Goal: Task Accomplishment & Management: Manage account settings

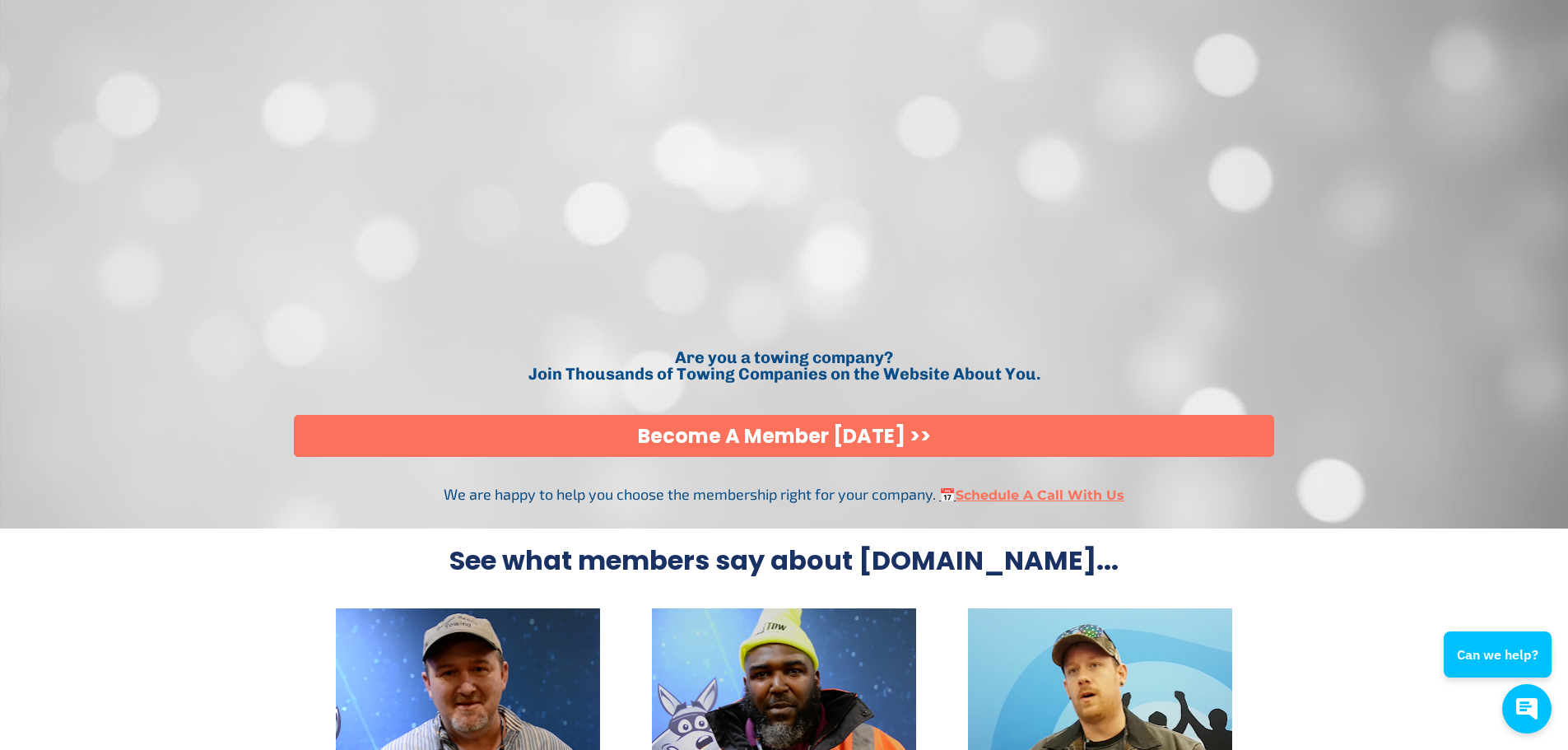
scroll to position [3550, 0]
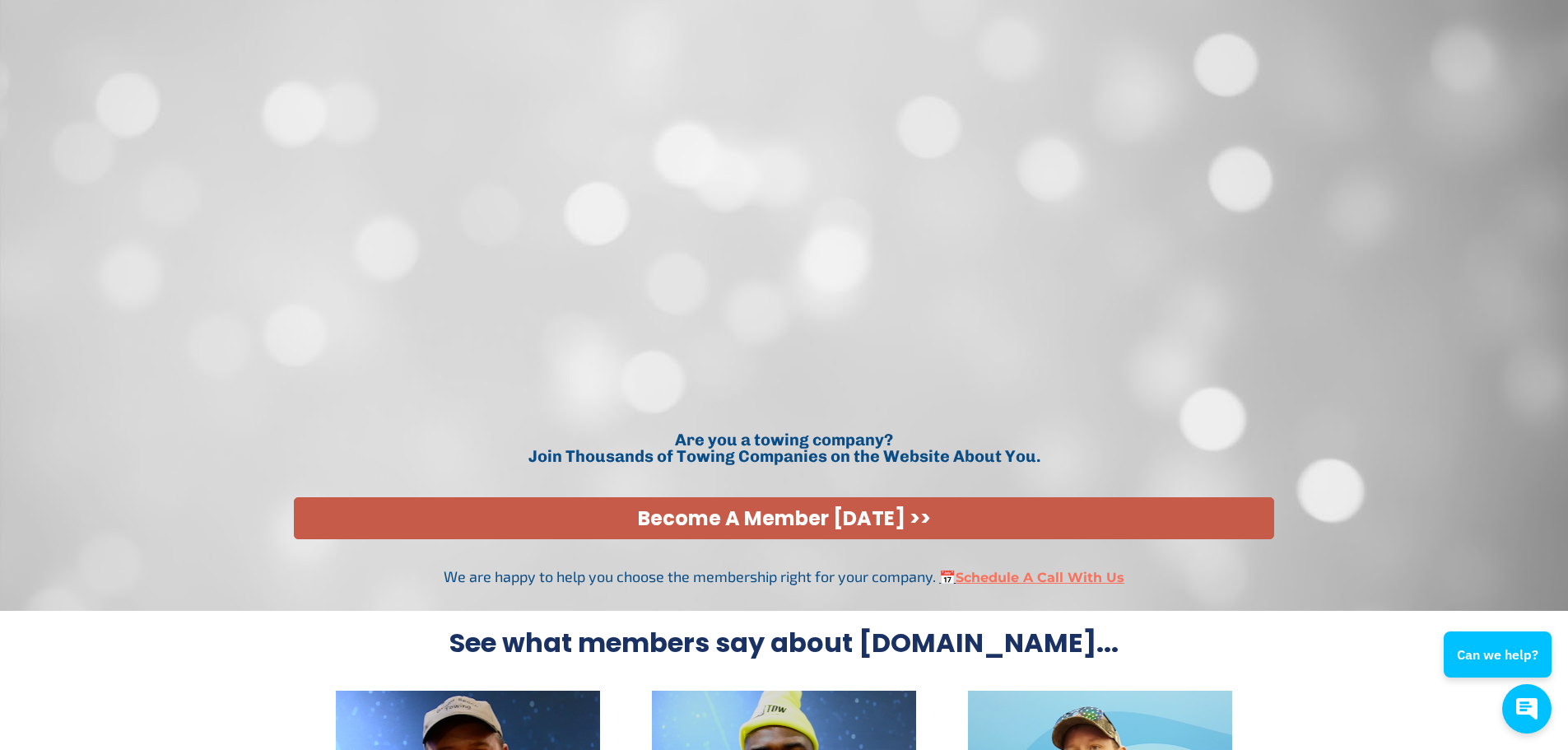
click at [773, 497] on link "Become A Member Today >>" at bounding box center [784, 518] width 981 height 42
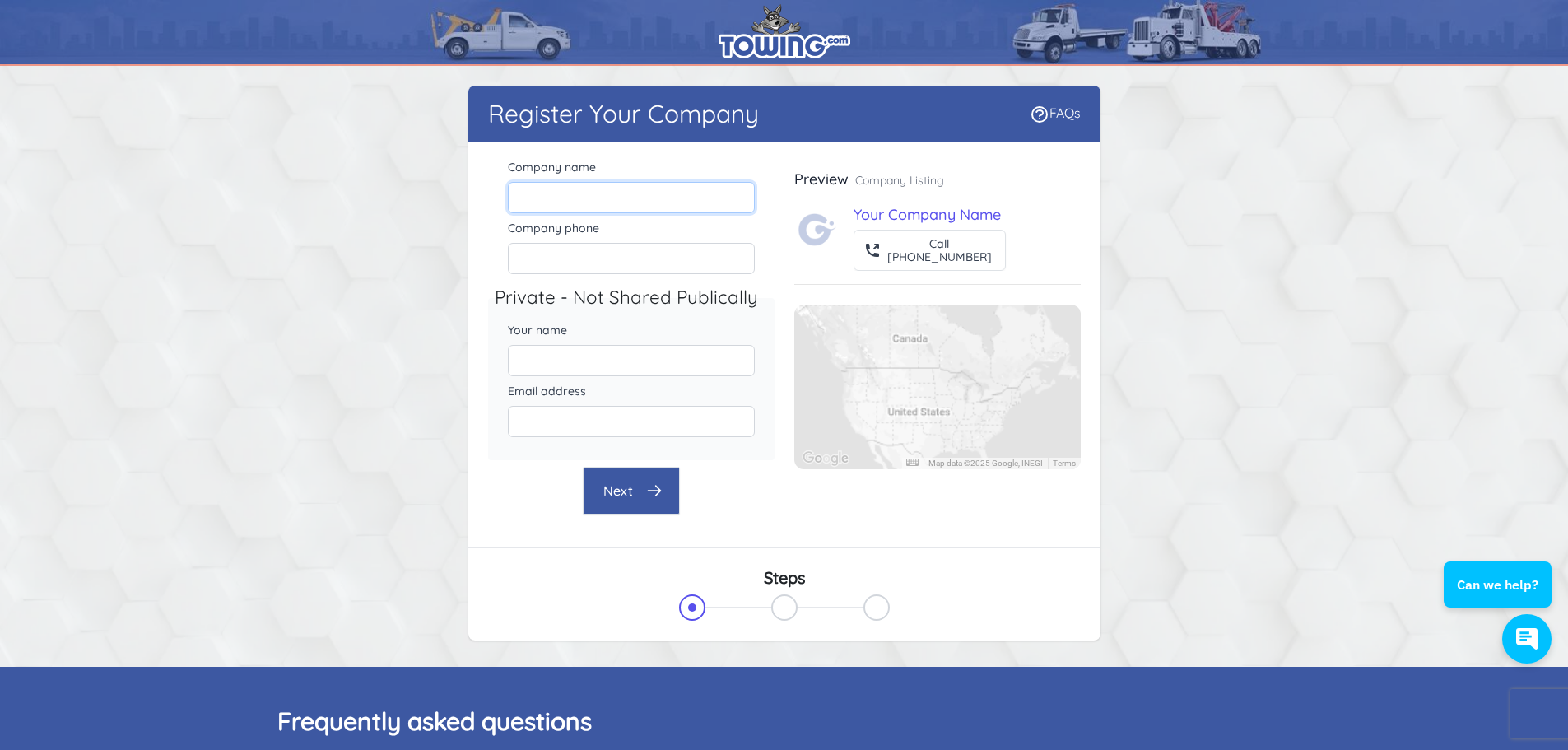
click at [666, 183] on input "Company name" at bounding box center [632, 197] width 247 height 31
click at [664, 159] on label "Company name" at bounding box center [632, 167] width 247 height 17
click at [664, 182] on input "Company name" at bounding box center [632, 197] width 247 height 31
type input "J Towing Services LLC"
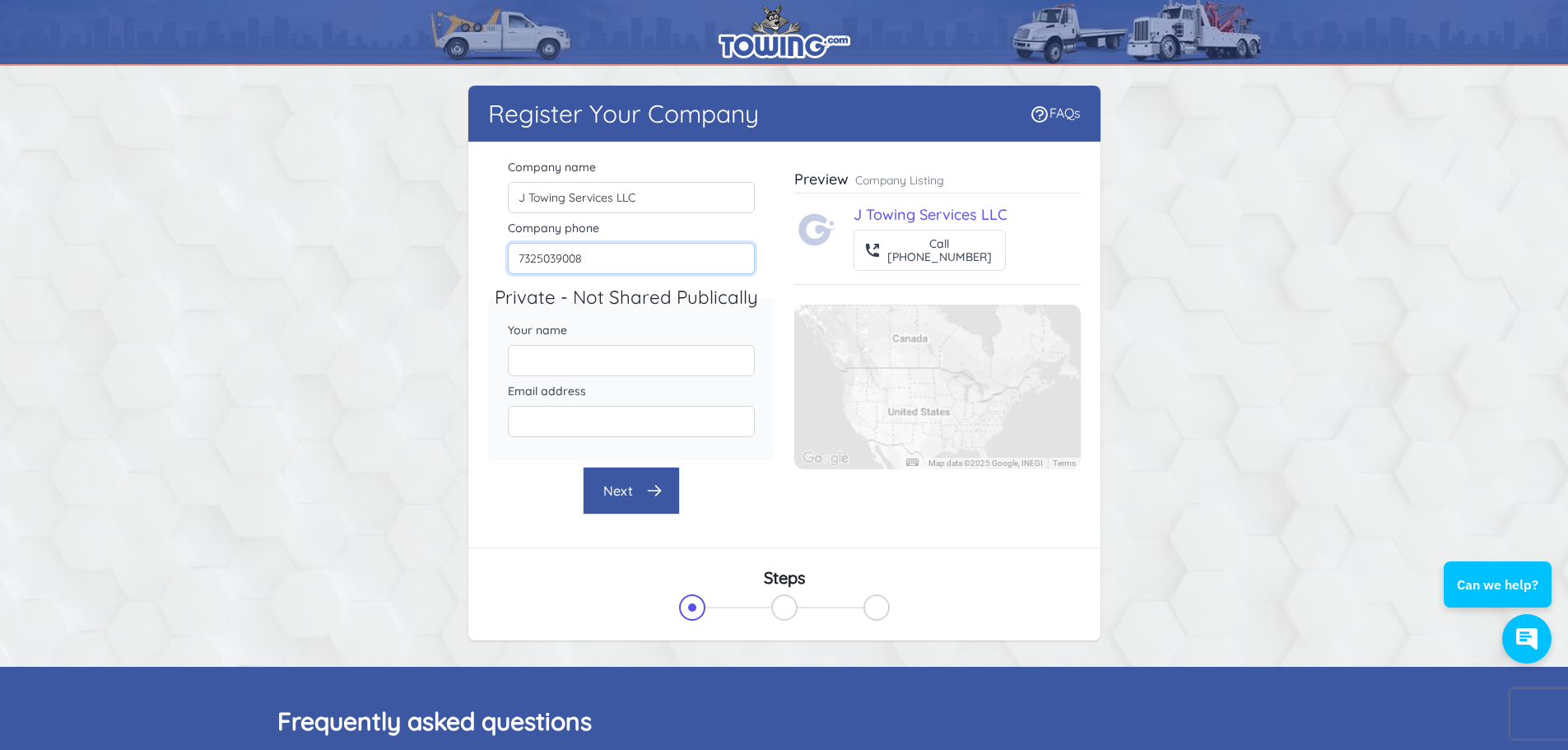
type input "7325039008"
drag, startPoint x: 601, startPoint y: 295, endPoint x: 679, endPoint y: 301, distance: 78.2
click at [679, 301] on legend "Private - Not Shared Publically" at bounding box center [638, 298] width 287 height 28
click at [616, 367] on input "Your name" at bounding box center [632, 361] width 247 height 31
type input "[PERSON_NAME]"
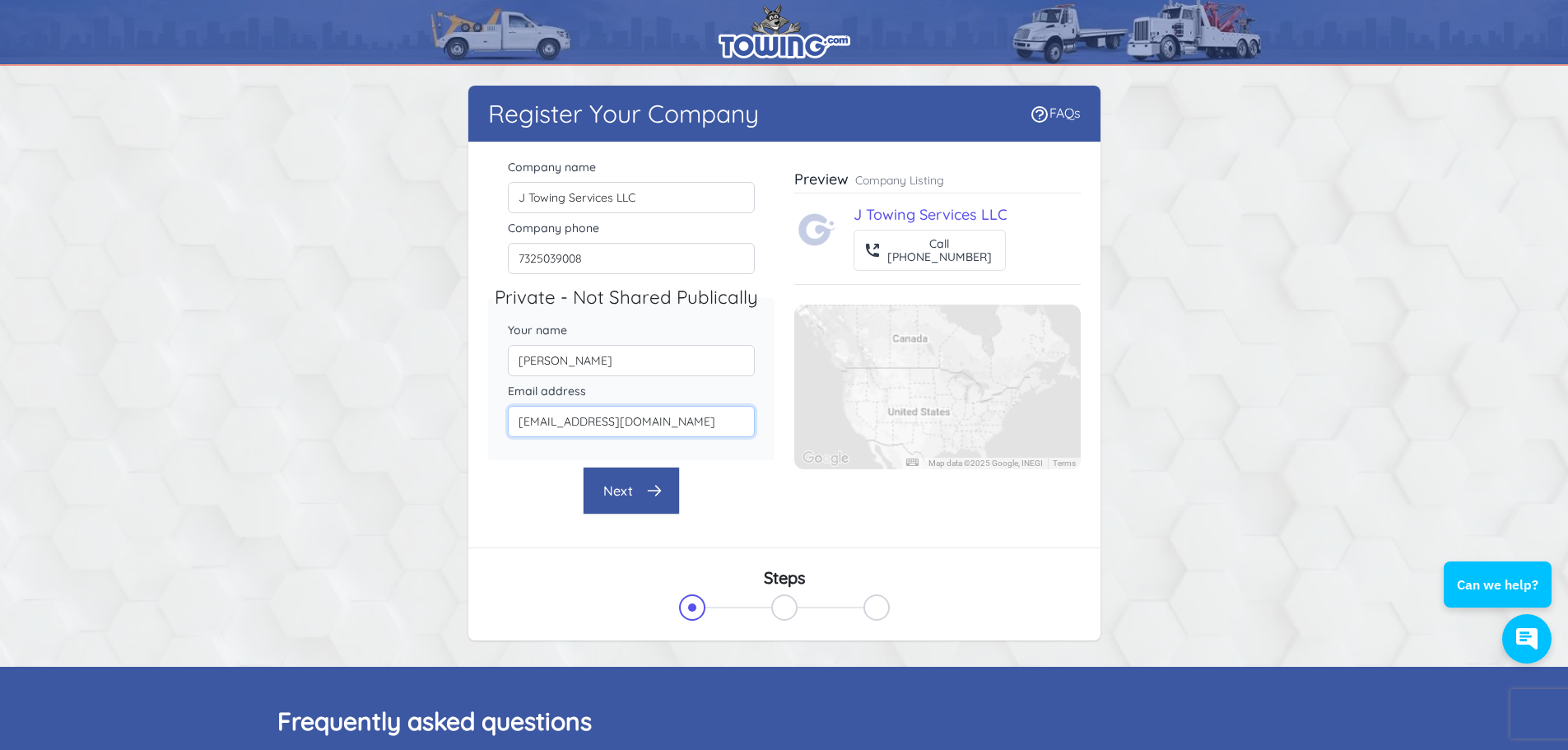
type input "Jtowing.ai@gmail.com"
click at [590, 483] on button "Next" at bounding box center [632, 490] width 97 height 48
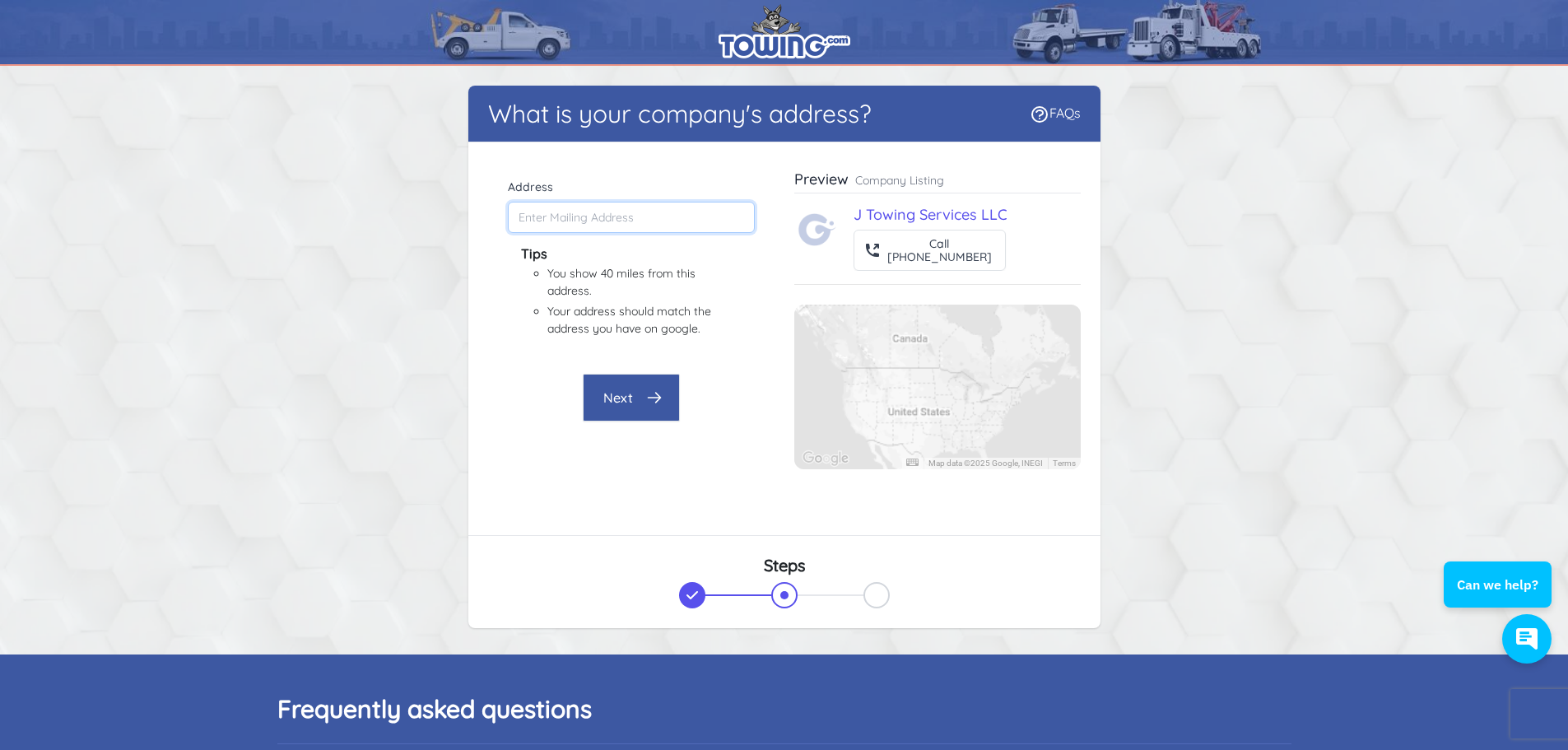
click at [609, 228] on input "Address" at bounding box center [632, 217] width 247 height 31
drag, startPoint x: 609, startPoint y: 226, endPoint x: 649, endPoint y: 224, distance: 40.0
click at [649, 224] on input "Address" at bounding box center [632, 217] width 247 height 31
drag, startPoint x: 550, startPoint y: 215, endPoint x: 644, endPoint y: 214, distance: 94.0
click at [644, 214] on input "Address" at bounding box center [632, 217] width 247 height 31
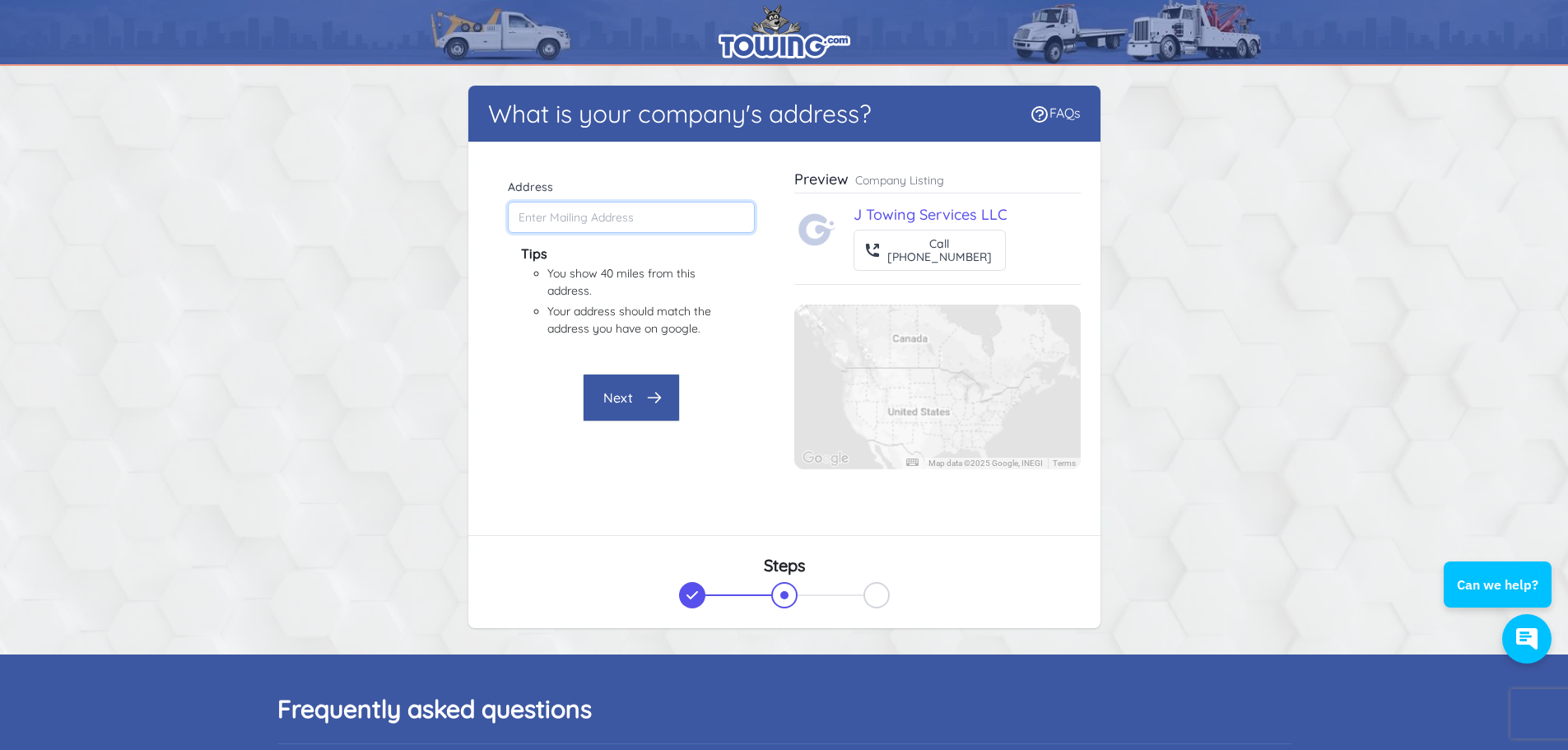
click at [520, 213] on input "Address" at bounding box center [632, 217] width 247 height 31
drag, startPoint x: 579, startPoint y: 281, endPoint x: 612, endPoint y: 275, distance: 33.5
click at [612, 275] on li "You show 40 miles from this address." at bounding box center [631, 282] width 168 height 35
drag, startPoint x: 668, startPoint y: 271, endPoint x: 711, endPoint y: 334, distance: 76.3
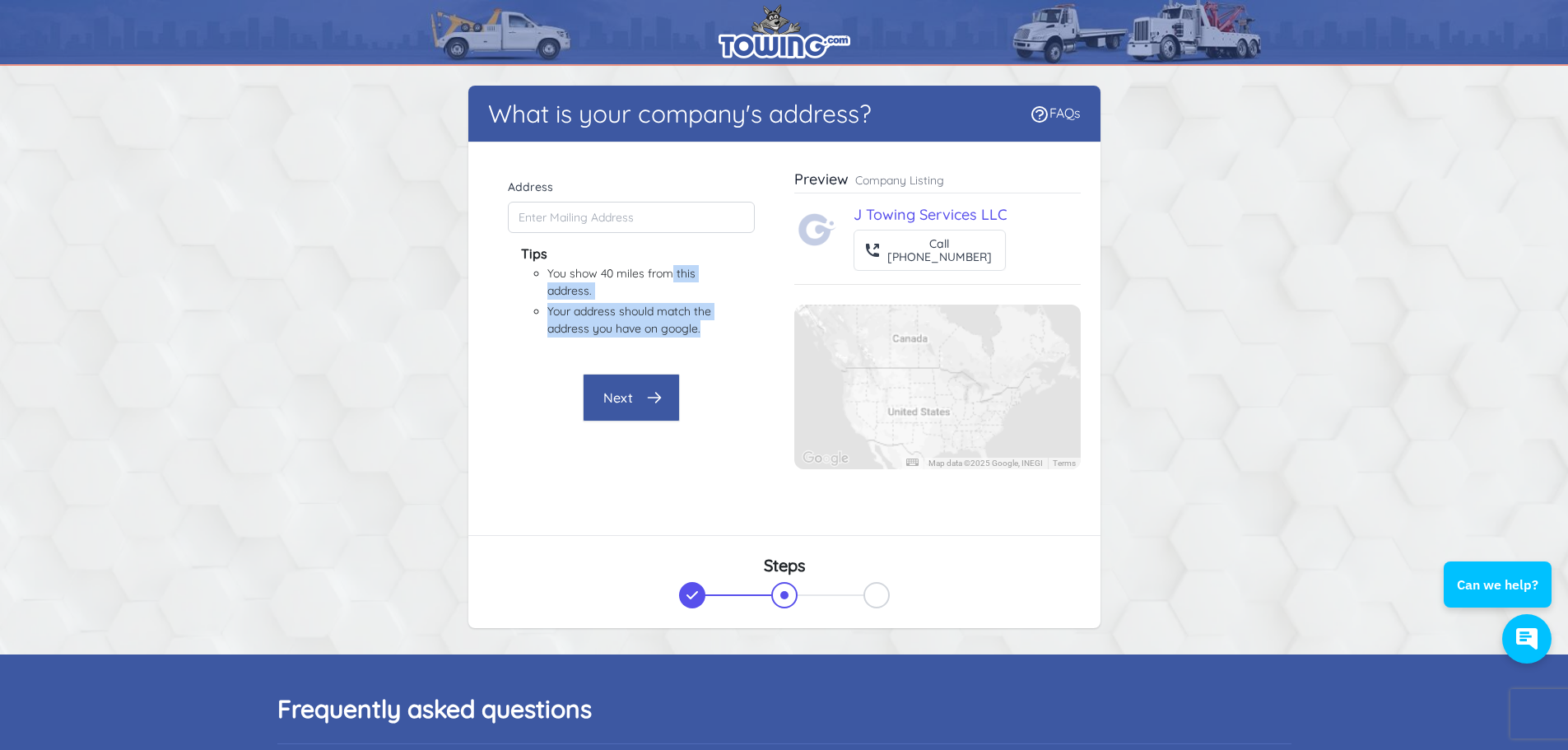
click at [711, 334] on ul "You show 40 miles from this address. Your address should match the address you …" at bounding box center [631, 301] width 168 height 72
click at [711, 334] on li "Your address should match the address you have on google." at bounding box center [631, 321] width 168 height 35
drag, startPoint x: 699, startPoint y: 323, endPoint x: 635, endPoint y: 304, distance: 66.8
click at [635, 304] on li "Your address should match the address you have on google." at bounding box center [631, 321] width 168 height 35
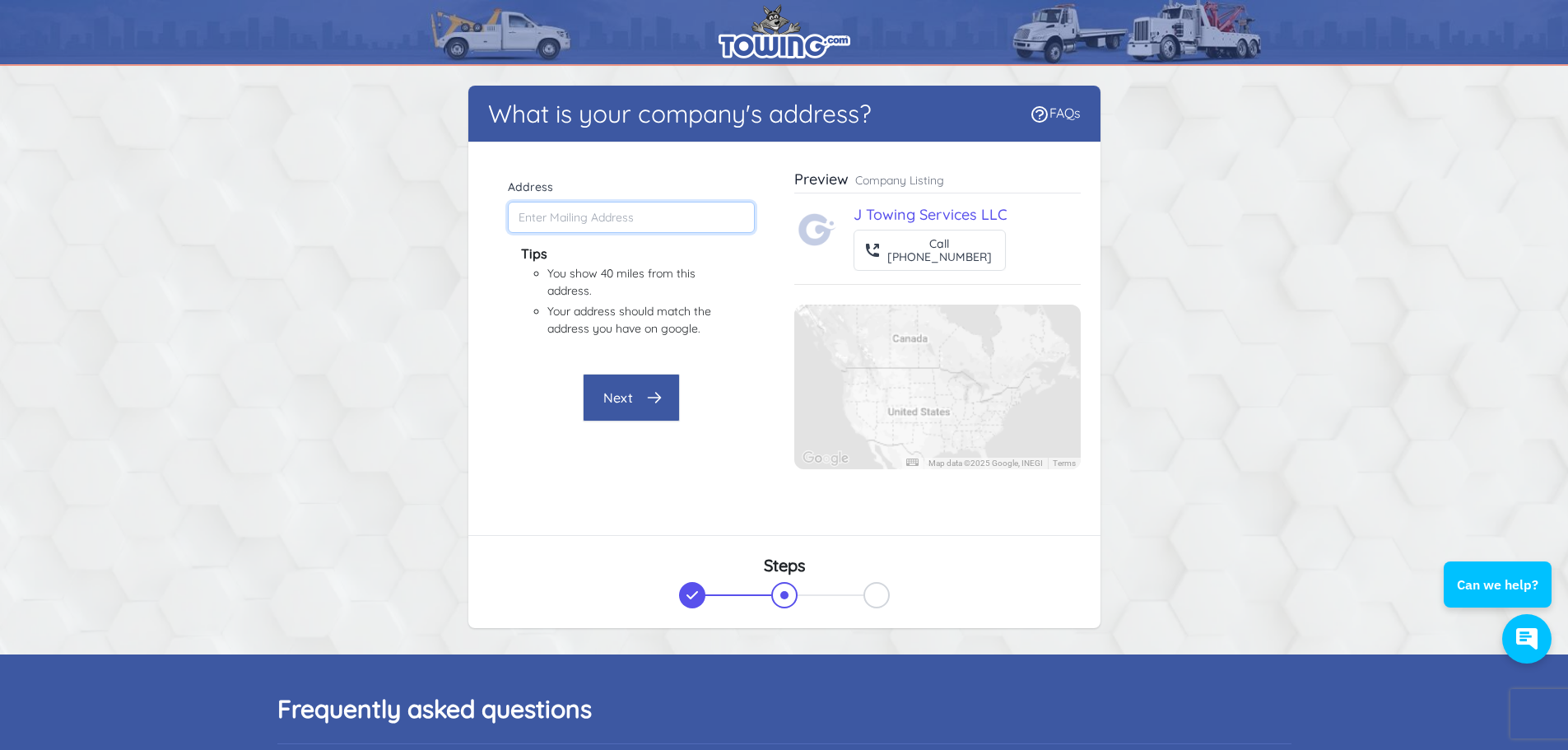
click at [592, 222] on input "Address" at bounding box center [632, 217] width 247 height 31
type input "j"
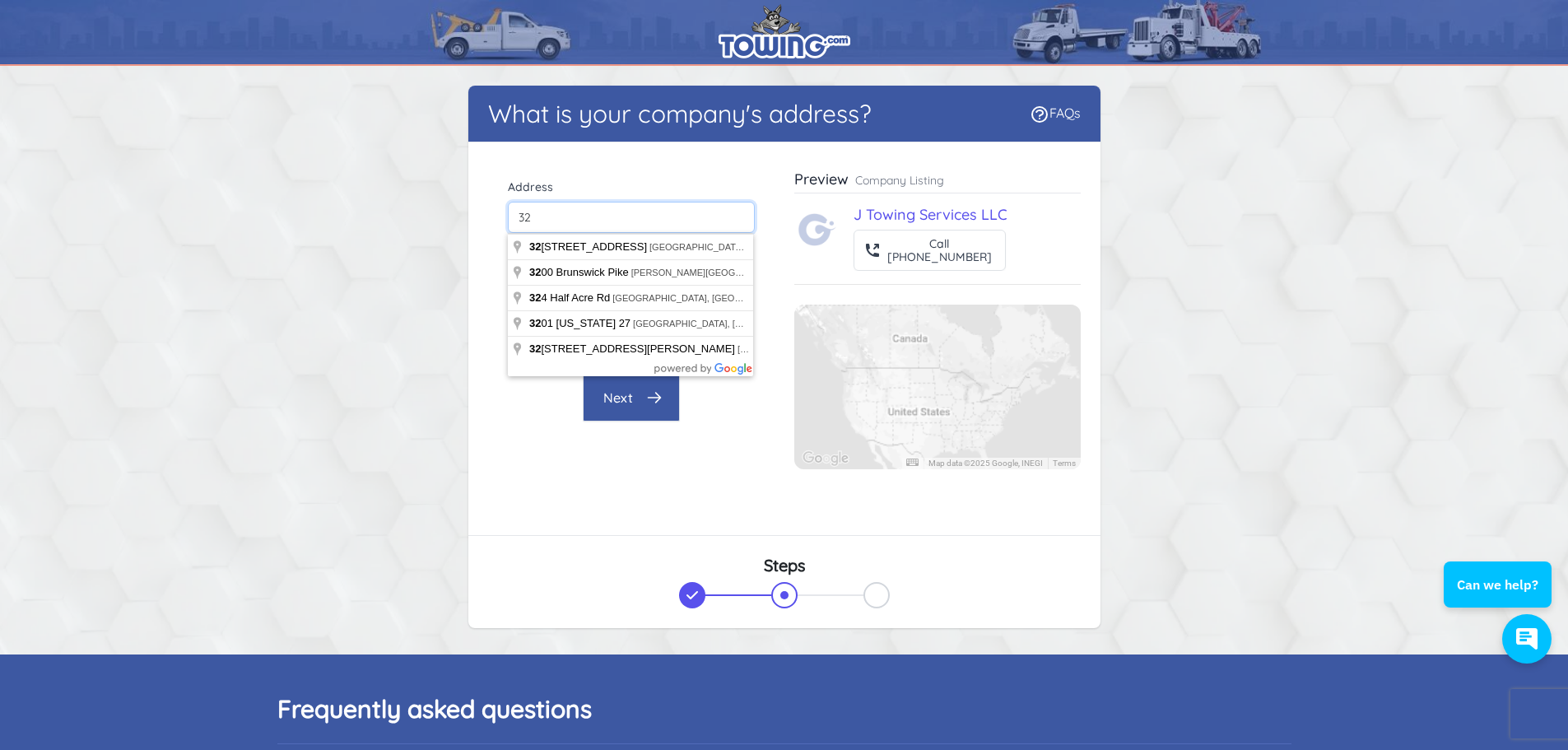
type input "3"
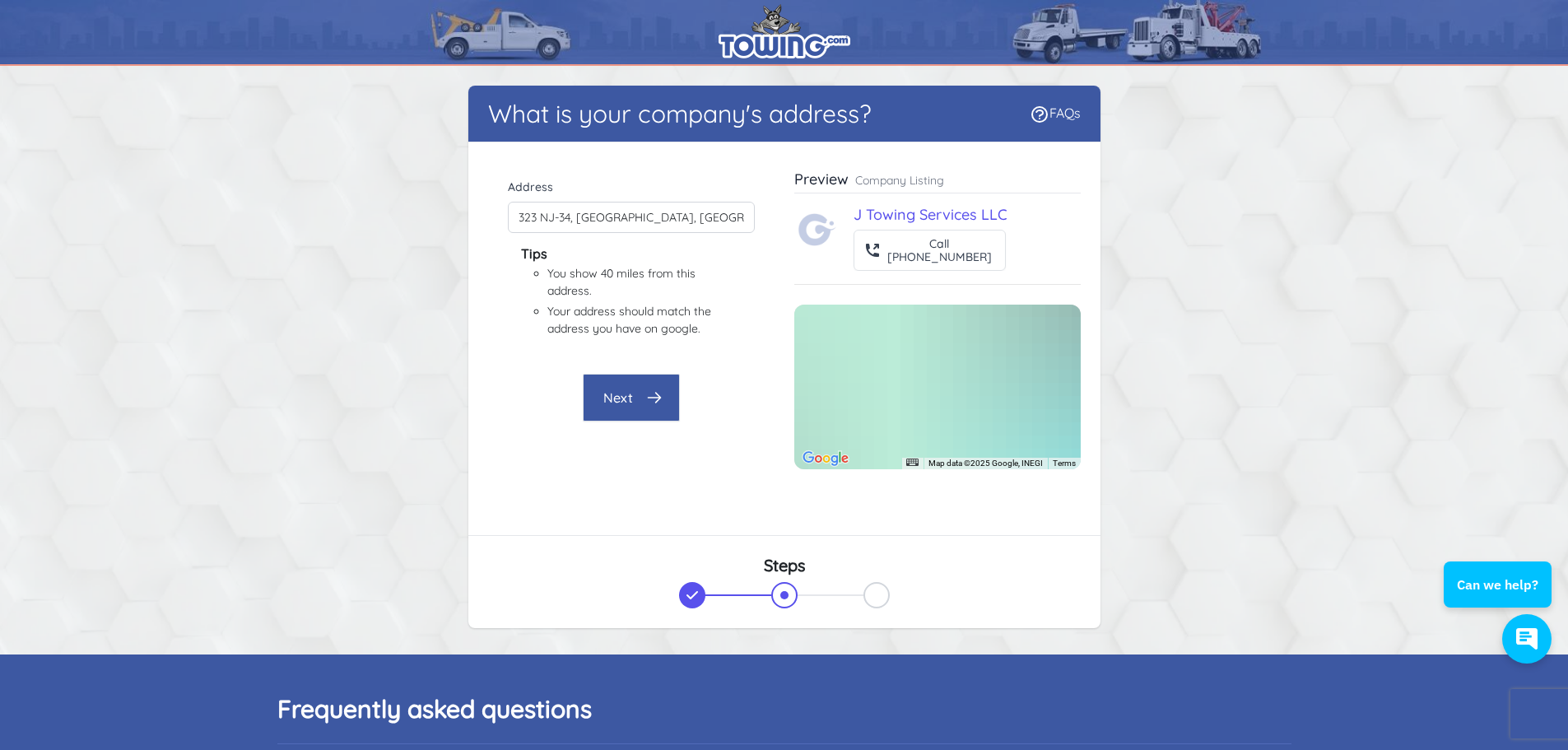
type input "323 NJ-34, Matawan, NJ 07747, USA"
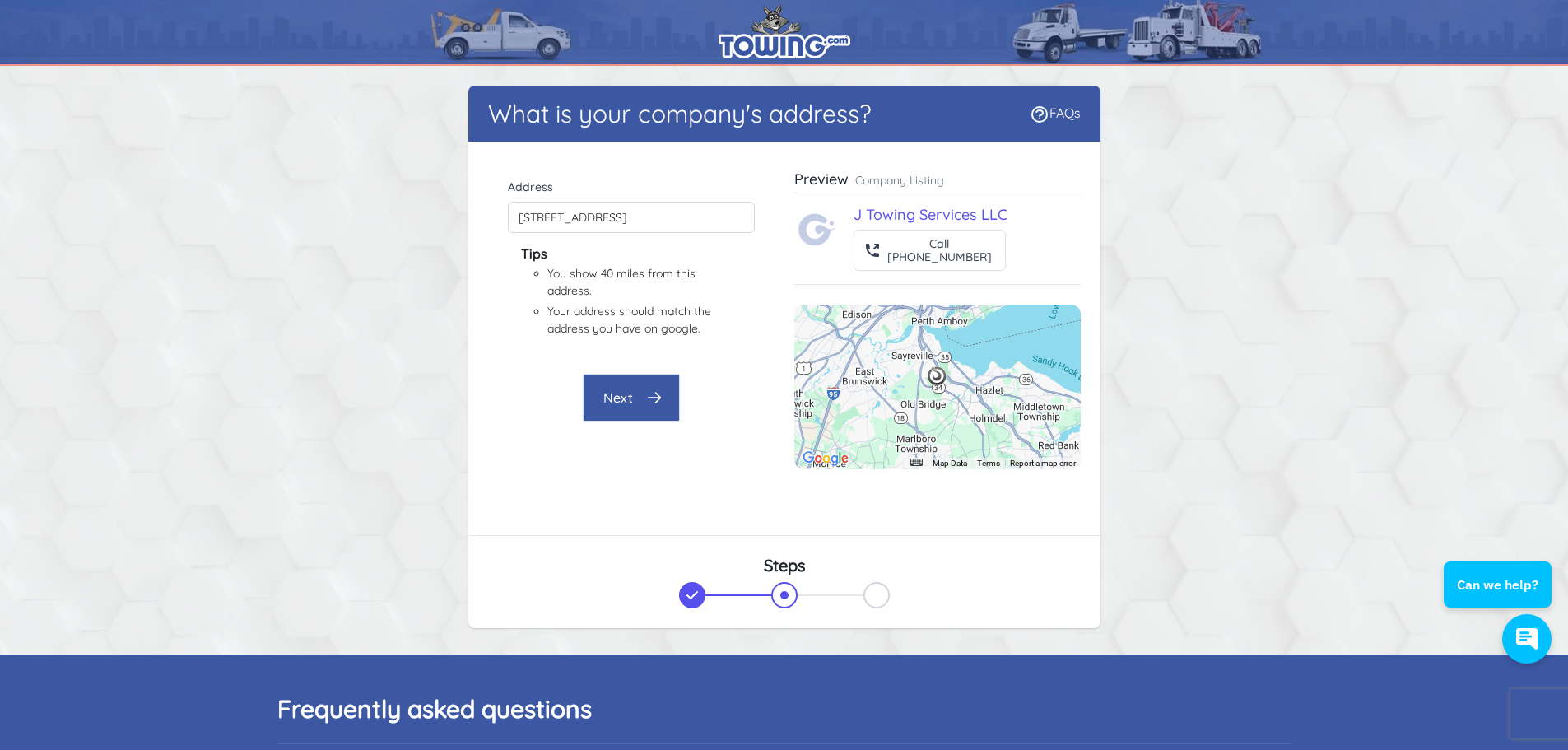
click at [615, 400] on button "Next" at bounding box center [632, 397] width 97 height 48
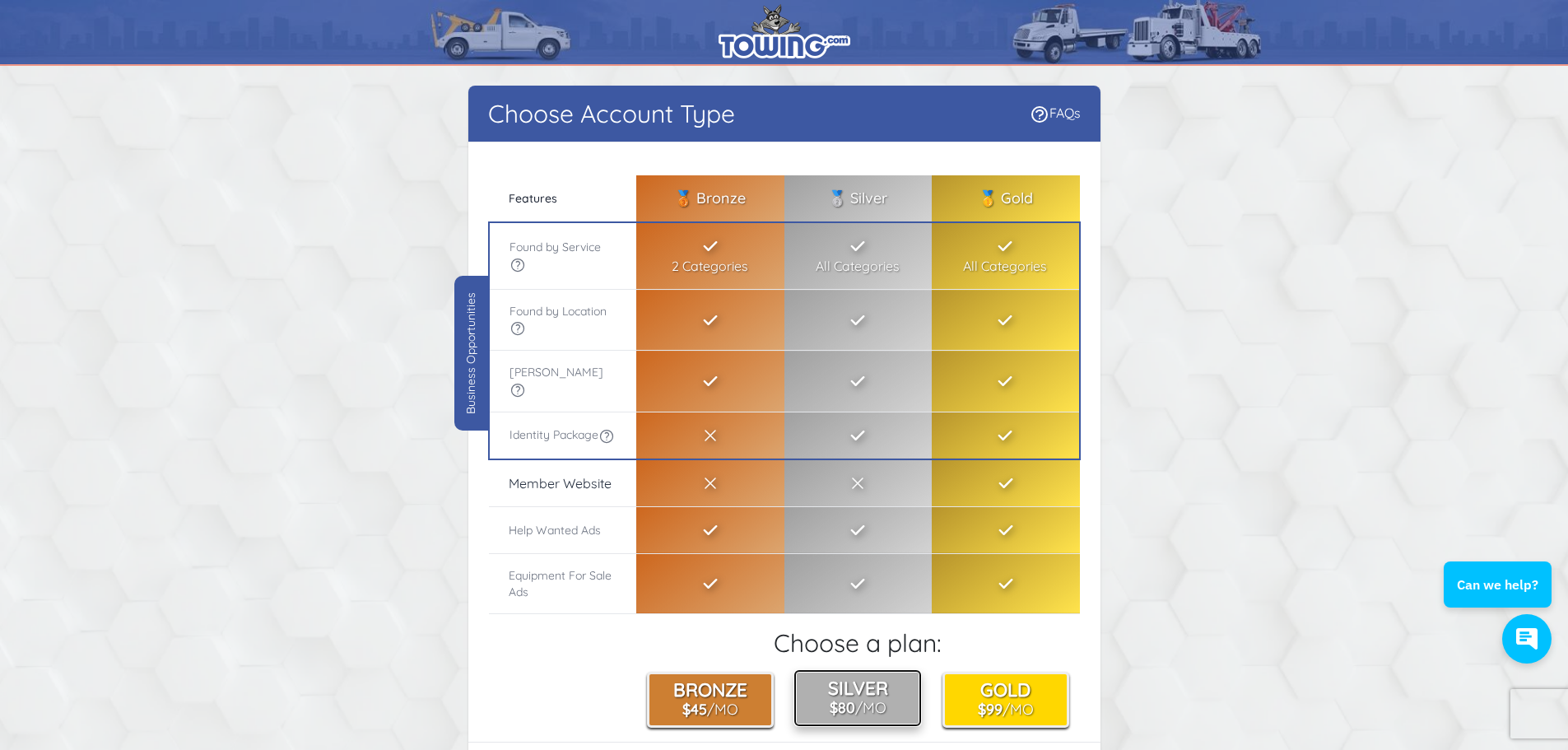
click at [844, 699] on b "$80" at bounding box center [842, 707] width 25 height 18
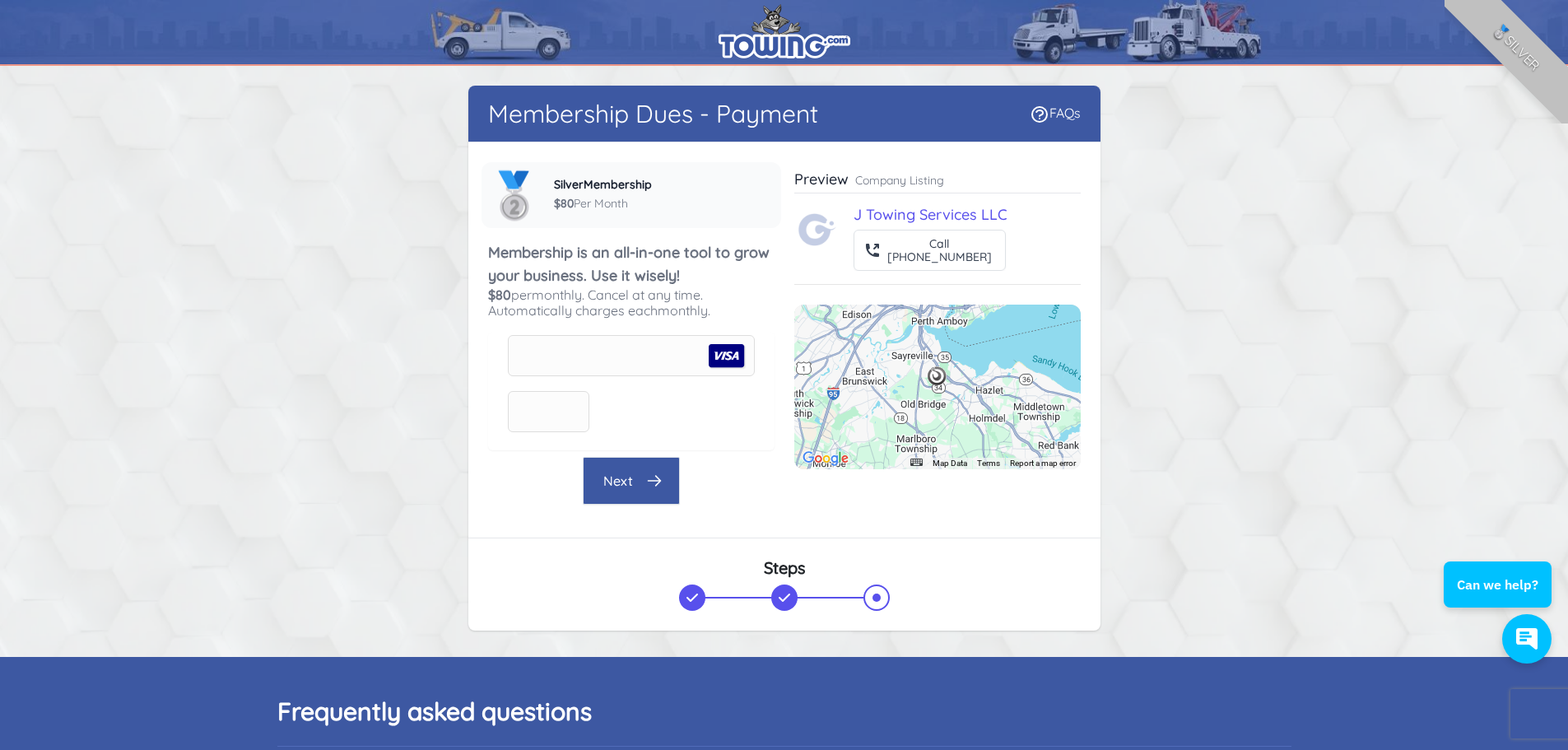
click at [625, 420] on div at bounding box center [632, 419] width 247 height 56
click at [666, 487] on button "Next" at bounding box center [632, 481] width 97 height 48
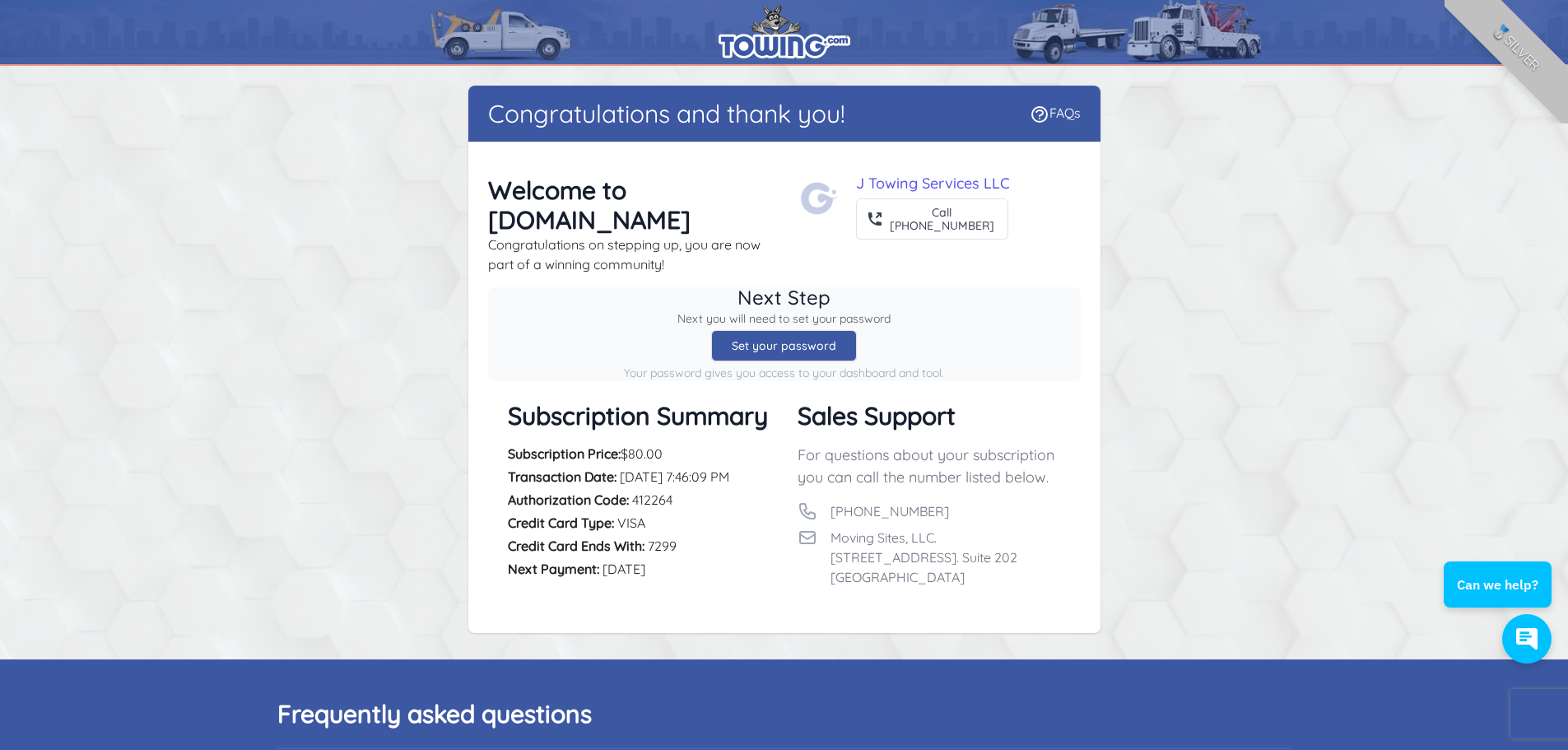
click at [750, 330] on div "Set your password" at bounding box center [784, 346] width 146 height 31
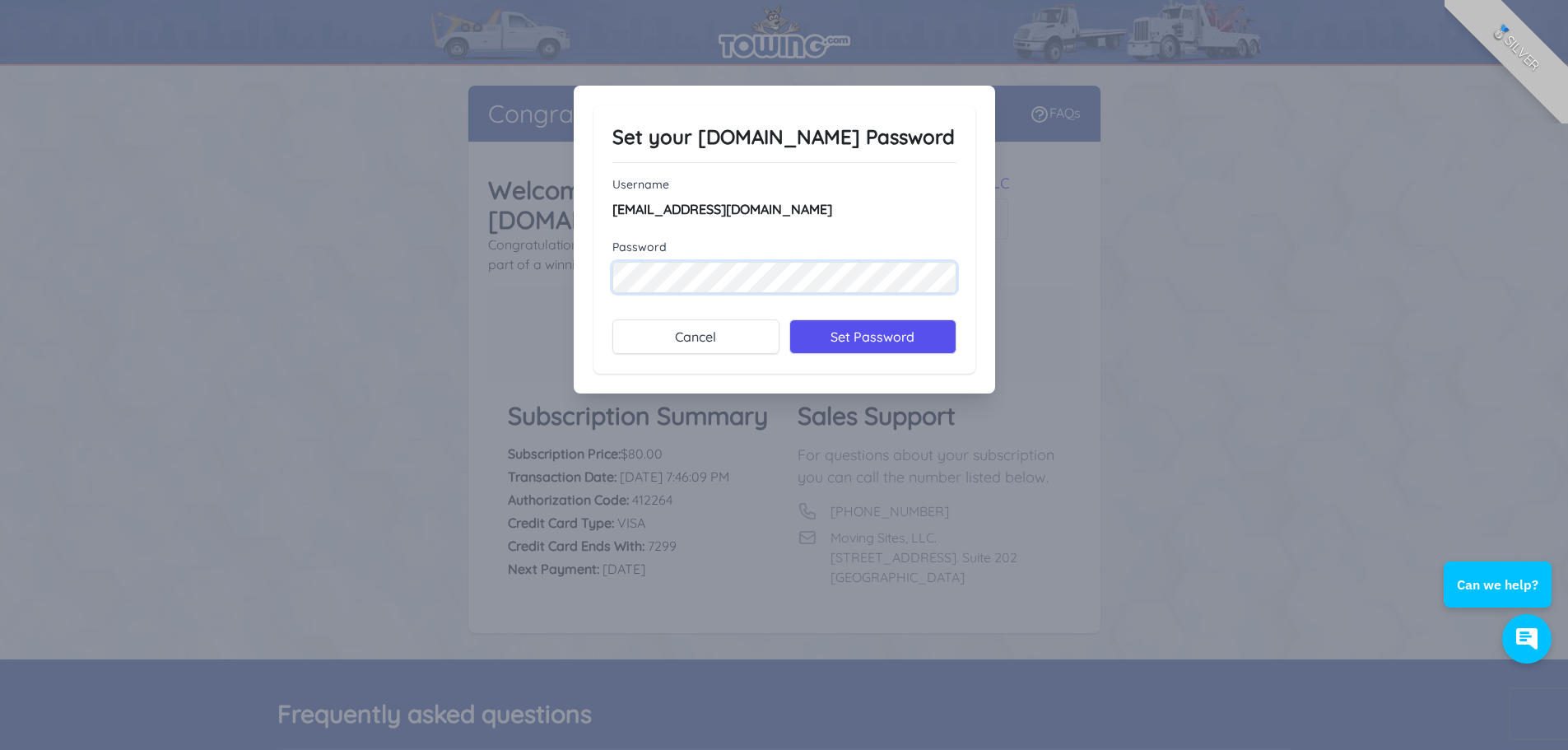
click at [473, 256] on div "Set your Towing.com Password Username Jtowing.ai@gmail.com Password" at bounding box center [784, 375] width 1568 height 750
click at [916, 323] on input "Set Password" at bounding box center [873, 337] width 167 height 35
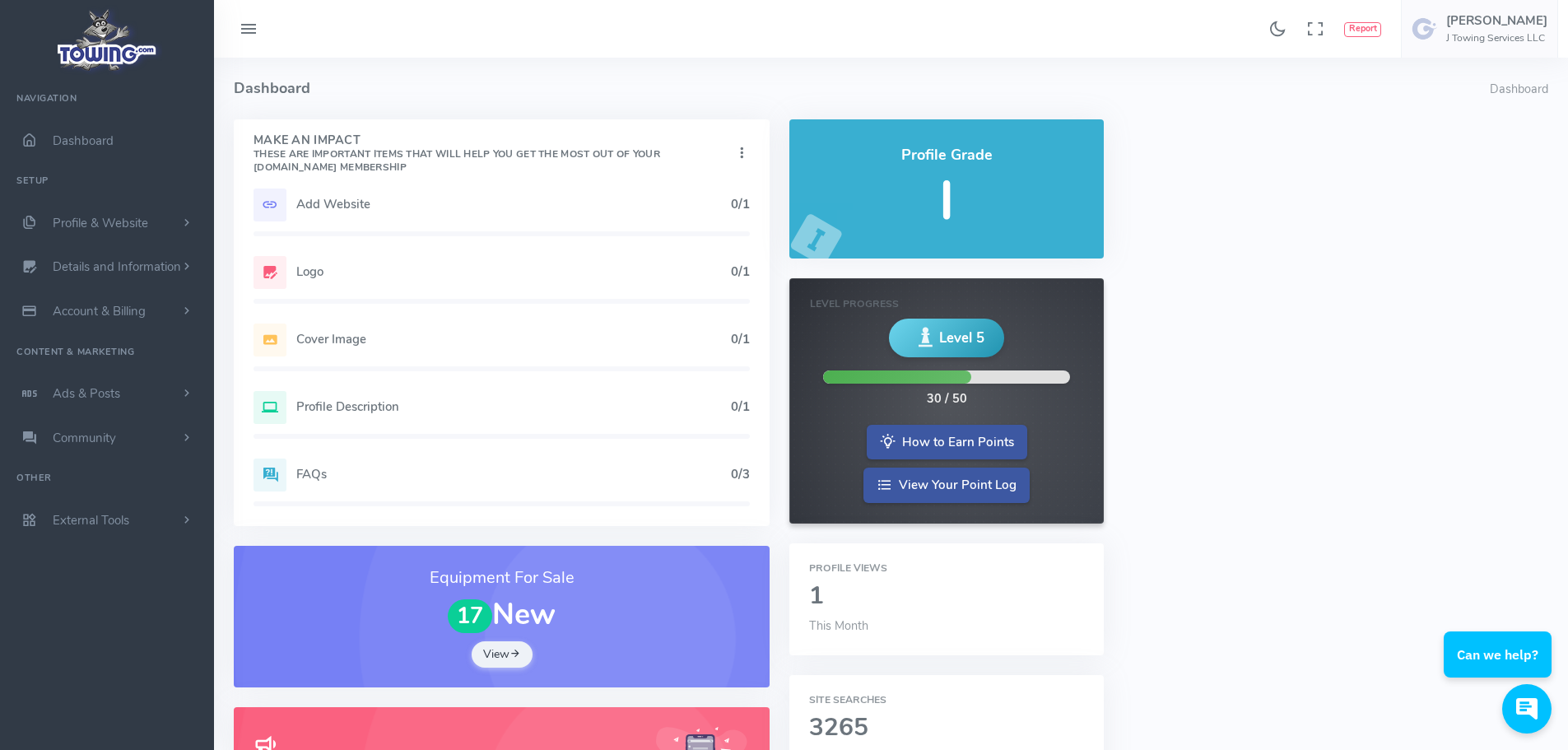
click at [362, 204] on h5 "Add Website" at bounding box center [513, 203] width 434 height 13
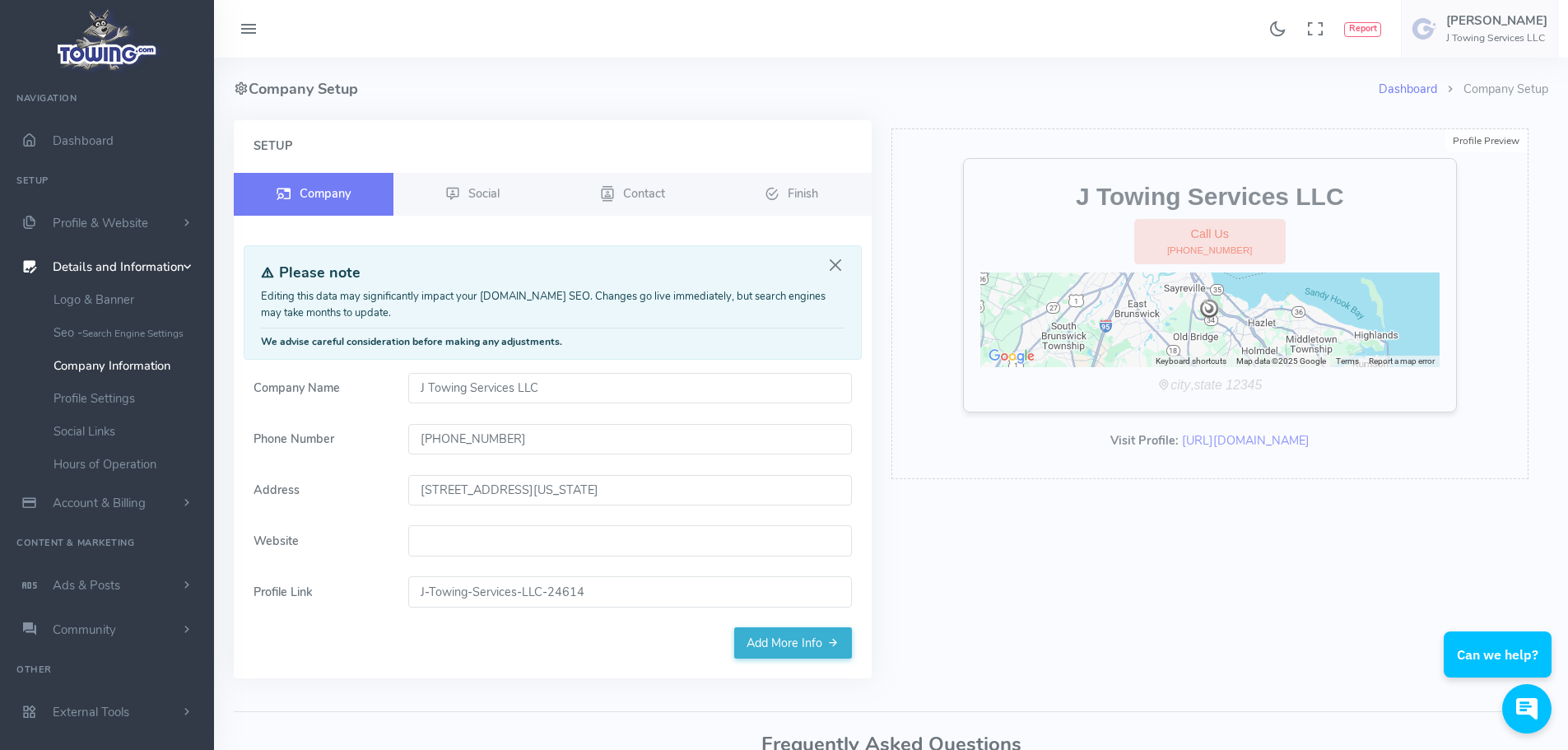
click at [512, 526] on input "Website" at bounding box center [630, 541] width 444 height 31
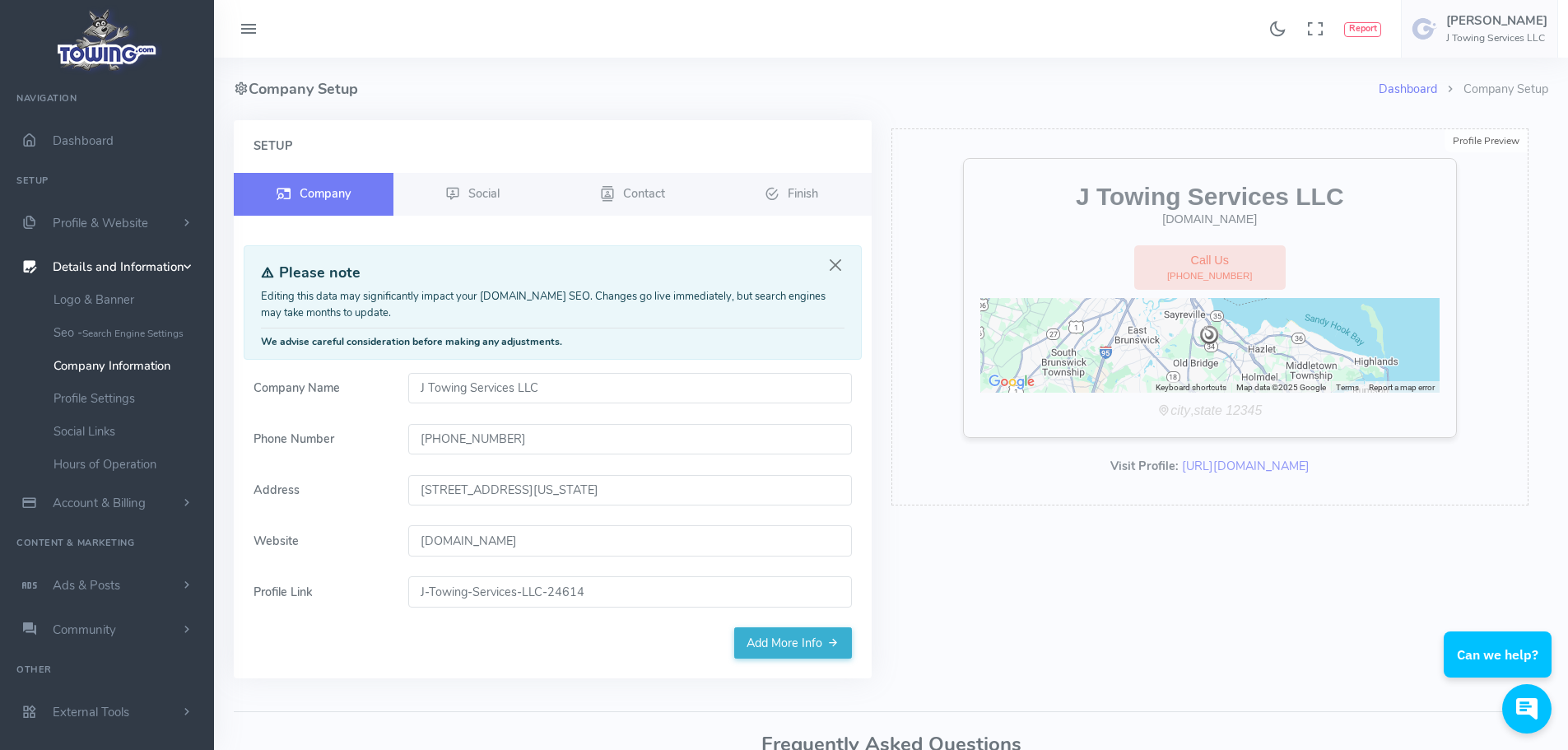
click at [408, 547] on input "j-towing.com" at bounding box center [630, 541] width 444 height 31
type input "www.j-towing.com"
click at [801, 652] on link "Add More Info" at bounding box center [793, 643] width 118 height 31
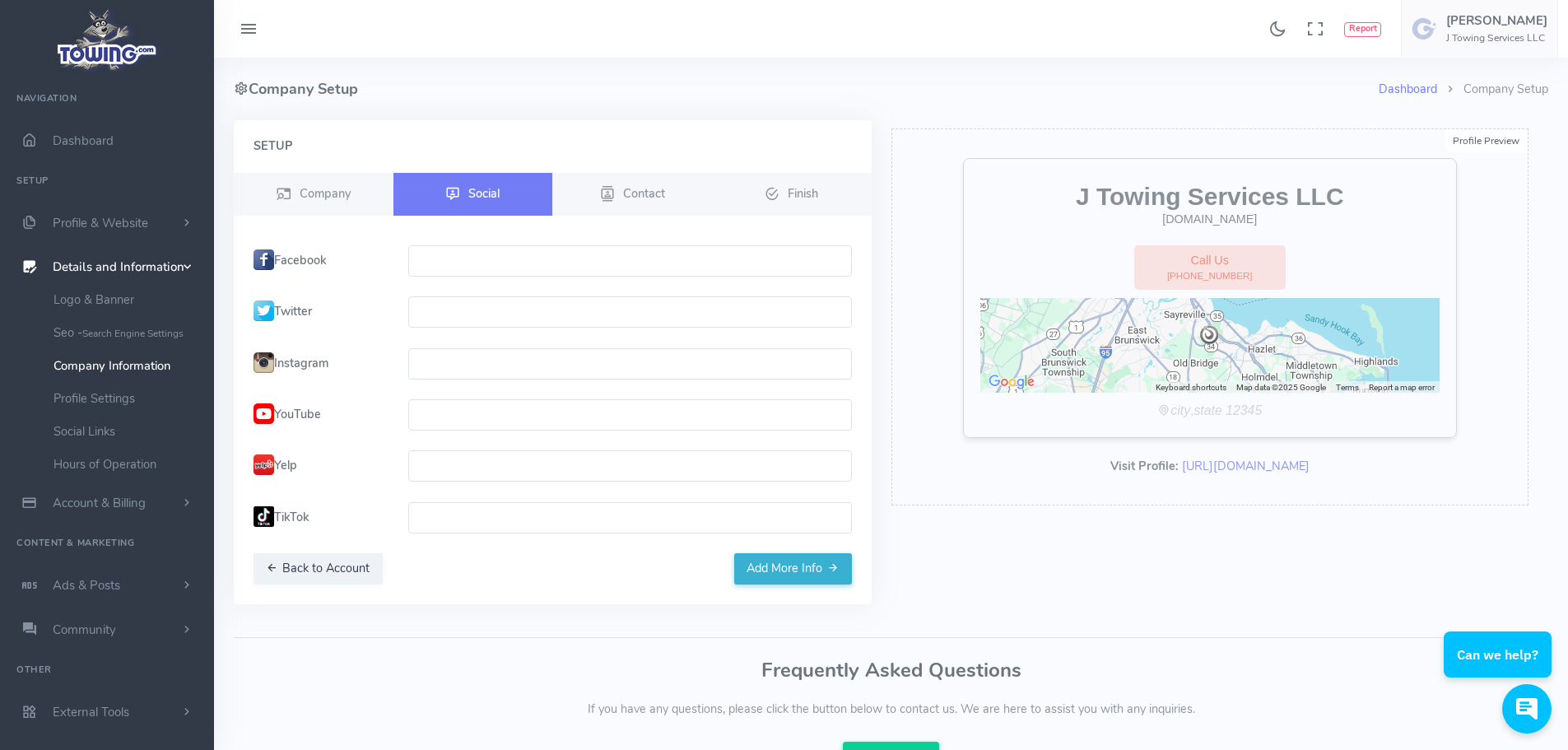
click at [437, 262] on input "text" at bounding box center [630, 261] width 444 height 31
click at [445, 368] on input "text" at bounding box center [630, 364] width 444 height 31
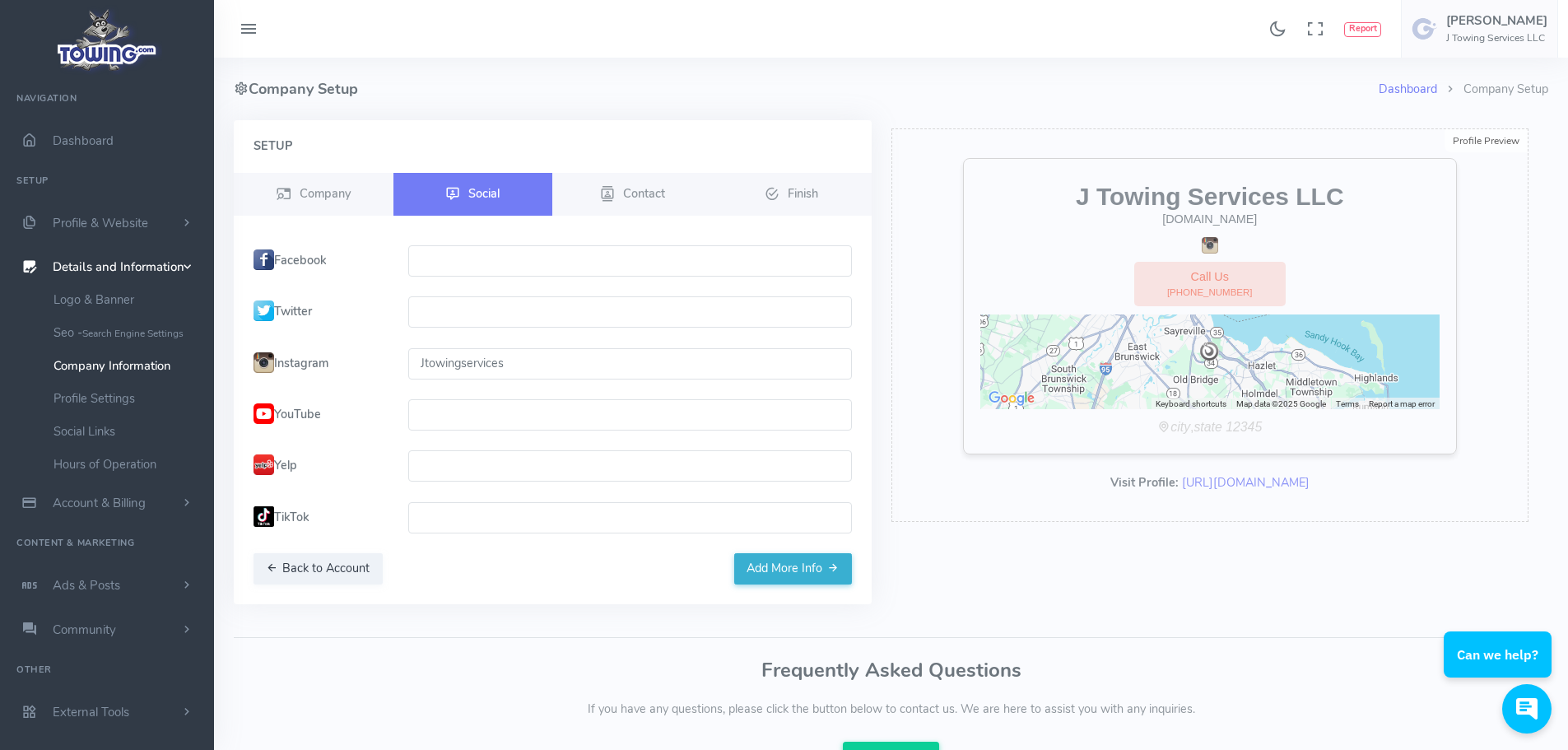
type input "Jtowingservices"
click at [444, 252] on input "text" at bounding box center [630, 261] width 444 height 31
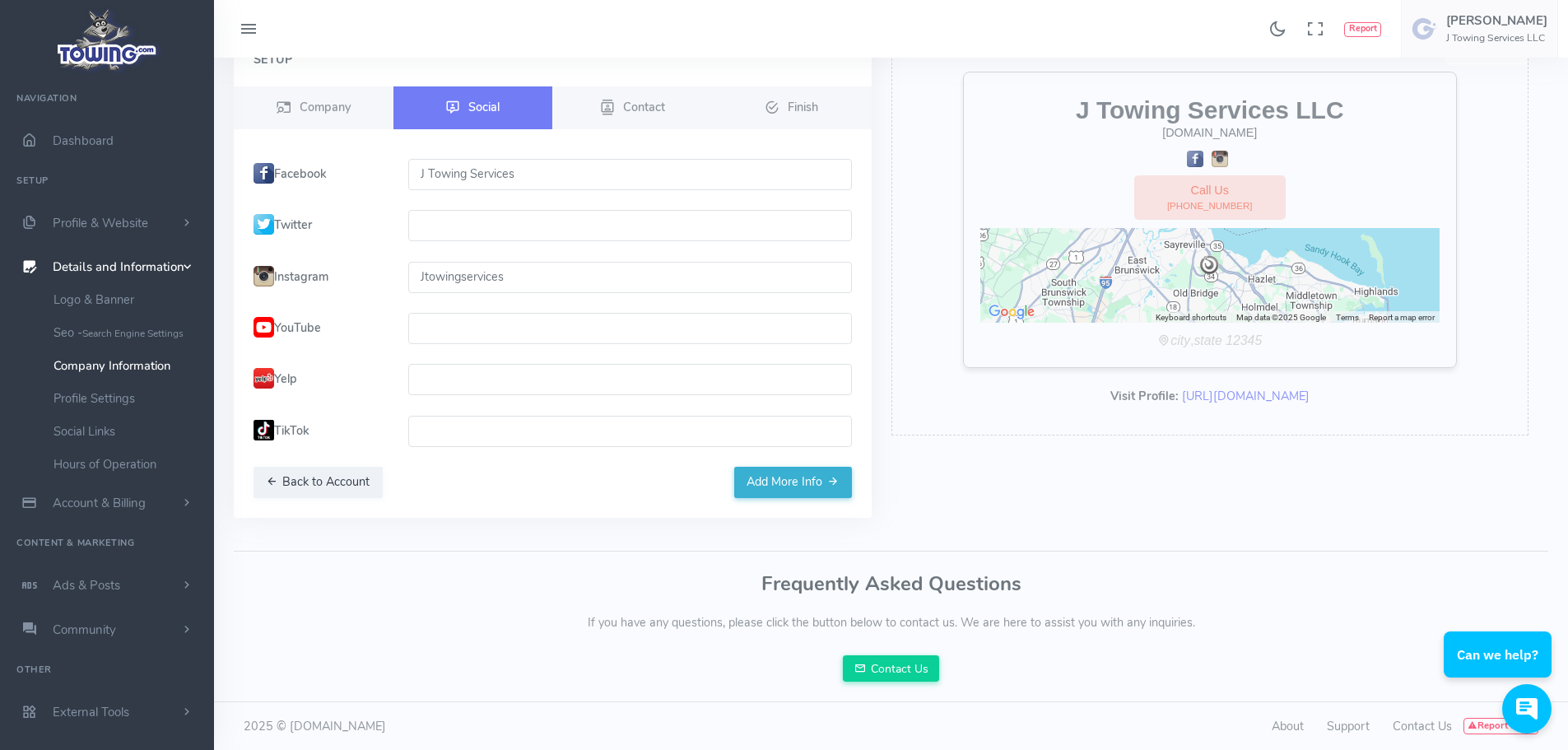
scroll to position [87, 0]
type input "J Towing Services"
click at [804, 482] on button "Add More Info" at bounding box center [793, 481] width 118 height 31
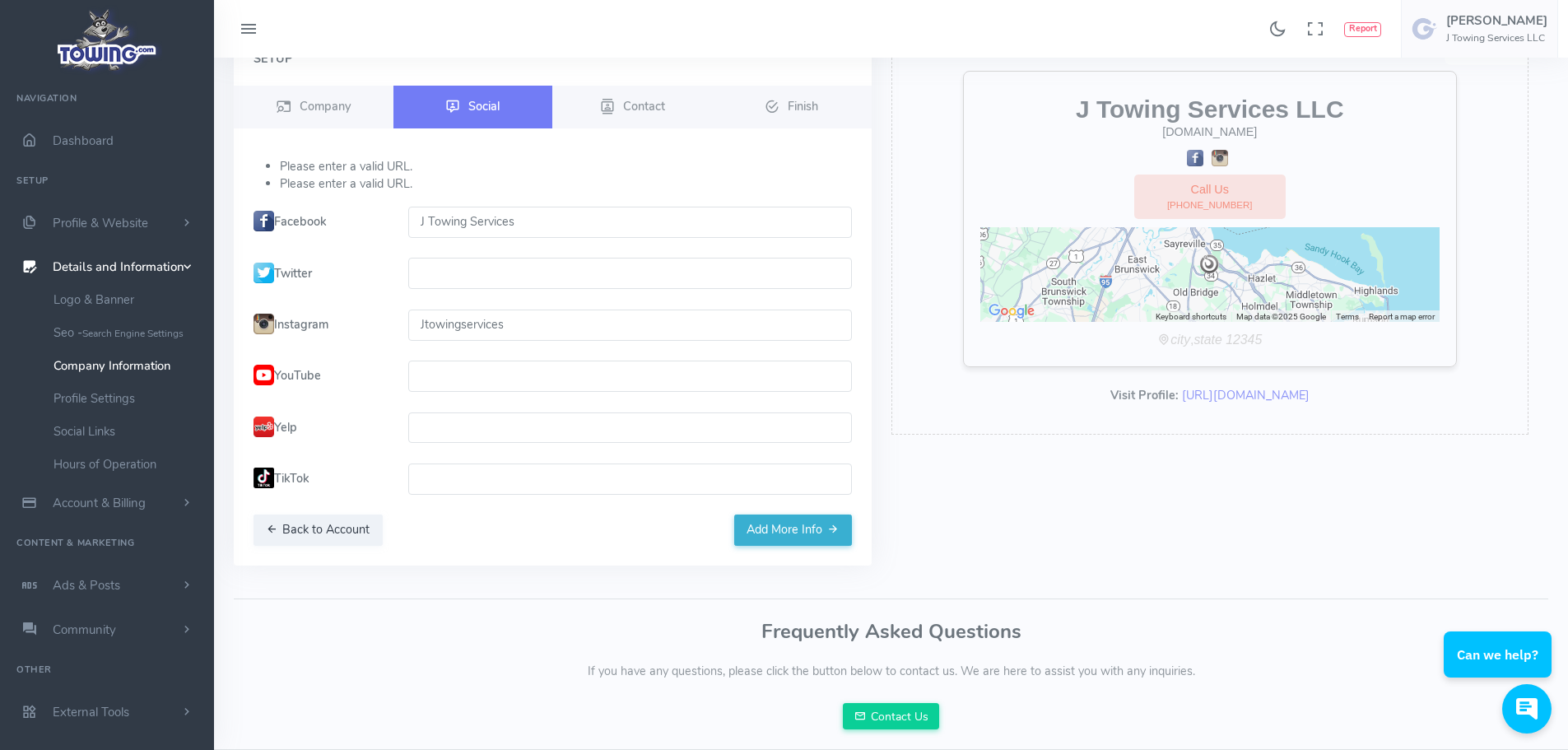
click at [410, 222] on input "J Towing Services" at bounding box center [630, 222] width 444 height 31
click at [531, 213] on input "J Towing Services" at bounding box center [630, 222] width 444 height 31
click at [394, 309] on label "Instagram" at bounding box center [321, 325] width 155 height 31
click at [428, 320] on input "Jtowingservices" at bounding box center [630, 325] width 444 height 31
drag, startPoint x: 539, startPoint y: 335, endPoint x: 277, endPoint y: 327, distance: 262.1
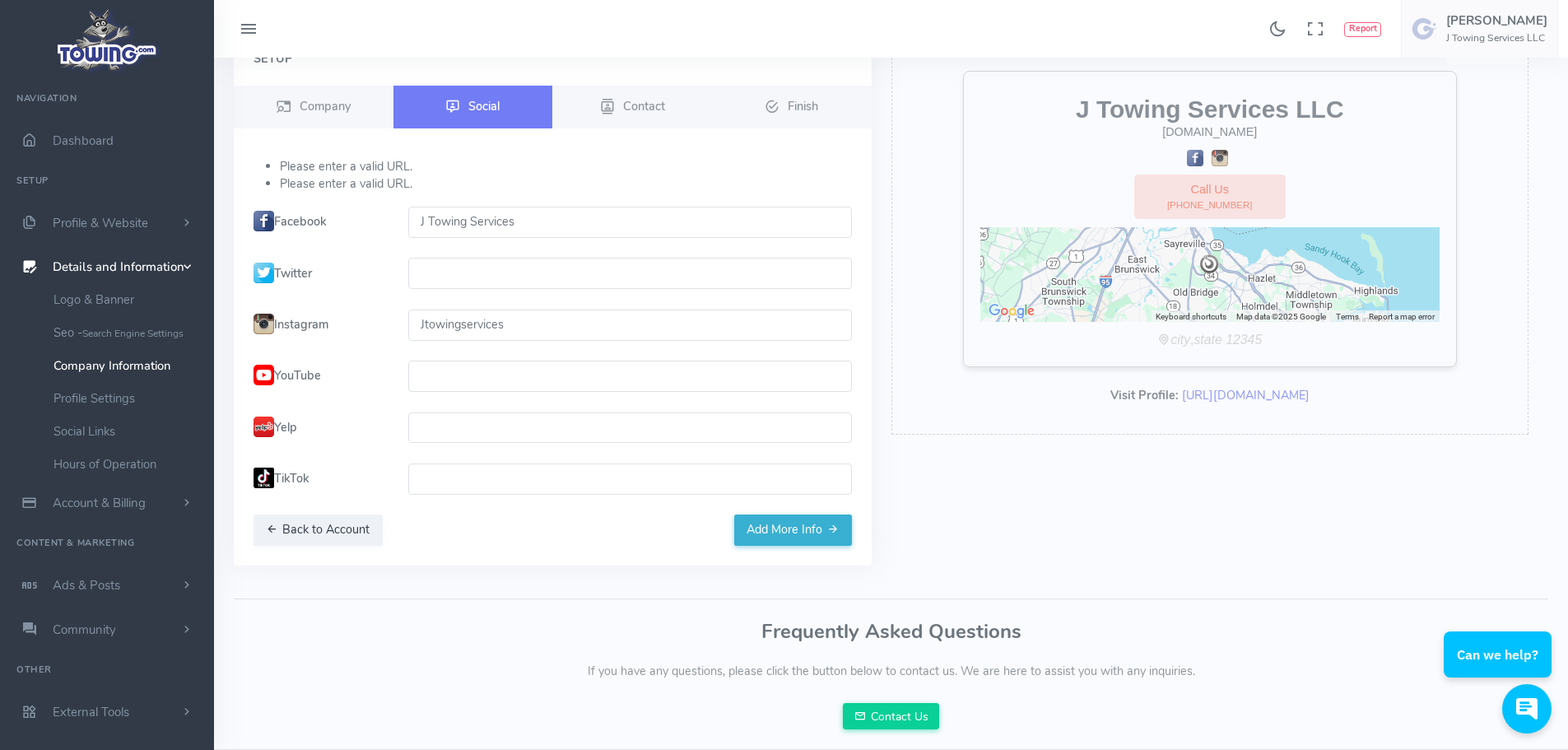
click at [277, 327] on div "Instagram Jtowingservices" at bounding box center [552, 325] width 619 height 31
paste input "https://www.instagram.com/jtowingservices?utm_source=qr&igsh=MW85MXQ1ZGt0eTlvdg…"
type input "https://www.instagram.com/jtowingservices?utm_source=qr&igsh=MW85MXQ1ZGt0eTlvdg…"
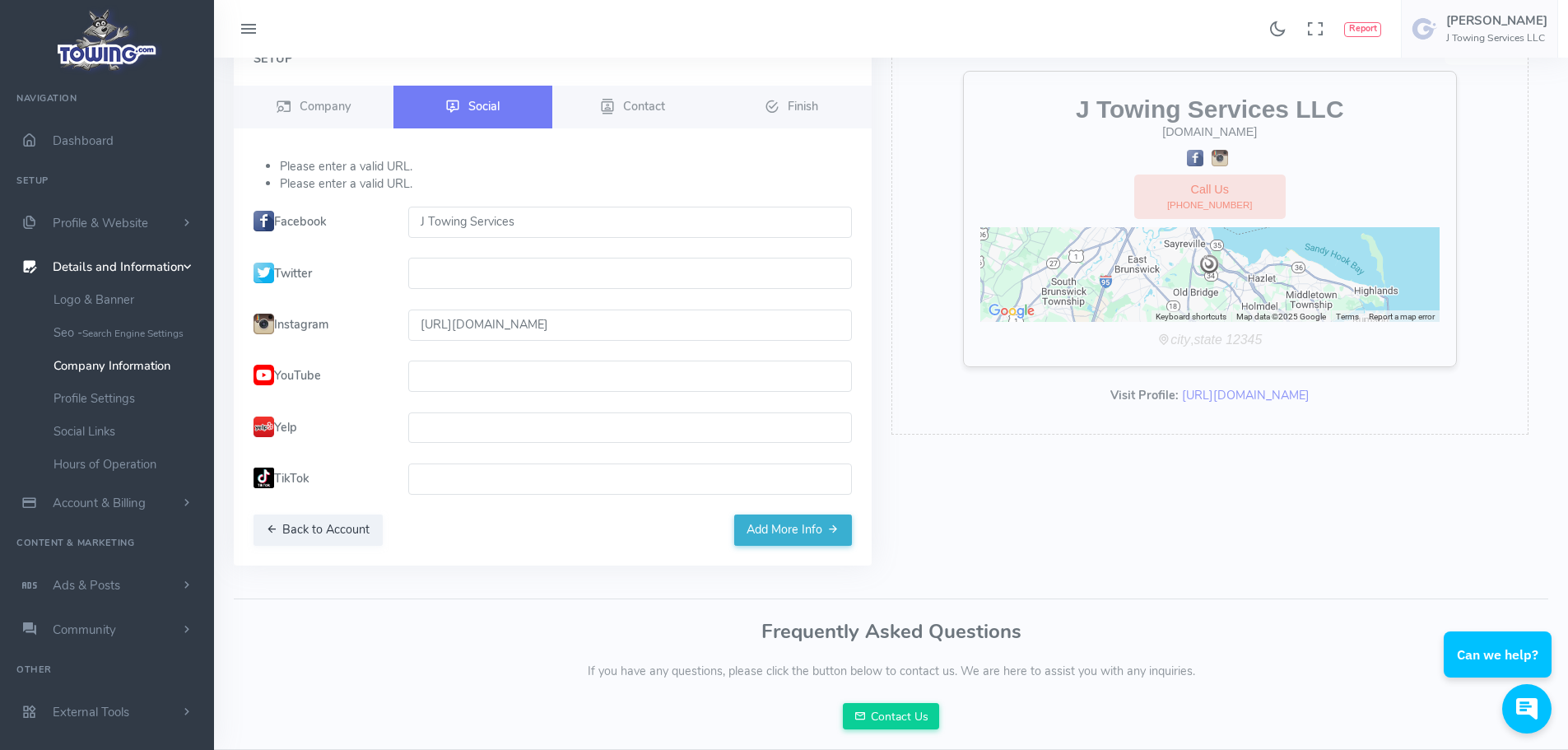
drag, startPoint x: 574, startPoint y: 213, endPoint x: 380, endPoint y: 244, distance: 196.5
click at [208, 213] on div "Found 17 results Analytics Report" at bounding box center [784, 356] width 1568 height 886
paste input "https://www.facebook.com/share/1ELguTzajD/"
type input "https://www.facebook.com/share/1ELguTzajD/"
click at [772, 530] on button "Add More Info" at bounding box center [793, 530] width 118 height 31
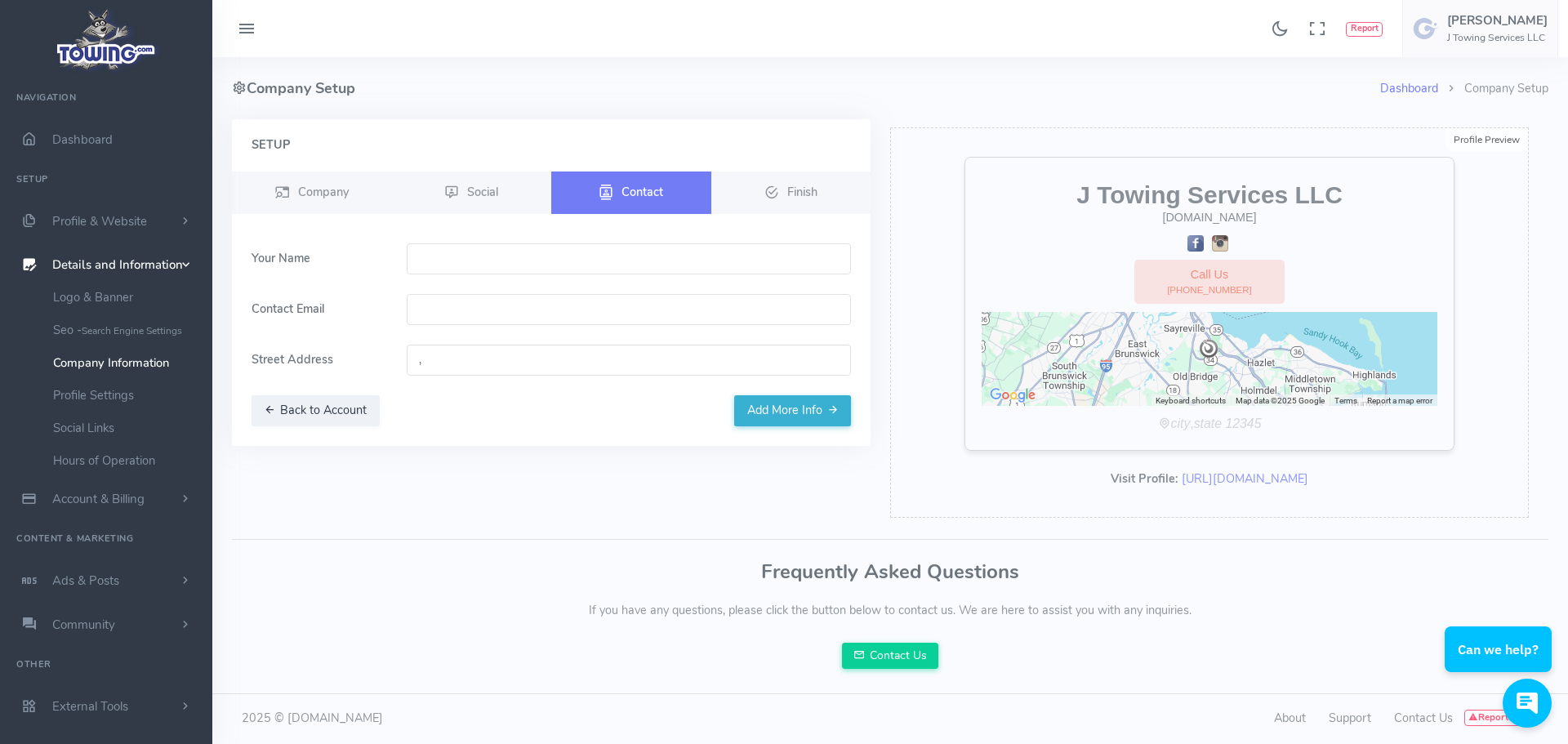
click at [559, 244] on input "text" at bounding box center [629, 259] width 445 height 31
click at [474, 247] on input "text" at bounding box center [629, 259] width 445 height 31
click at [288, 330] on form "Your Name Contact Email Street Address ," at bounding box center [551, 319] width 619 height 152
click at [446, 253] on input "text" at bounding box center [629, 259] width 445 height 31
type input "[PERSON_NAME]"
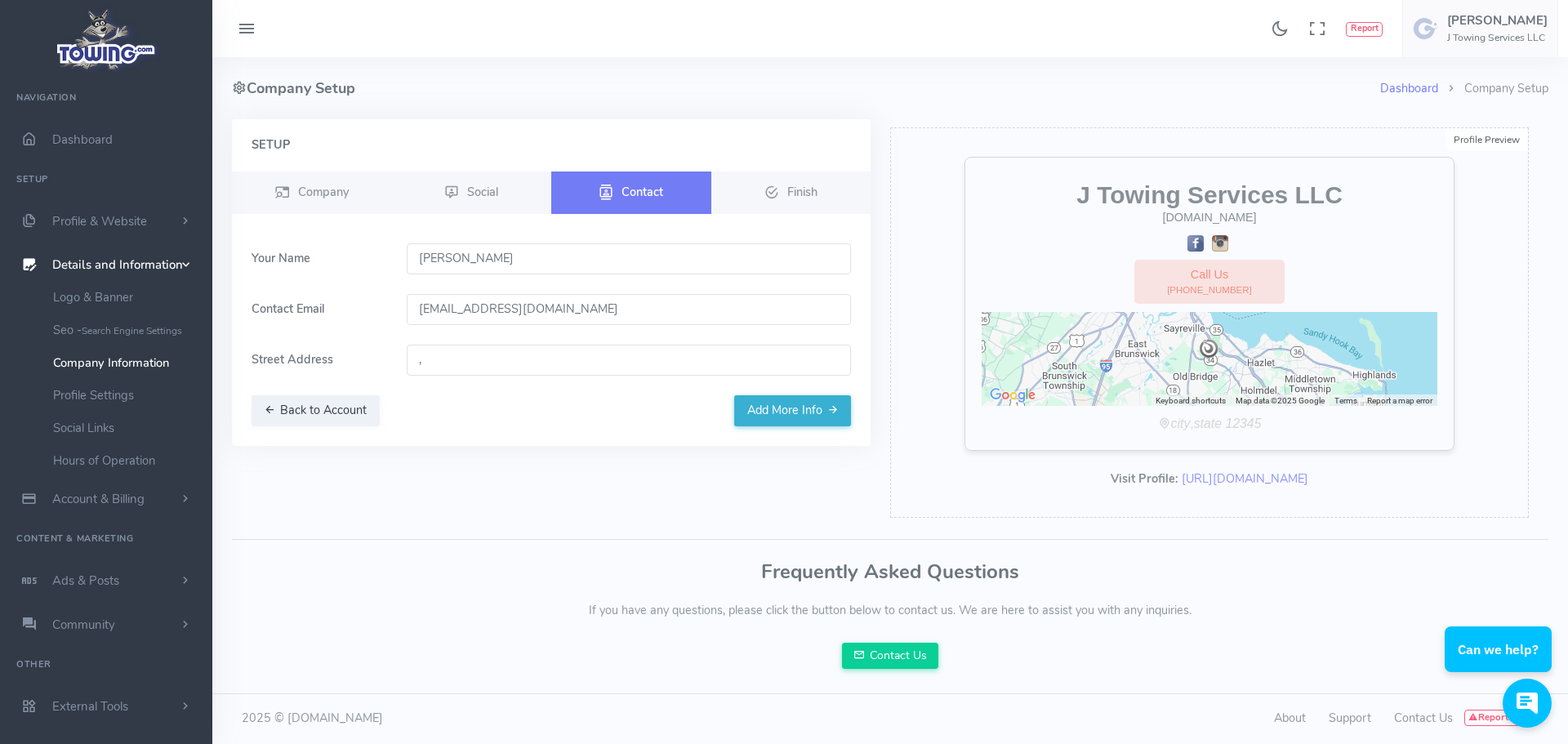
type input "Jtowing.ai@gmail.com"
click at [504, 356] on input "323 NJ-18, East Brunswick, NJ 08816, USA" at bounding box center [629, 360] width 445 height 31
drag, startPoint x: 696, startPoint y: 357, endPoint x: 164, endPoint y: 347, distance: 532.1
click at [164, 347] on div "Found 17 results Analytics Report" at bounding box center [784, 371] width 1568 height 742
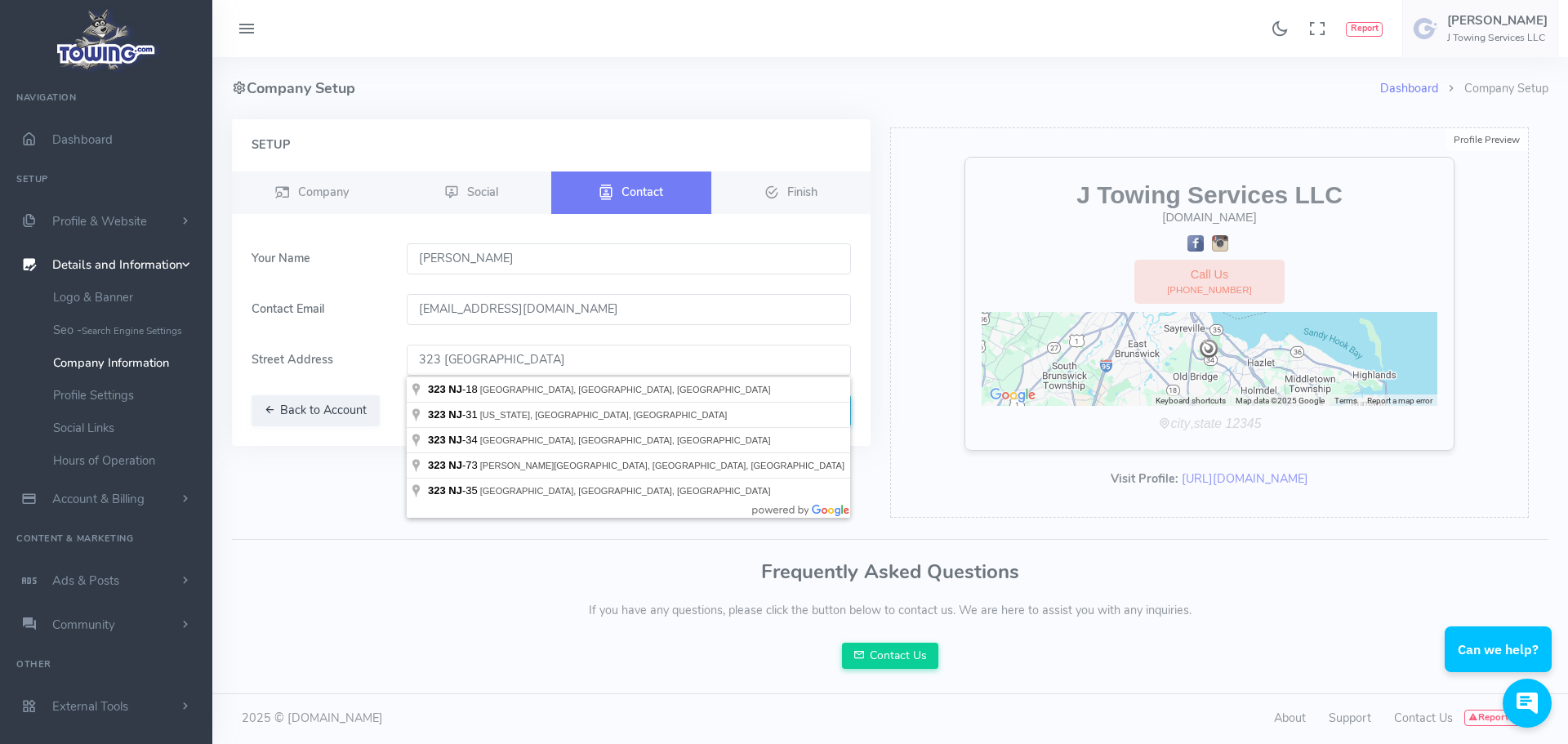
type input "323 NJ-34, Matawan, NJ, USA"
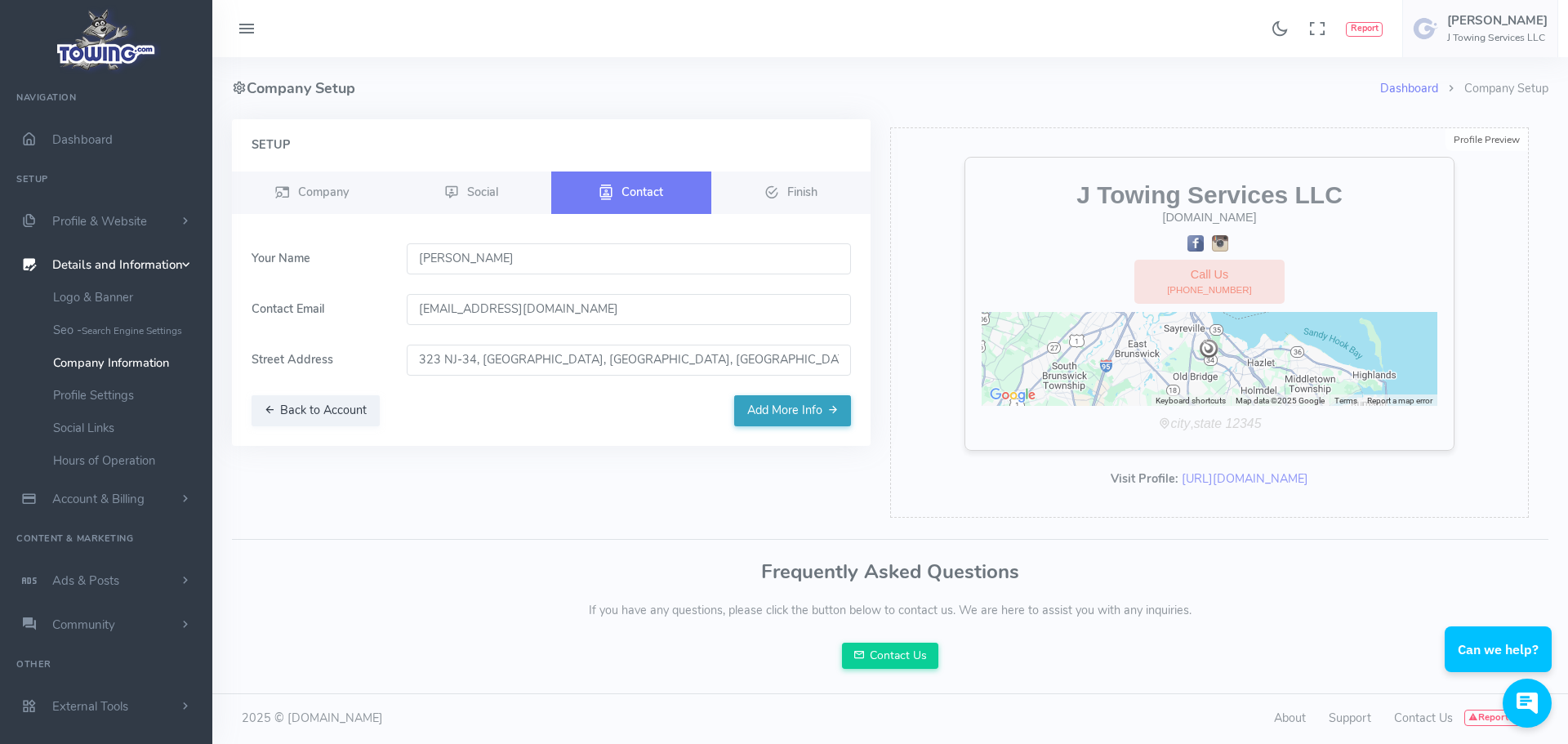
click at [790, 415] on button "Add More Info" at bounding box center [793, 411] width 117 height 31
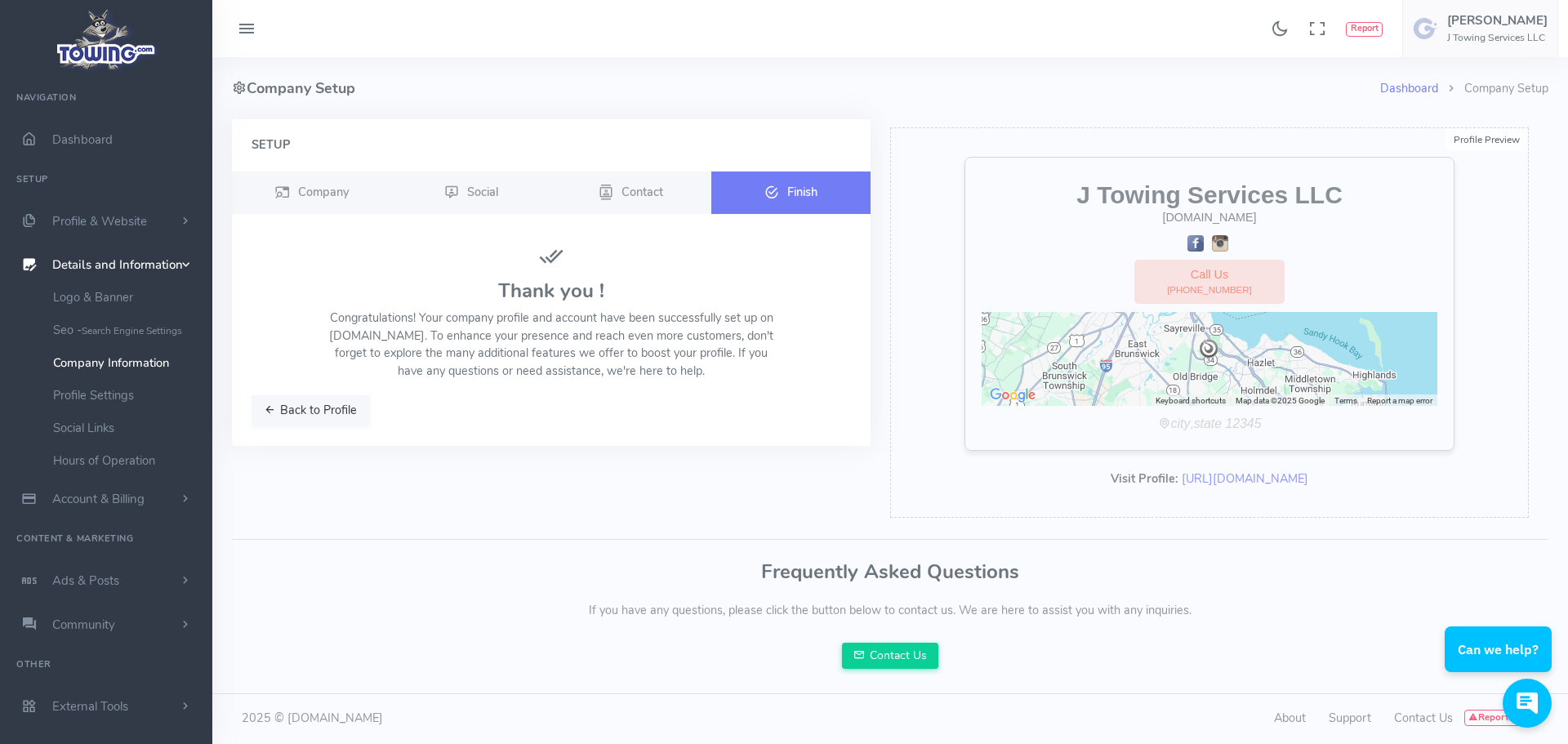
click at [343, 413] on button "Back to Profile" at bounding box center [310, 411] width 118 height 31
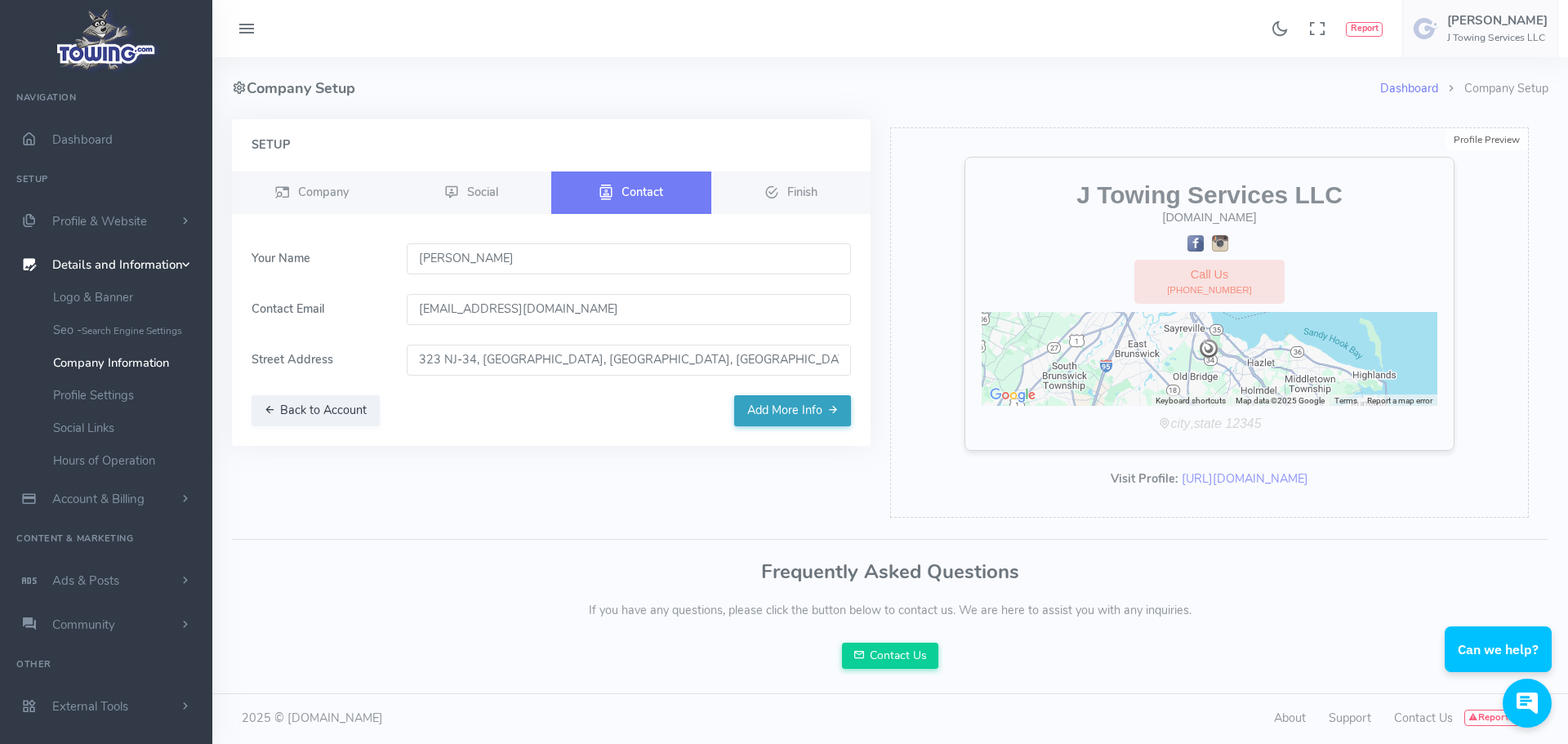
click at [796, 409] on button "Add More Info" at bounding box center [793, 411] width 117 height 31
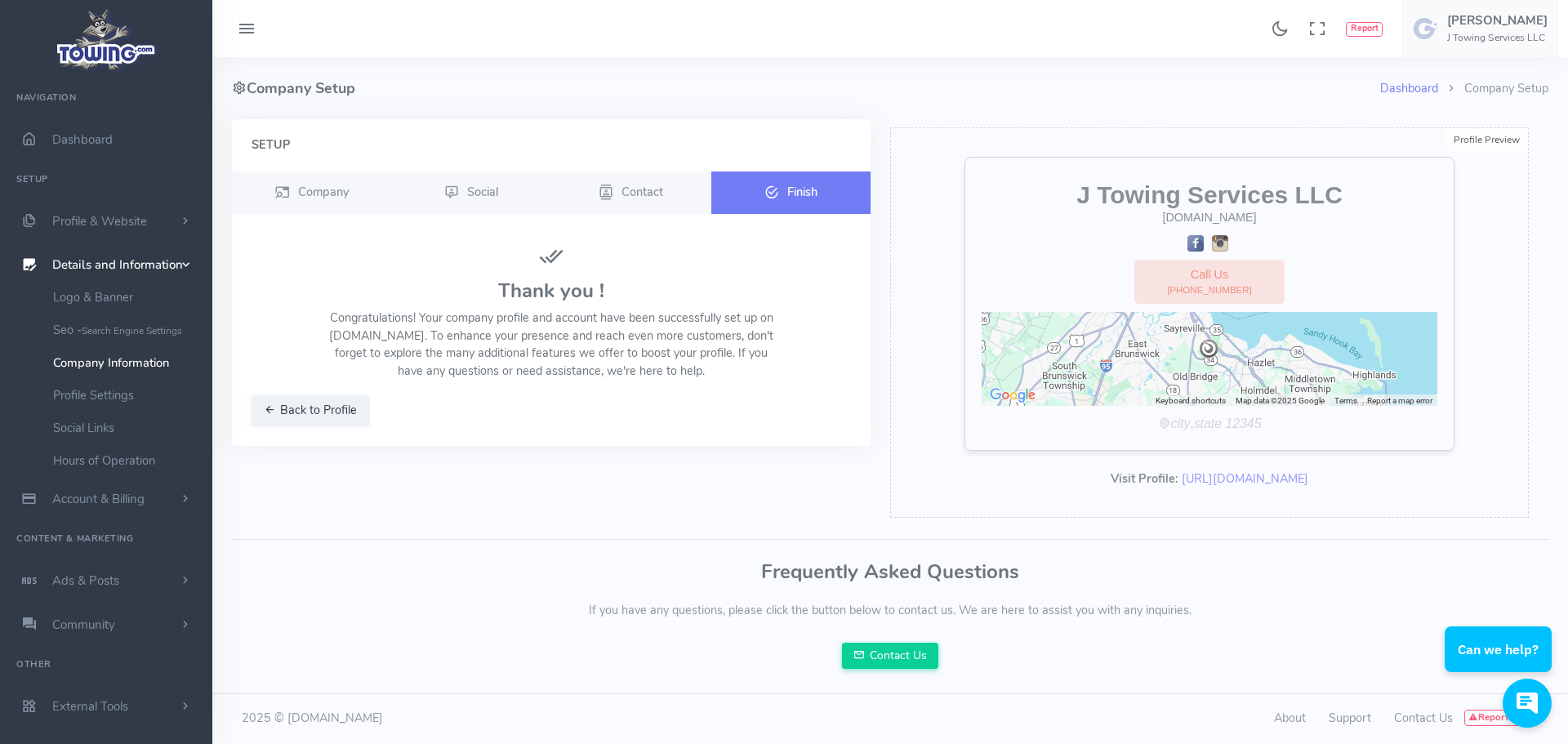
click at [802, 403] on ul "Back to Profile" at bounding box center [552, 411] width 600 height 31
click at [1421, 88] on link "Dashboard" at bounding box center [1409, 88] width 58 height 16
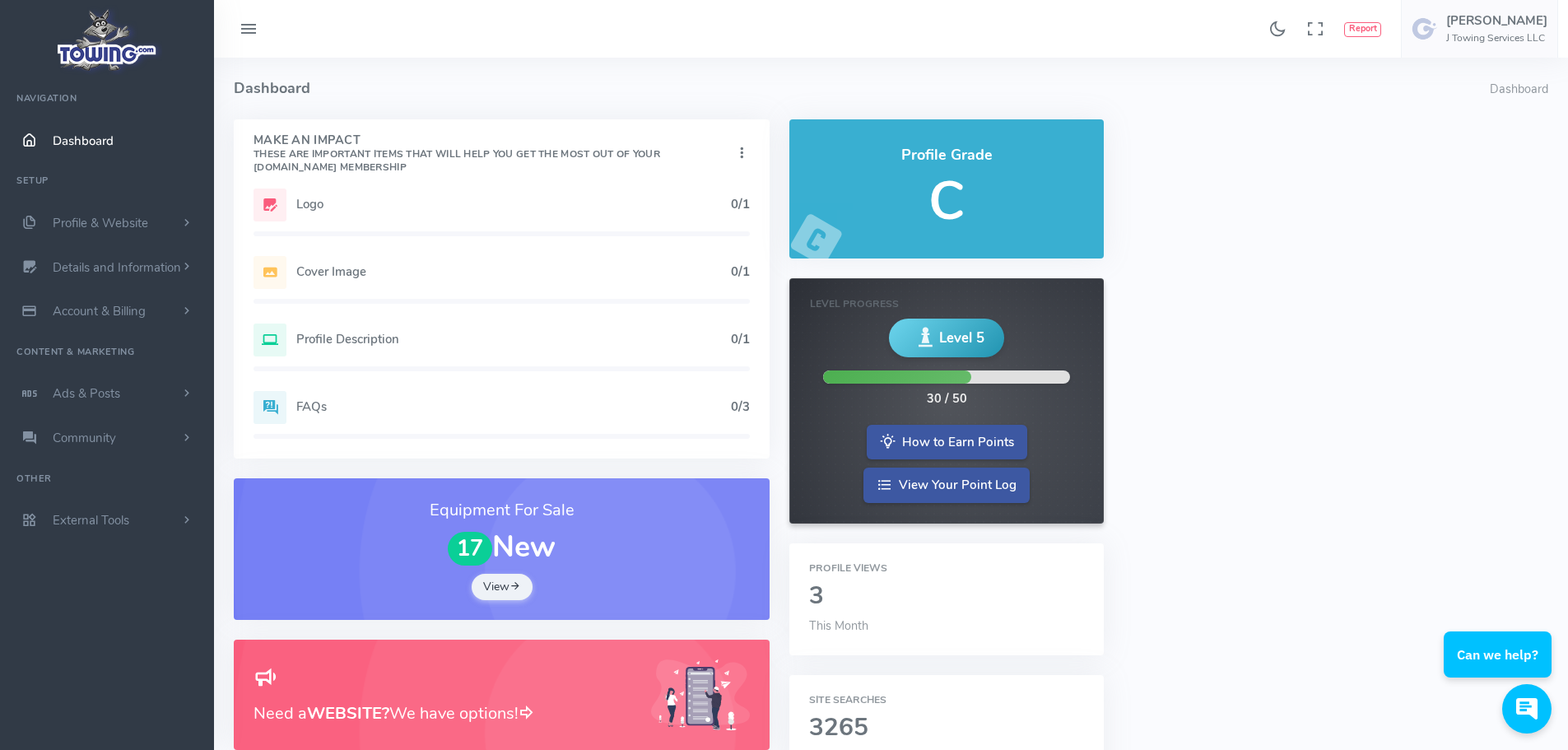
click at [325, 212] on div "Logo 0/1" at bounding box center [501, 205] width 496 height 33
click at [282, 196] on icon at bounding box center [270, 205] width 33 height 33
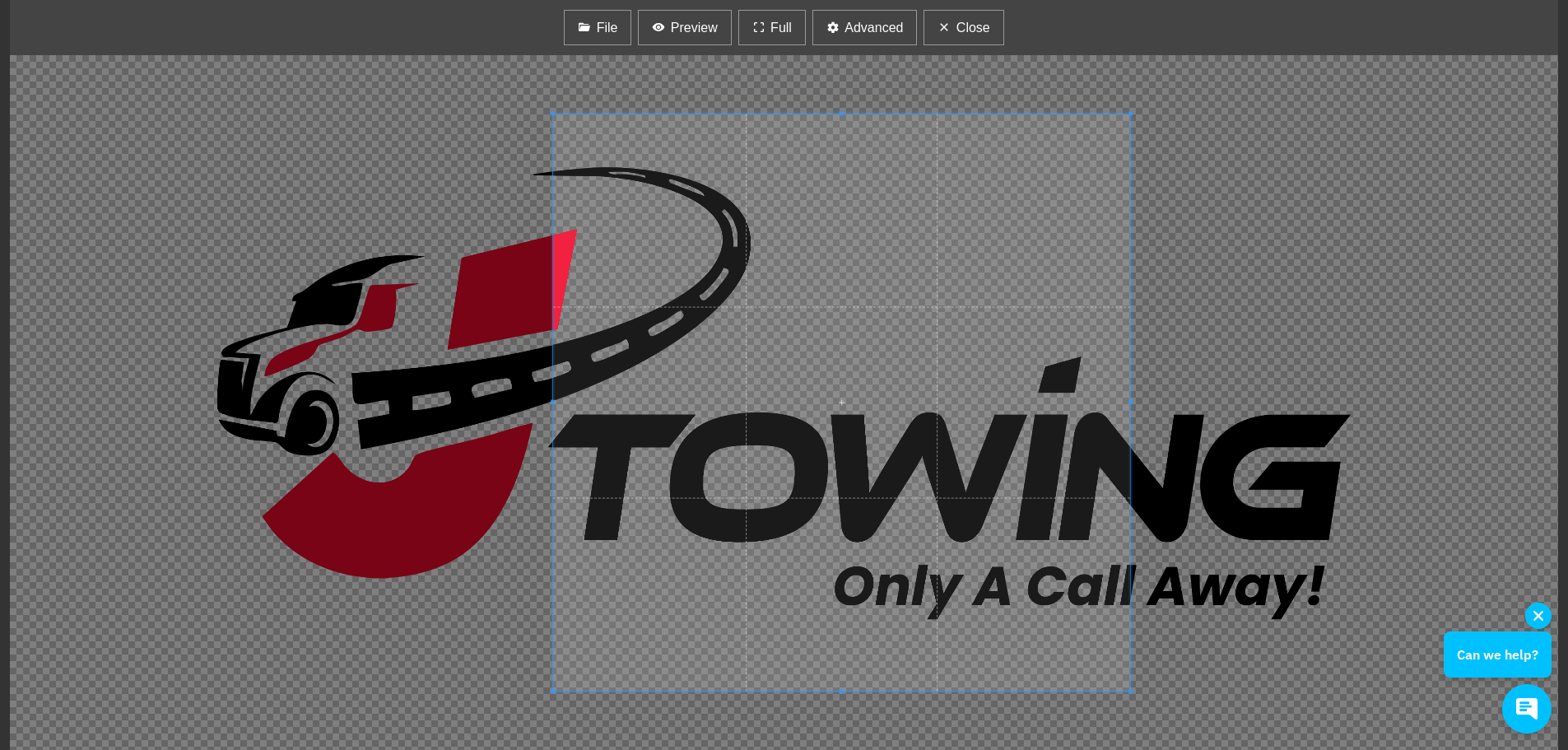
click at [1567, 607] on html "Found 17 results Analytics Report How can I help you?" at bounding box center [784, 379] width 1568 height 759
click at [501, 110] on div at bounding box center [784, 402] width 1548 height 695
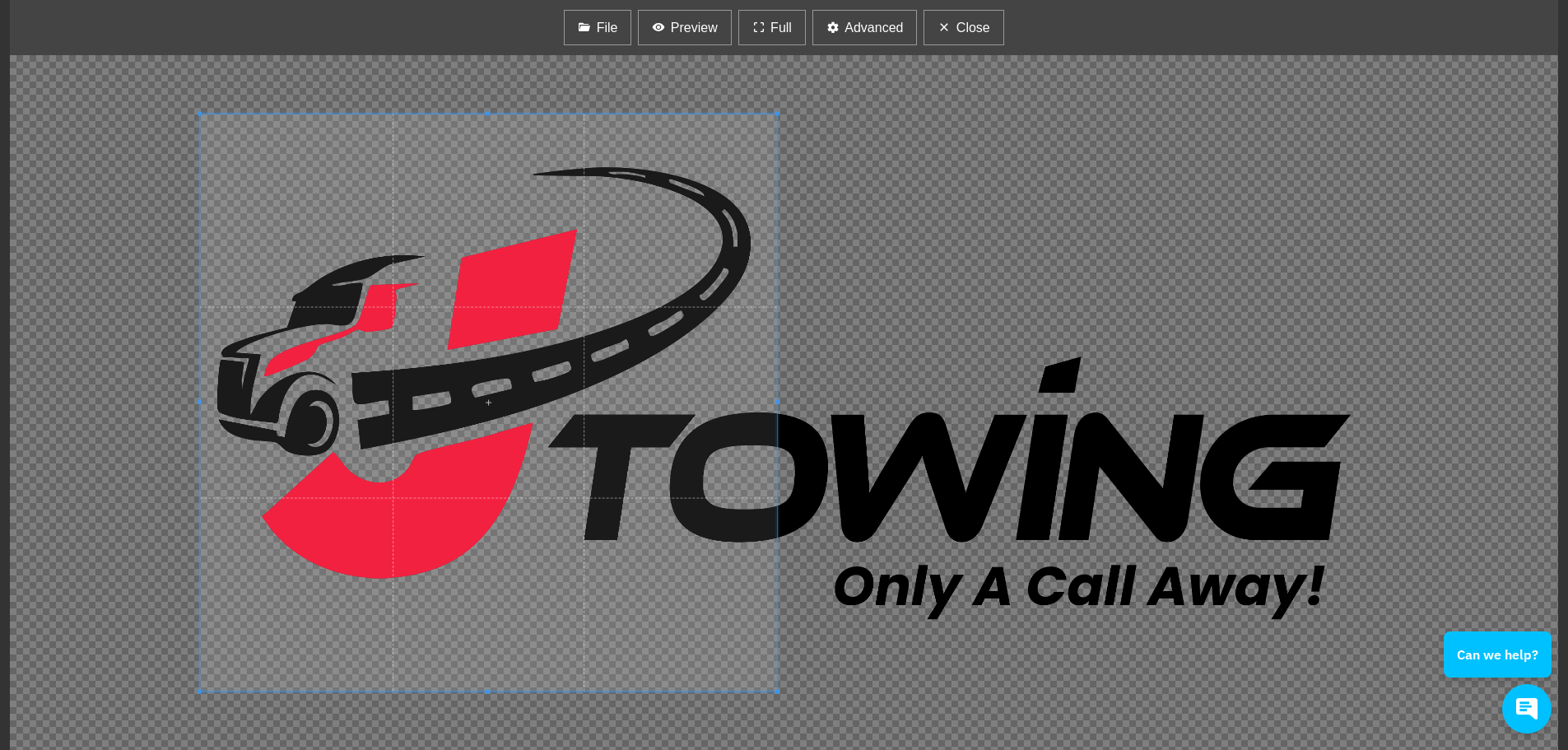
click at [447, 331] on span at bounding box center [488, 403] width 577 height 577
click at [775, 32] on span "Full" at bounding box center [781, 28] width 22 height 20
click at [777, 14] on button "Full" at bounding box center [772, 27] width 68 height 36
click at [964, 17] on button "Close" at bounding box center [963, 27] width 80 height 36
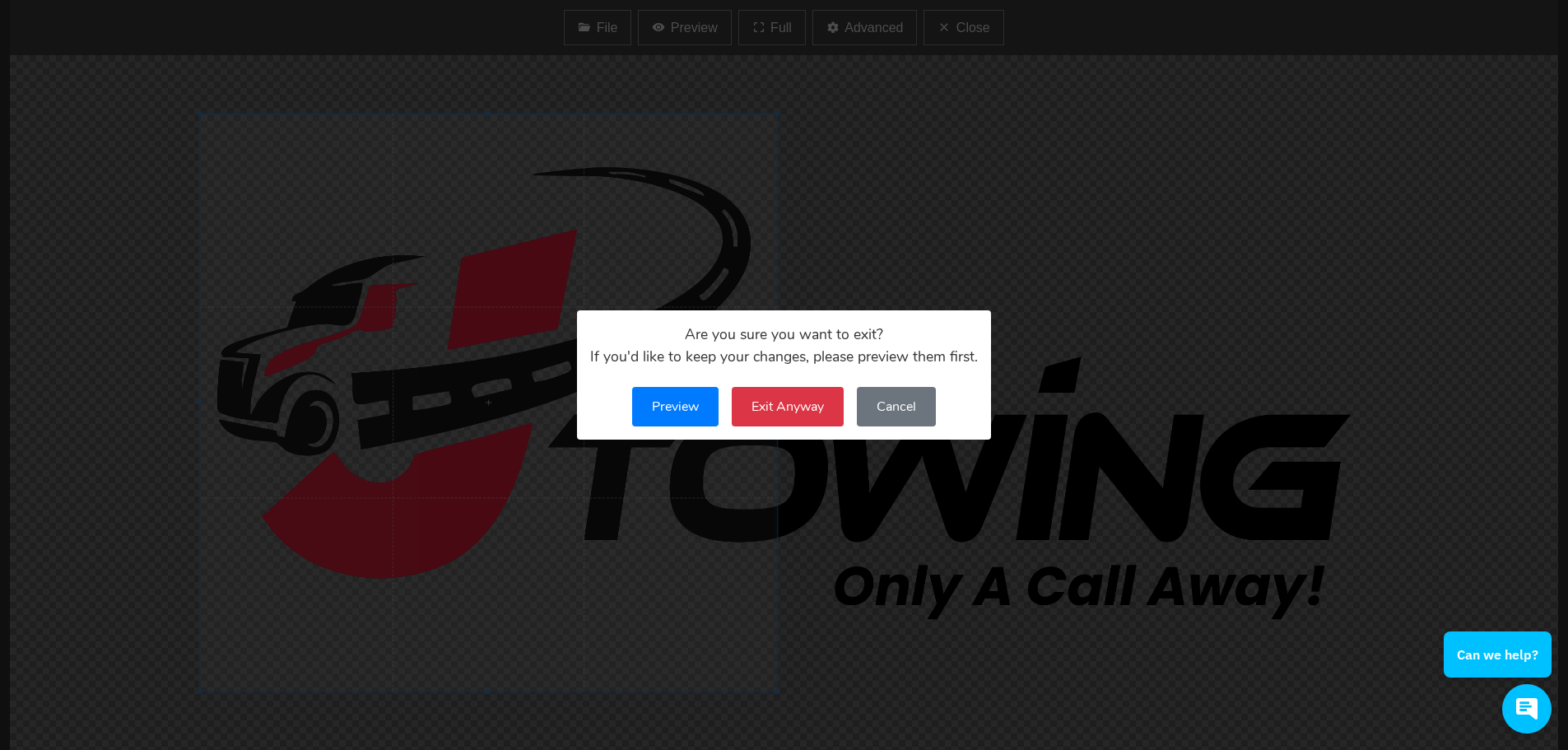
click at [771, 416] on button "Exit Anyway" at bounding box center [787, 406] width 112 height 39
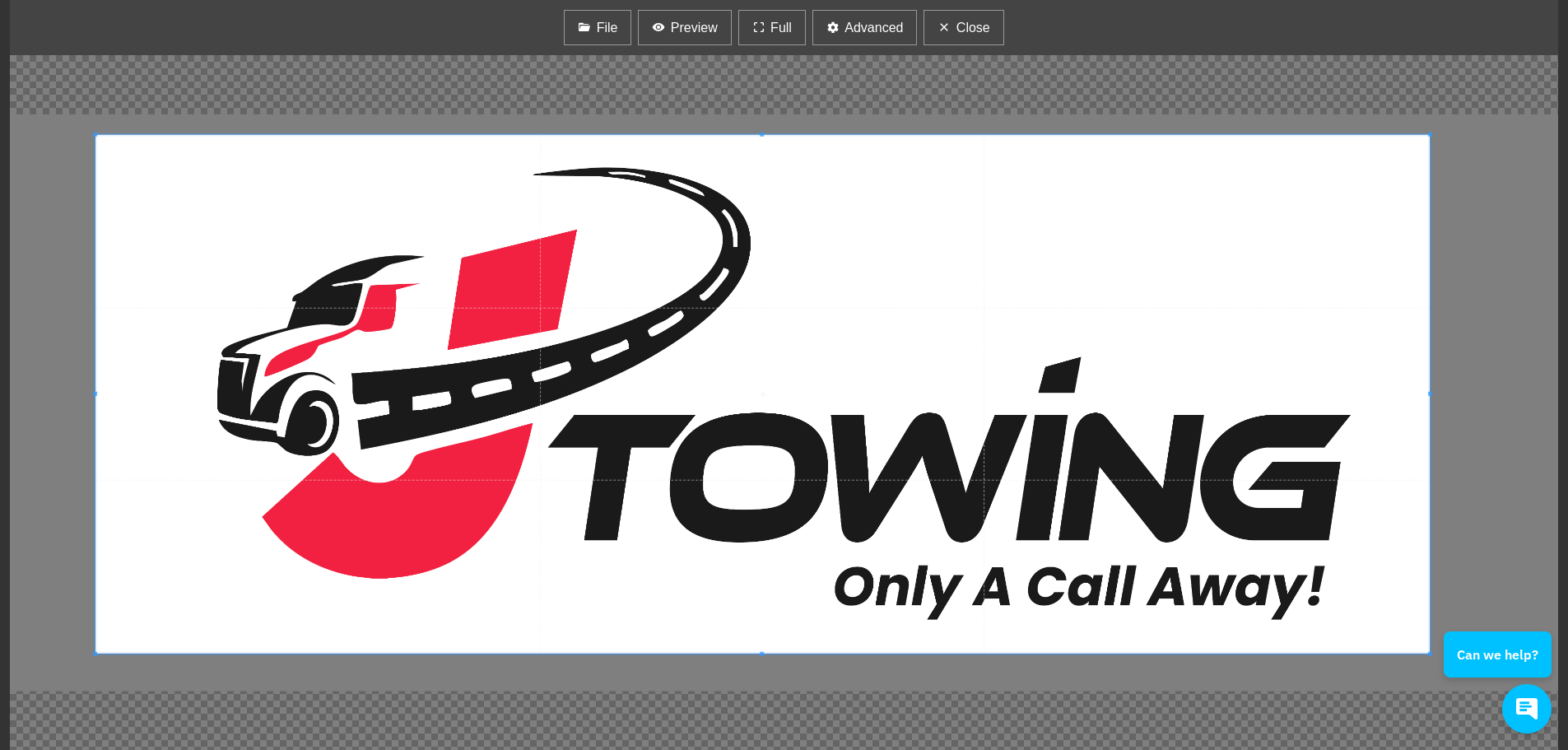
click at [118, 135] on div at bounding box center [763, 394] width 1334 height 519
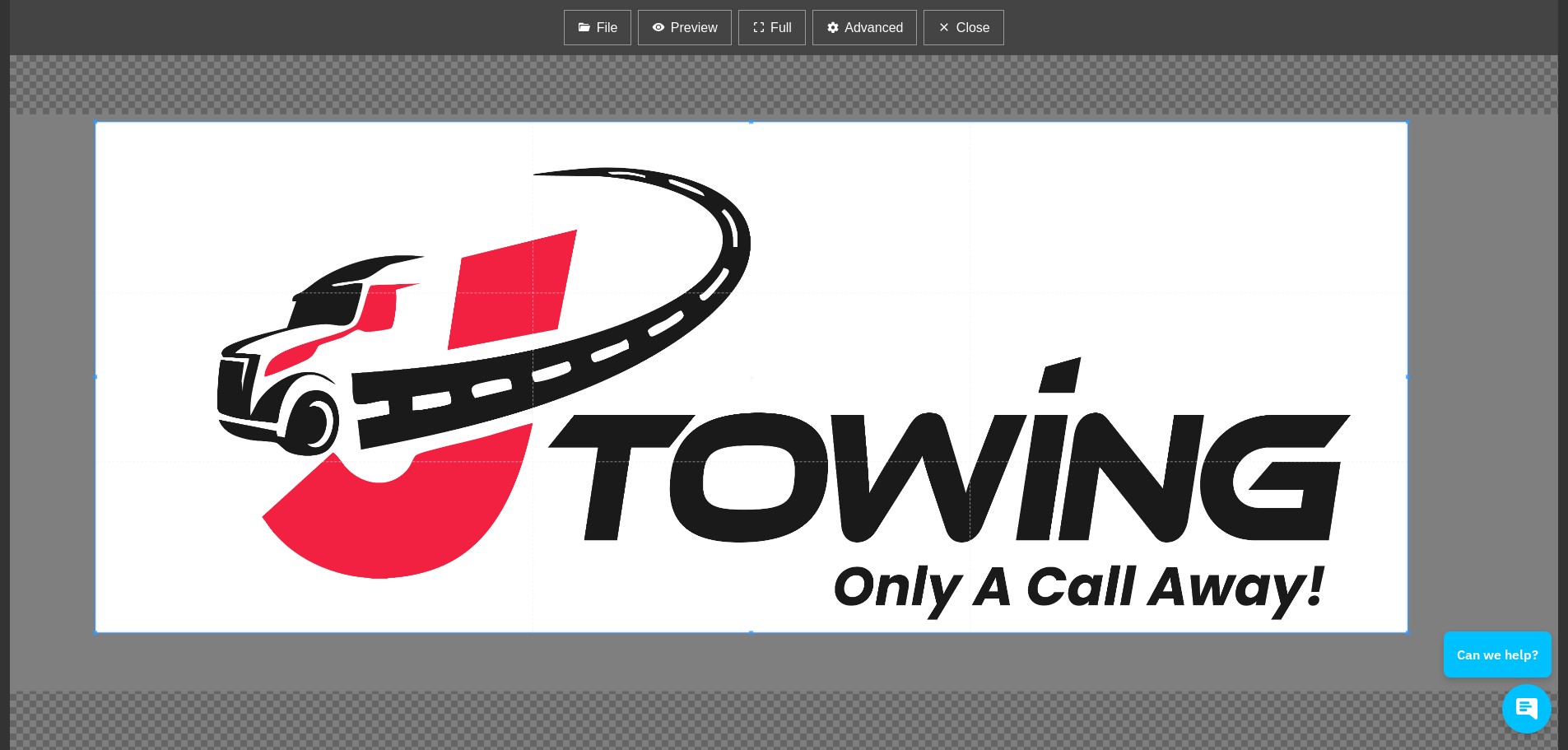
click at [1426, 656] on div at bounding box center [784, 402] width 1548 height 695
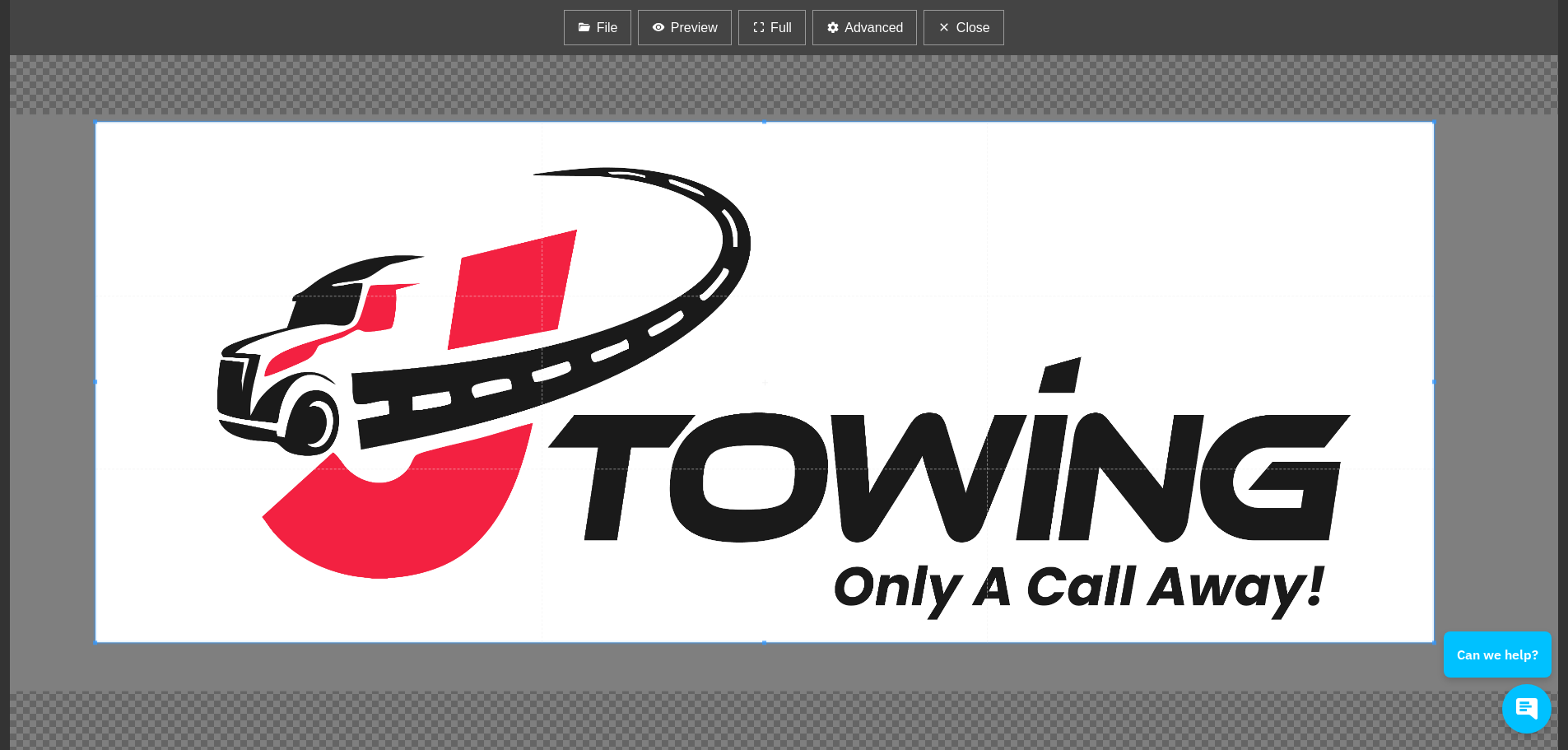
click at [1433, 650] on div "Can we help?" at bounding box center [1386, 640] width 329 height 75
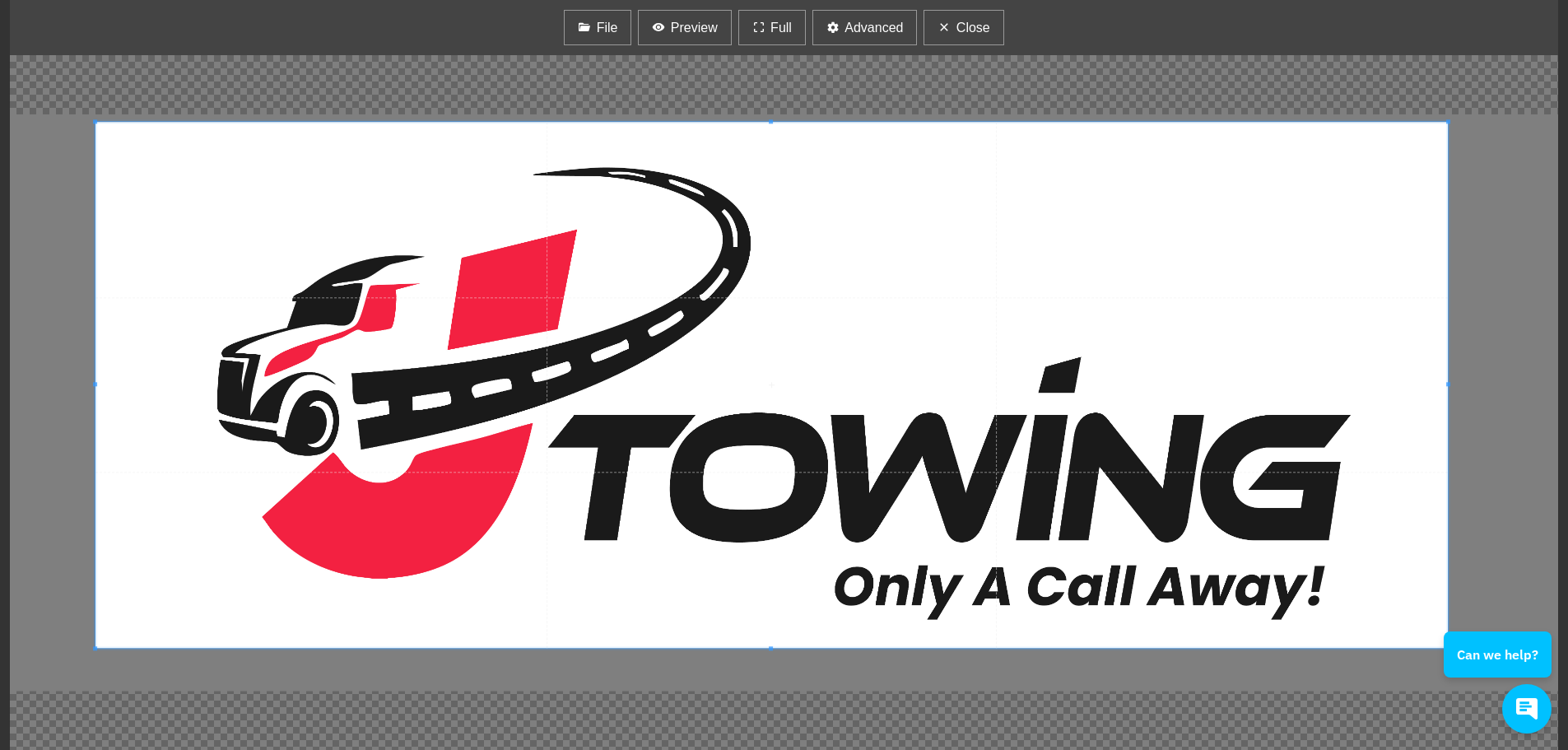
click at [1446, 559] on span at bounding box center [1448, 384] width 4 height 526
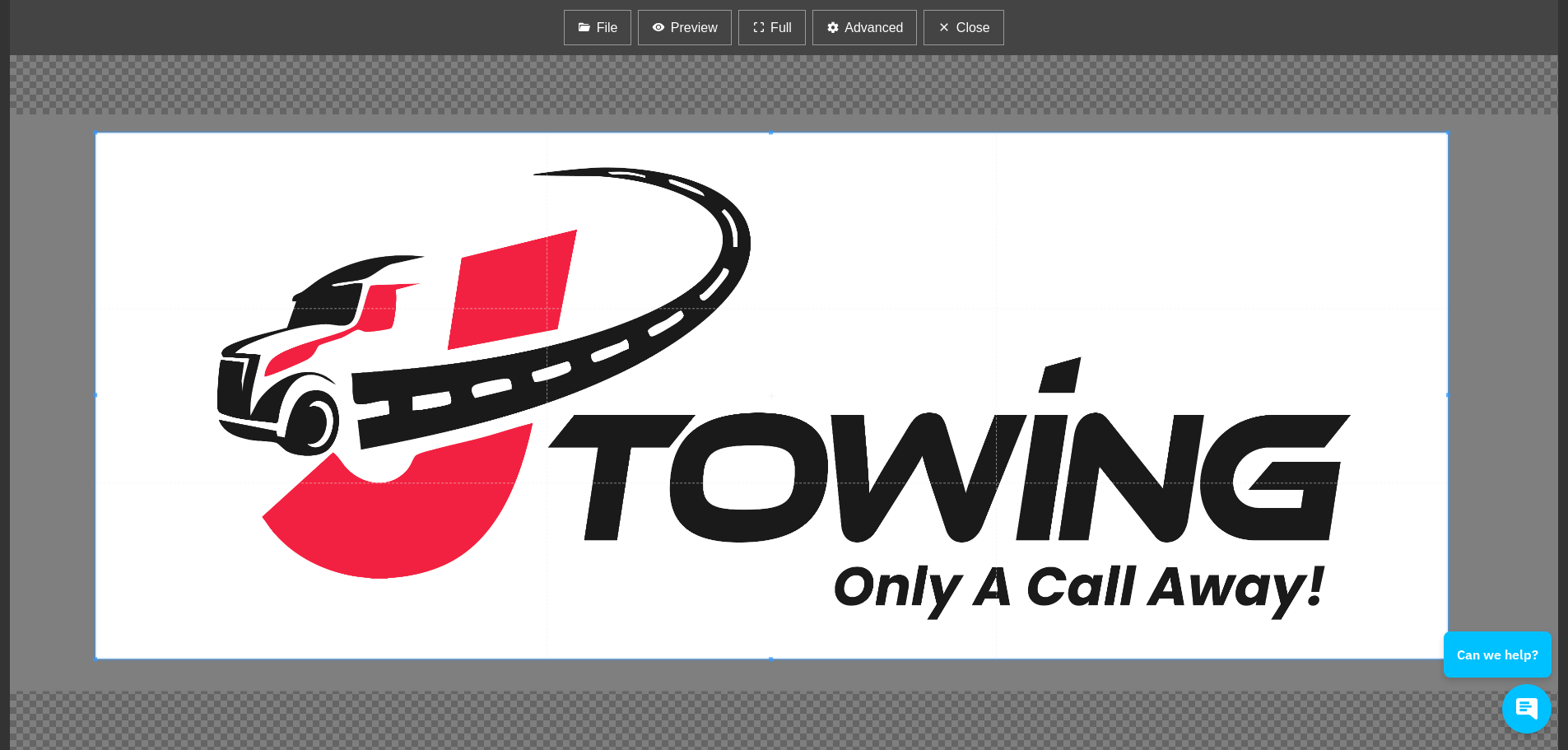
click at [345, 137] on span at bounding box center [771, 395] width 1353 height 526
drag, startPoint x: 690, startPoint y: 34, endPoint x: 713, endPoint y: 44, distance: 25.1
click at [691, 34] on span "Preview" at bounding box center [694, 28] width 47 height 20
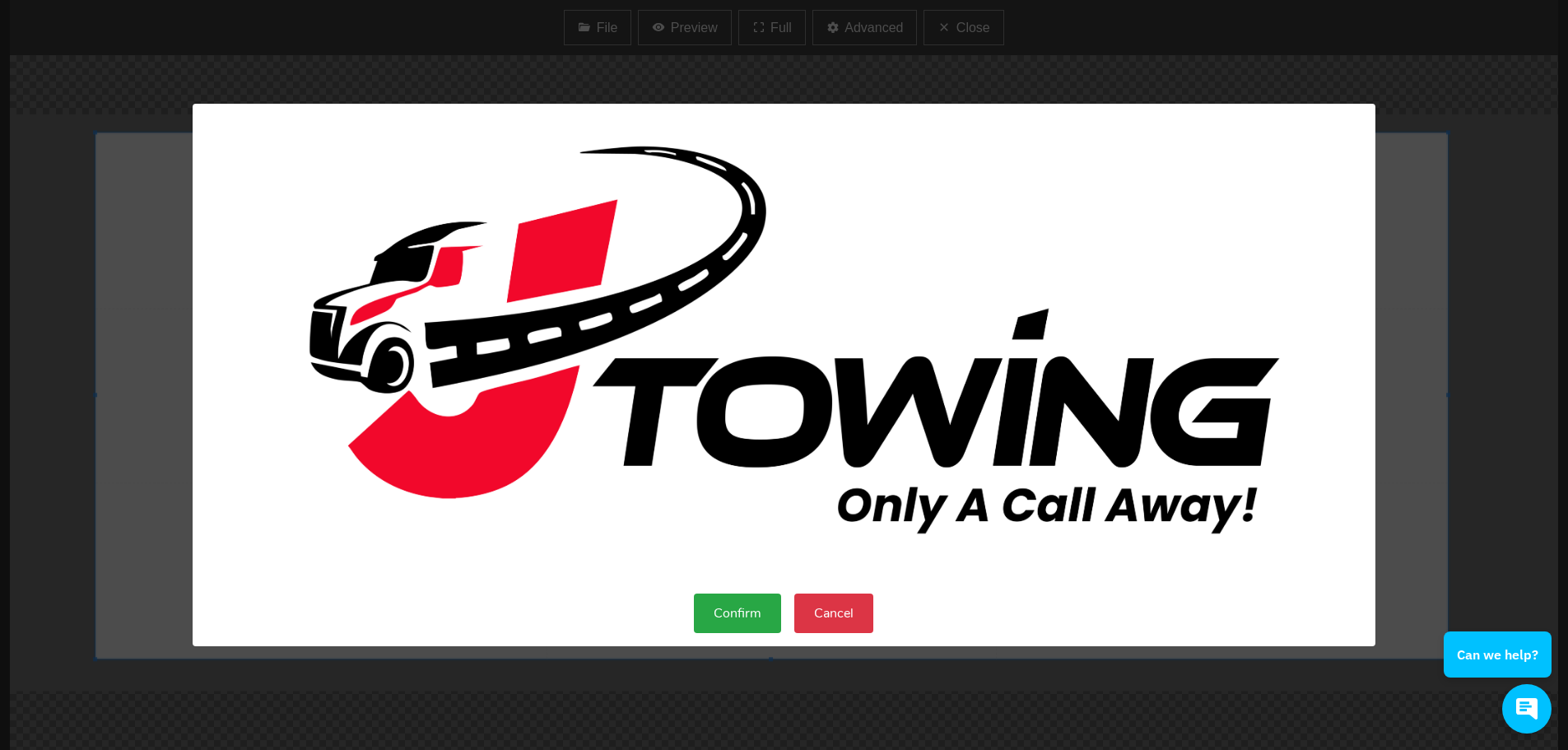
click at [748, 620] on button "Confirm" at bounding box center [738, 613] width 87 height 39
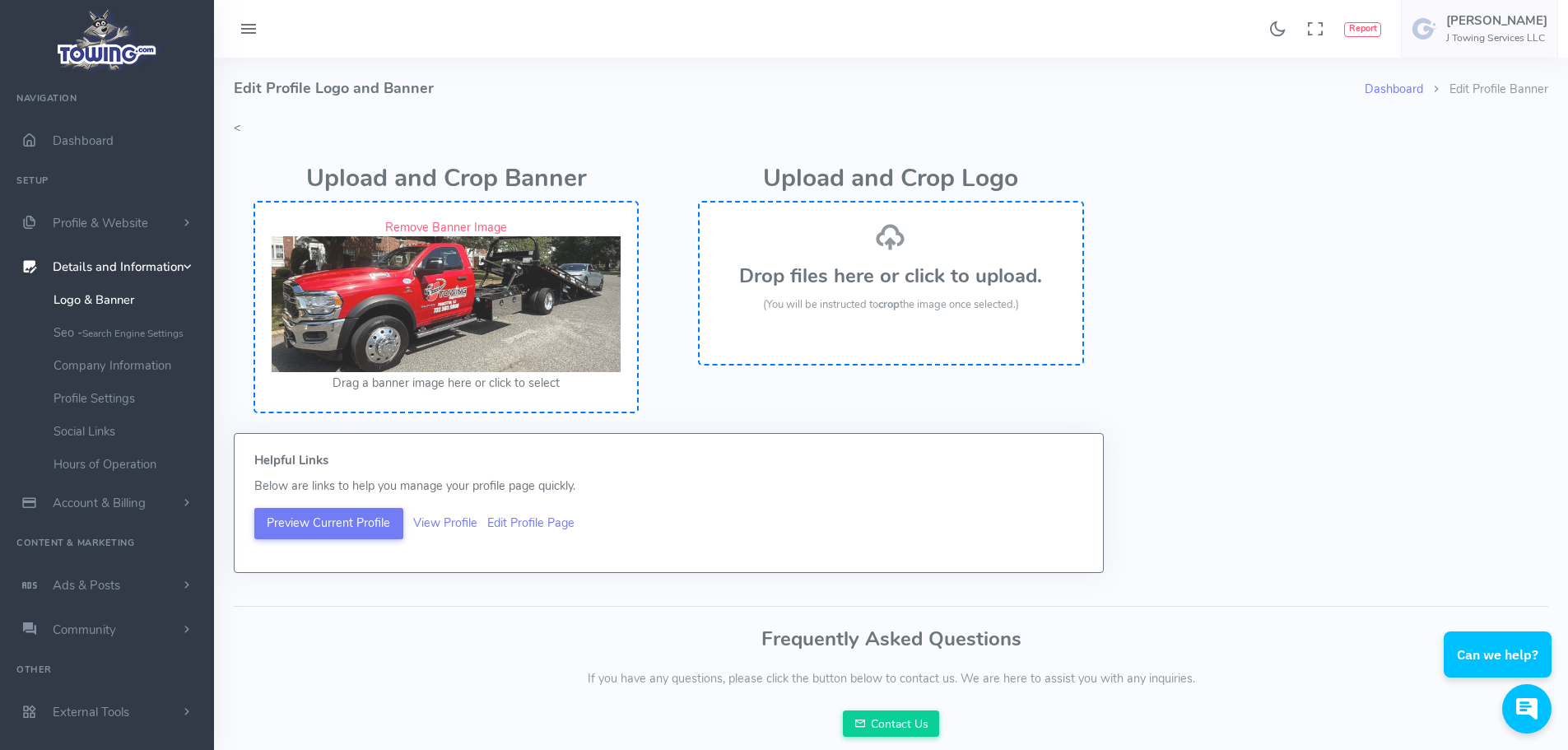
click at [797, 275] on h3 "Drop files here or click to upload." at bounding box center [890, 275] width 349 height 22
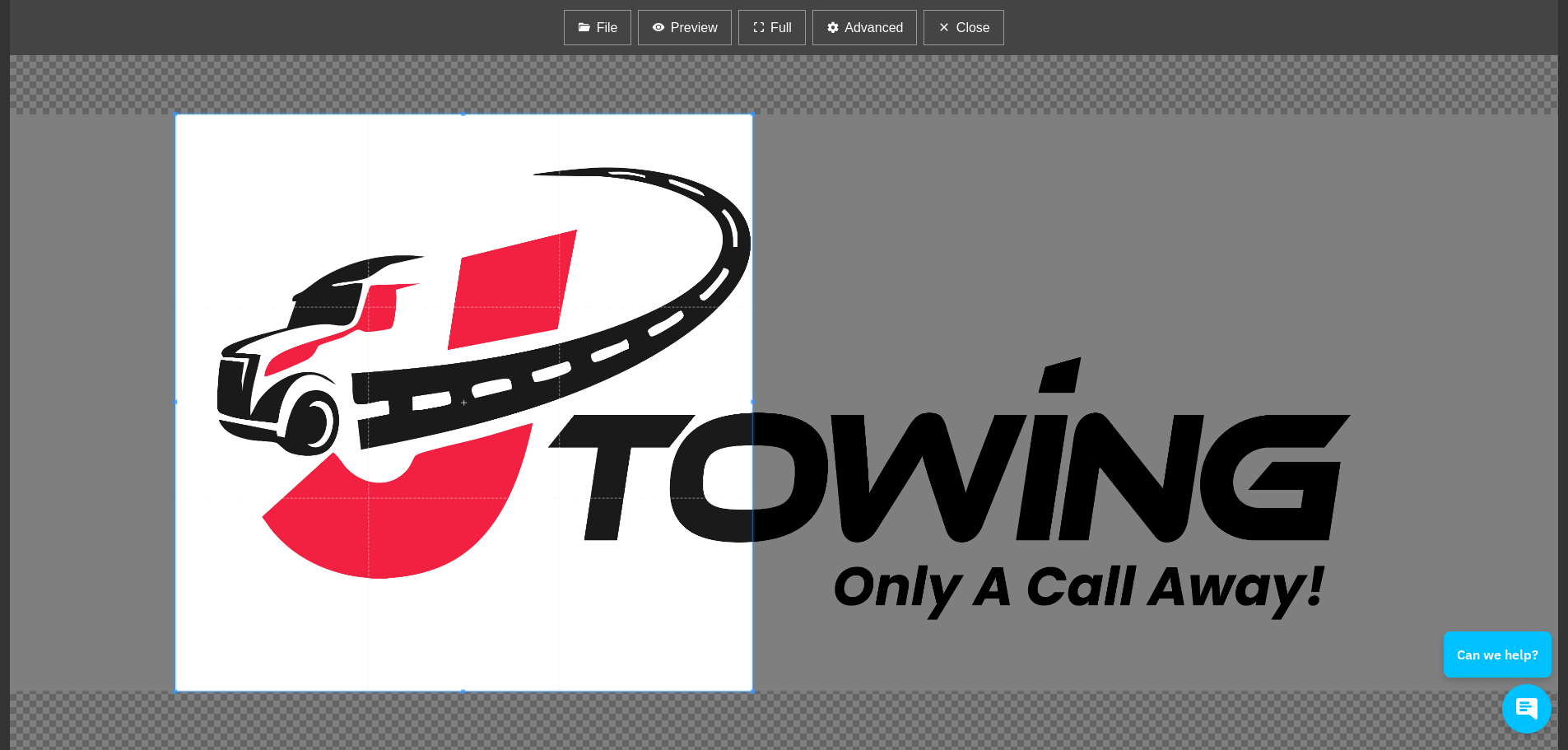
click at [439, 334] on span at bounding box center [464, 403] width 577 height 577
click at [685, 25] on span "Preview" at bounding box center [694, 28] width 47 height 20
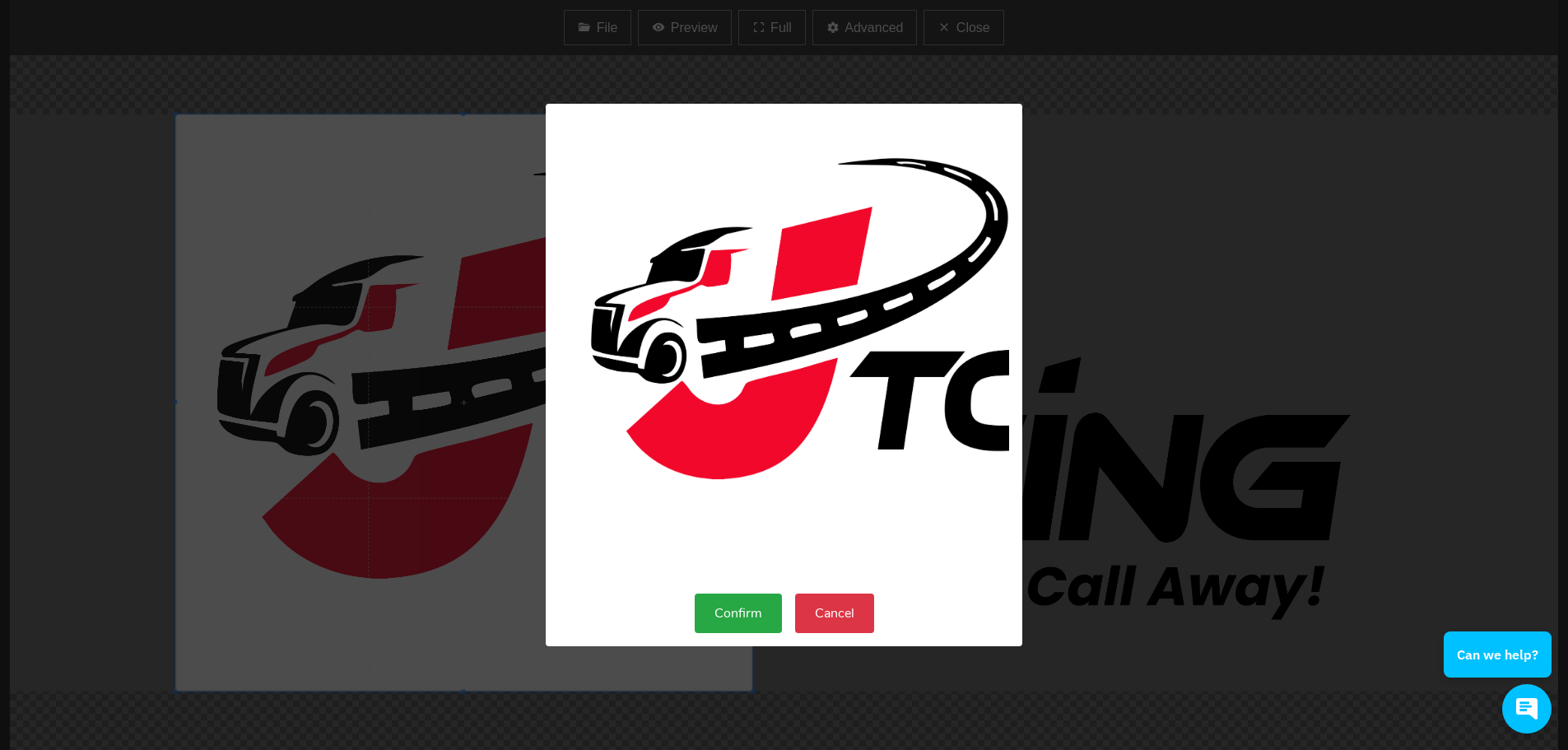
click at [827, 620] on button "Cancel" at bounding box center [834, 613] width 79 height 39
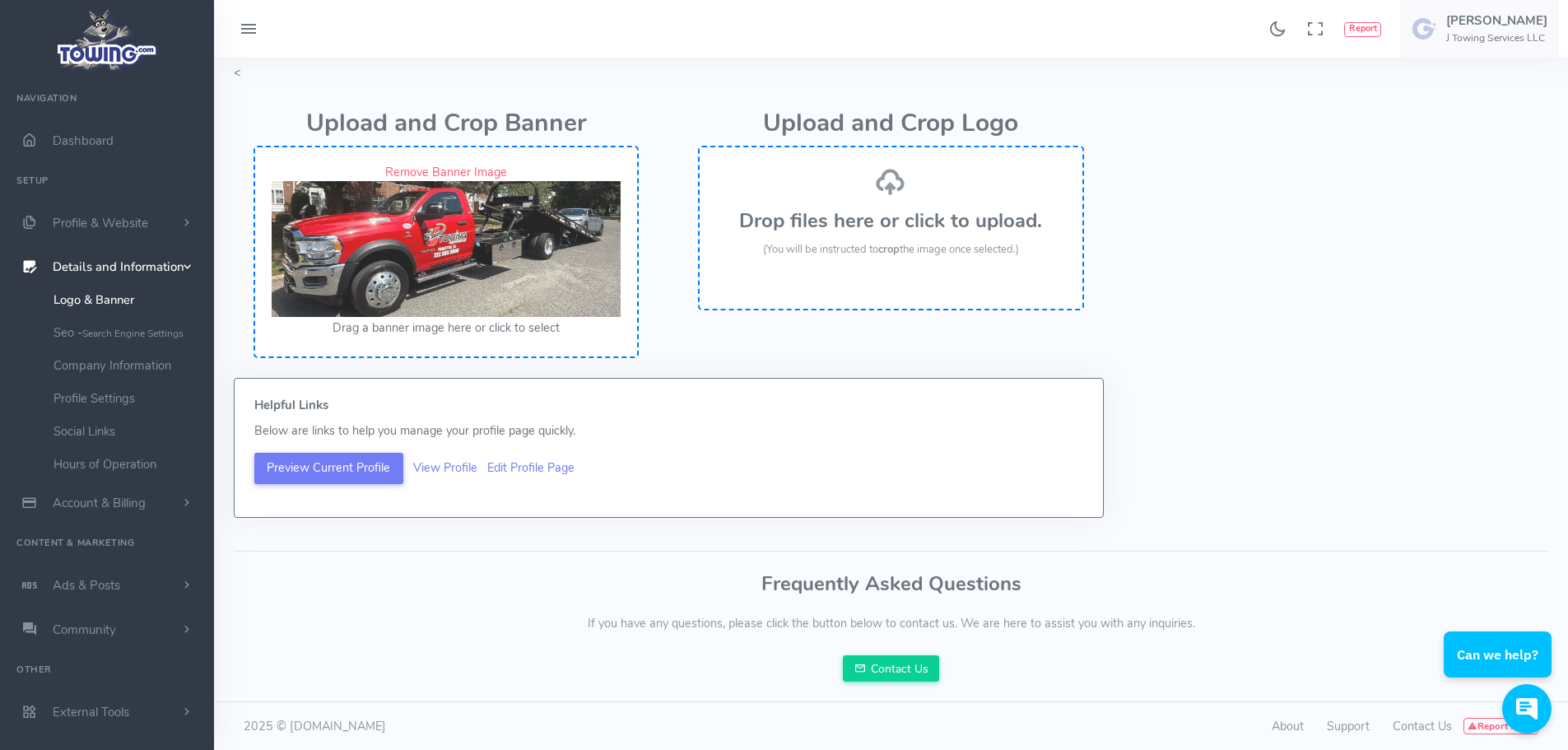
scroll to position [56, 0]
click at [338, 472] on button "Preview Current Profile" at bounding box center [329, 468] width 149 height 31
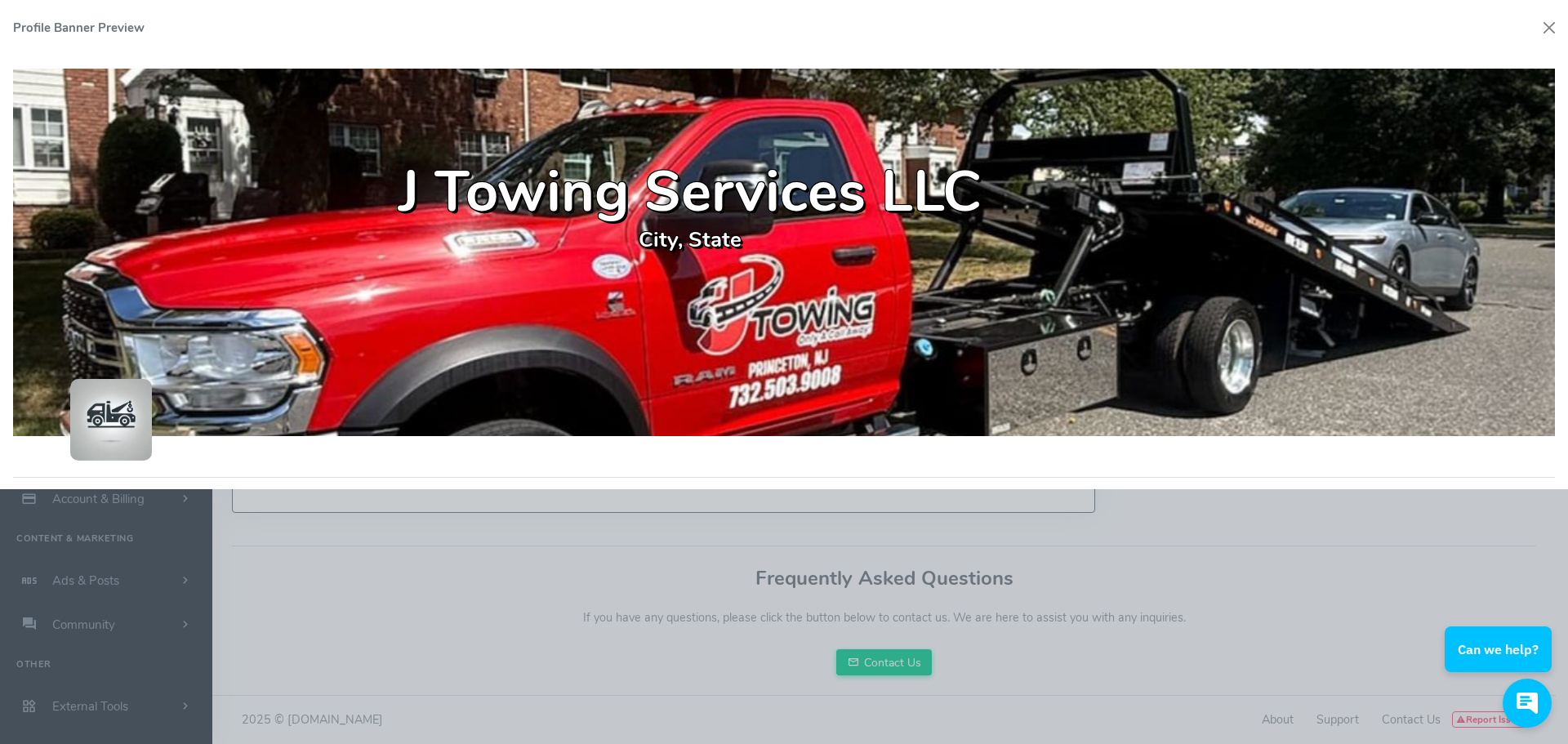
click at [494, 320] on img at bounding box center [784, 369] width 1542 height 600
click at [1553, 27] on button "Close" at bounding box center [1549, 28] width 24 height 24
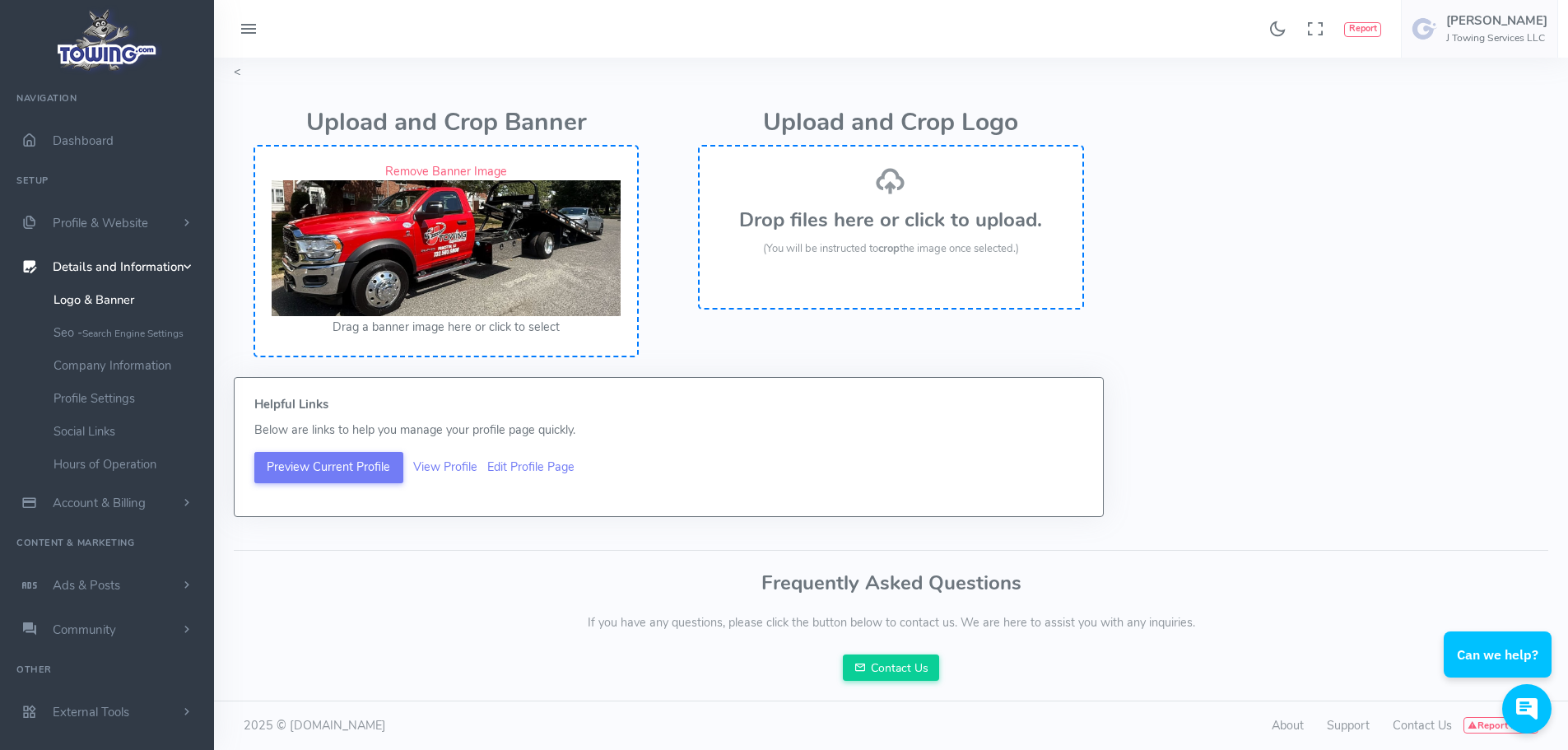
click at [532, 256] on img at bounding box center [447, 249] width 349 height 136
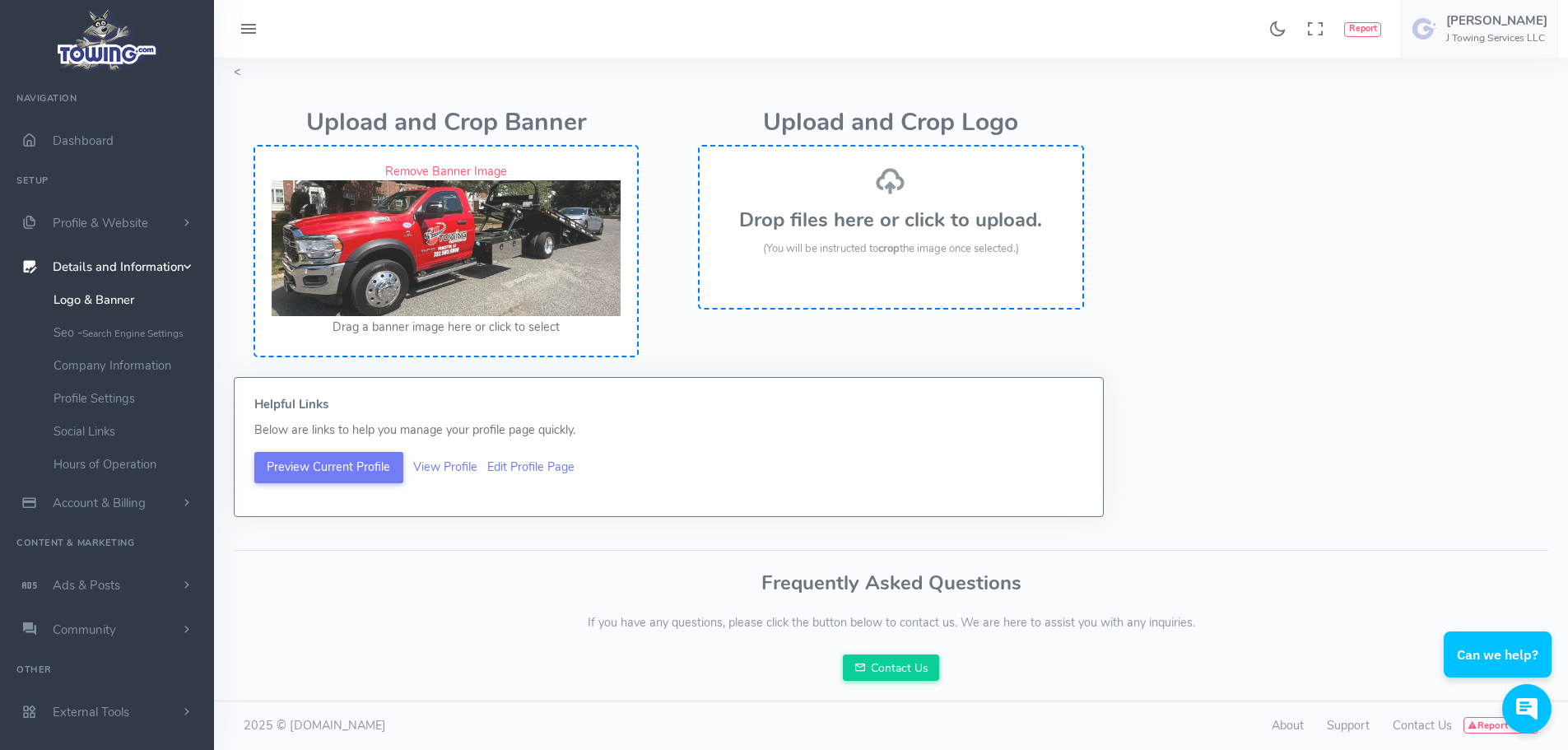
click at [921, 220] on h3 "Drop files here or click to upload." at bounding box center [890, 220] width 349 height 22
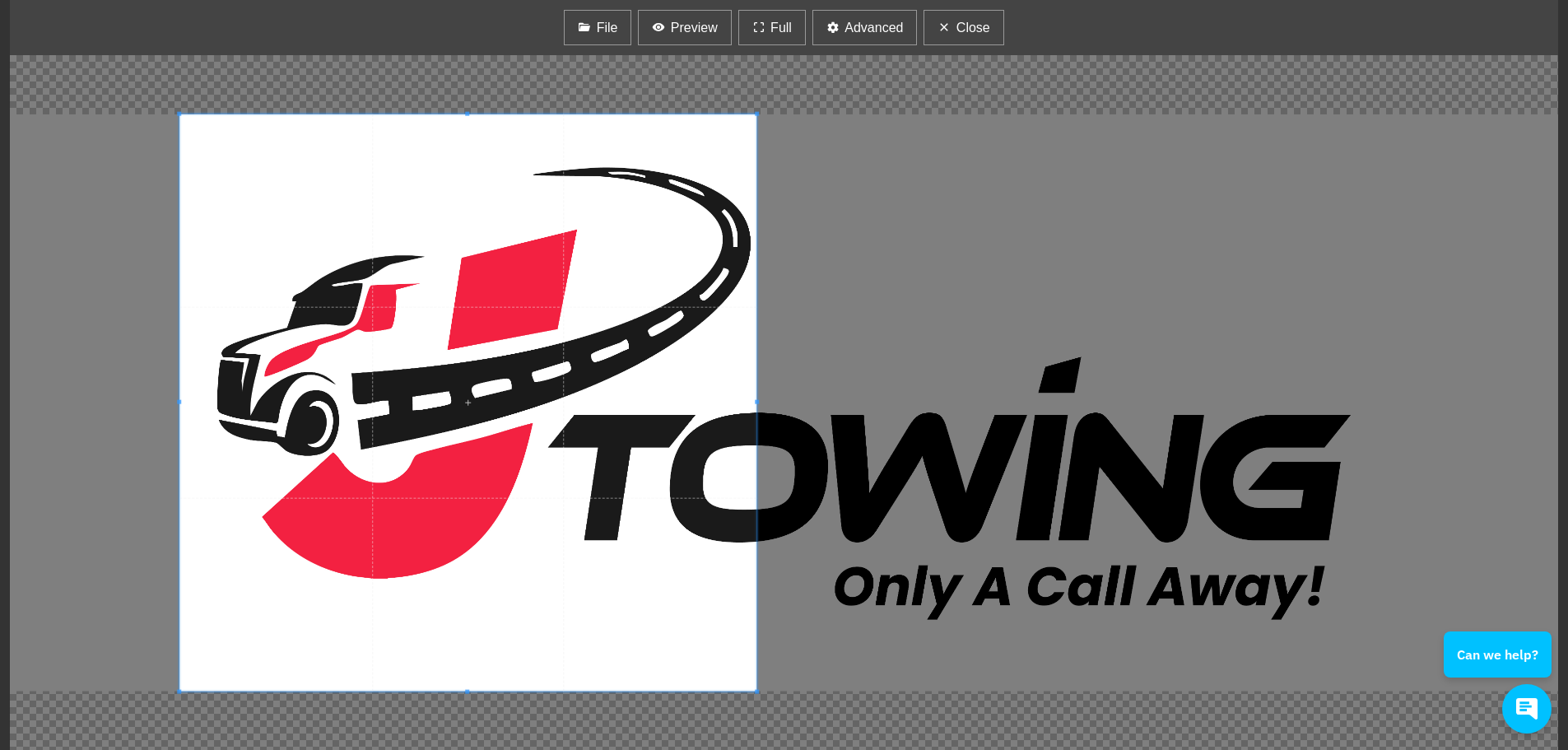
click at [618, 538] on span at bounding box center [468, 403] width 577 height 577
click at [1138, 667] on div at bounding box center [784, 402] width 1548 height 695
click at [1082, 149] on div at bounding box center [784, 402] width 1548 height 695
click at [952, 34] on button "Close" at bounding box center [963, 27] width 80 height 36
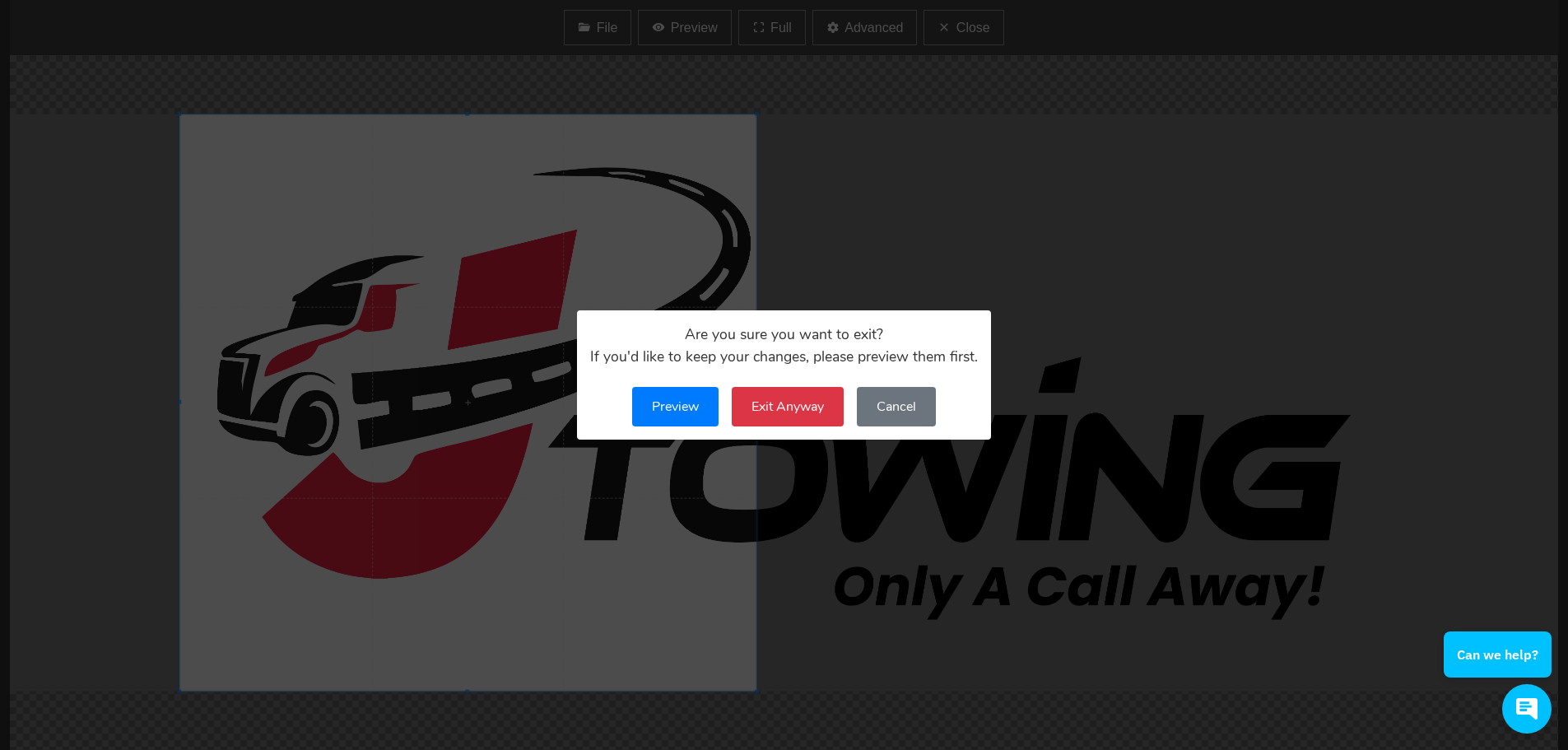
click at [698, 407] on button "Preview" at bounding box center [675, 406] width 86 height 39
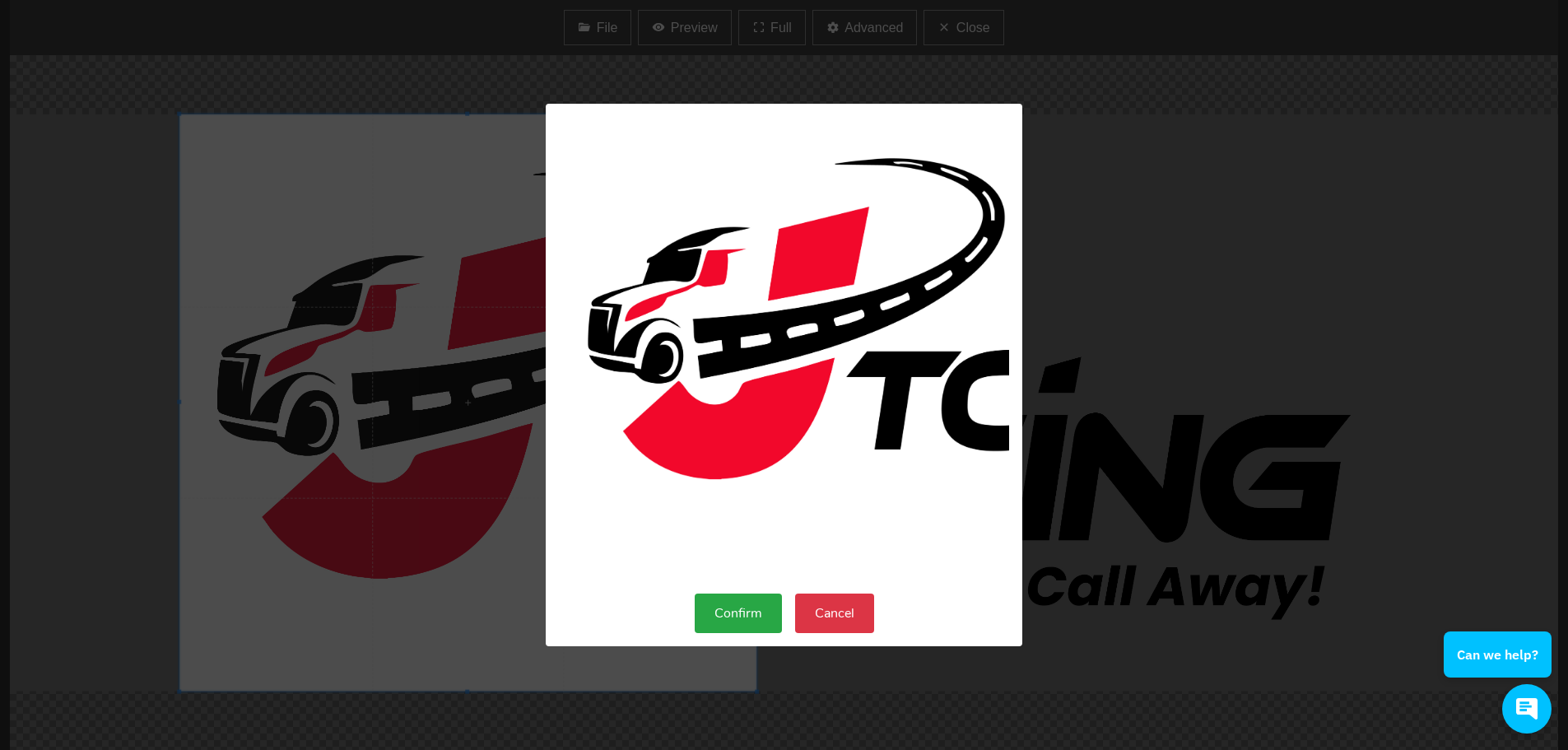
click at [748, 620] on button "Confirm" at bounding box center [738, 613] width 87 height 39
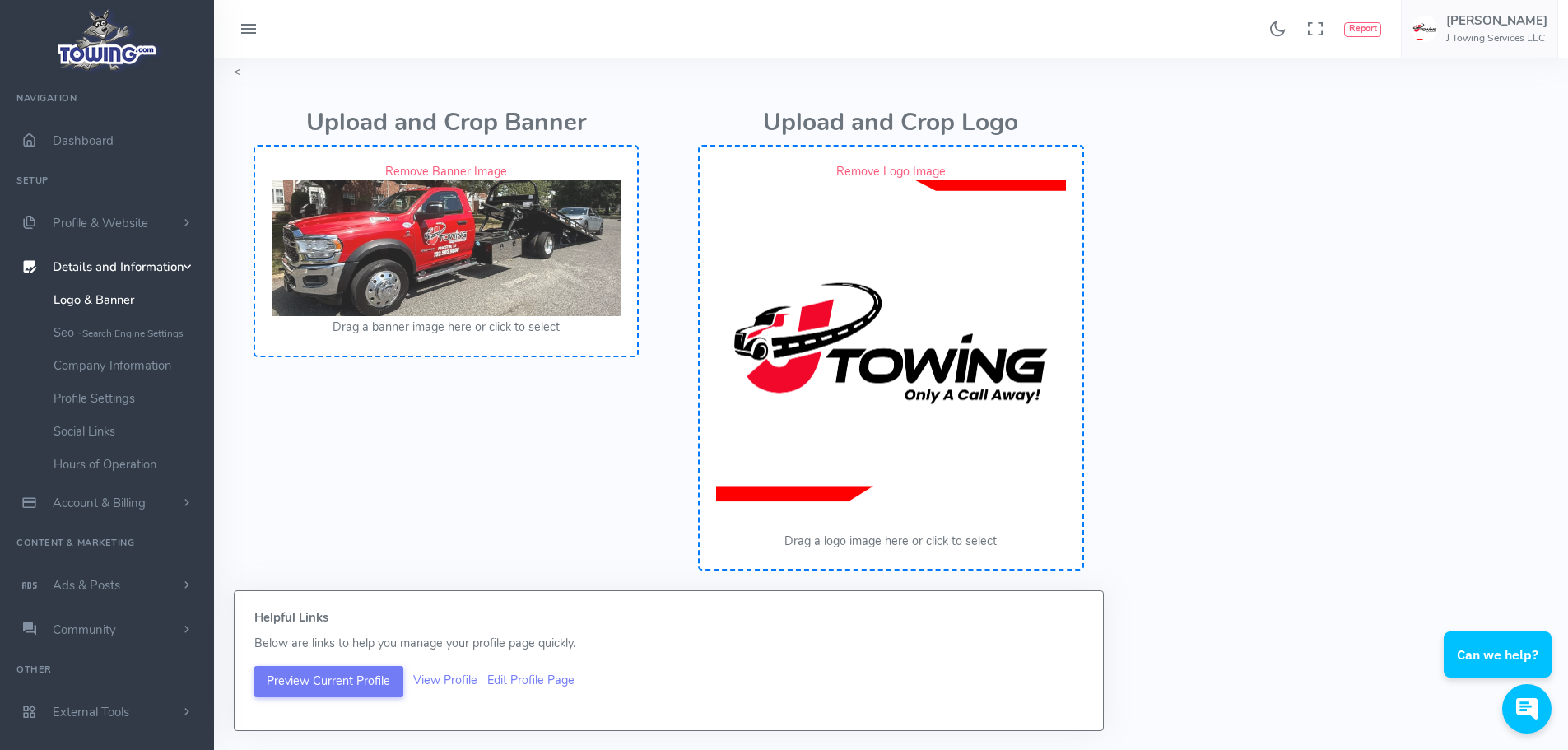
click at [908, 426] on img at bounding box center [890, 355] width 349 height 349
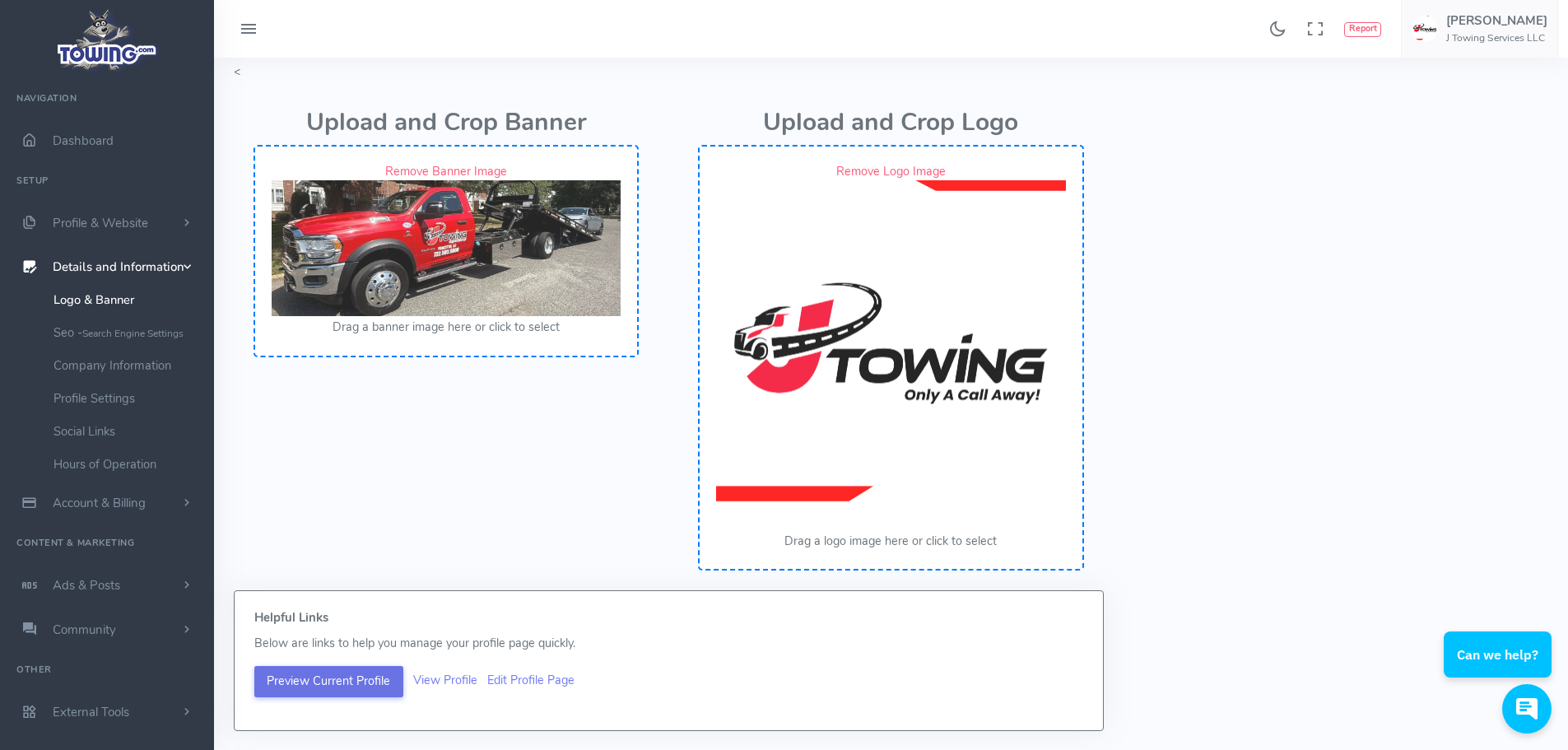
click at [293, 688] on button "Preview Current Profile" at bounding box center [329, 682] width 149 height 31
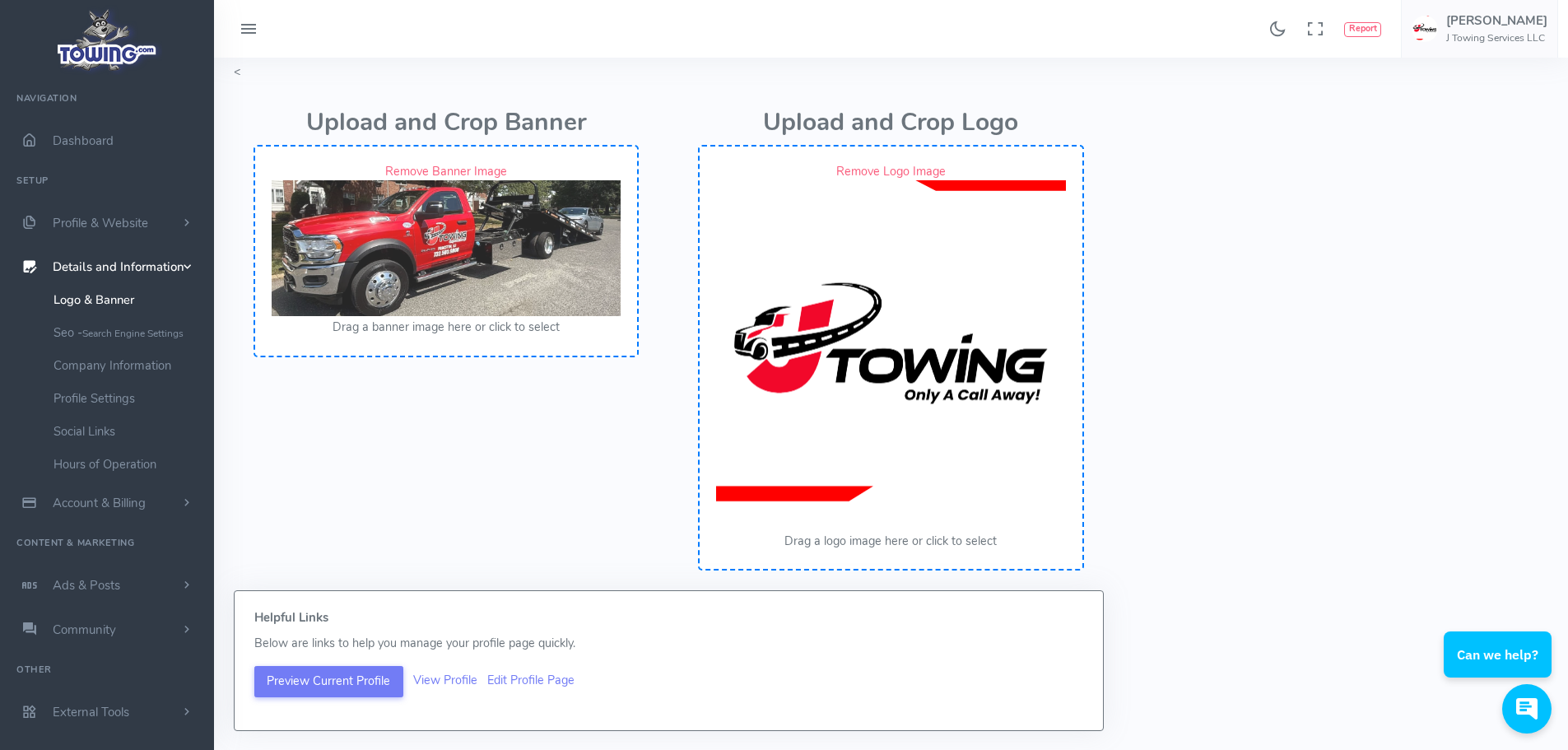
click at [772, 457] on img at bounding box center [890, 355] width 349 height 349
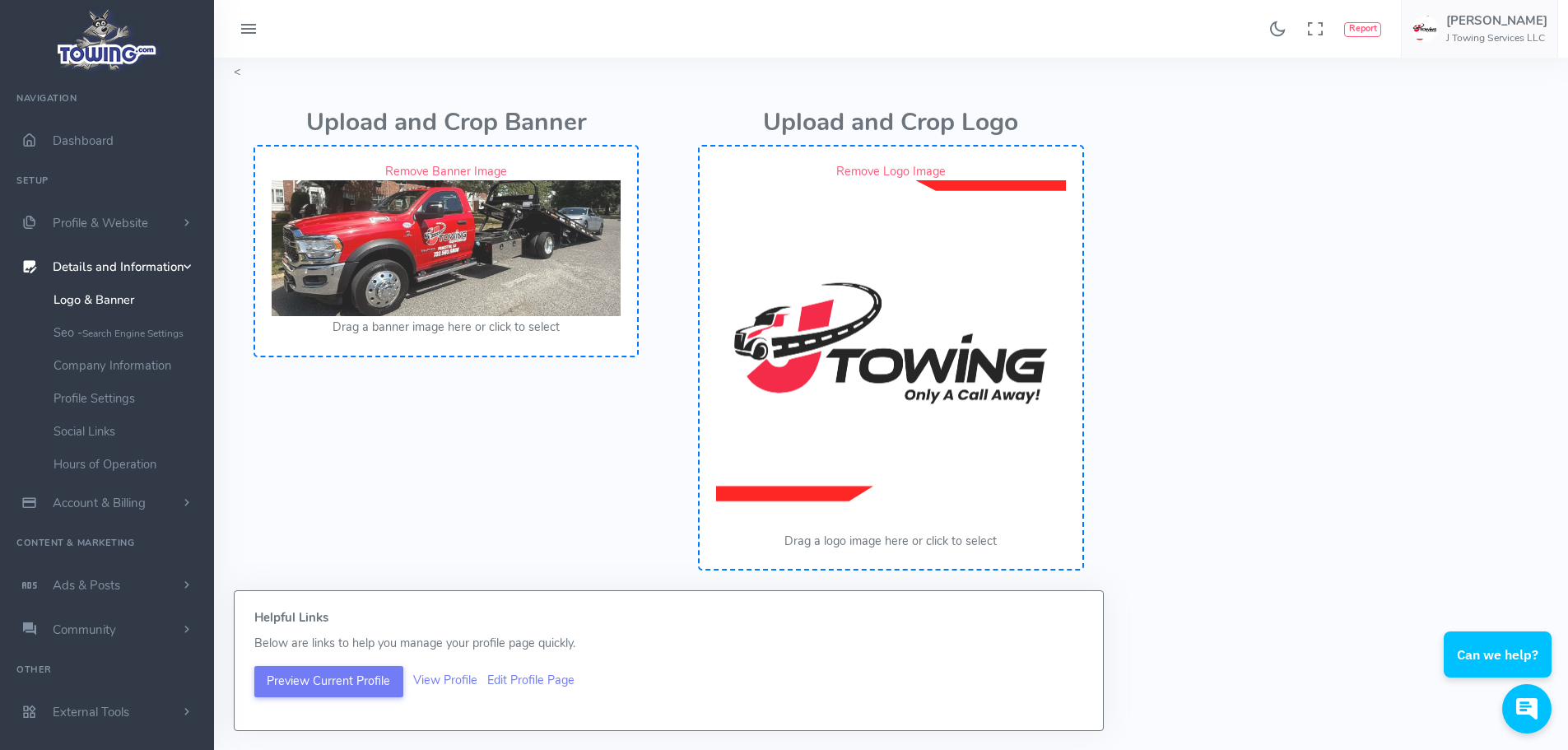
click at [869, 169] on link "Remove Logo Image" at bounding box center [891, 171] width 109 height 17
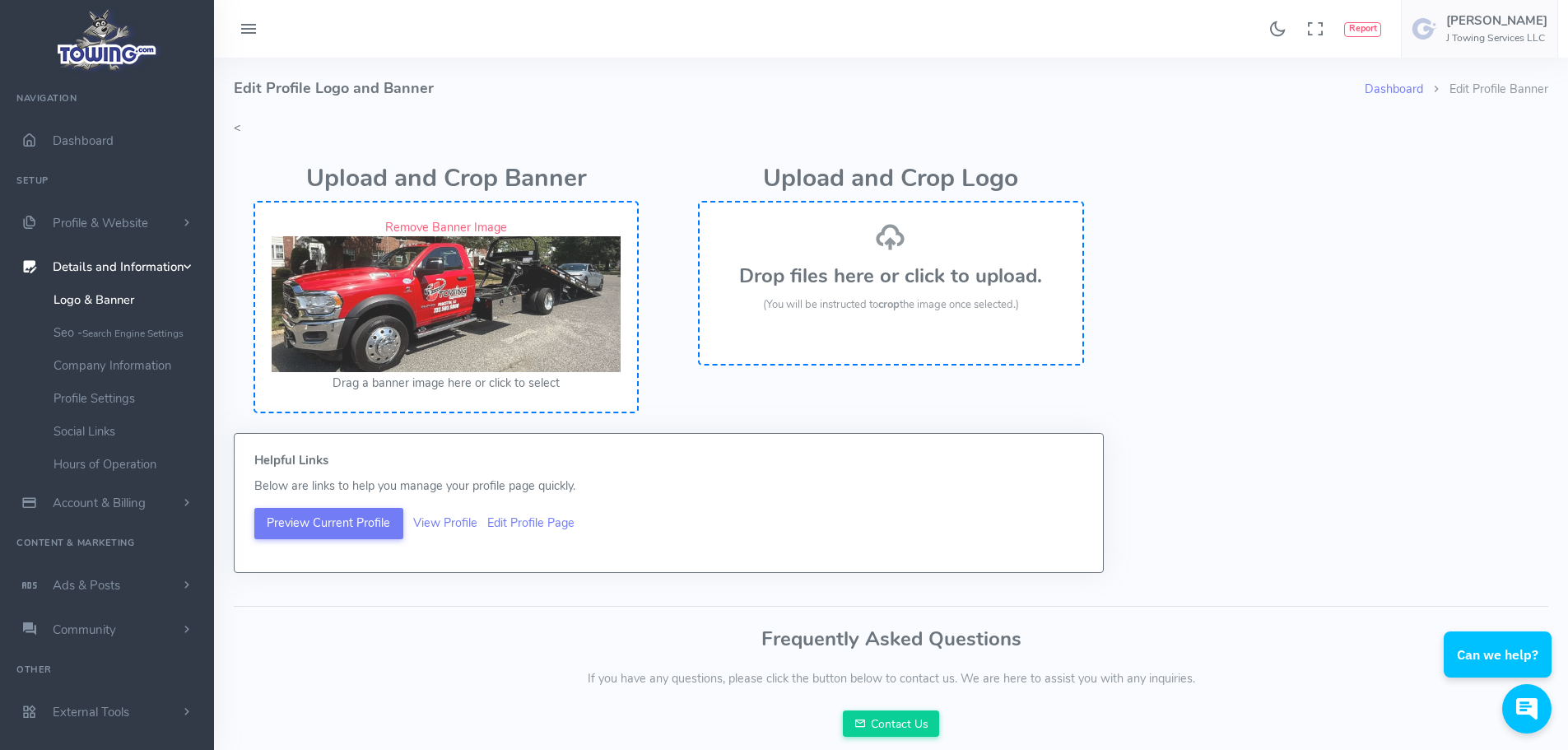
click at [440, 384] on button "Drag a banner image here or click to select" at bounding box center [447, 383] width 228 height 18
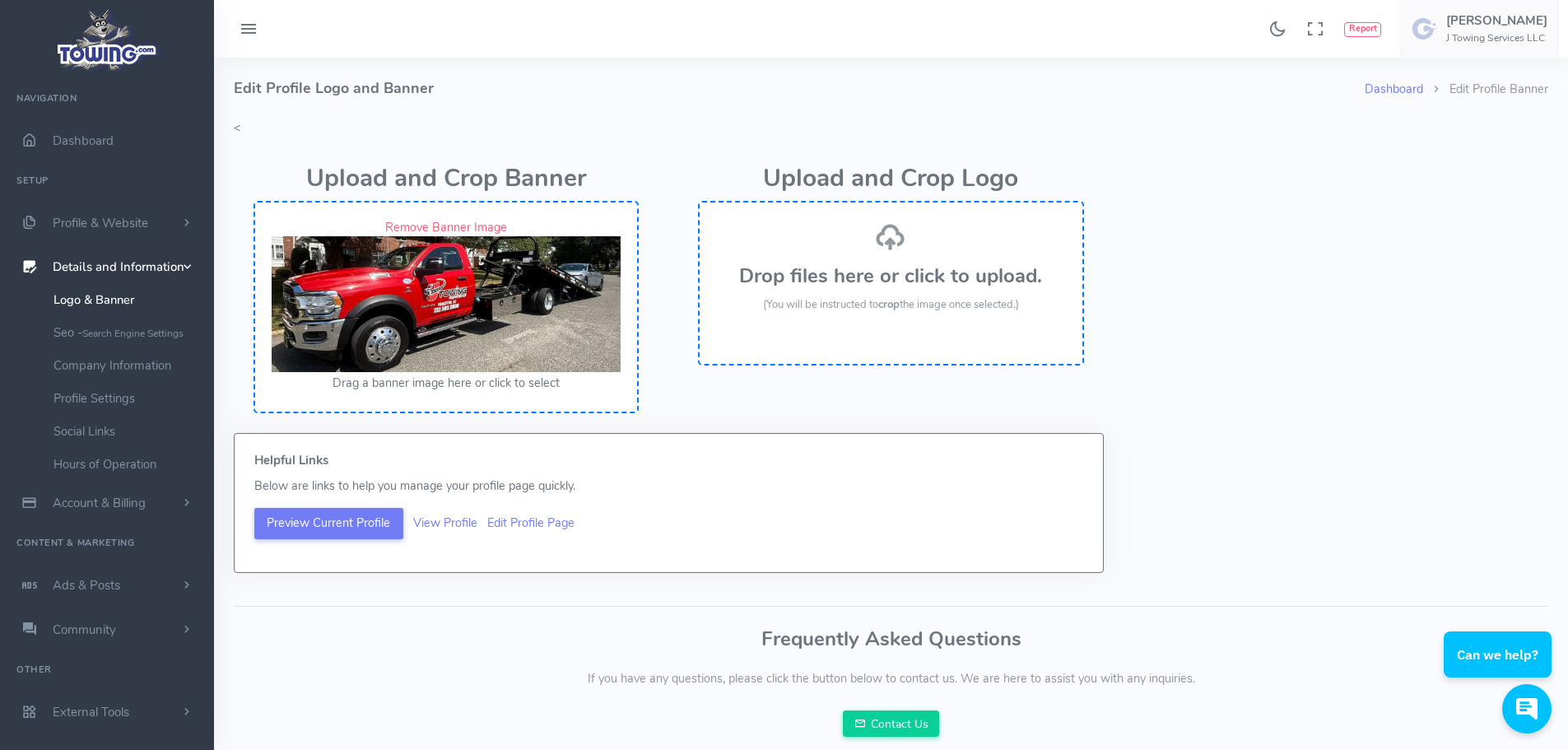
click at [431, 323] on img at bounding box center [447, 304] width 349 height 136
click at [431, 291] on img at bounding box center [447, 304] width 349 height 136
click at [432, 292] on img at bounding box center [447, 304] width 349 height 136
click at [422, 331] on img at bounding box center [447, 304] width 349 height 136
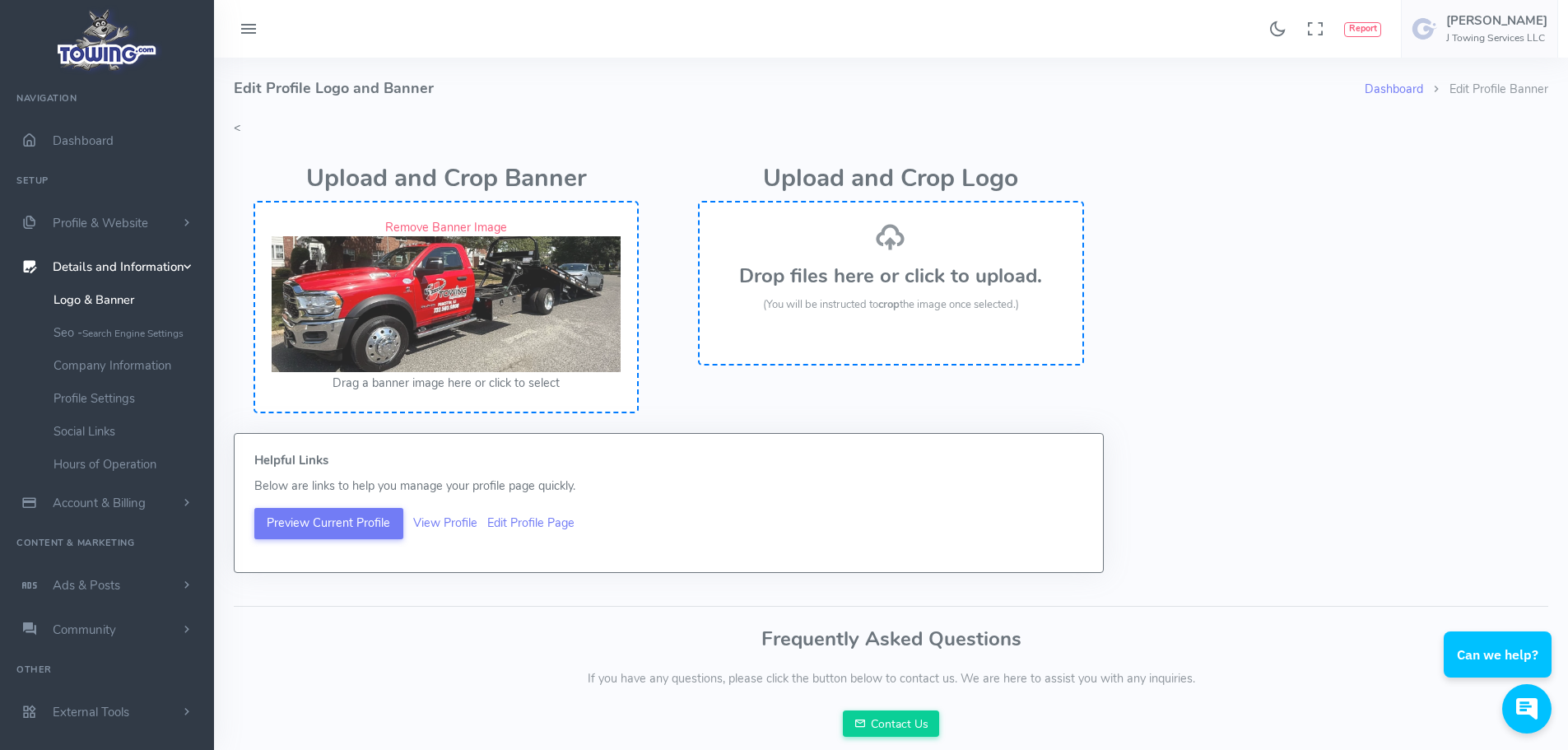
click at [460, 224] on link "Remove Banner Image" at bounding box center [446, 227] width 122 height 17
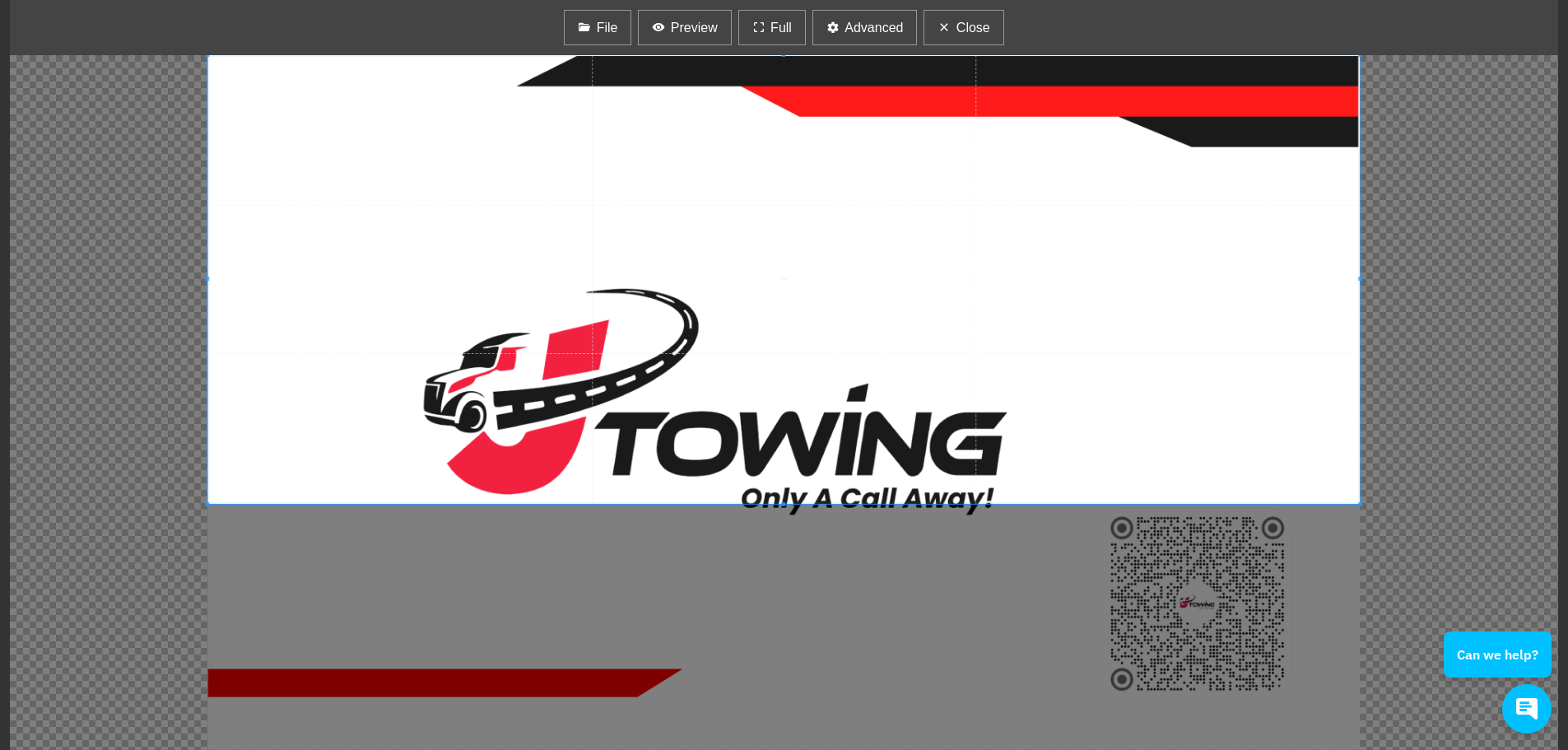
click at [726, 394] on span at bounding box center [784, 279] width 1153 height 448
click at [1432, 749] on html "Found 17 results Analytics Report How can I help you?" at bounding box center [784, 379] width 1568 height 759
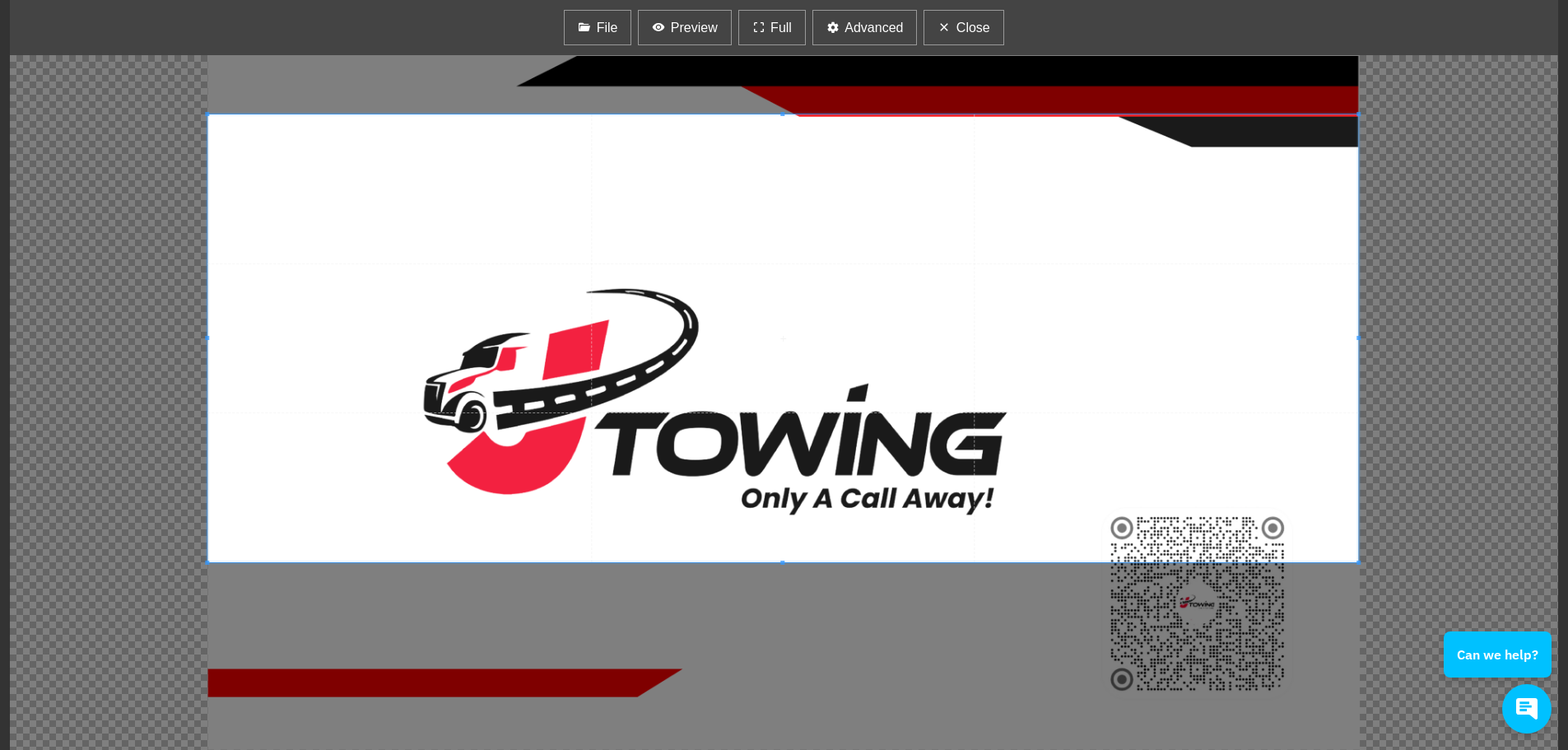
click at [616, 341] on span at bounding box center [783, 338] width 1151 height 448
click at [480, 227] on span at bounding box center [783, 338] width 1151 height 448
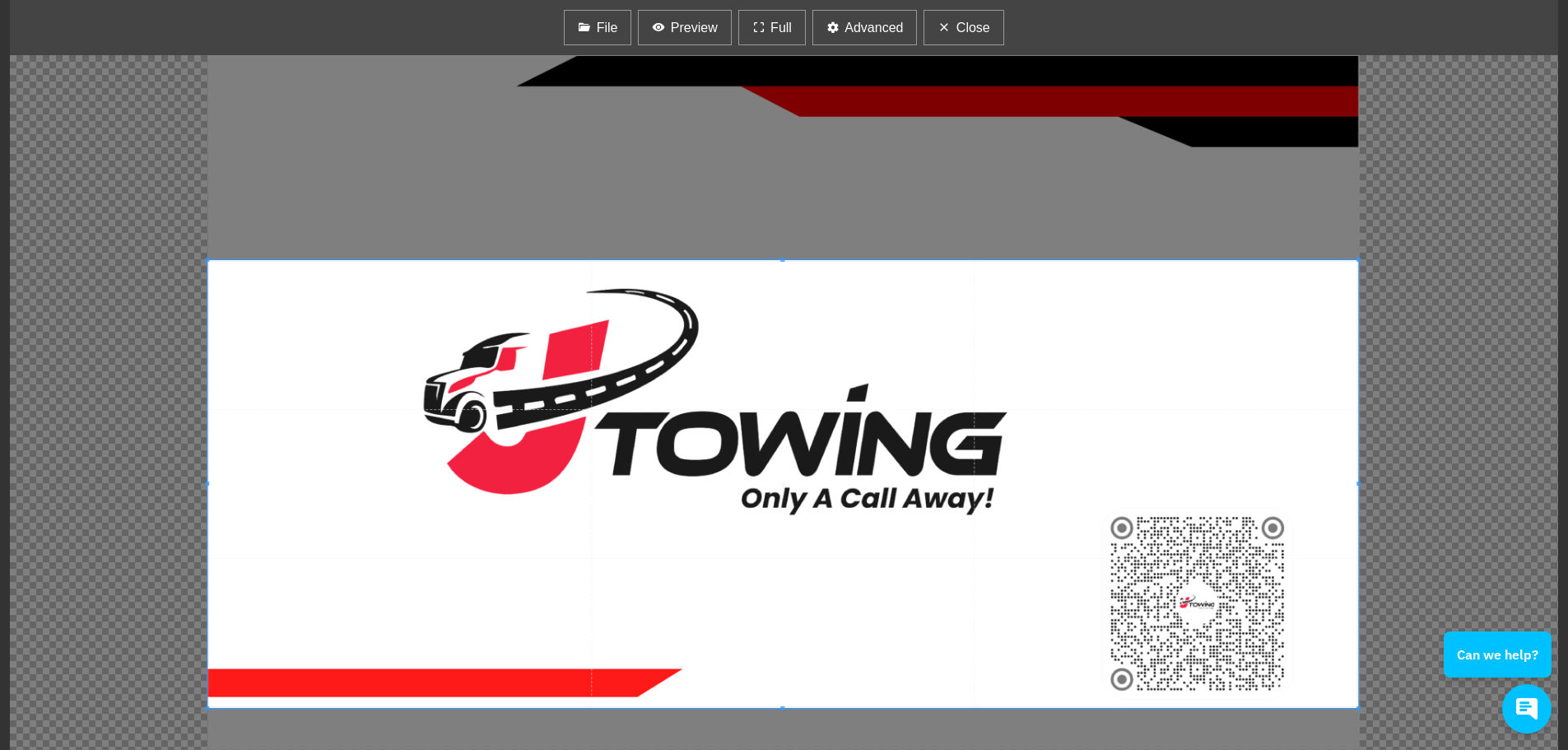
click at [730, 371] on span at bounding box center [783, 483] width 1151 height 448
click at [705, 35] on span "Preview" at bounding box center [694, 28] width 47 height 20
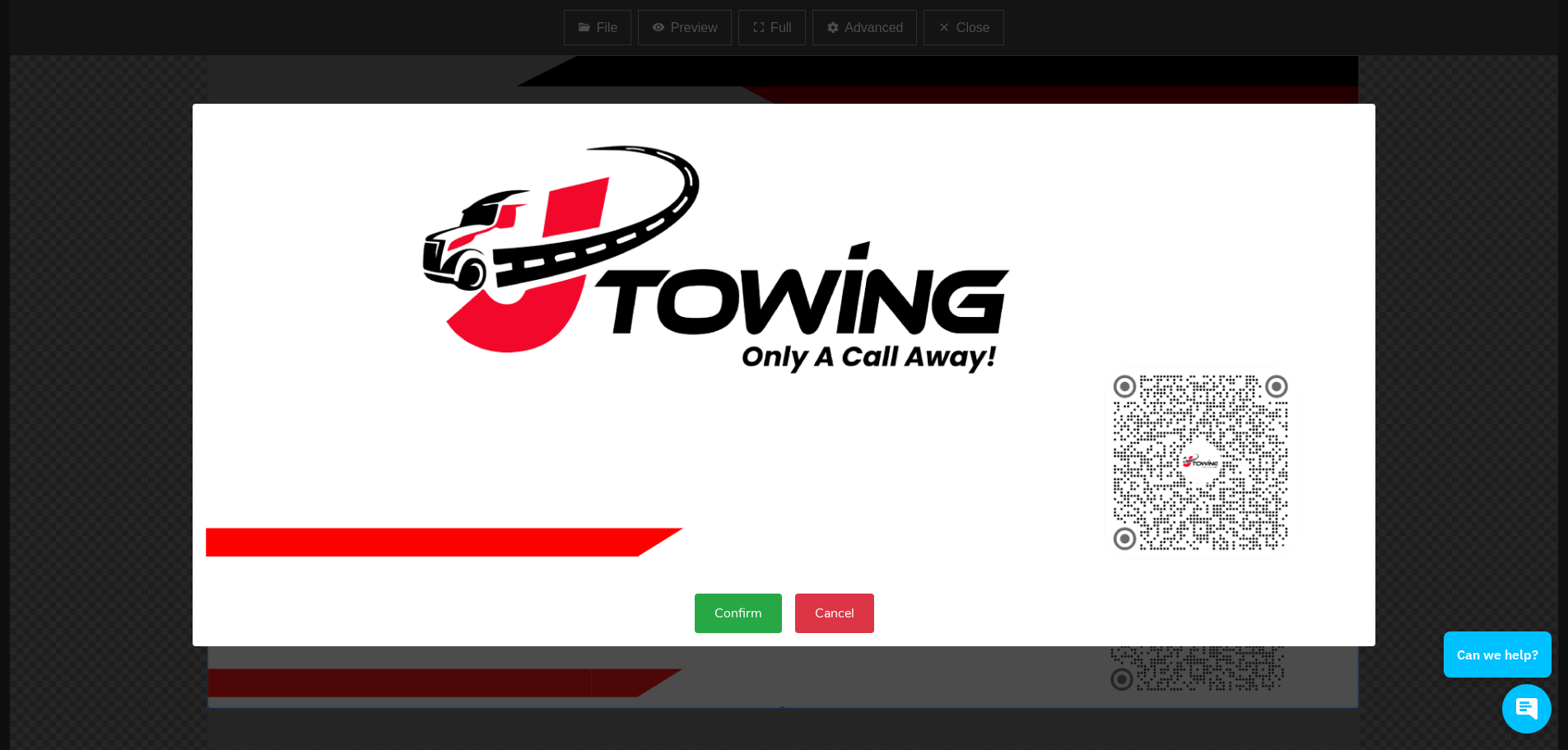
click at [744, 619] on button "Confirm" at bounding box center [738, 613] width 87 height 39
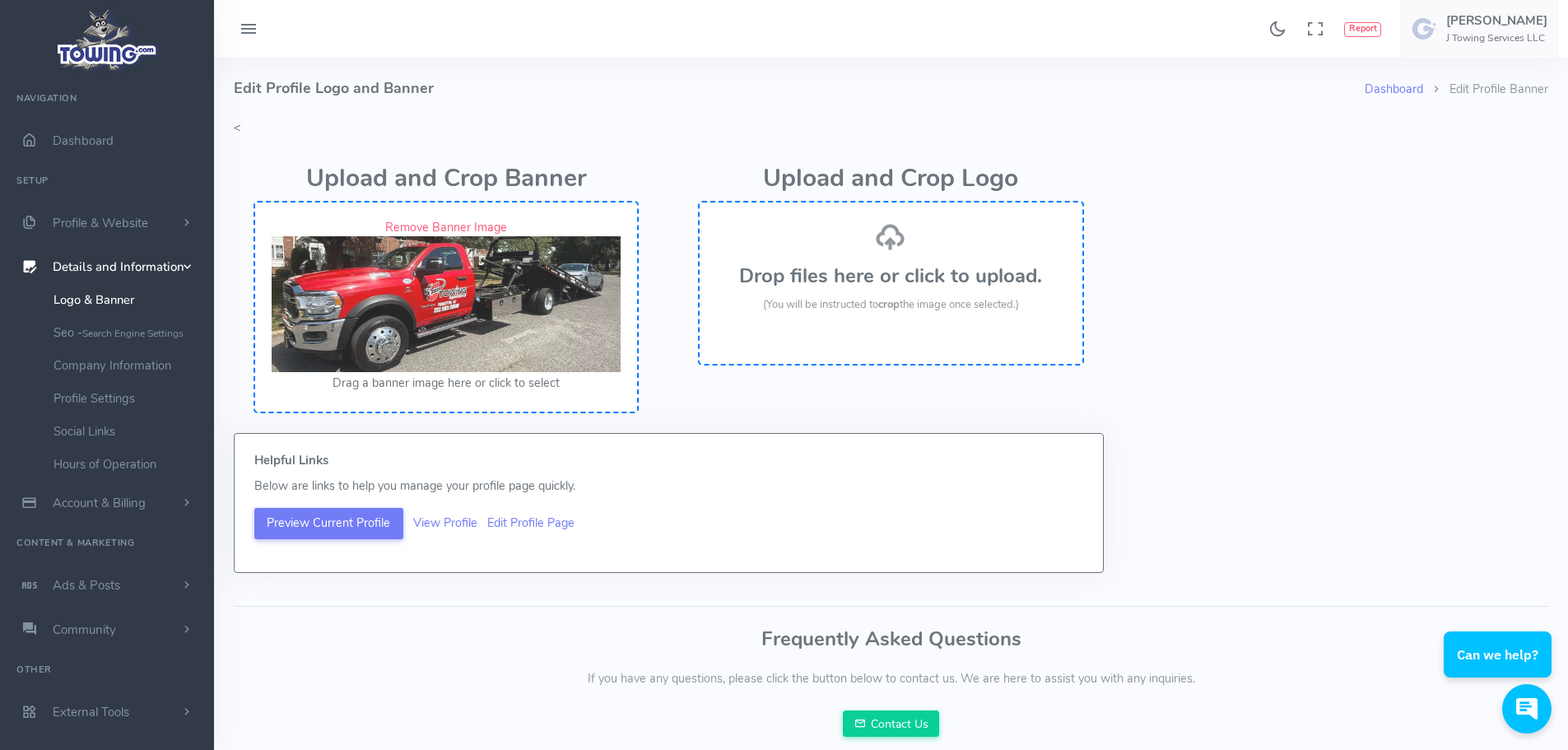
click at [883, 273] on h3 "Drop files here or click to upload." at bounding box center [890, 275] width 349 height 22
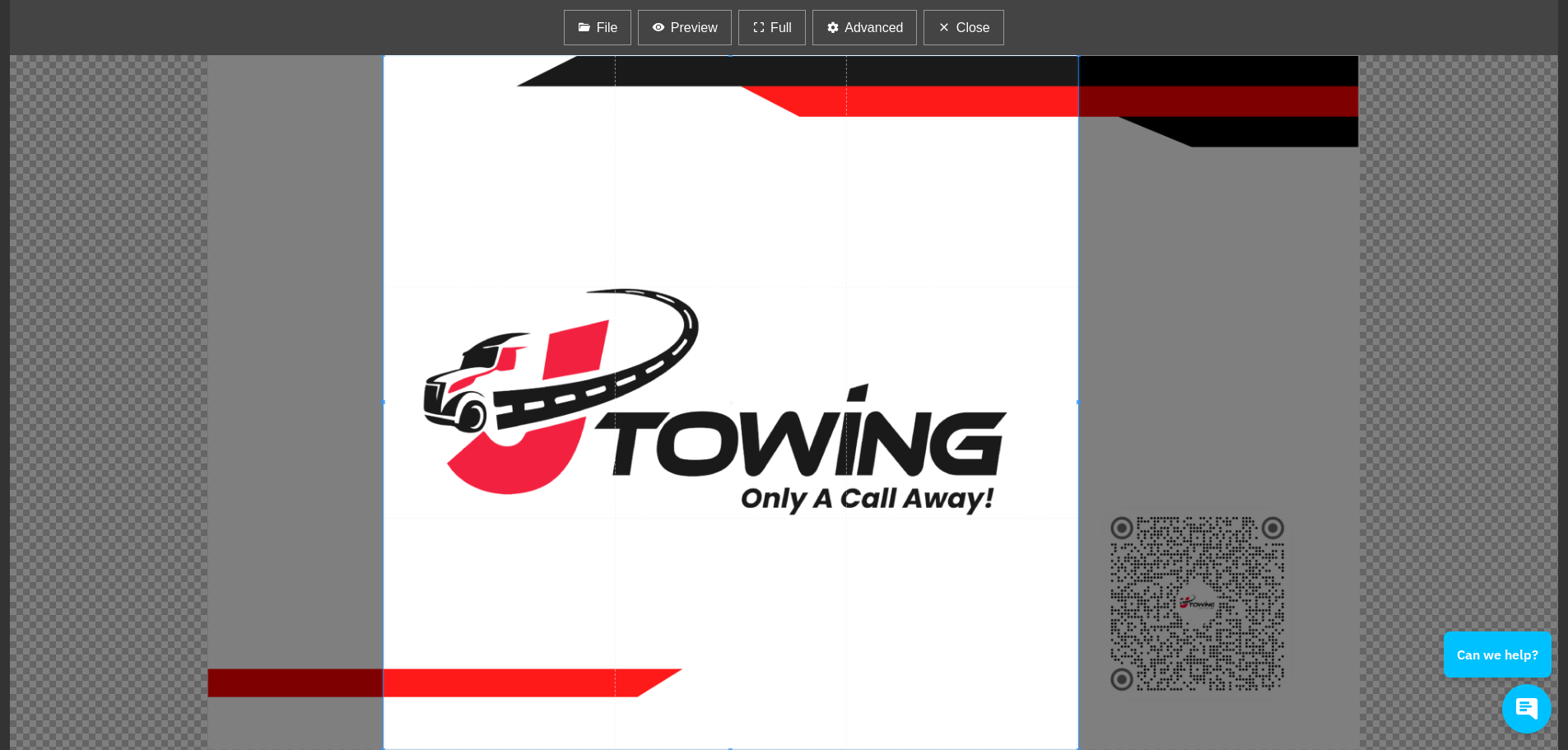
click at [663, 482] on span at bounding box center [731, 402] width 695 height 695
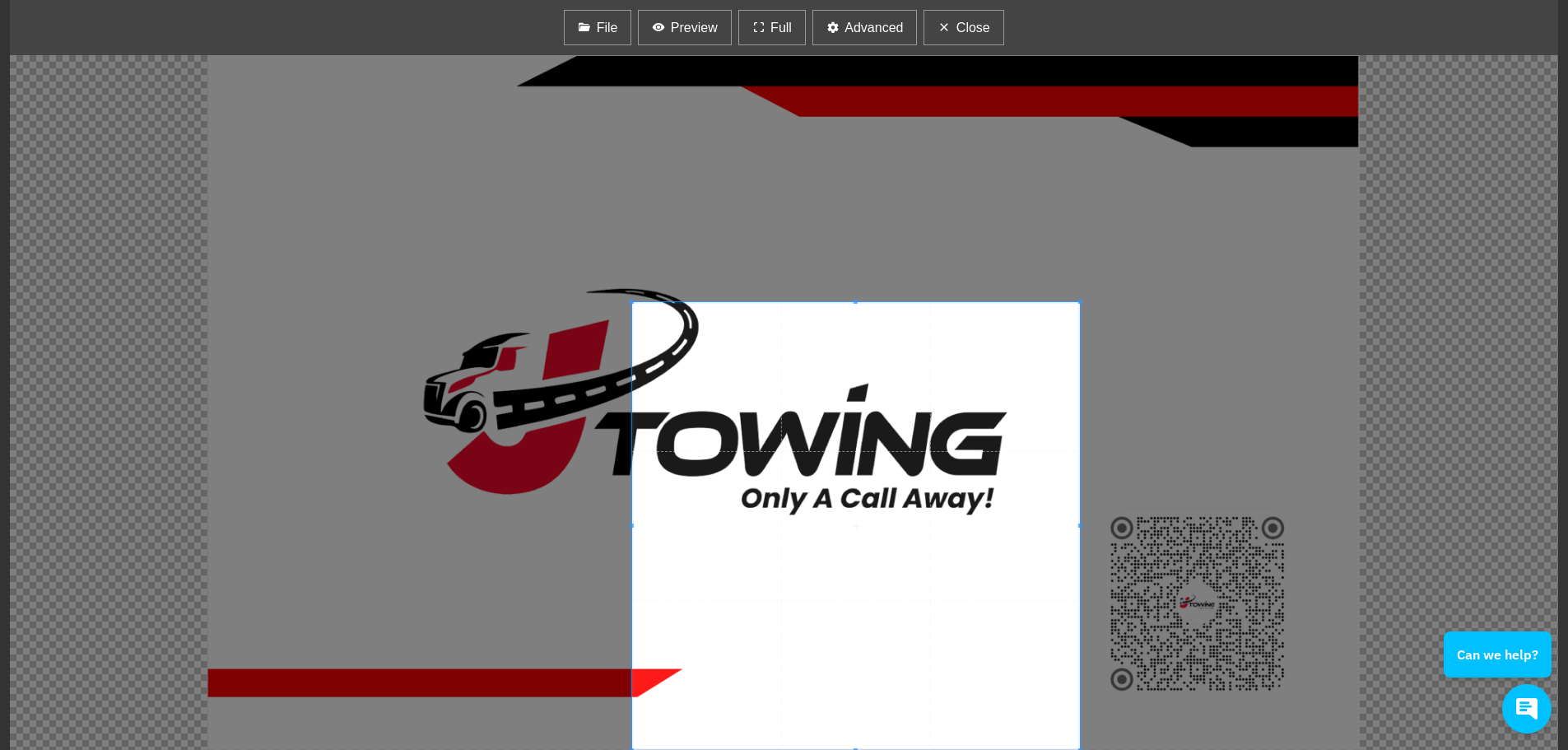
click at [489, 303] on div at bounding box center [784, 402] width 1548 height 695
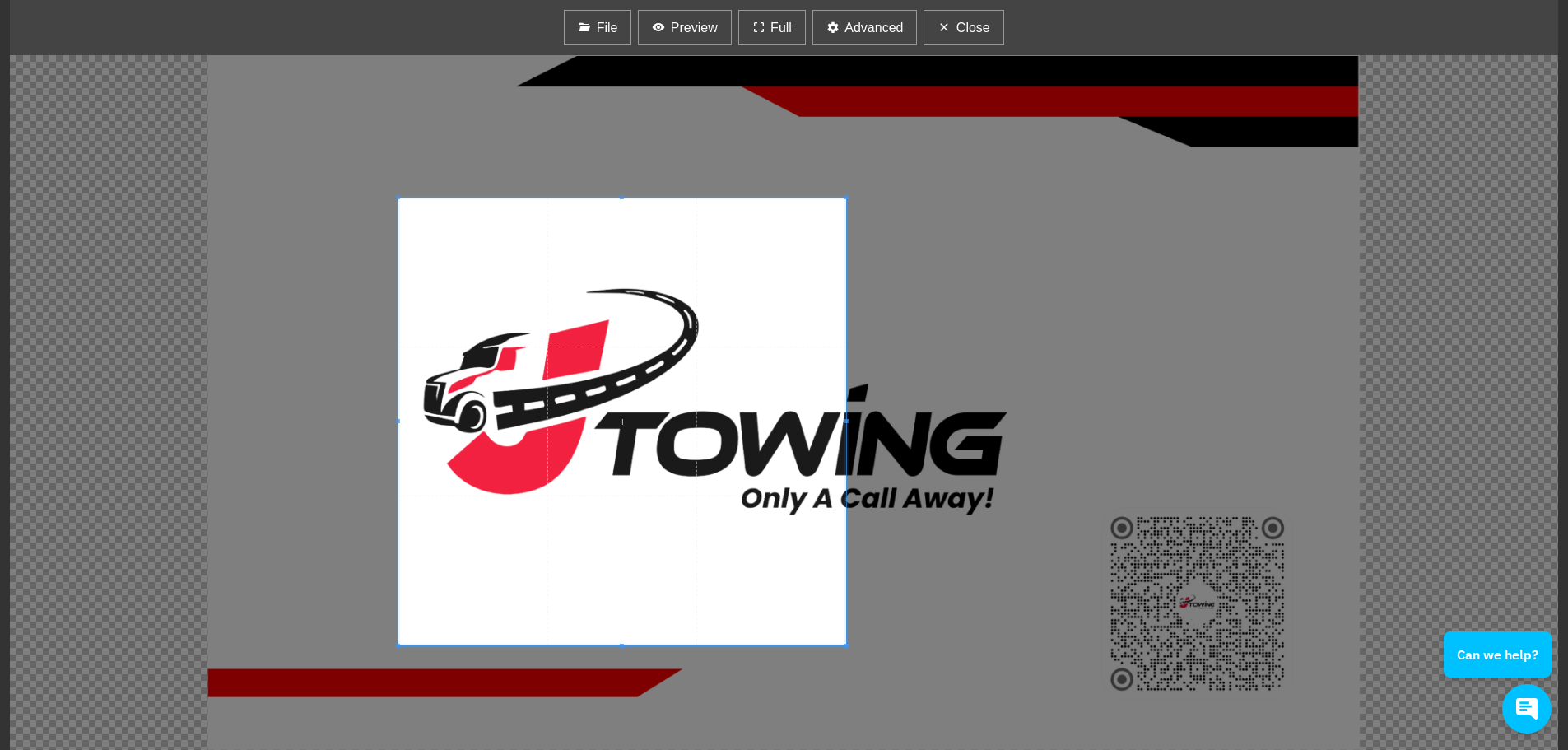
click at [526, 214] on span at bounding box center [622, 421] width 447 height 448
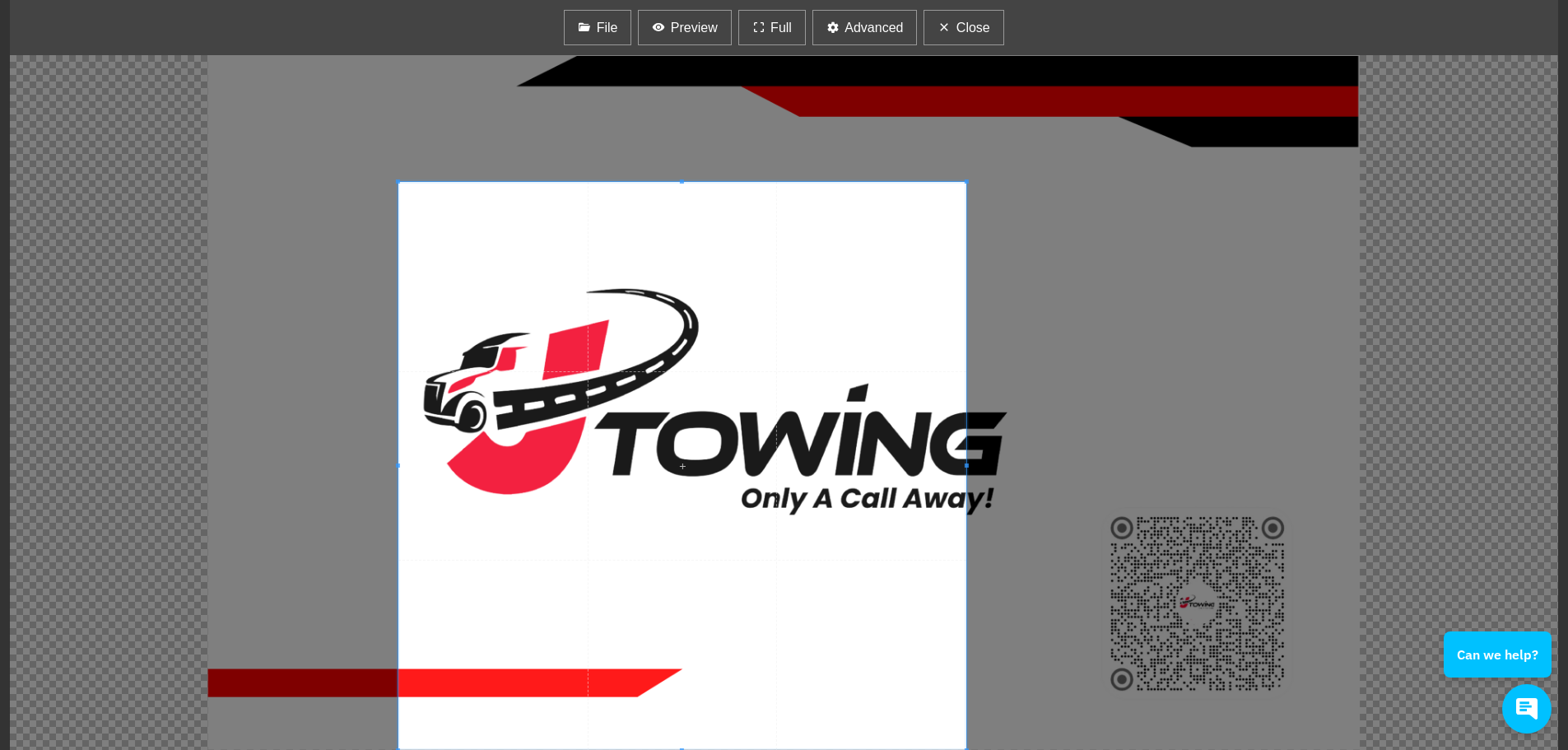
click at [1057, 640] on div at bounding box center [784, 402] width 1548 height 695
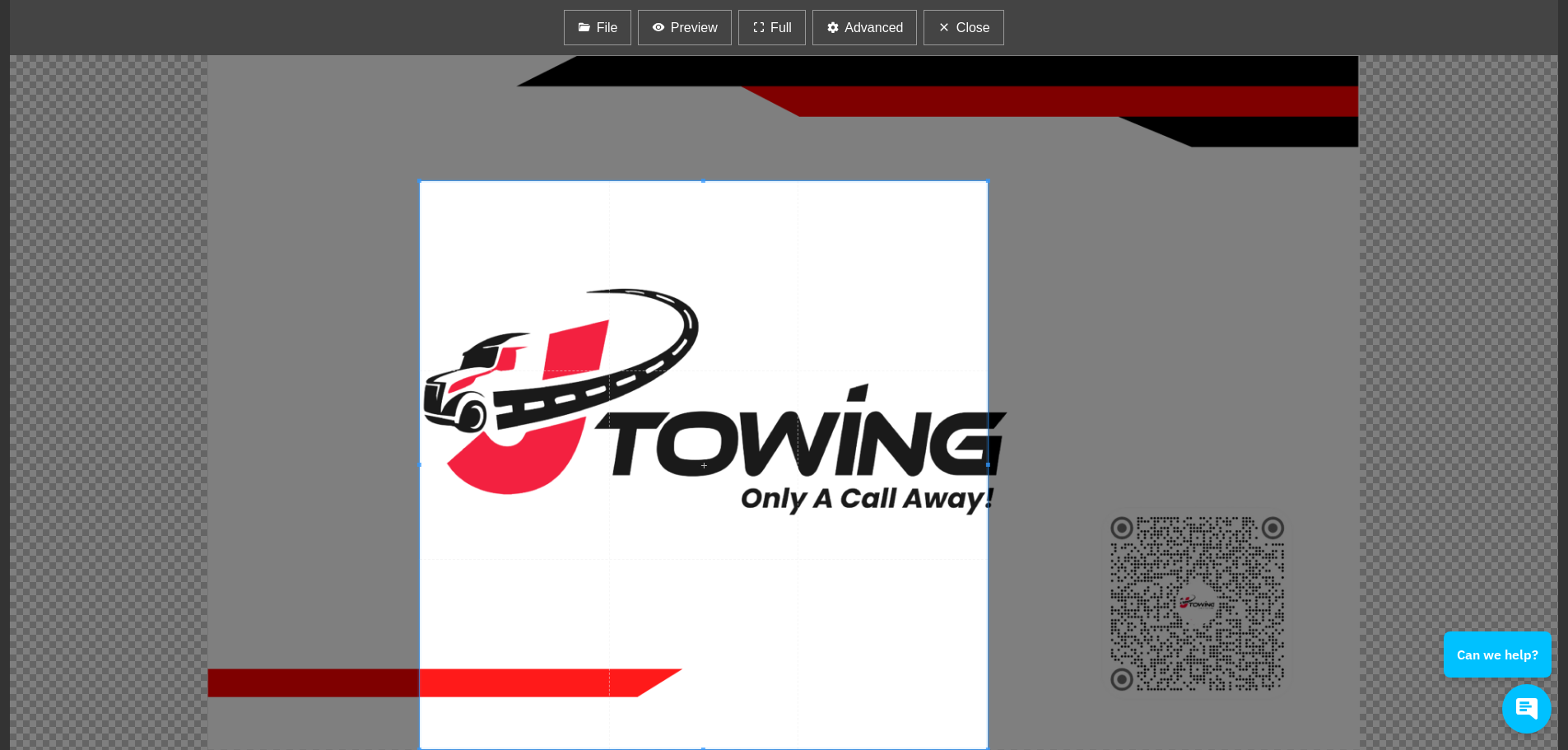
click at [856, 606] on span at bounding box center [704, 465] width 568 height 568
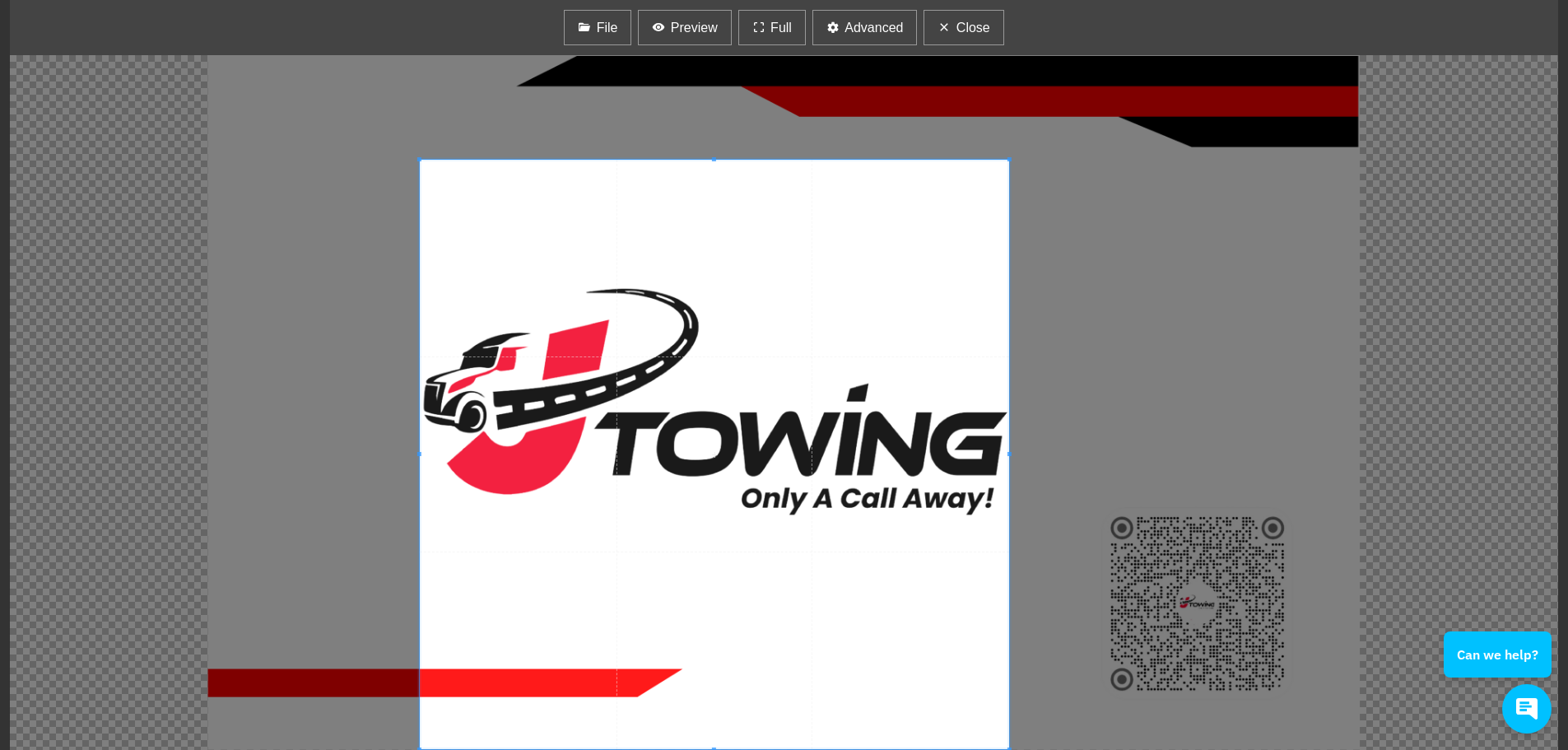
click at [1105, 159] on div at bounding box center [784, 402] width 1548 height 695
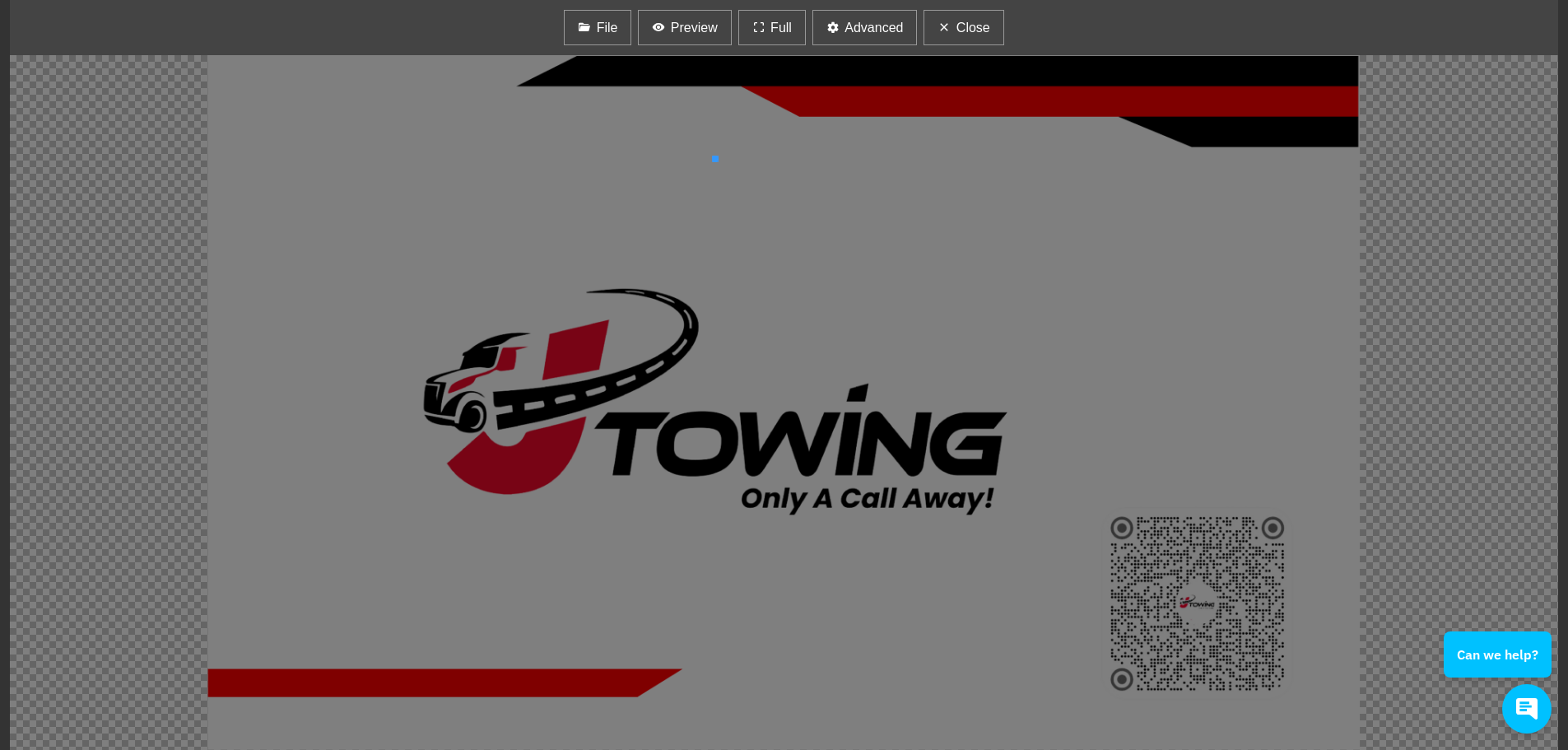
click at [717, 183] on div at bounding box center [784, 402] width 1548 height 695
click at [715, 252] on div at bounding box center [784, 402] width 1548 height 695
click at [381, 230] on div at bounding box center [784, 402] width 1548 height 695
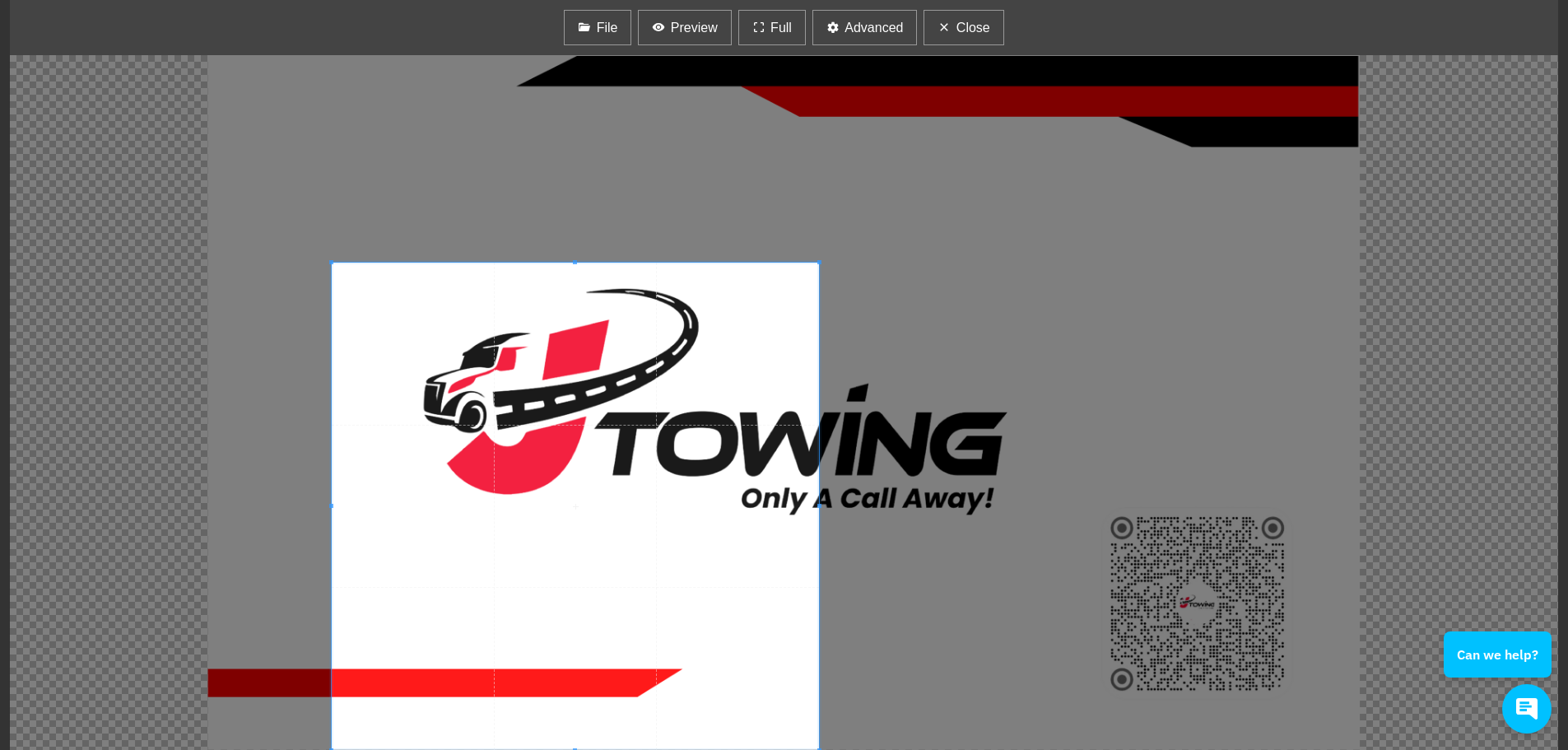
click at [1034, 486] on div at bounding box center [784, 402] width 1548 height 695
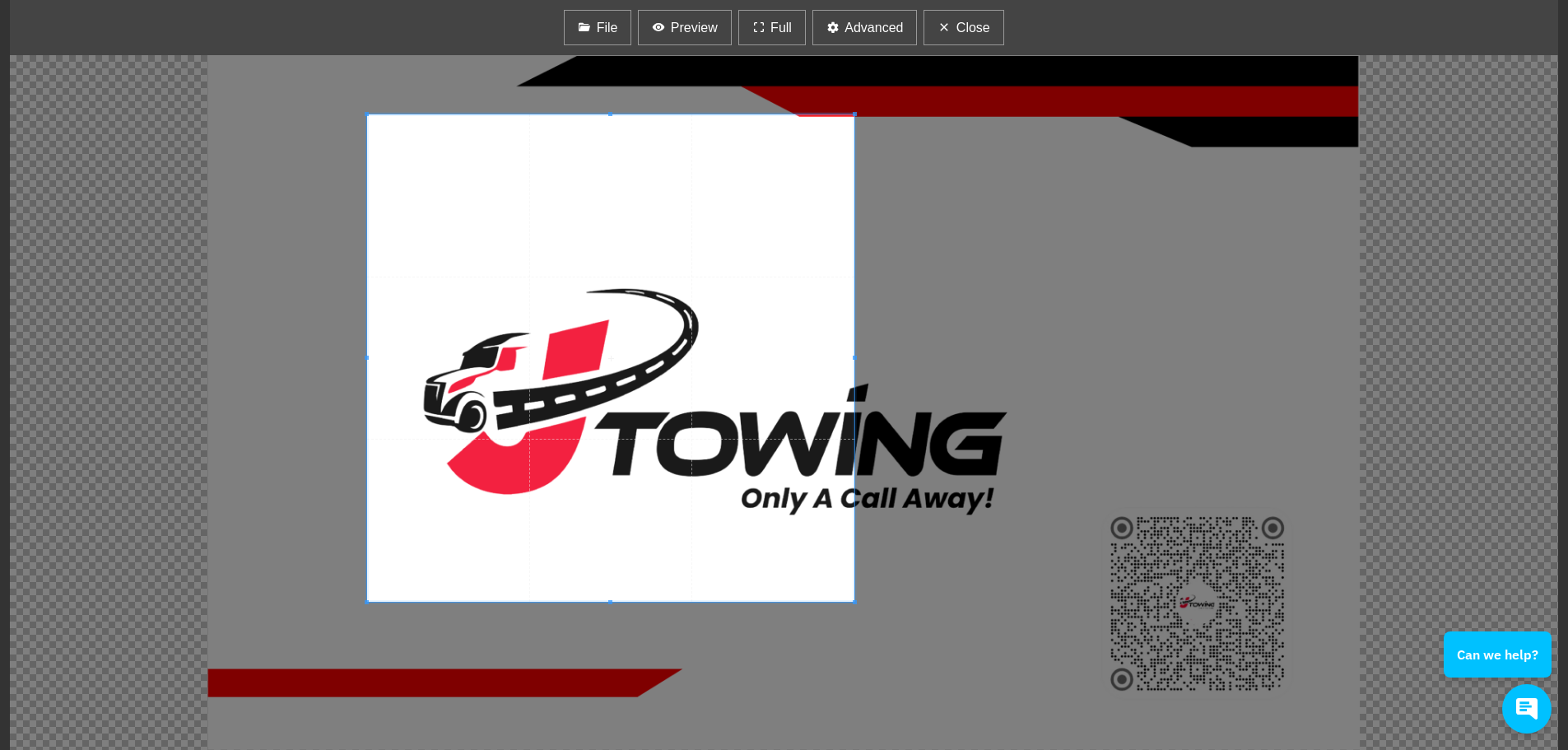
click at [619, 366] on span at bounding box center [611, 358] width 487 height 488
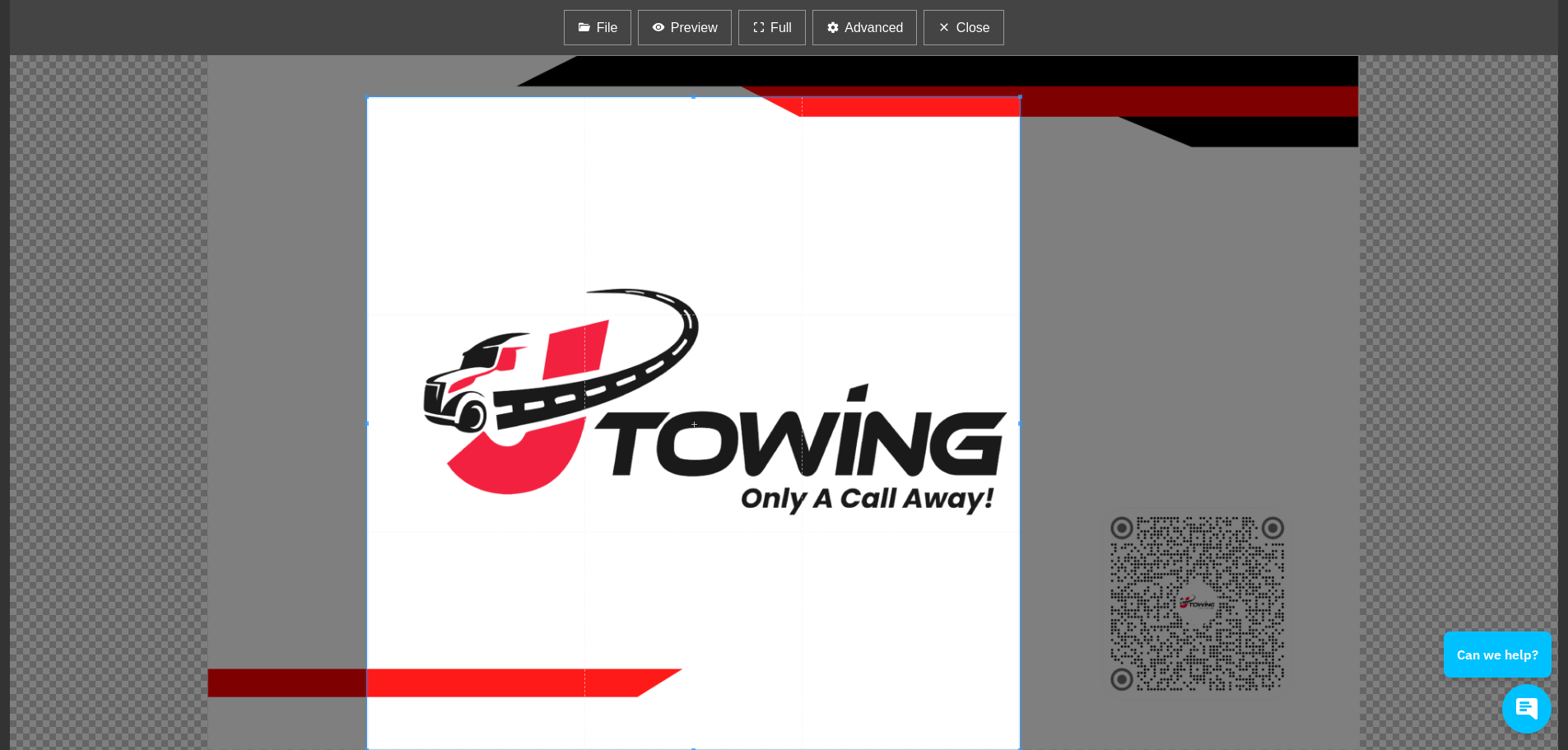
click at [1052, 636] on div at bounding box center [784, 402] width 1548 height 695
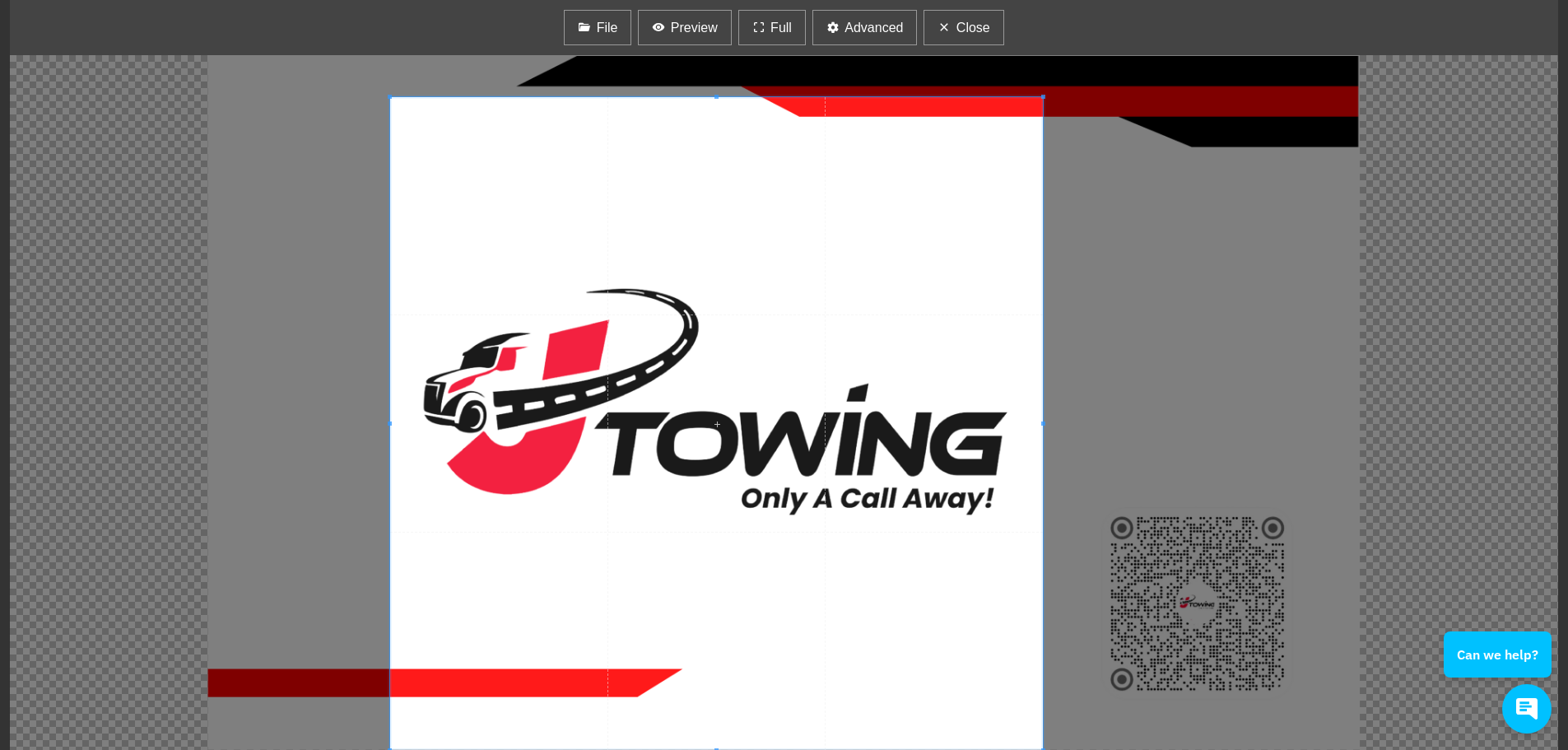
click at [848, 600] on span at bounding box center [716, 423] width 652 height 653
click at [665, 30] on icon "button" at bounding box center [658, 28] width 13 height 21
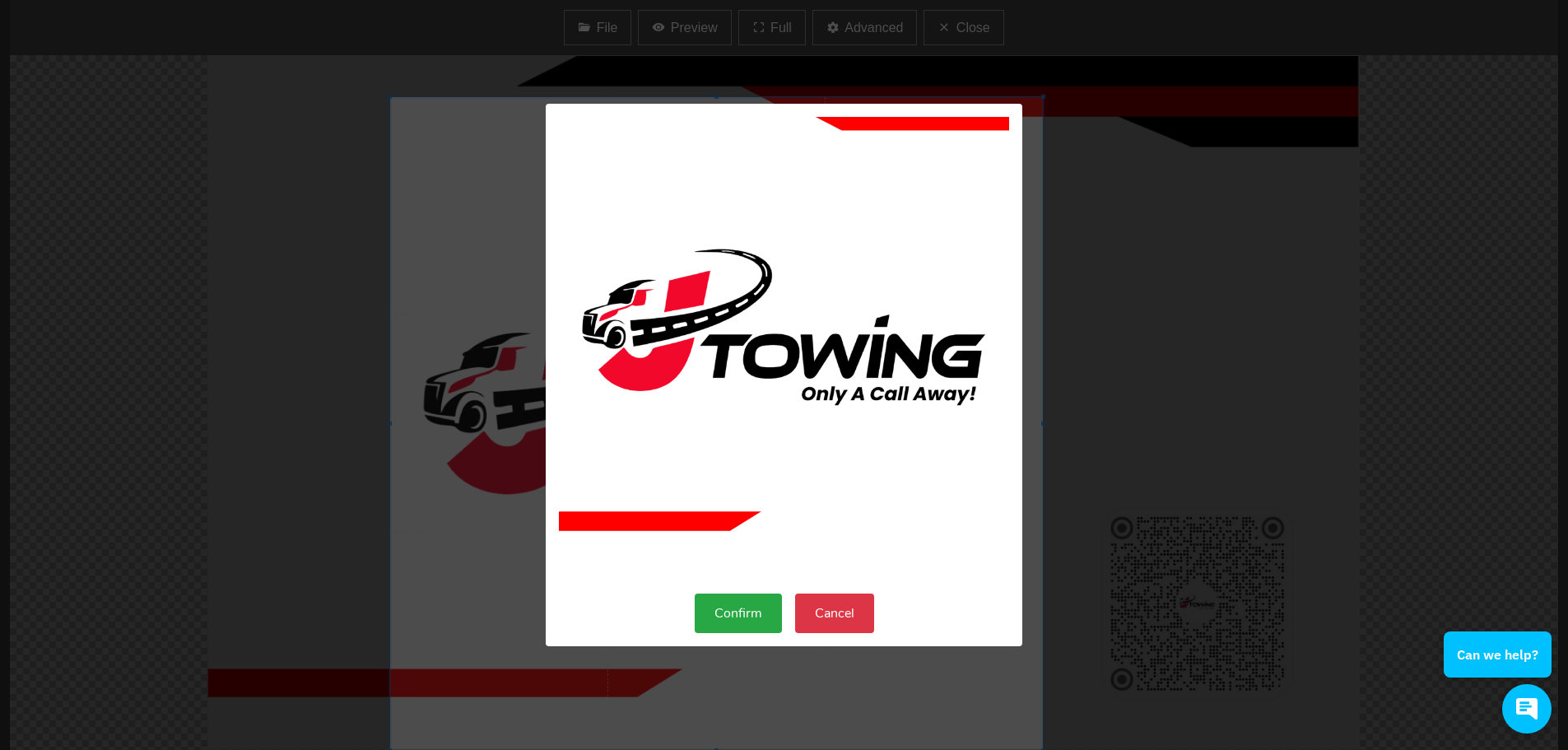
click at [738, 614] on button "Confirm" at bounding box center [738, 613] width 87 height 39
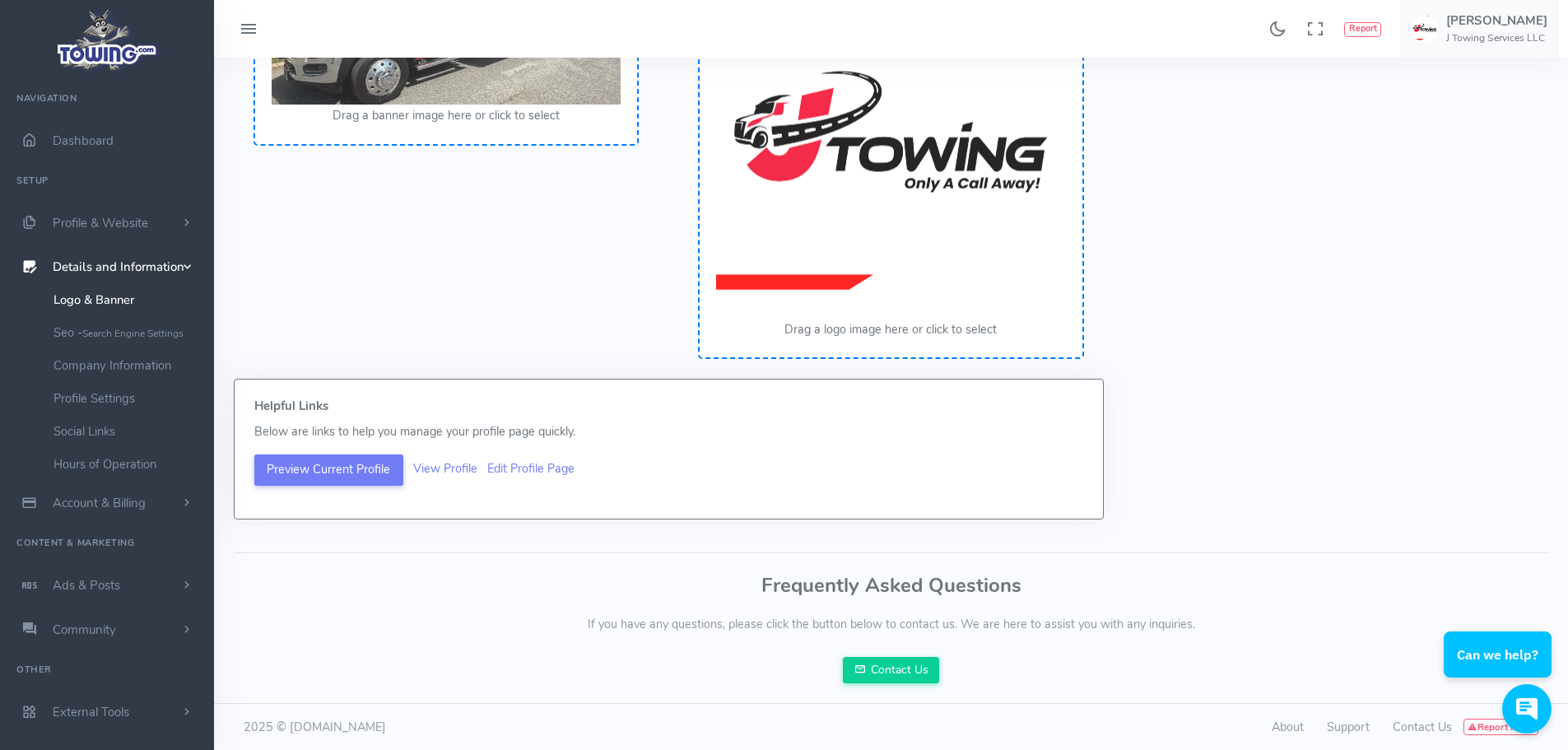
scroll to position [270, 0]
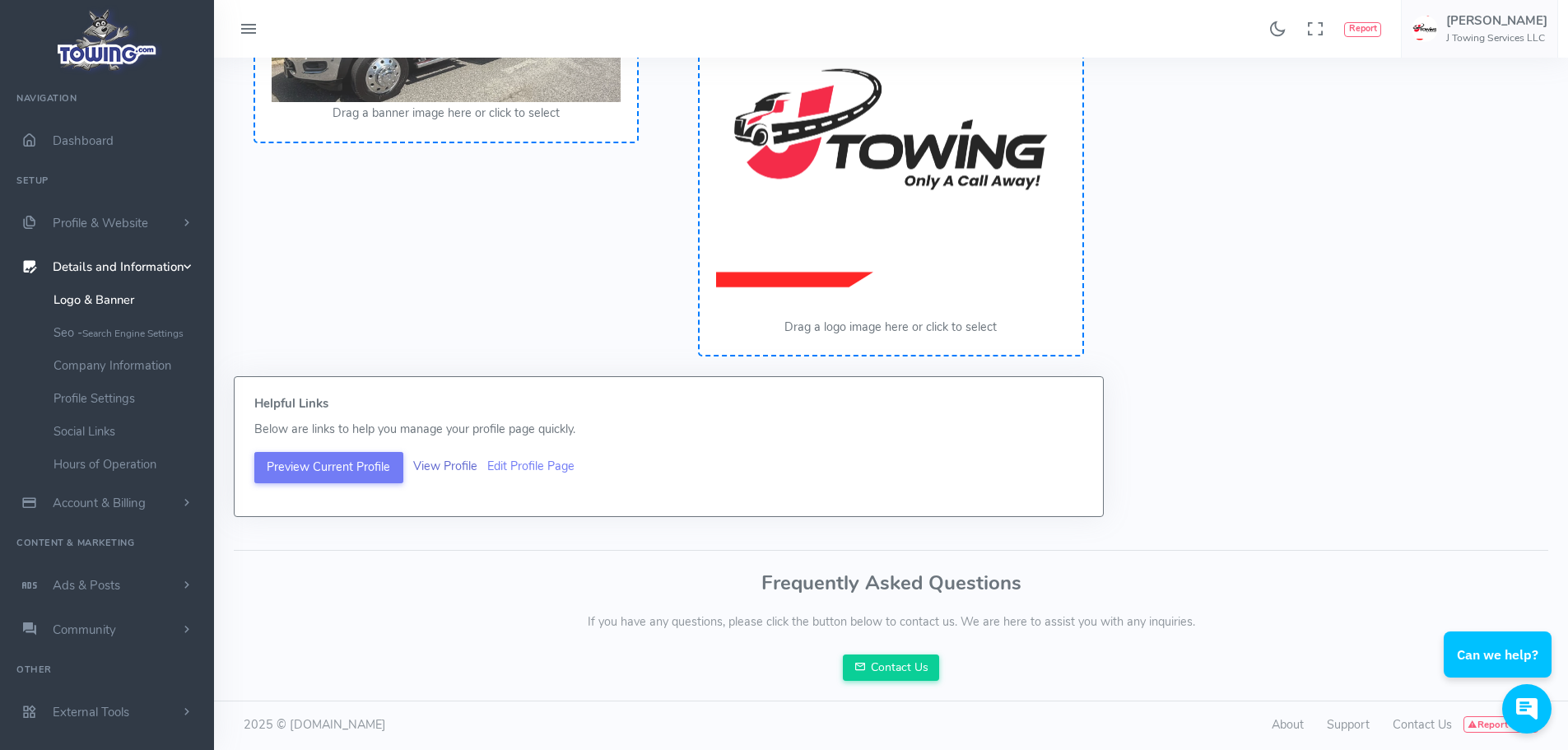
click at [455, 472] on link "View Profile" at bounding box center [446, 466] width 64 height 17
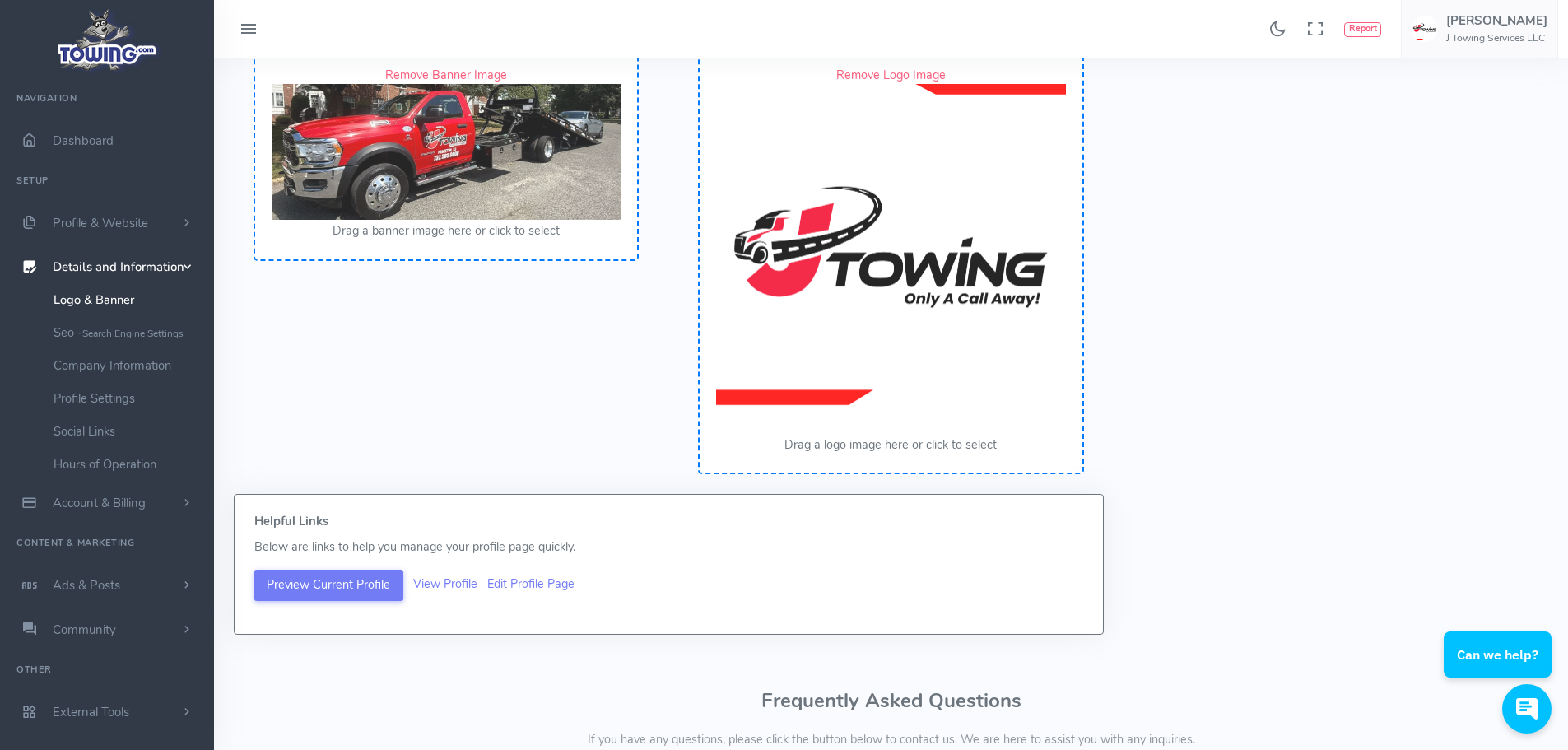
scroll to position [0, 0]
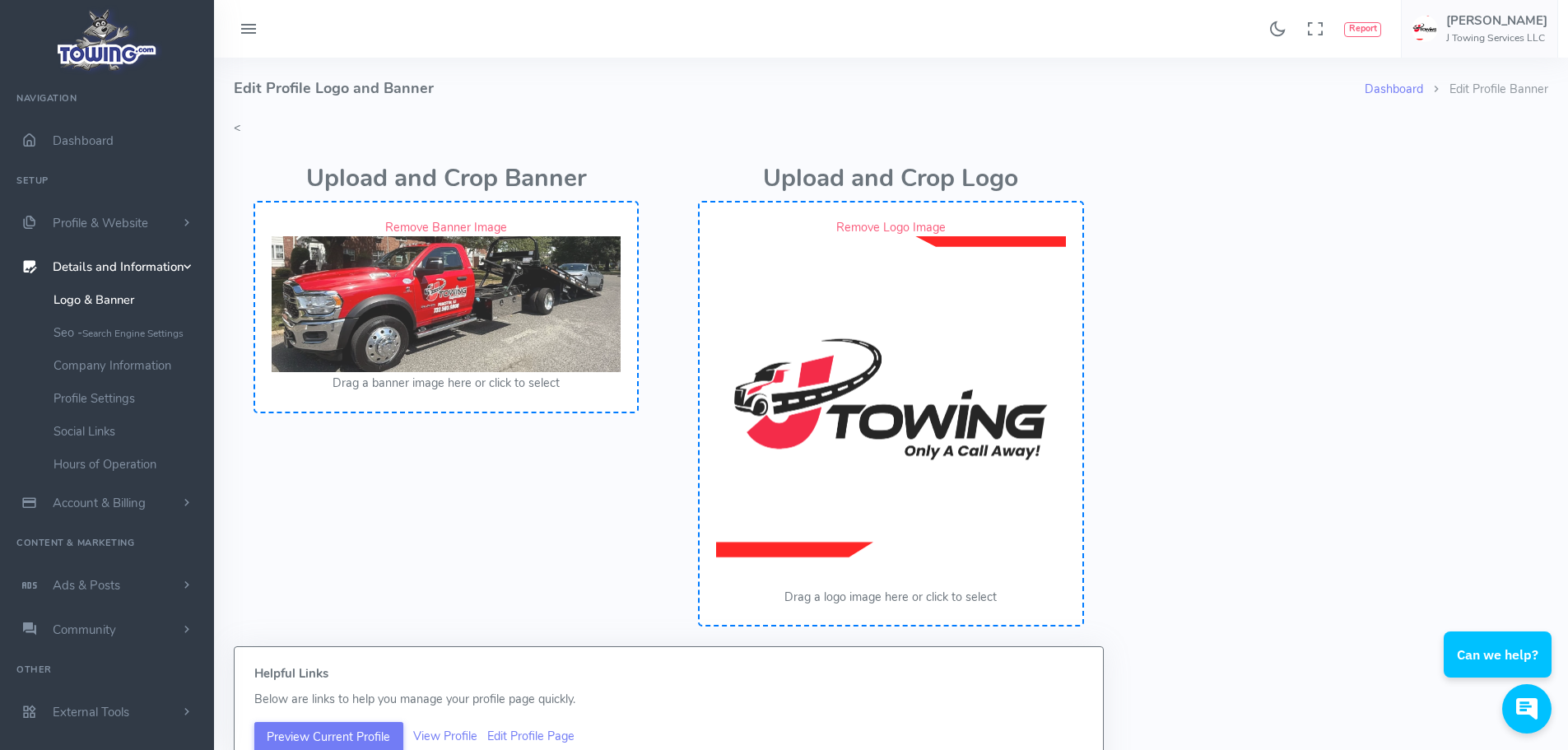
click at [416, 224] on link "Remove Banner Image" at bounding box center [446, 227] width 122 height 17
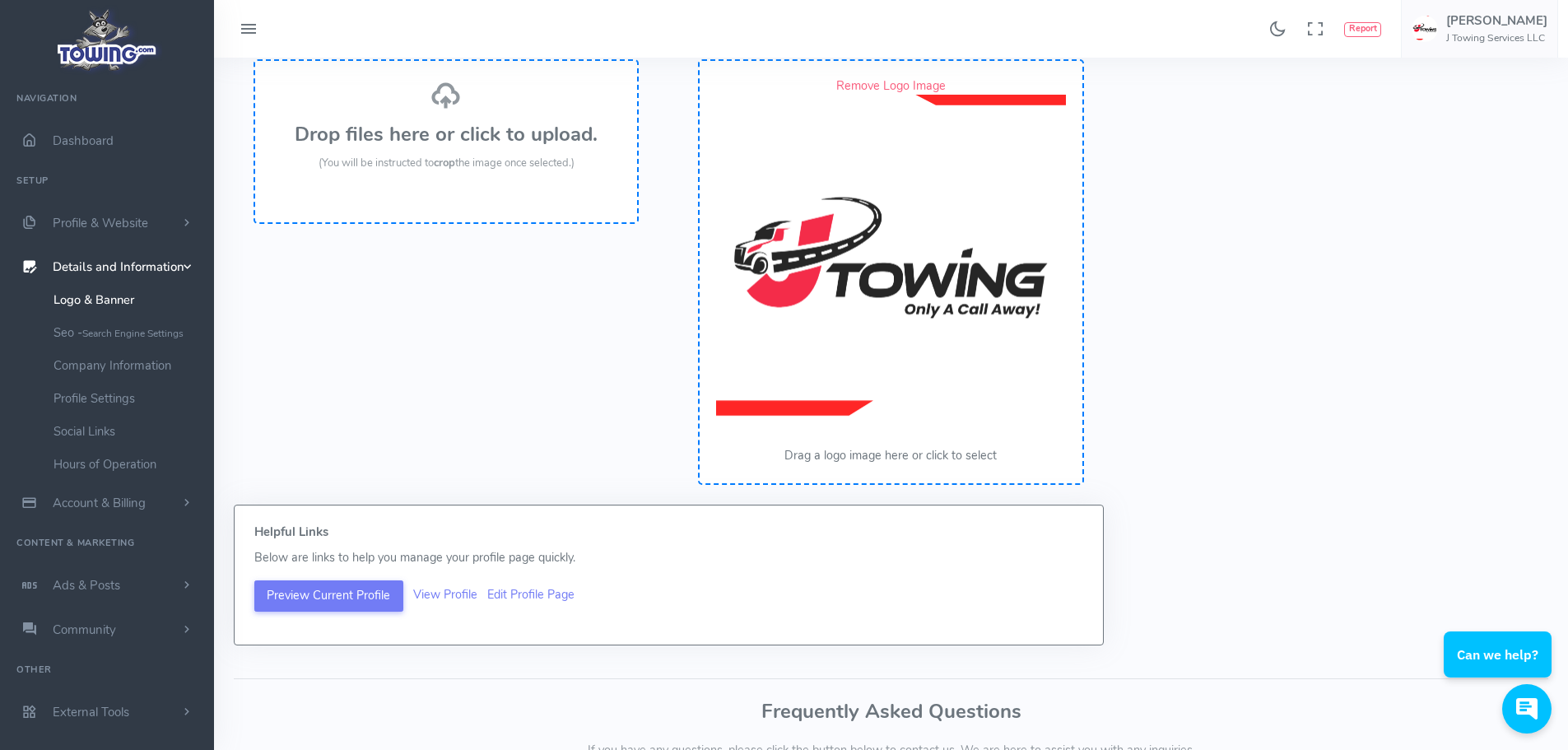
scroll to position [270, 0]
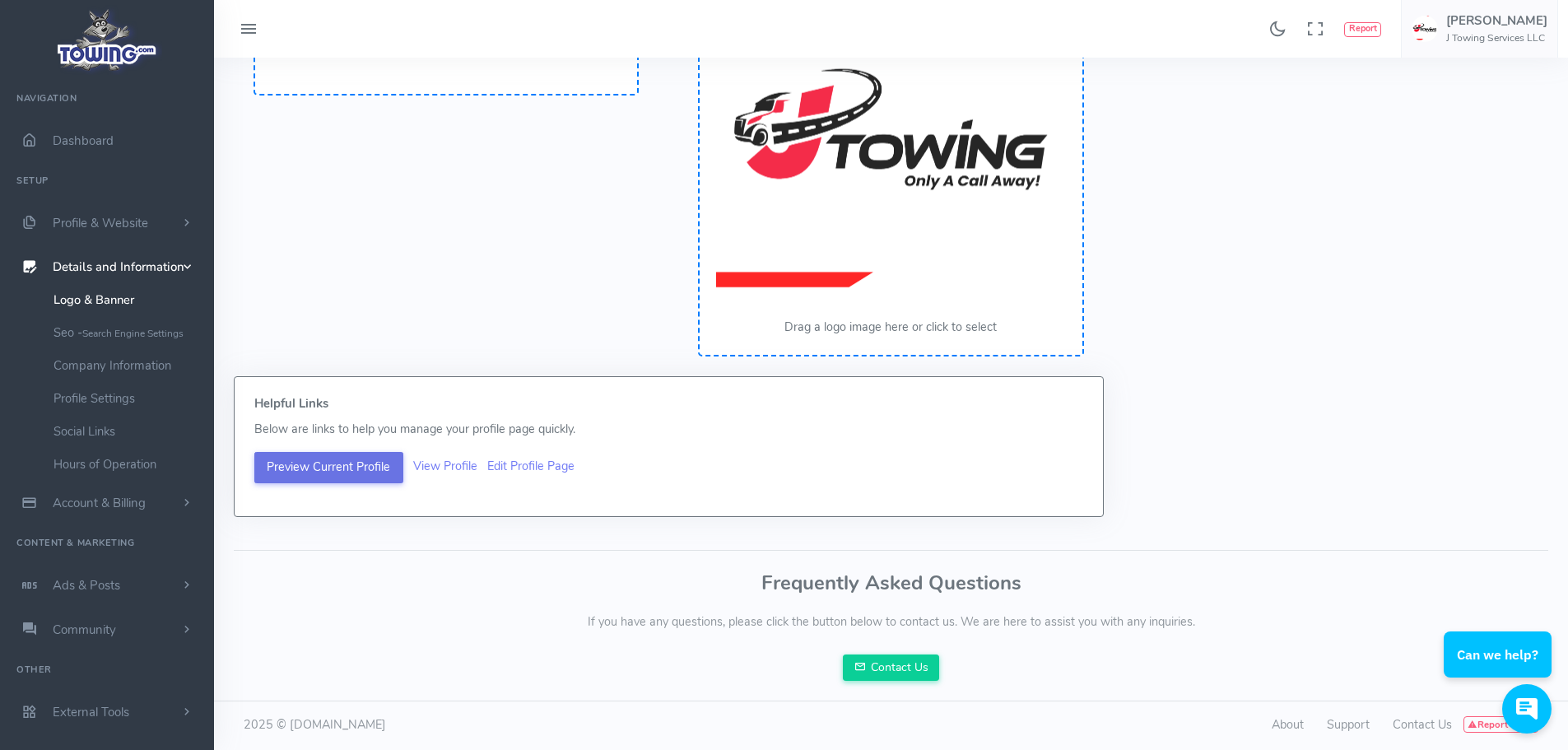
click at [339, 472] on button "Preview Current Profile" at bounding box center [329, 468] width 149 height 31
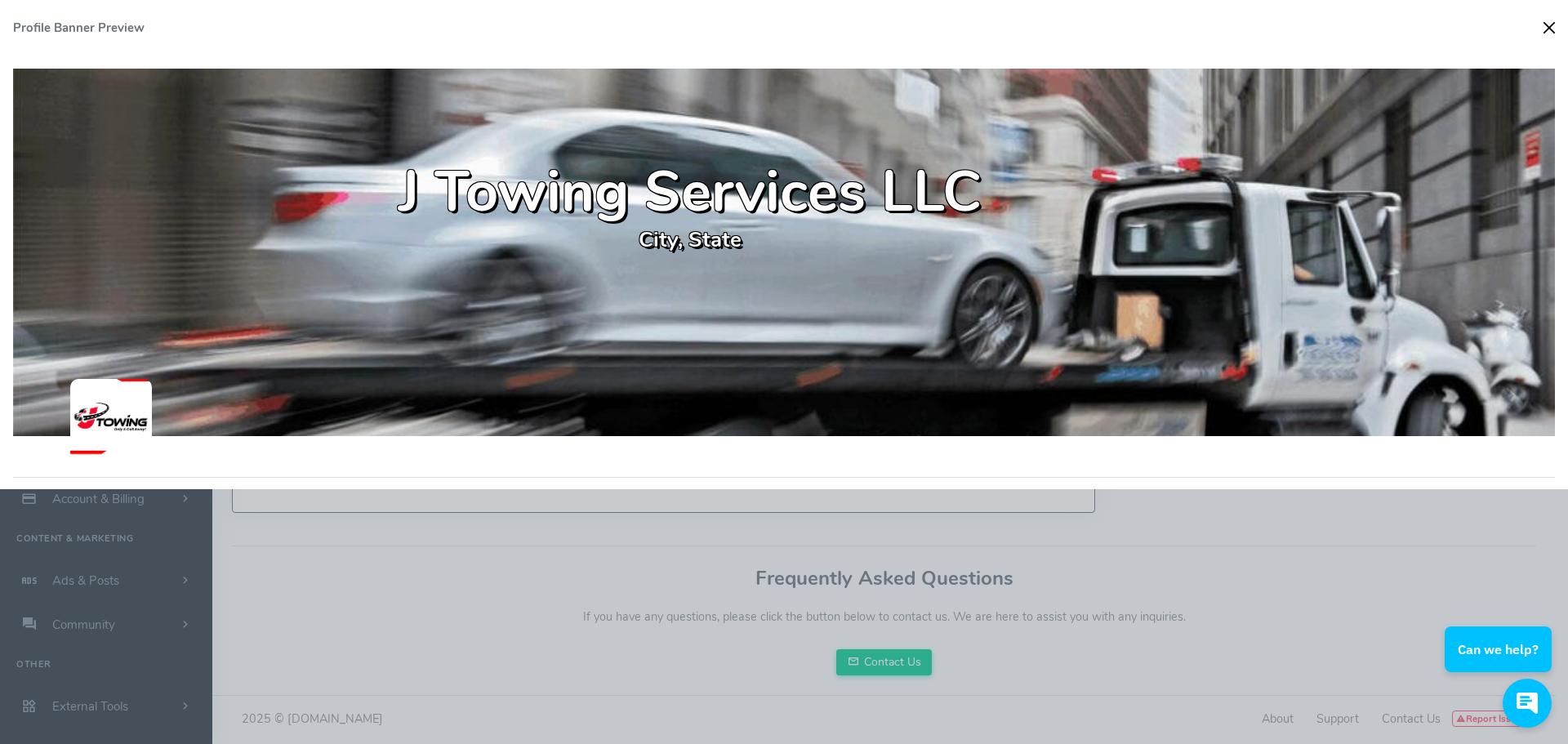
click at [1548, 31] on button "Close" at bounding box center [1549, 28] width 24 height 24
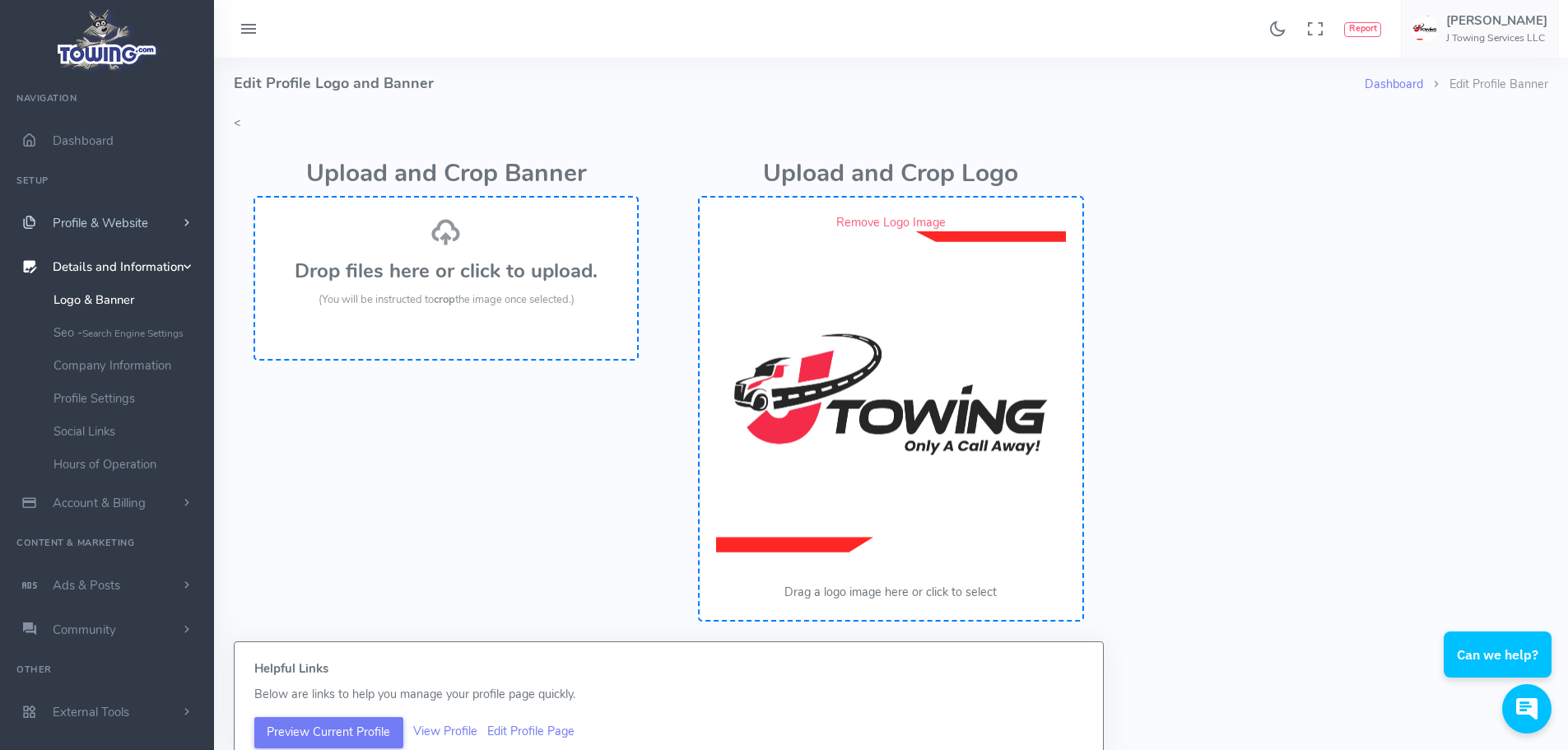
scroll to position [0, 0]
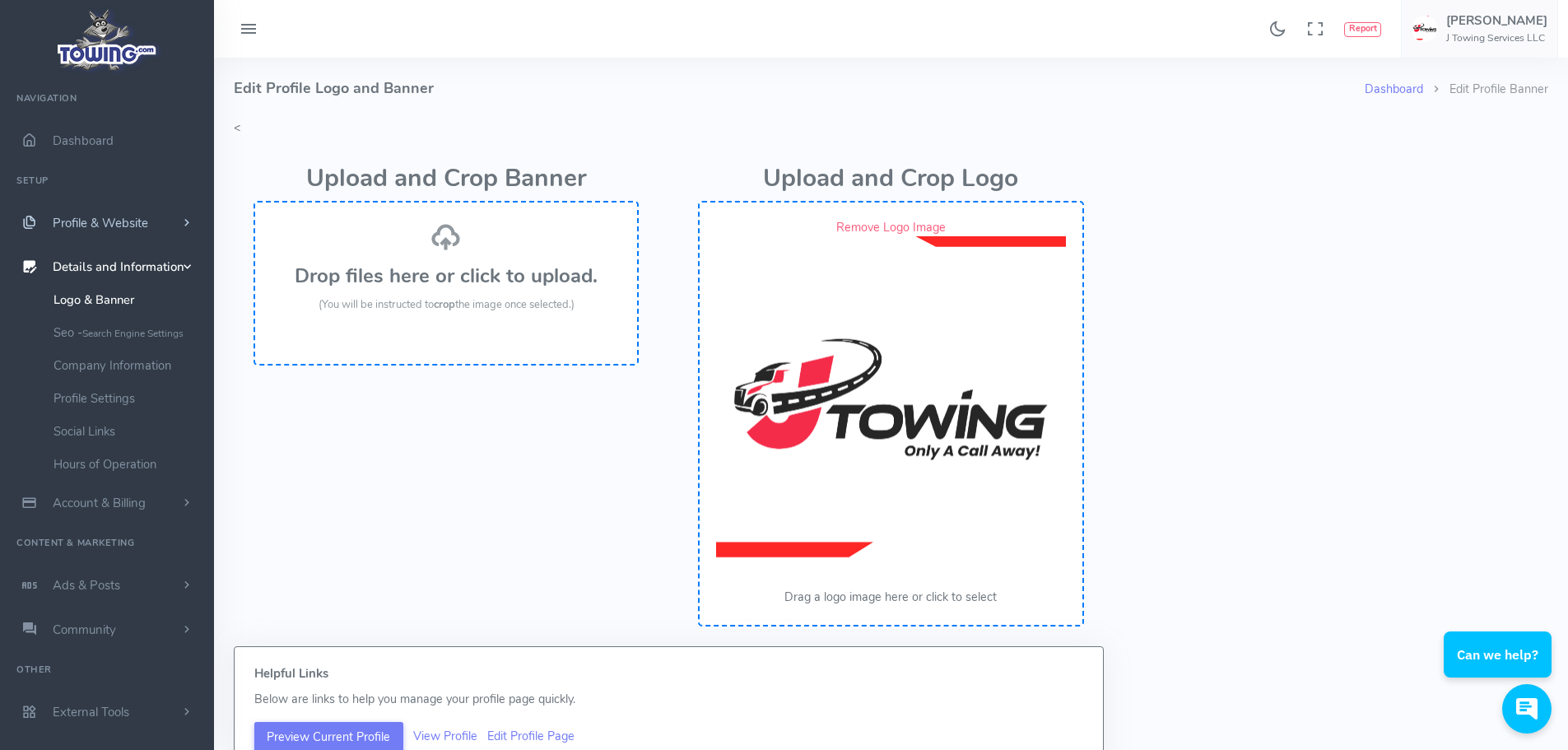
click at [107, 227] on span "Profile & Website" at bounding box center [101, 222] width 96 height 17
click at [89, 143] on span "Dashboard" at bounding box center [83, 141] width 61 height 17
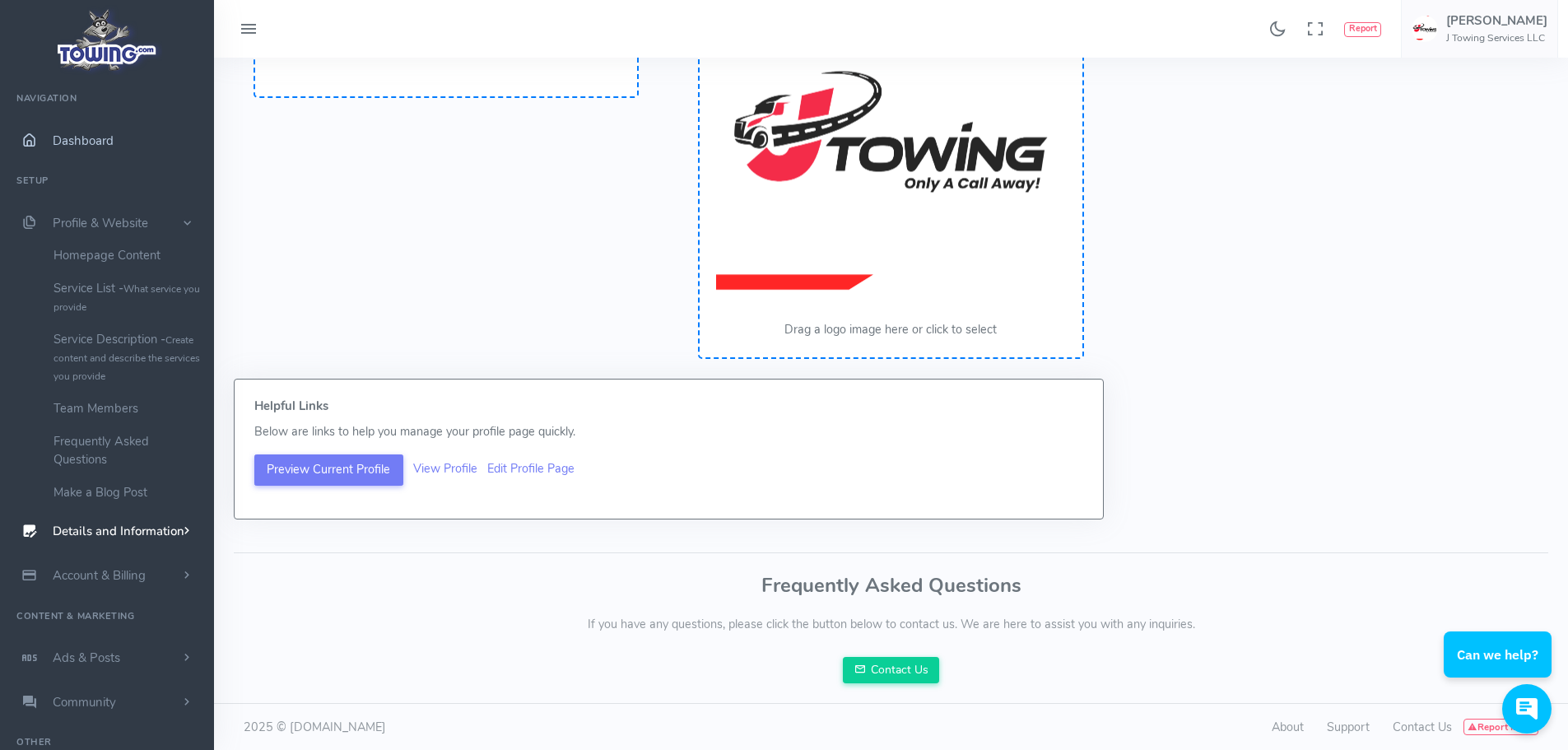
scroll to position [270, 0]
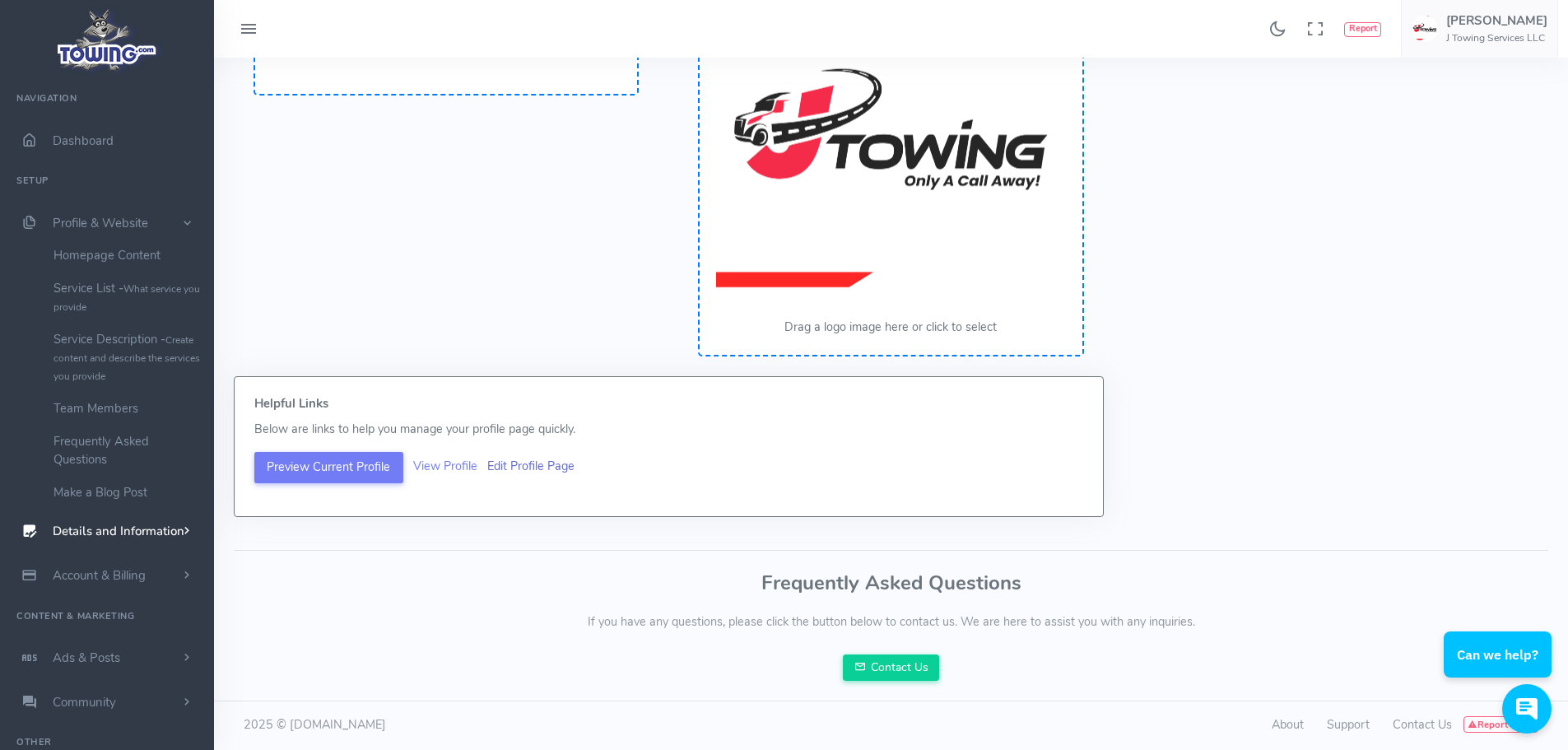
click at [537, 471] on link "Edit Profile Page" at bounding box center [531, 466] width 87 height 17
click at [539, 465] on link "Edit Profile Page" at bounding box center [531, 466] width 87 height 17
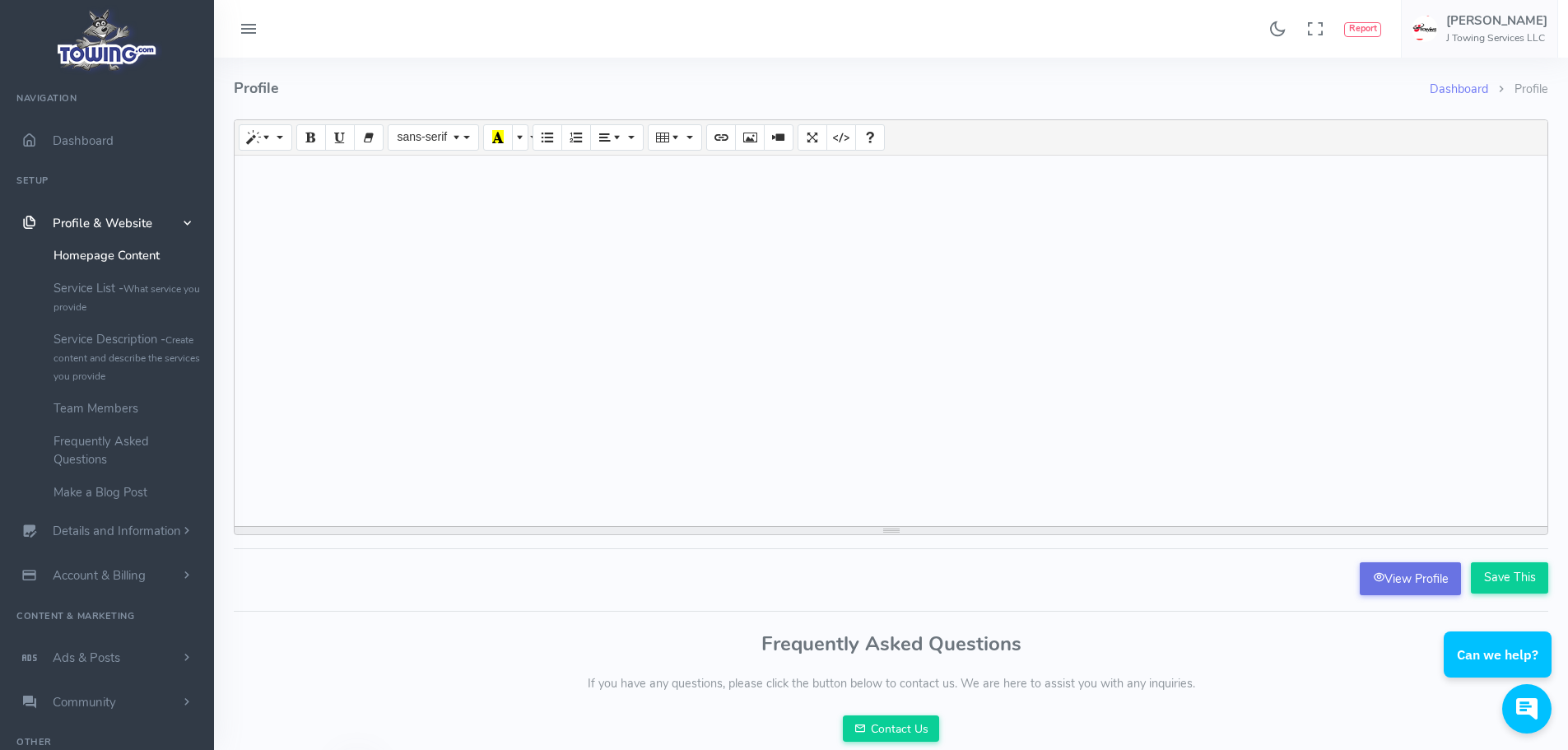
click at [1423, 594] on link "View Profile" at bounding box center [1410, 579] width 102 height 33
click at [94, 138] on span "Dashboard" at bounding box center [83, 141] width 61 height 17
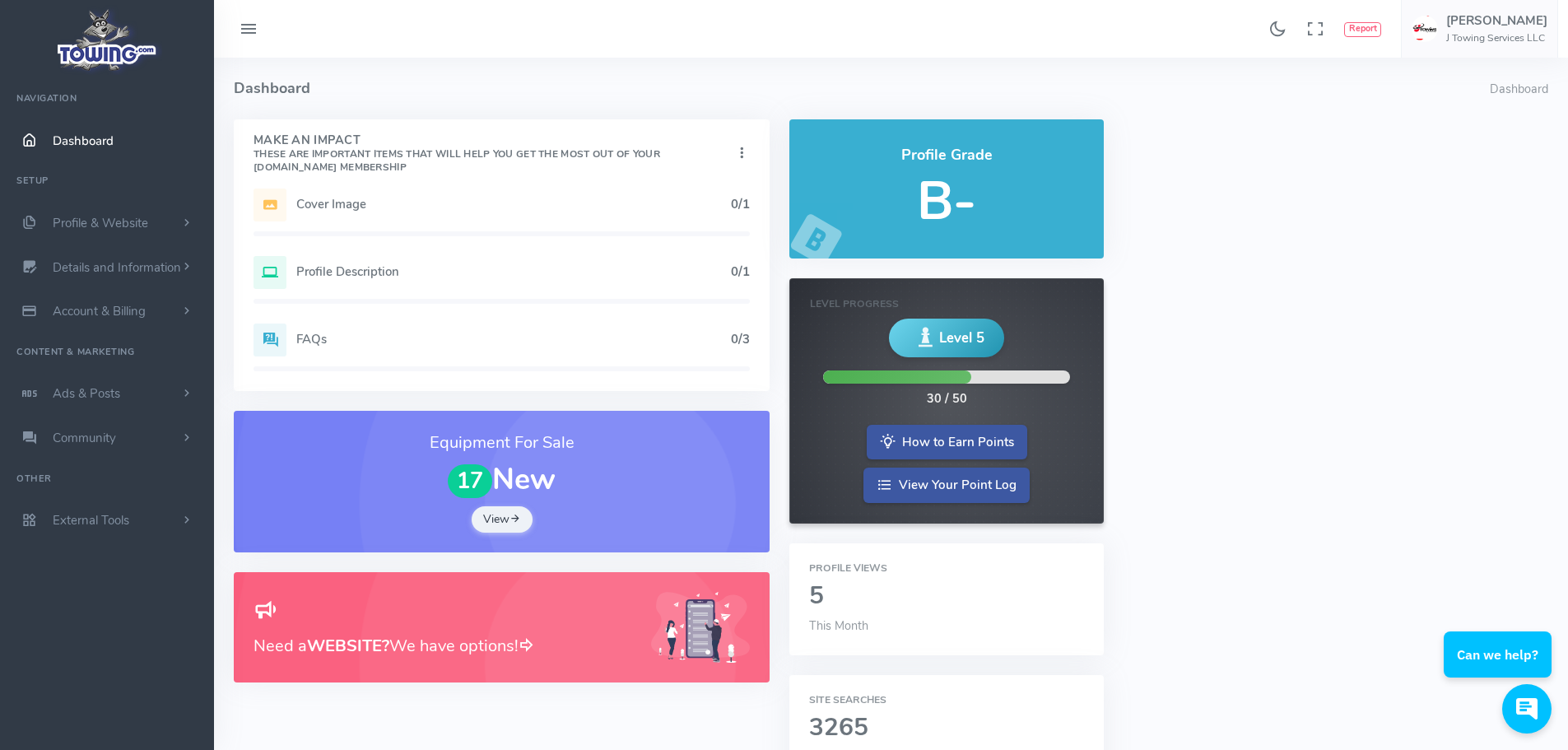
click at [334, 207] on h5 "Cover Image" at bounding box center [513, 203] width 434 height 13
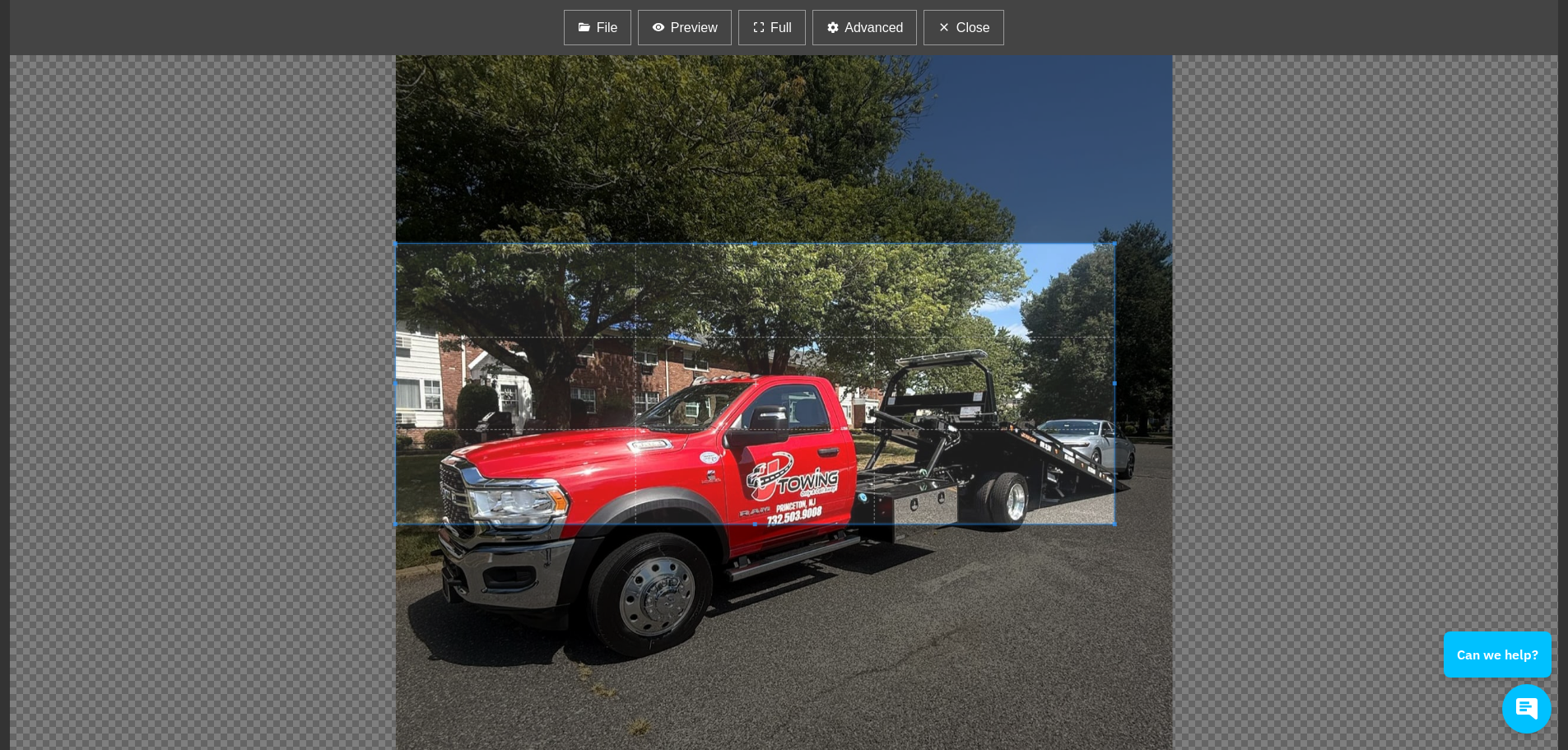
click at [386, 234] on div at bounding box center [784, 402] width 1548 height 695
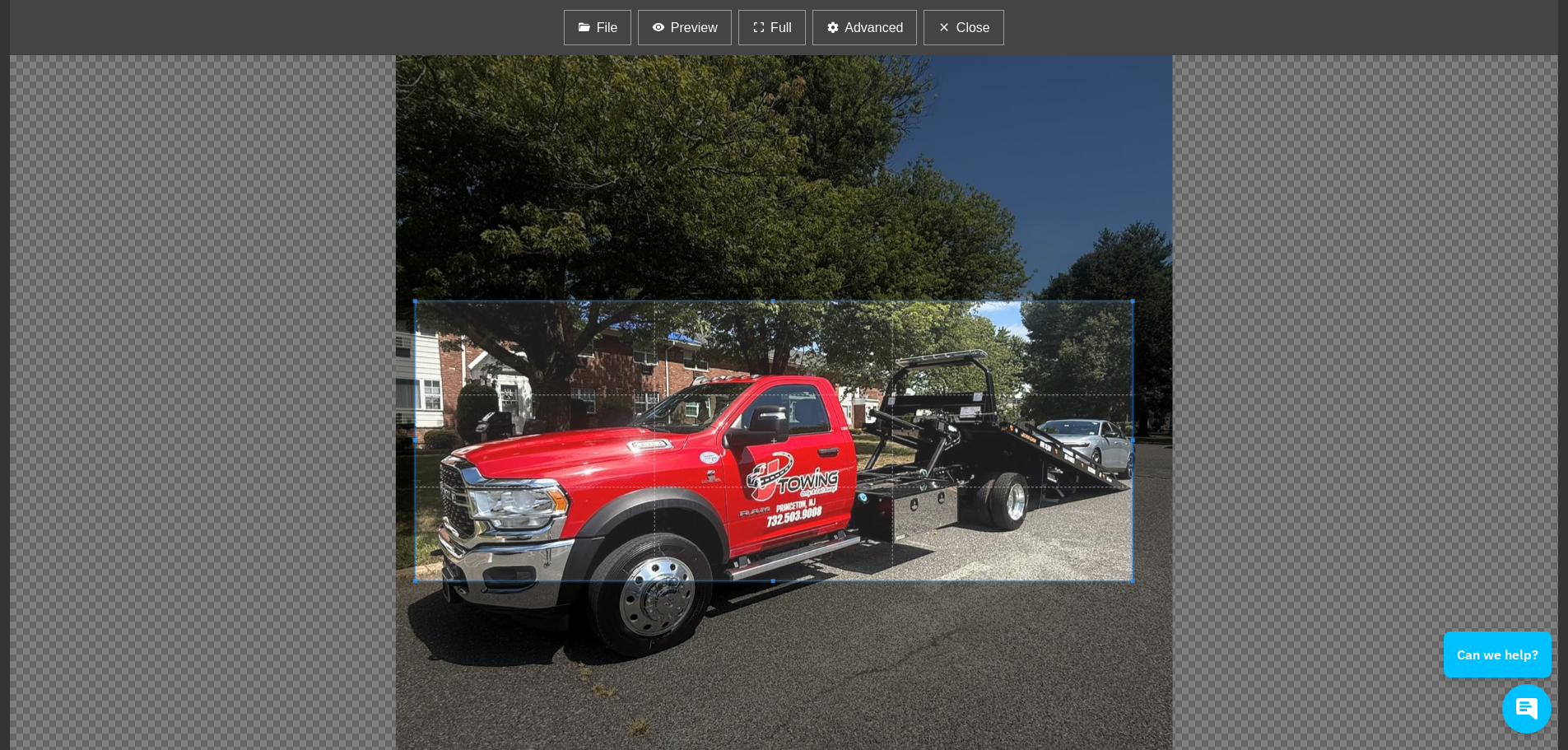
click at [685, 400] on span at bounding box center [774, 441] width 717 height 279
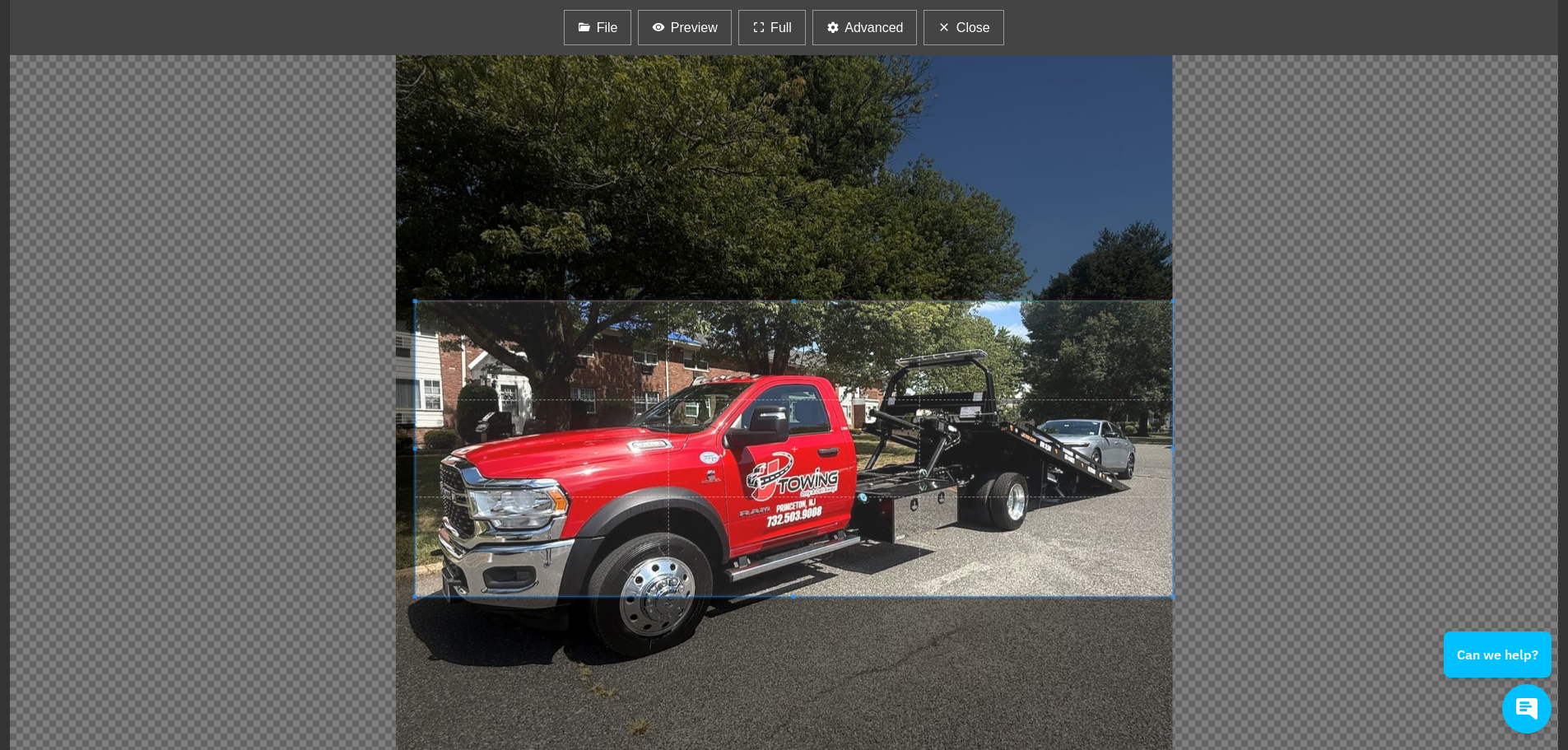
click at [1223, 673] on div at bounding box center [784, 402] width 1548 height 695
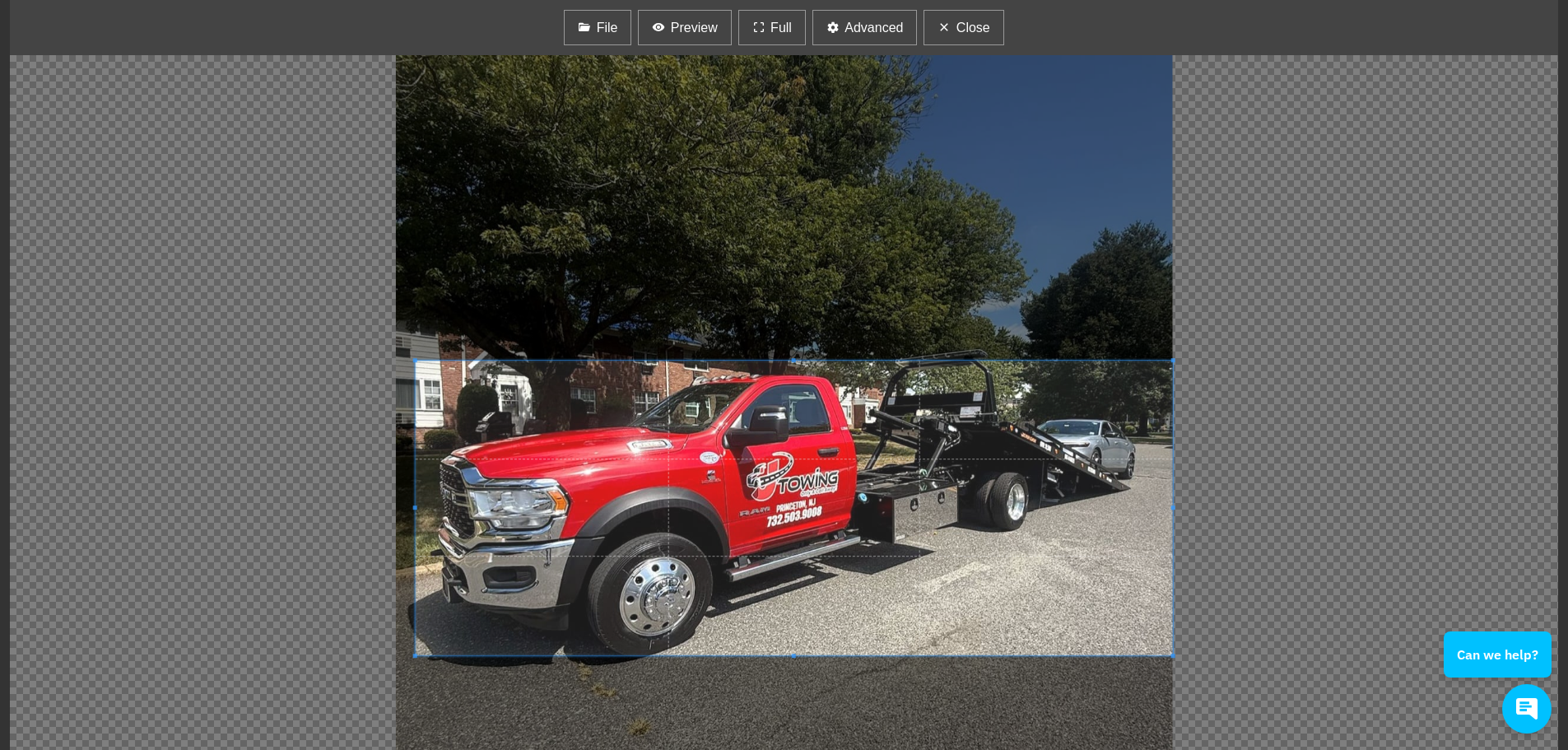
click at [897, 605] on span at bounding box center [795, 508] width 758 height 295
click at [652, 20] on button "Preview" at bounding box center [684, 27] width 93 height 36
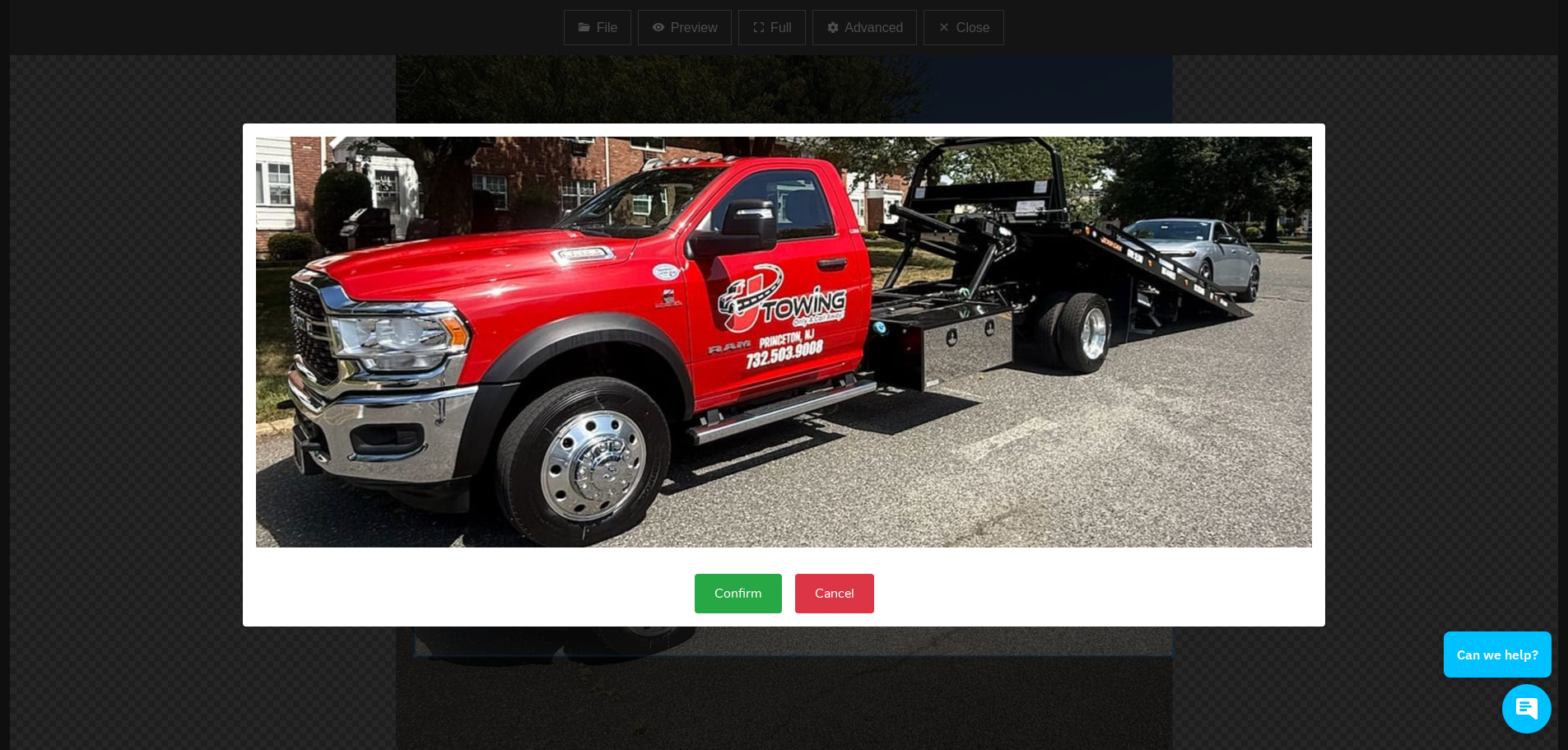
click at [723, 594] on button "Confirm" at bounding box center [738, 593] width 87 height 39
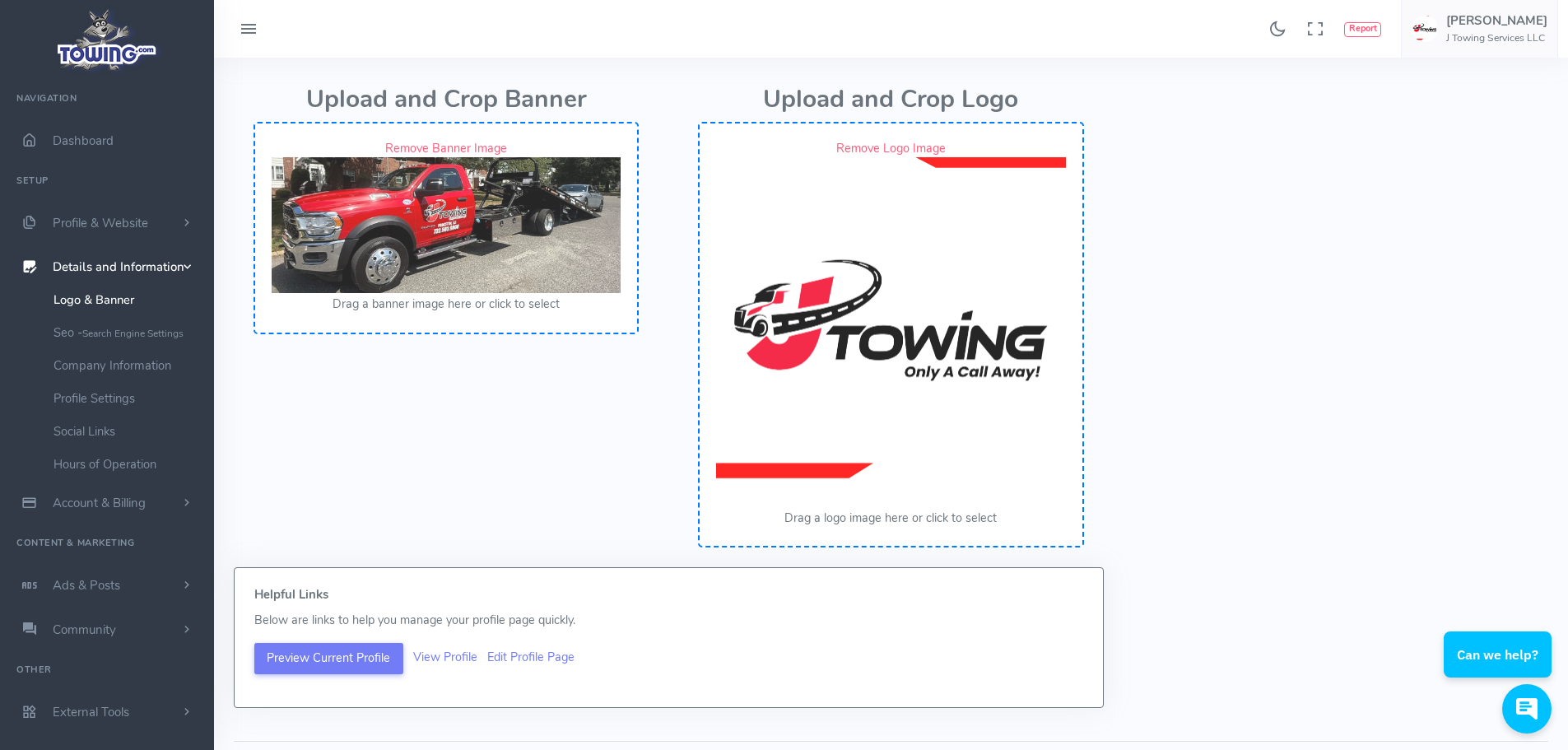
scroll to position [165, 0]
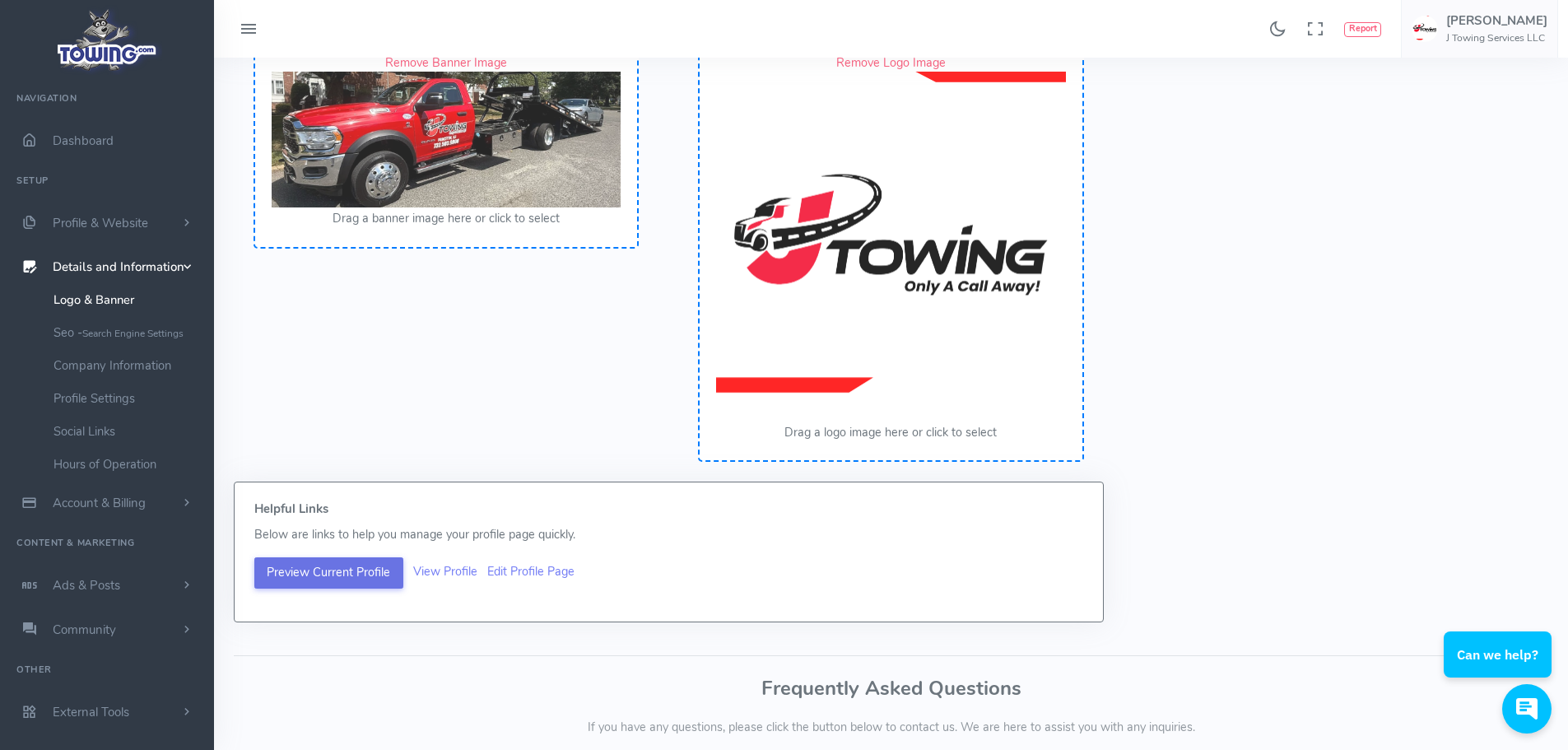
click at [291, 572] on button "Preview Current Profile" at bounding box center [329, 574] width 149 height 31
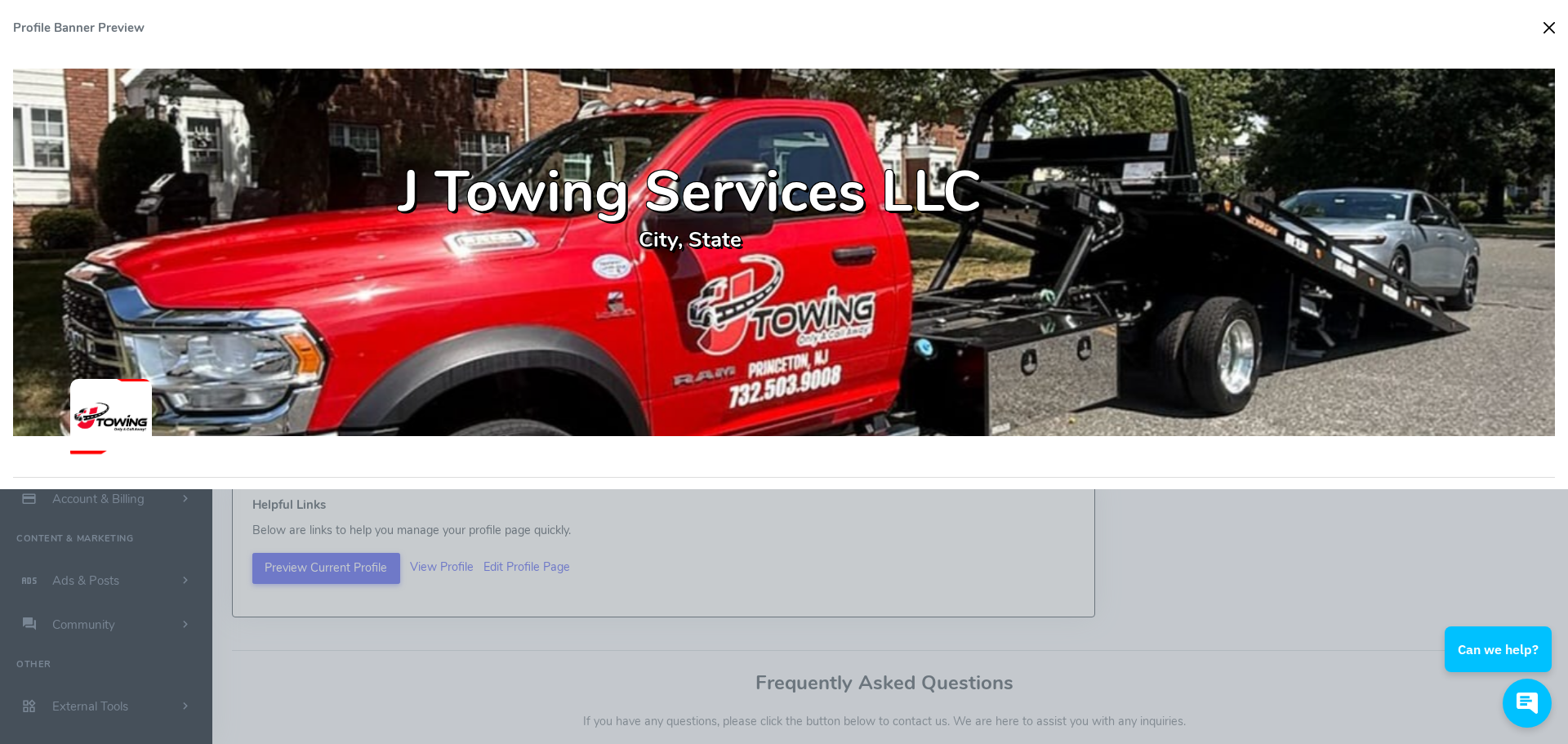
click at [1549, 23] on button "Close" at bounding box center [1549, 28] width 24 height 24
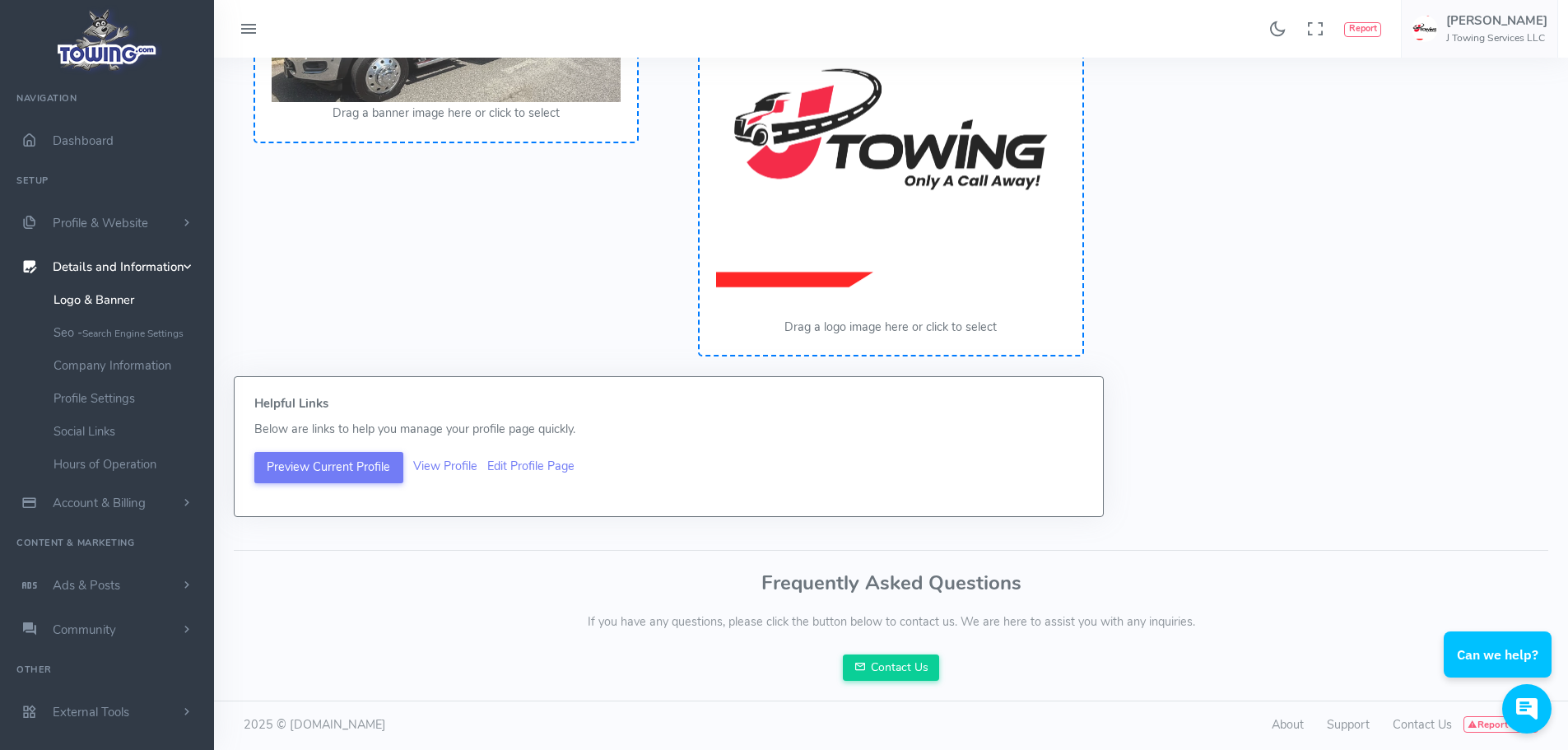
scroll to position [0, 0]
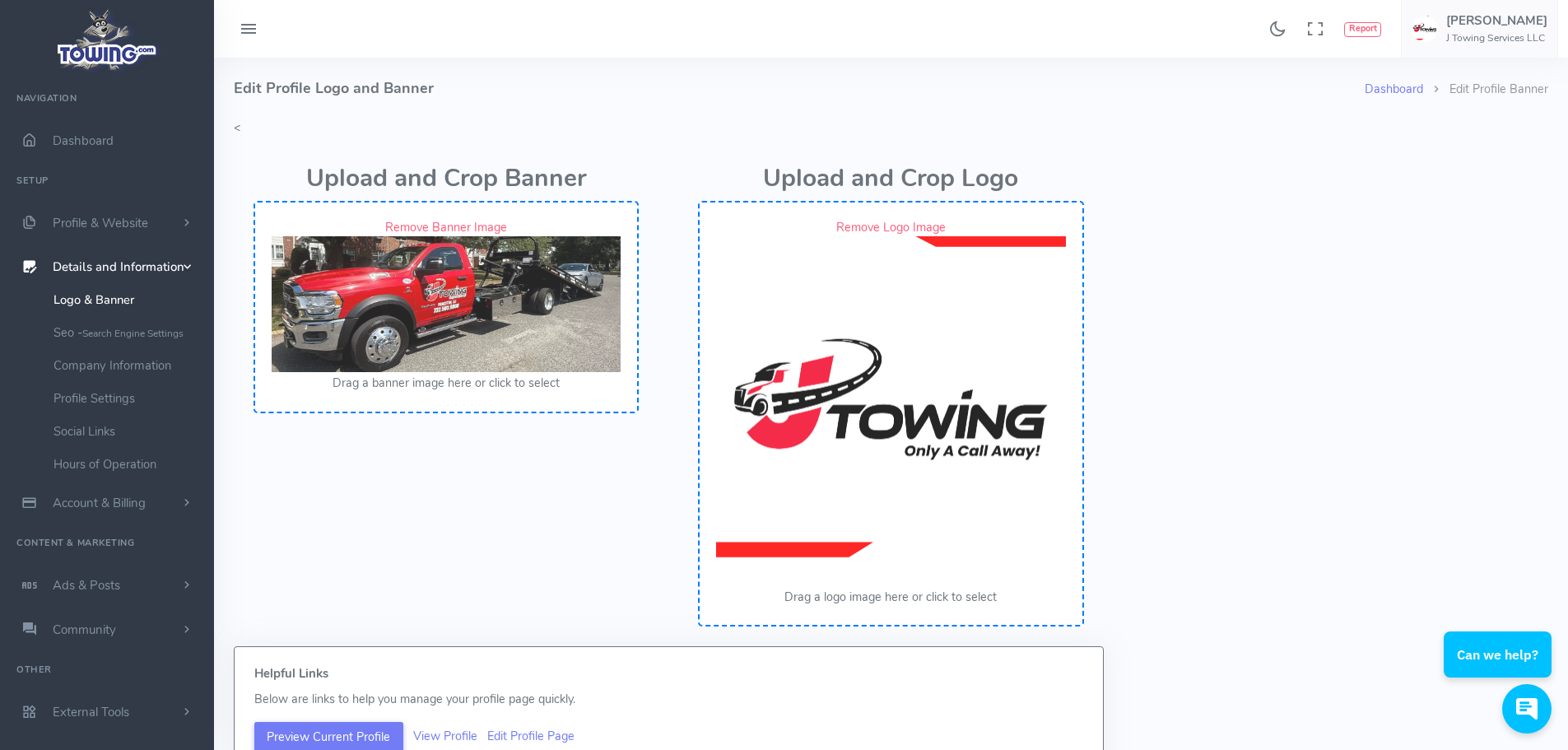
click at [235, 128] on div "Dashboard Edit Profile Banner Edit Profile Logo and Banner < Upload and Crop Ba…" at bounding box center [891, 514] width 1334 height 913
click at [235, 129] on div "Dashboard Edit Profile Banner Edit Profile Logo and Banner < Upload and Crop Ba…" at bounding box center [891, 514] width 1334 height 913
click at [87, 142] on span "Dashboard" at bounding box center [83, 141] width 61 height 17
click at [85, 145] on span "Dashboard" at bounding box center [83, 141] width 61 height 17
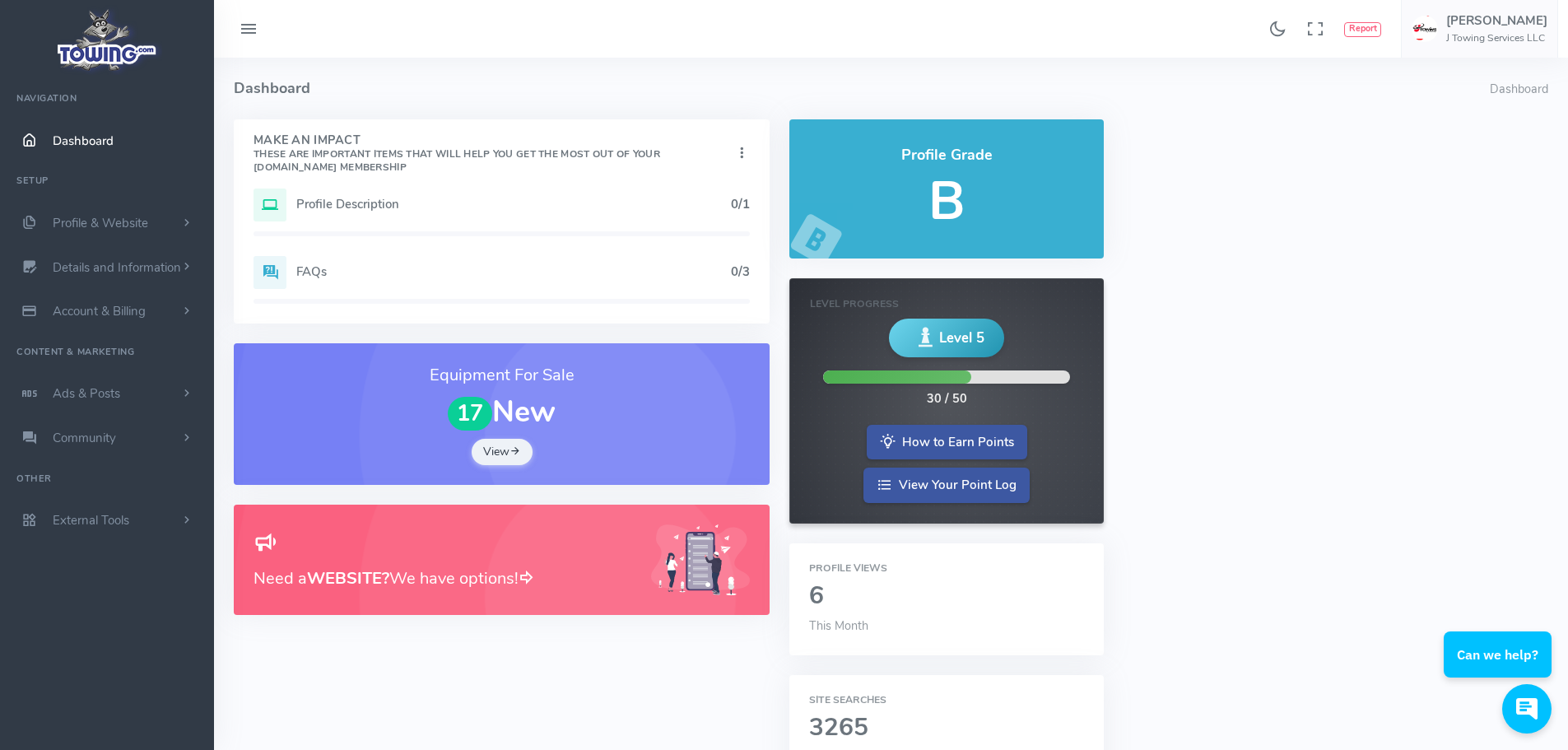
click at [356, 207] on h5 "Profile Description" at bounding box center [513, 203] width 434 height 13
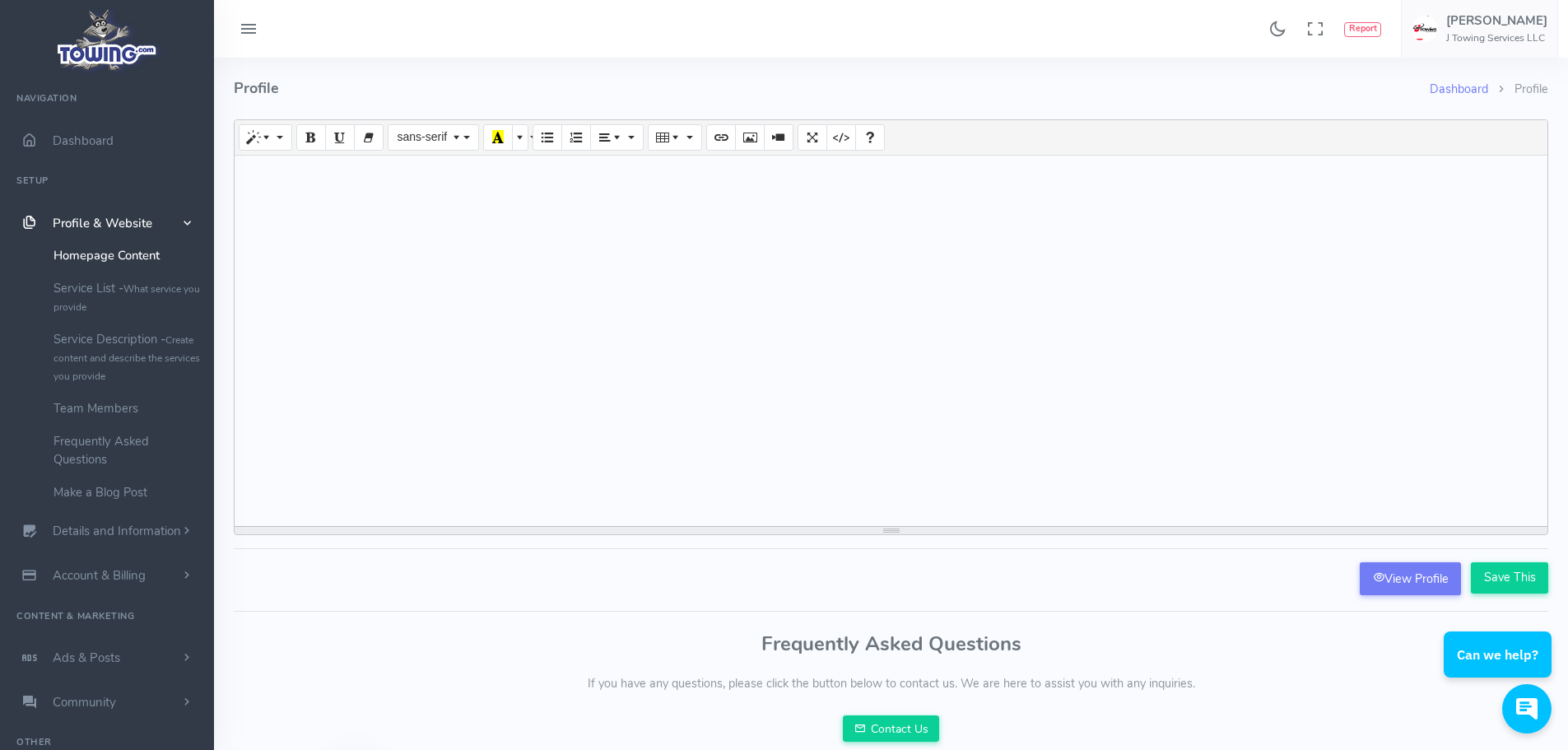
click at [400, 211] on div at bounding box center [890, 341] width 1313 height 370
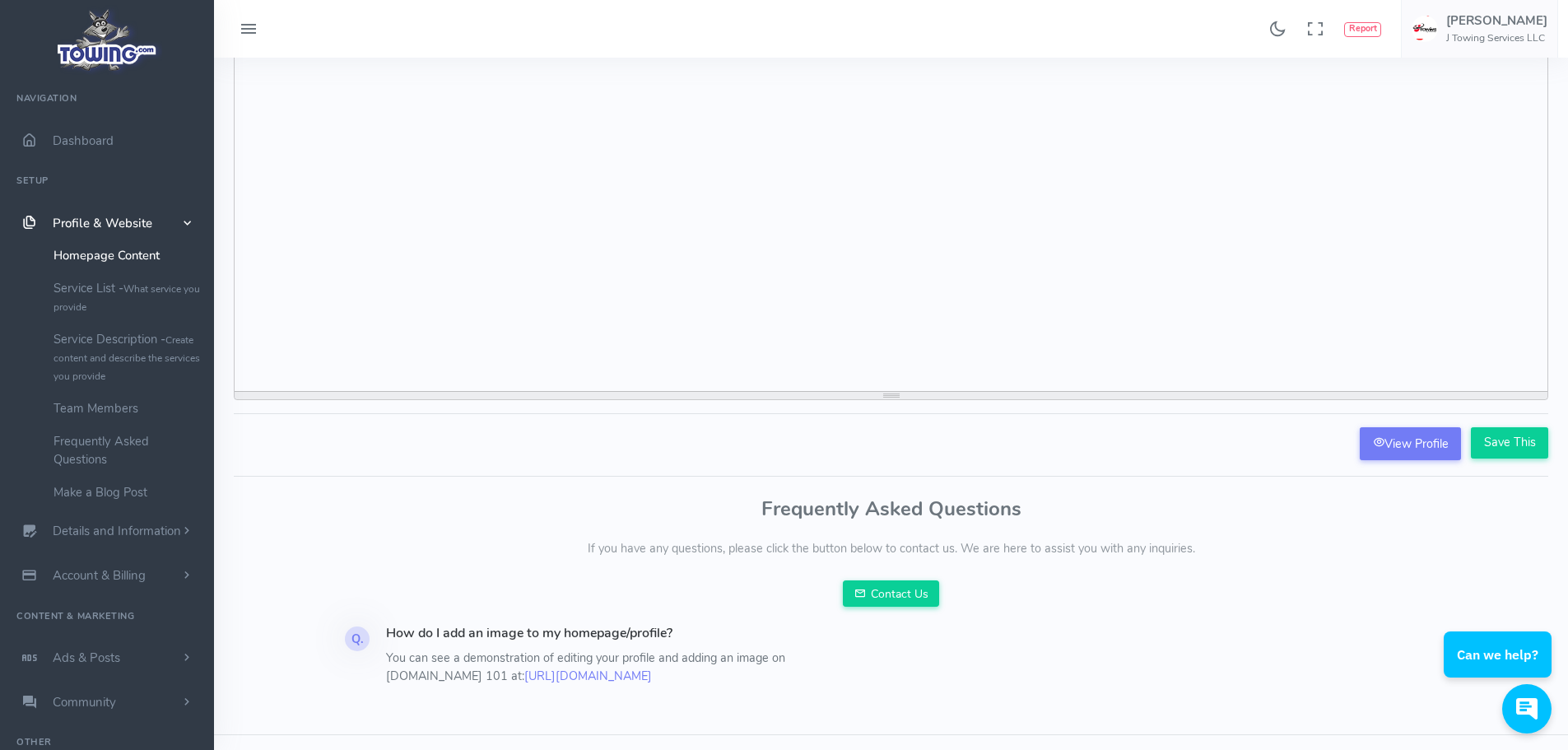
scroll to position [169, 0]
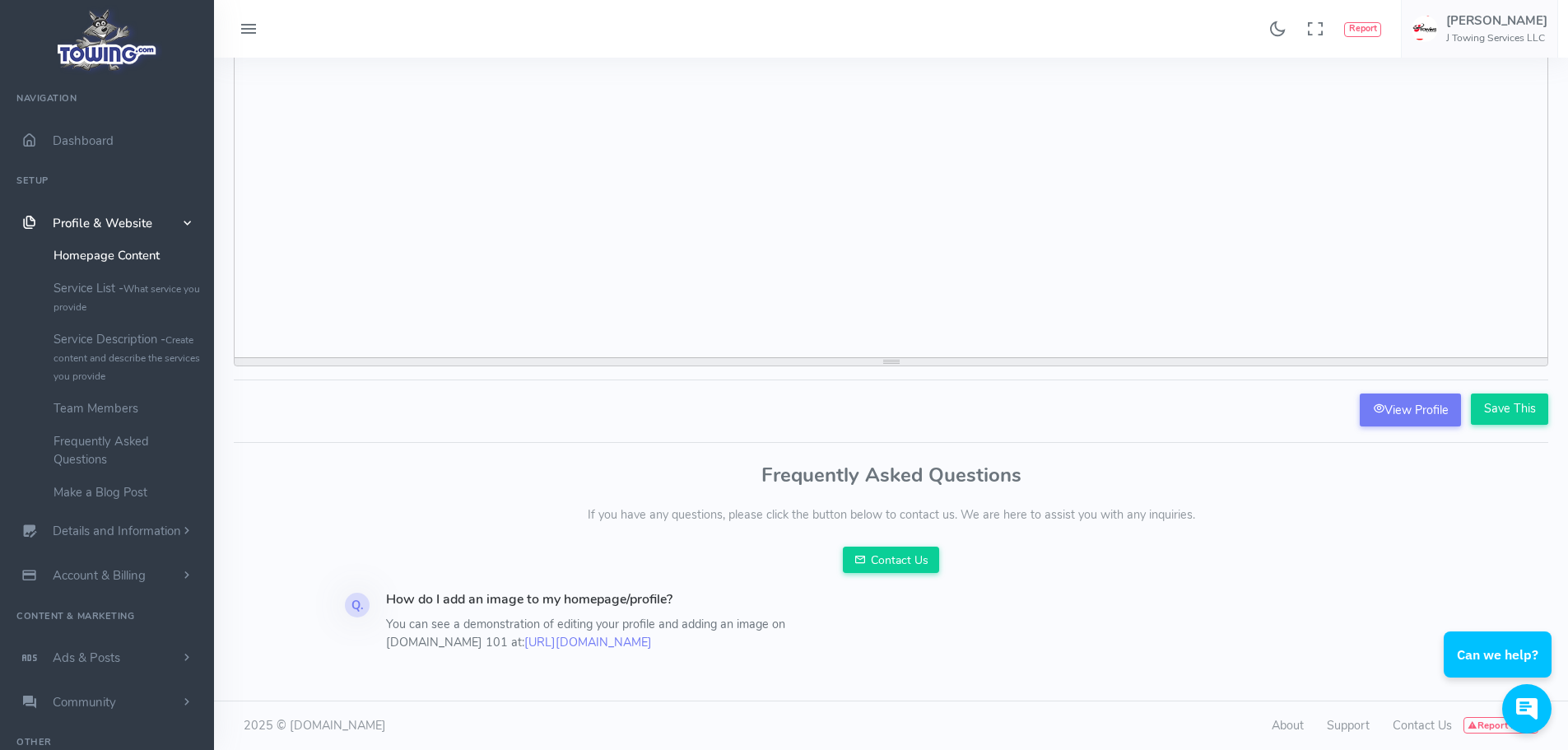
drag, startPoint x: 624, startPoint y: 514, endPoint x: 1222, endPoint y: 501, distance: 598.1
click at [1222, 501] on div "Frequently Asked Questions If you have any questions, please click the button b…" at bounding box center [890, 518] width 1314 height 109
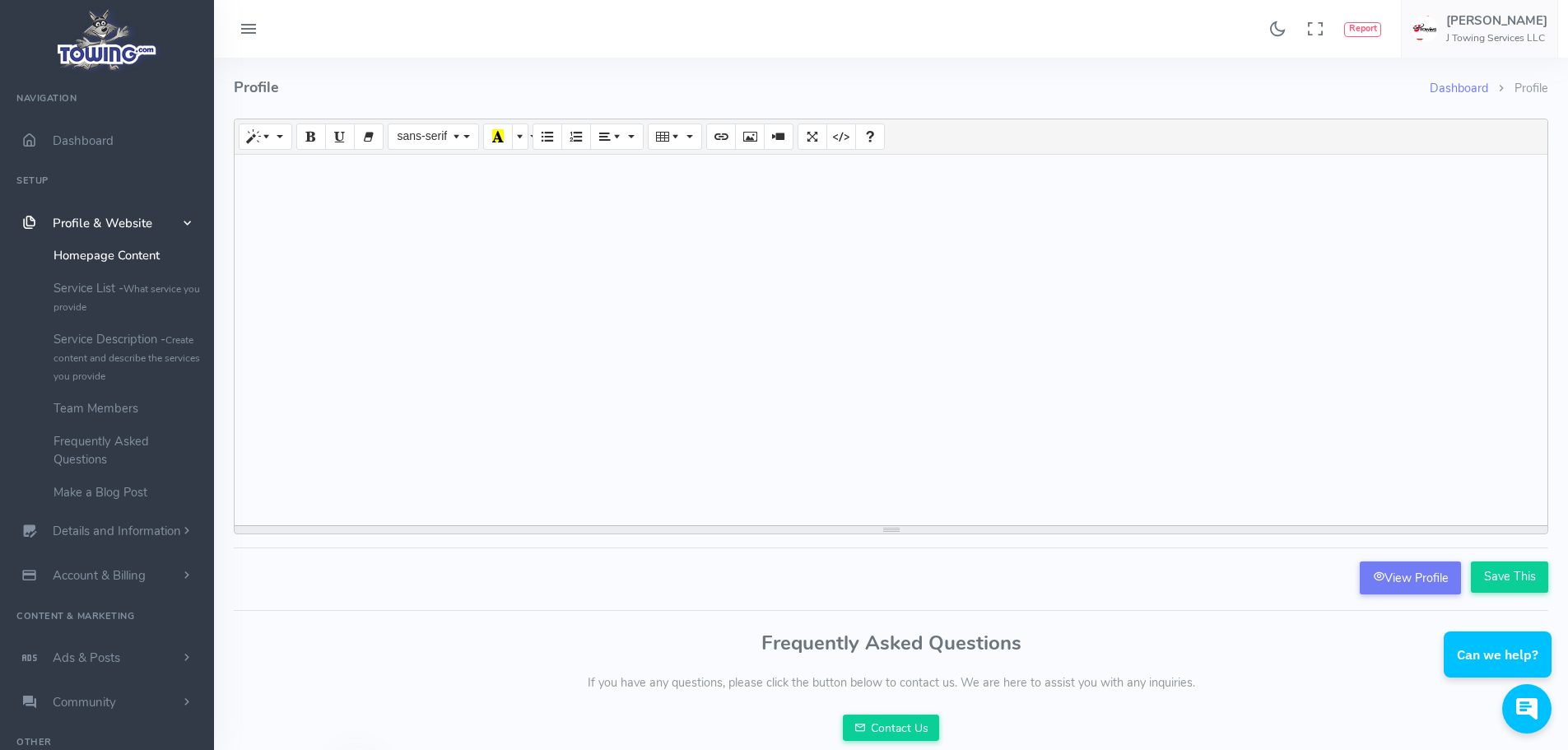
scroll to position [0, 0]
click at [871, 133] on icon "Help" at bounding box center [870, 136] width 11 height 13
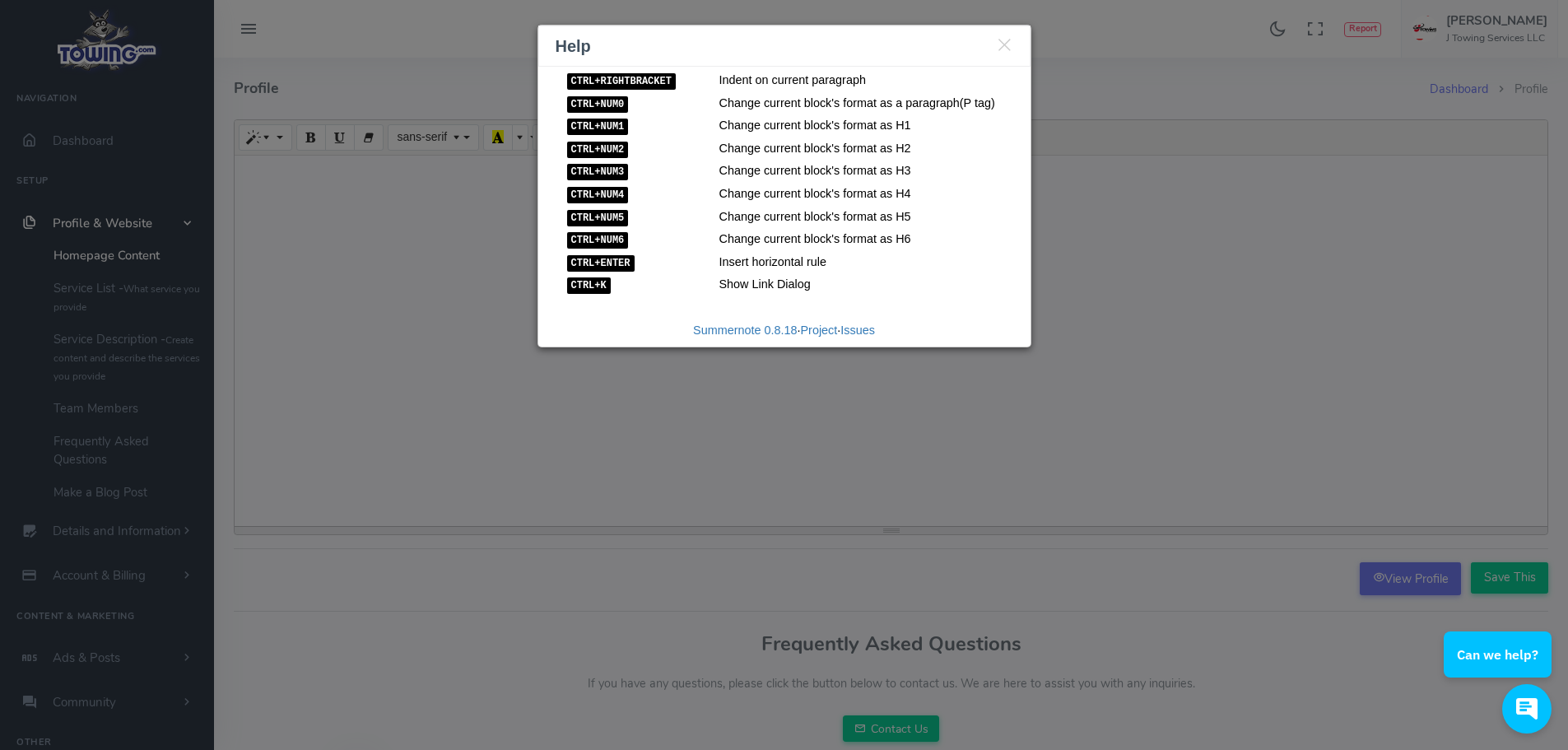
scroll to position [453, 0]
click at [1004, 48] on icon "Close" at bounding box center [1005, 43] width 17 height 19
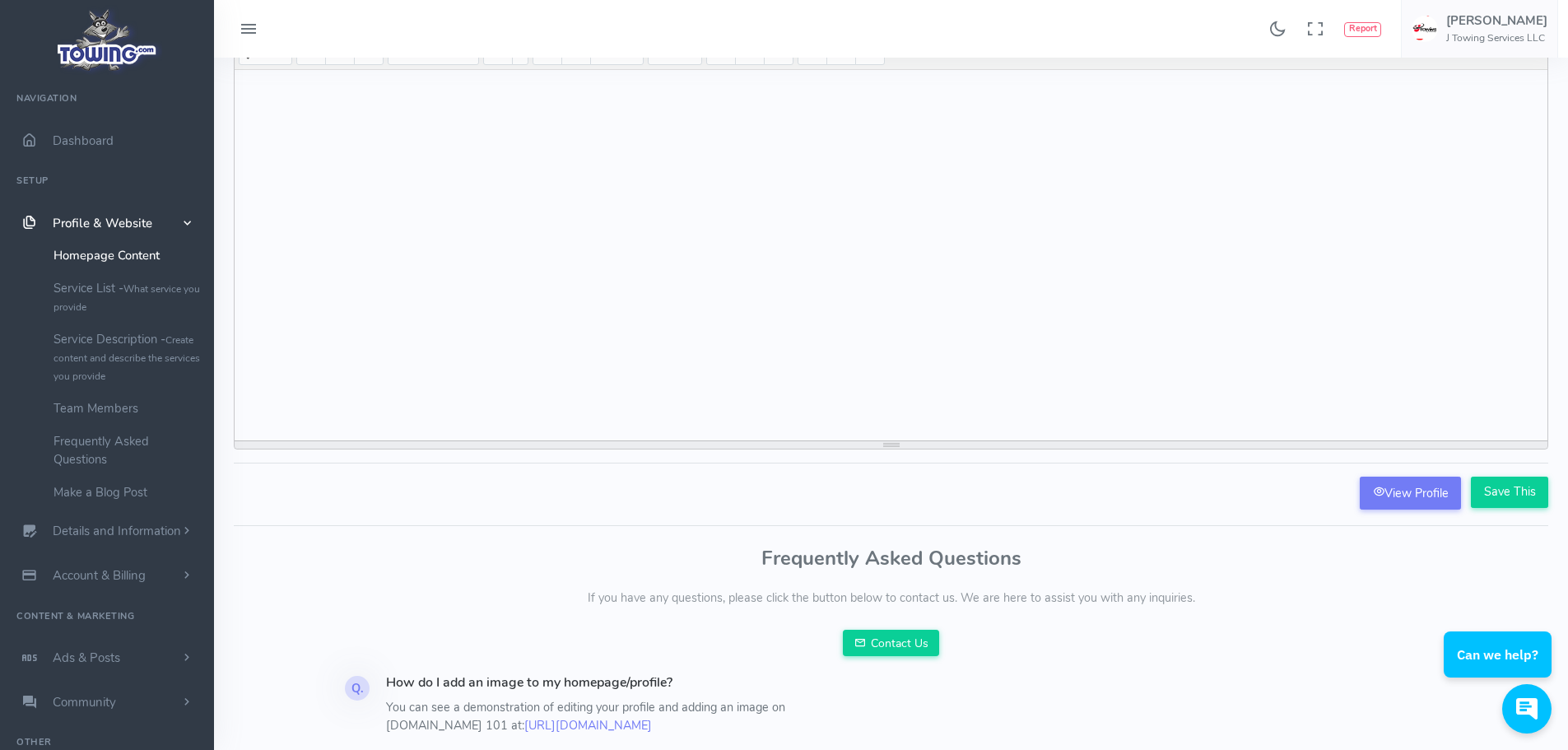
scroll to position [0, 0]
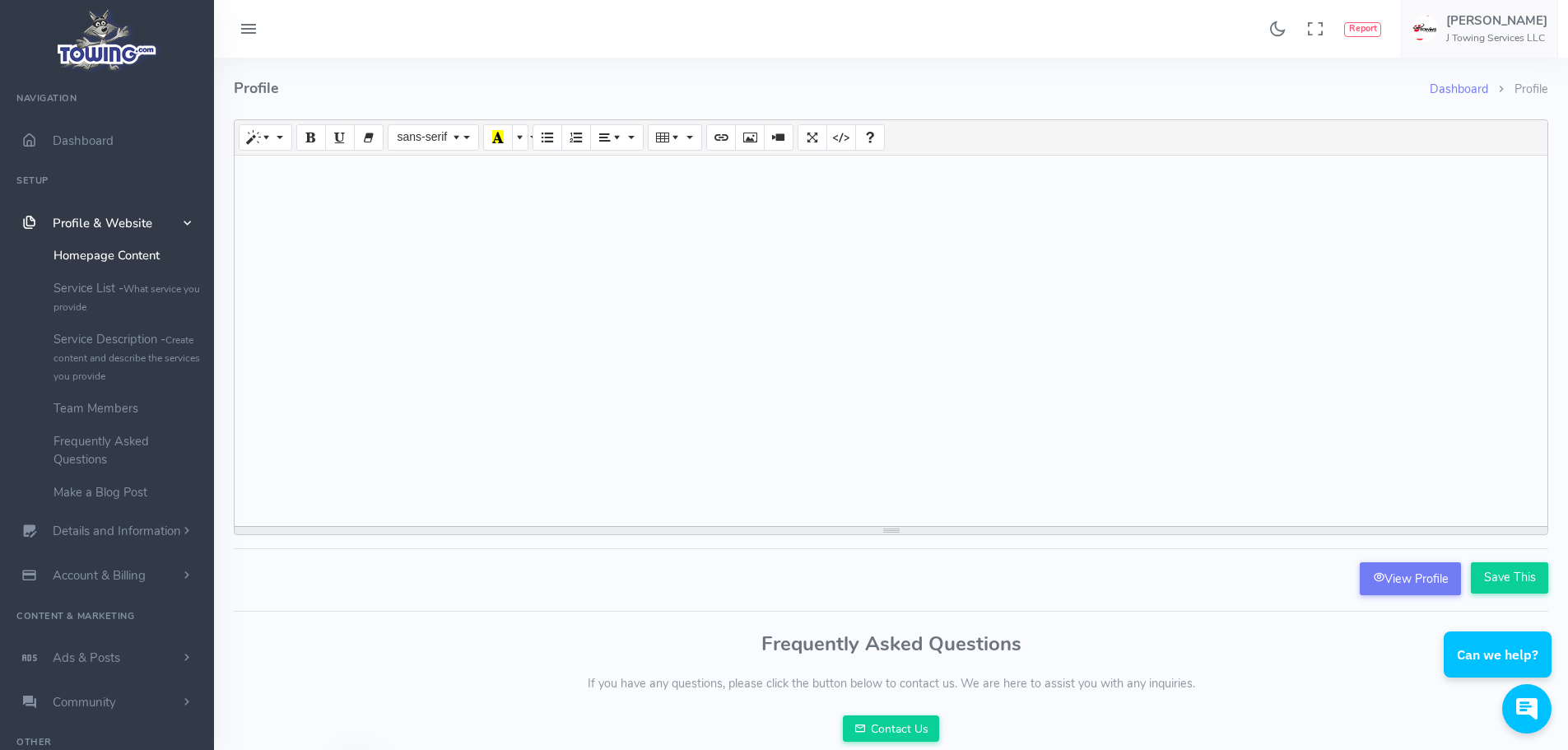
click at [327, 196] on div at bounding box center [890, 341] width 1313 height 370
paste div
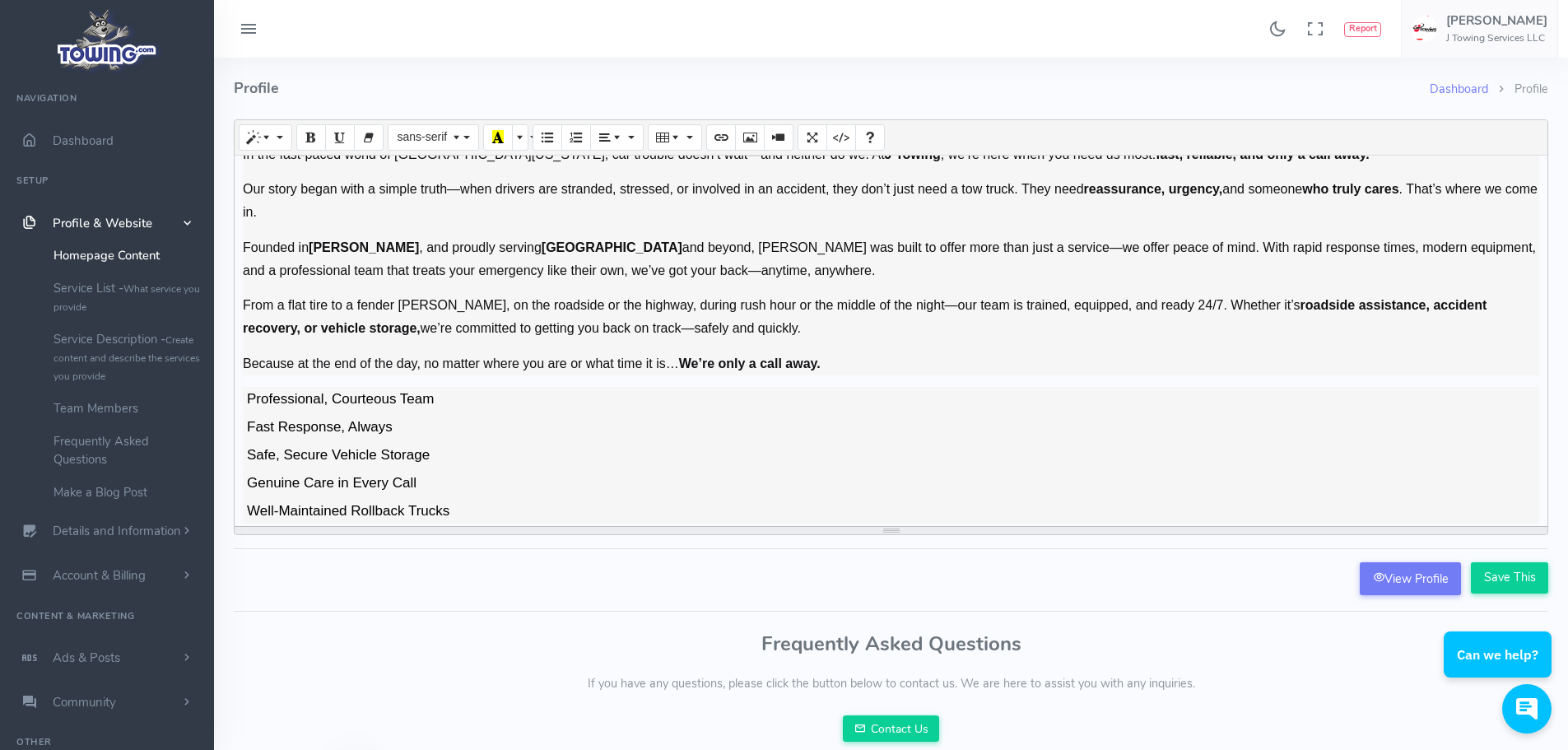
scroll to position [128, 0]
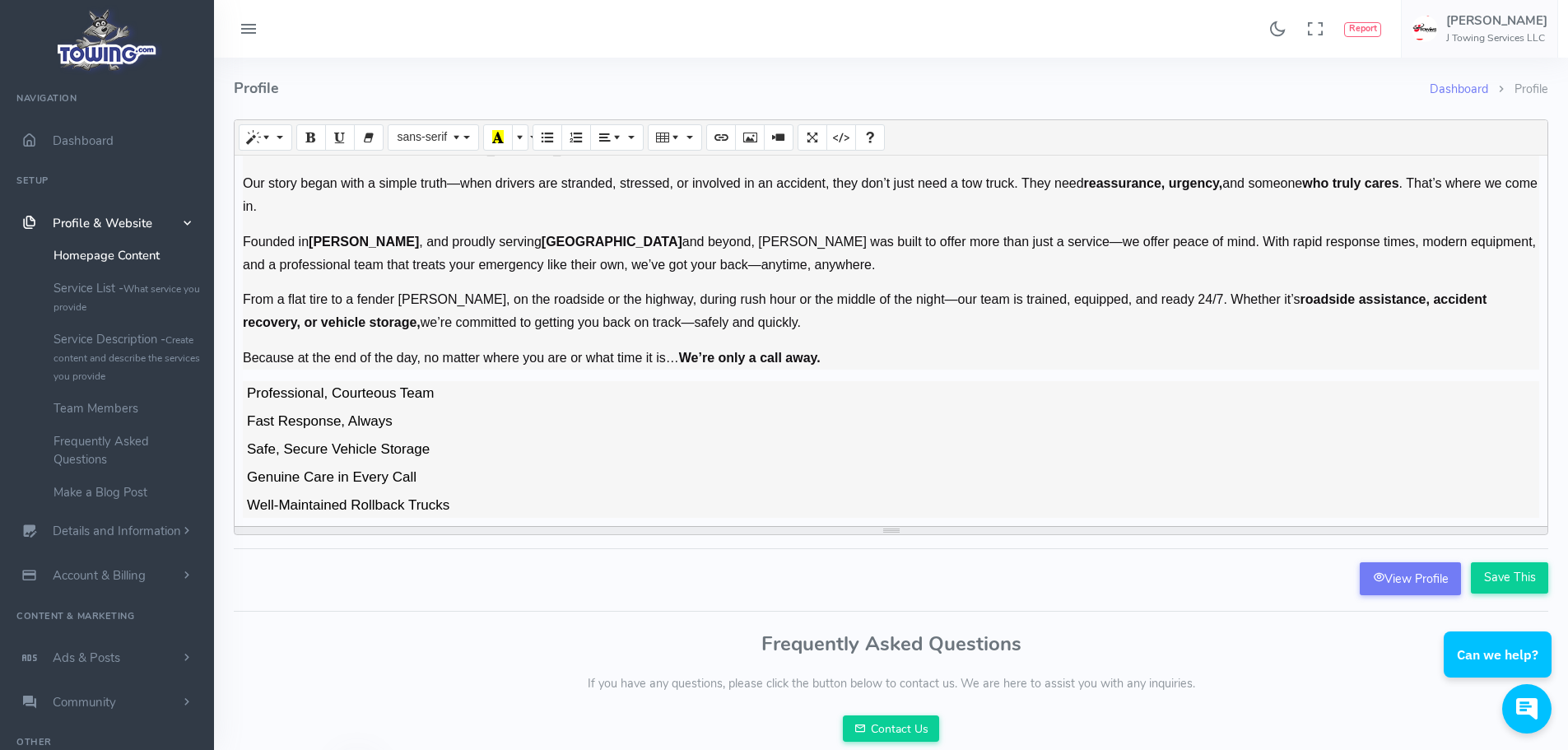
click at [487, 485] on li "Genuine Care in Every Call" at bounding box center [891, 479] width 1296 height 28
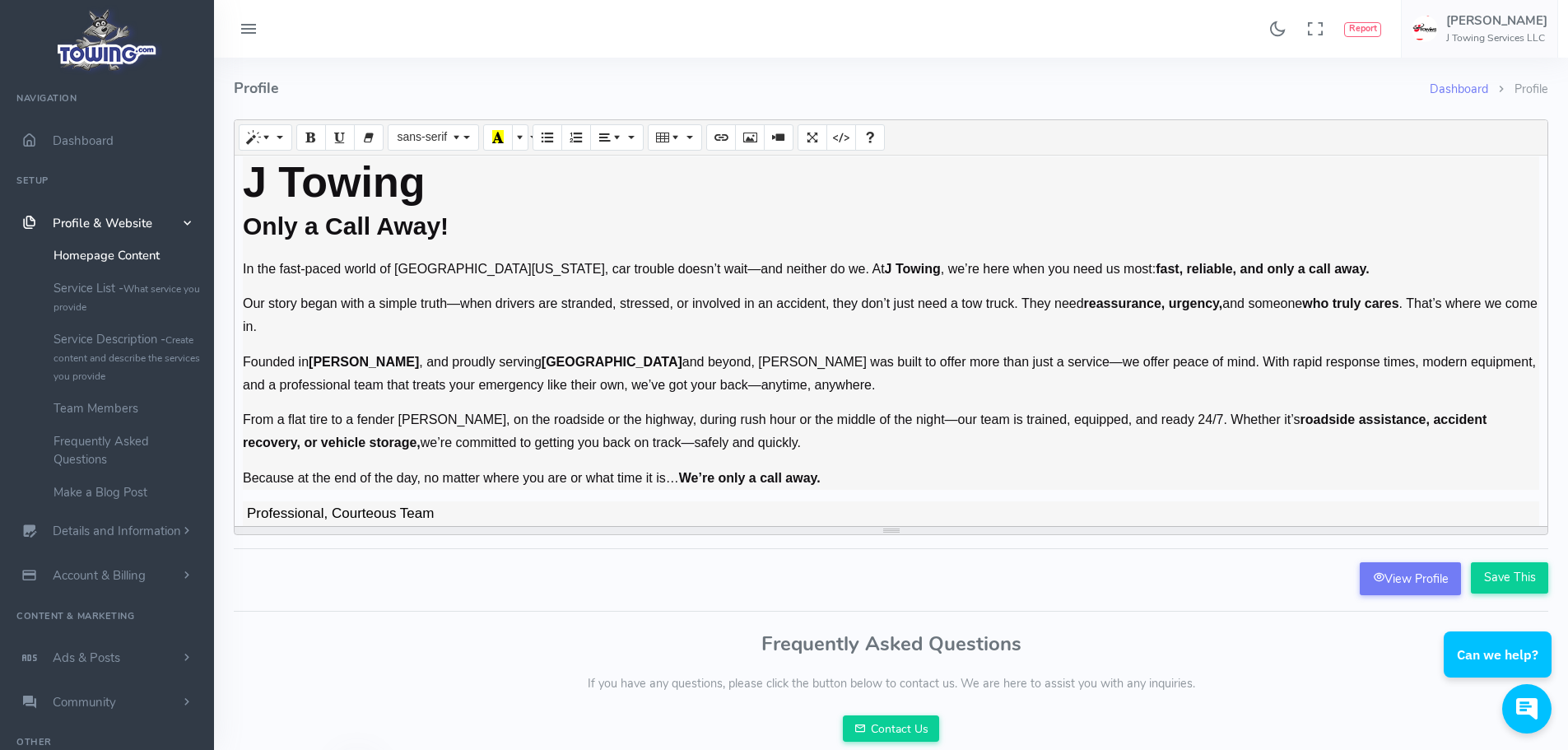
scroll to position [0, 0]
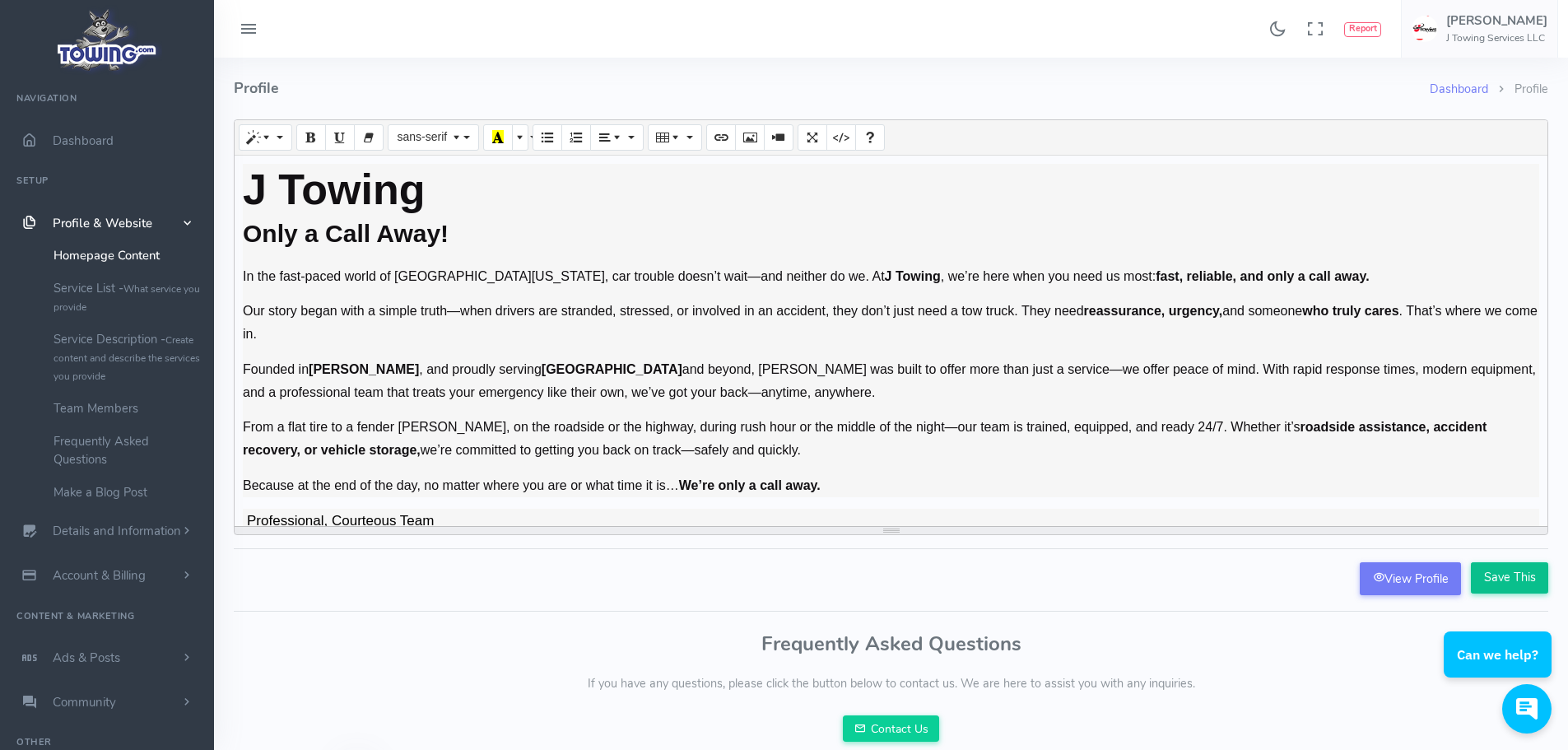
click at [1526, 575] on input "Save This" at bounding box center [1509, 578] width 77 height 31
click at [1410, 574] on link "View Profile" at bounding box center [1410, 579] width 102 height 33
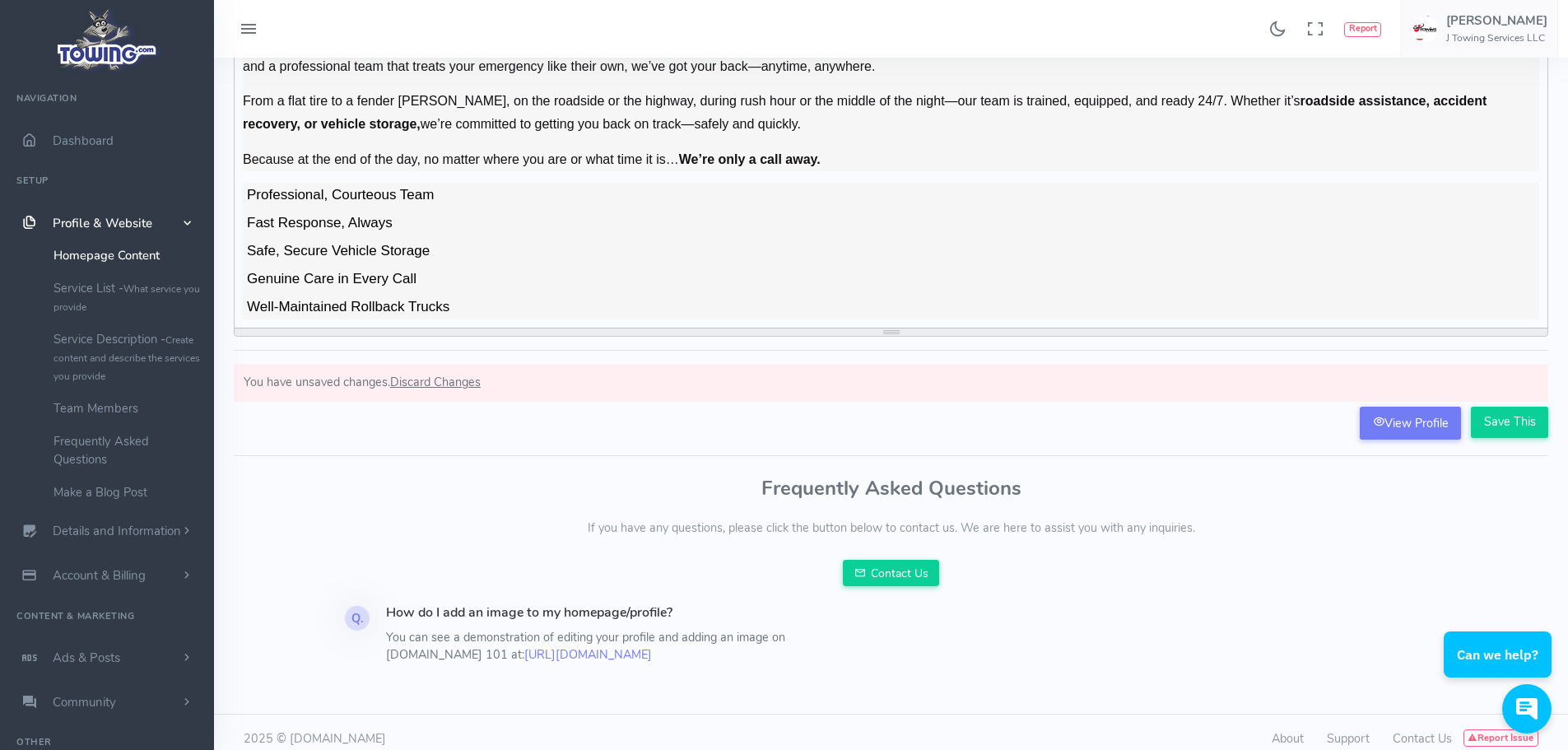
scroll to position [263, 0]
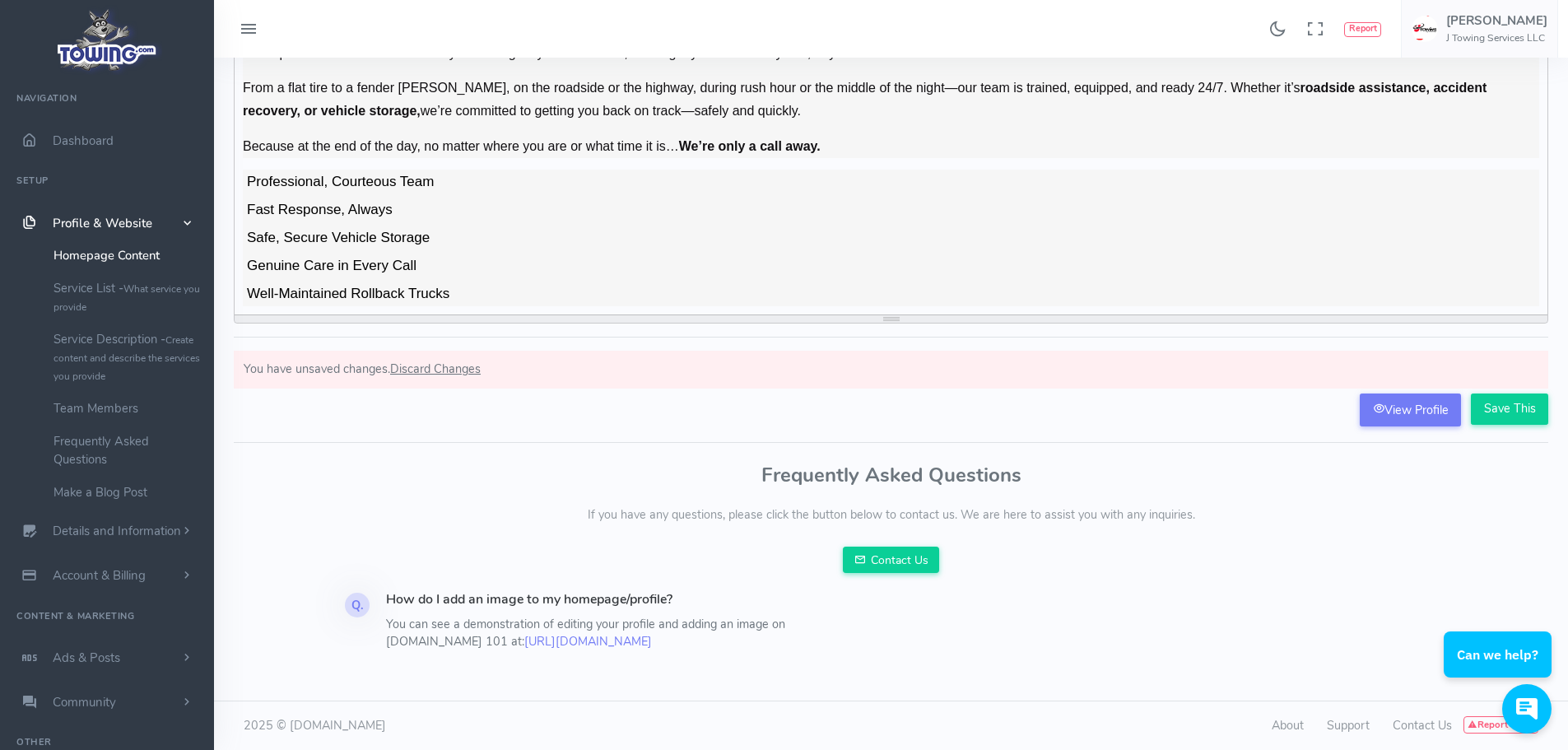
click at [445, 301] on span "Well-Maintained Rollback Trucks" at bounding box center [347, 294] width 207 height 24
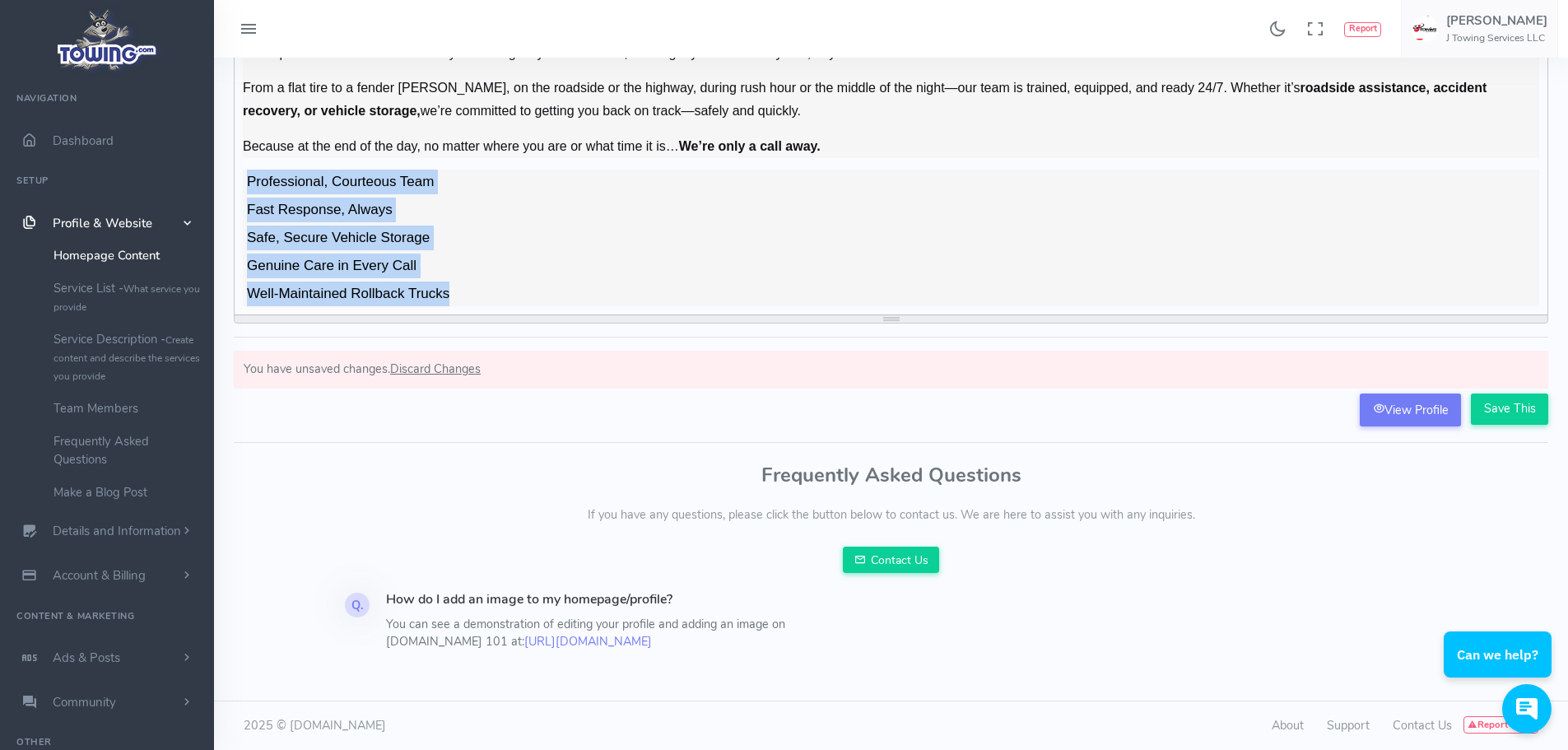
drag, startPoint x: 472, startPoint y: 295, endPoint x: 240, endPoint y: 182, distance: 258.1
click at [240, 182] on div "J Towing Only a Call Away! In the fast-paced world of [GEOGRAPHIC_DATA][US_STAT…" at bounding box center [890, 129] width 1313 height 370
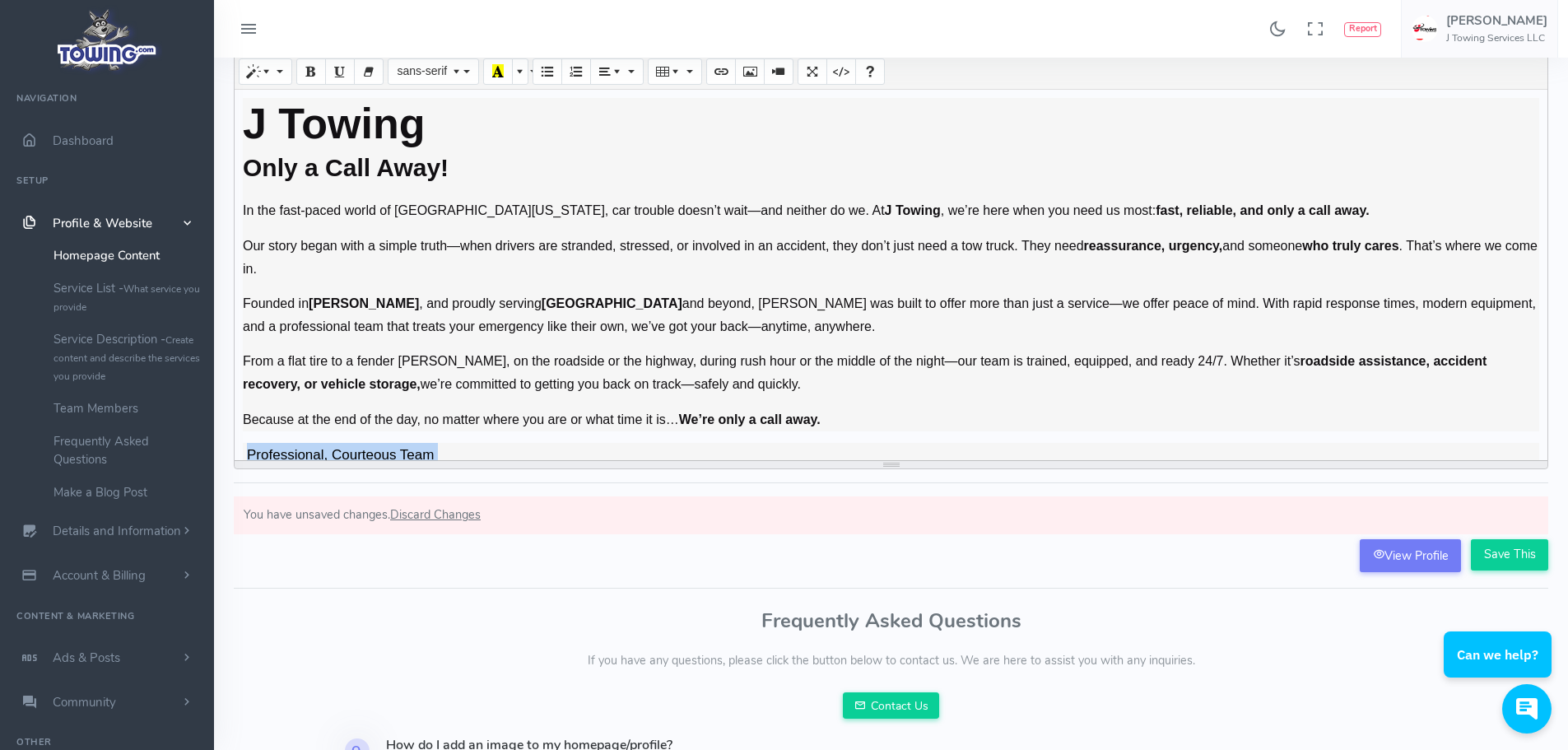
scroll to position [0, 0]
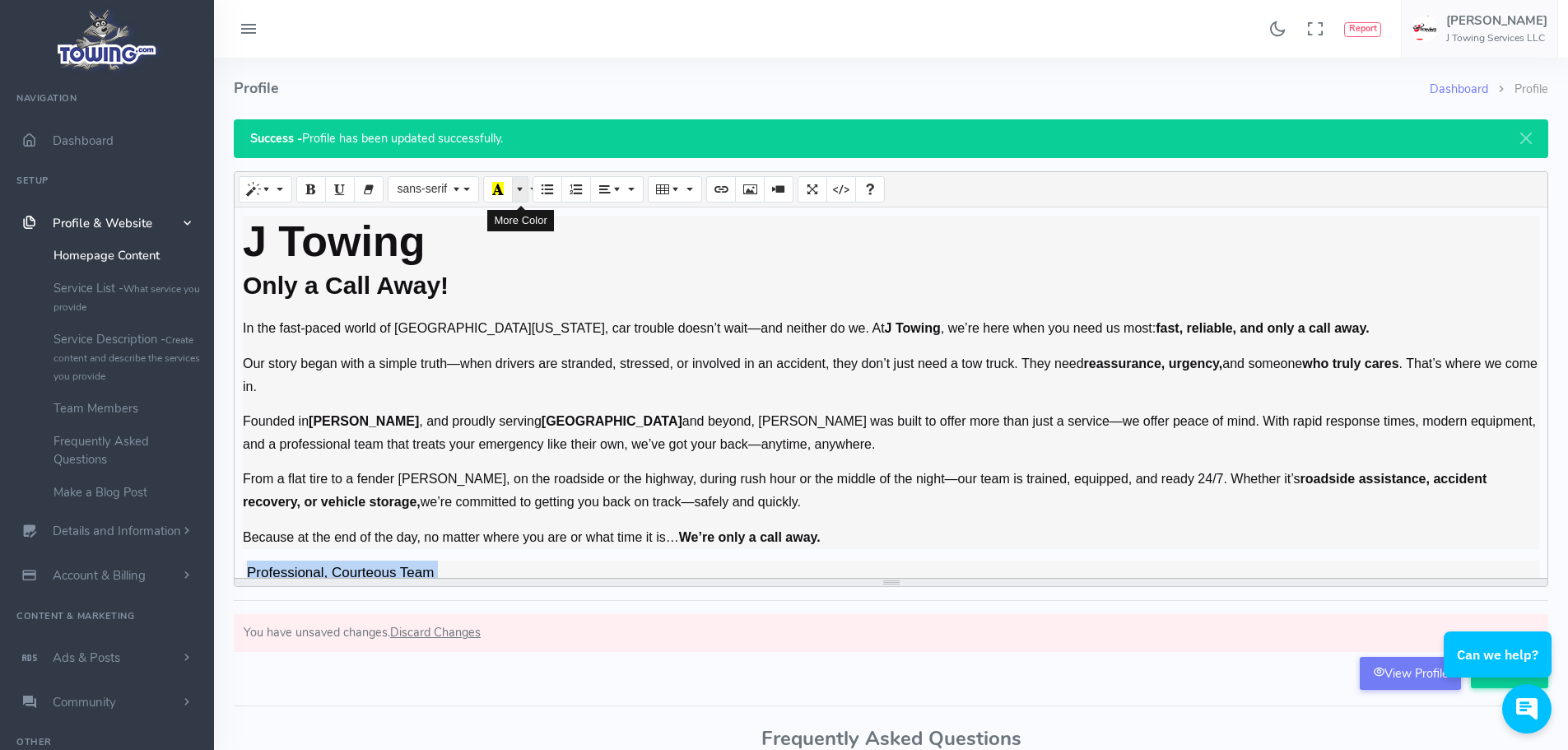
click at [522, 183] on span "More Color" at bounding box center [521, 188] width 11 height 13
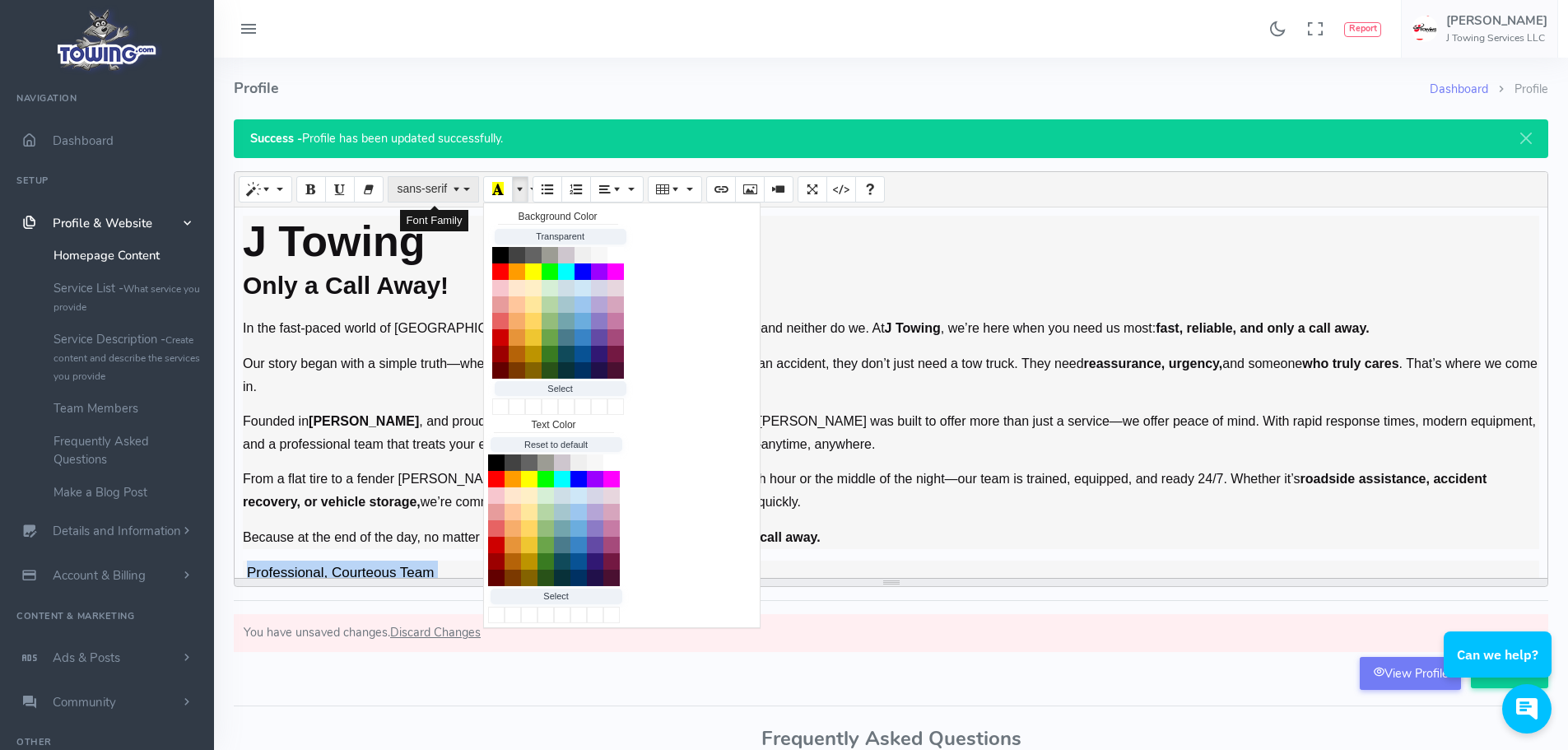
click at [474, 189] on button "sans-serif" at bounding box center [433, 189] width 90 height 26
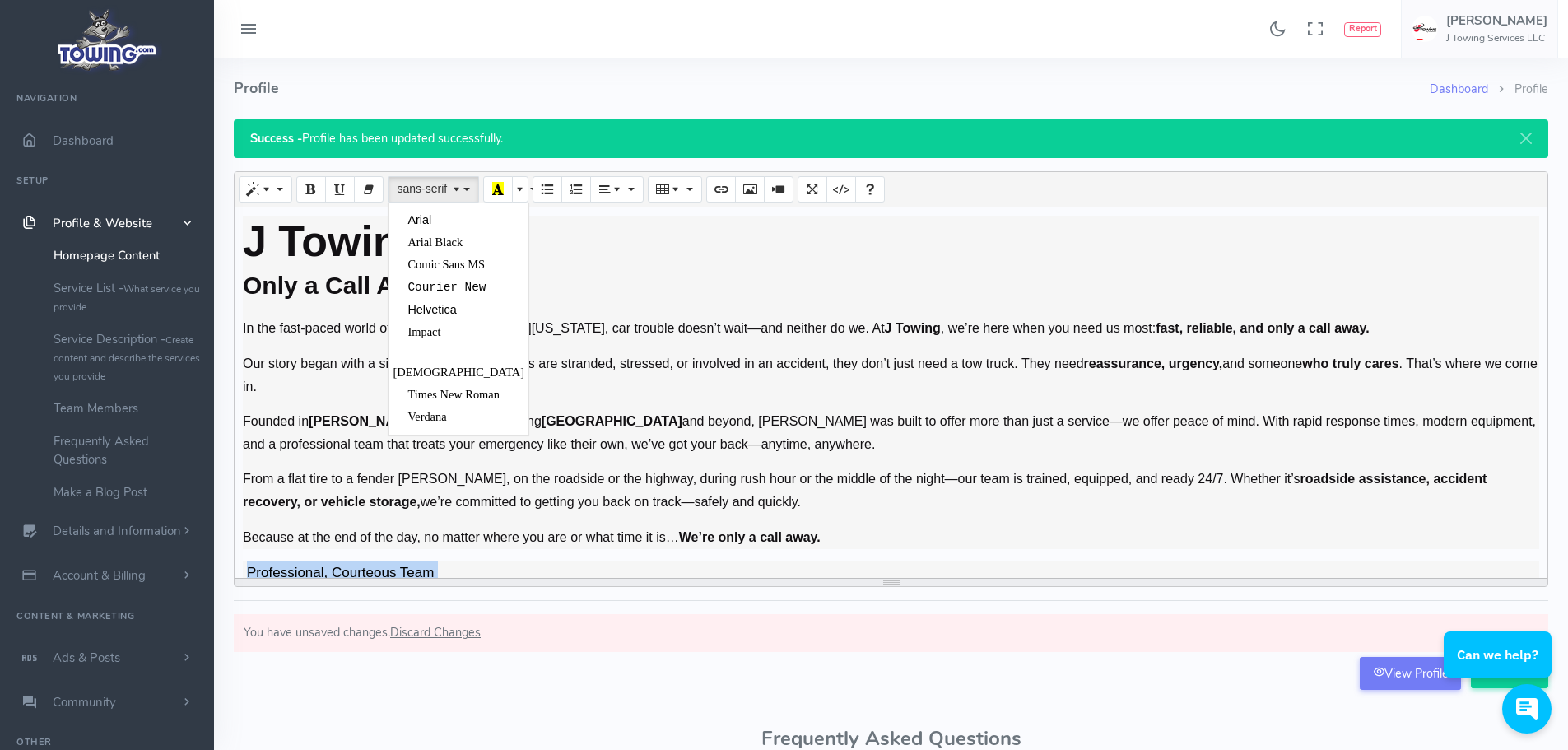
click at [427, 326] on span "Impact" at bounding box center [424, 331] width 33 height 13
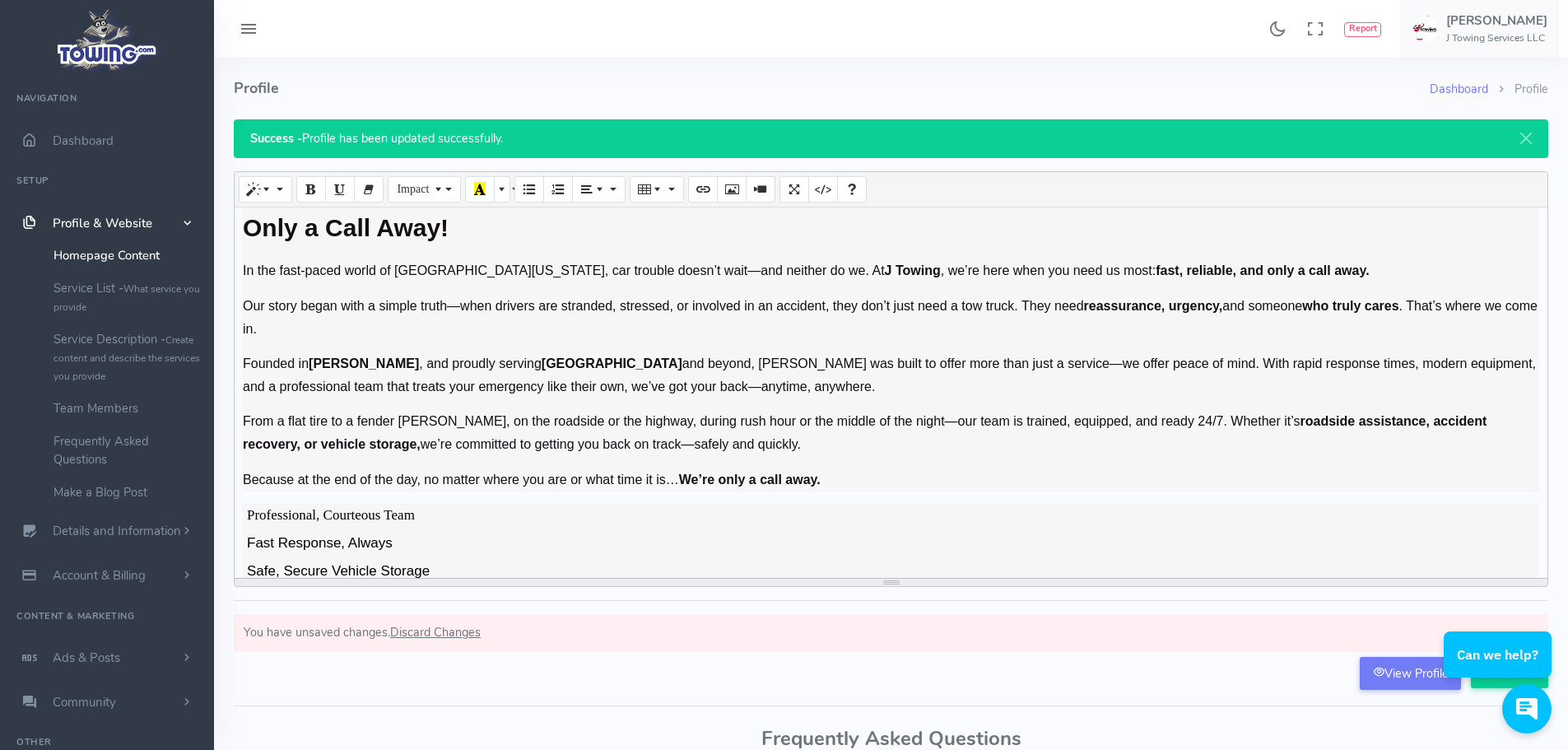
scroll to position [128, 0]
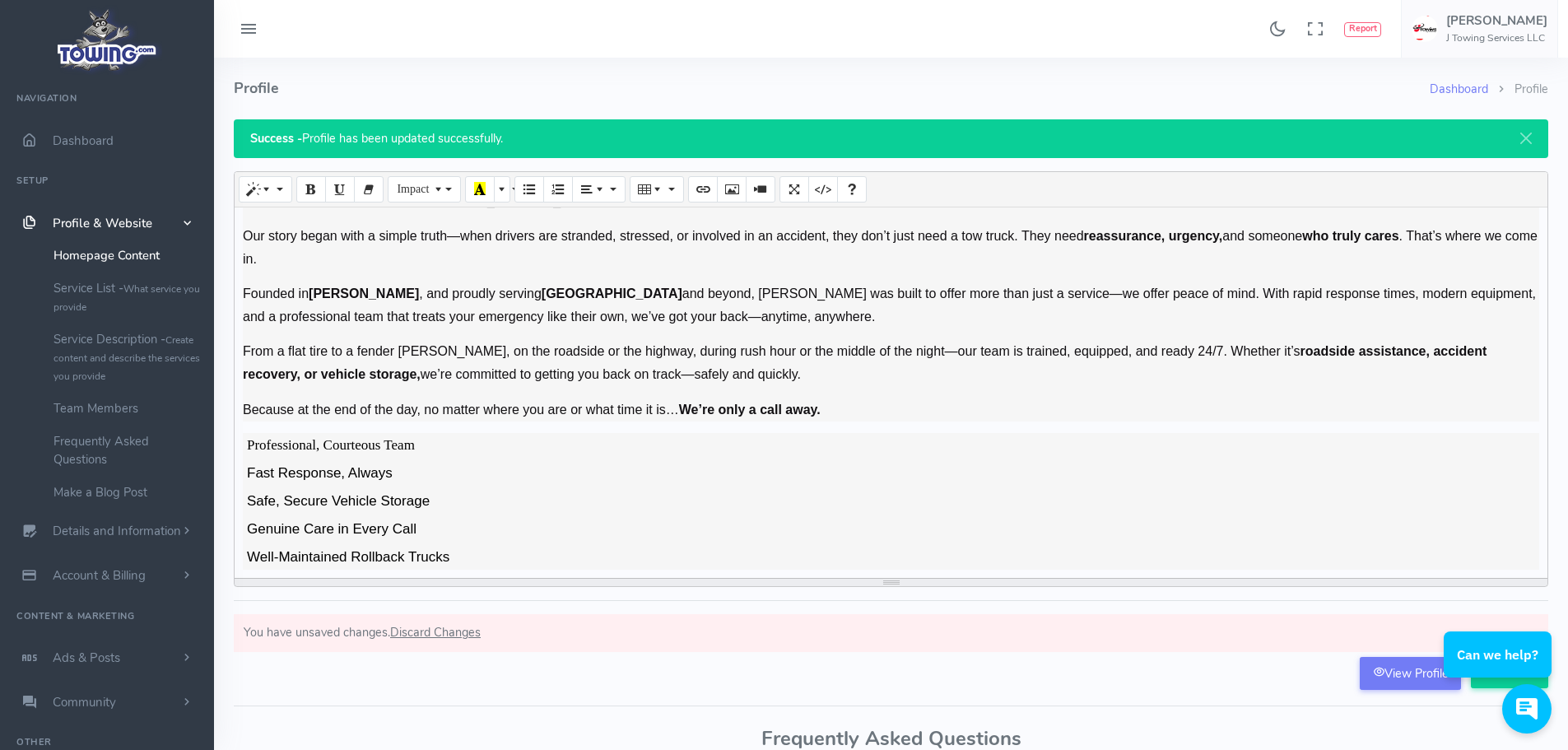
click at [462, 511] on li "Safe, Secure Vehicle Storage" at bounding box center [891, 503] width 1296 height 28
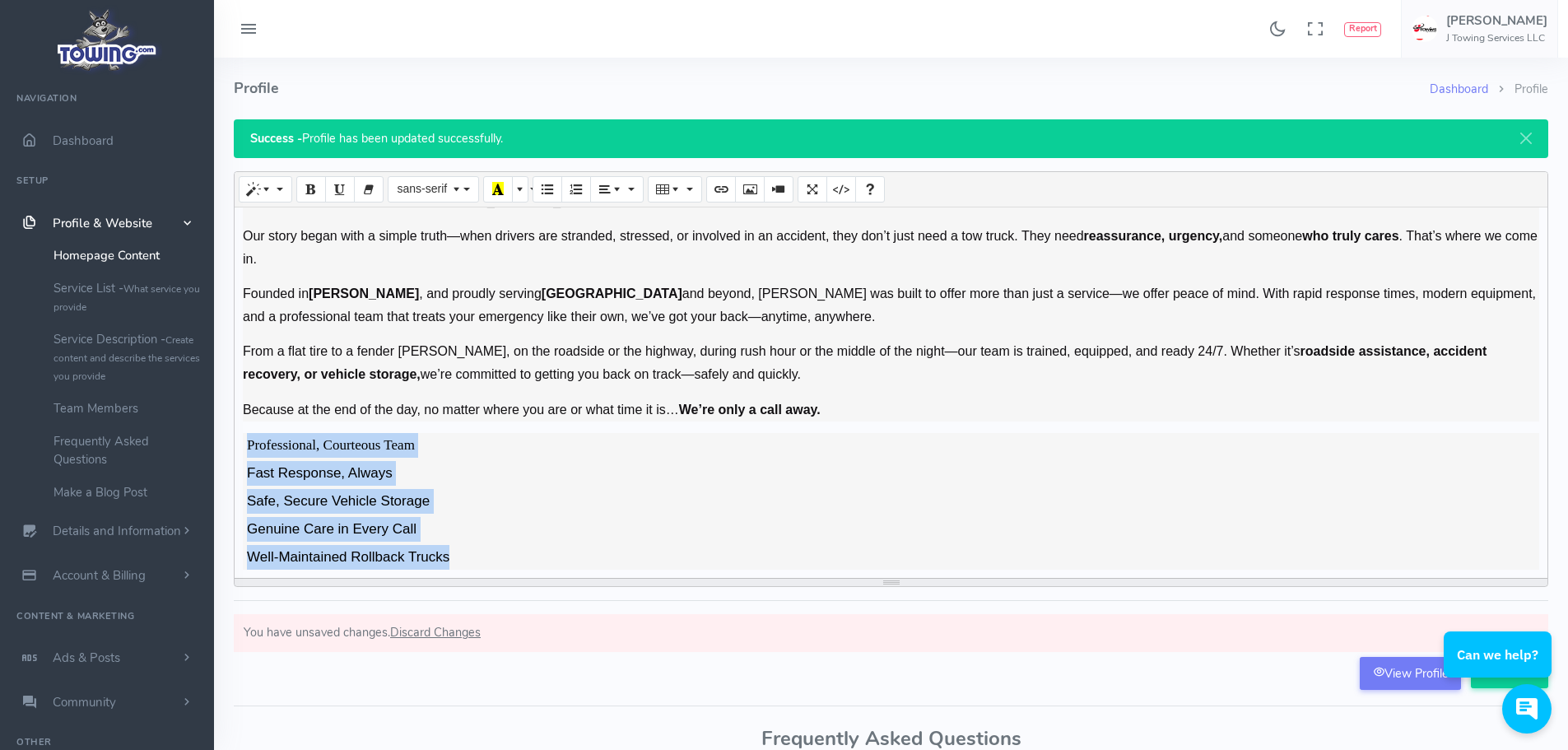
drag, startPoint x: 244, startPoint y: 442, endPoint x: 480, endPoint y: 560, distance: 263.9
click at [480, 560] on ul "Professional, Courteous Team Fast Response, Always Safe, Secure Vehicle Storage…" at bounding box center [891, 501] width 1296 height 136
click at [457, 192] on button "Impact" at bounding box center [423, 189] width 72 height 26
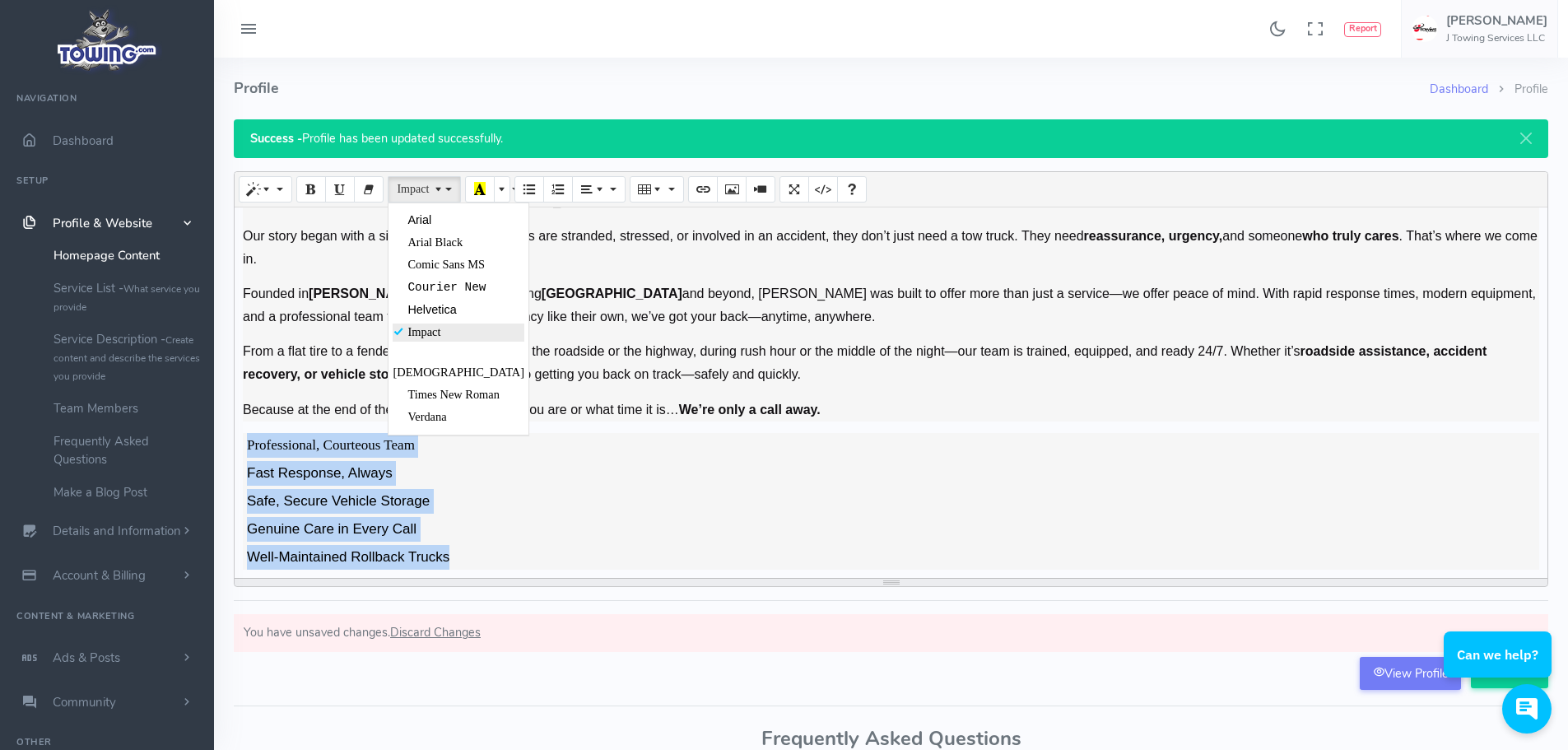
click at [427, 331] on span "Impact" at bounding box center [424, 331] width 33 height 13
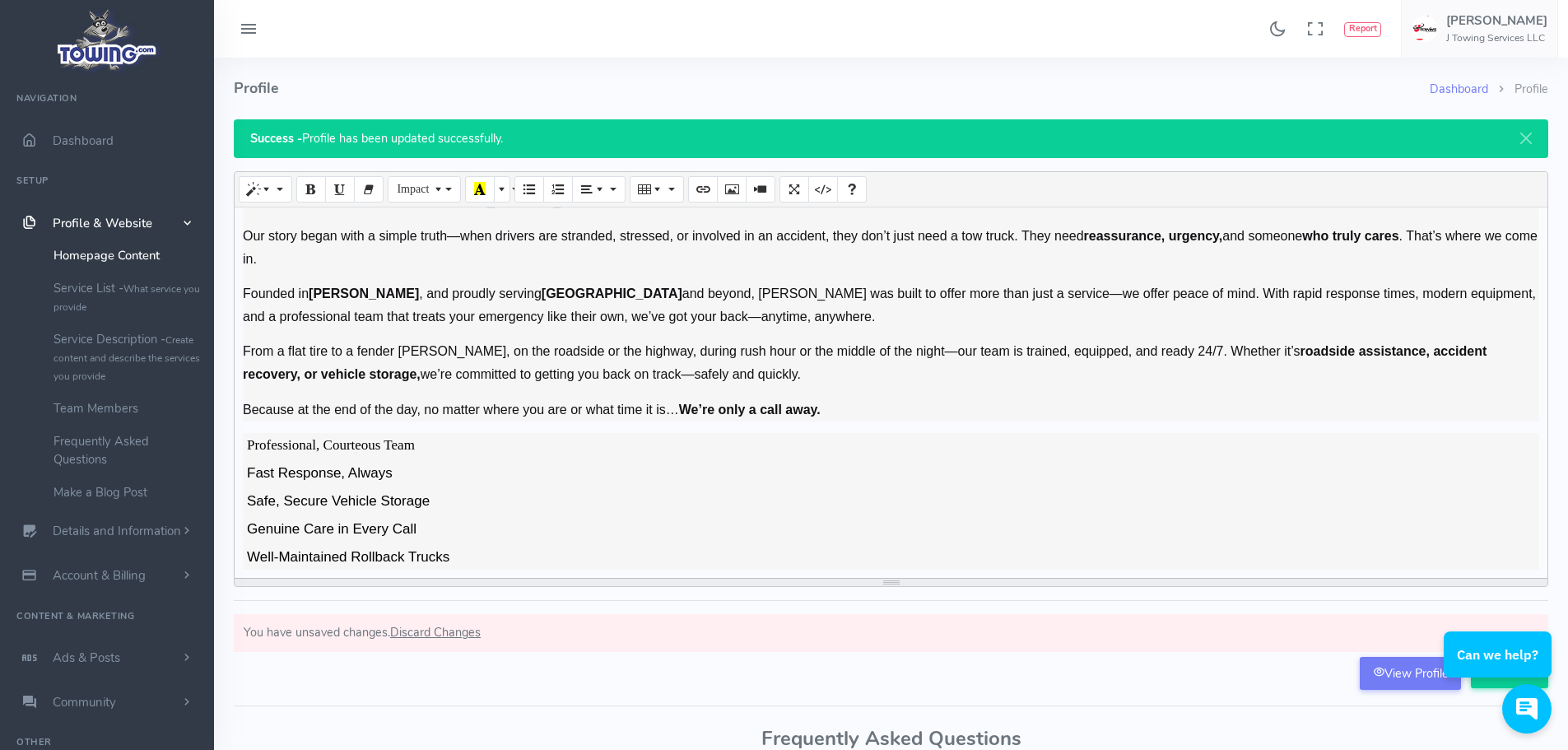
click at [548, 494] on li "Safe, Secure Vehicle Storage" at bounding box center [891, 503] width 1296 height 28
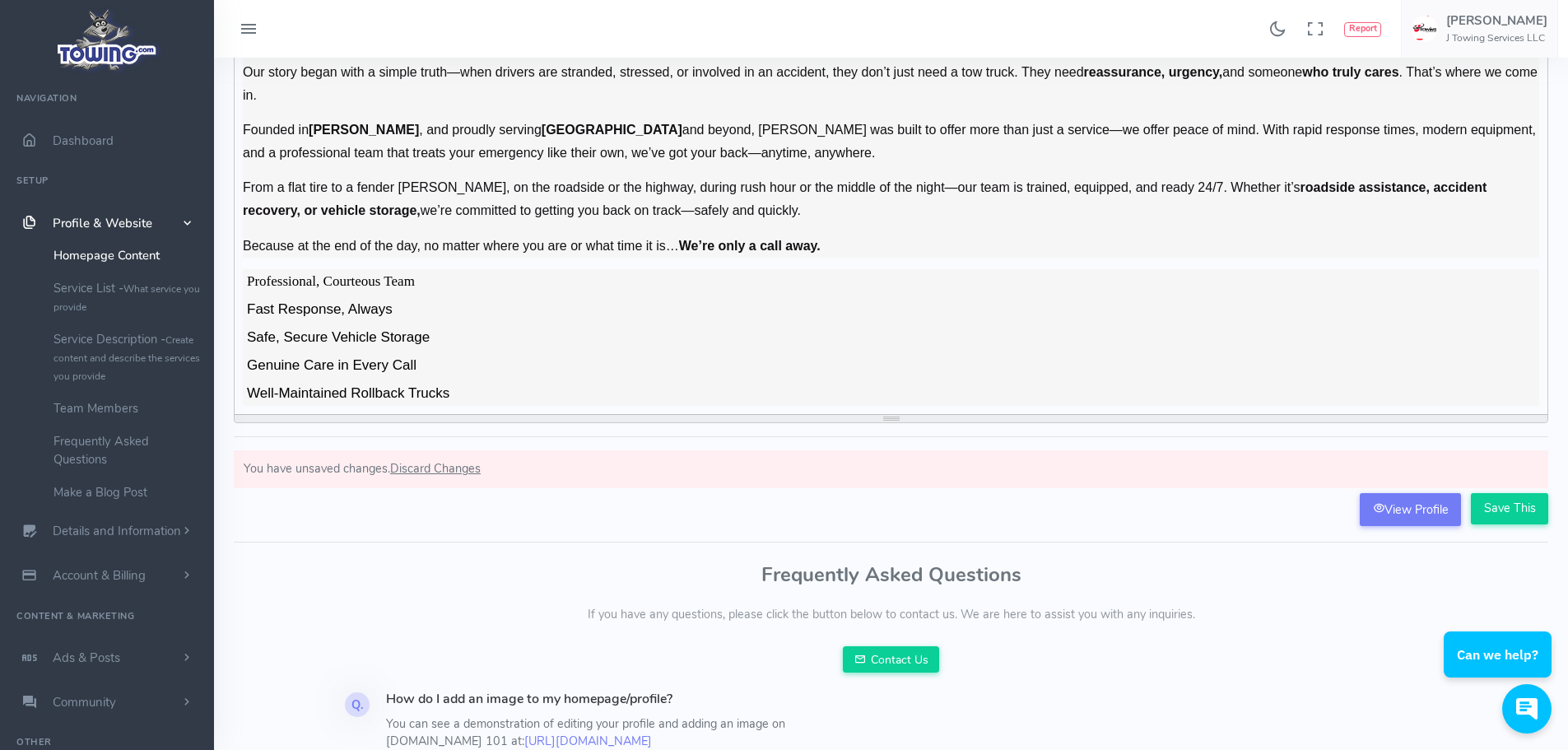
scroll to position [165, 0]
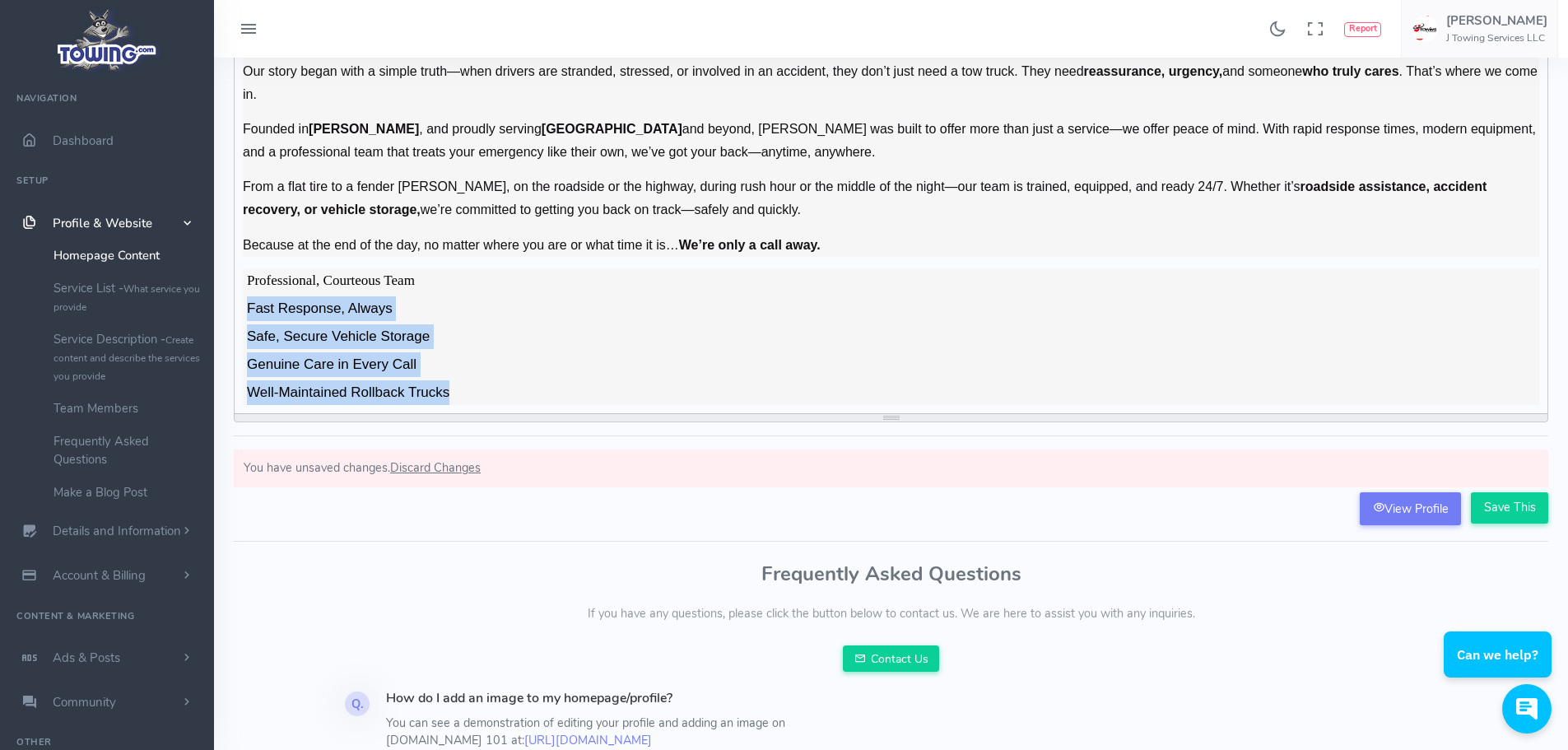
drag, startPoint x: 462, startPoint y: 388, endPoint x: 250, endPoint y: 302, distance: 228.8
click at [250, 302] on ul "Professional, Courteous Team Fast Response, Always Safe, Secure Vehicle Storage…" at bounding box center [891, 336] width 1296 height 136
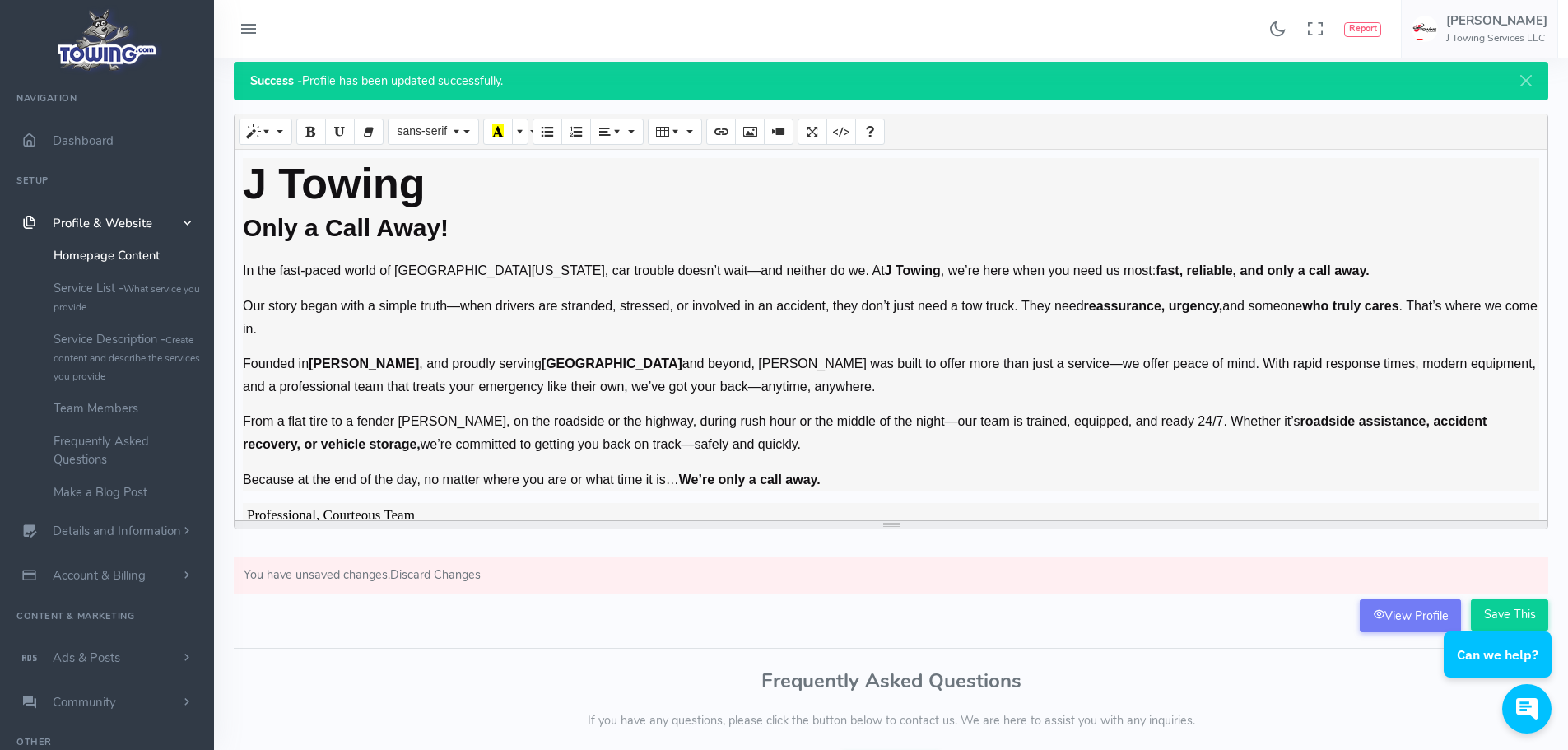
scroll to position [0, 0]
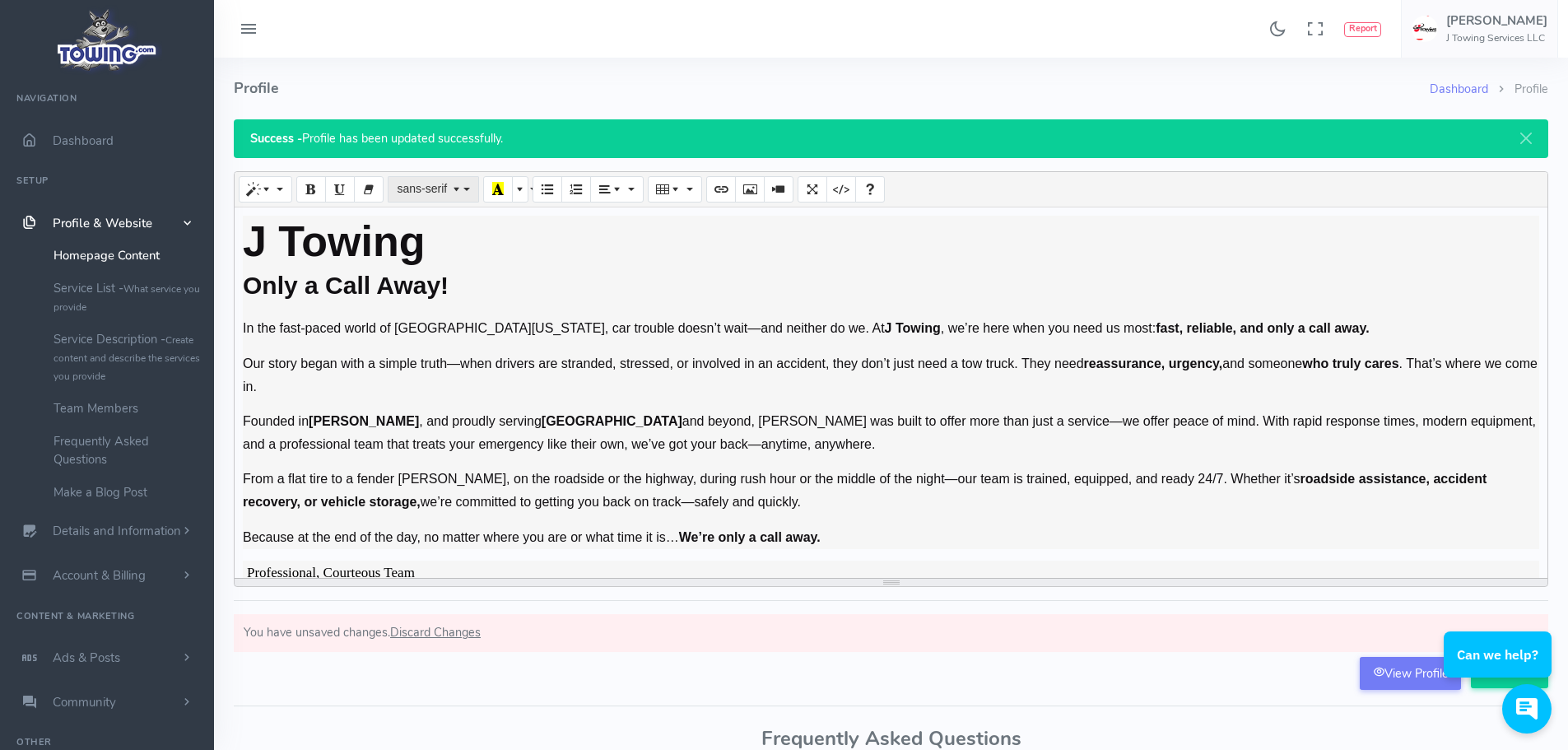
click at [466, 193] on button "sans-serif" at bounding box center [433, 189] width 90 height 26
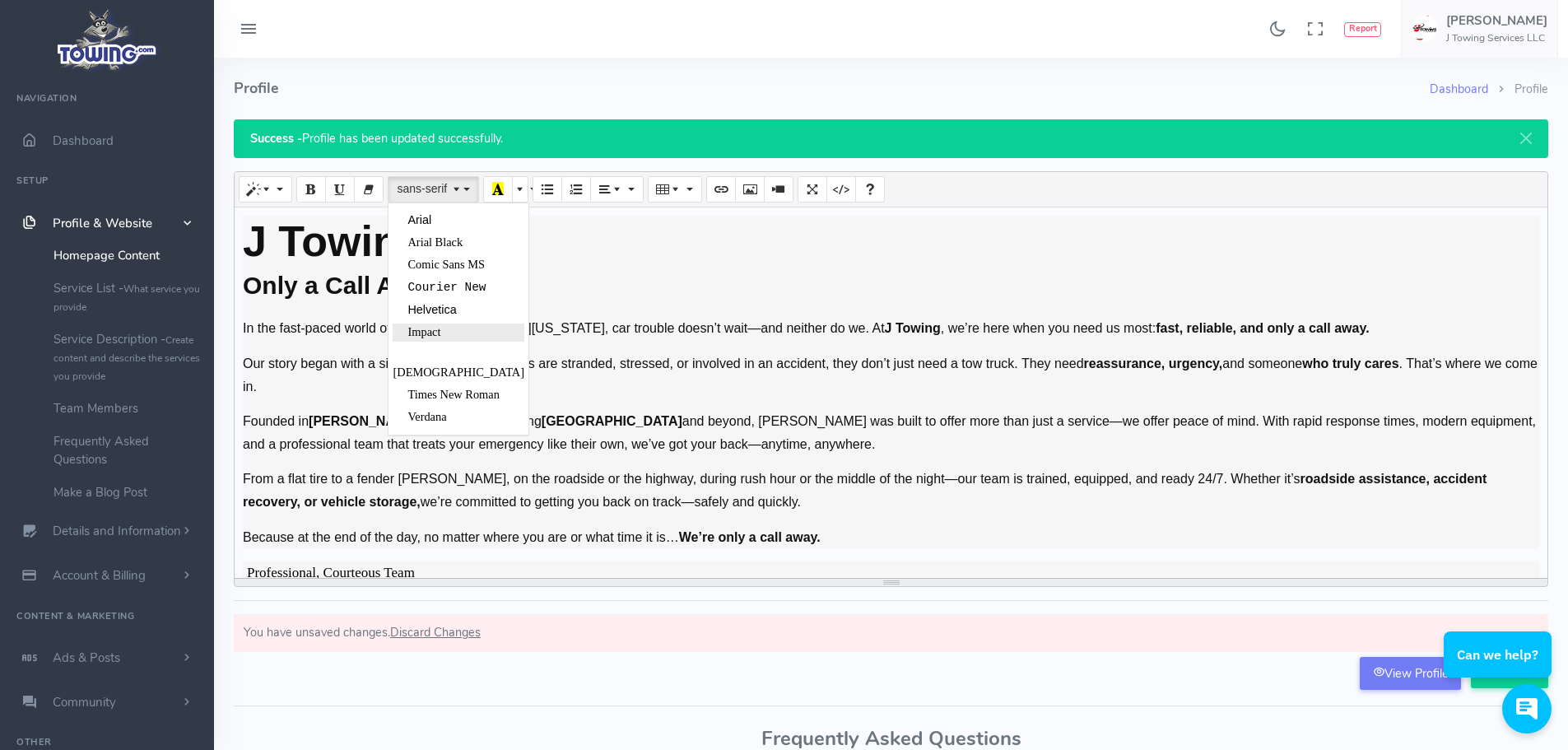
click at [423, 331] on span "Impact" at bounding box center [424, 331] width 33 height 13
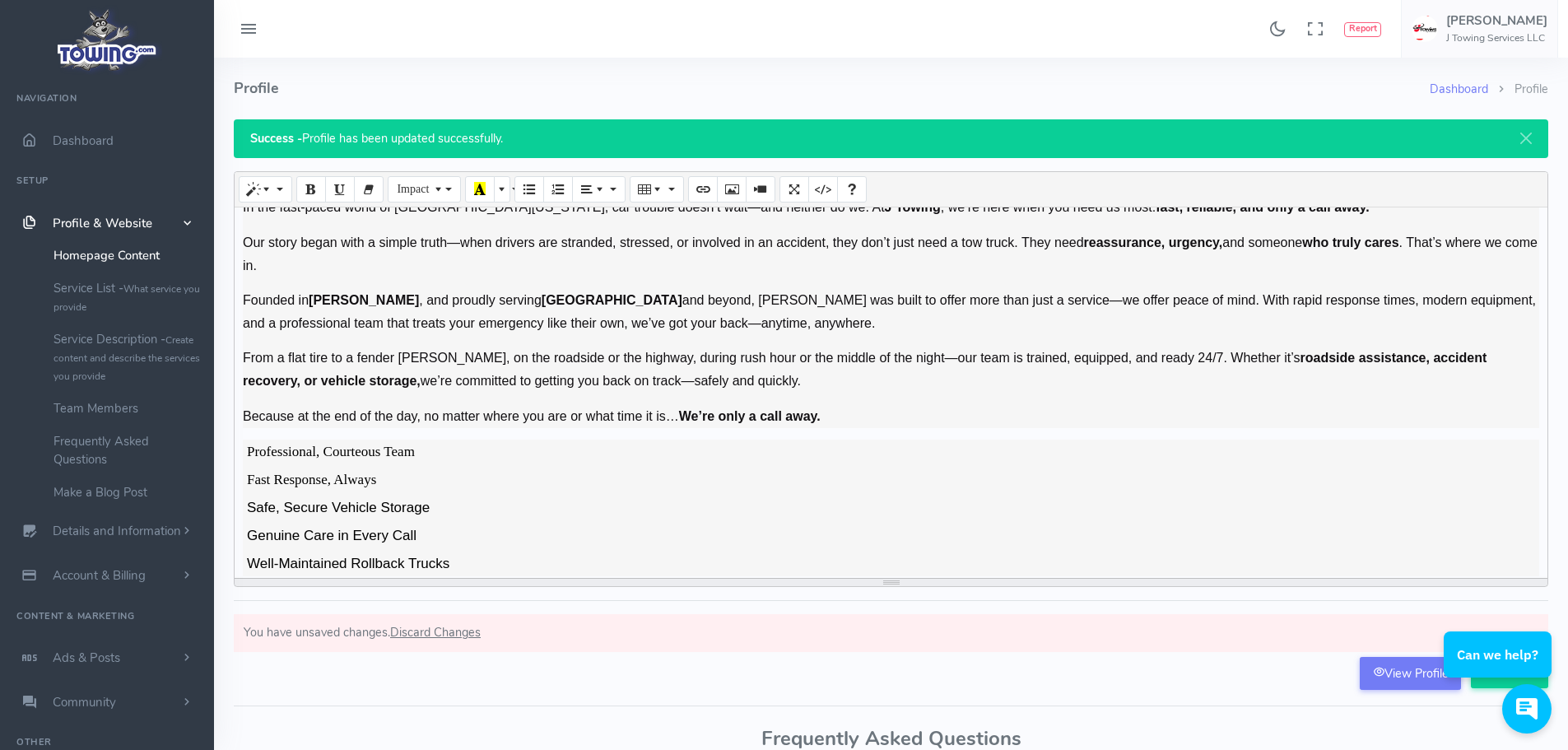
scroll to position [128, 0]
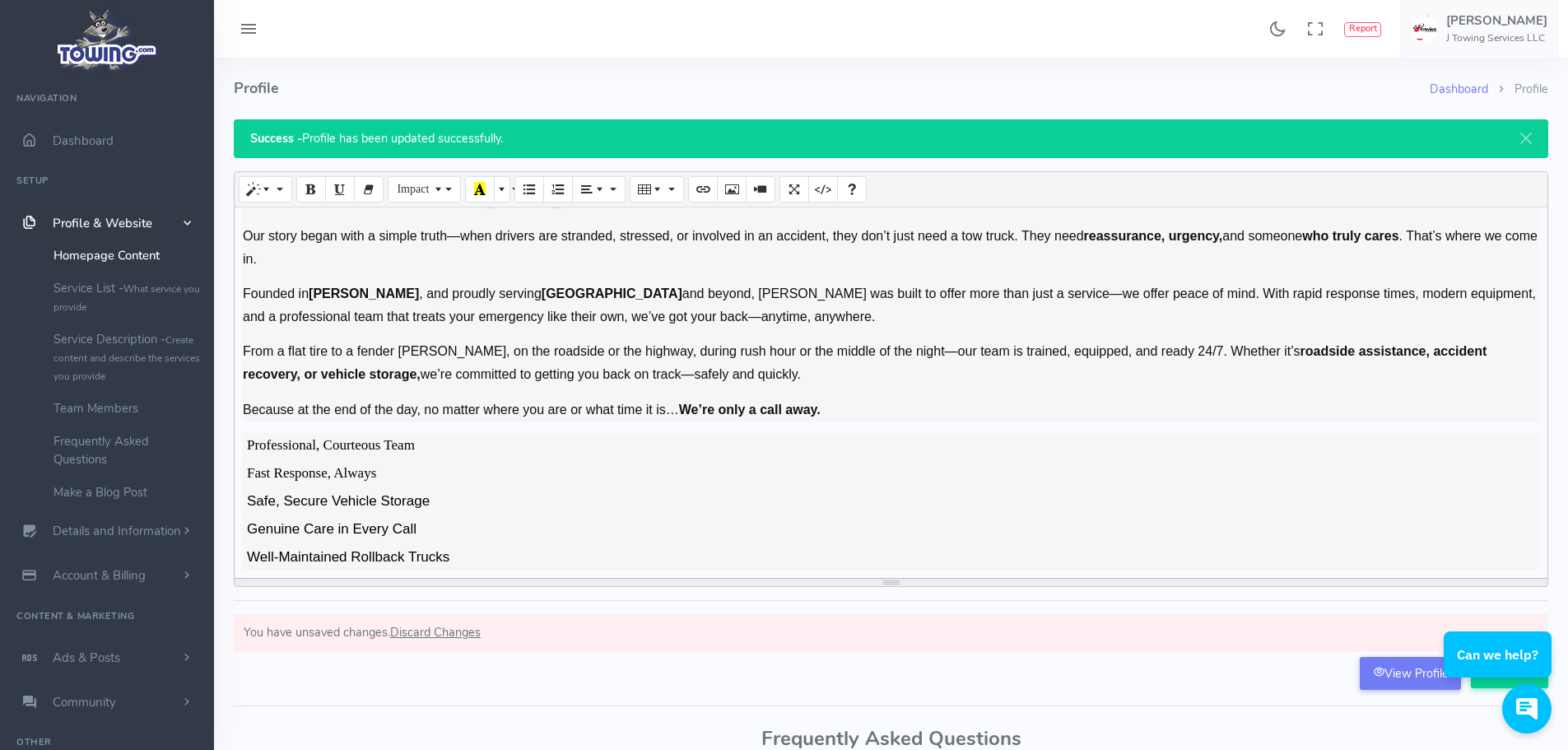
click at [469, 478] on li "Fast Response, Always" at bounding box center [891, 475] width 1296 height 28
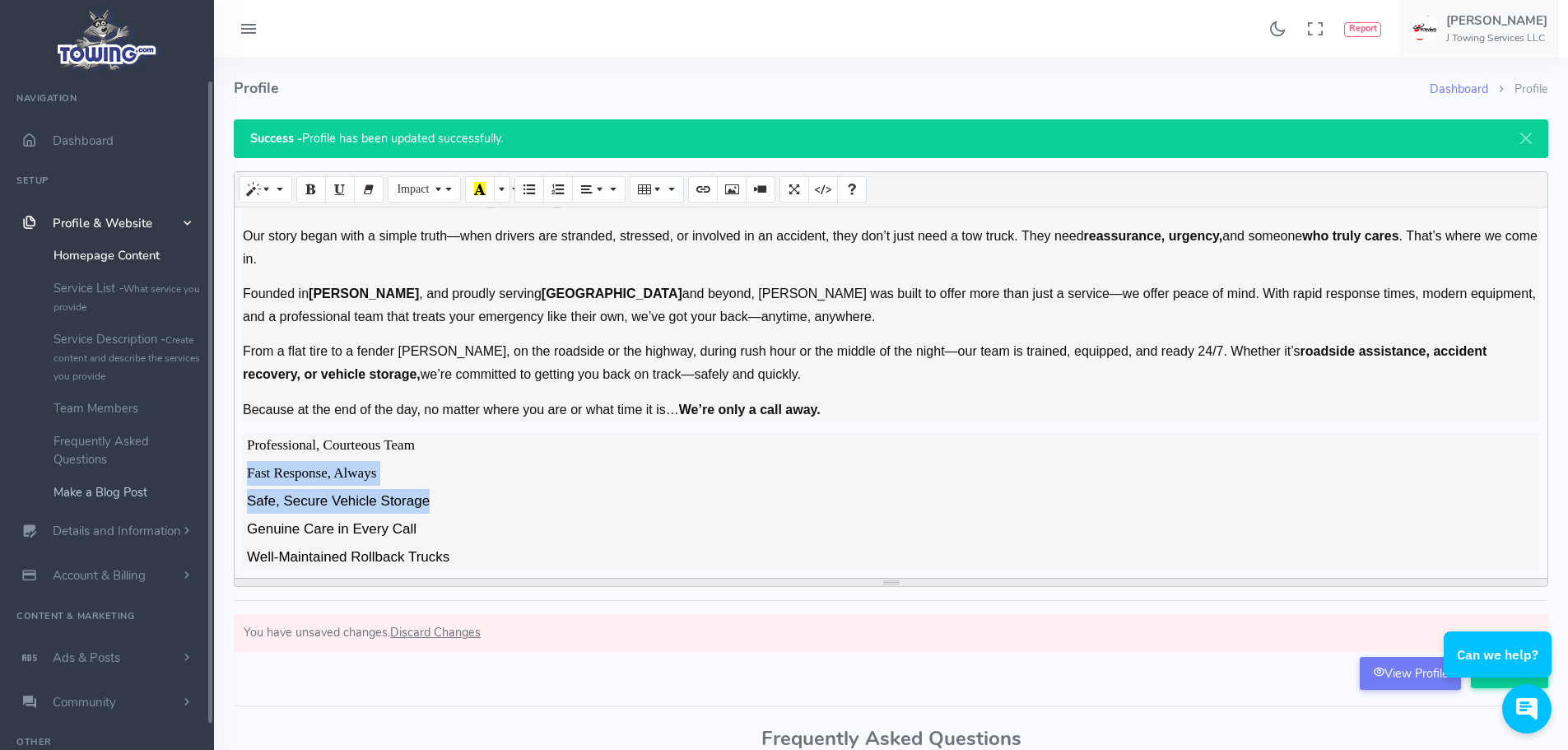
drag, startPoint x: 446, startPoint y: 495, endPoint x: 212, endPoint y: 479, distance: 234.5
click at [212, 479] on div "Found 17 results Analytics Report" at bounding box center [784, 507] width 1568 height 1013
click at [558, 526] on li "Genuine Care in Every Call" at bounding box center [891, 531] width 1296 height 28
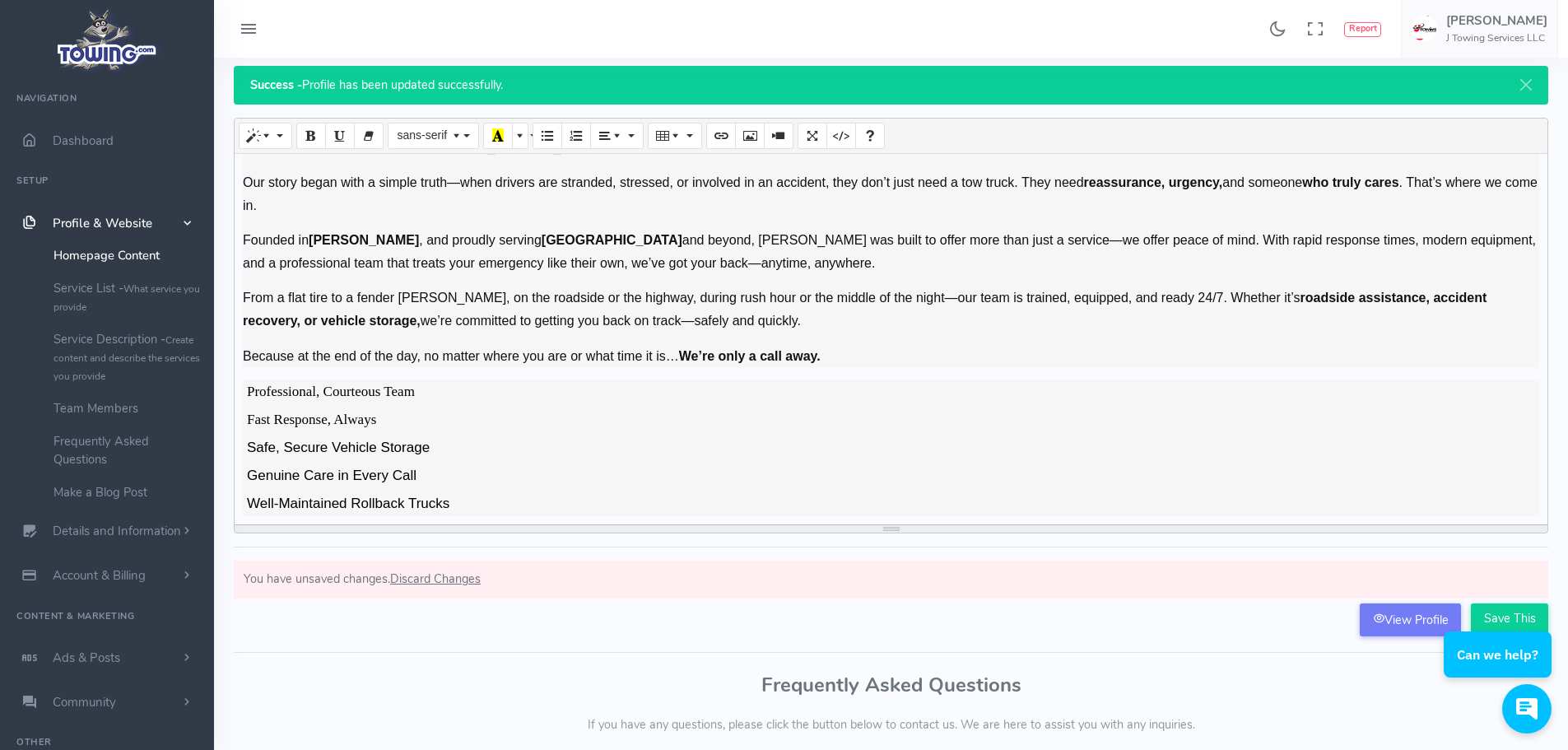
scroll to position [83, 0]
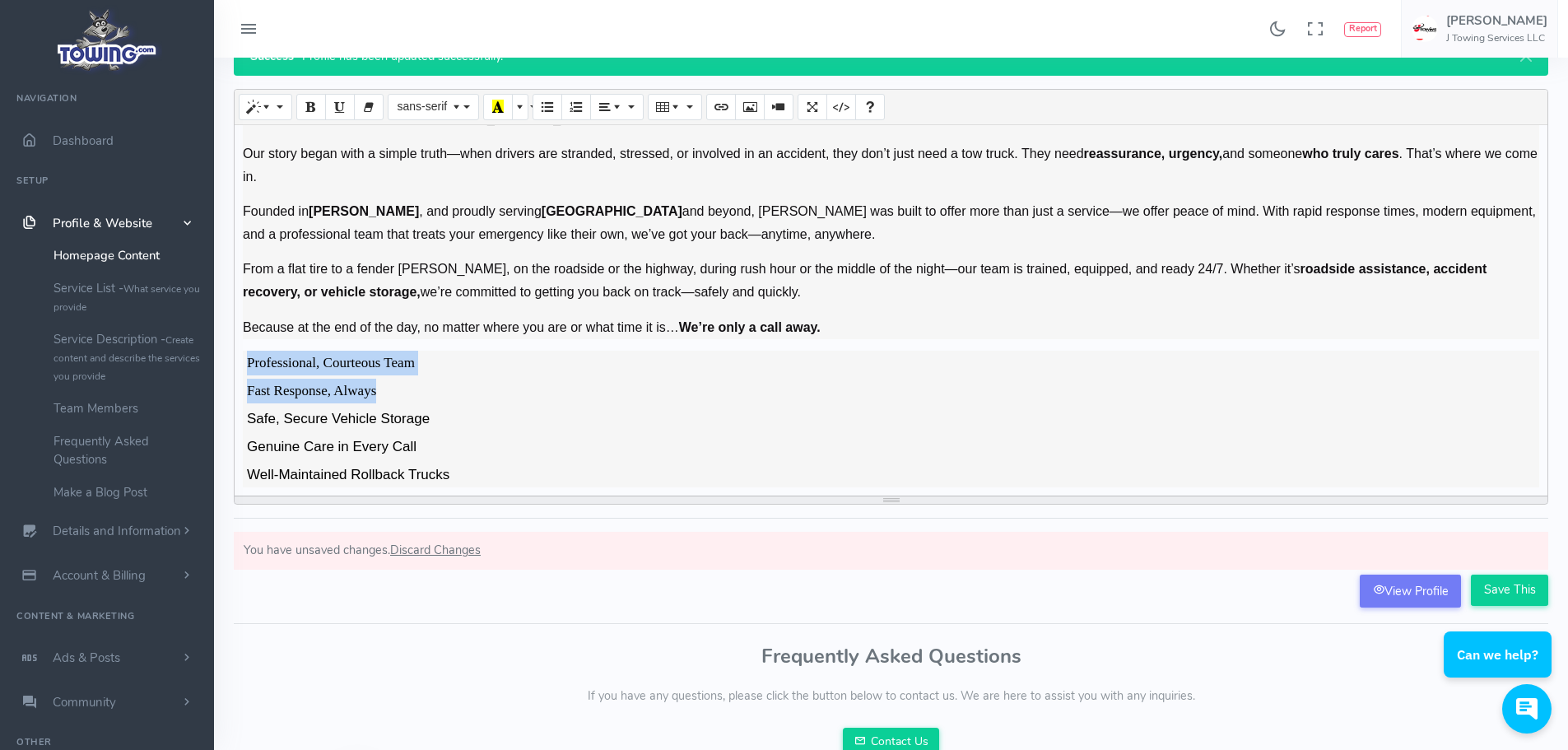
drag, startPoint x: 416, startPoint y: 385, endPoint x: 224, endPoint y: 354, distance: 194.5
click at [224, 354] on div "Dashboard Profile Profile Success - Profile has been updated successfully. J To…" at bounding box center [891, 293] width 1334 height 635
click at [473, 101] on button "sans-serif" at bounding box center [433, 107] width 90 height 26
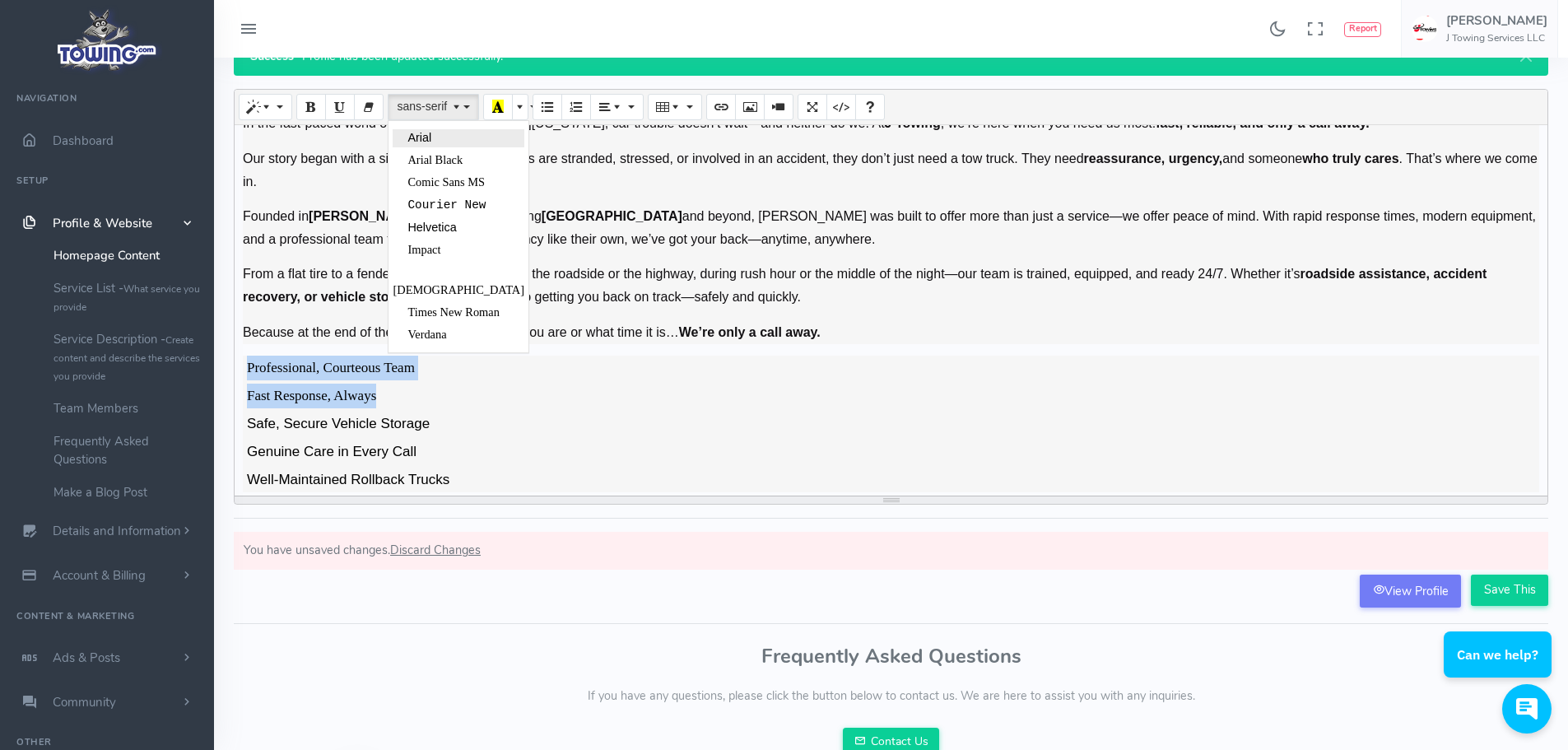
scroll to position [128, 0]
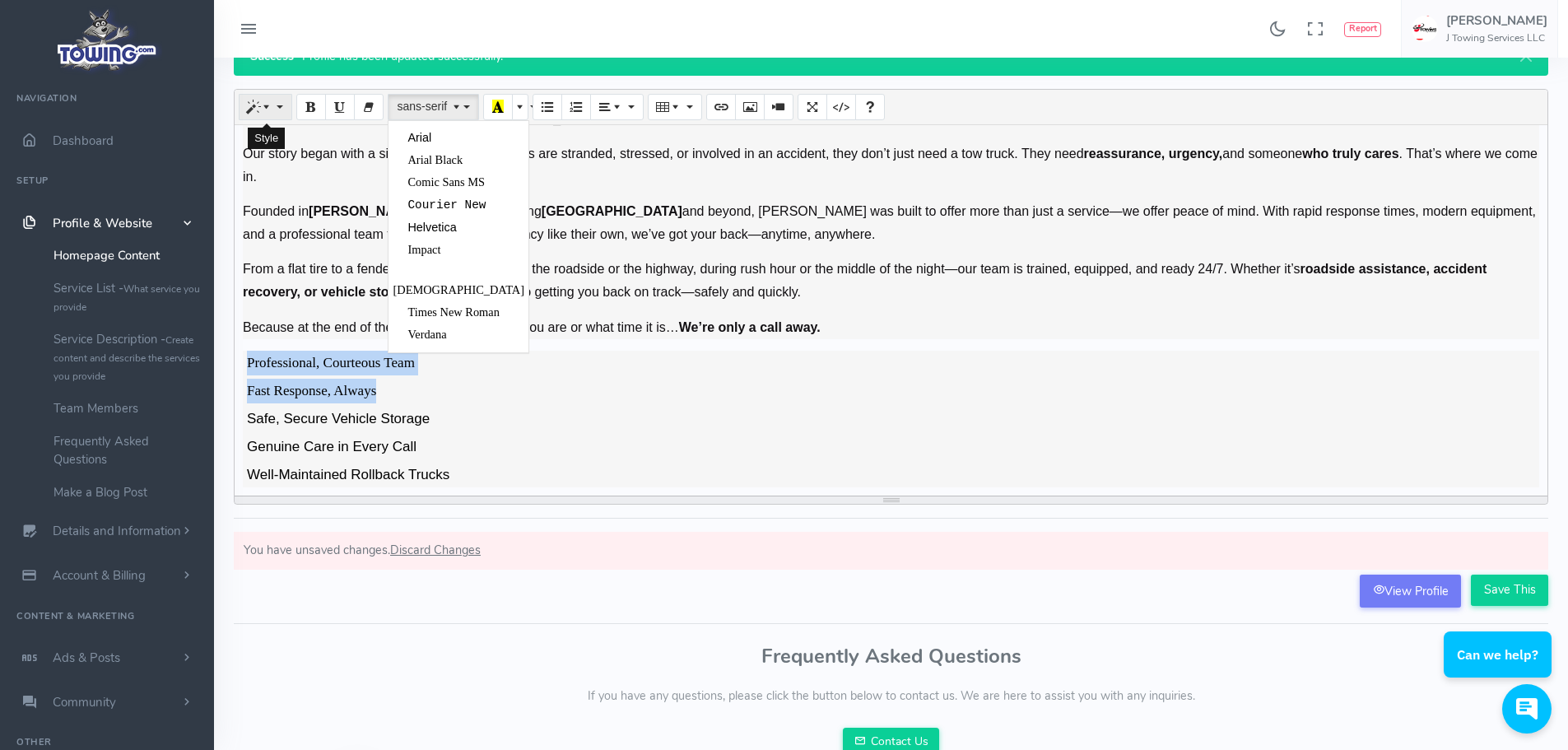
click at [270, 109] on span "Style" at bounding box center [268, 106] width 11 height 13
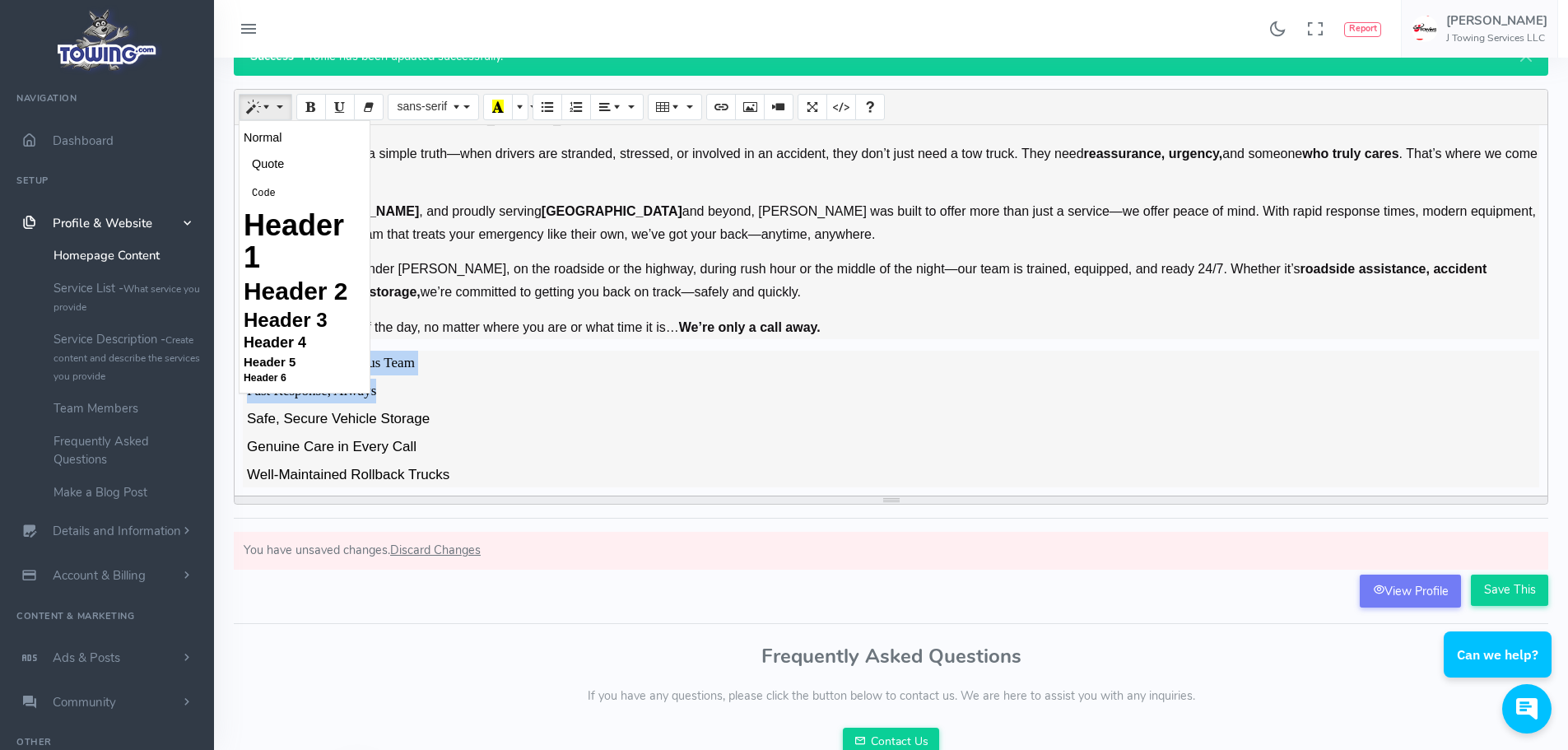
click at [510, 364] on li "Professional, Courteous Team" at bounding box center [891, 365] width 1296 height 28
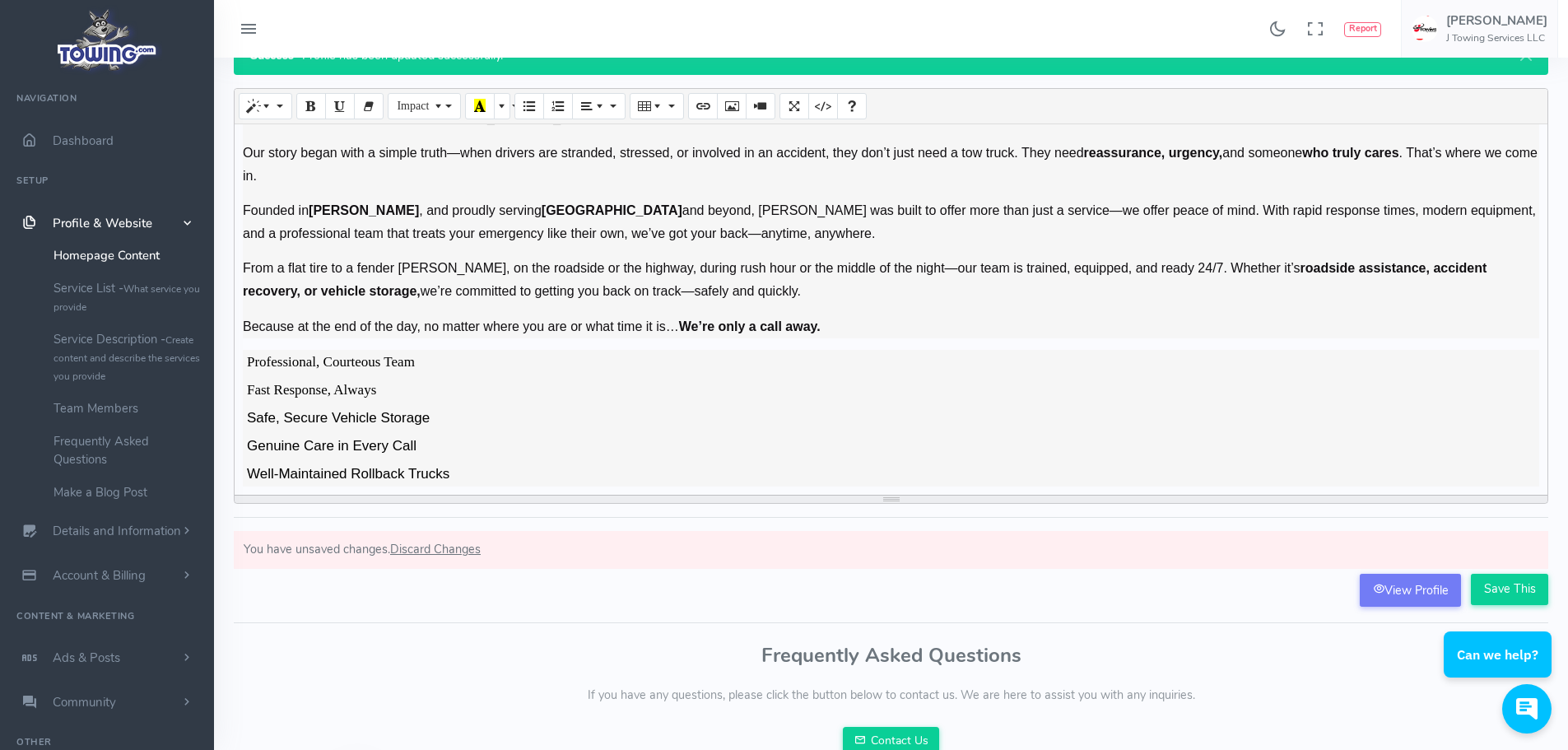
click at [463, 435] on li "Genuine Care in Every Call" at bounding box center [891, 448] width 1296 height 28
drag, startPoint x: 456, startPoint y: 418, endPoint x: 229, endPoint y: 412, distance: 227.1
click at [229, 412] on div "Dashboard Profile Profile Success - Profile has been updated successfully. J To…" at bounding box center [891, 293] width 1334 height 635
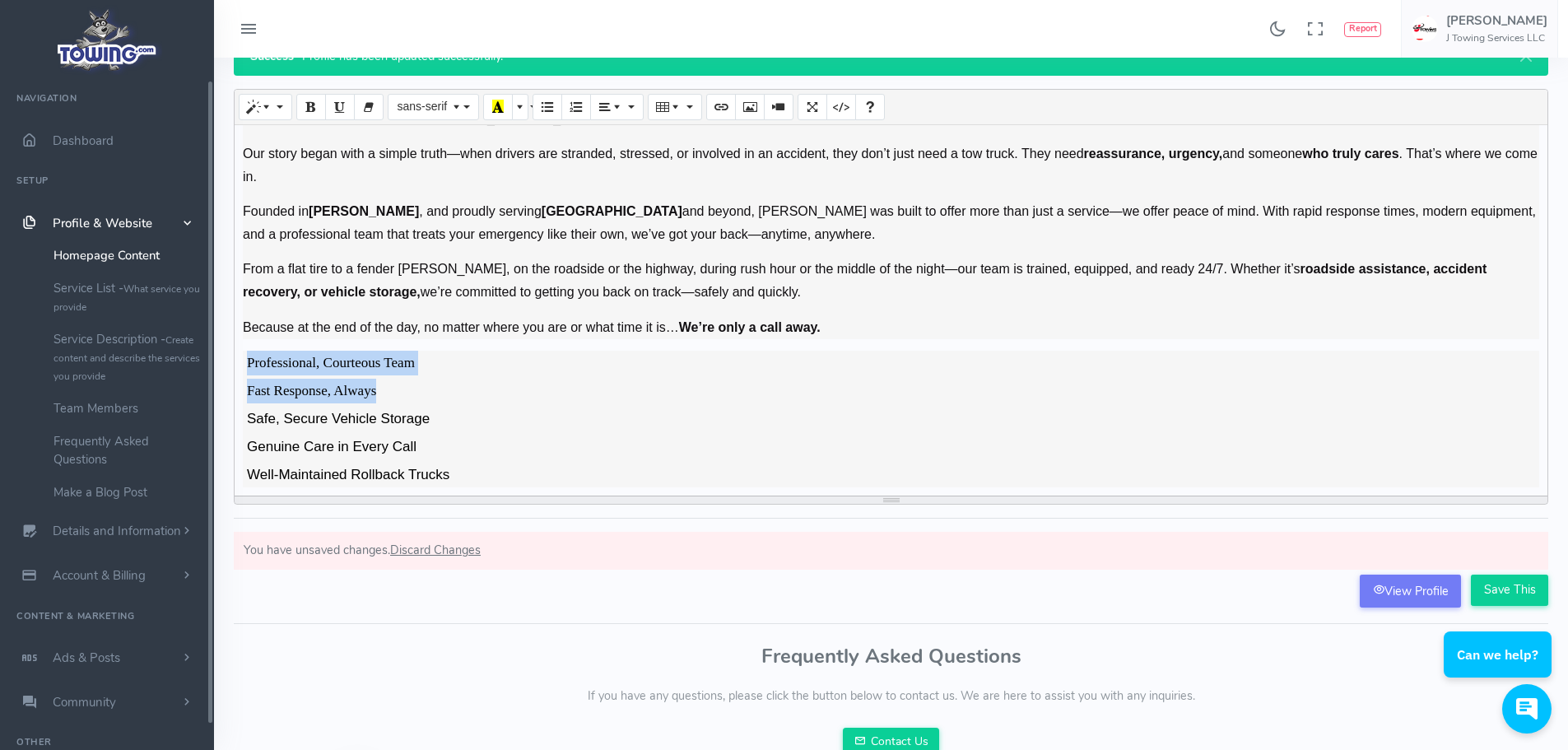
drag, startPoint x: 390, startPoint y: 388, endPoint x: 372, endPoint y: 260, distance: 129.3
click at [211, 355] on div "Found 17 results Analytics Report" at bounding box center [784, 424] width 1568 height 1013
click at [463, 104] on span "Font Family" at bounding box center [457, 106] width 14 height 13
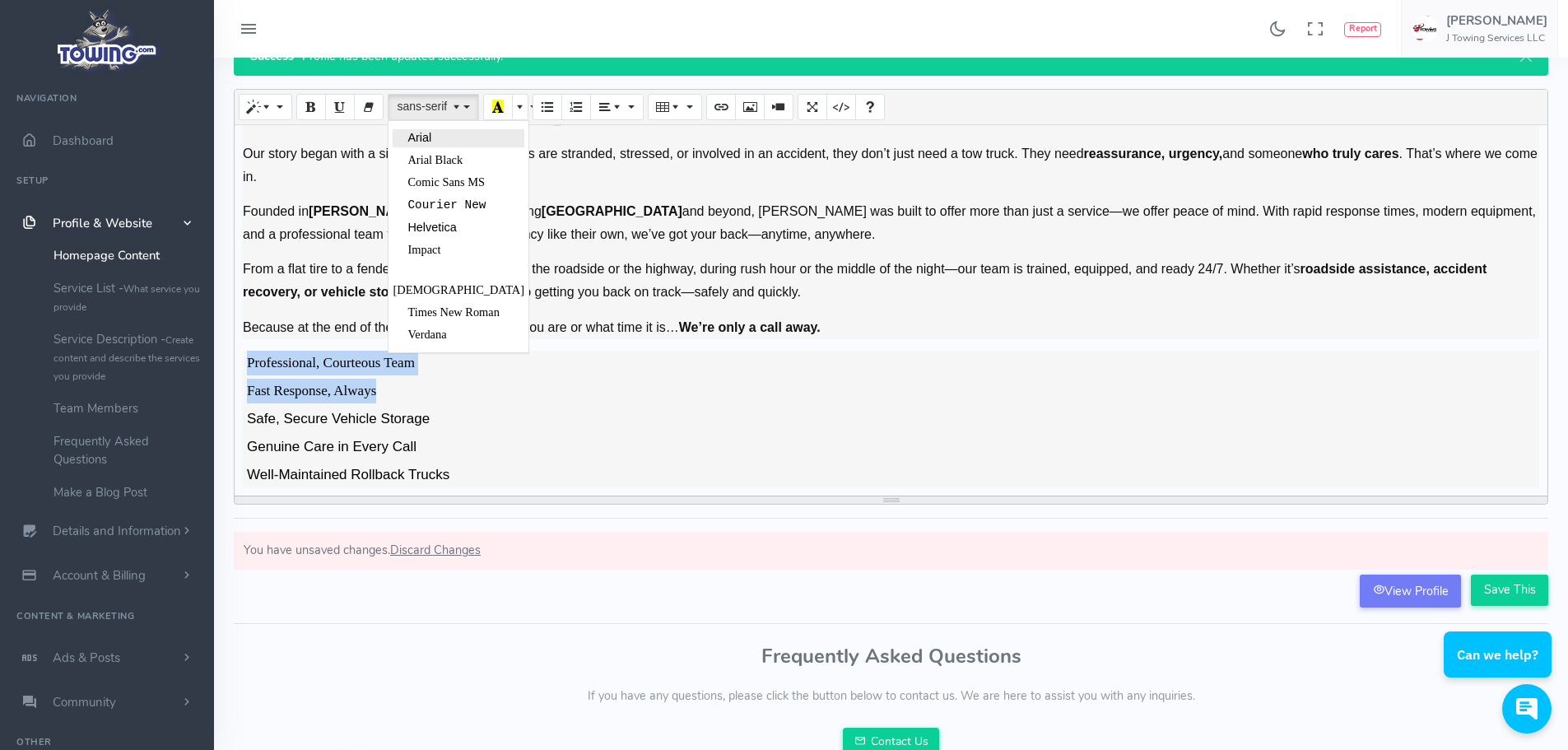
click at [440, 134] on link "Arial" at bounding box center [459, 138] width 132 height 18
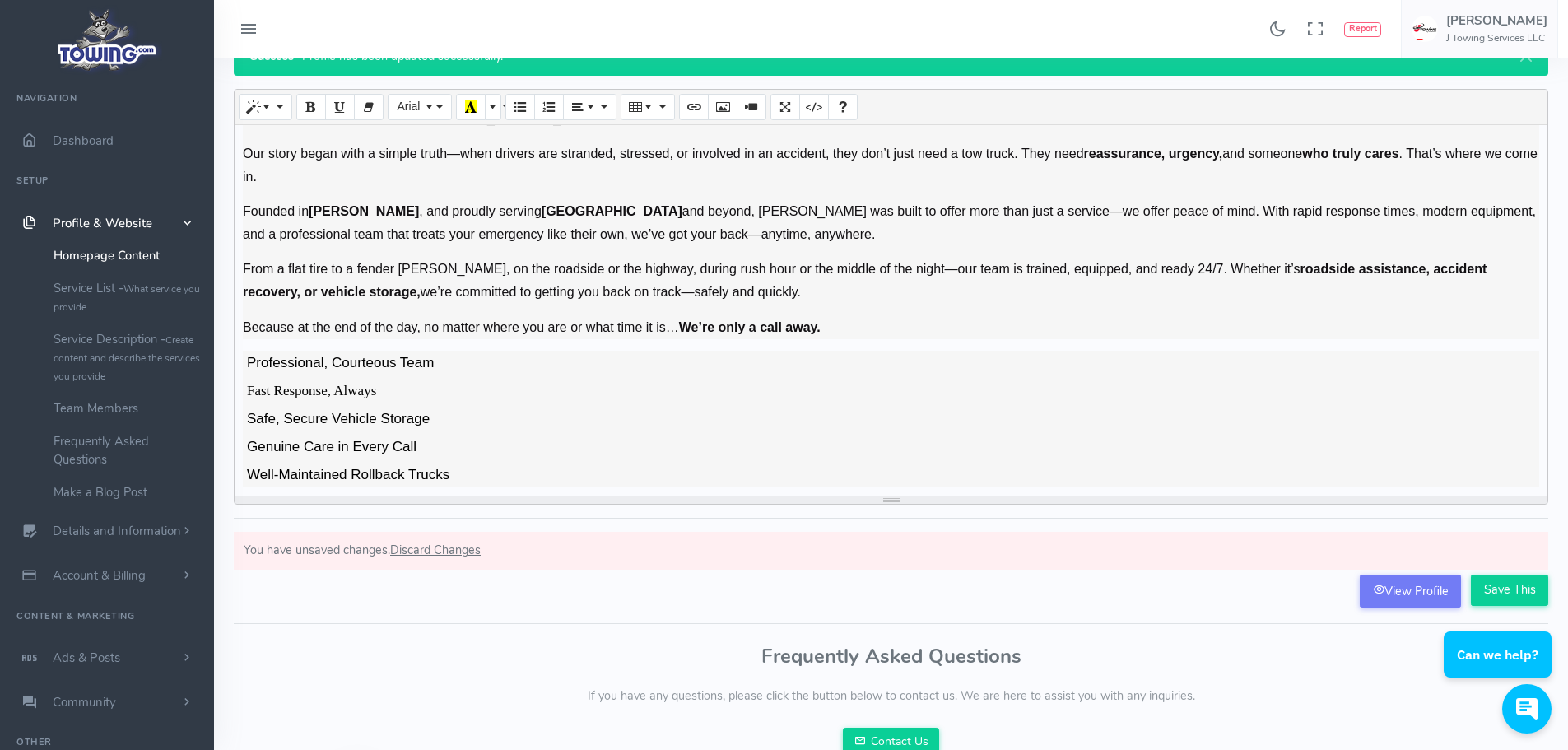
drag, startPoint x: 516, startPoint y: 395, endPoint x: 477, endPoint y: 397, distance: 39.1
click at [514, 395] on li "Fast Response, Always" at bounding box center [891, 393] width 1296 height 28
drag, startPoint x: 440, startPoint y: 393, endPoint x: 232, endPoint y: 387, distance: 208.1
click at [232, 387] on div "Dashboard Profile Profile Success - Profile has been updated successfully. J To…" at bounding box center [891, 292] width 1334 height 635
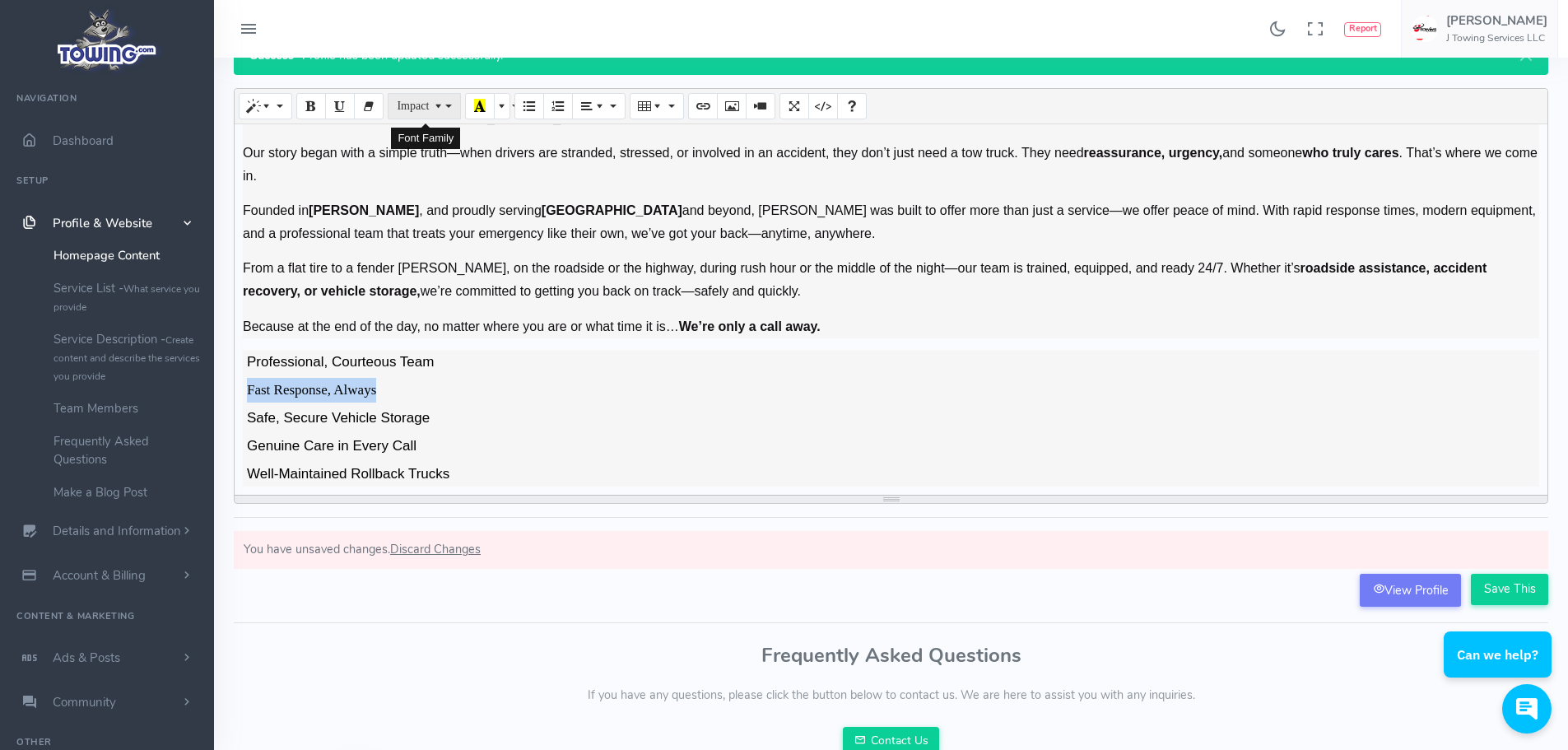
click at [456, 110] on button "Impact" at bounding box center [423, 106] width 72 height 26
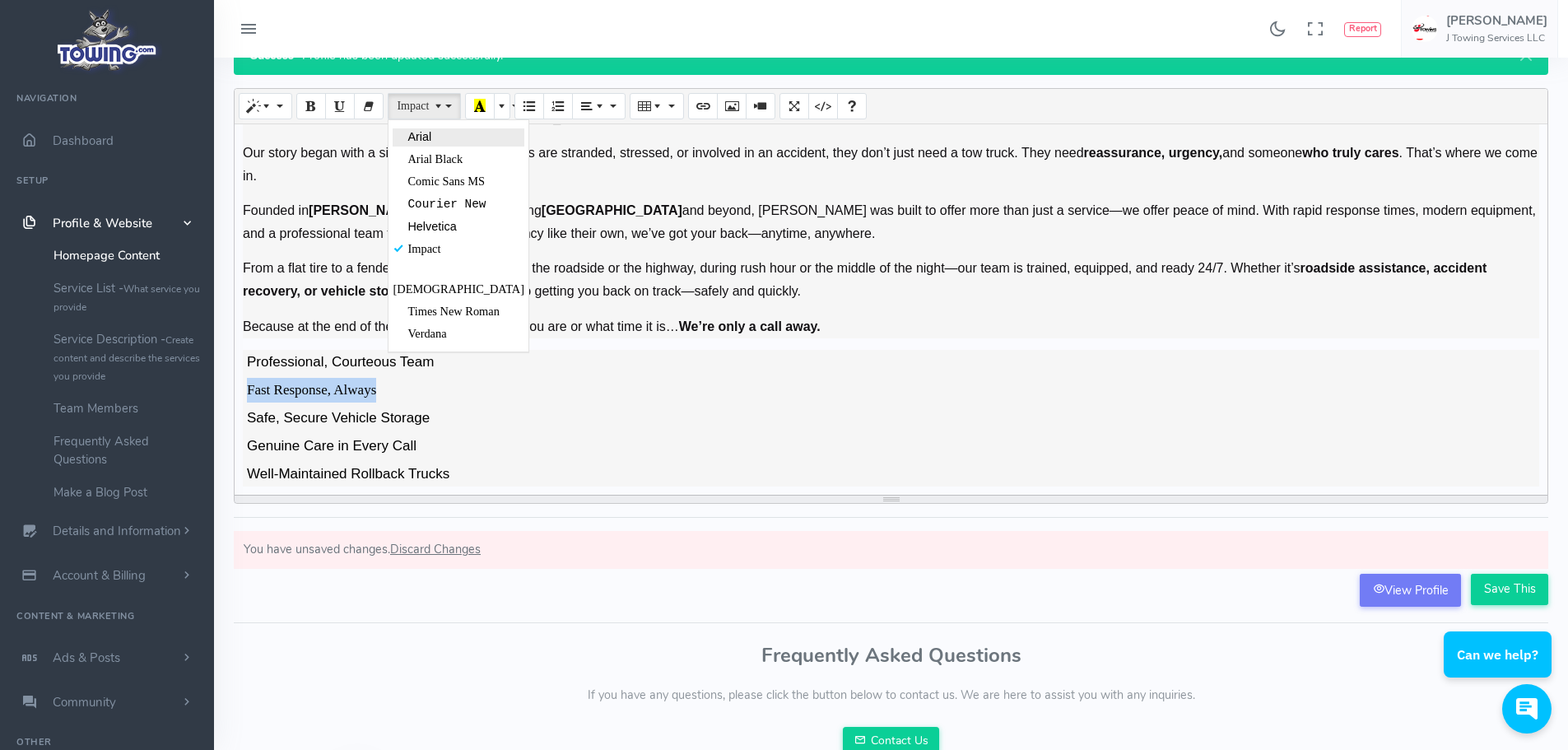
click at [410, 145] on link "Arial" at bounding box center [459, 137] width 132 height 18
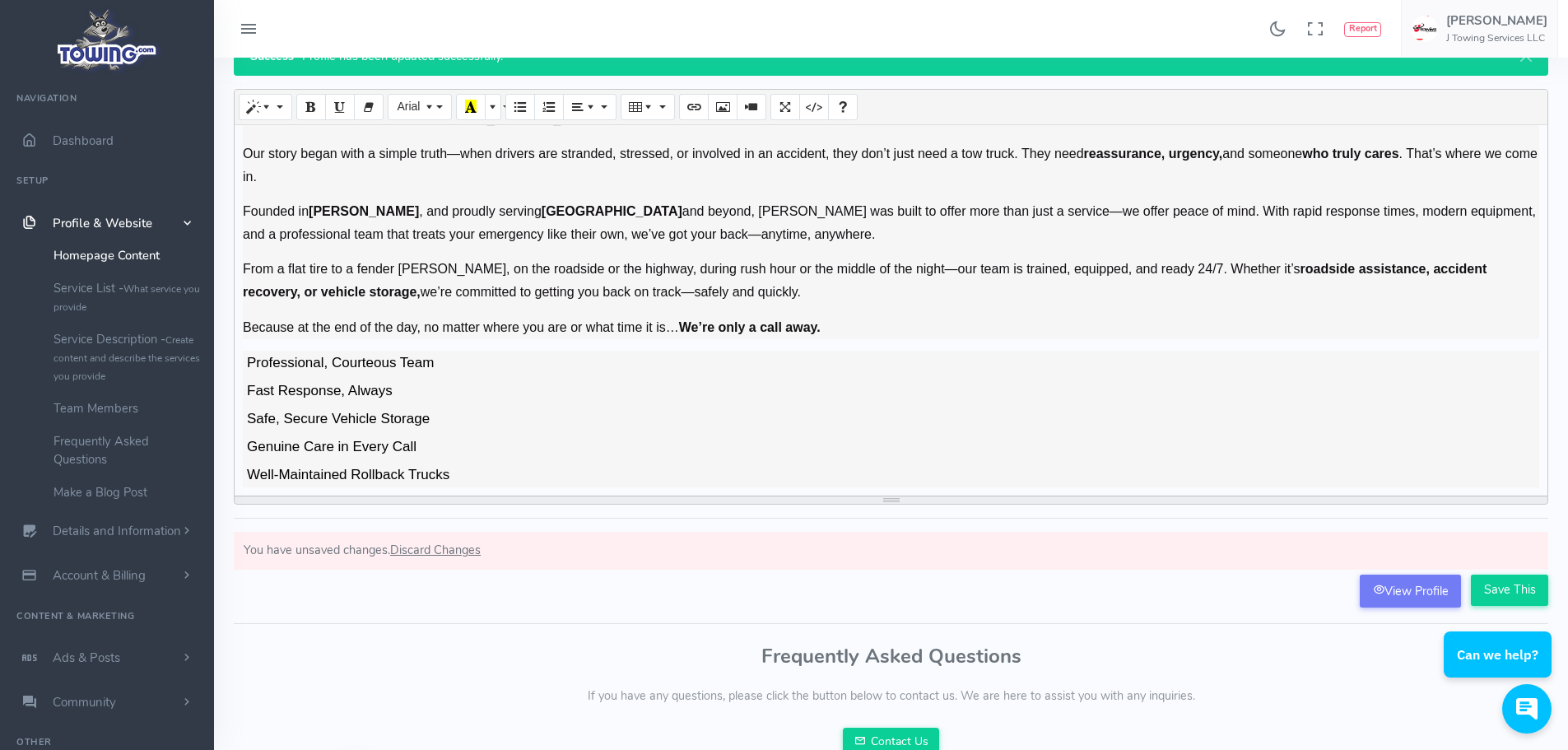
click at [495, 446] on li "Genuine Care in Every Call" at bounding box center [891, 448] width 1296 height 28
drag, startPoint x: 464, startPoint y: 423, endPoint x: 229, endPoint y: 423, distance: 235.0
click at [229, 423] on div "Dashboard Profile Profile Success - Profile has been updated successfully. J To…" at bounding box center [891, 293] width 1334 height 635
click at [439, 113] on button "sans-serif" at bounding box center [433, 107] width 90 height 26
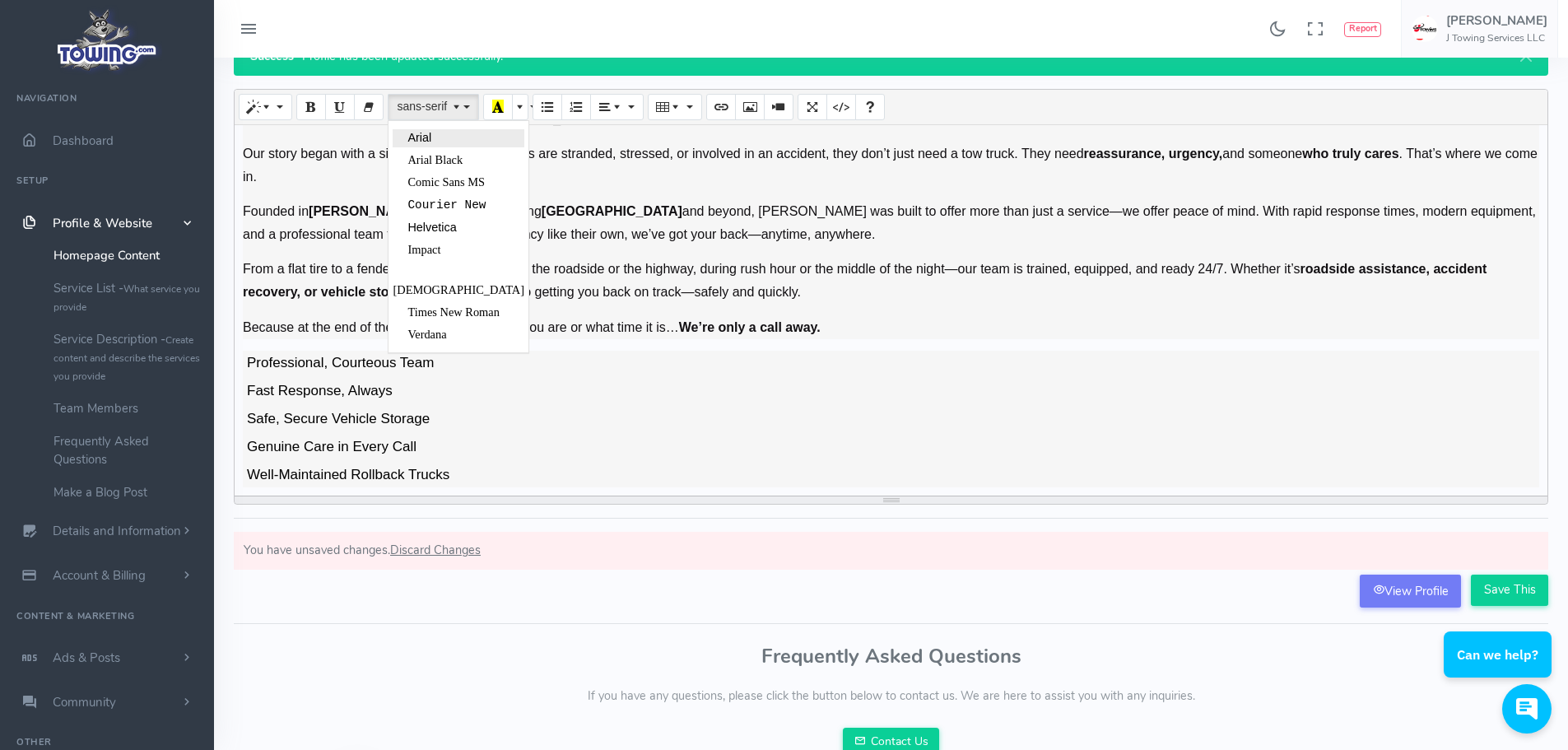
drag, startPoint x: 434, startPoint y: 126, endPoint x: 434, endPoint y: 135, distance: 9.0
click at [434, 135] on div "Arial Arial Black Comic Sans MS [PERSON_NAME] New Helvetica Impact Tahoma Times…" at bounding box center [458, 236] width 142 height 232
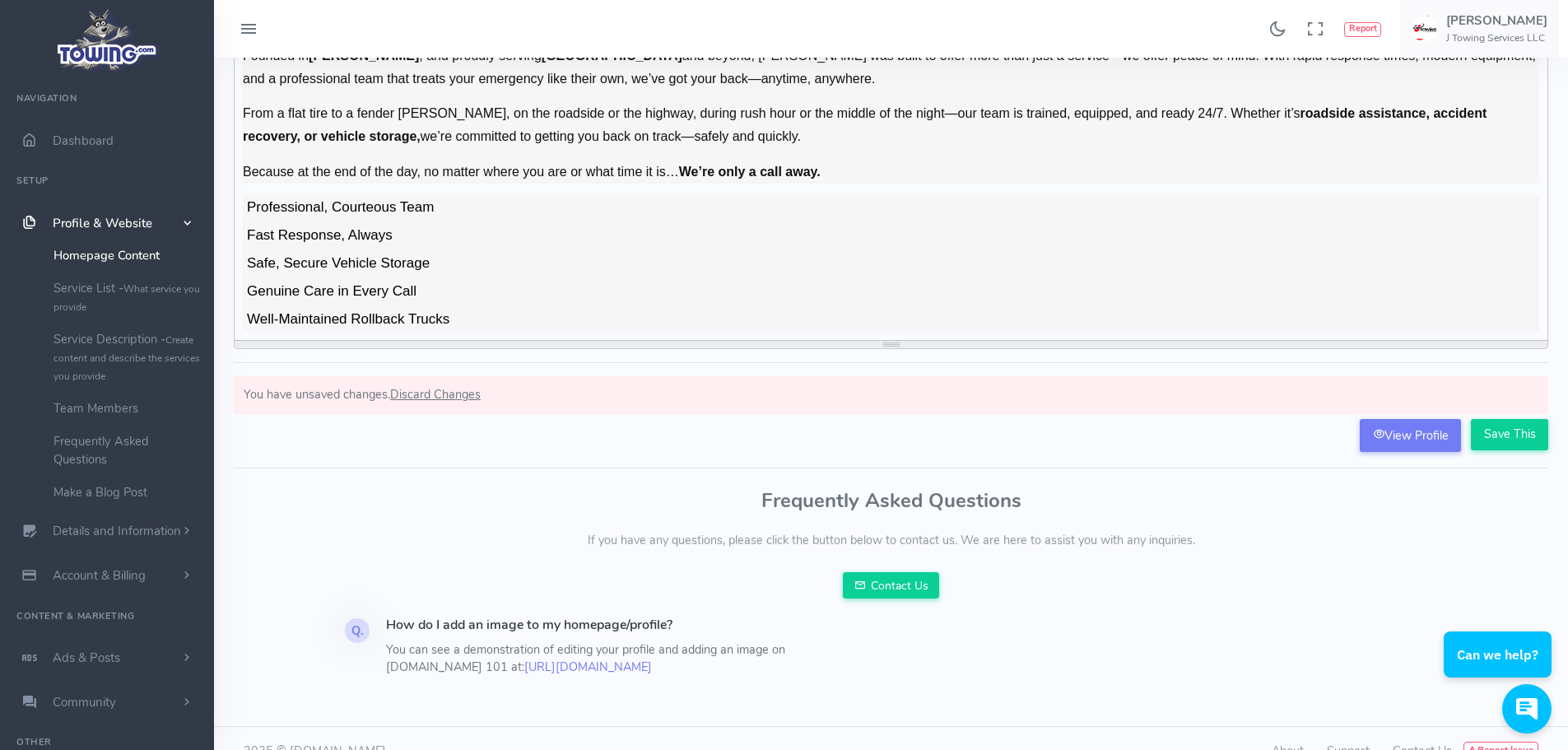
scroll to position [263, 0]
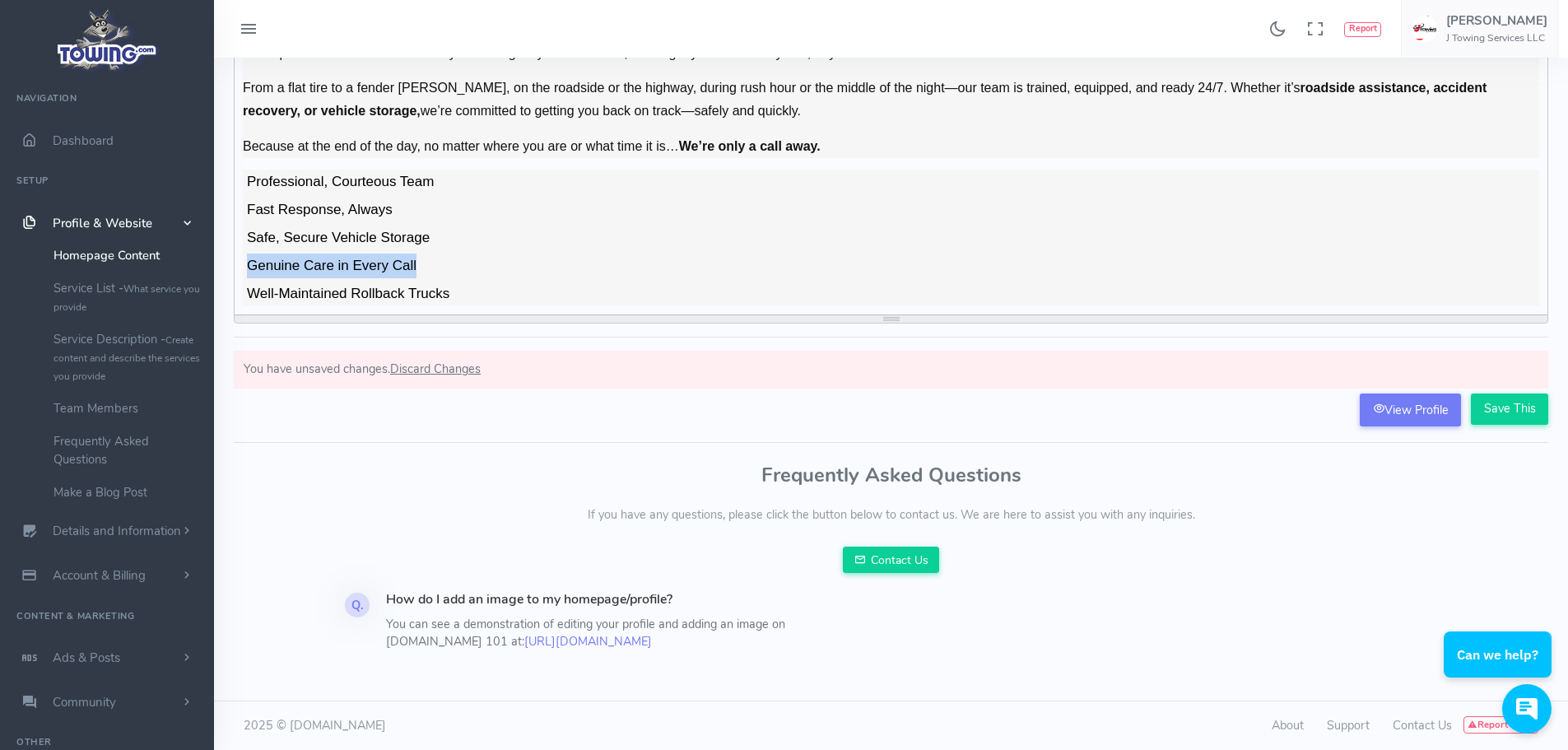
drag, startPoint x: 427, startPoint y: 268, endPoint x: 383, endPoint y: 118, distance: 156.3
click at [226, 251] on div "Dashboard Profile Profile Success - Profile has been updated successfully. J To…" at bounding box center [891, 111] width 1334 height 635
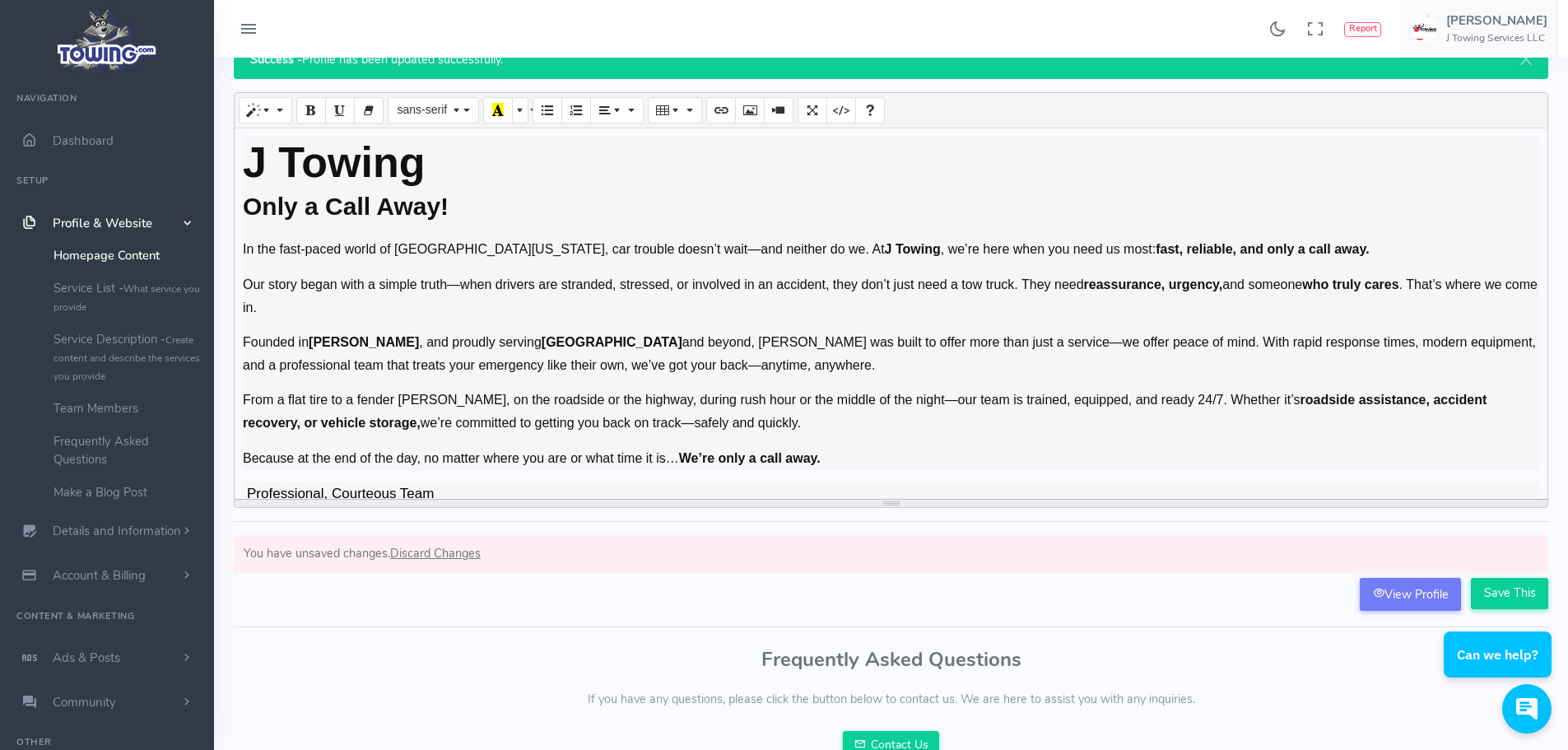
scroll to position [0, 0]
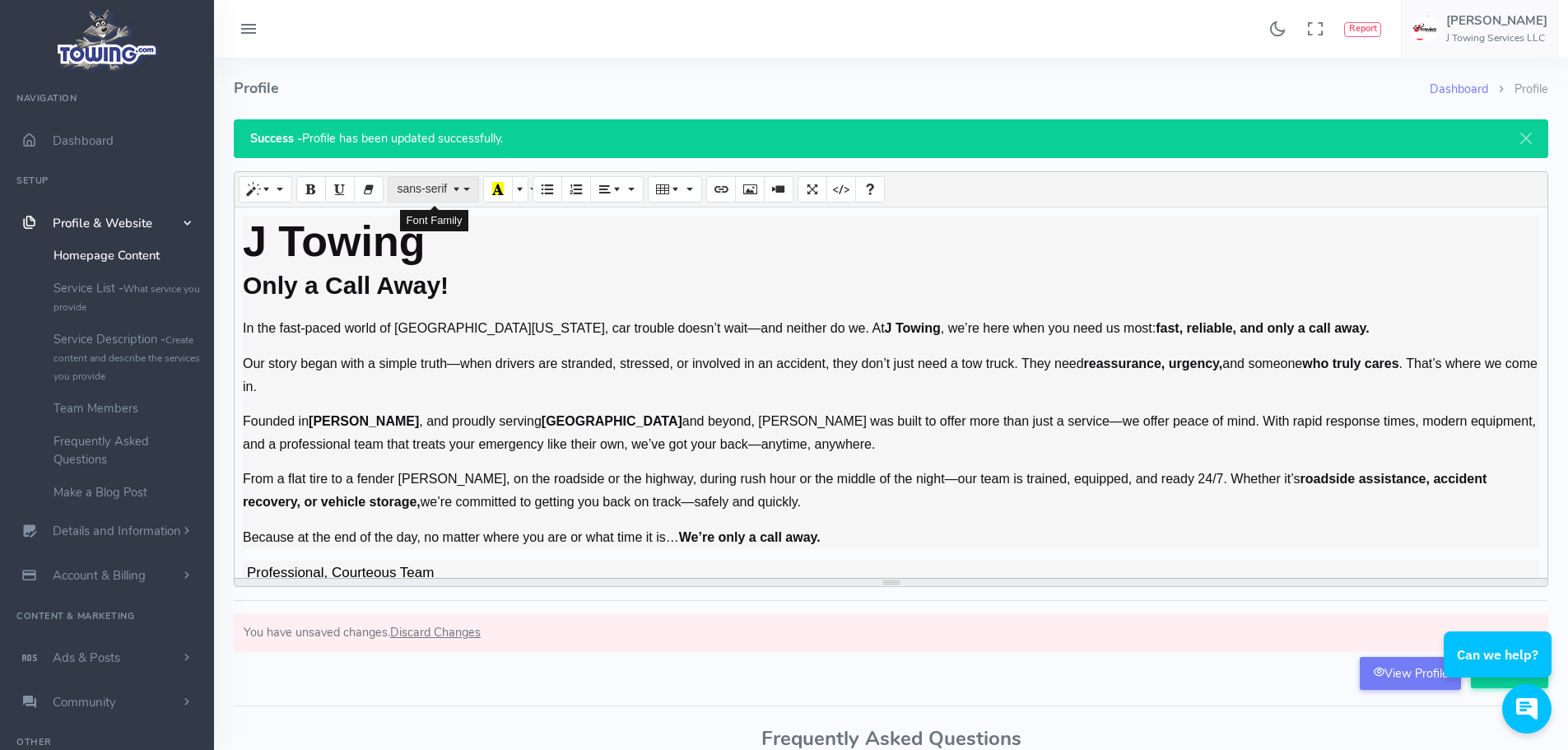
click at [468, 187] on button "sans-serif" at bounding box center [433, 189] width 90 height 26
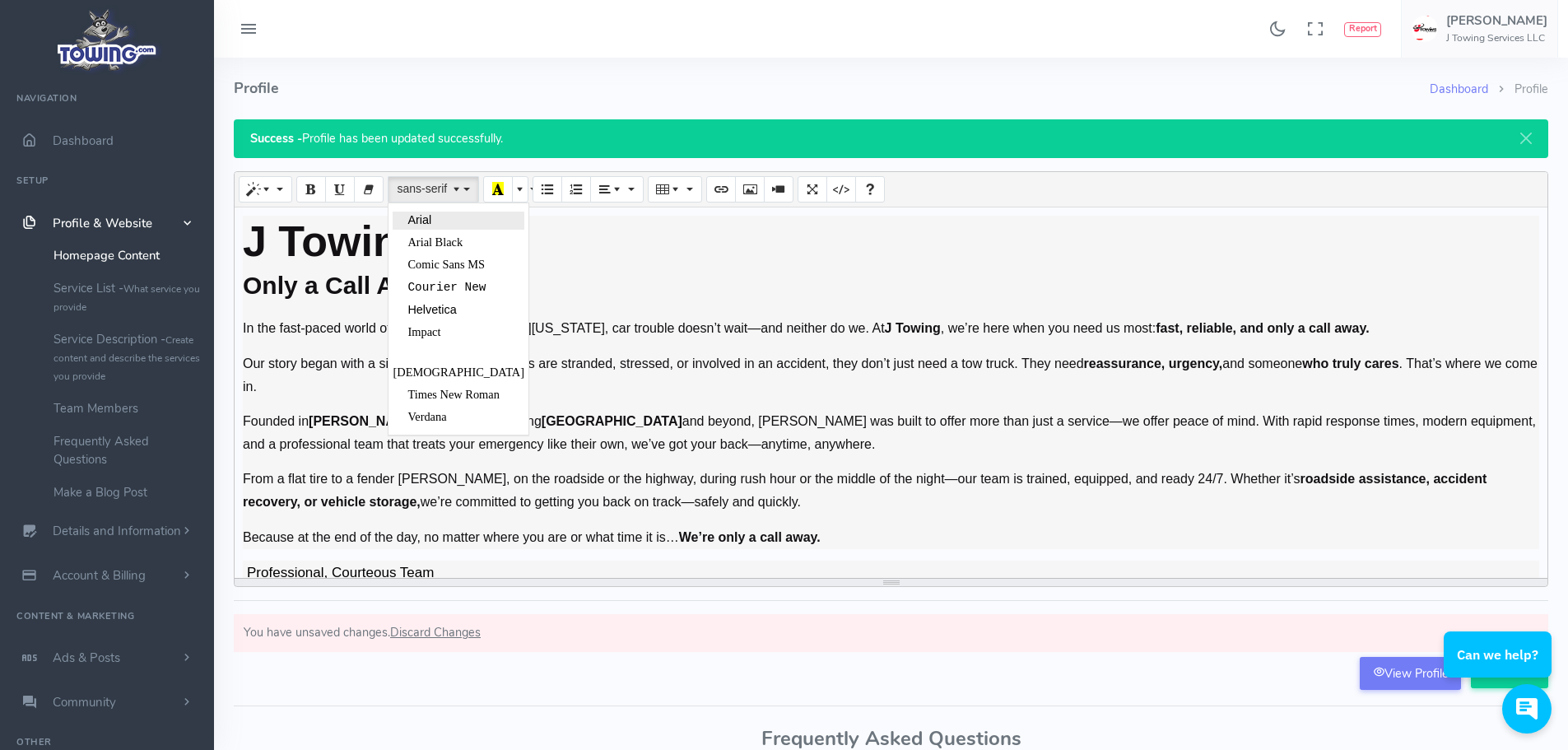
click at [427, 221] on span "Arial" at bounding box center [419, 219] width 23 height 13
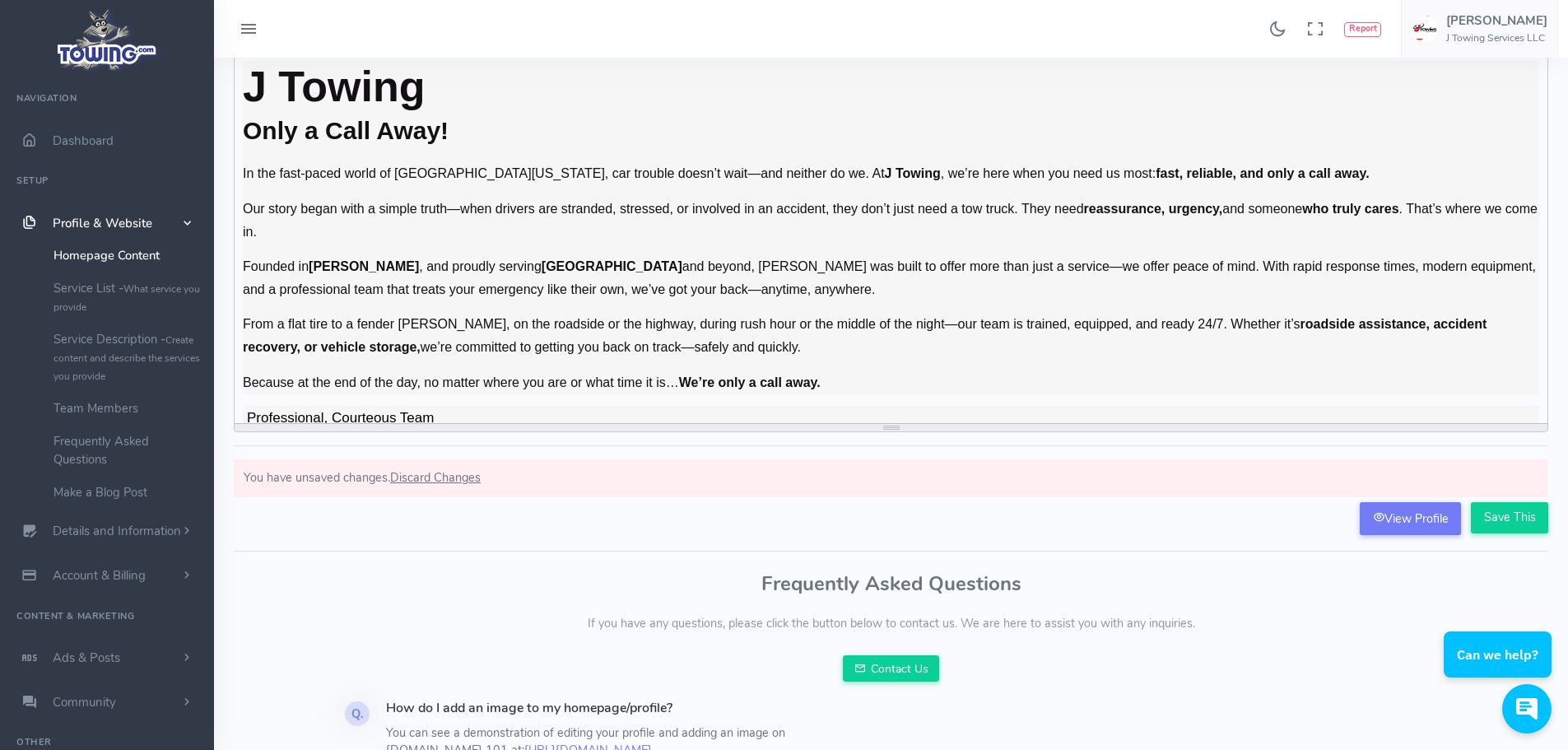
scroll to position [263, 0]
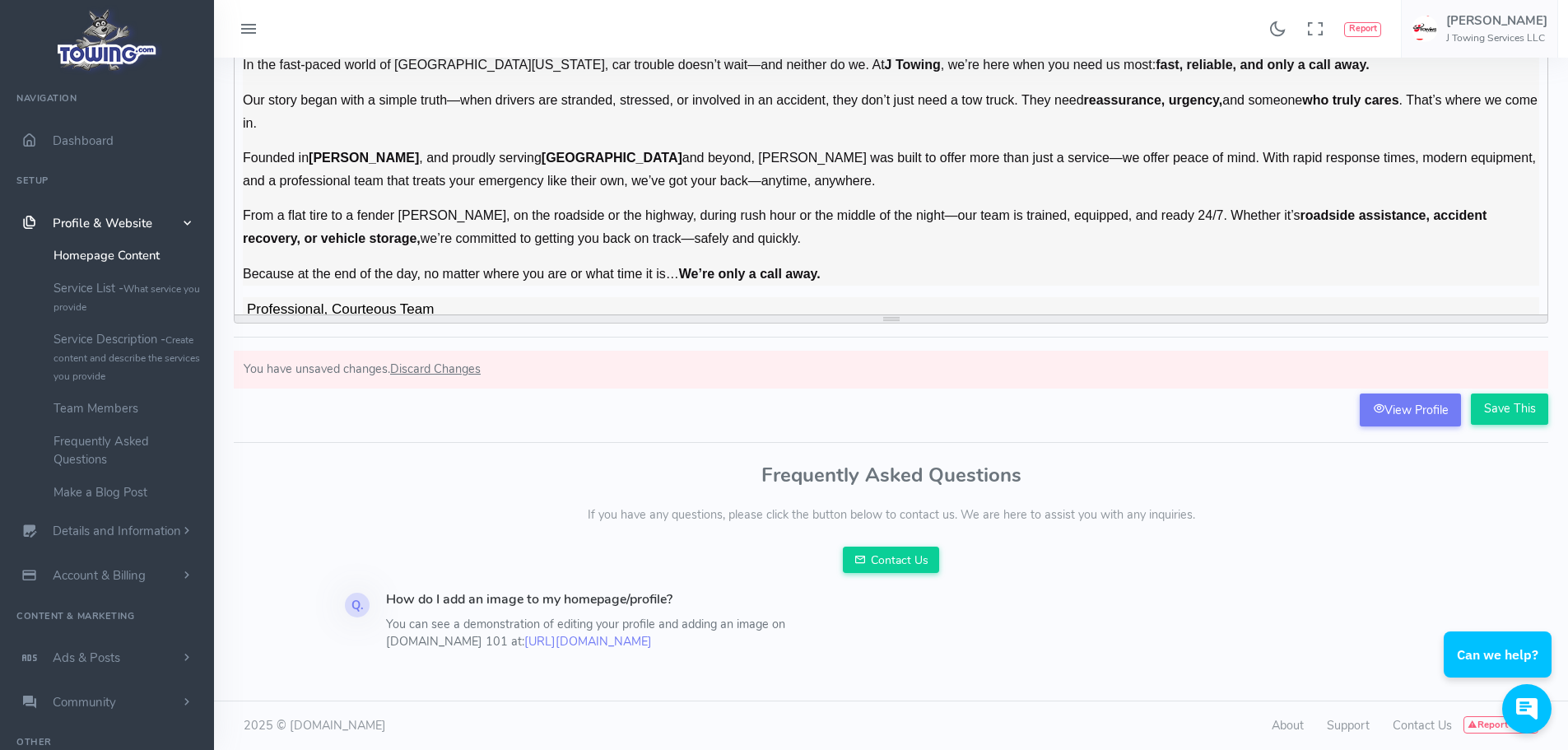
click at [488, 269] on p "Because at the end of the day, no matter where you are or what time it is… We’r…" at bounding box center [891, 274] width 1296 height 23
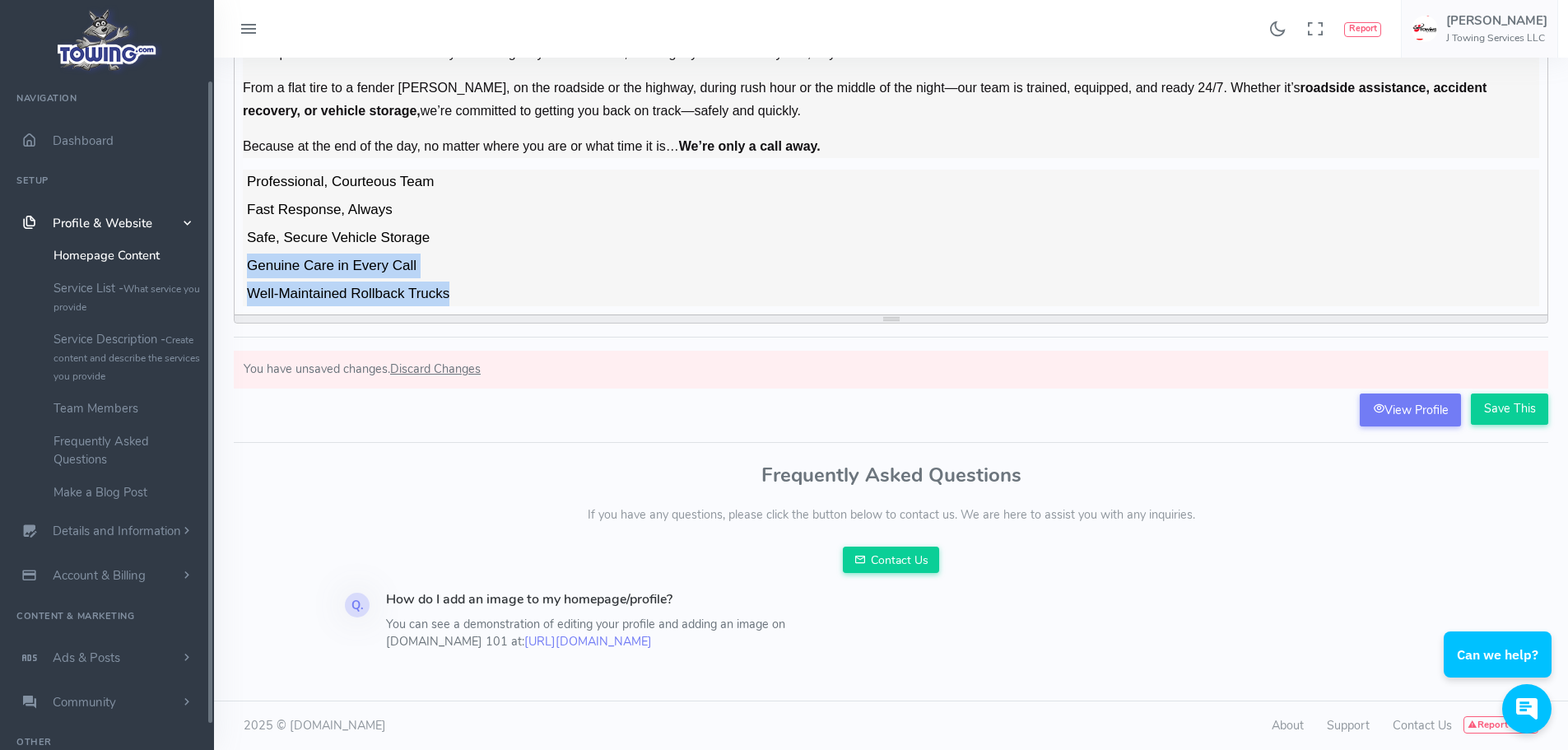
drag, startPoint x: 465, startPoint y: 290, endPoint x: 534, endPoint y: 215, distance: 101.9
click at [169, 278] on div "Found 17 results Analytics Report" at bounding box center [784, 243] width 1568 height 1013
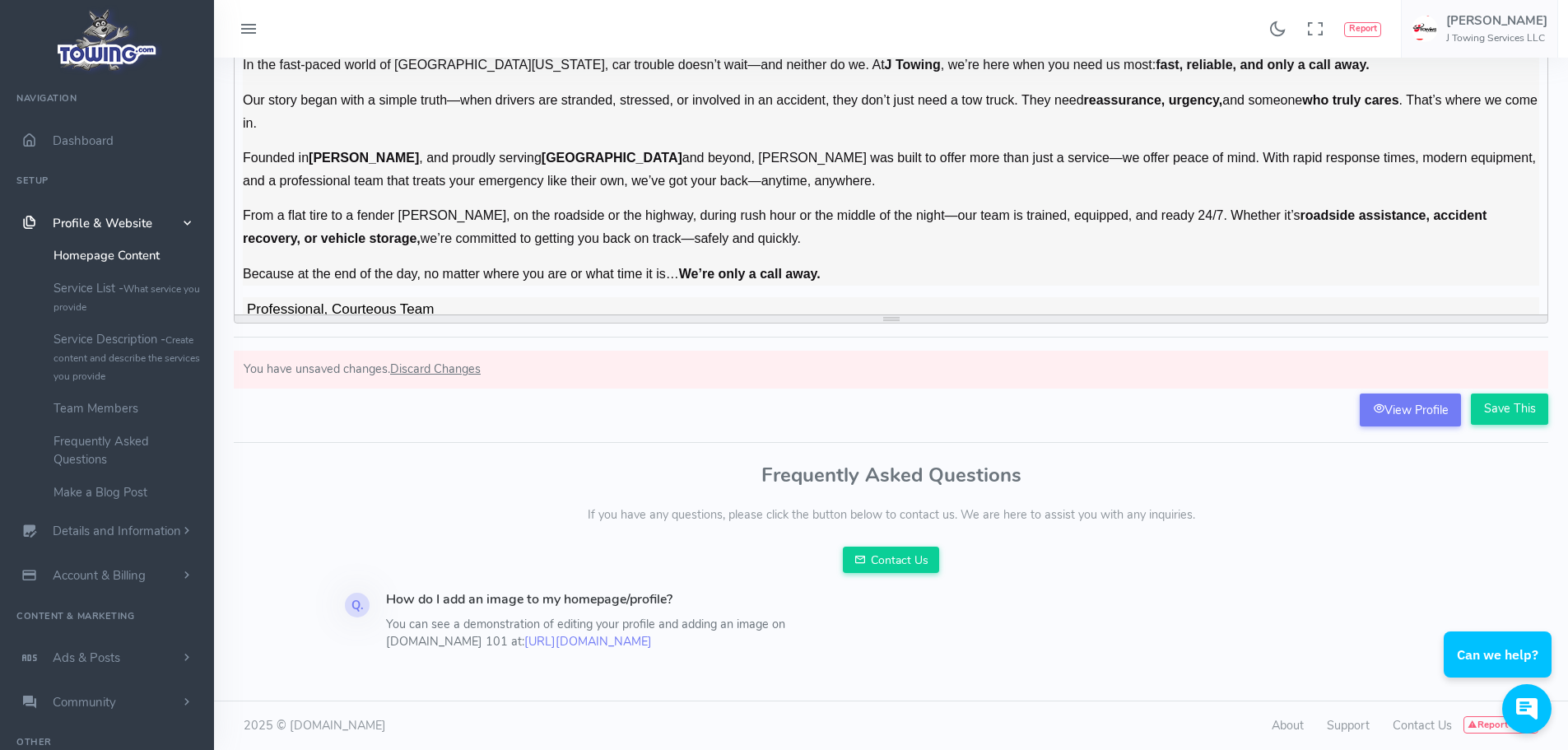
scroll to position [0, 0]
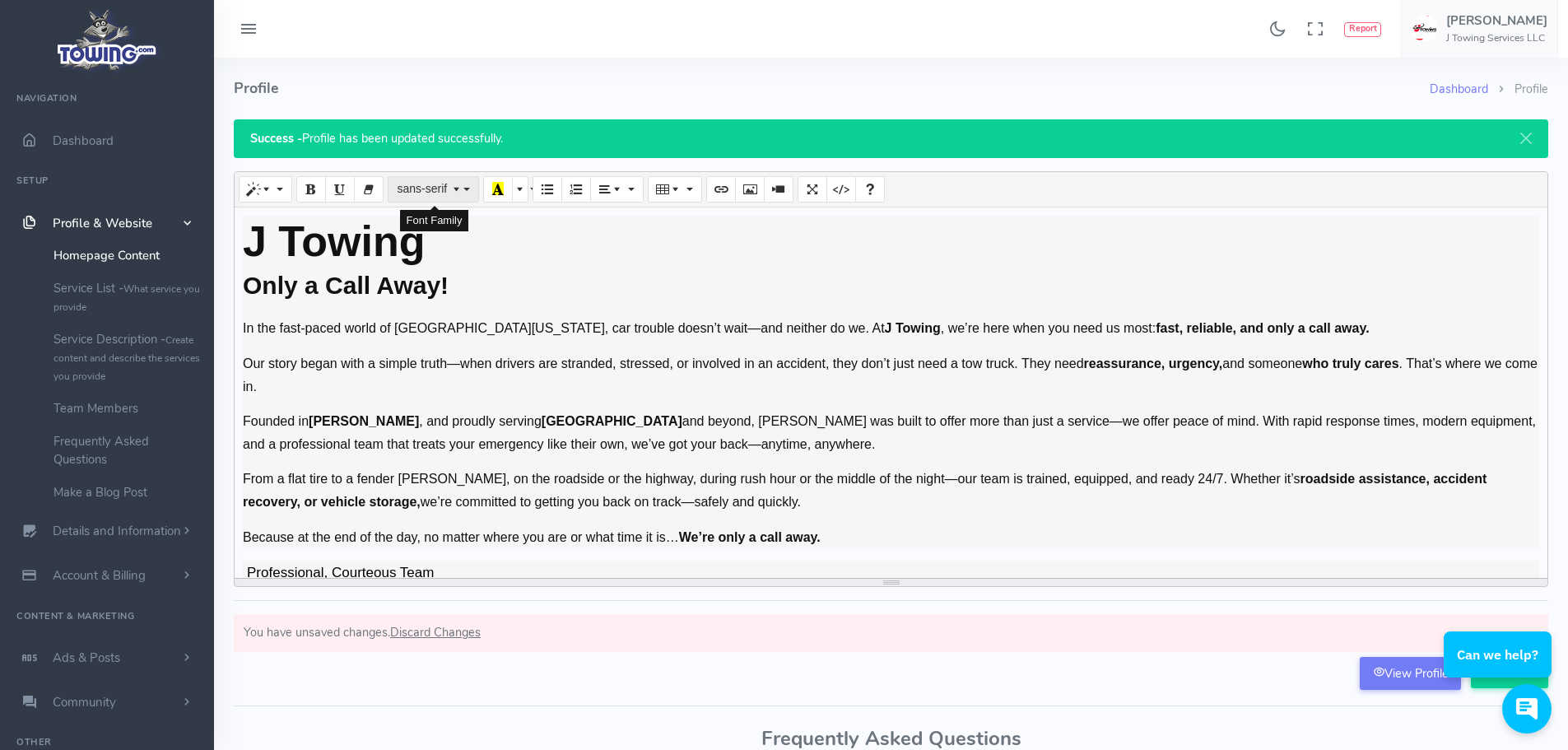
click at [464, 182] on span "Font Family" at bounding box center [457, 188] width 14 height 13
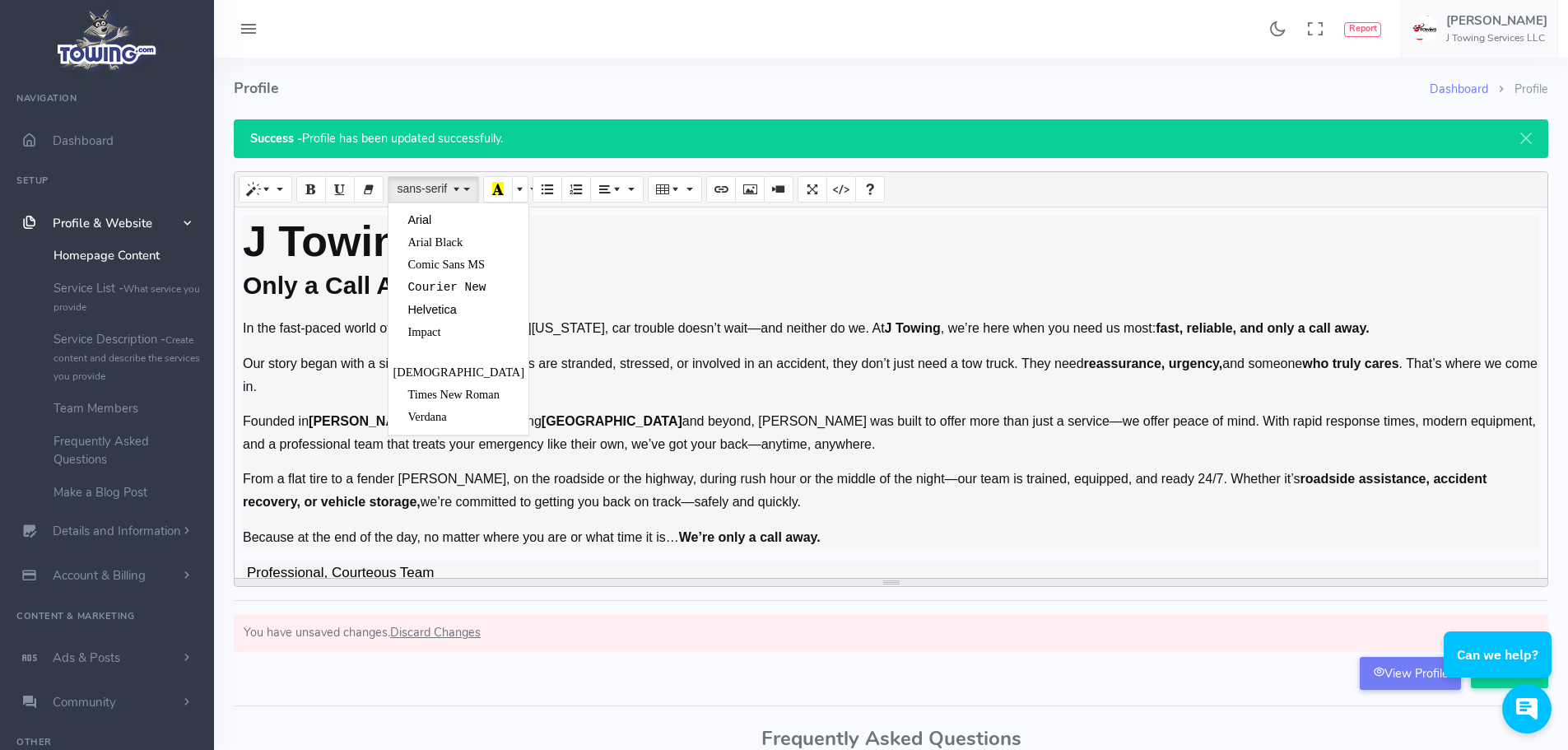
click at [414, 219] on span "Arial" at bounding box center [419, 219] width 23 height 13
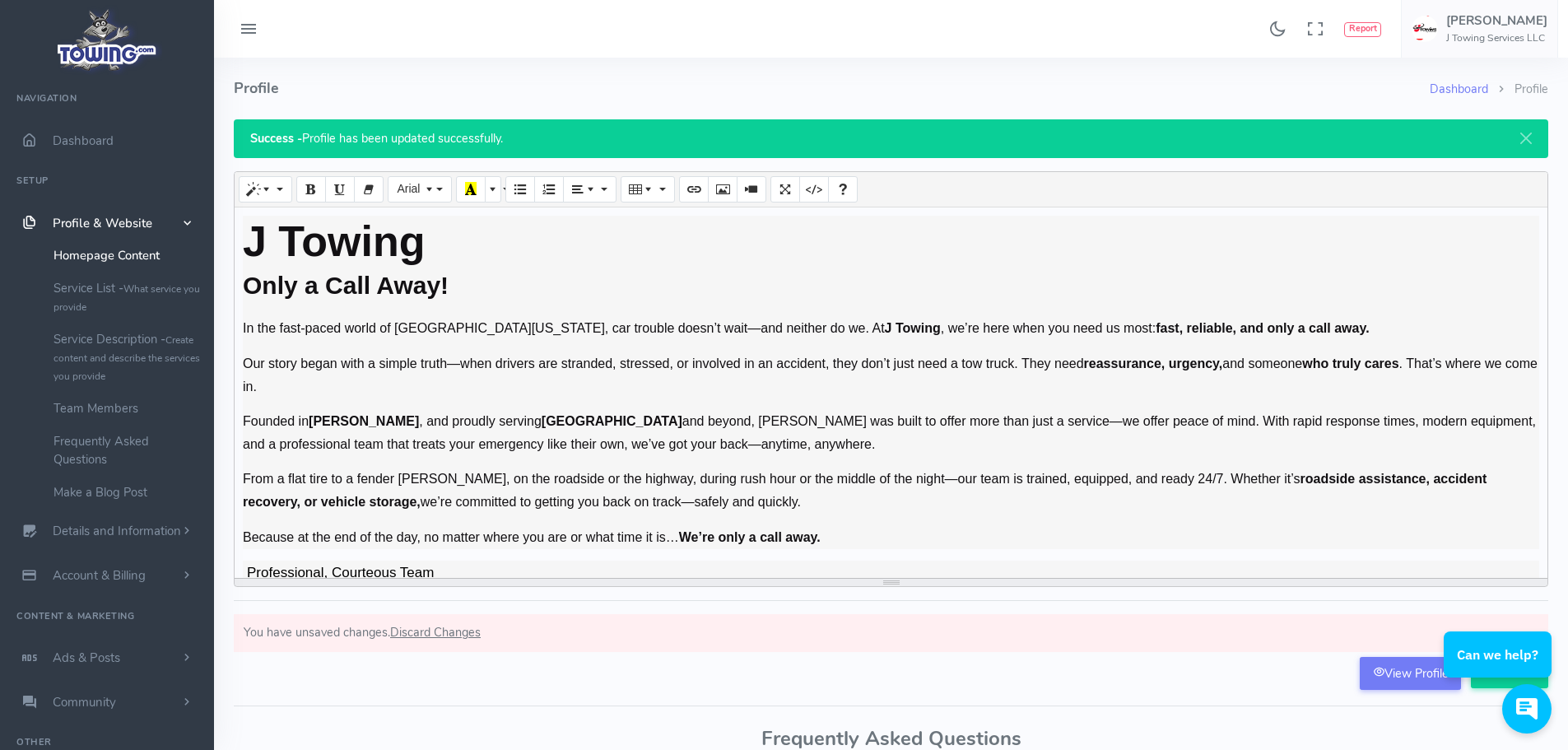
drag, startPoint x: 657, startPoint y: 432, endPoint x: 646, endPoint y: 402, distance: 32.0
click at [658, 431] on p "Founded in [GEOGRAPHIC_DATA] , and proudly serving [GEOGRAPHIC_DATA] and beyond…" at bounding box center [891, 433] width 1296 height 46
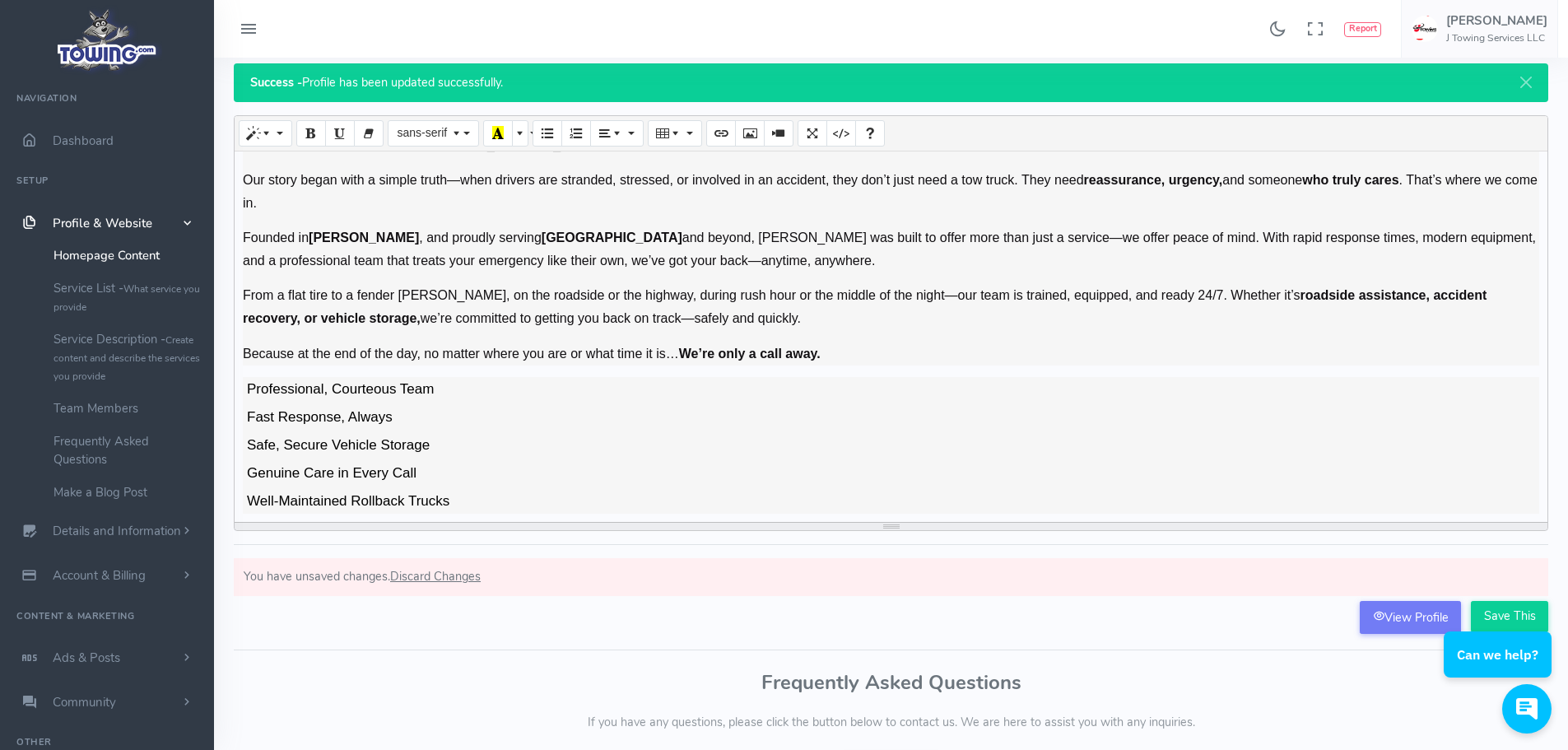
scroll to position [83, 0]
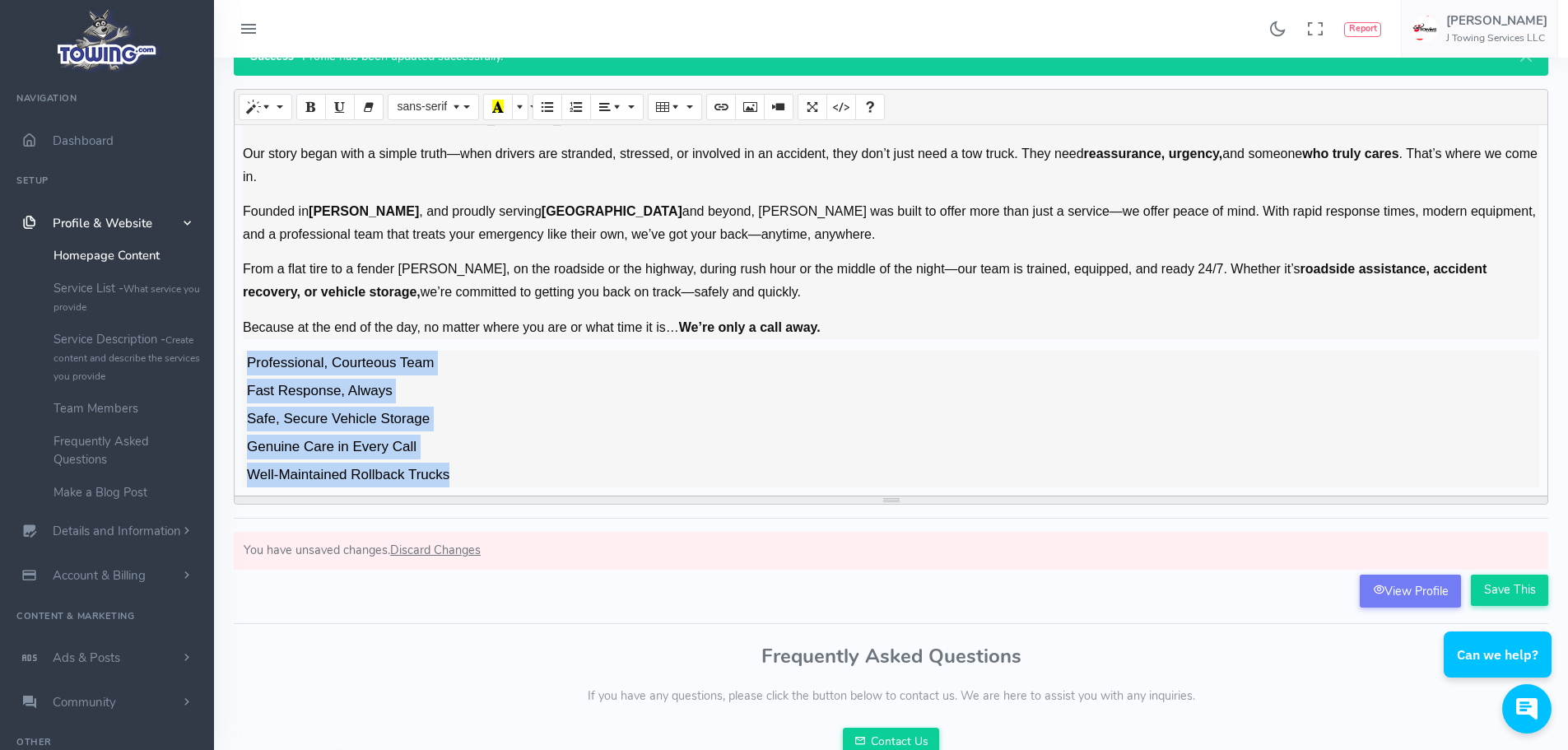
drag, startPoint x: 248, startPoint y: 363, endPoint x: 479, endPoint y: 491, distance: 264.1
click at [479, 491] on div "J Towing Only a Call Away! In the fast-paced world of [GEOGRAPHIC_DATA][US_STAT…" at bounding box center [890, 310] width 1313 height 370
click at [523, 112] on icon "Unordered list (CTRL+SHIFT+NUM7)" at bounding box center [519, 106] width 11 height 13
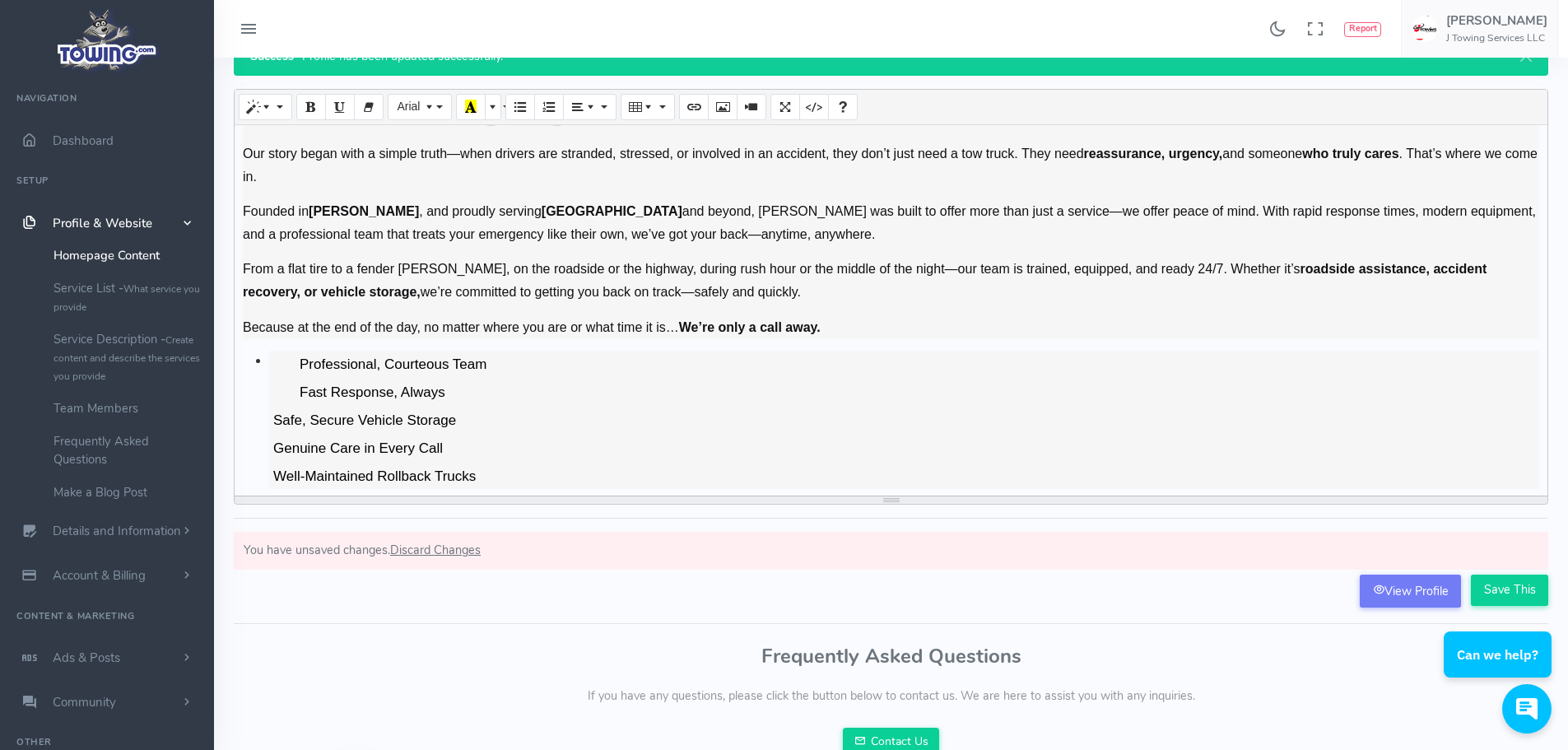
click at [293, 390] on ul "Professional, Courteous Team Fast Response, Always" at bounding box center [904, 381] width 1270 height 56
click at [526, 105] on button "Unordered list (CTRL+SHIFT+NUM7)" at bounding box center [520, 107] width 30 height 26
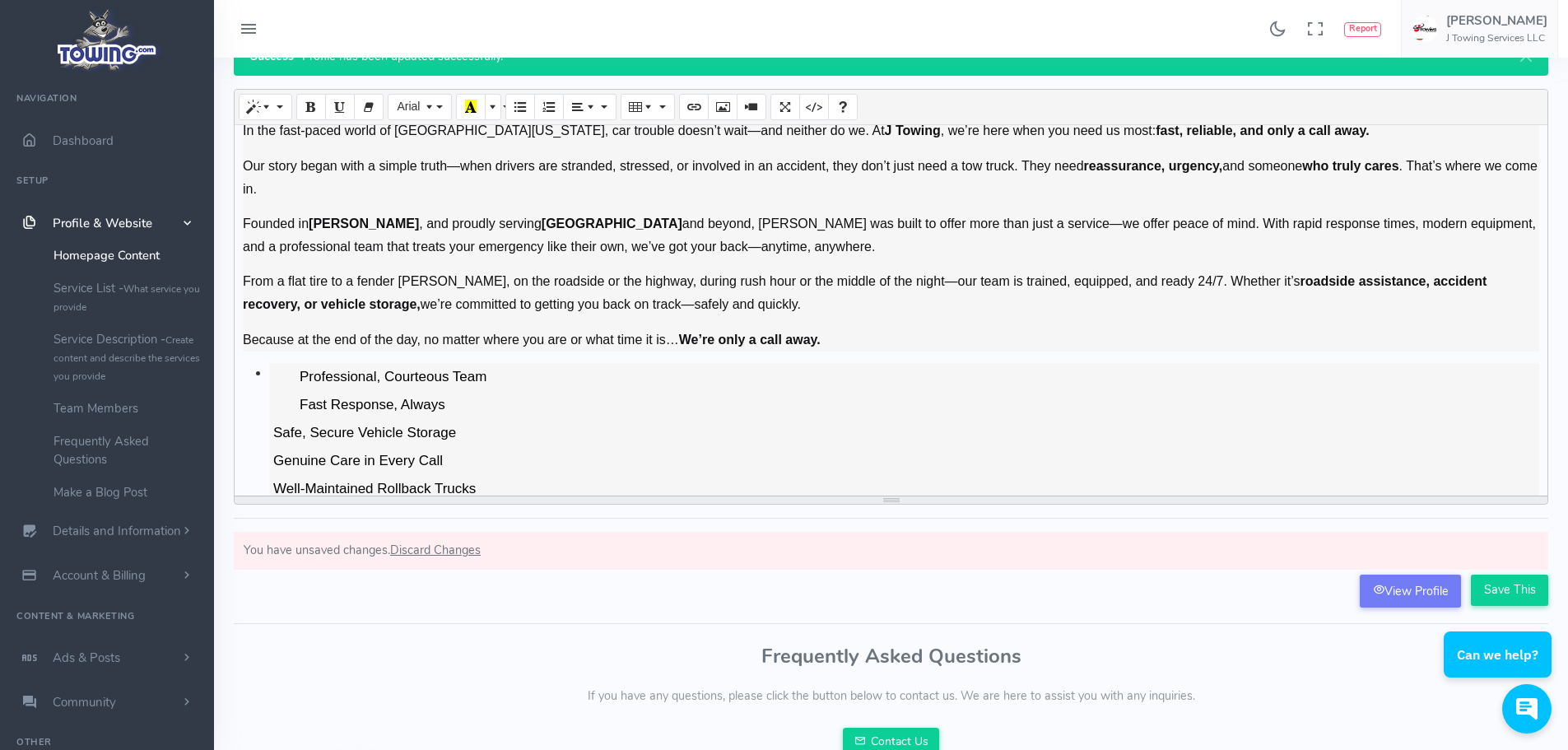
scroll to position [128, 0]
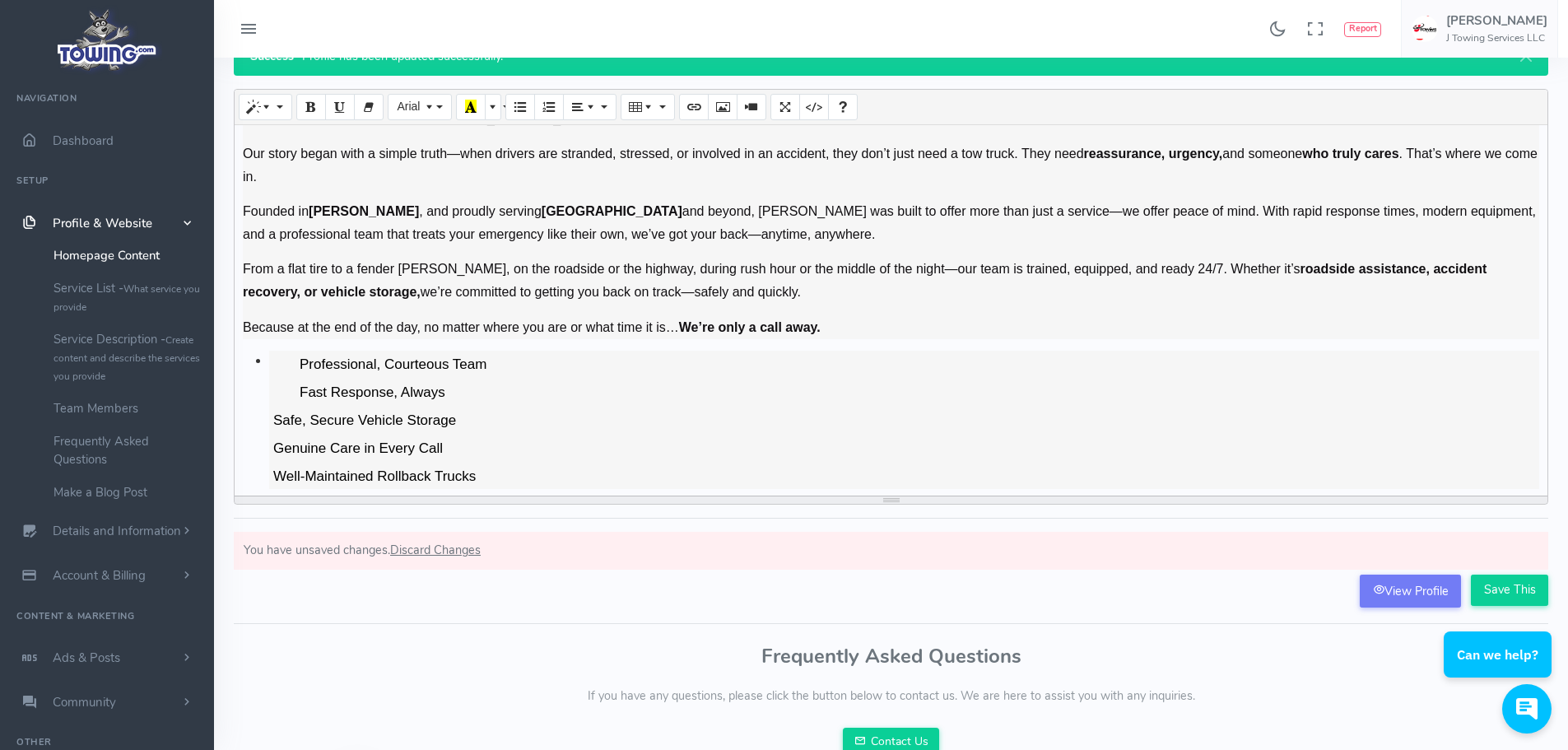
click at [540, 397] on li "Fast Response, Always" at bounding box center [917, 395] width 1244 height 28
click at [319, 396] on ul at bounding box center [308, 393] width 26 height 20
click at [464, 398] on li "Fast Response, Always" at bounding box center [917, 395] width 1244 height 28
click at [294, 362] on ul "Professional, Courteous TeaM Fast Response, Always" at bounding box center [904, 381] width 1270 height 56
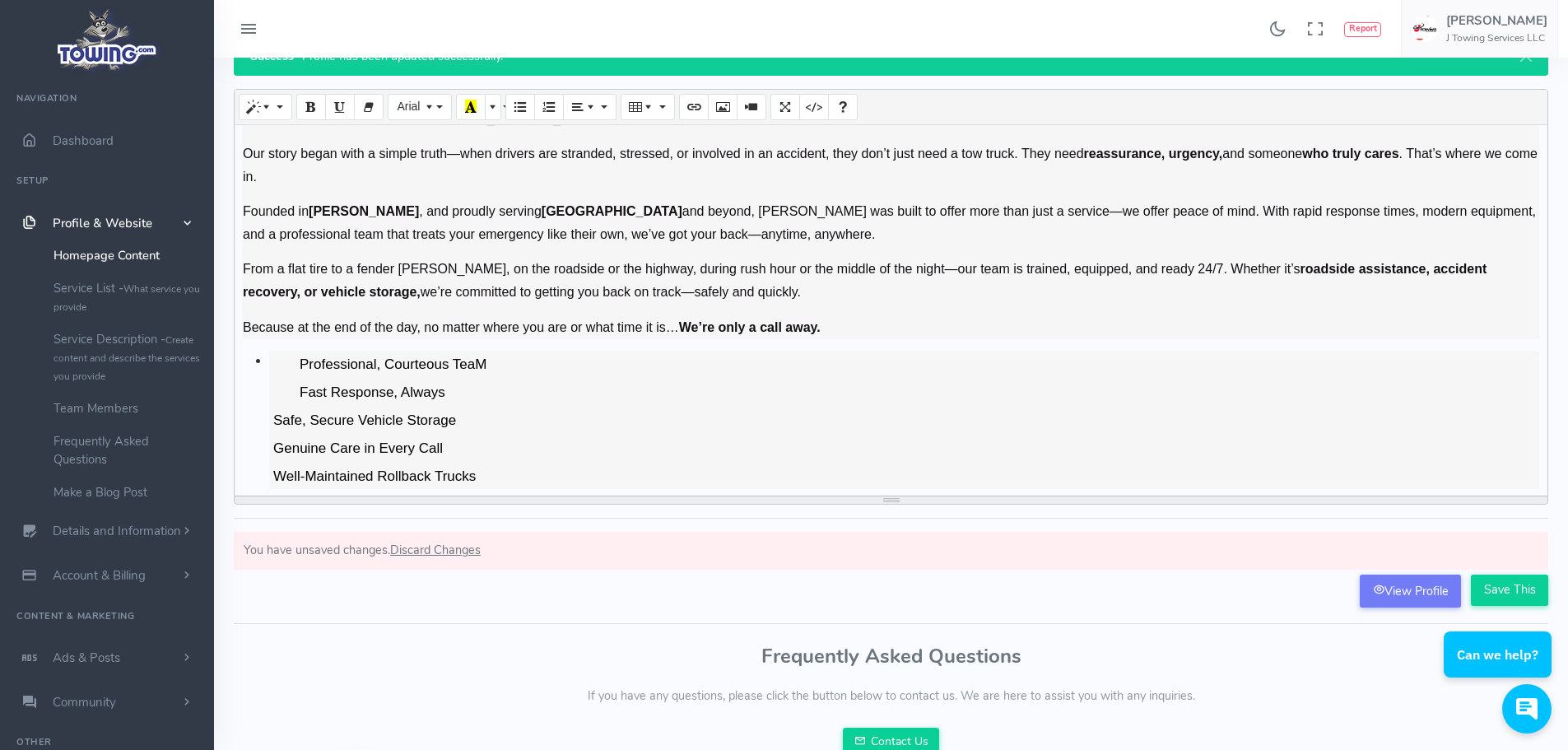
scroll to position [113, 0]
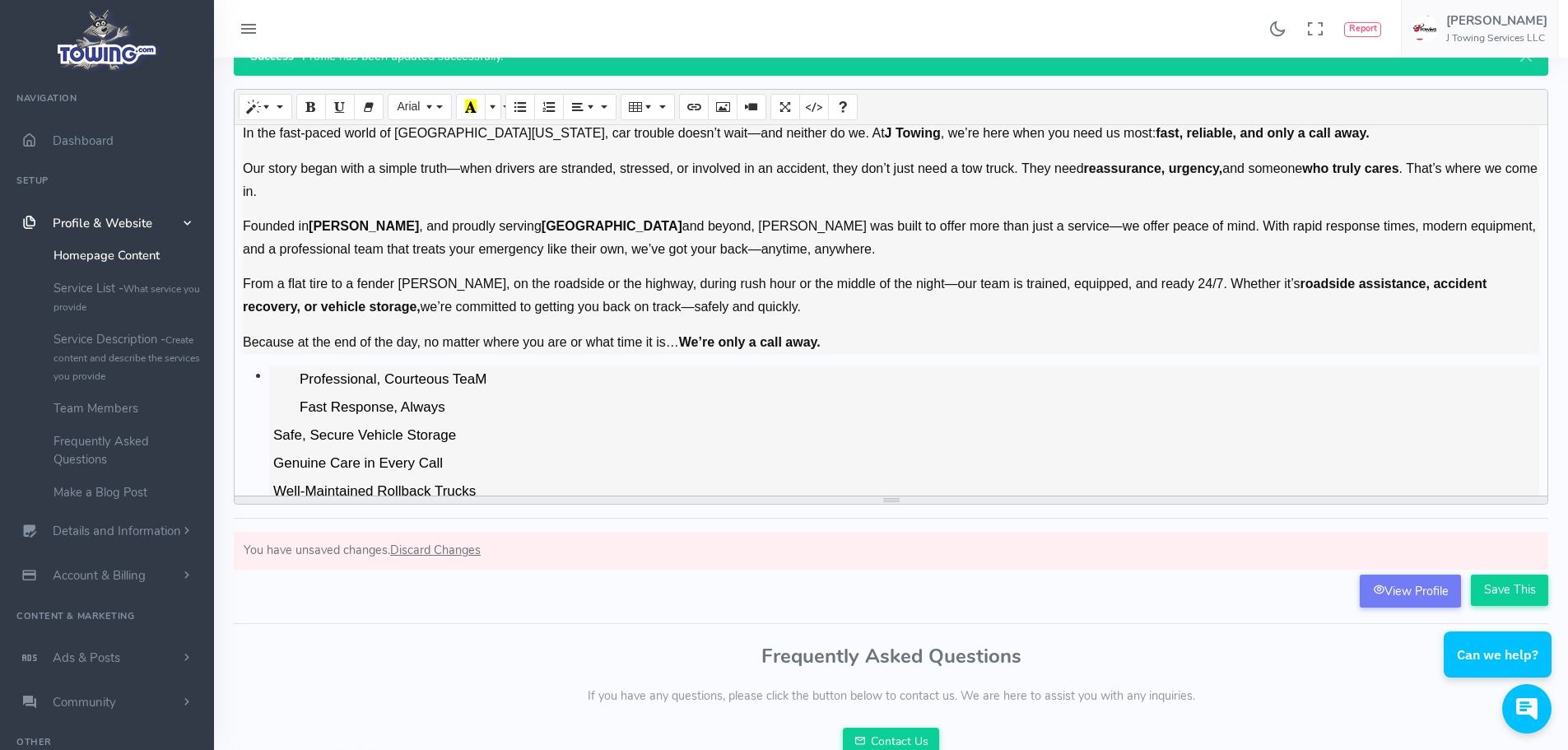
click at [389, 415] on span "Fast Response, Always" at bounding box center [370, 408] width 149 height 24
click at [302, 378] on span "Professional, Courteous TeaM" at bounding box center [391, 380] width 191 height 24
click at [516, 111] on icon "Unordered list (CTRL+SHIFT+NUM7)" at bounding box center [519, 106] width 11 height 13
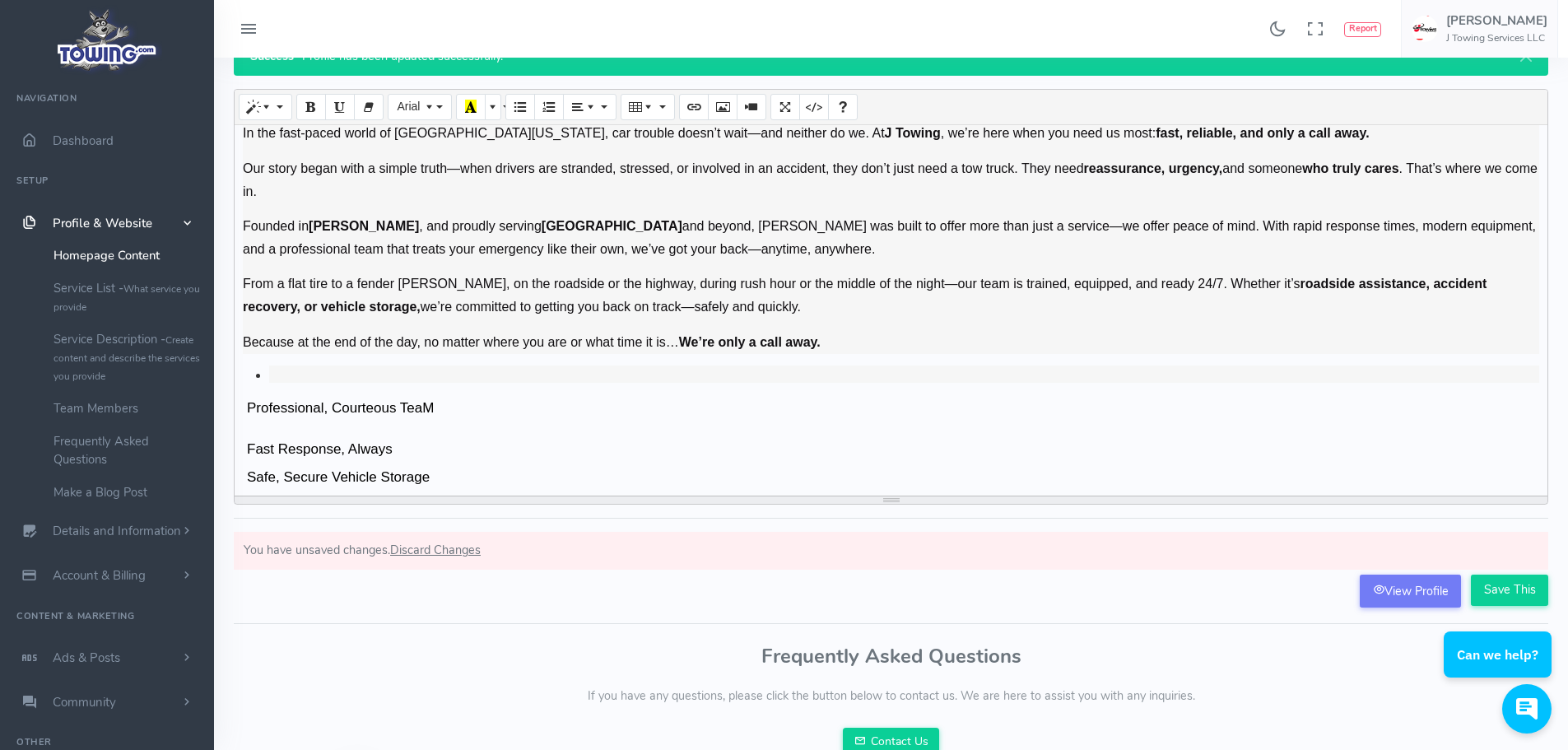
click at [573, 440] on p "Fast Response, Always" at bounding box center [891, 451] width 1296 height 28
drag, startPoint x: 407, startPoint y: 377, endPoint x: 192, endPoint y: 382, distance: 215.1
click at [192, 382] on div "Found 17 results Analytics Report" at bounding box center [784, 424] width 1568 height 1013
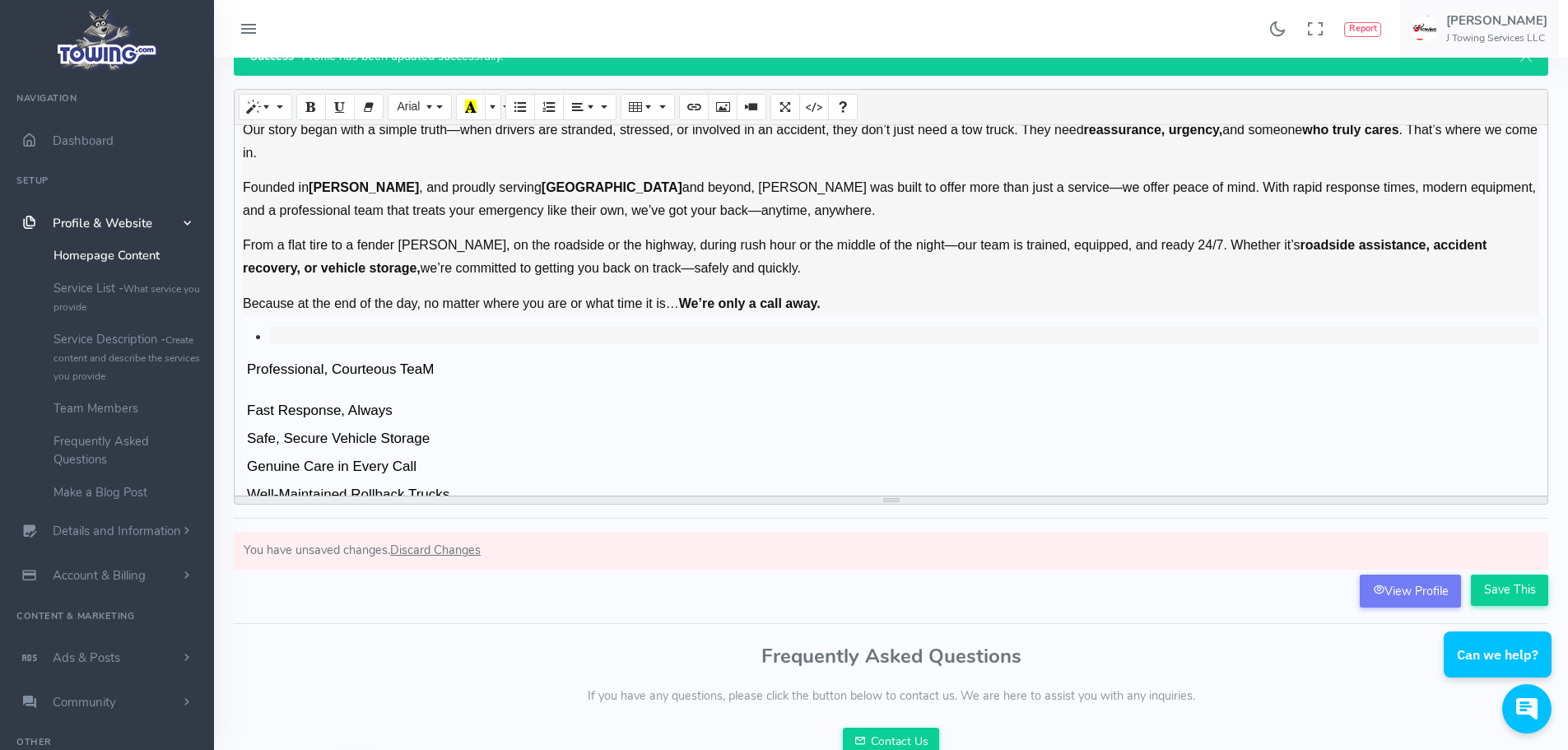
scroll to position [172, 0]
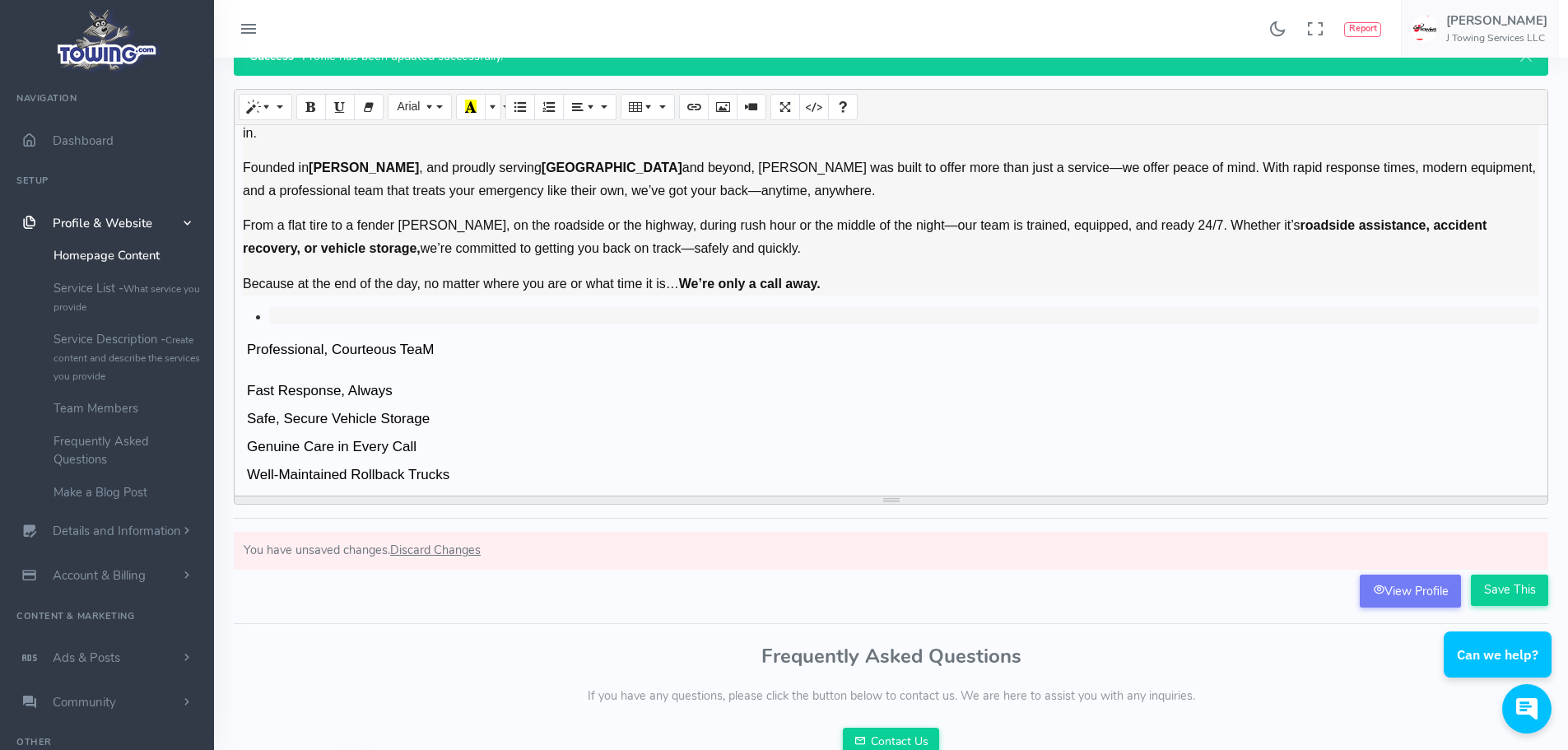
click at [347, 369] on div "J Towing Only a Call Away! In the fast-paced world of [GEOGRAPHIC_DATA][US_STAT…" at bounding box center [890, 310] width 1313 height 370
click at [362, 368] on div "J Towing Only a Call Away! In the fast-paced world of [GEOGRAPHIC_DATA][US_STAT…" at bounding box center [890, 310] width 1313 height 370
click at [472, 358] on p "Professional, Courteous TeaM" at bounding box center [891, 352] width 1296 height 28
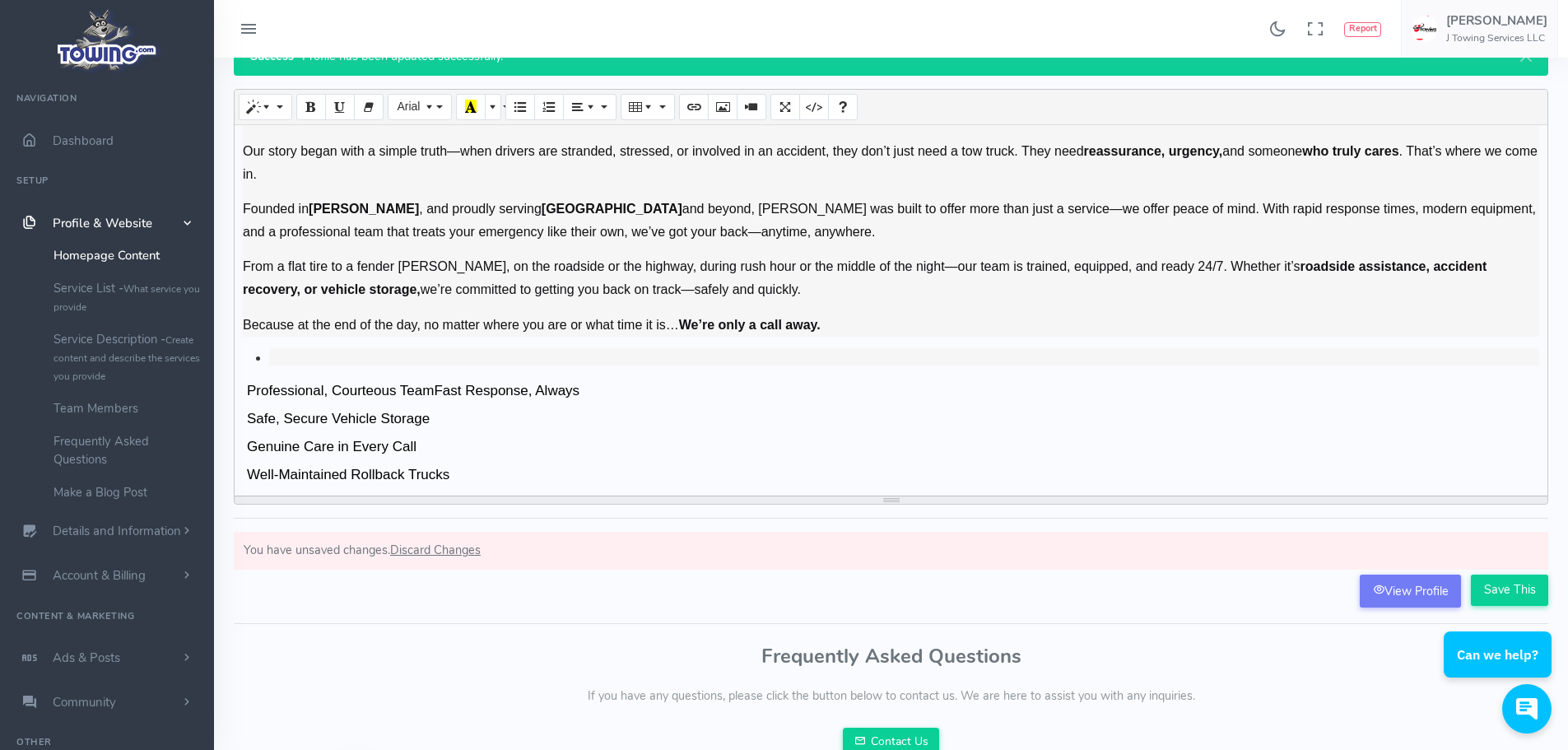
scroll to position [159, 0]
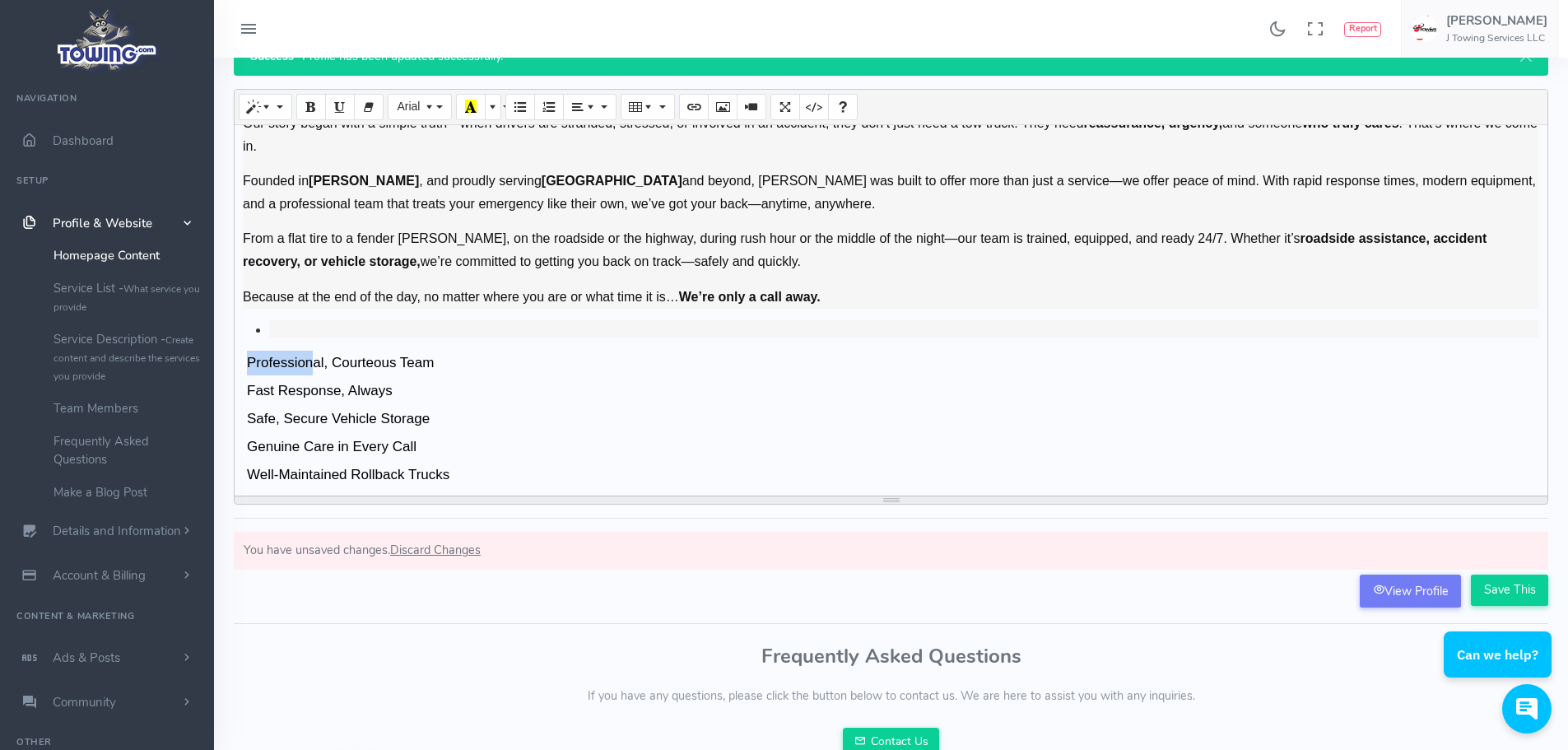
click at [316, 338] on div "J Towing Only a Call Away! In the fast-paced world of [GEOGRAPHIC_DATA][US_STAT…" at bounding box center [890, 310] width 1313 height 370
click at [307, 330] on li at bounding box center [904, 329] width 1270 height 17
drag, startPoint x: 318, startPoint y: 322, endPoint x: 198, endPoint y: 332, distance: 120.4
click at [198, 332] on div "Found 17 results Analytics Report" at bounding box center [784, 423] width 1568 height 1013
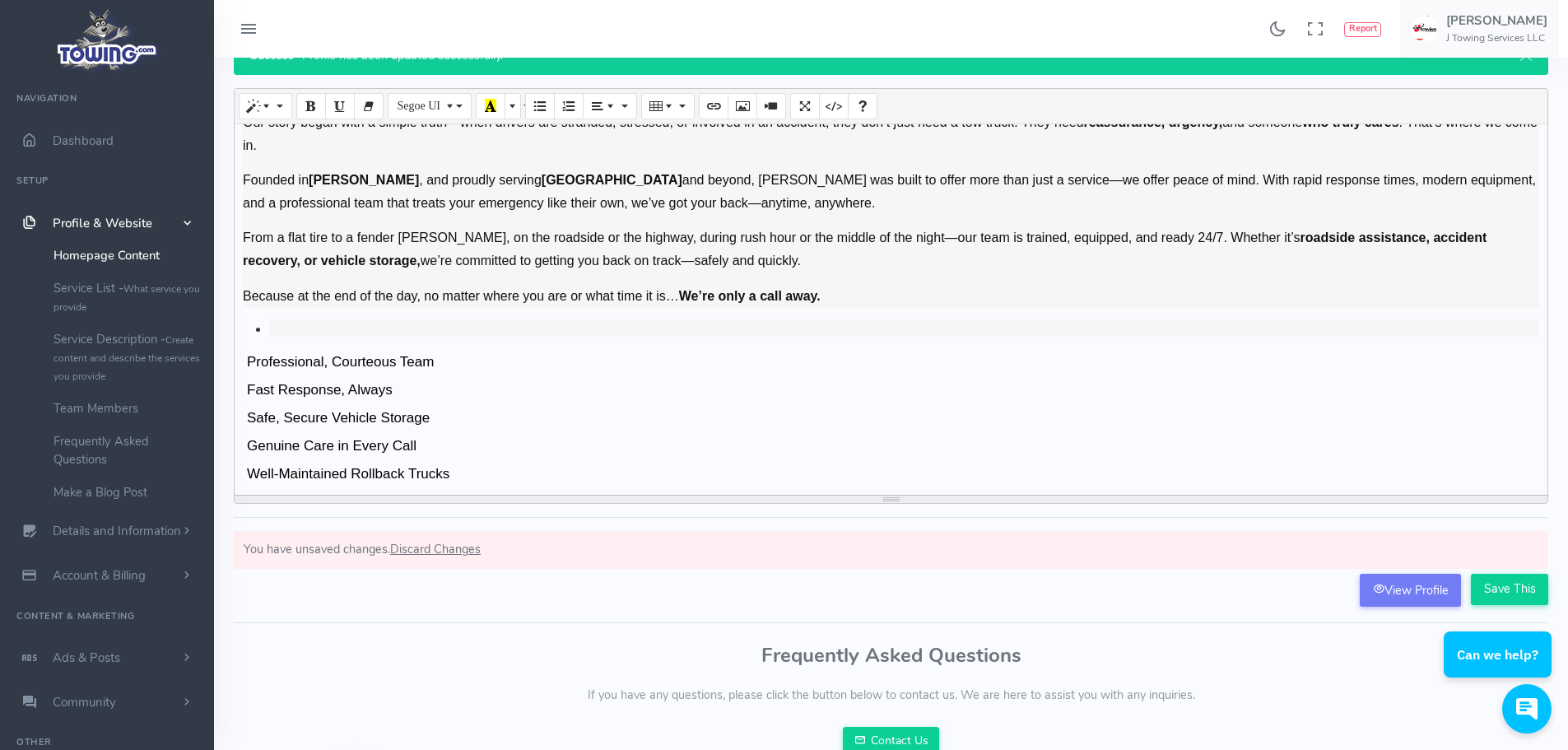
click at [392, 323] on li at bounding box center [904, 329] width 1270 height 17
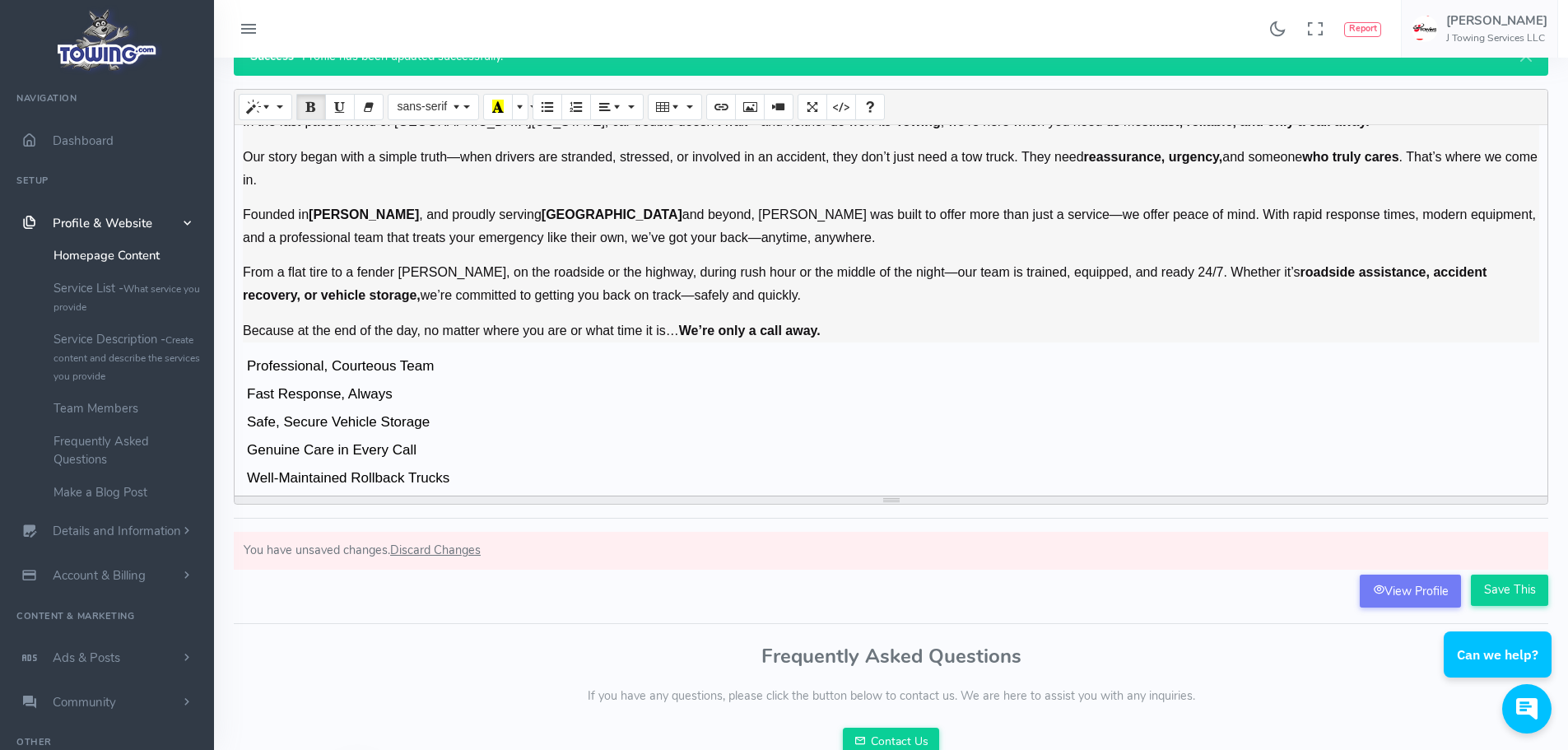
scroll to position [128, 0]
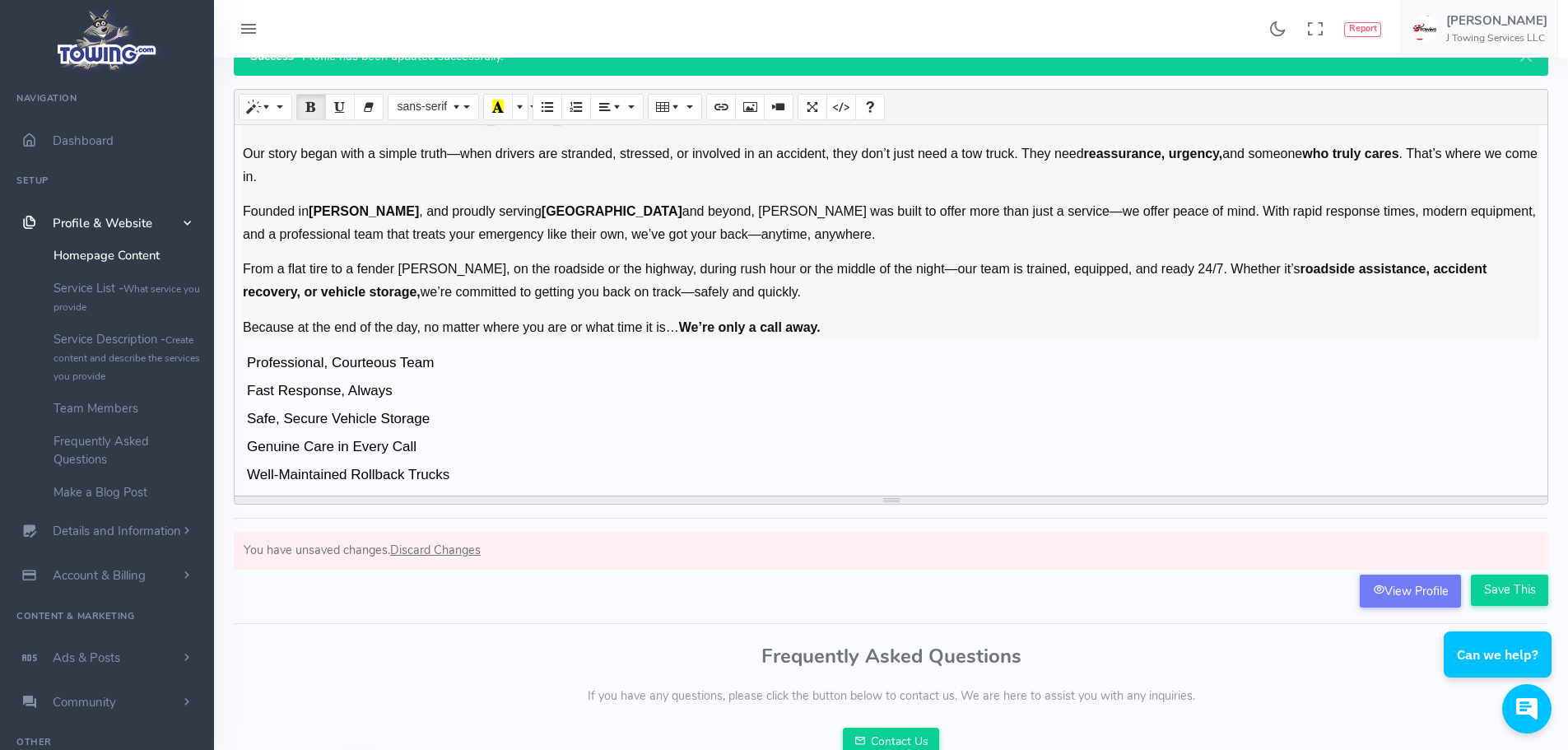
click at [870, 392] on p "Fast Response, Always" at bounding box center [891, 393] width 1296 height 28
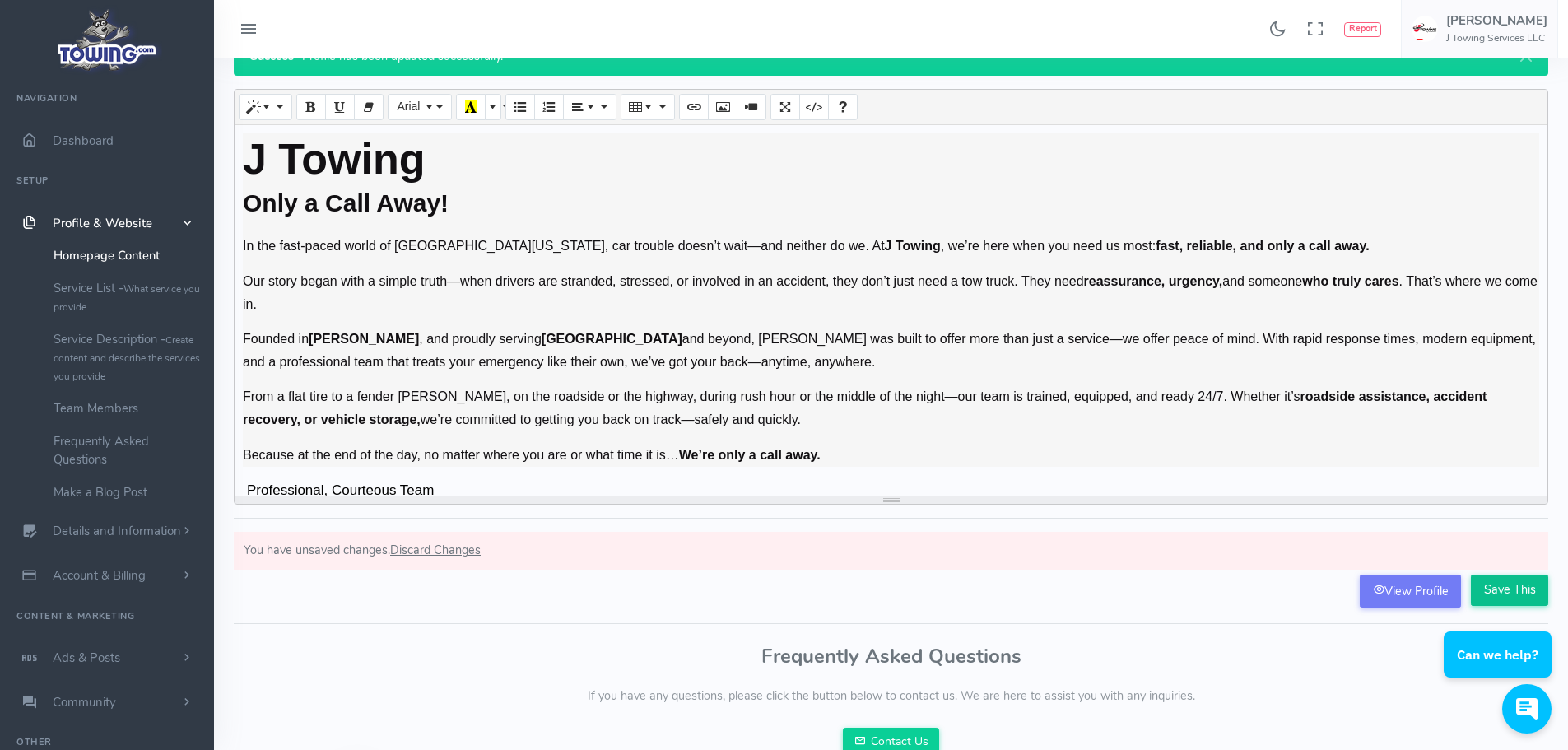
click at [1539, 585] on input "Save This" at bounding box center [1509, 590] width 77 height 31
click at [1393, 585] on link "View Profile" at bounding box center [1410, 591] width 102 height 33
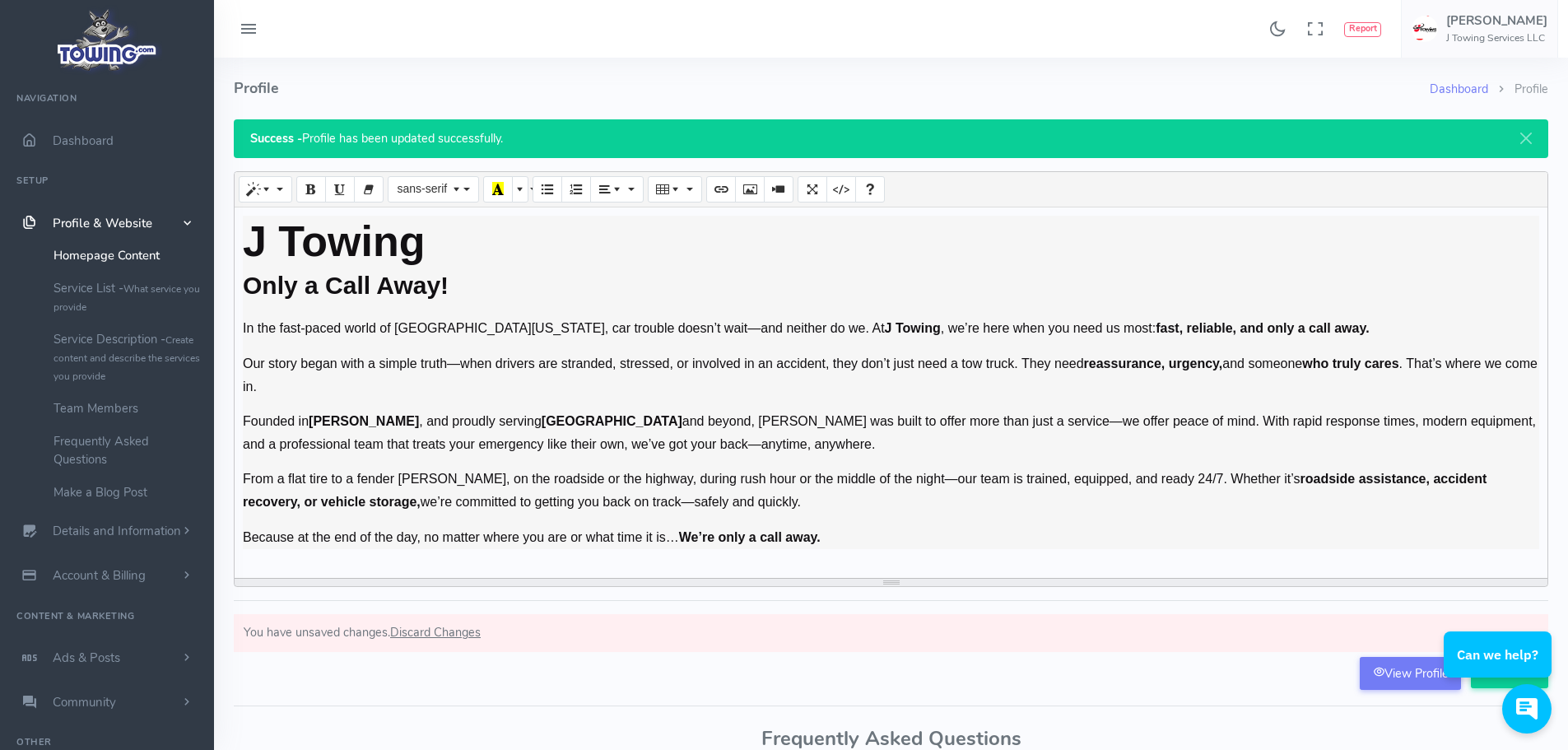
click at [390, 270] on h2 "Only a Call Away!" at bounding box center [891, 285] width 1296 height 37
click at [245, 287] on h2 "Only a Call Away!" at bounding box center [891, 285] width 1296 height 37
drag, startPoint x: 246, startPoint y: 248, endPoint x: 490, endPoint y: 237, distance: 244.2
click at [490, 237] on h2 "J Towing" at bounding box center [891, 241] width 1296 height 51
click at [522, 187] on span "More Color" at bounding box center [521, 188] width 11 height 13
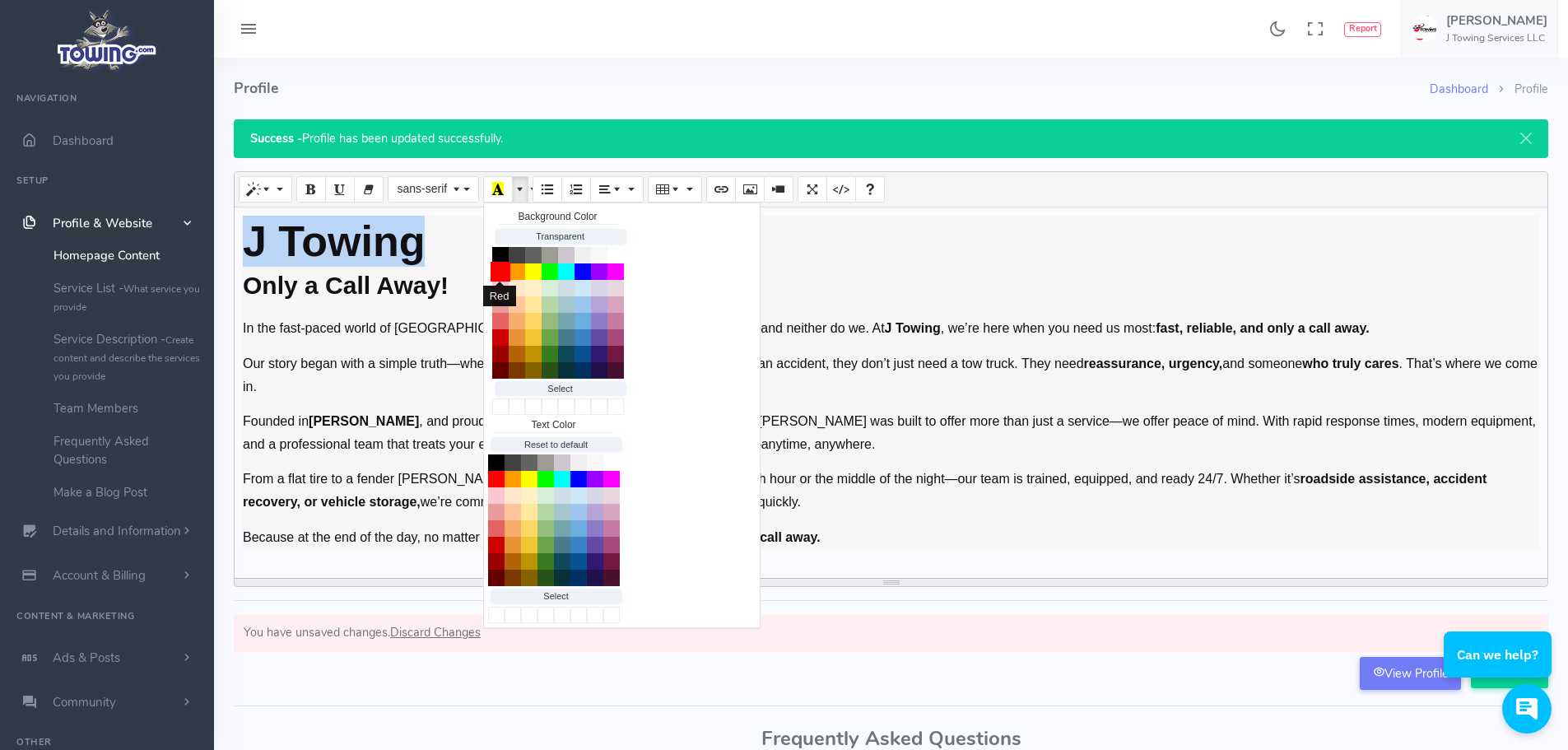
click at [498, 268] on button "Red" at bounding box center [500, 271] width 20 height 20
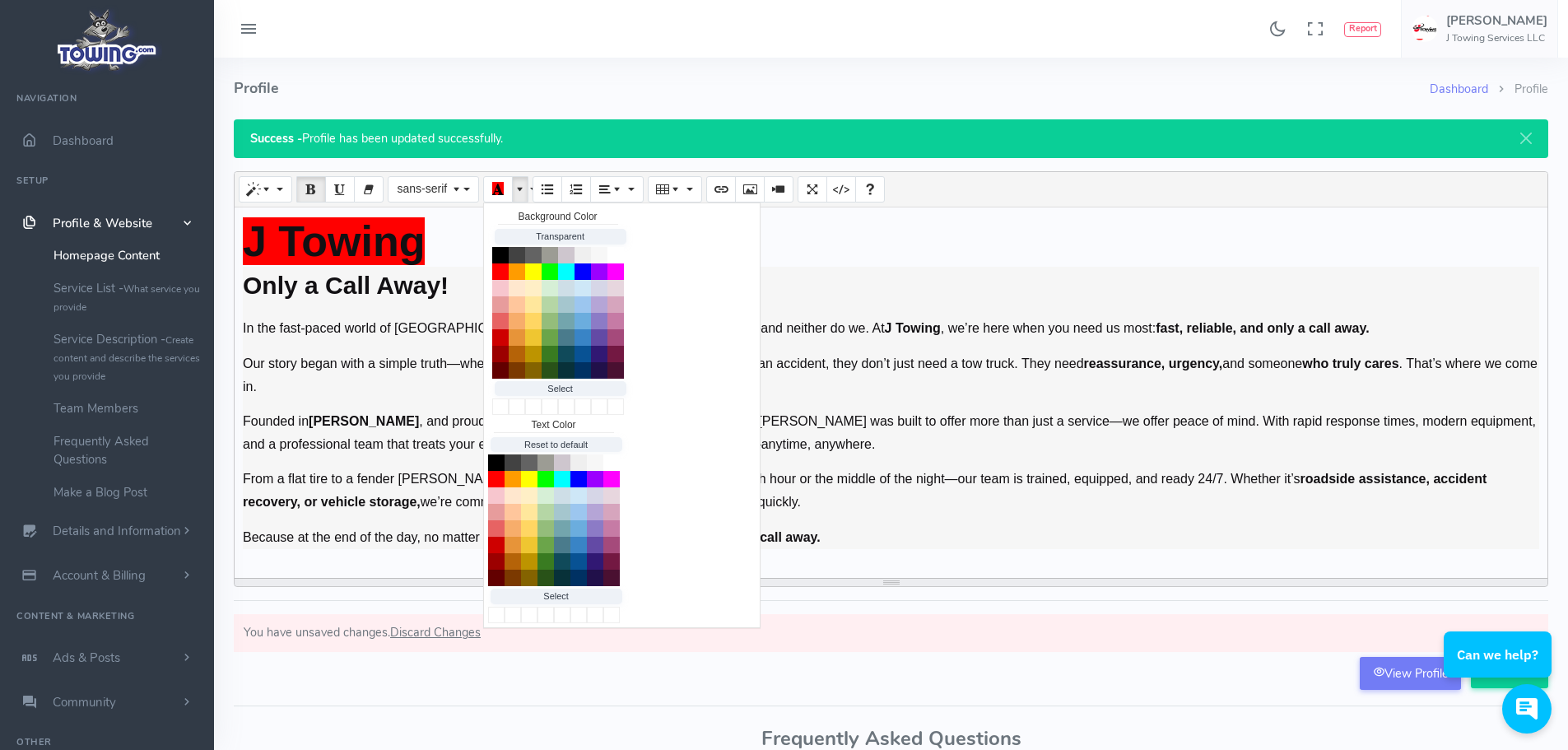
click at [1016, 296] on h2 "Only a Call Away!" at bounding box center [891, 285] width 1296 height 37
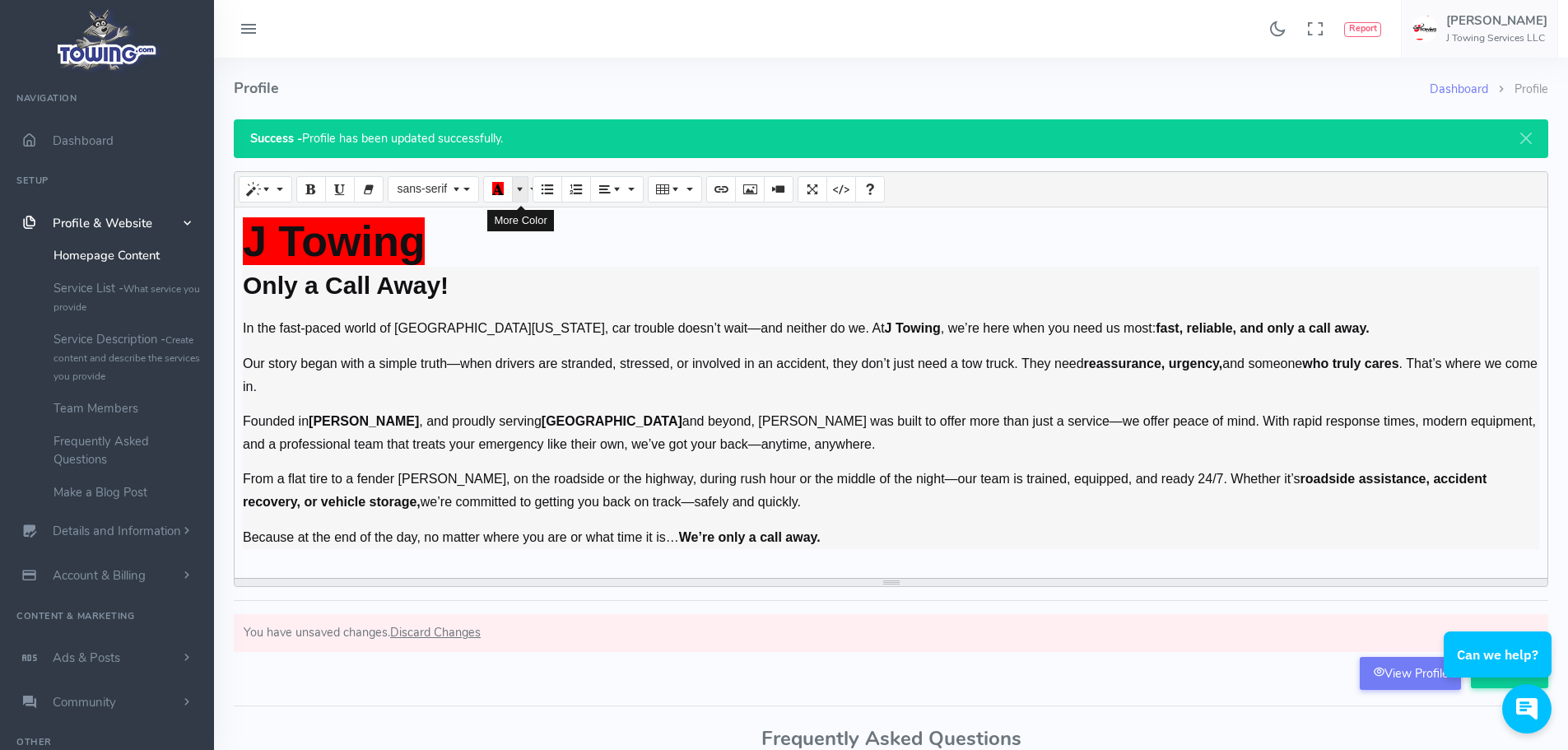
click at [520, 183] on span "More Color" at bounding box center [521, 188] width 11 height 13
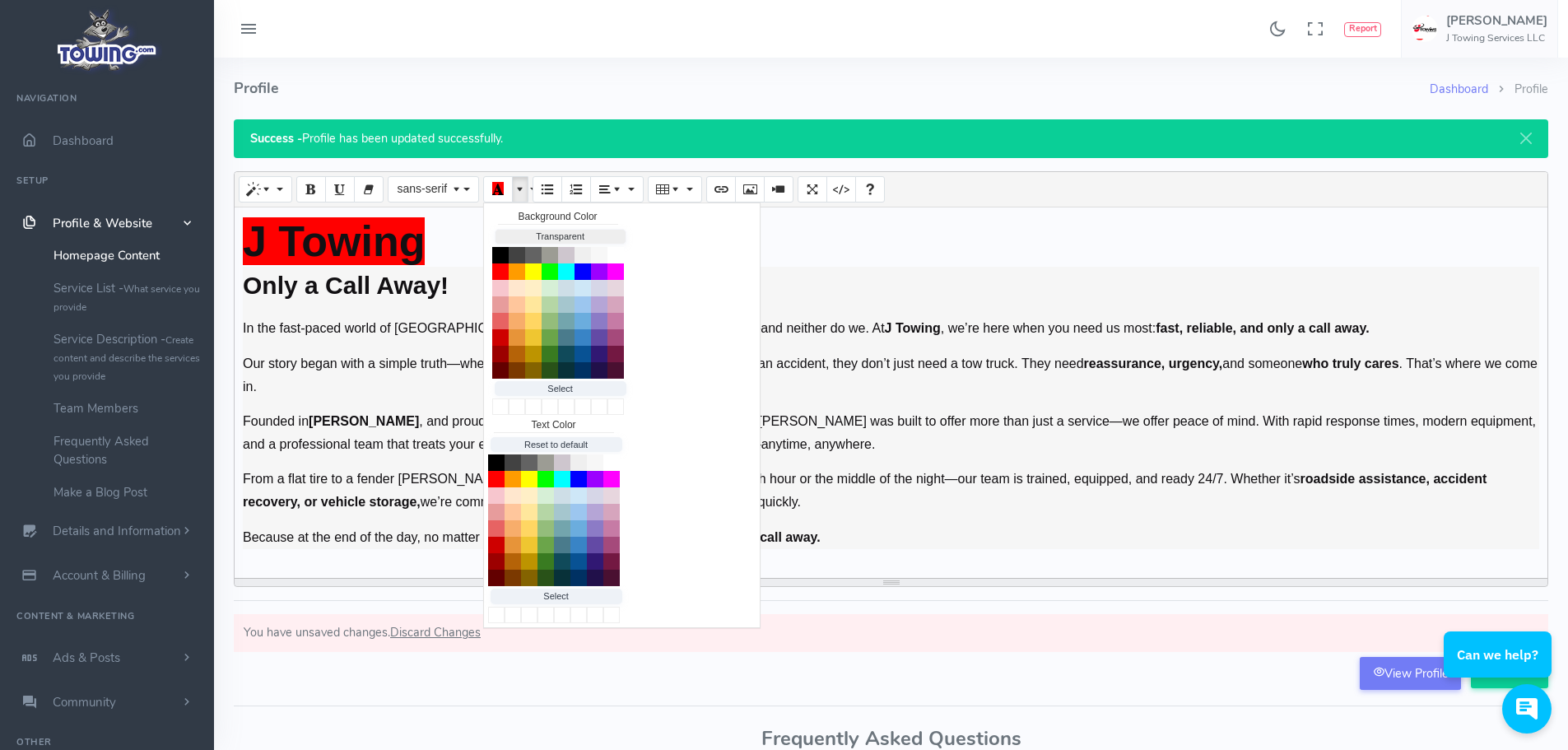
click at [538, 236] on button "Transparent" at bounding box center [560, 236] width 132 height 16
click at [901, 277] on h2 "Only a Call Away!" at bounding box center [891, 285] width 1296 height 37
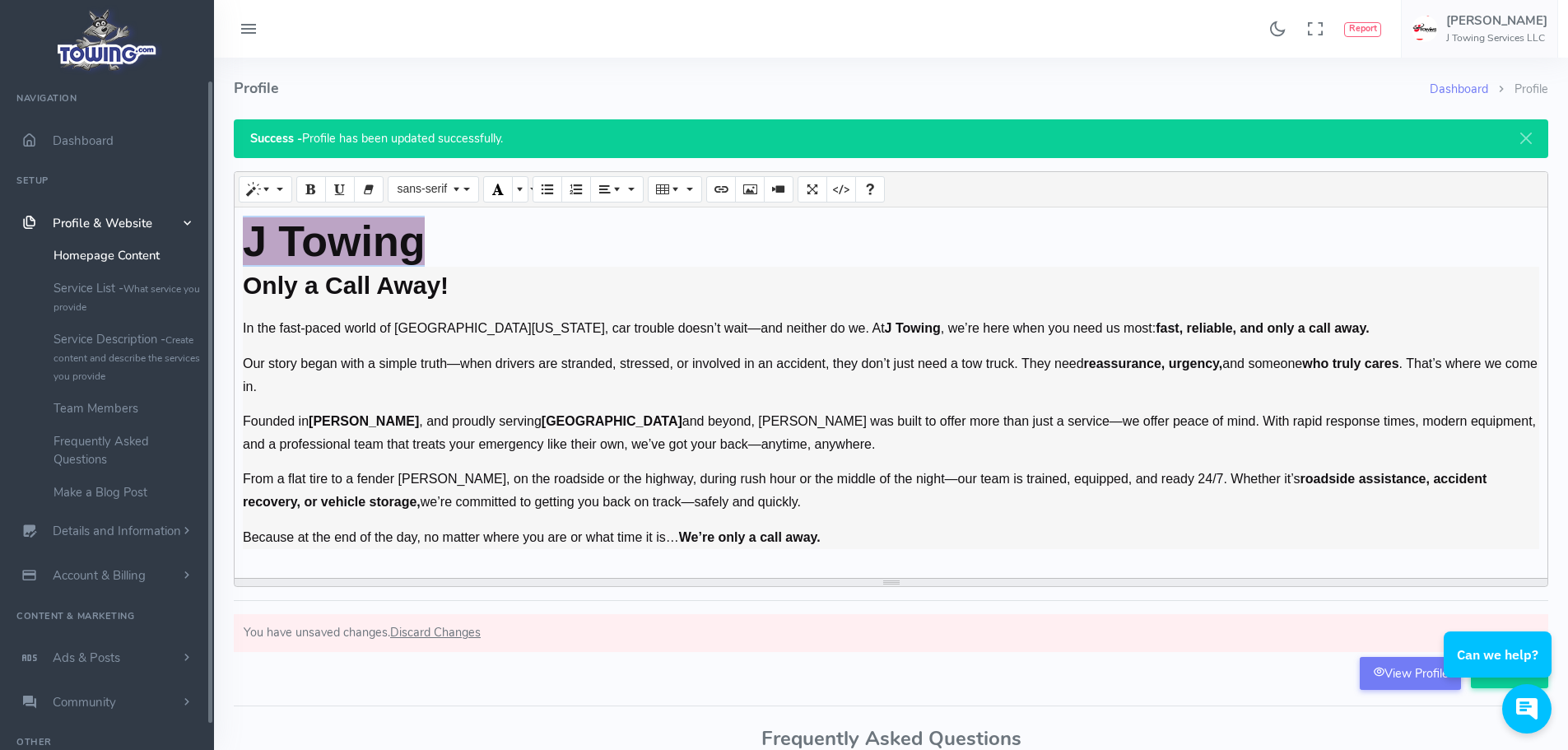
drag, startPoint x: 395, startPoint y: 243, endPoint x: 131, endPoint y: 228, distance: 264.4
click at [131, 228] on div "Found 17 results Analytics Report" at bounding box center [784, 507] width 1568 height 1013
click at [523, 185] on span "More Color" at bounding box center [521, 188] width 11 height 13
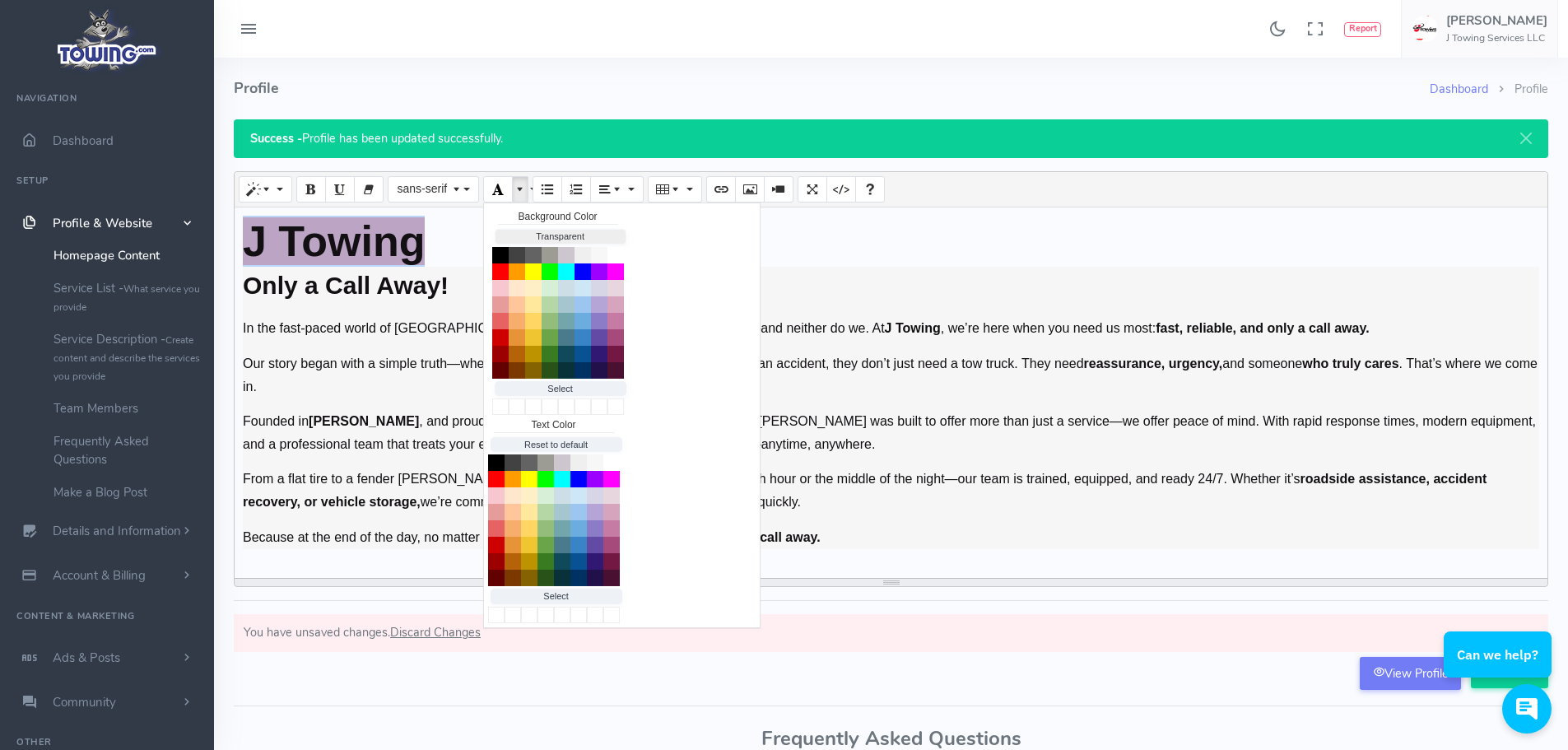
click at [526, 234] on button "Transparent" at bounding box center [560, 236] width 132 height 16
click at [919, 292] on h2 "Only a Call Away!" at bounding box center [891, 285] width 1296 height 37
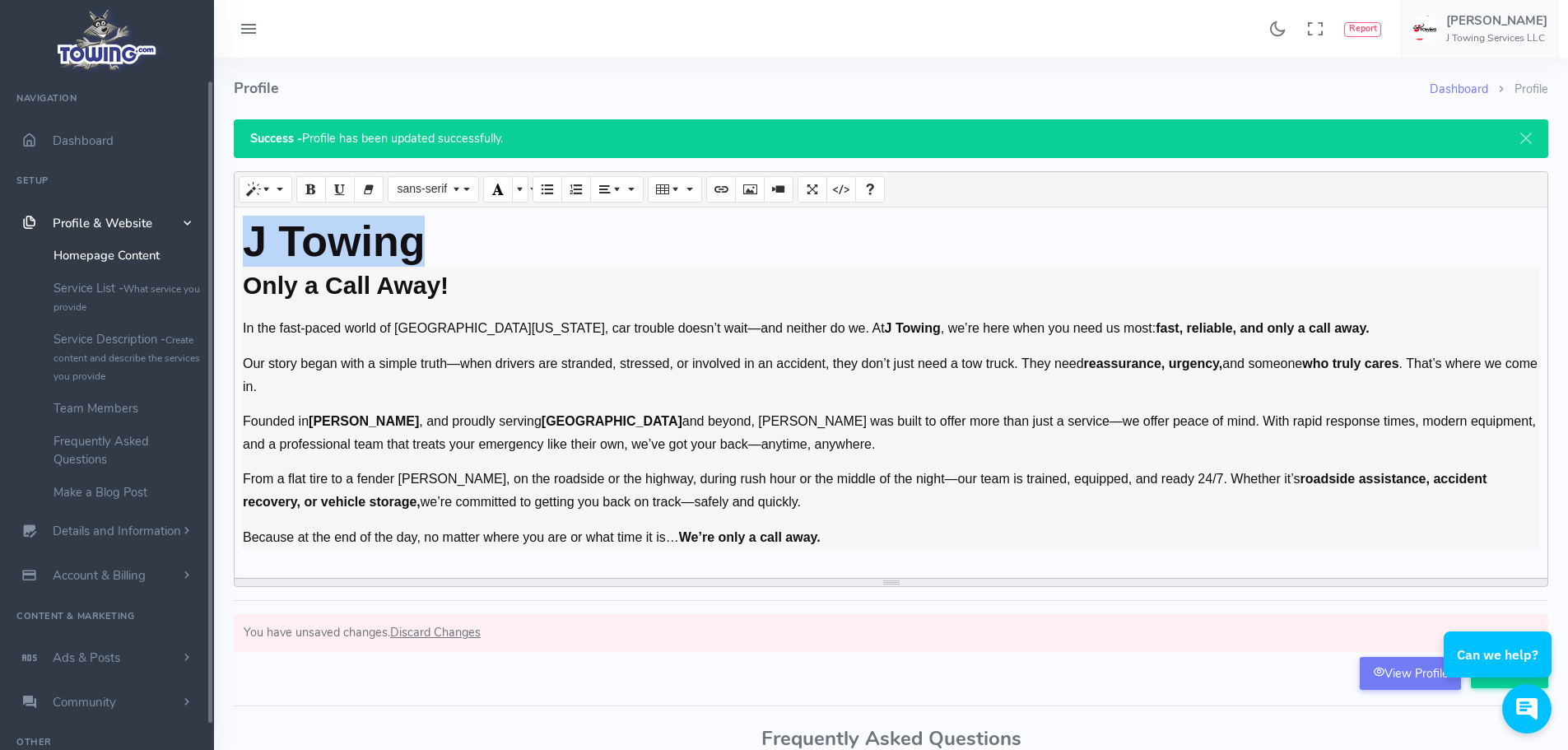
drag, startPoint x: 474, startPoint y: 242, endPoint x: 114, endPoint y: 226, distance: 360.4
click at [114, 226] on div "Found 17 results Analytics Report" at bounding box center [784, 507] width 1568 height 1013
click at [519, 184] on span "More Color" at bounding box center [521, 188] width 11 height 13
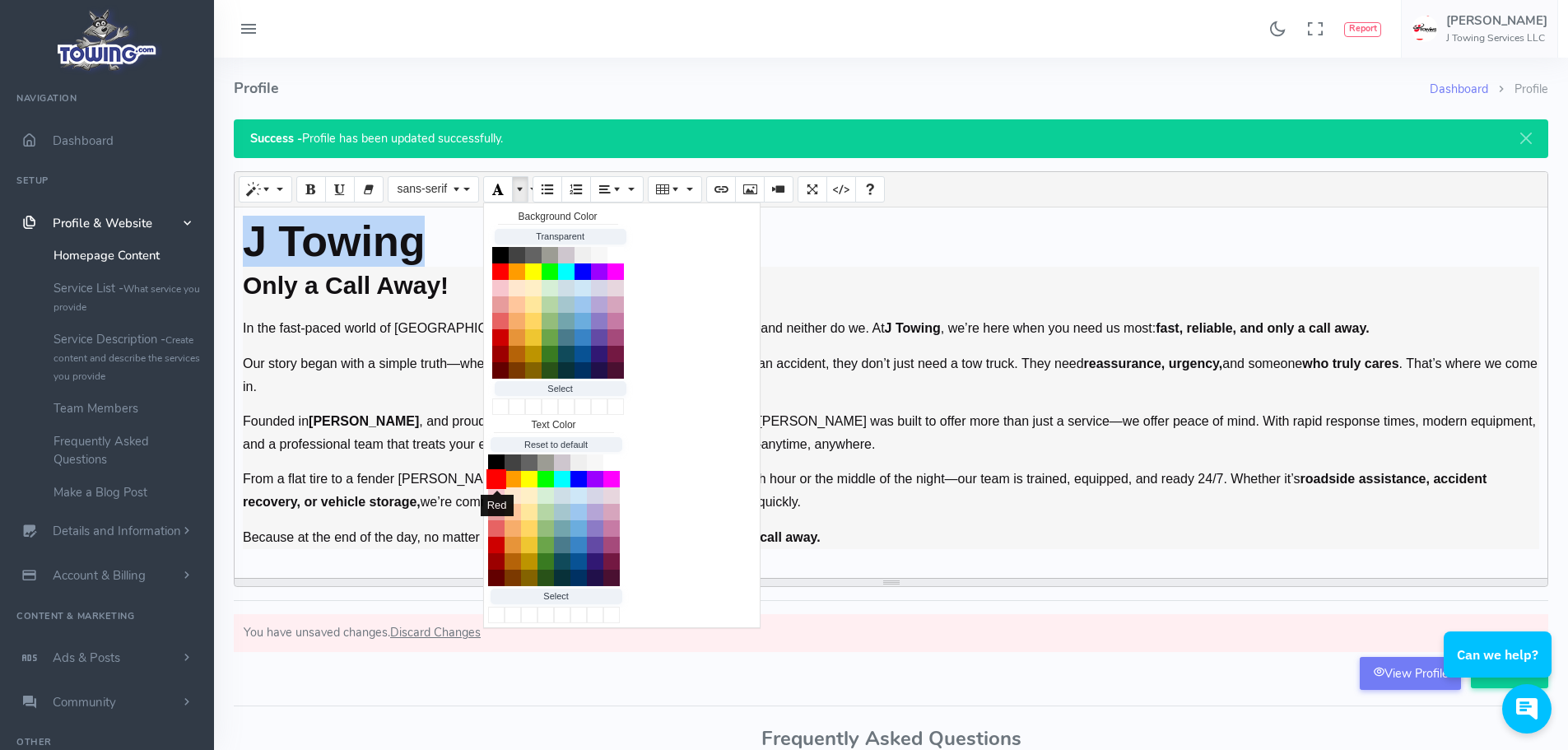
click at [493, 476] on button "Red" at bounding box center [496, 479] width 20 height 20
click at [752, 433] on div "Background Color Transparent Select #ffff00 Text Color Reset to default Select …" at bounding box center [621, 415] width 277 height 426
click at [1016, 422] on p "Founded in [GEOGRAPHIC_DATA] , and proudly serving [GEOGRAPHIC_DATA] and beyond…" at bounding box center [891, 433] width 1296 height 46
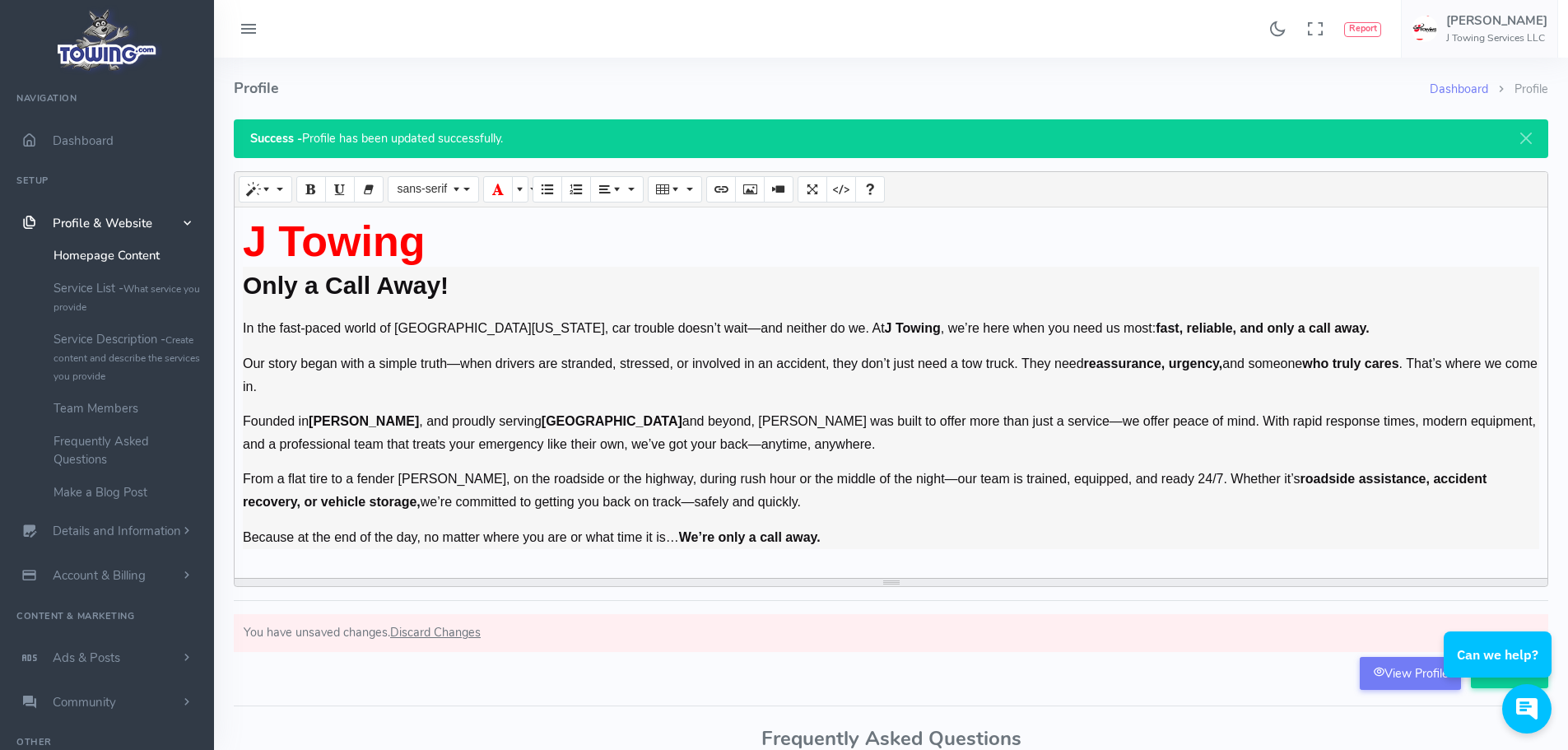
click at [505, 256] on h2 "J Towing" at bounding box center [891, 241] width 1296 height 51
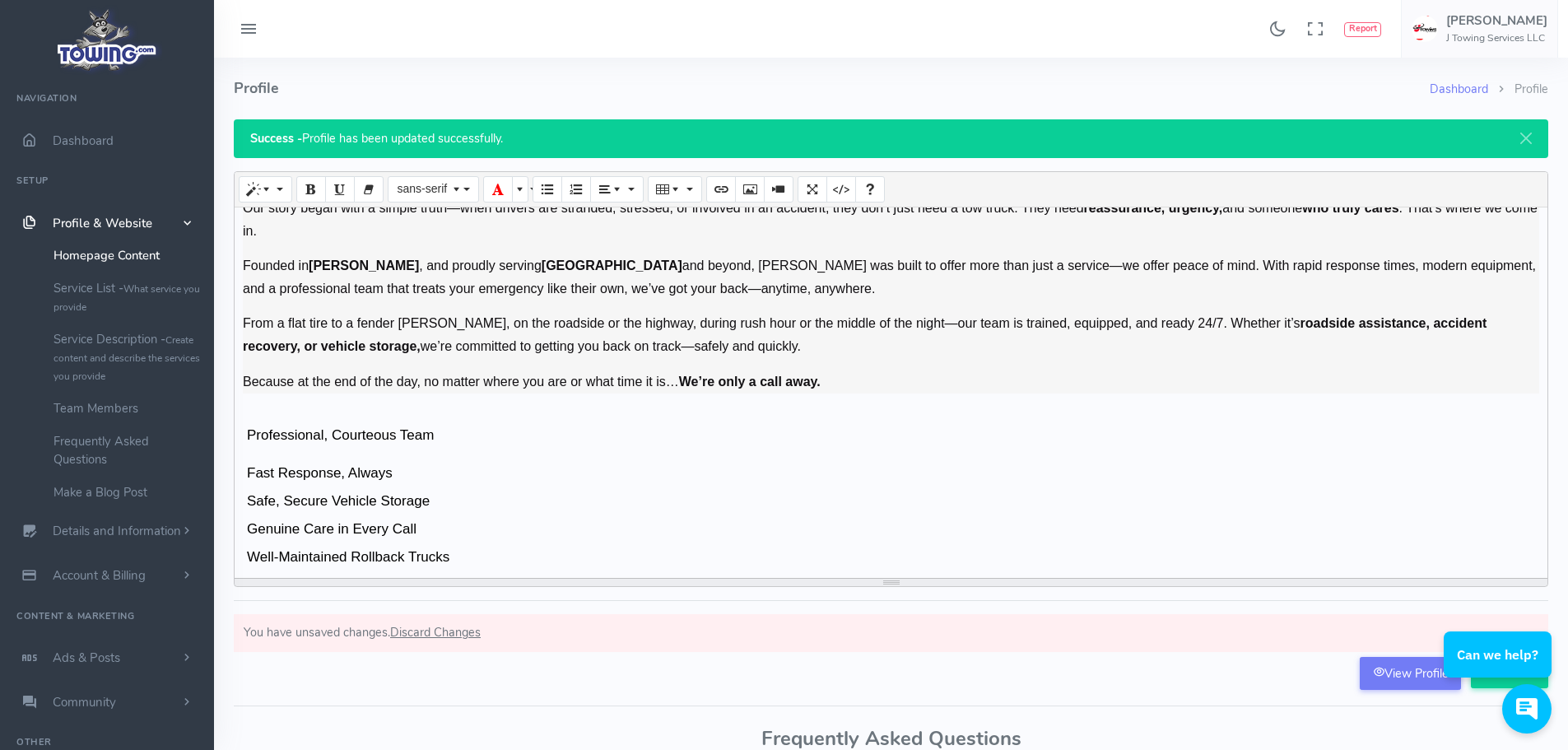
click at [1502, 684] on div "Can we help?" at bounding box center [1492, 708] width 120 height 50
click at [581, 307] on div "In the fast-paced world of [GEOGRAPHIC_DATA][US_STATE], car trouble doesn’t wai…" at bounding box center [891, 271] width 1296 height 245
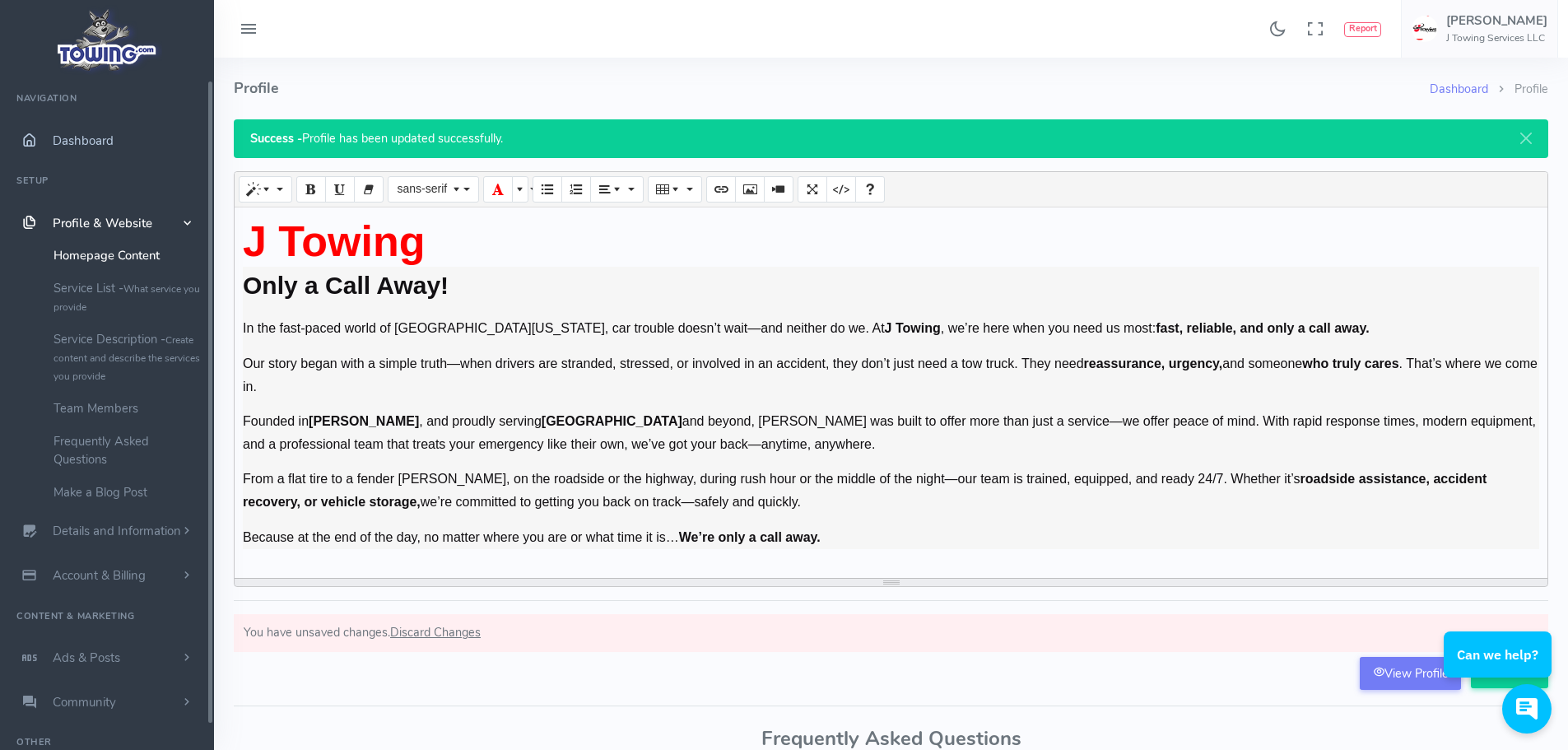
click at [96, 140] on span "Dashboard" at bounding box center [83, 141] width 61 height 17
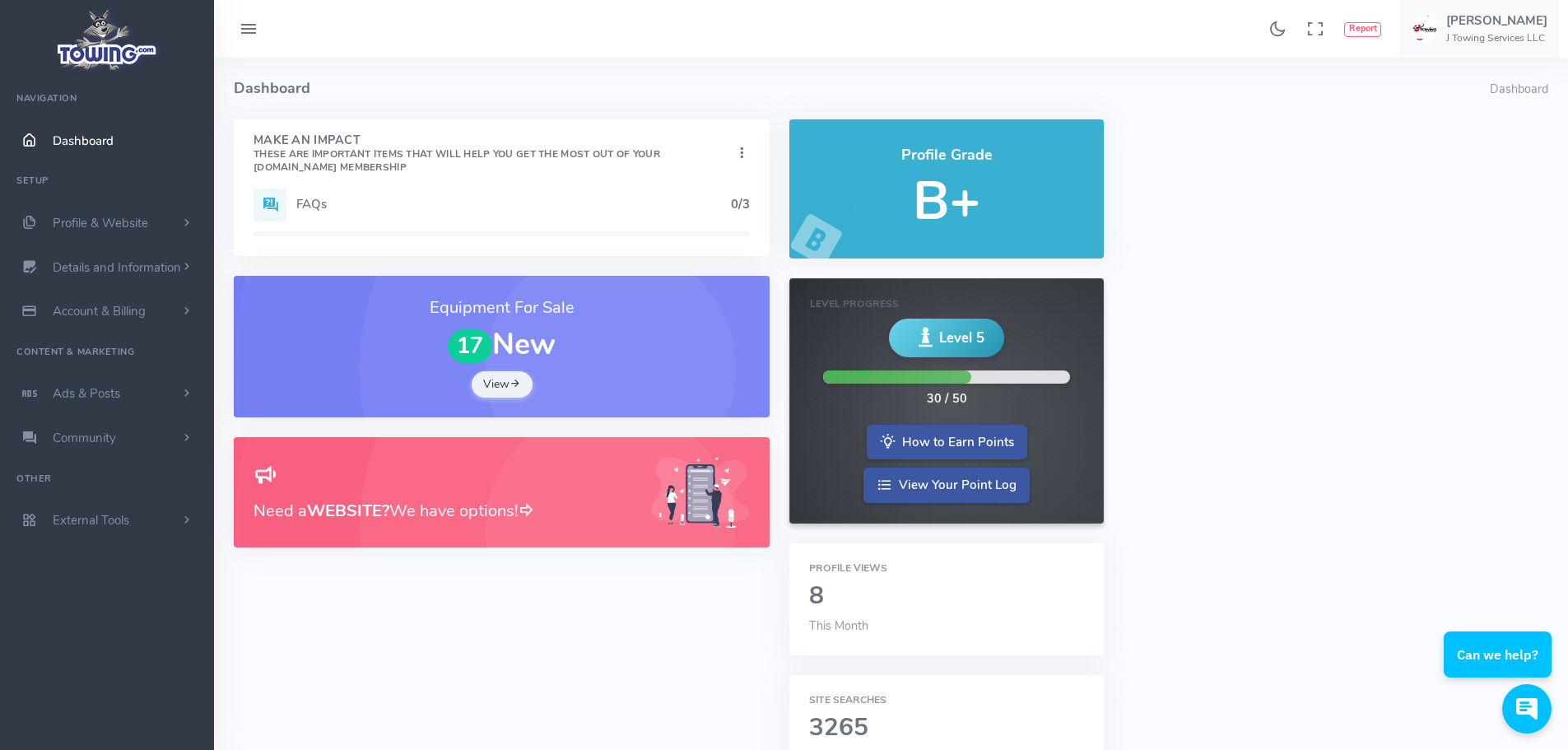
drag, startPoint x: 319, startPoint y: 141, endPoint x: 331, endPoint y: 147, distance: 13.4
click at [319, 141] on h4 "Make An Impact These are important items that will help you get the most out of…" at bounding box center [493, 153] width 480 height 39
drag, startPoint x: 400, startPoint y: 148, endPoint x: 692, endPoint y: 177, distance: 293.4
click at [692, 177] on div "Make An Impact These are important items that will help you get the most out of…" at bounding box center [501, 154] width 536 height 70
click at [333, 163] on small "These are important items that will help you get the most out of your [DOMAIN_N…" at bounding box center [457, 161] width 407 height 26
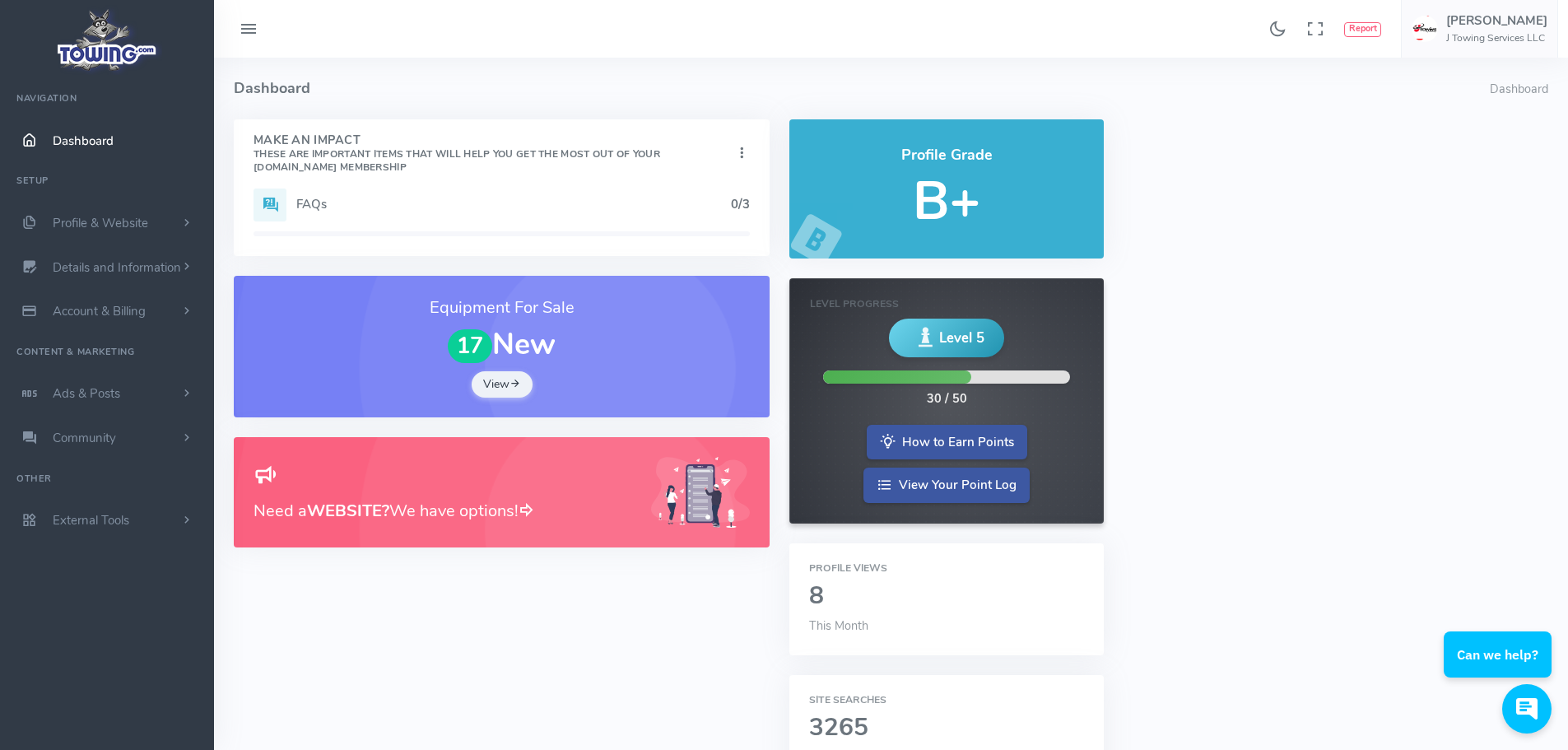
click at [742, 149] on icon at bounding box center [741, 154] width 17 height 23
click at [680, 182] on link "Show" at bounding box center [684, 184] width 131 height 28
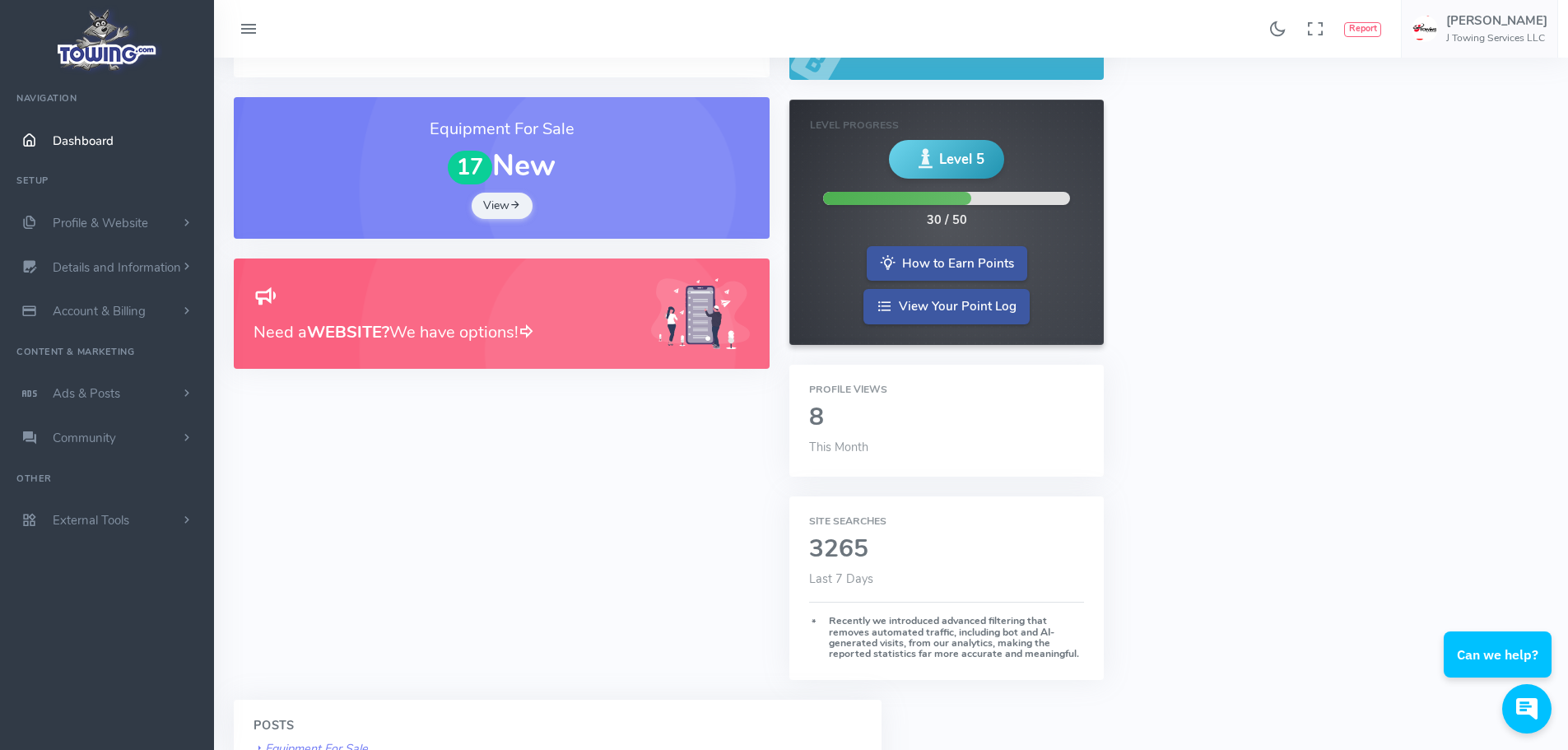
scroll to position [83, 0]
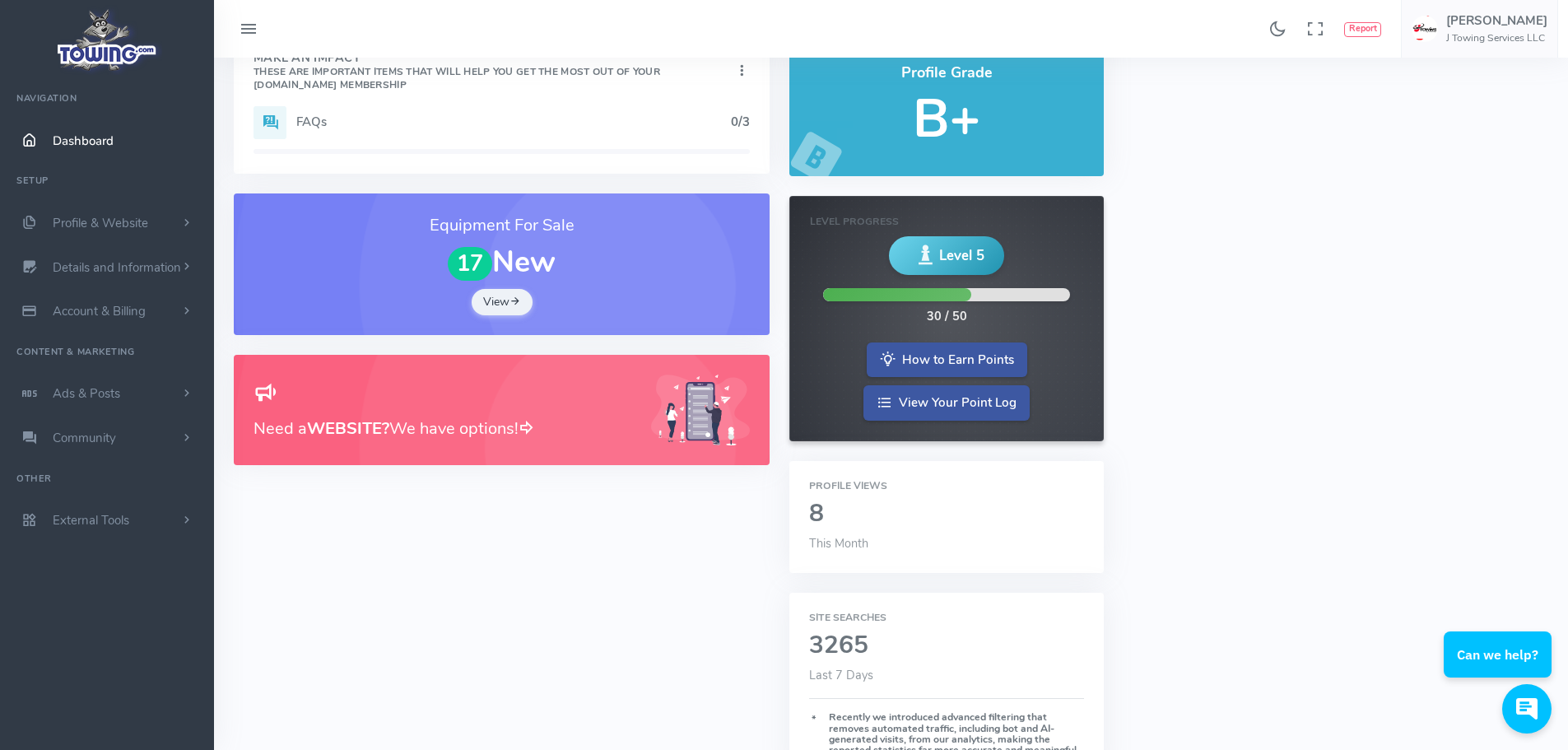
click at [854, 545] on span "This Month" at bounding box center [838, 543] width 59 height 17
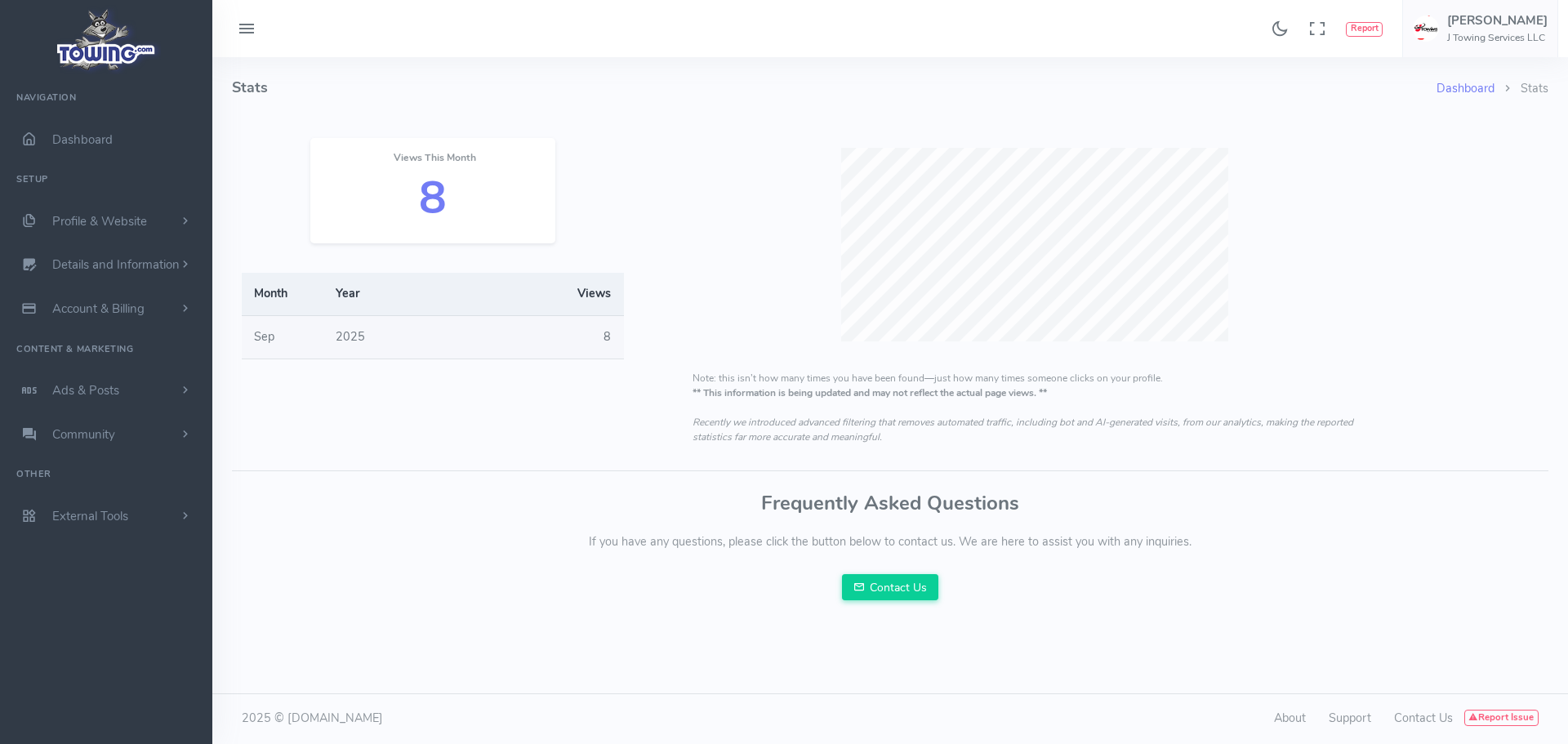
click at [816, 479] on div "Dashboard Stats Stats Views This Month 8 Month Year Views Sep" at bounding box center [890, 338] width 1336 height 563
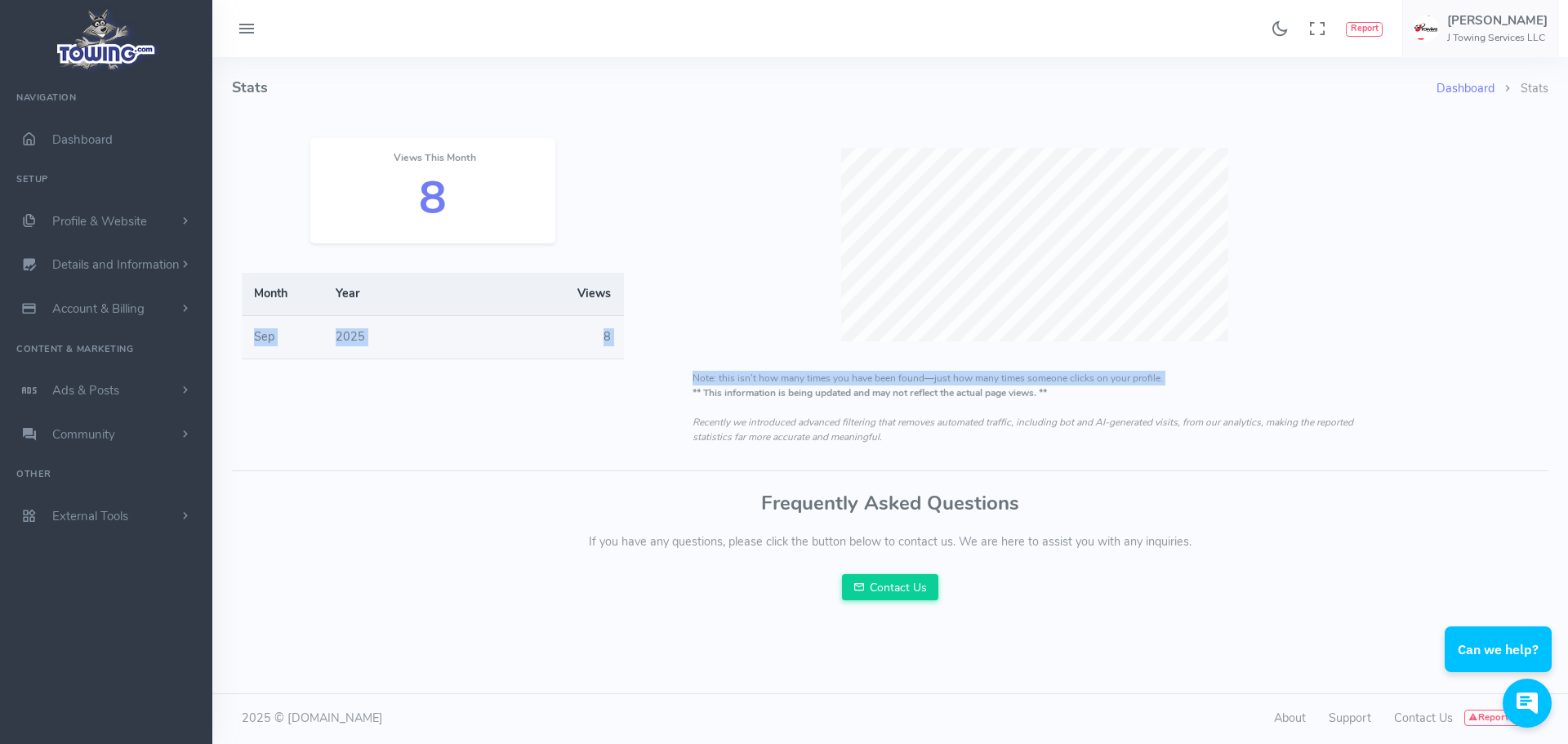
drag, startPoint x: 251, startPoint y: 339, endPoint x: 680, endPoint y: 396, distance: 432.8
click at [680, 396] on div "Views This Month 8 Month Year Views Sep 2025 8" at bounding box center [834, 278] width 1205 height 359
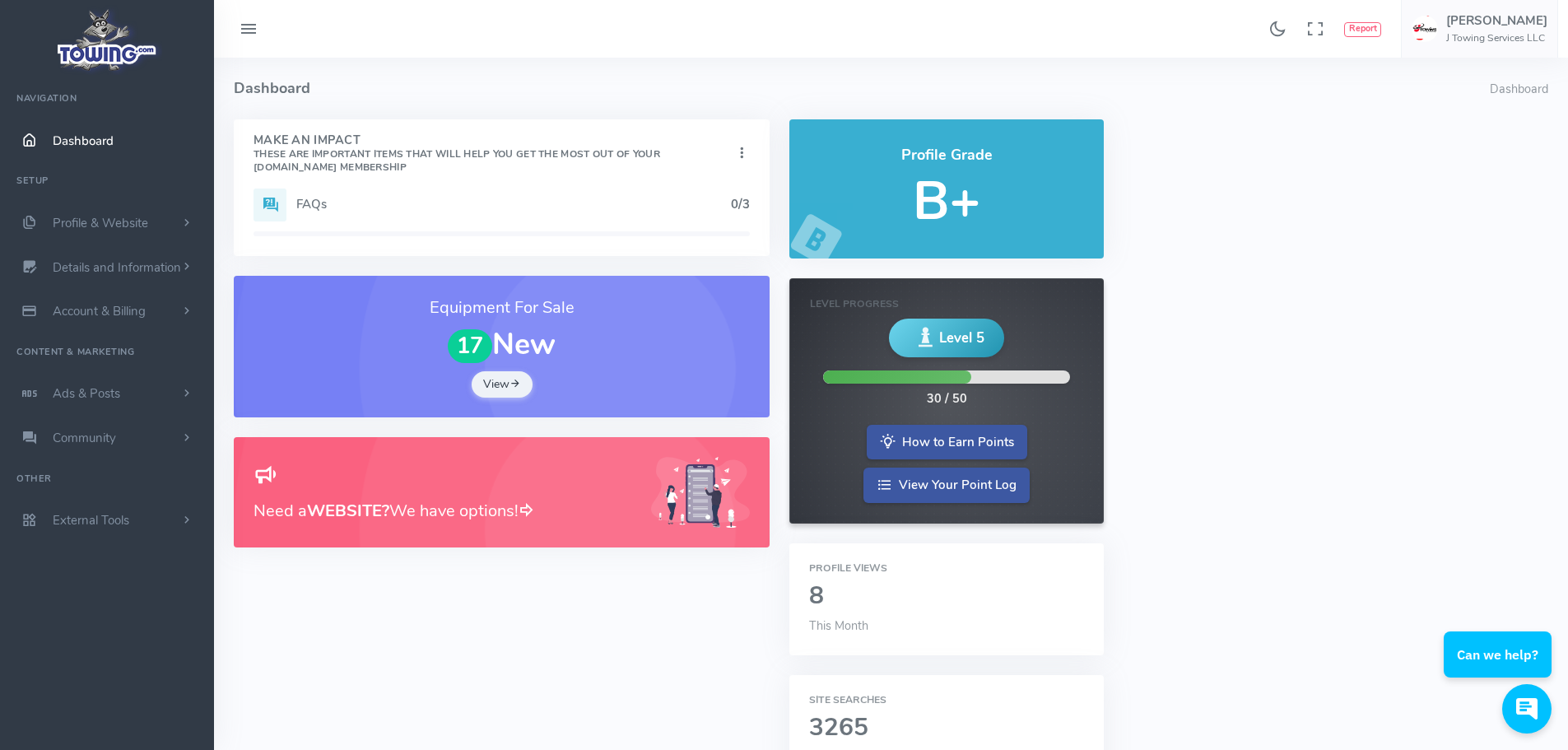
click at [738, 151] on icon at bounding box center [741, 154] width 17 height 23
click at [678, 181] on link "Show" at bounding box center [684, 184] width 131 height 28
click at [334, 155] on small "These are important items that will help you get the most out of your [DOMAIN_N…" at bounding box center [457, 161] width 407 height 26
click at [296, 198] on h5 "FAQs" at bounding box center [513, 203] width 434 height 13
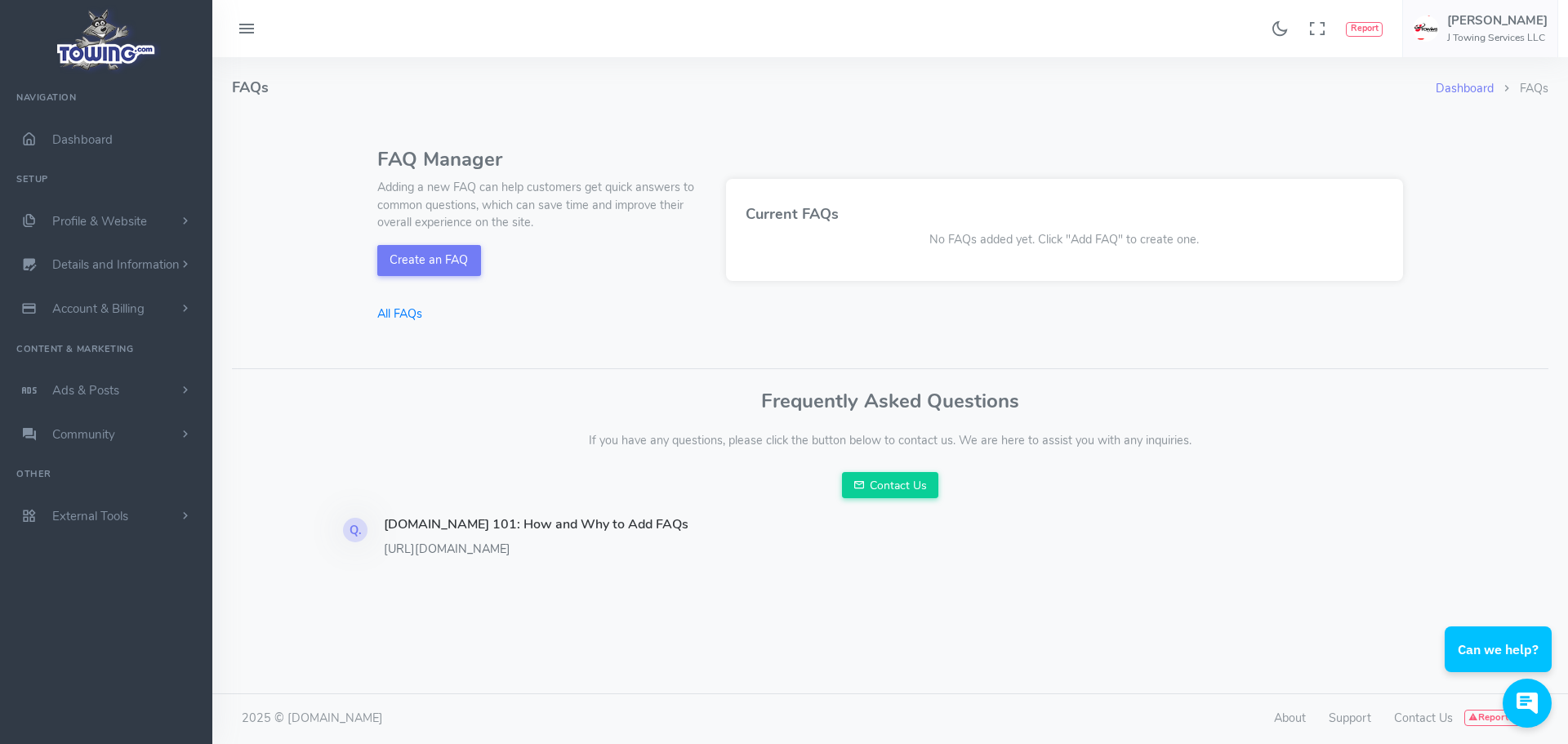
click at [472, 552] on p "[URL][DOMAIN_NAME]" at bounding box center [632, 549] width 497 height 18
click at [484, 525] on h4 "[DOMAIN_NAME] 101: How and Why to Add FAQs" at bounding box center [632, 525] width 497 height 15
click at [484, 525] on h4 "Towing.com 101: How and Why to Add FAQs" at bounding box center [632, 525] width 497 height 15
click at [767, 541] on p "https://towmarketing.com/Blog/Towingcom-101--Identity-Package#identity-faqs" at bounding box center [632, 549] width 497 height 18
drag, startPoint x: 820, startPoint y: 546, endPoint x: 371, endPoint y: 557, distance: 449.1
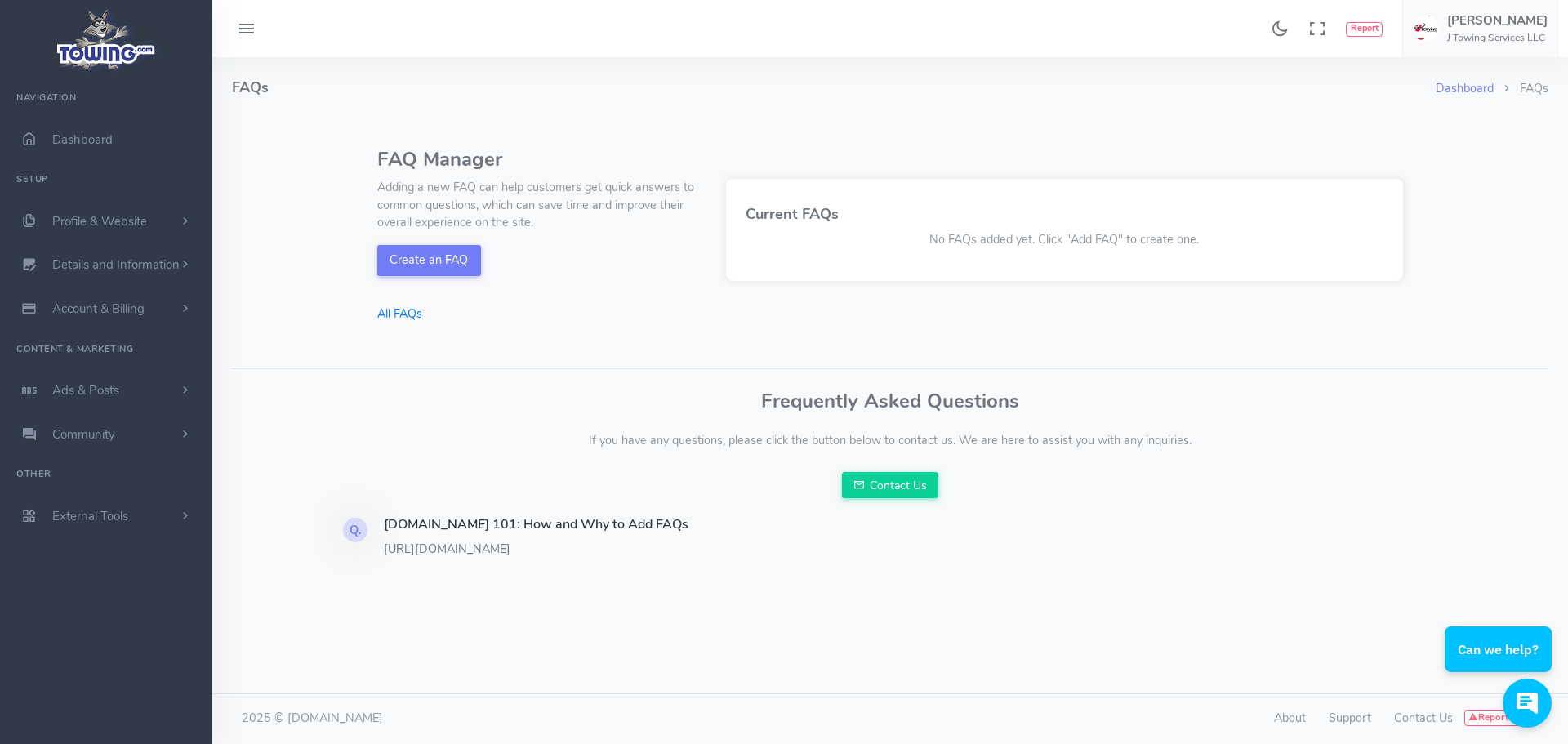
click at [372, 554] on div "Q. Towing.com 101: How and Why to Add FAQs https://towmarketing.com/Blog/Towing…" at bounding box center [612, 538] width 538 height 40
copy p "https://towmarketing.com/Blog/Towingcom-101--Identity-Package#identity-faqs"
click at [75, 134] on span "Dashboard" at bounding box center [83, 140] width 60 height 16
click at [91, 235] on link "Profile & Website" at bounding box center [106, 221] width 212 height 44
click at [70, 419] on link "Team Members" at bounding box center [126, 405] width 172 height 33
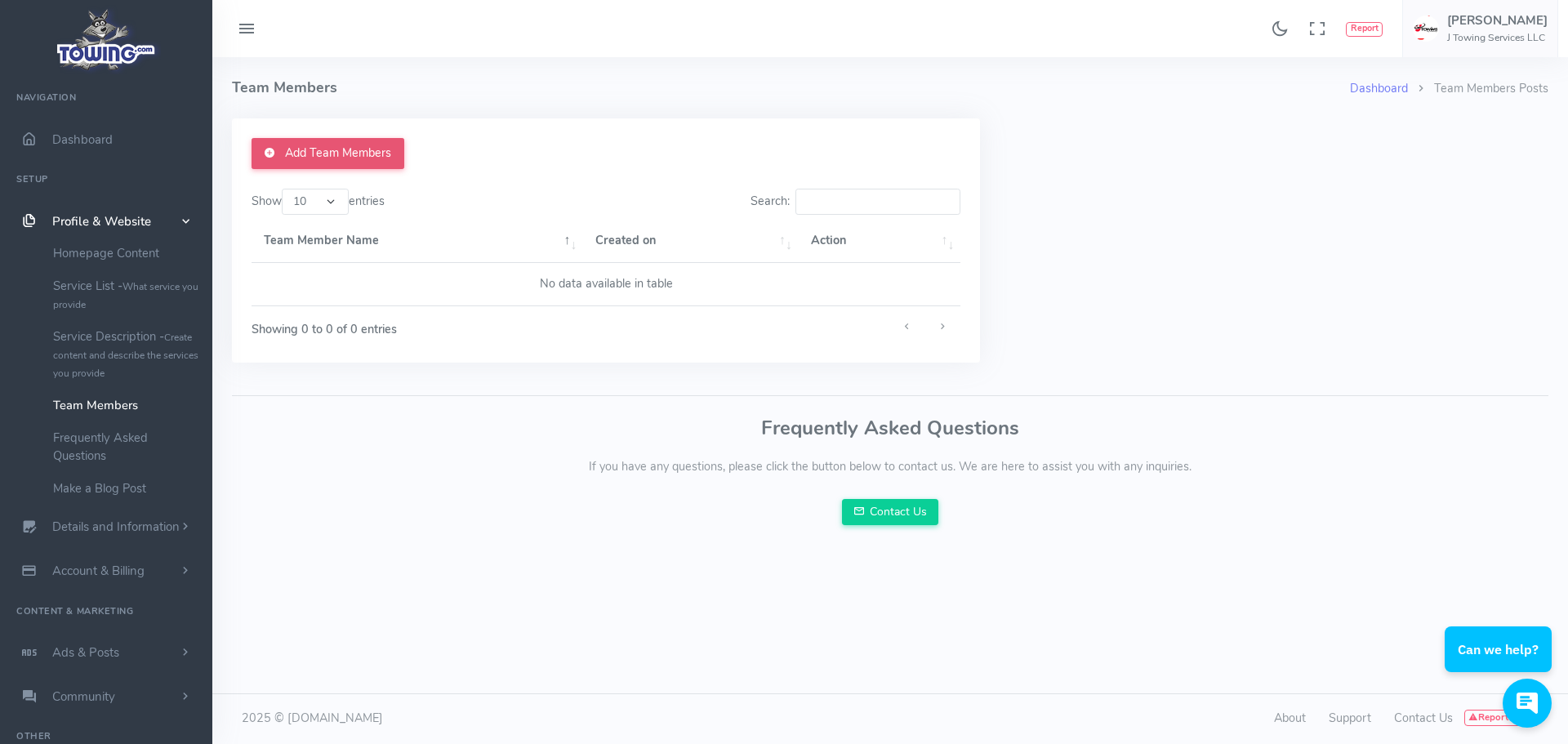
click at [288, 160] on link "Add Team Members" at bounding box center [328, 153] width 153 height 31
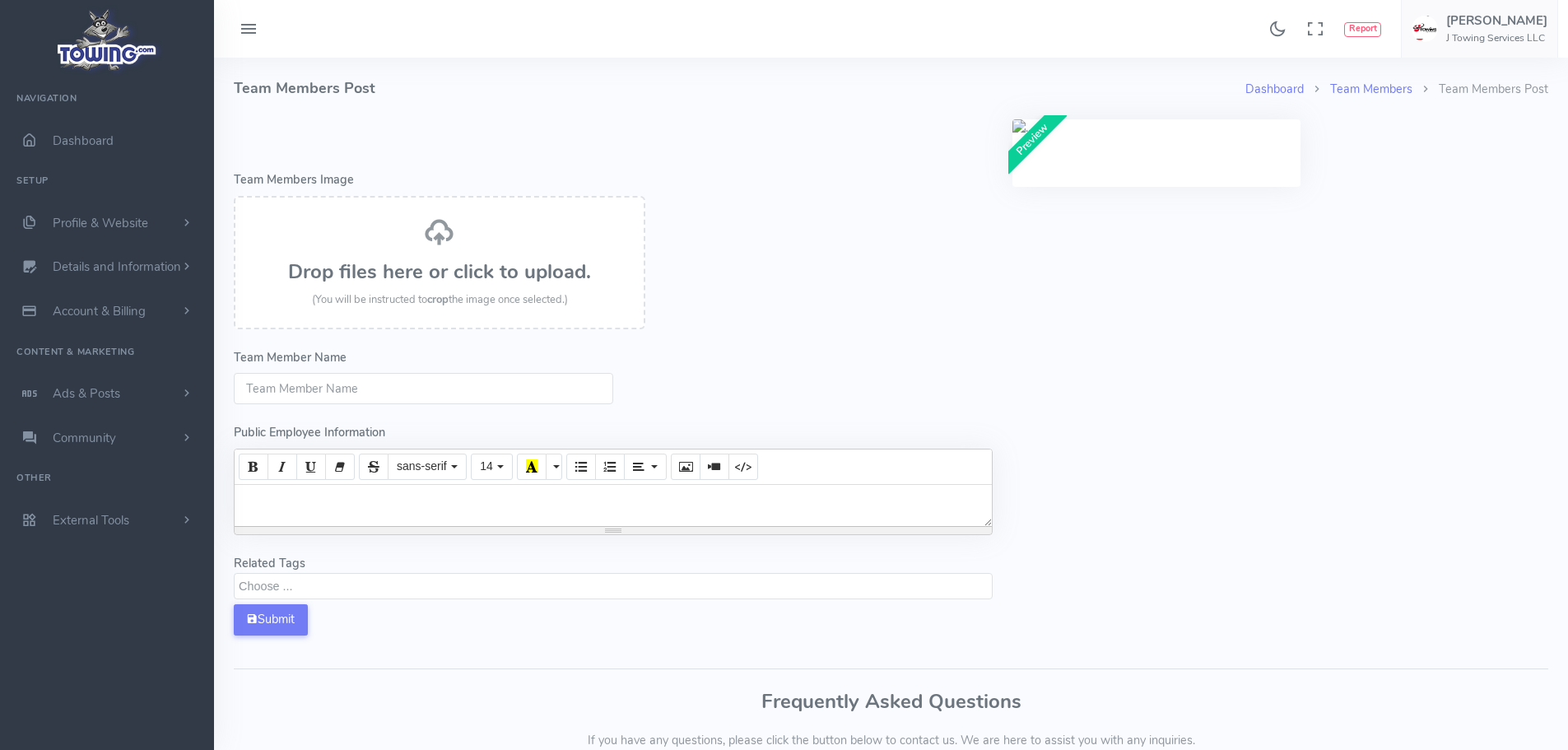
select select
click at [134, 223] on span "Profile & Website" at bounding box center [101, 222] width 96 height 17
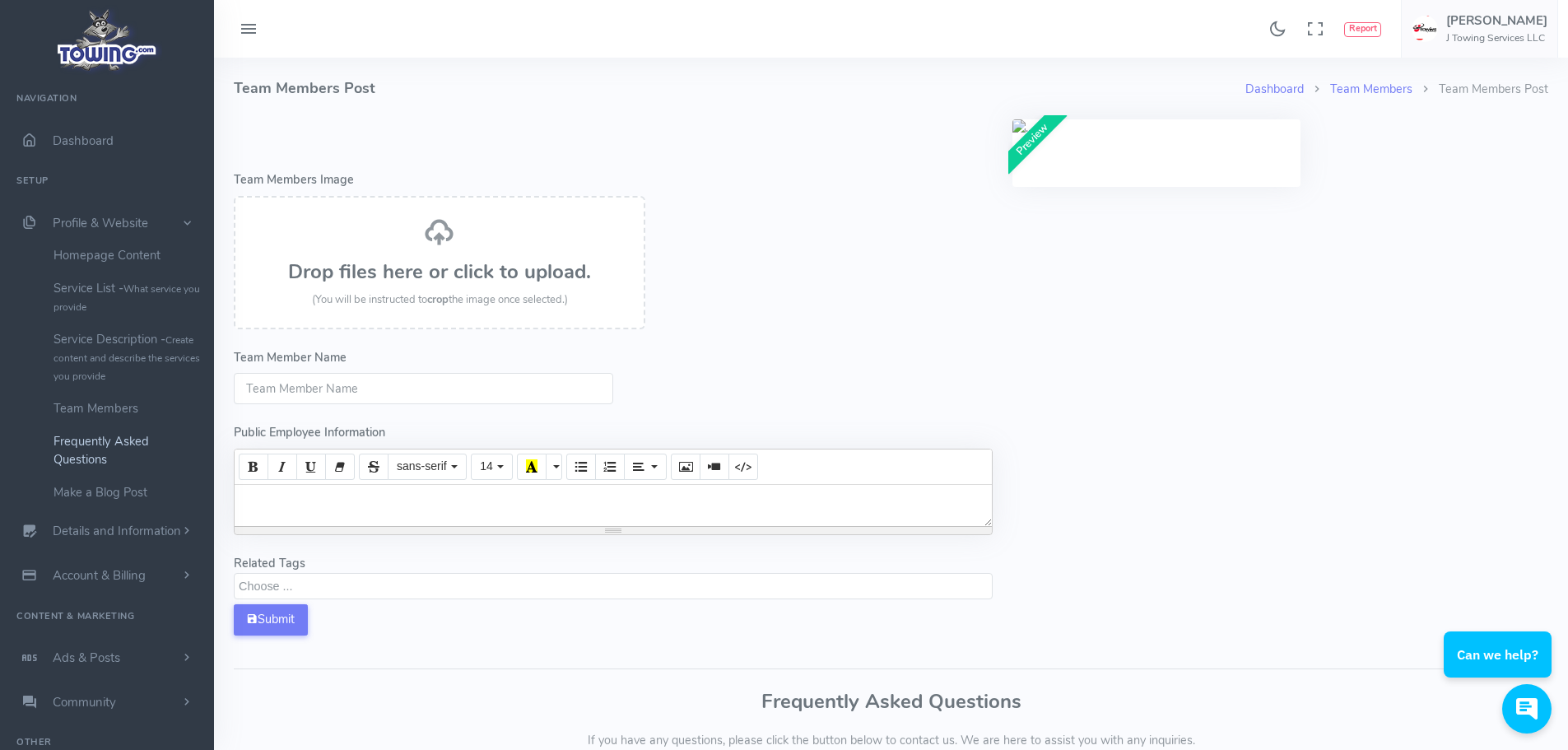
click at [100, 439] on link "Frequently Asked Questions" at bounding box center [127, 450] width 173 height 51
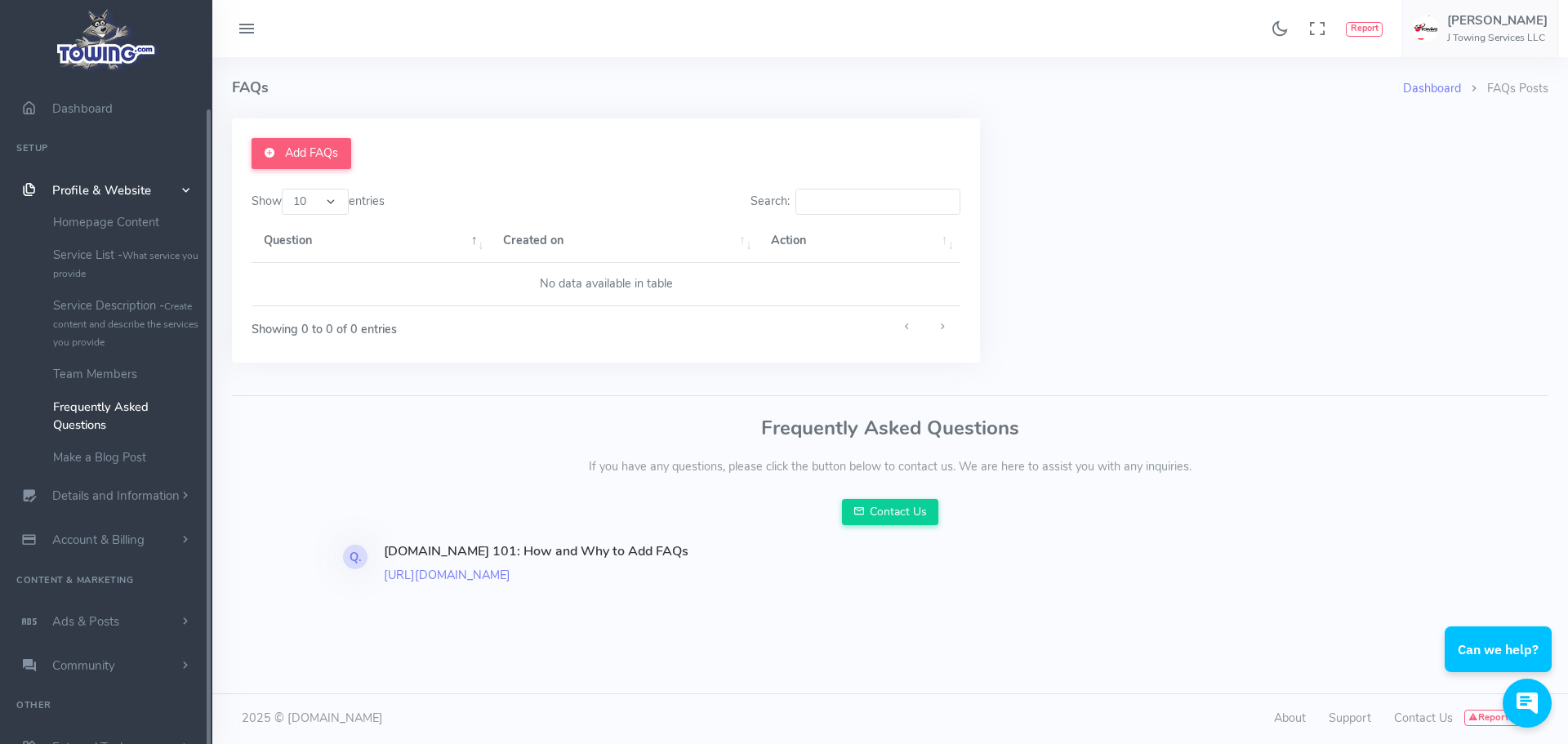
scroll to position [49, 0]
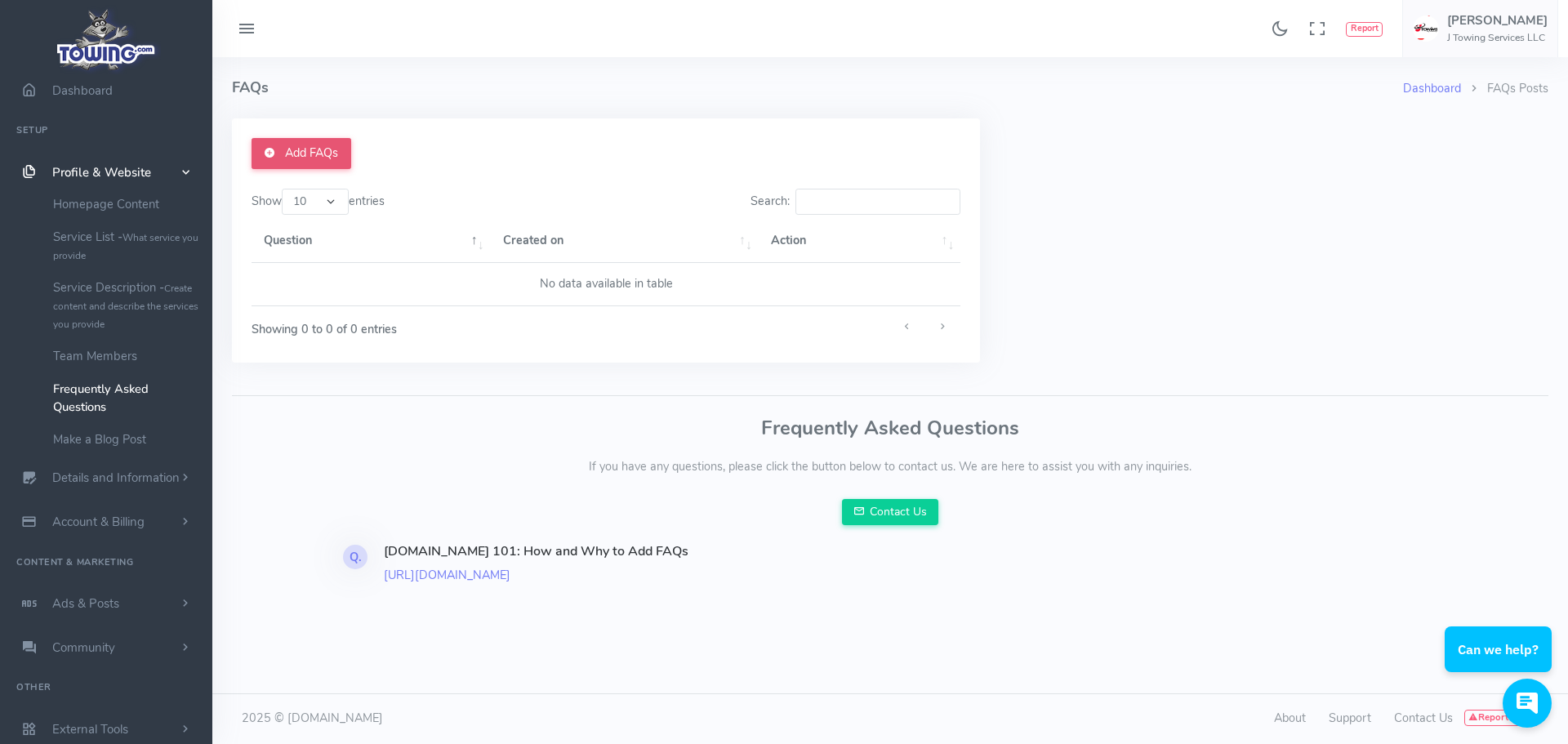
click at [315, 163] on link "Add FAQs" at bounding box center [302, 153] width 100 height 31
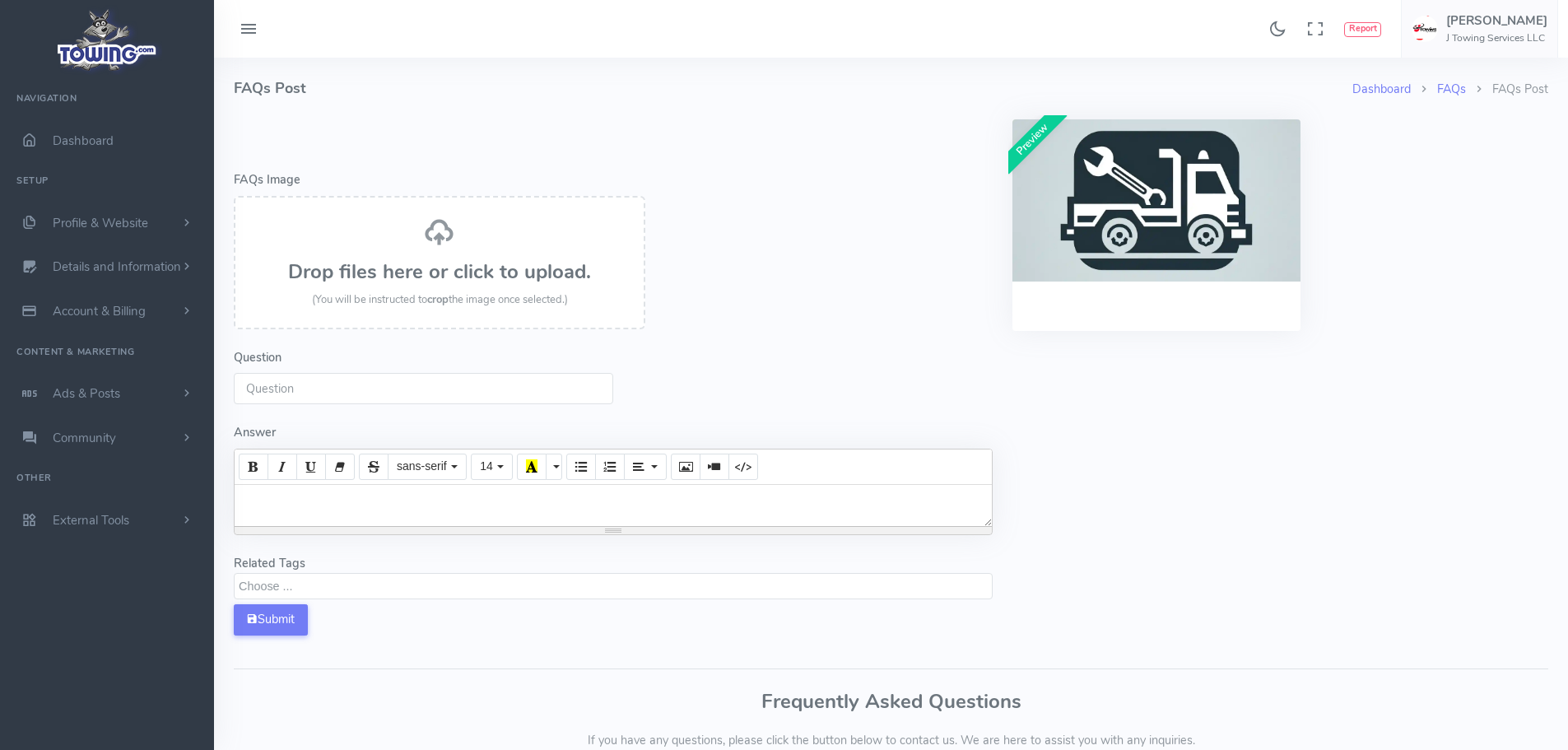
select select
click at [261, 380] on input "Question" at bounding box center [423, 388] width 380 height 31
click at [283, 378] on input "Question" at bounding box center [423, 388] width 380 height 31
paste input "What areas do you serve?"
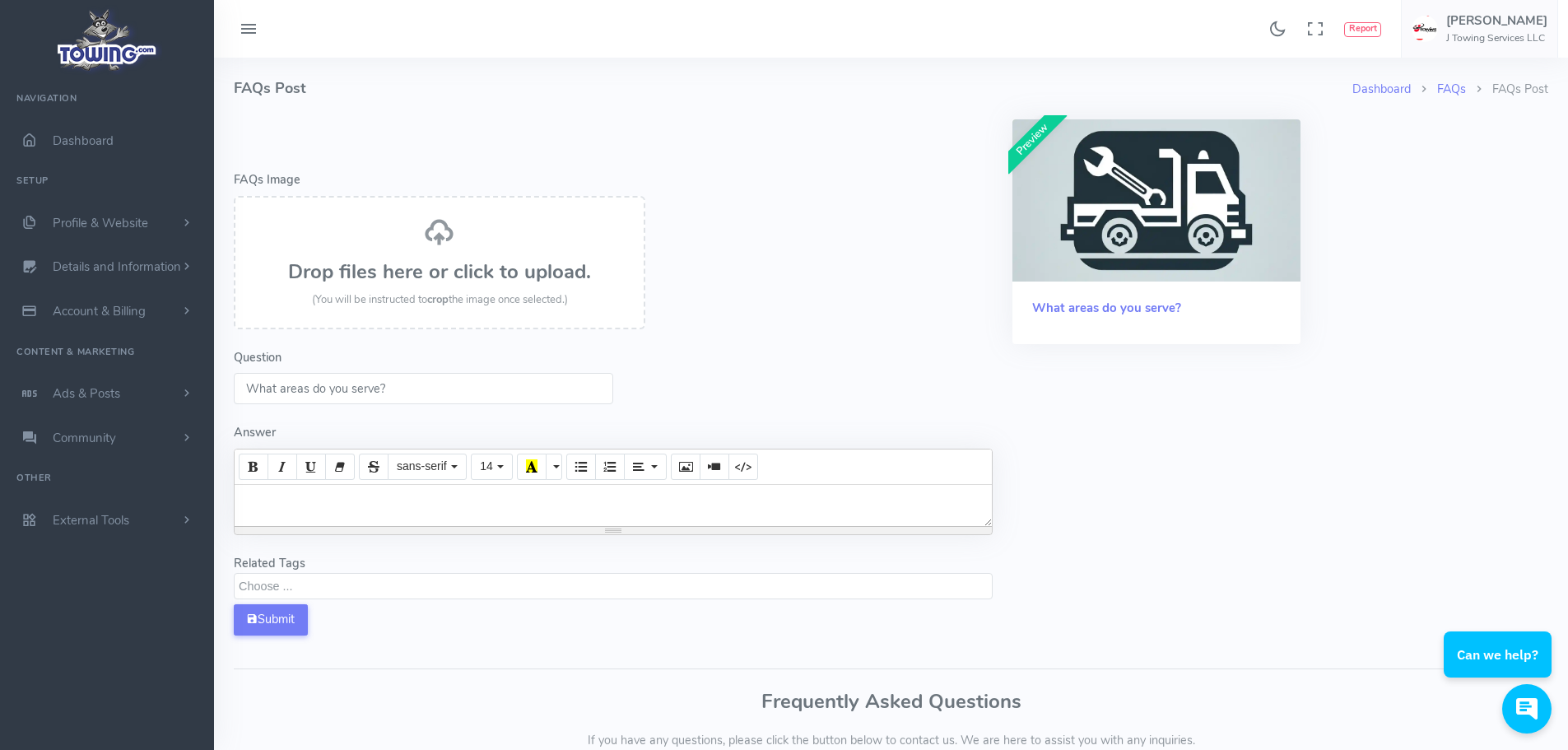
type input "What areas do you serve?"
click at [270, 513] on div at bounding box center [613, 505] width 758 height 41
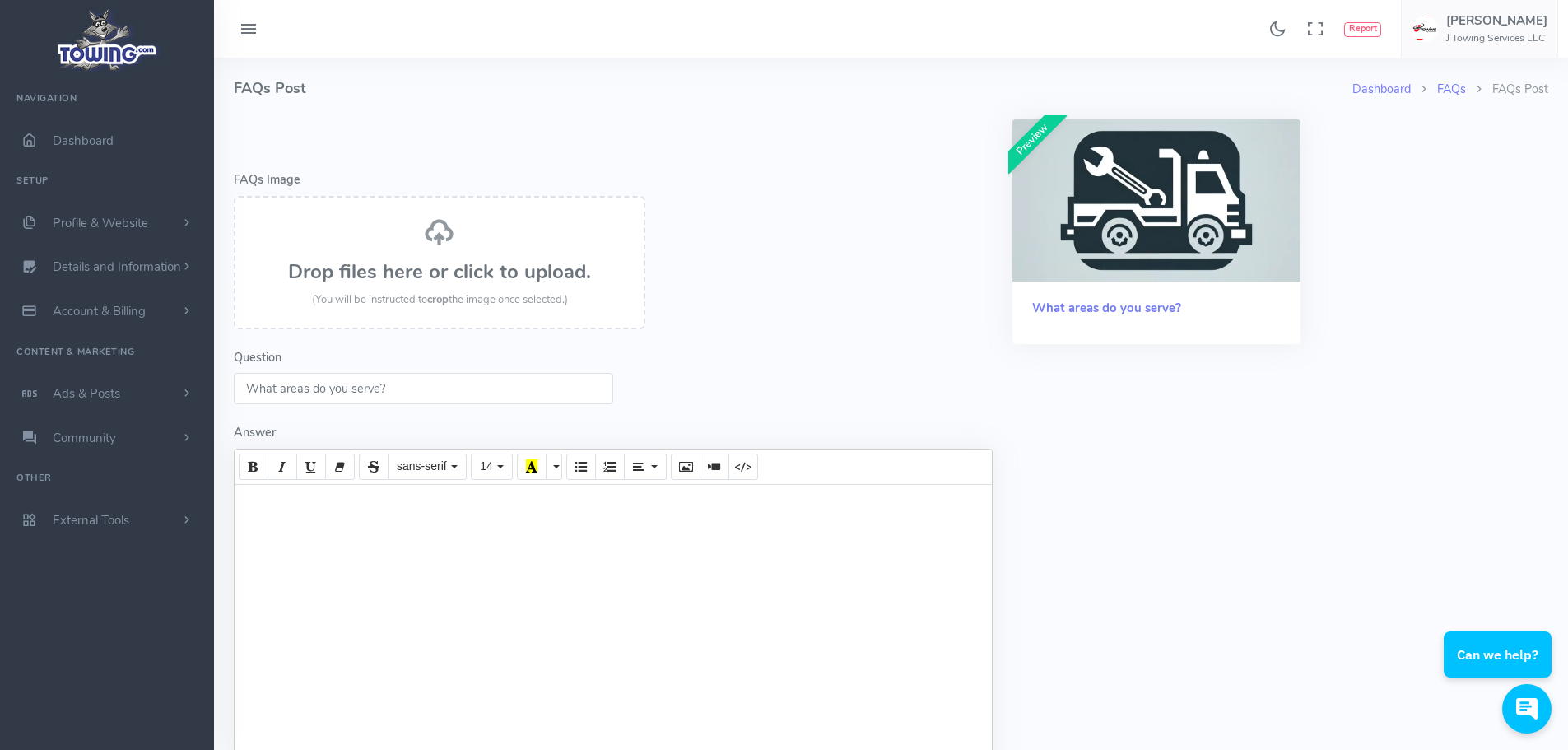
paste div
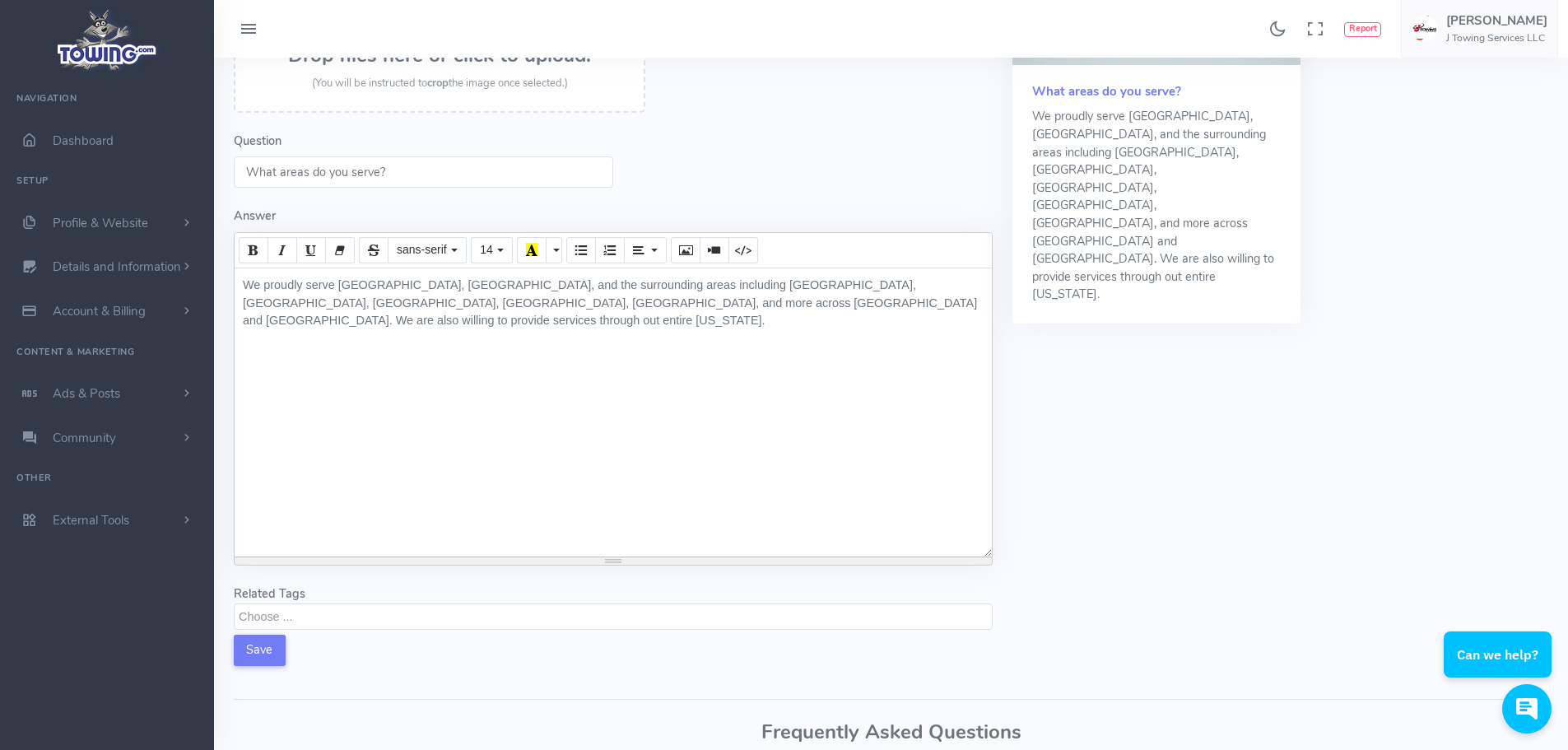
scroll to position [366, 0]
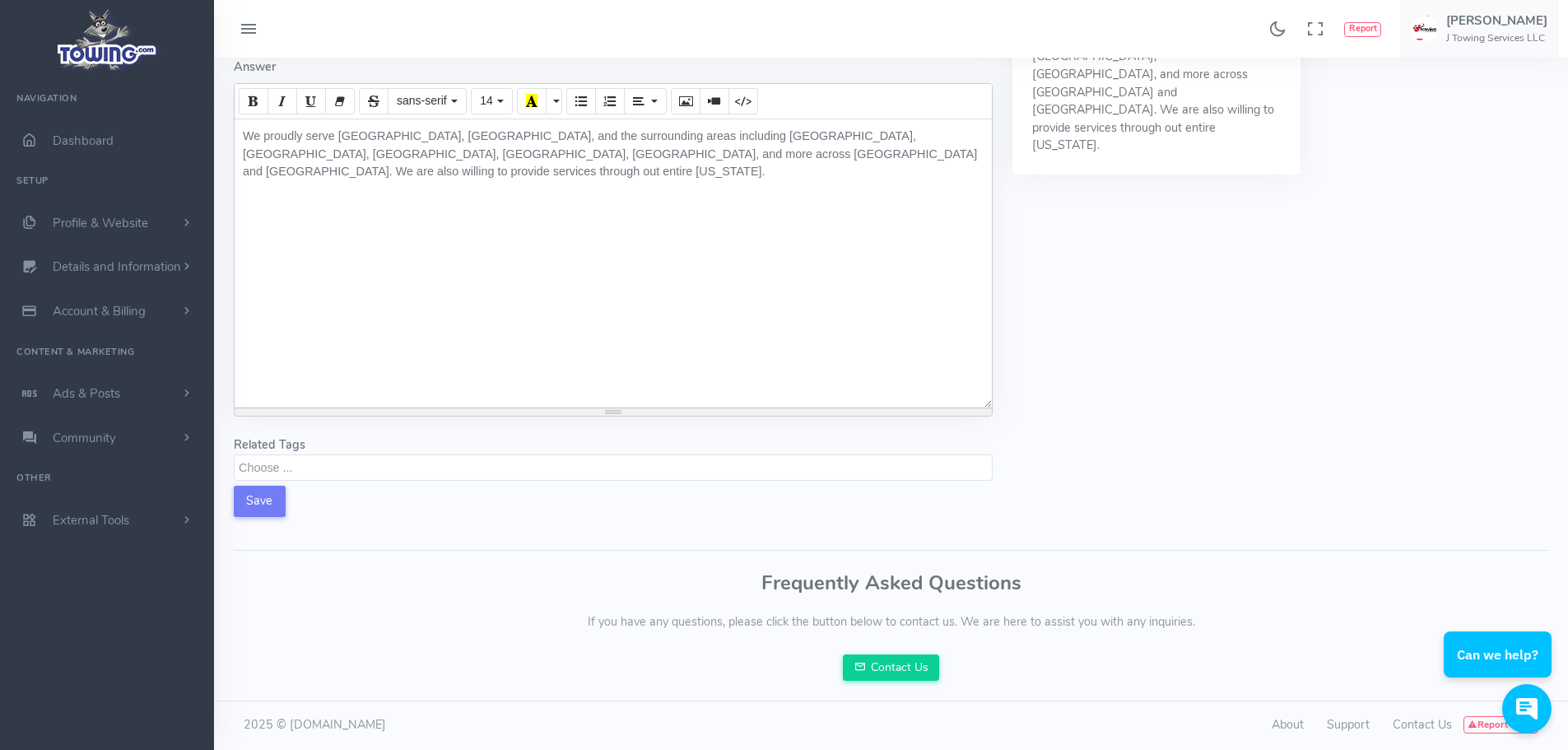
click at [294, 462] on textarea "Search" at bounding box center [615, 467] width 753 height 15
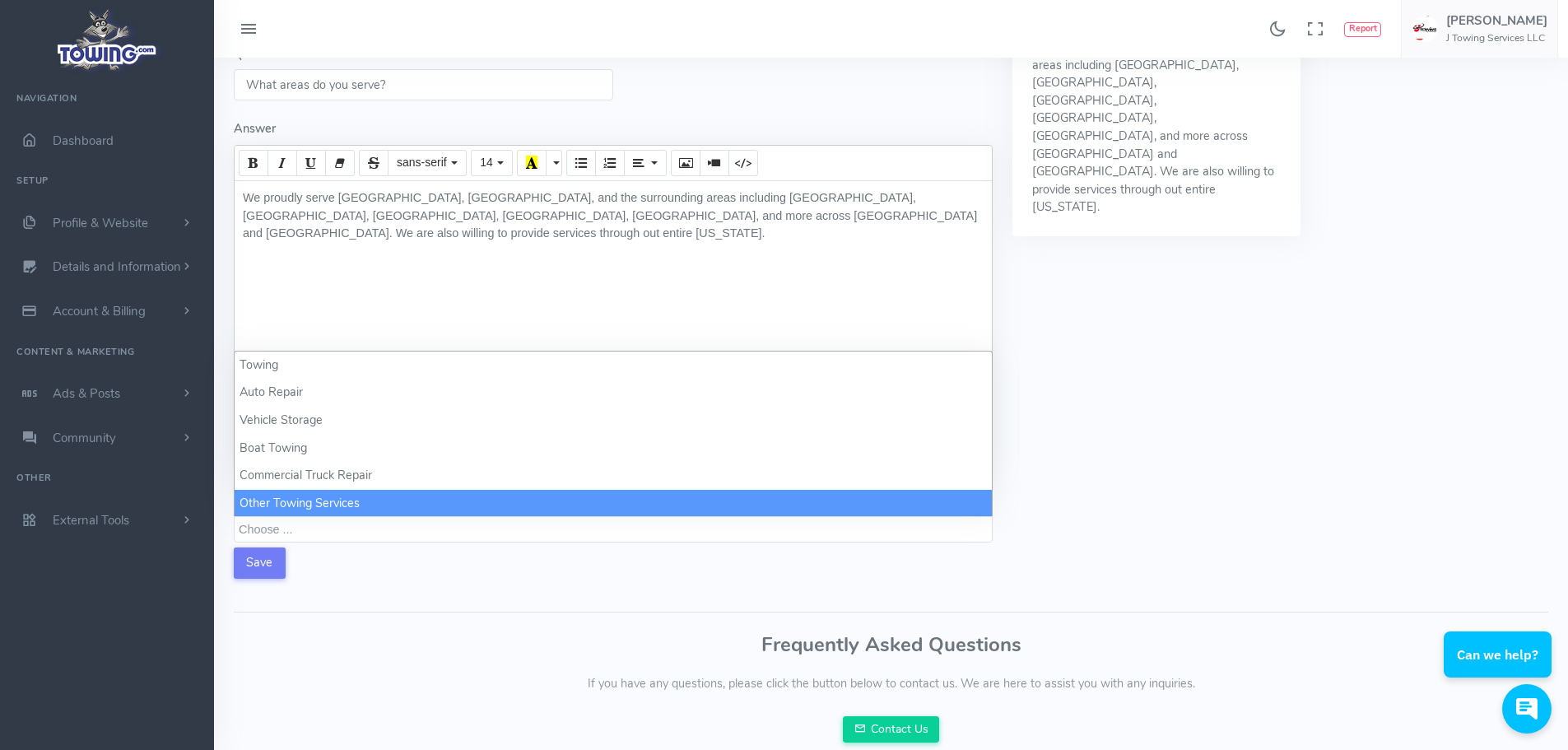
scroll to position [201, 0]
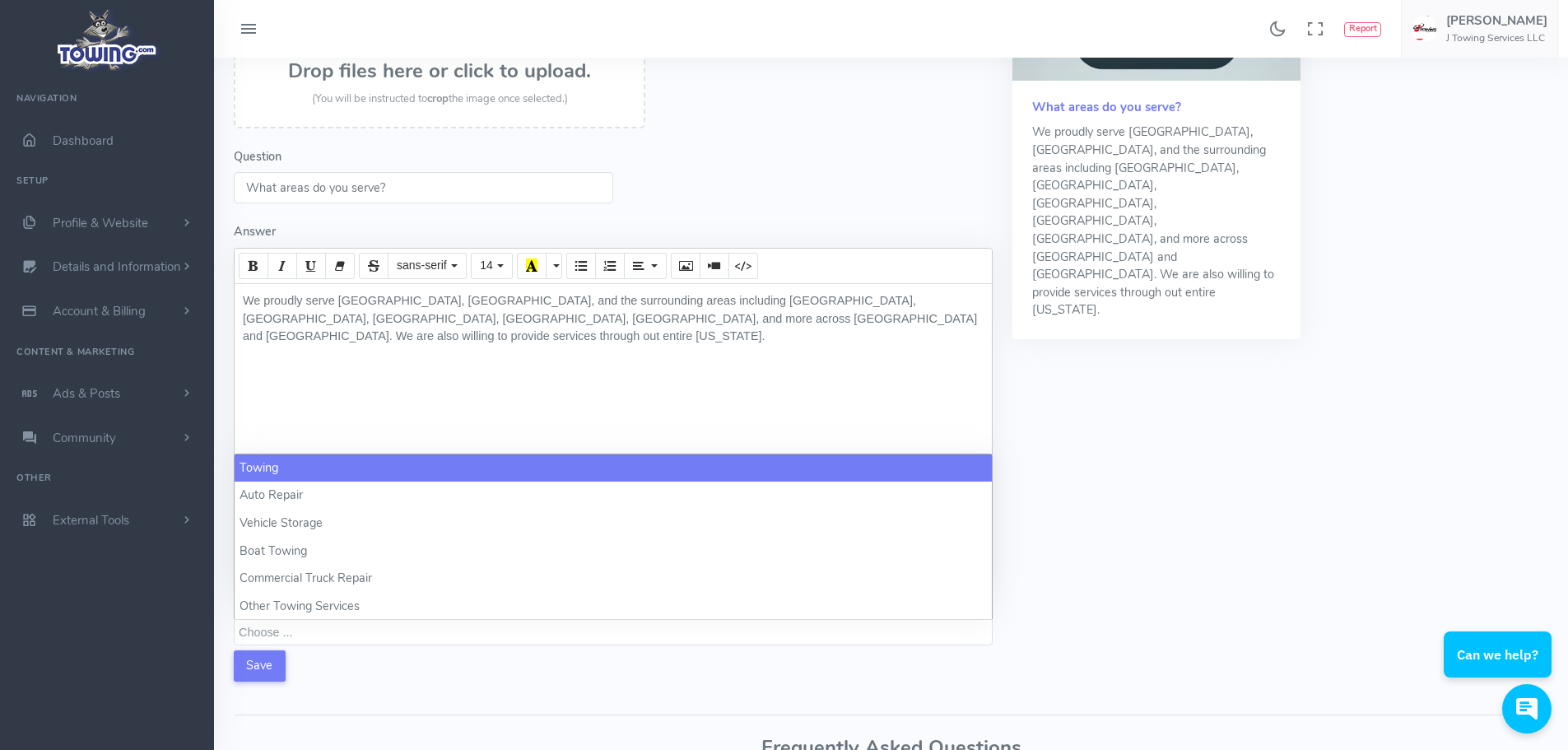
select select "towing"
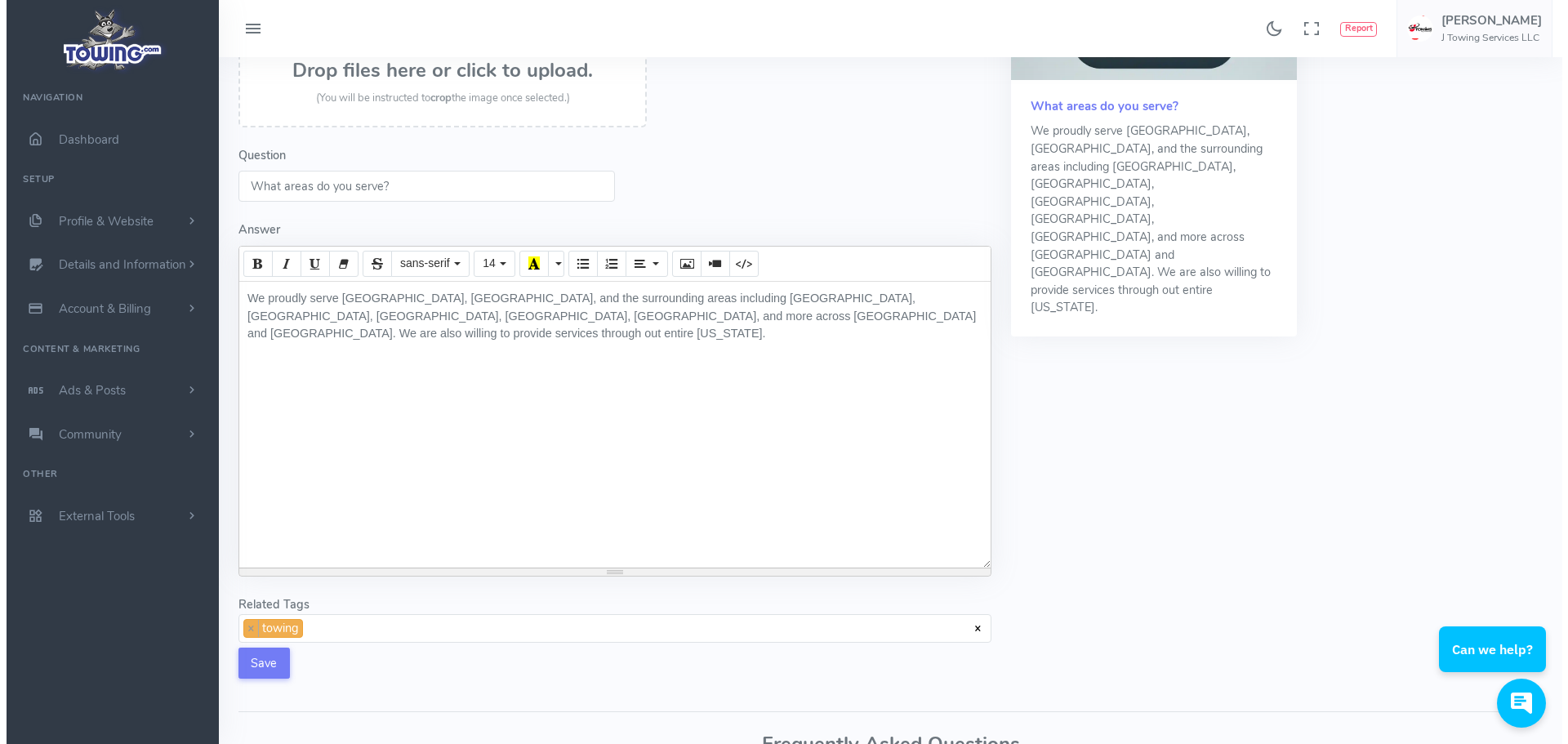
scroll to position [2, 0]
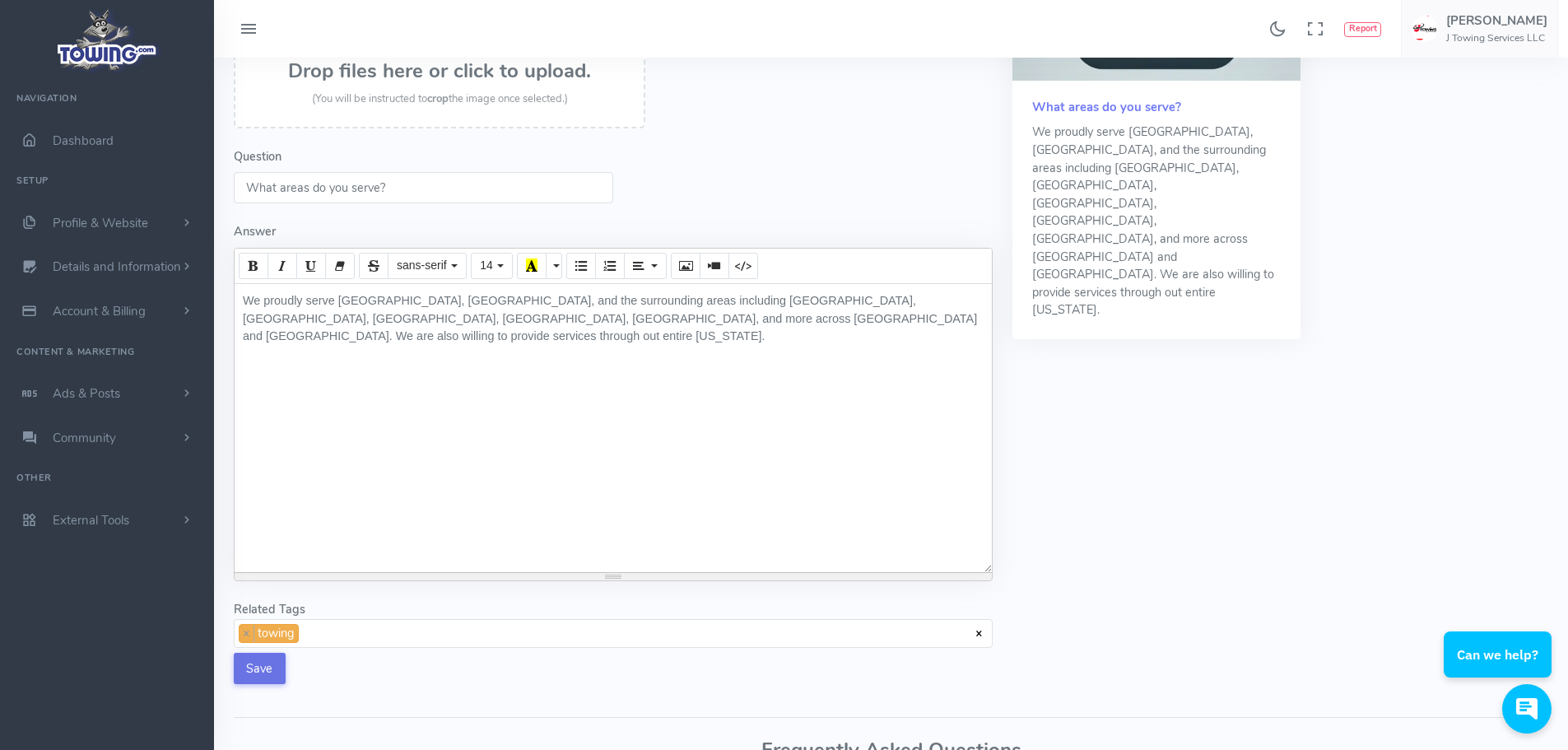
click at [246, 674] on button "Save" at bounding box center [260, 668] width 52 height 31
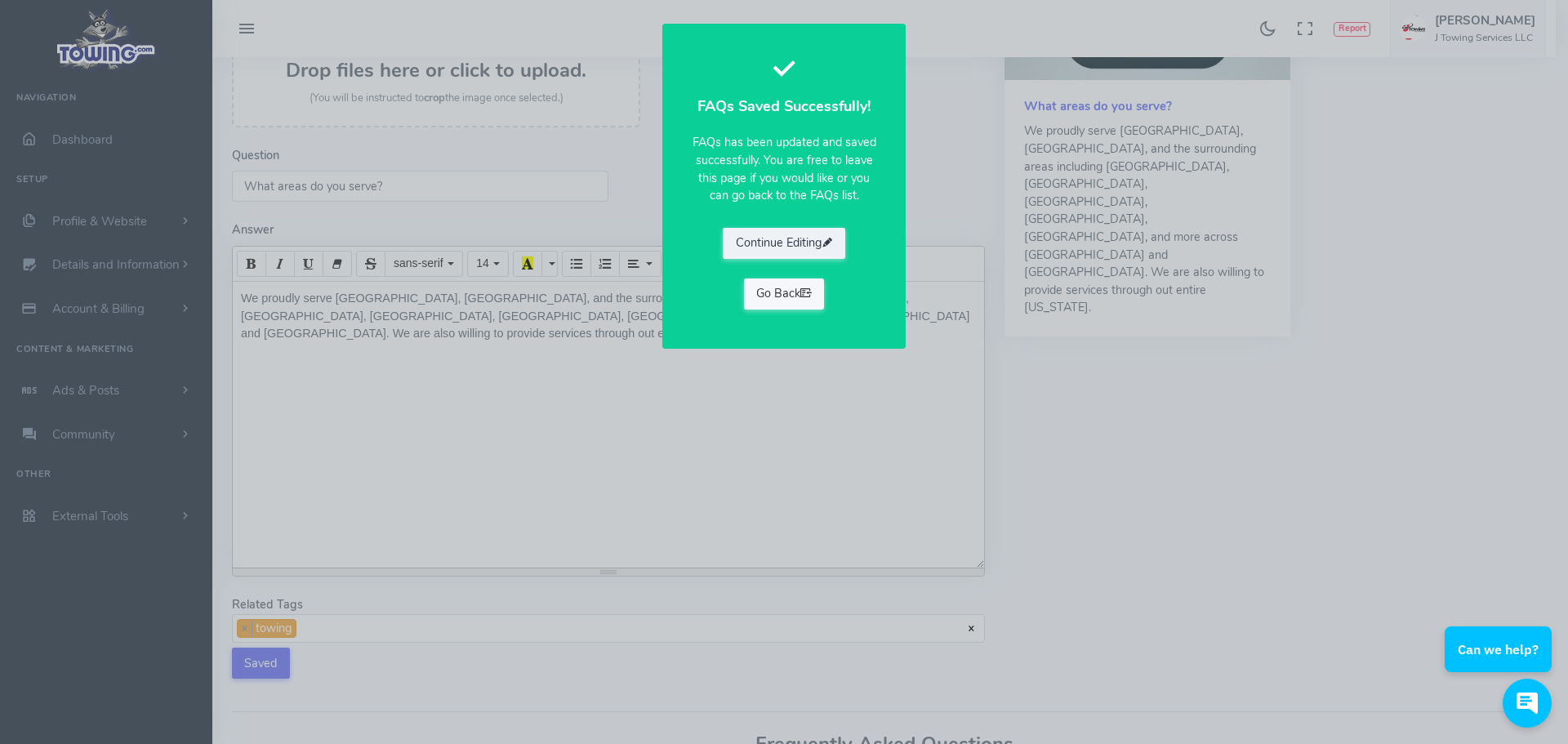
drag, startPoint x: 759, startPoint y: 303, endPoint x: 770, endPoint y: 304, distance: 11.0
click at [759, 303] on link "Go Back" at bounding box center [784, 294] width 81 height 31
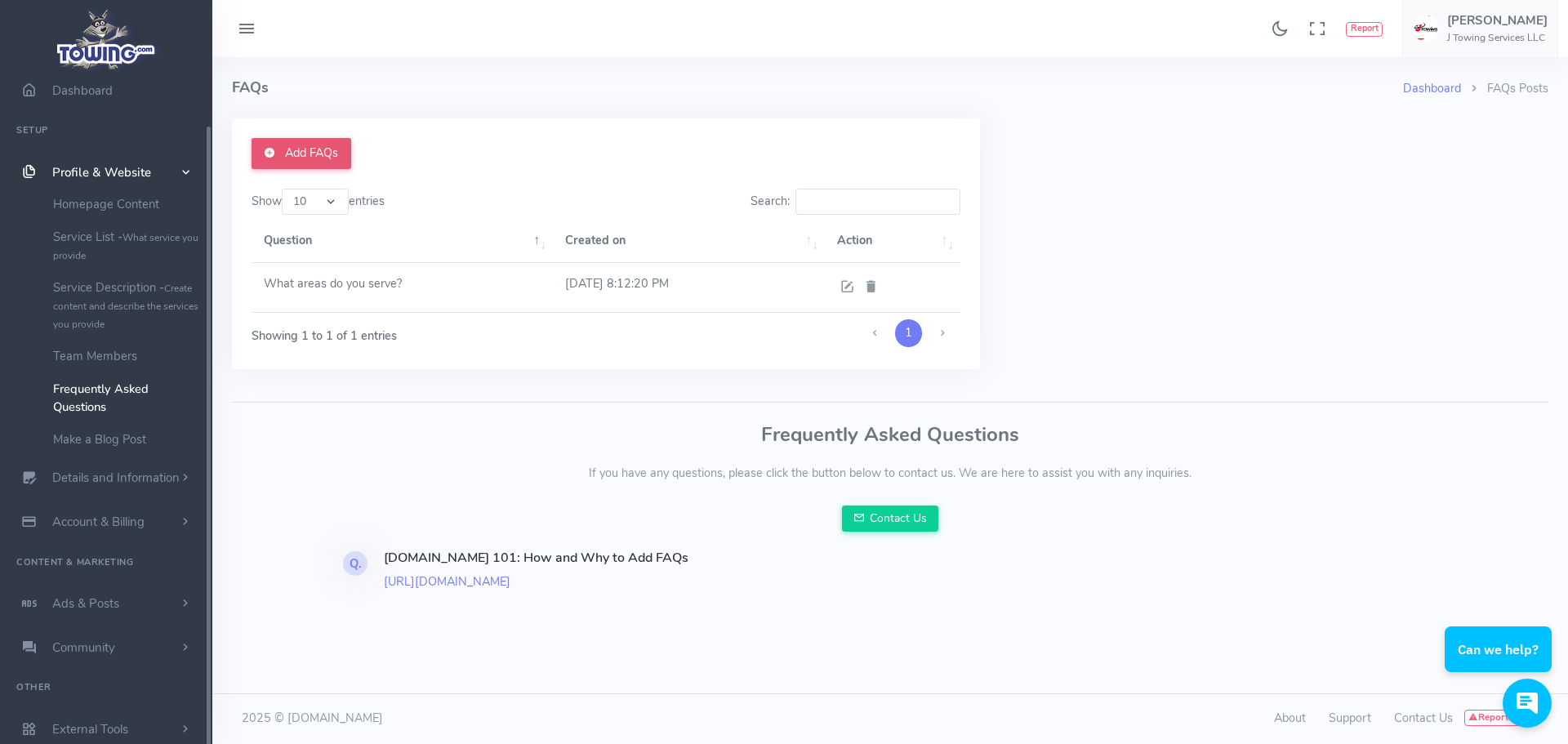
click at [312, 143] on link "Add FAQs" at bounding box center [302, 153] width 100 height 31
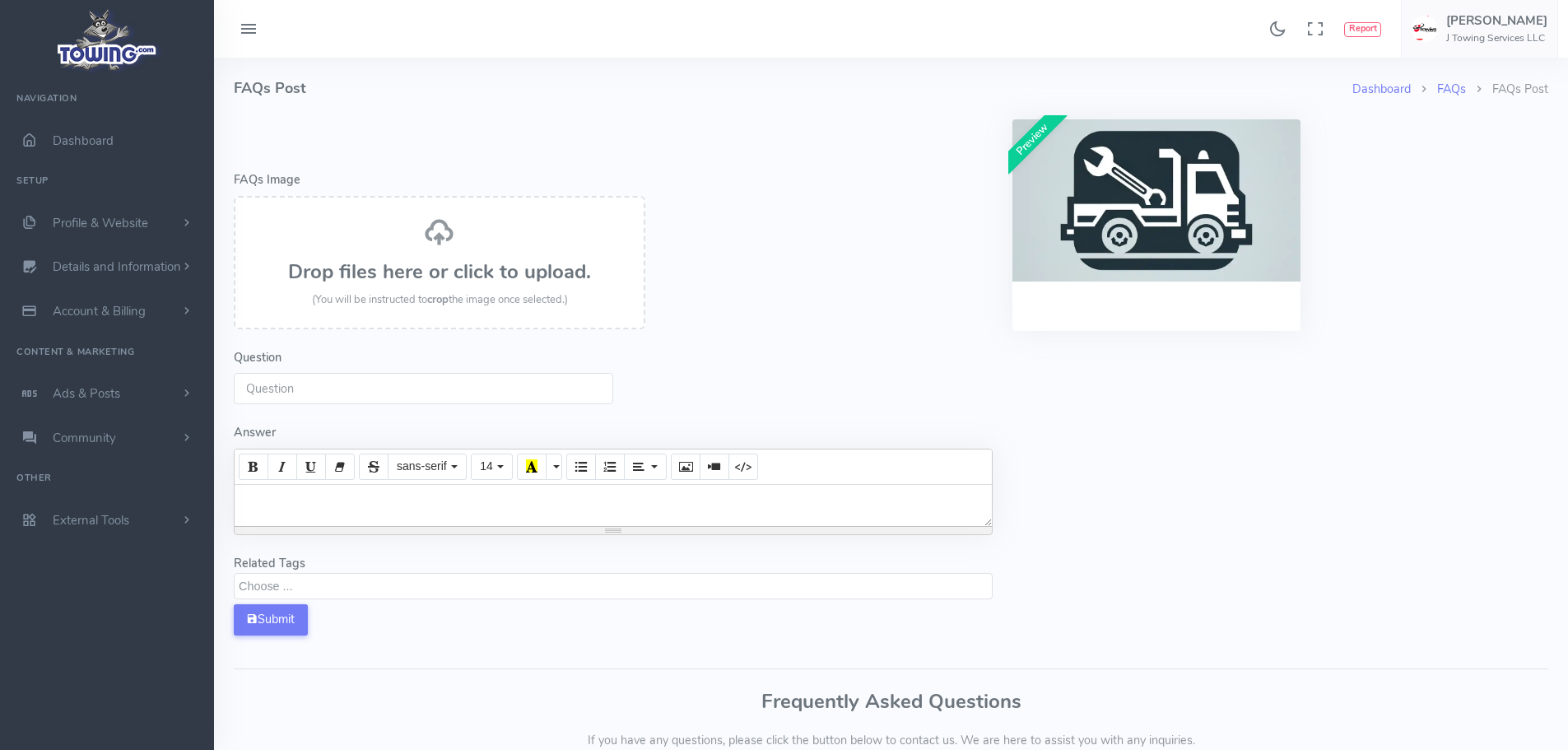
select select
click at [330, 395] on input "Question" at bounding box center [423, 388] width 380 height 31
paste input "What types of towing do you provide?"
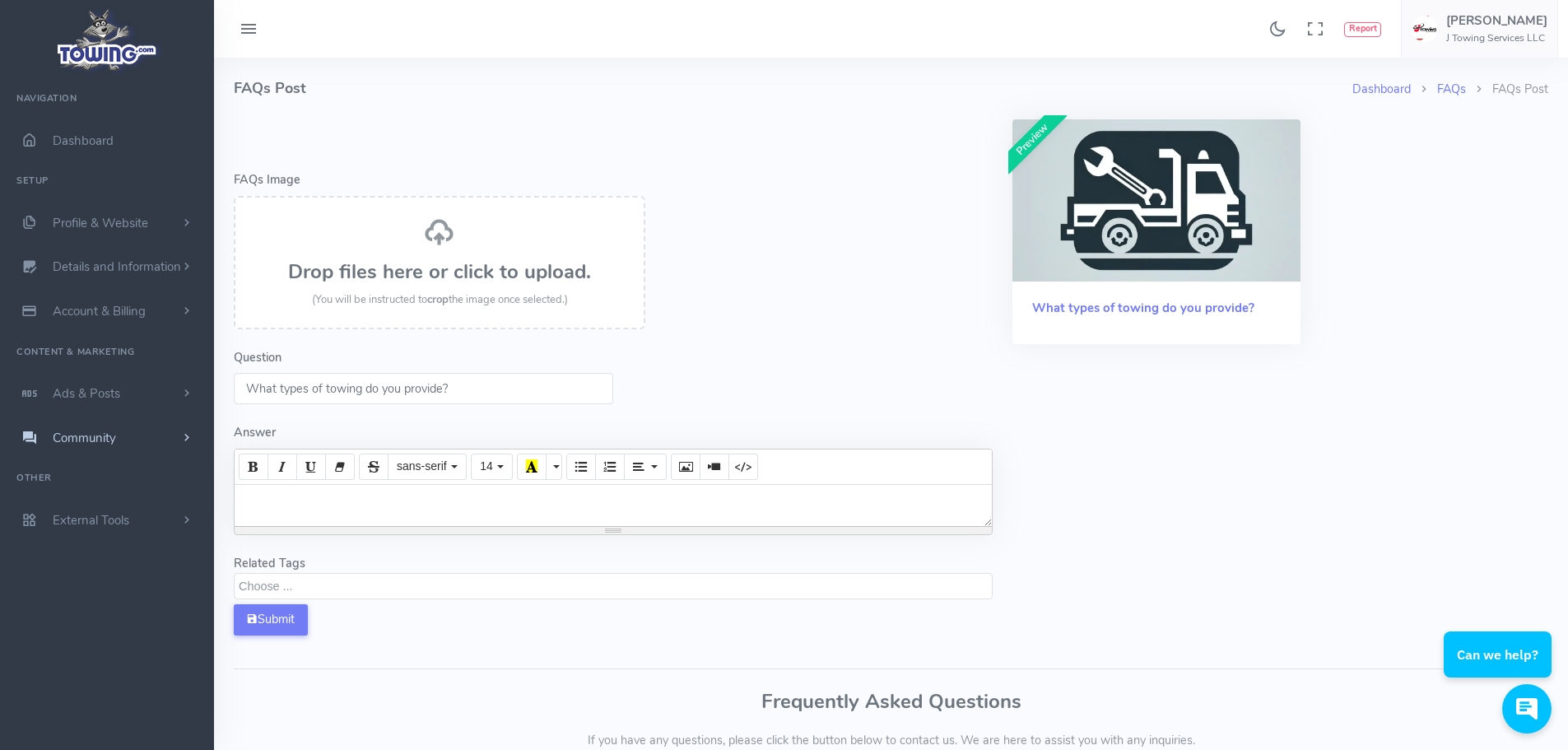
type input "What types of towing do you provide?"
drag, startPoint x: 464, startPoint y: 476, endPoint x: 461, endPoint y: 495, distance: 19.2
click at [461, 495] on div at bounding box center [613, 505] width 758 height 41
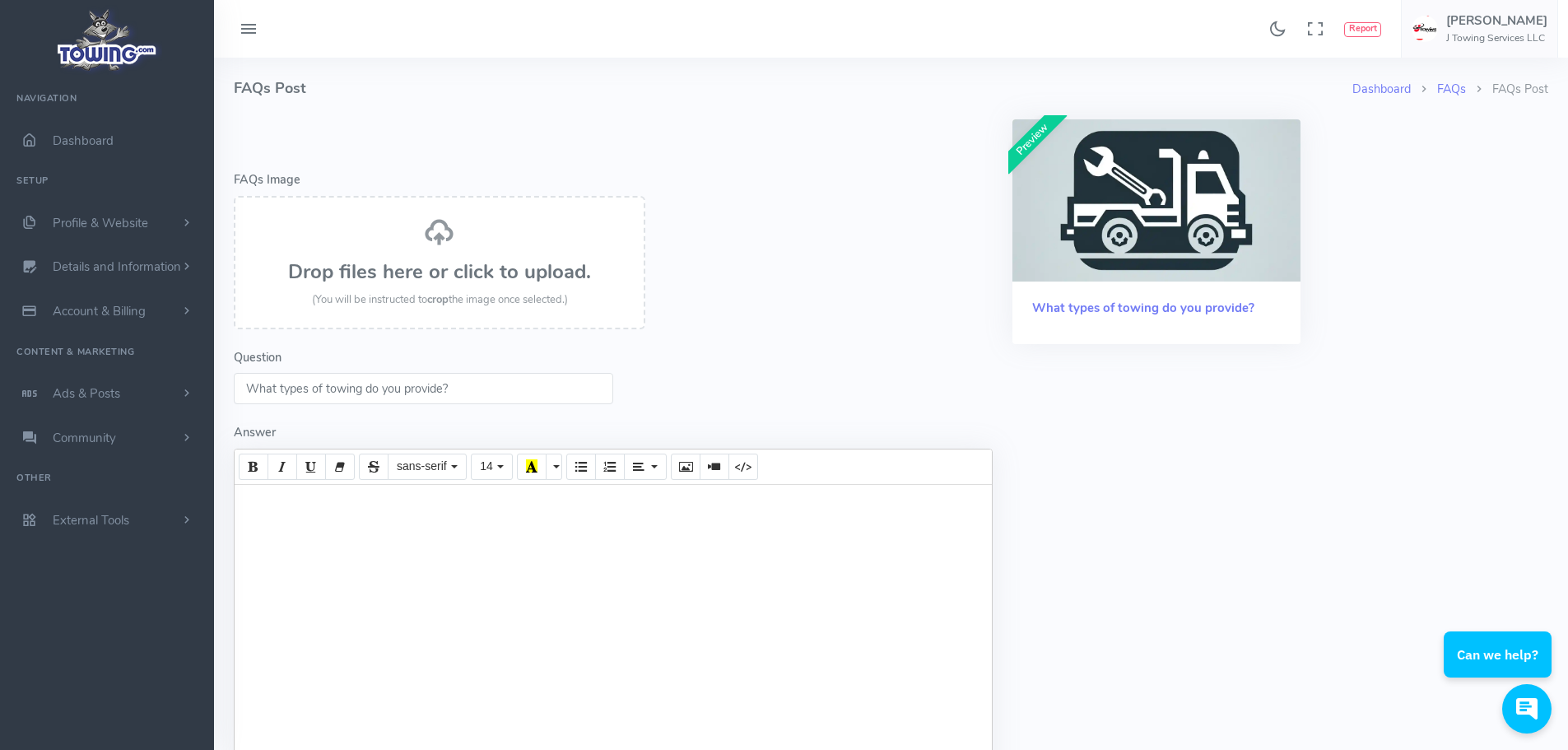
paste div
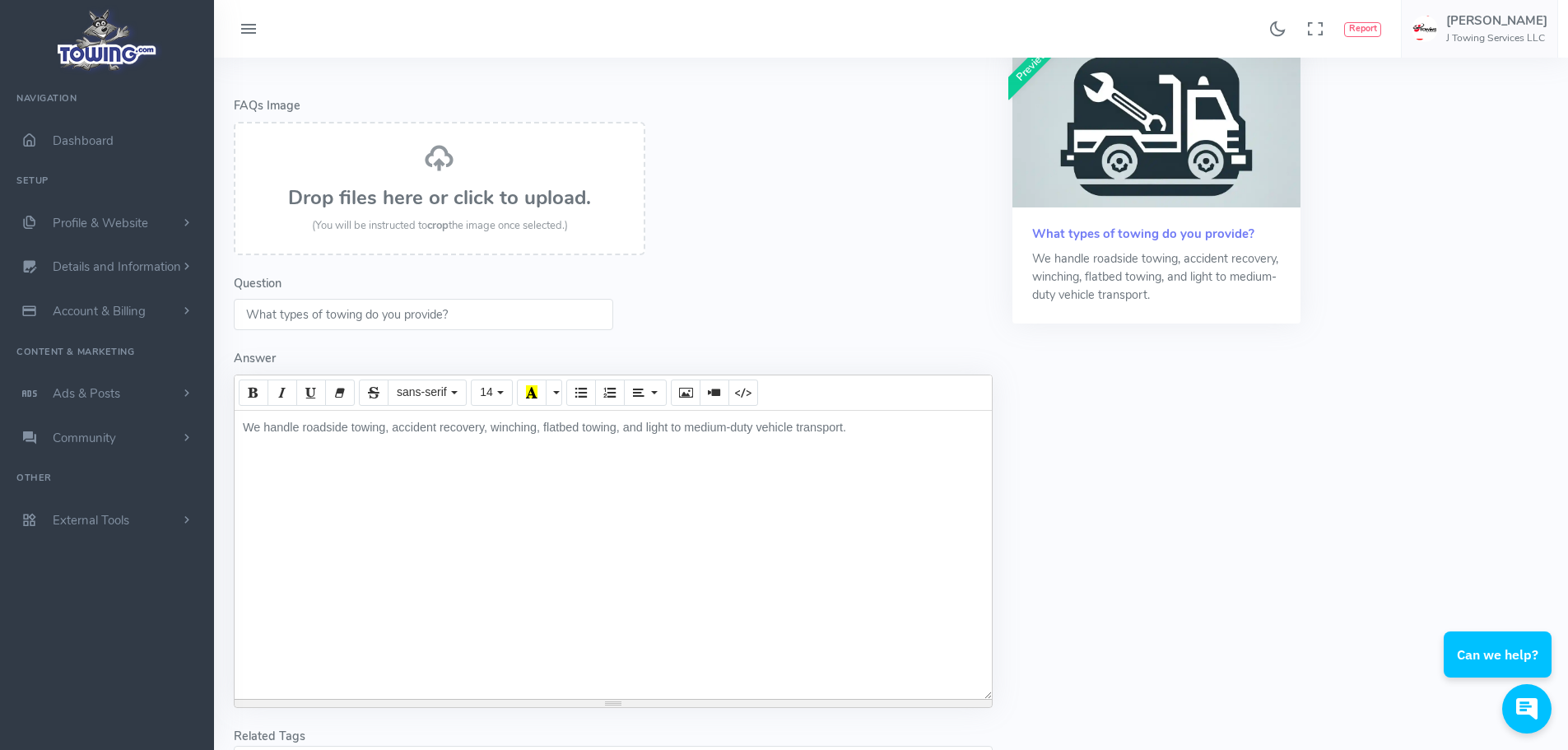
scroll to position [165, 0]
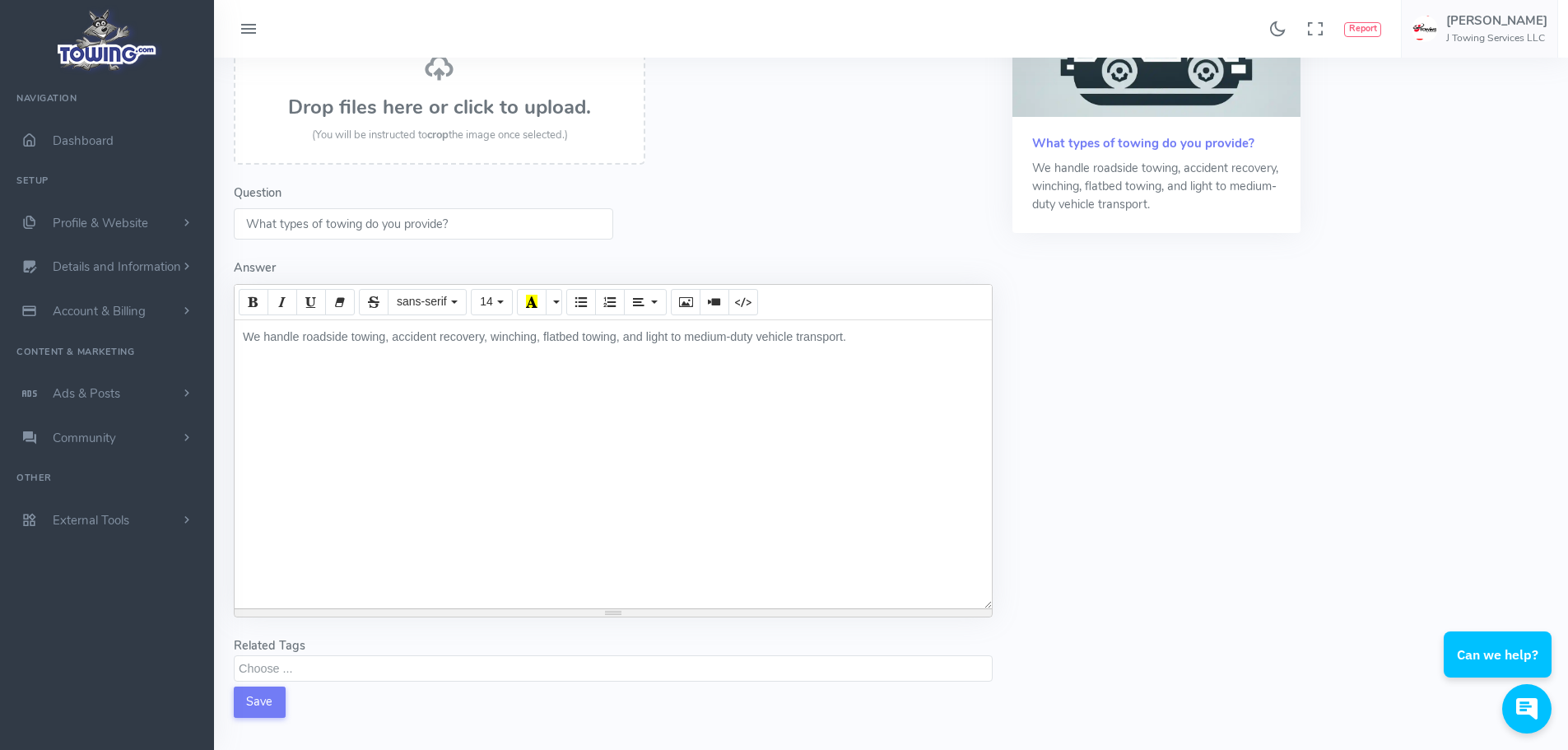
click at [289, 674] on textarea "Search" at bounding box center [615, 667] width 753 height 15
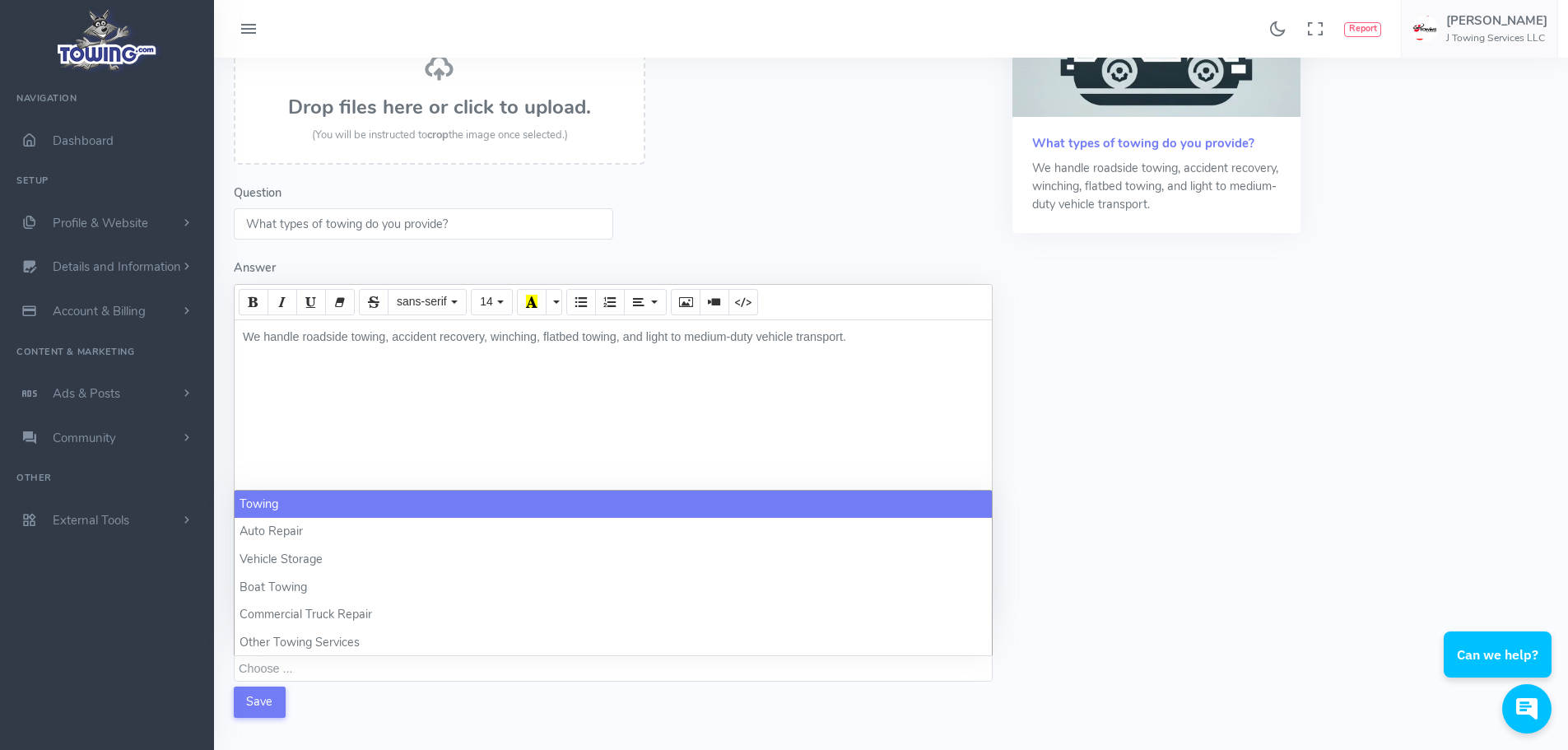
select select "towing"
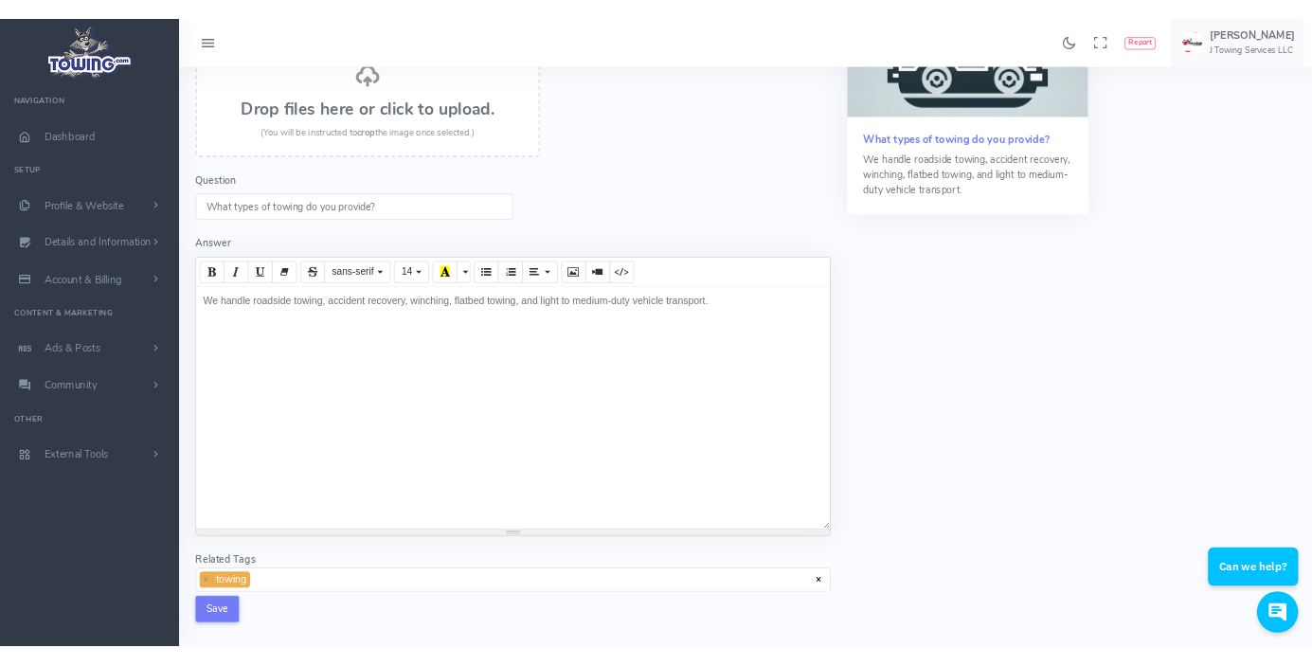
scroll to position [2, 0]
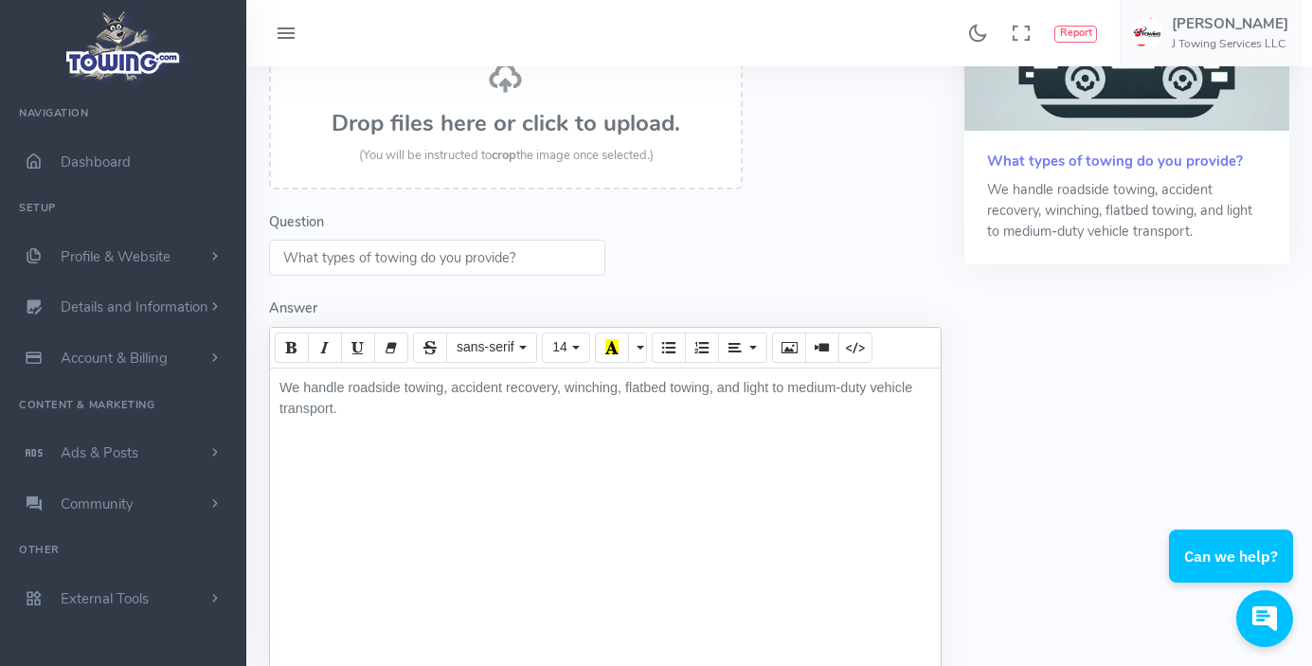
click at [407, 419] on div "We handle roadside towing, accident recovery, winching, flatbed towing, and lig…" at bounding box center [605, 535] width 671 height 332
click at [443, 418] on div "We handle roadside towing, accident recovery, winching, flatbed towing, and lig…" at bounding box center [605, 535] width 671 height 332
click at [608, 446] on div "We handle roadside towing, accident recovery, winching, flatbed towing, and lig…" at bounding box center [605, 535] width 671 height 332
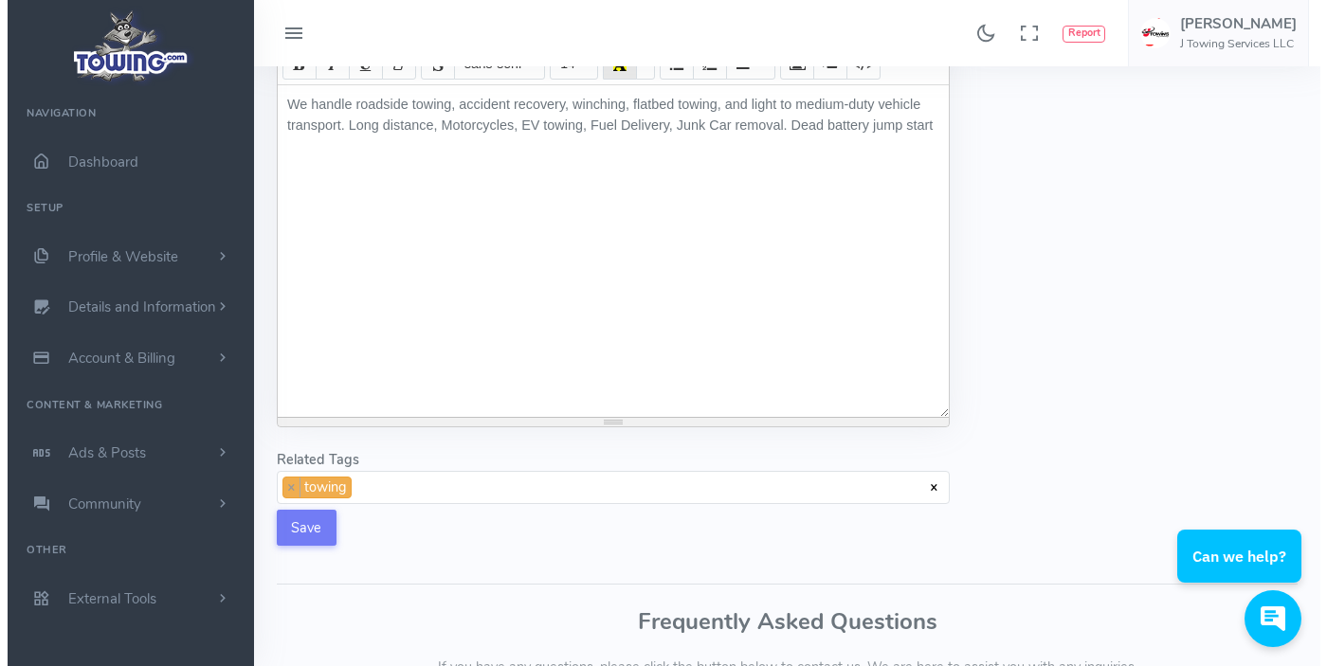
scroll to position [474, 0]
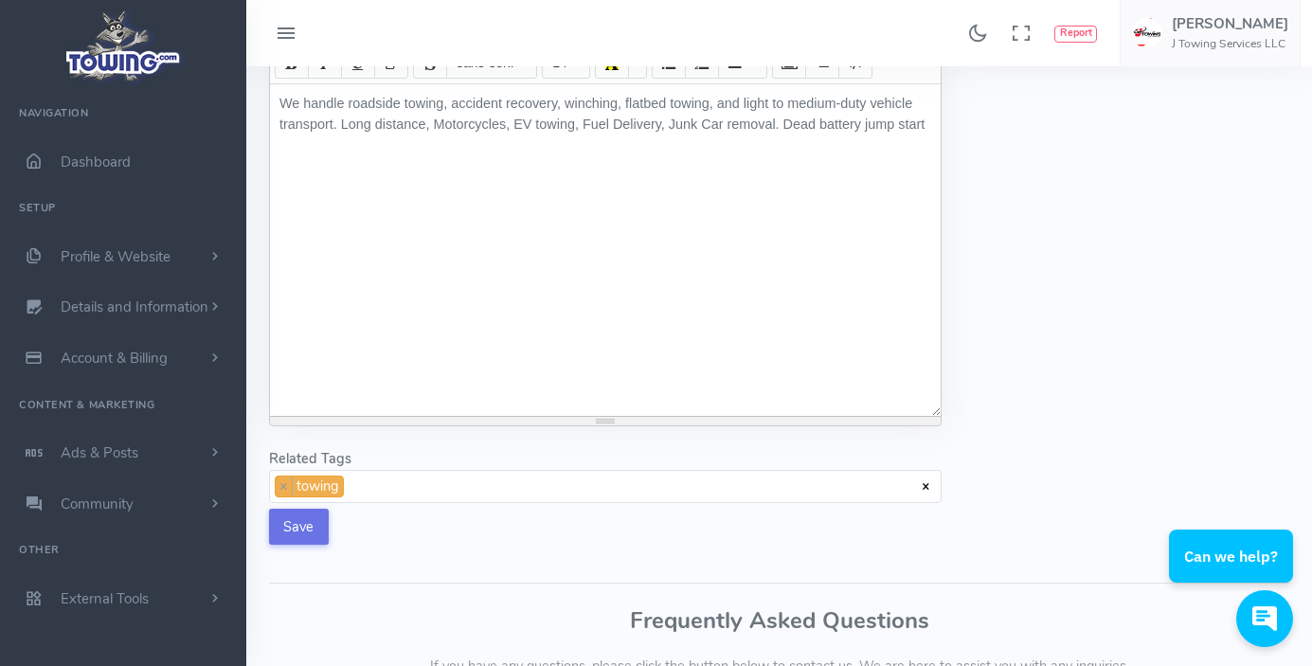
click at [316, 545] on button "Save" at bounding box center [299, 527] width 60 height 36
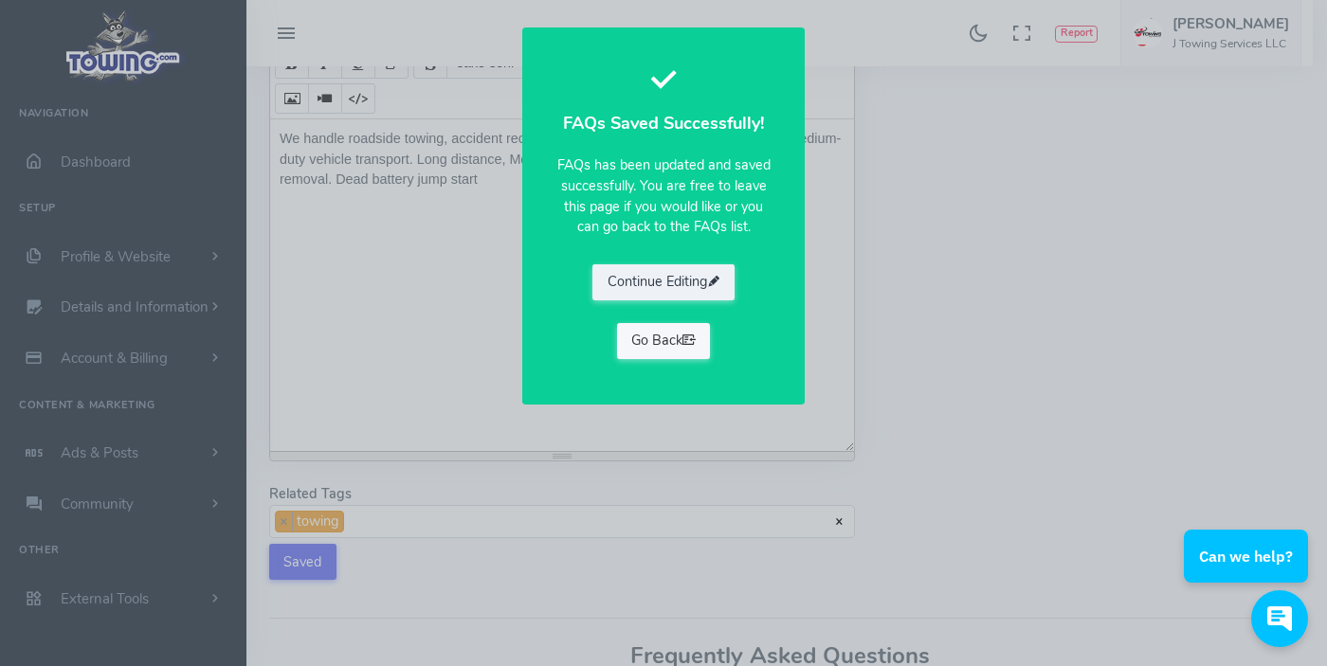
click at [684, 343] on icon at bounding box center [688, 340] width 13 height 19
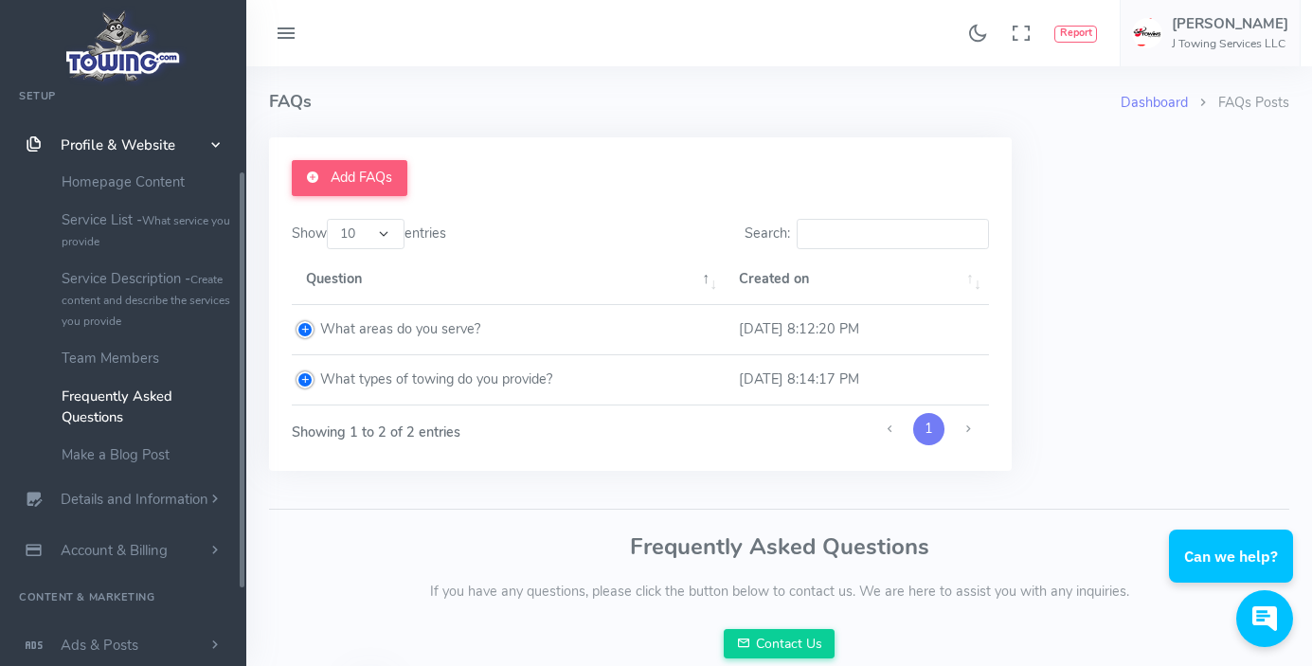
scroll to position [113, 0]
click at [325, 186] on link "Add FAQs" at bounding box center [350, 178] width 116 height 36
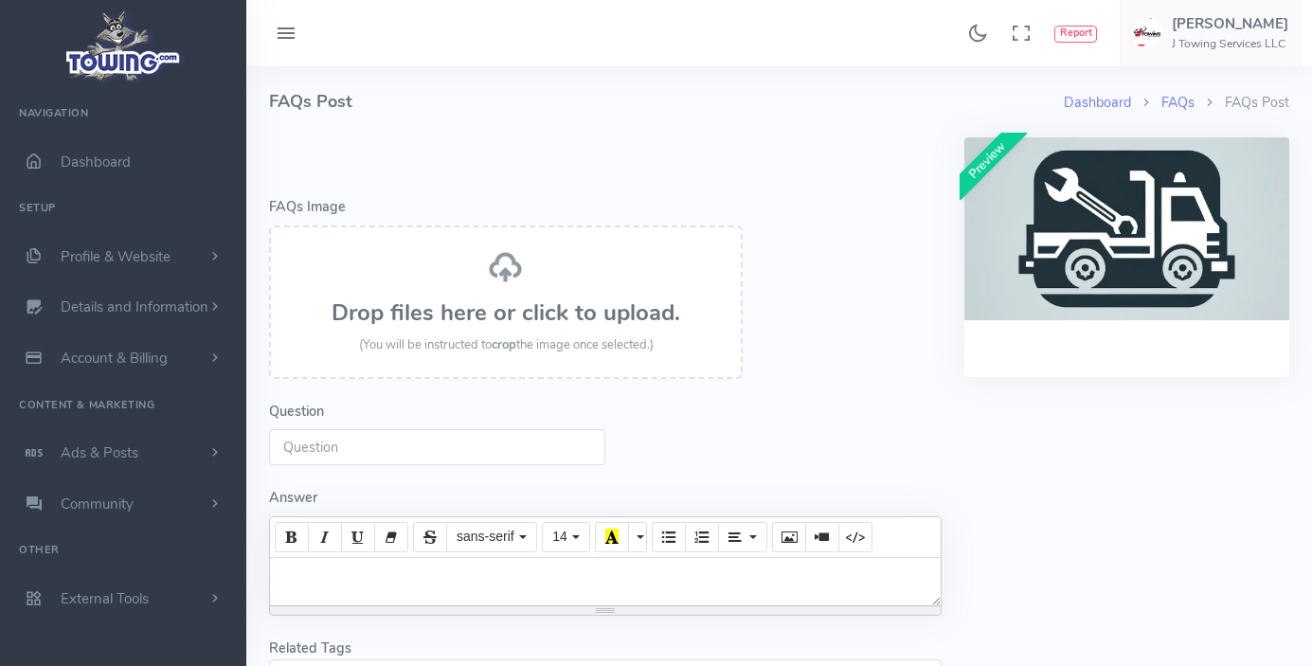
select select
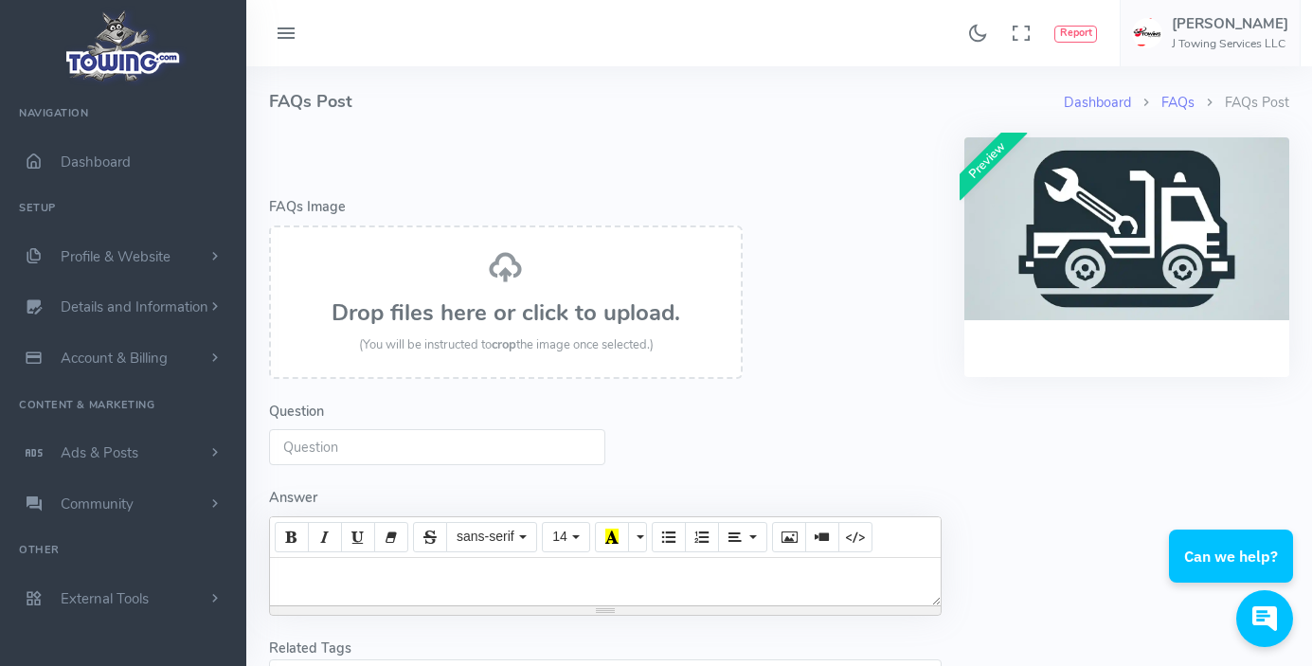
click at [374, 448] on input "Question" at bounding box center [437, 447] width 336 height 36
paste input "Do you offer 24/7 towing services?"
type input "Do you offer 24/7 towing services?"
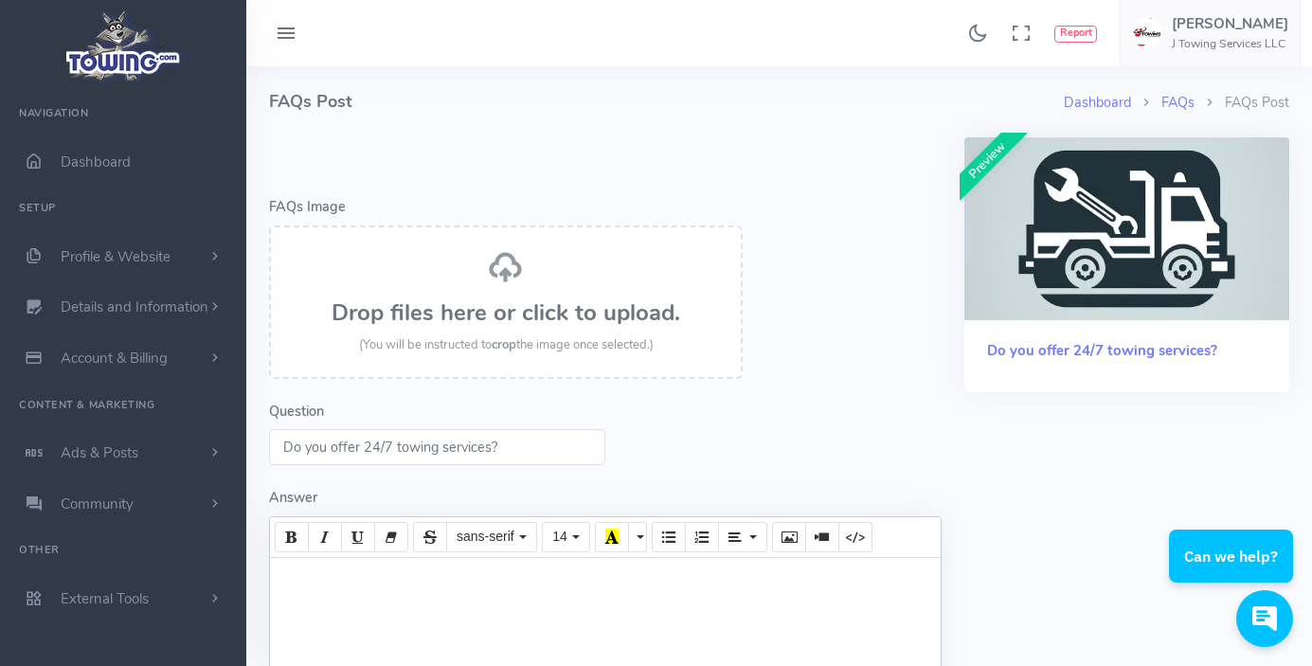
paste div
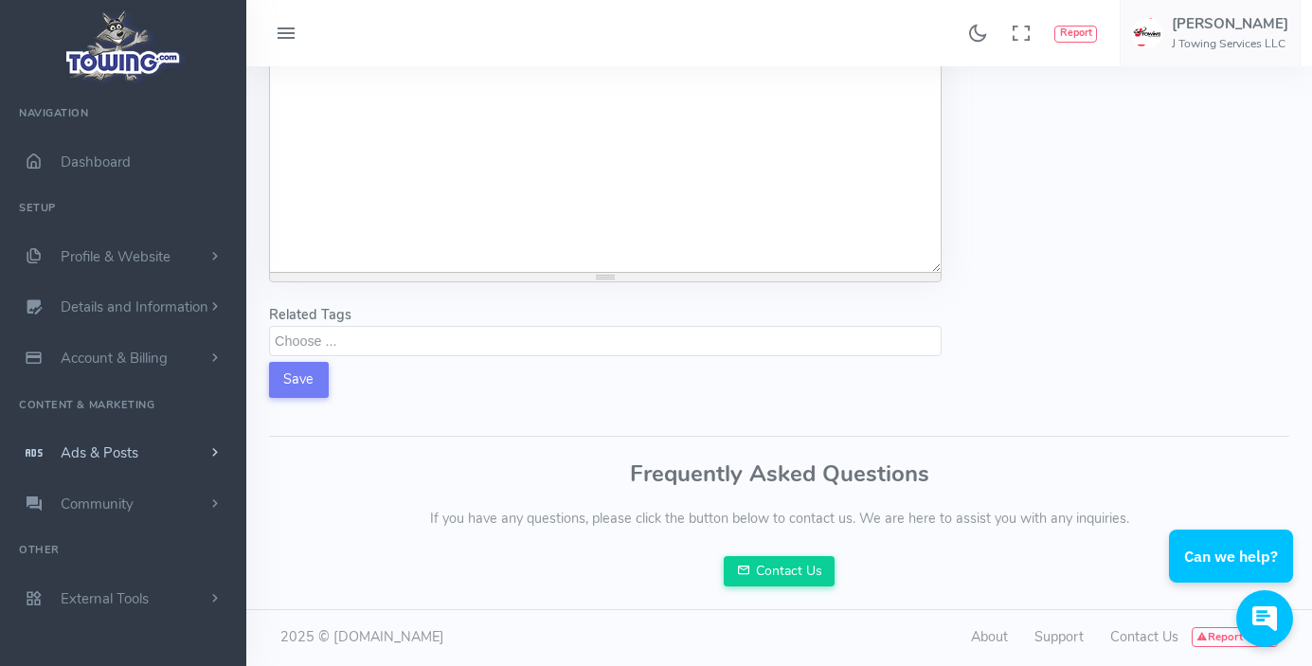
scroll to position [653, 0]
click at [296, 334] on textarea "Search" at bounding box center [608, 340] width 666 height 17
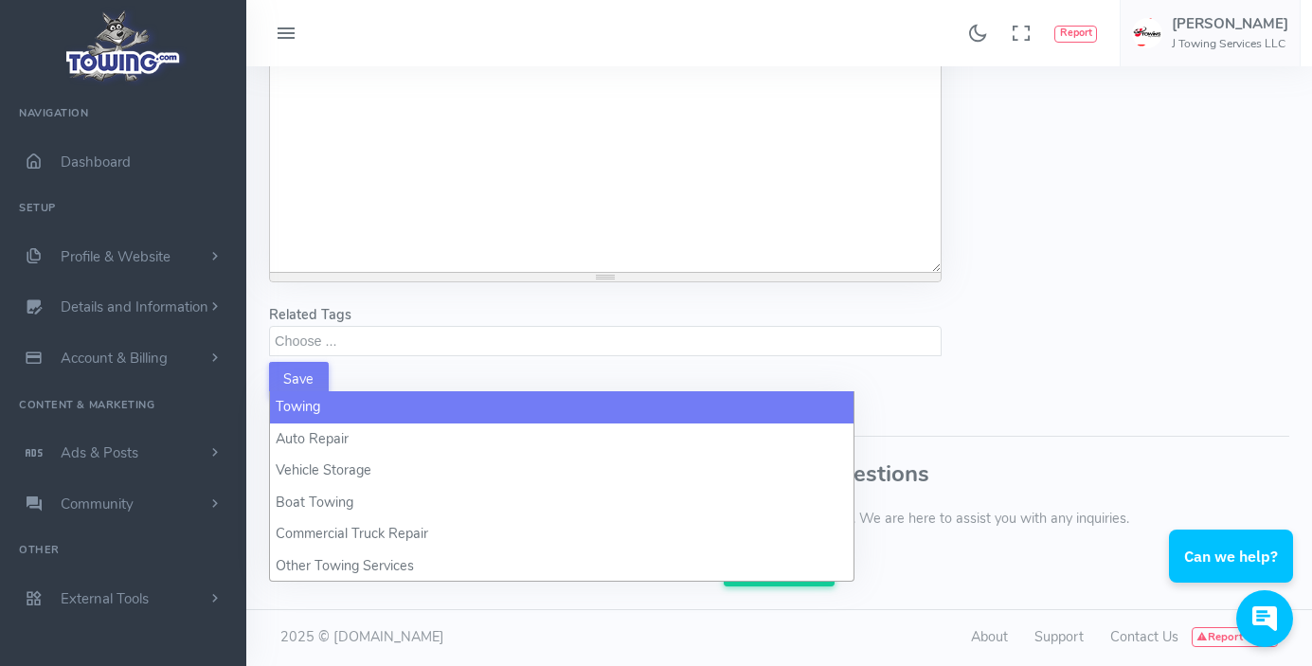
select select "towing"
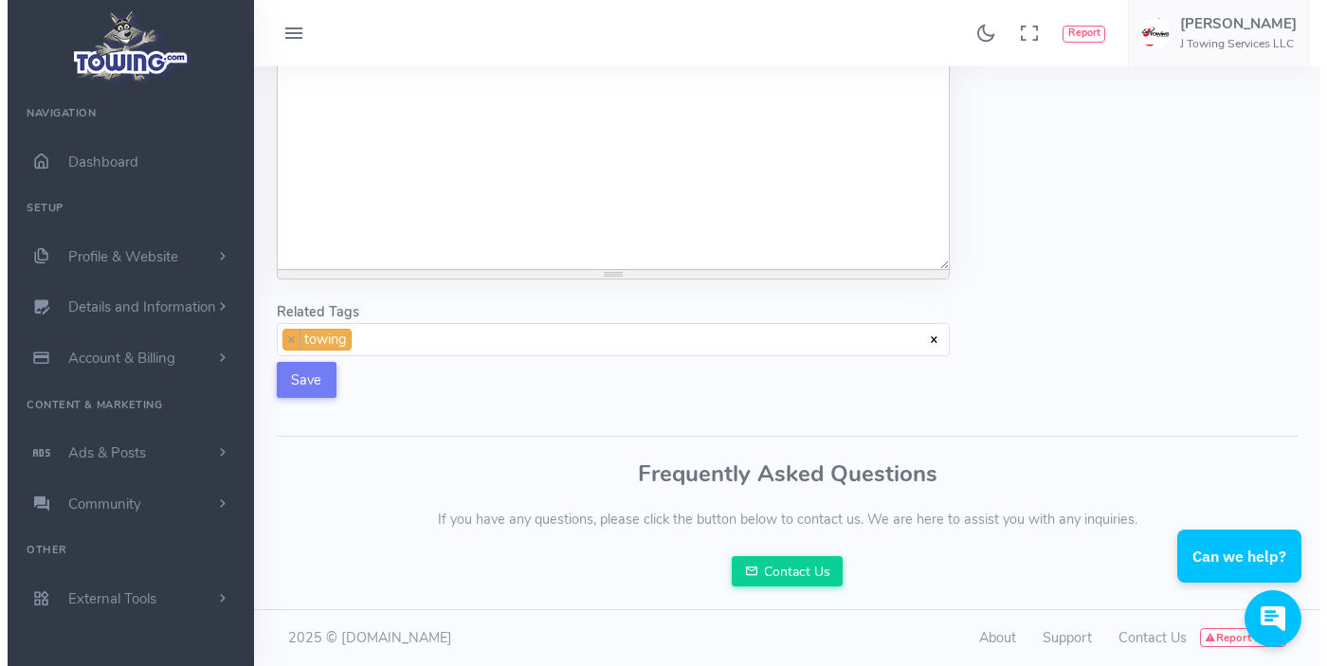
scroll to position [1, 0]
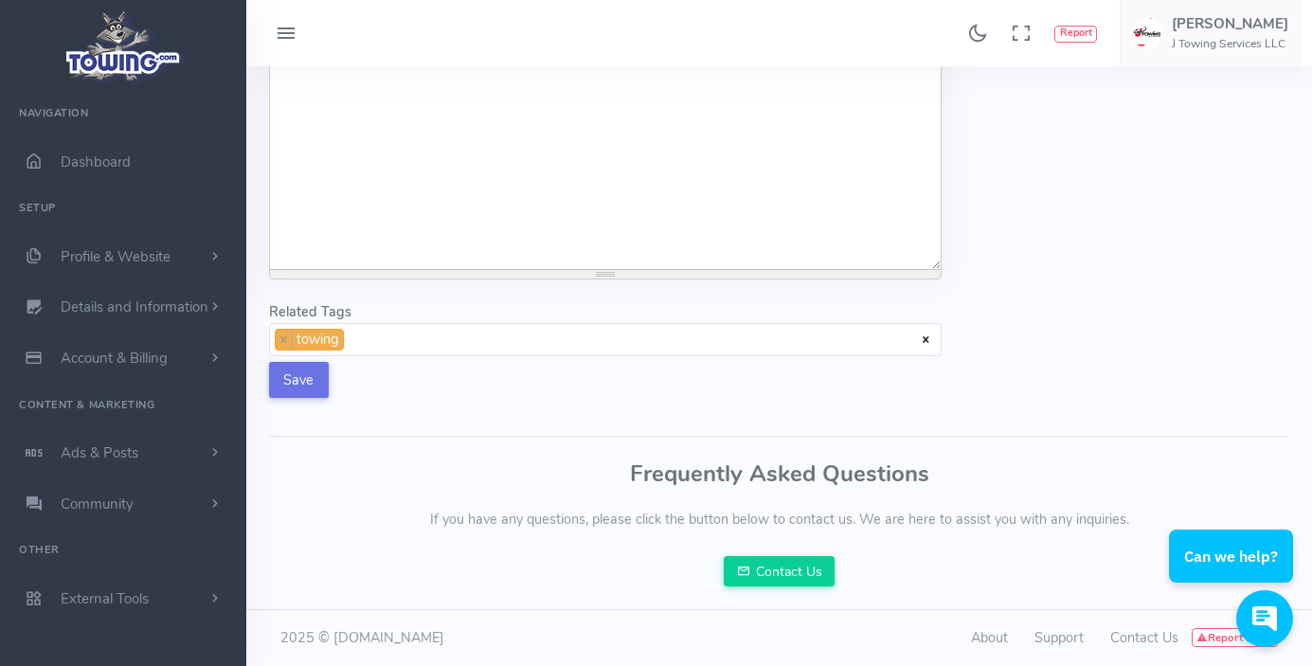
click at [304, 396] on button "Save" at bounding box center [299, 380] width 60 height 36
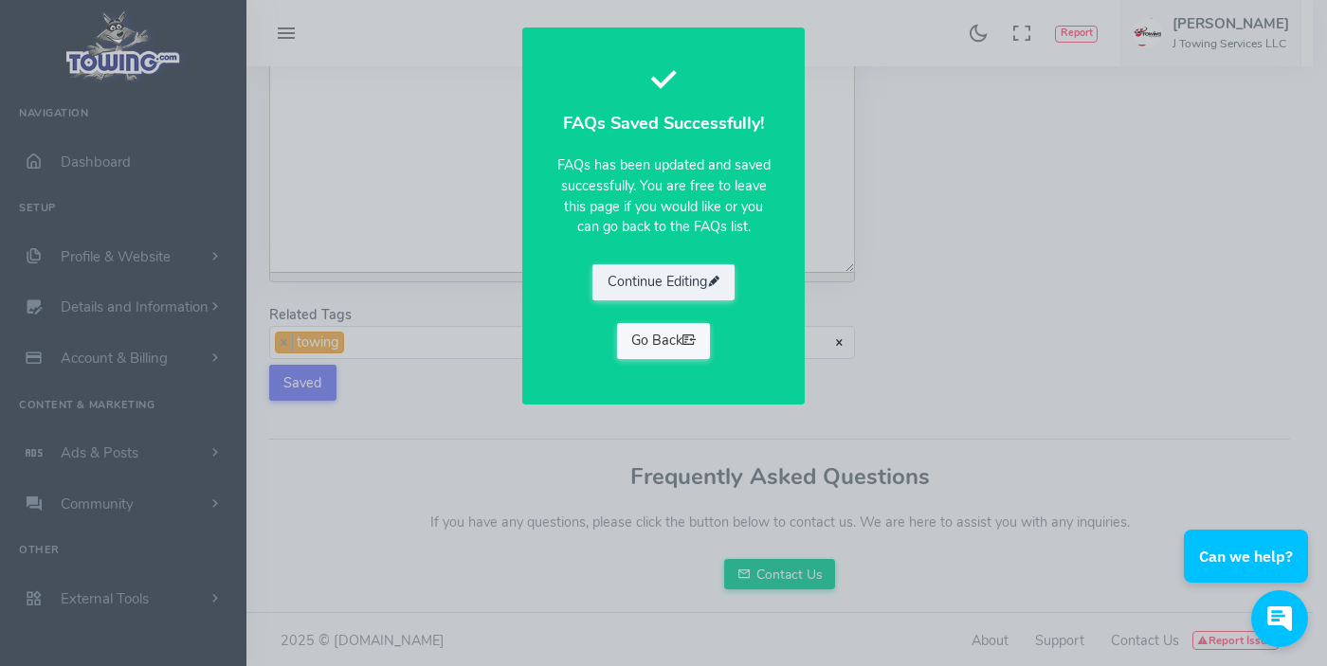
click at [664, 334] on link "Go Back" at bounding box center [664, 341] width 94 height 36
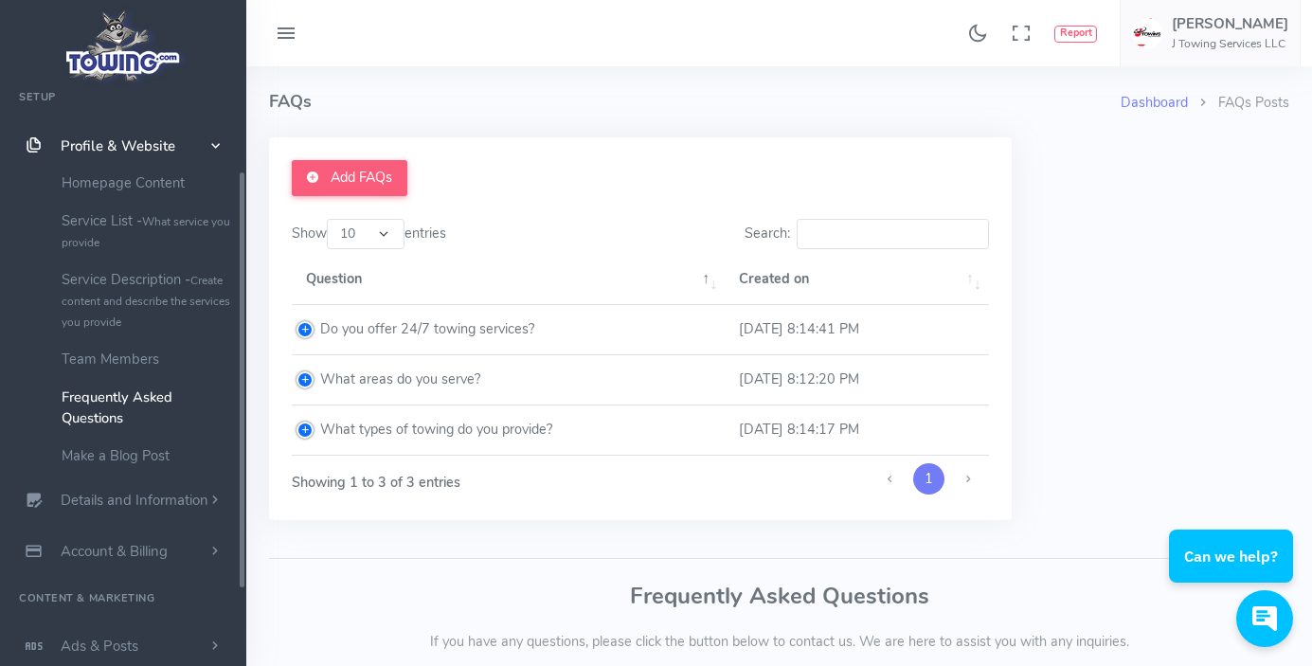
scroll to position [113, 0]
click at [322, 170] on link "Add FAQs" at bounding box center [350, 178] width 116 height 36
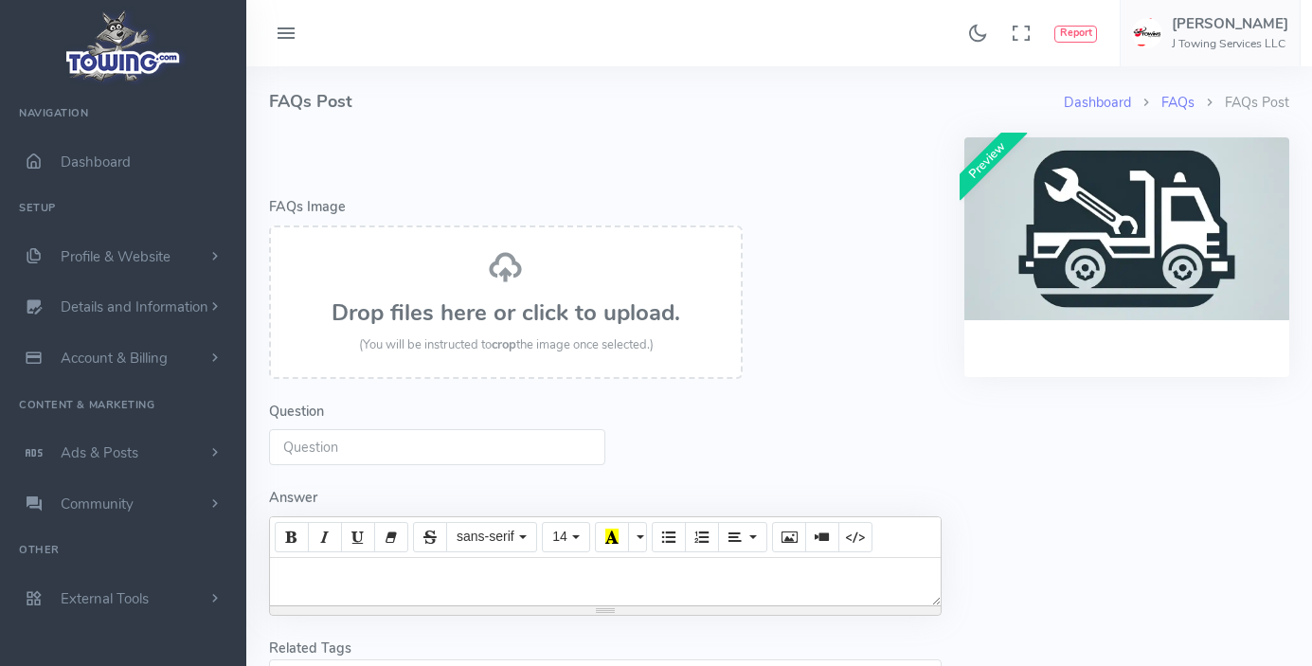
select select
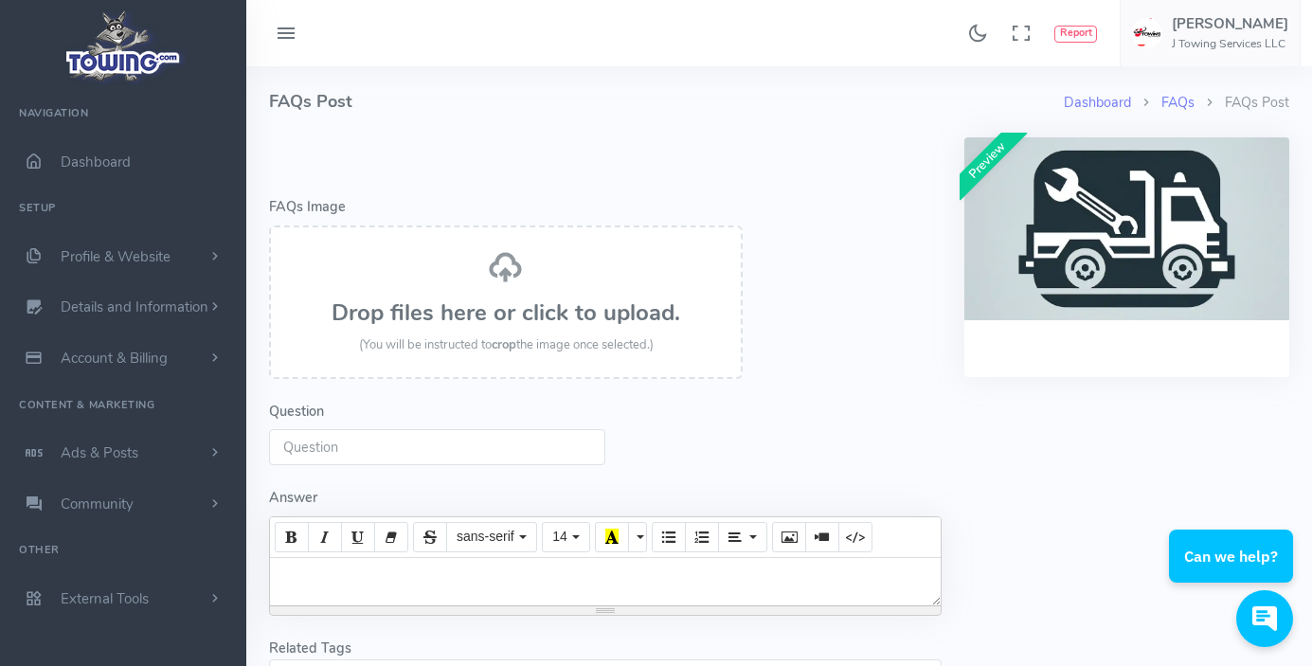
click at [424, 449] on input "Question" at bounding box center [437, 447] width 336 height 36
paste input "How quickly can you arrive?"
type input "How quickly can you arrive?"
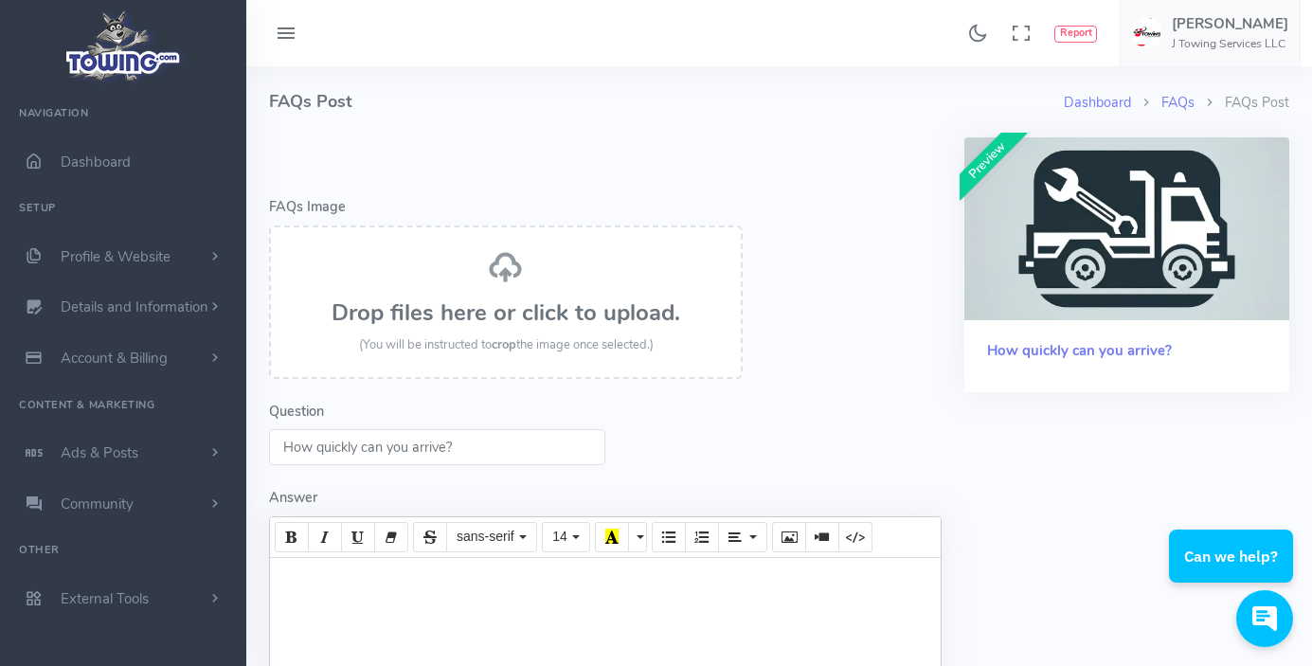
paste div
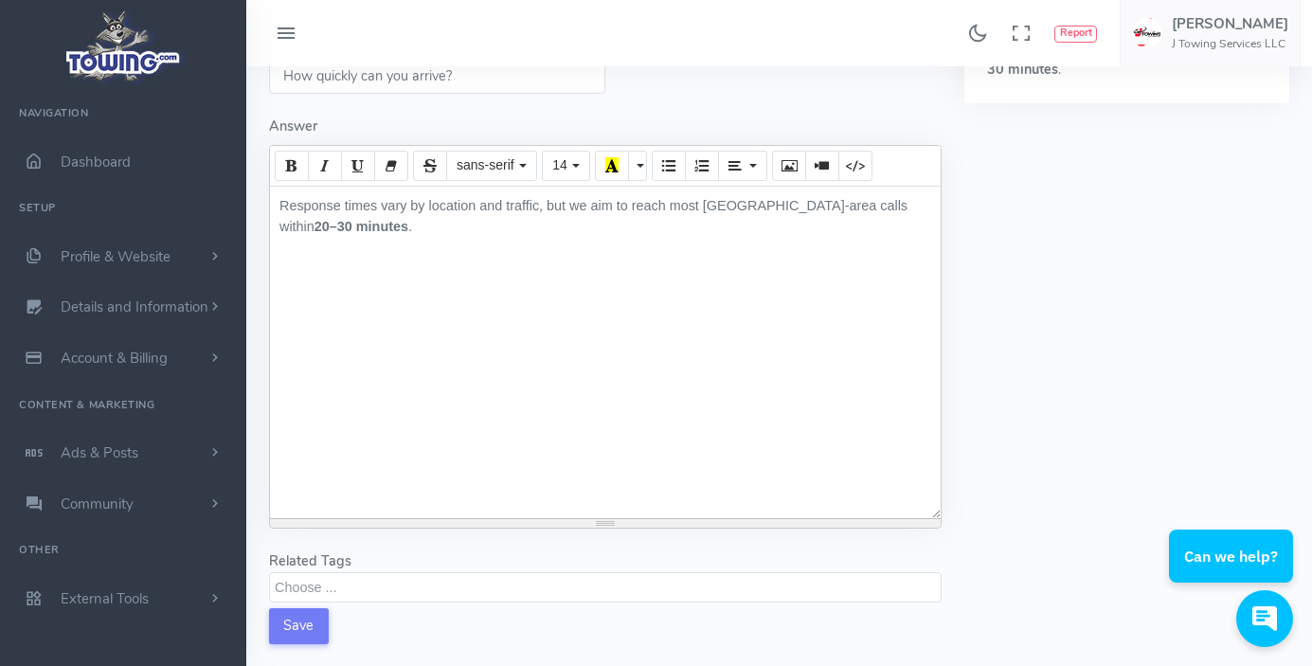
scroll to position [379, 0]
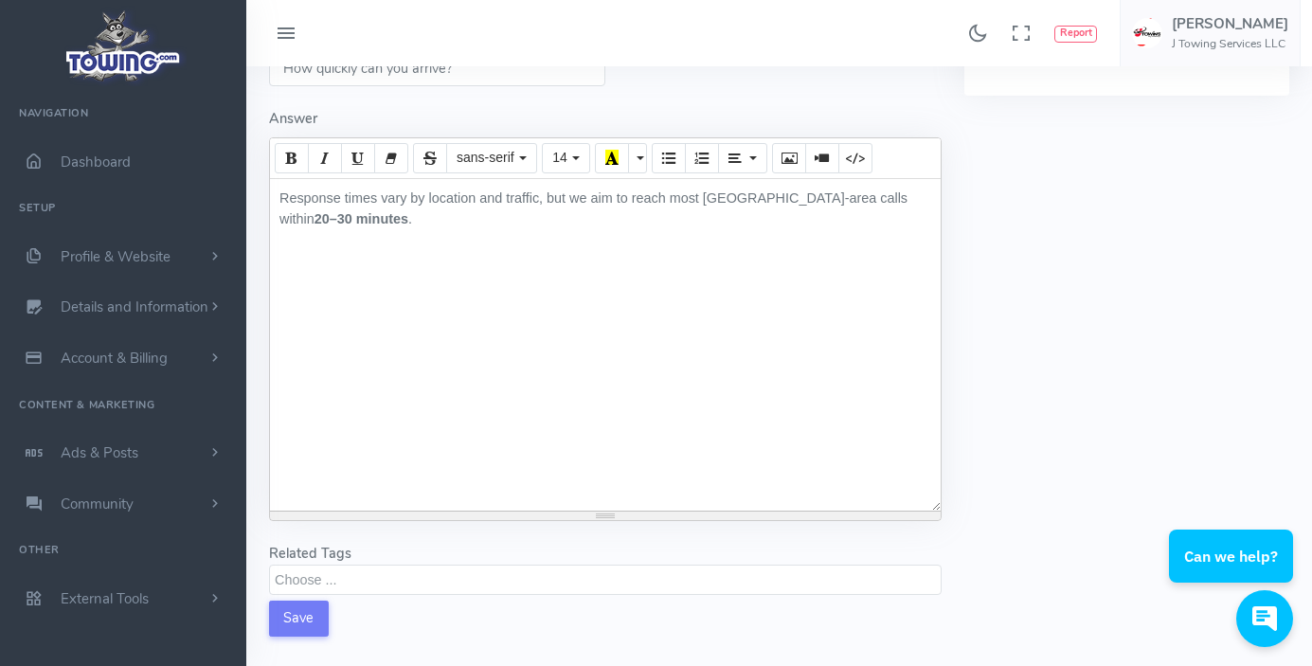
click at [384, 596] on form "Error - FAQs Image Drop files here or click to upload. (You will be instructed …" at bounding box center [606, 208] width 696 height 901
click at [383, 587] on textarea "Search" at bounding box center [608, 578] width 666 height 17
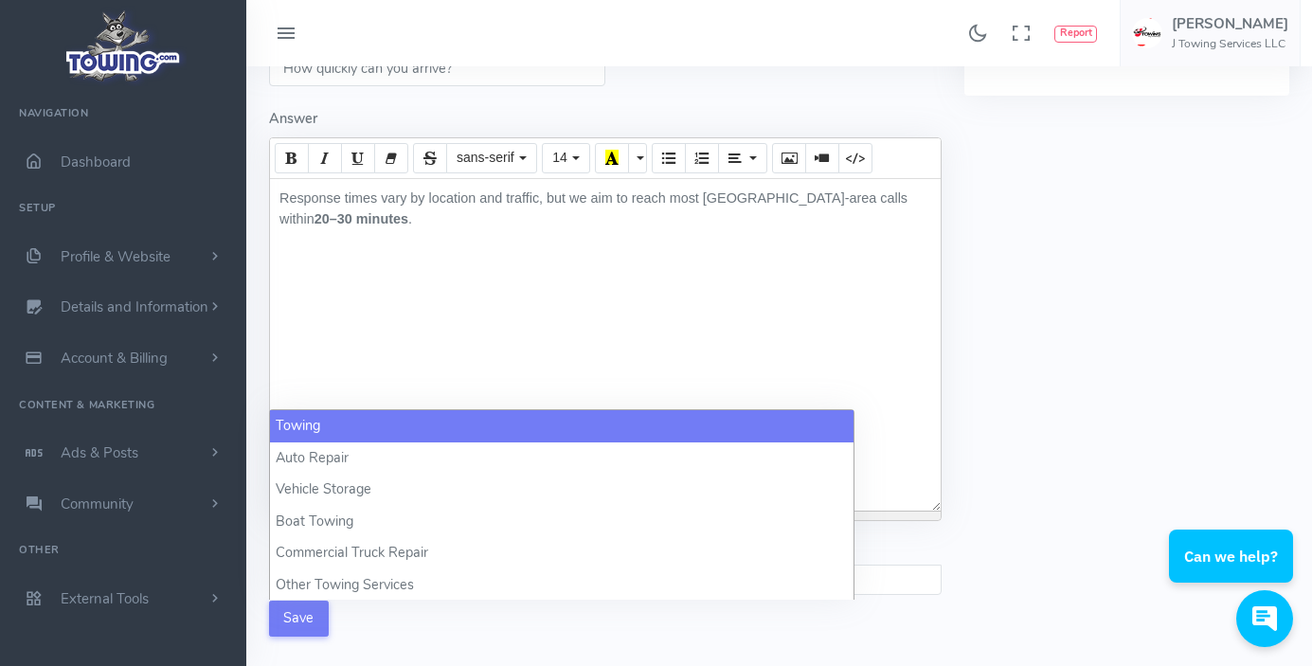
select select "towing"
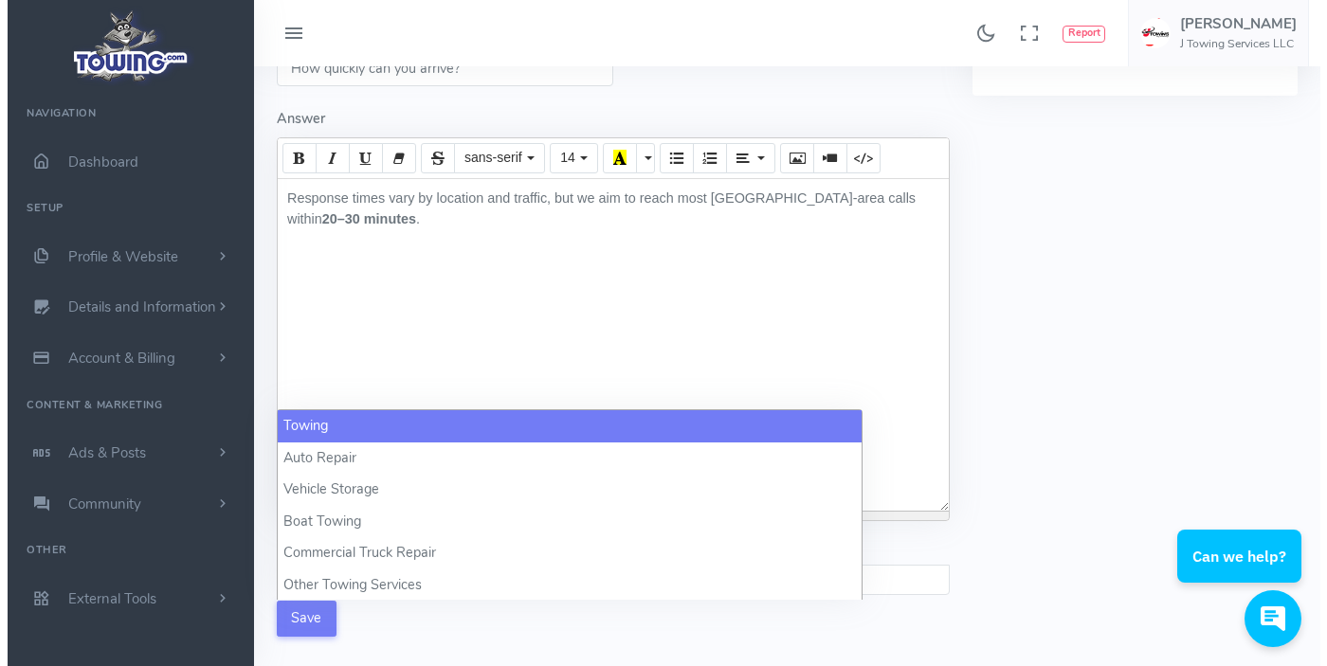
scroll to position [1, 0]
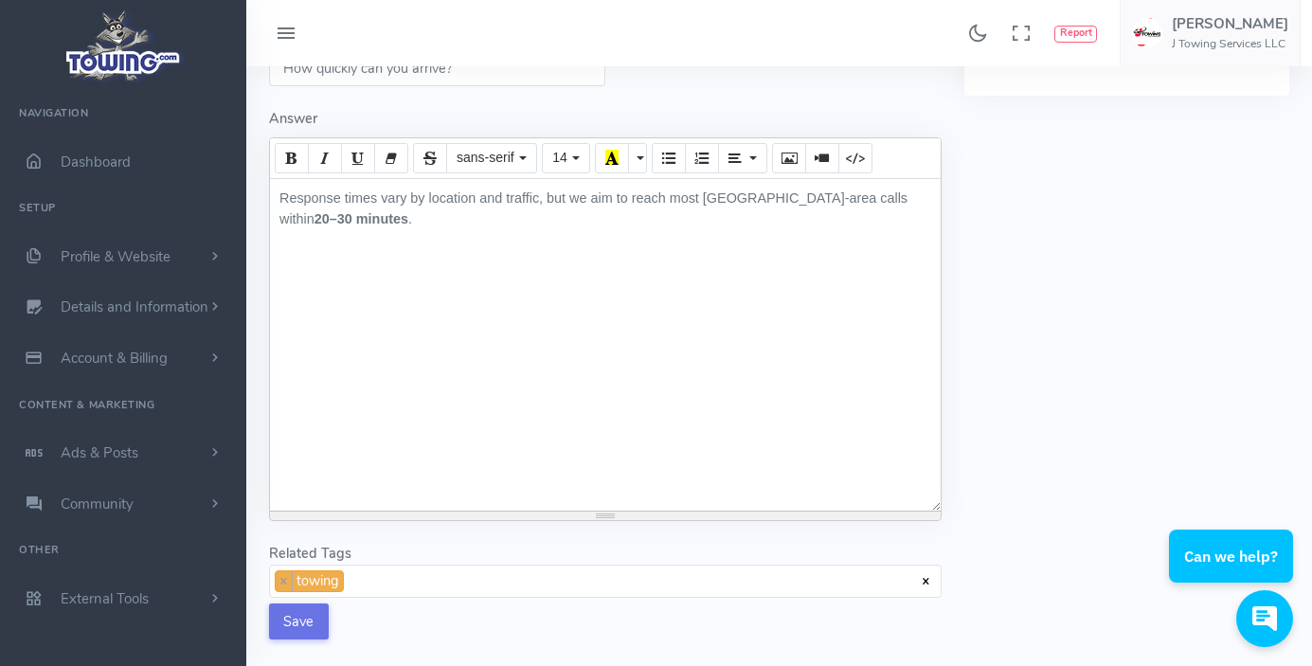
click at [303, 640] on button "Save" at bounding box center [299, 622] width 60 height 36
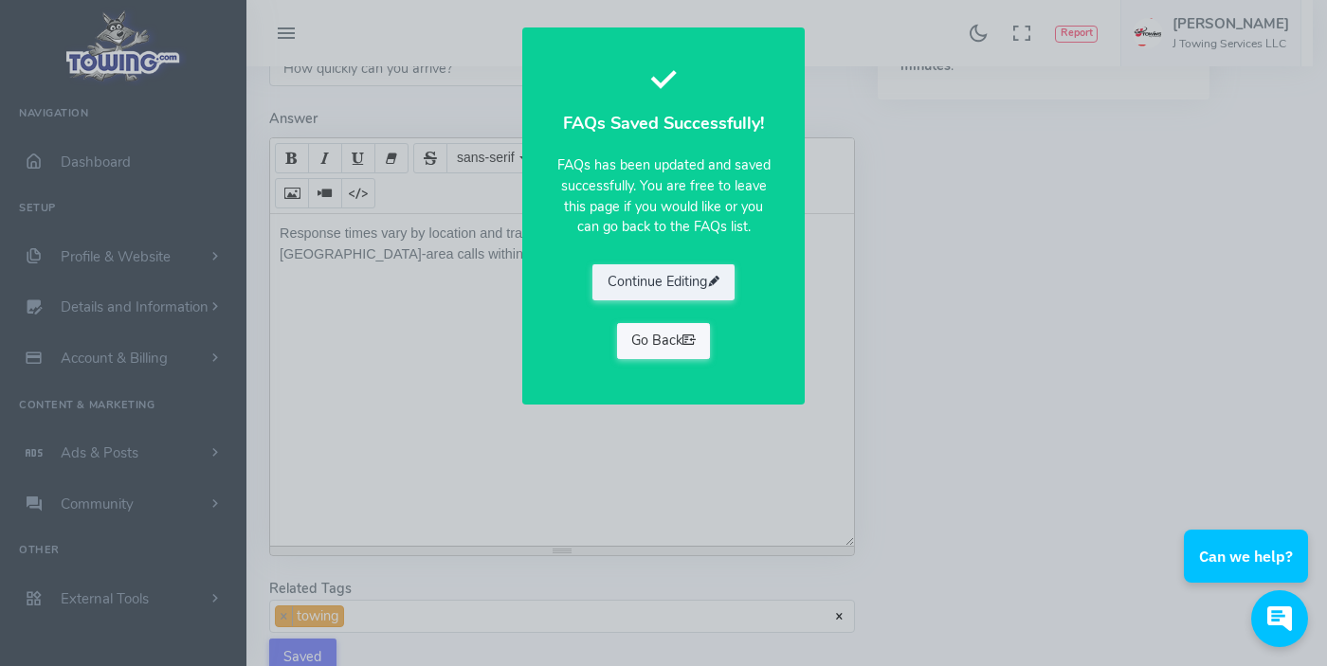
click at [667, 344] on link "Go Back" at bounding box center [664, 341] width 94 height 36
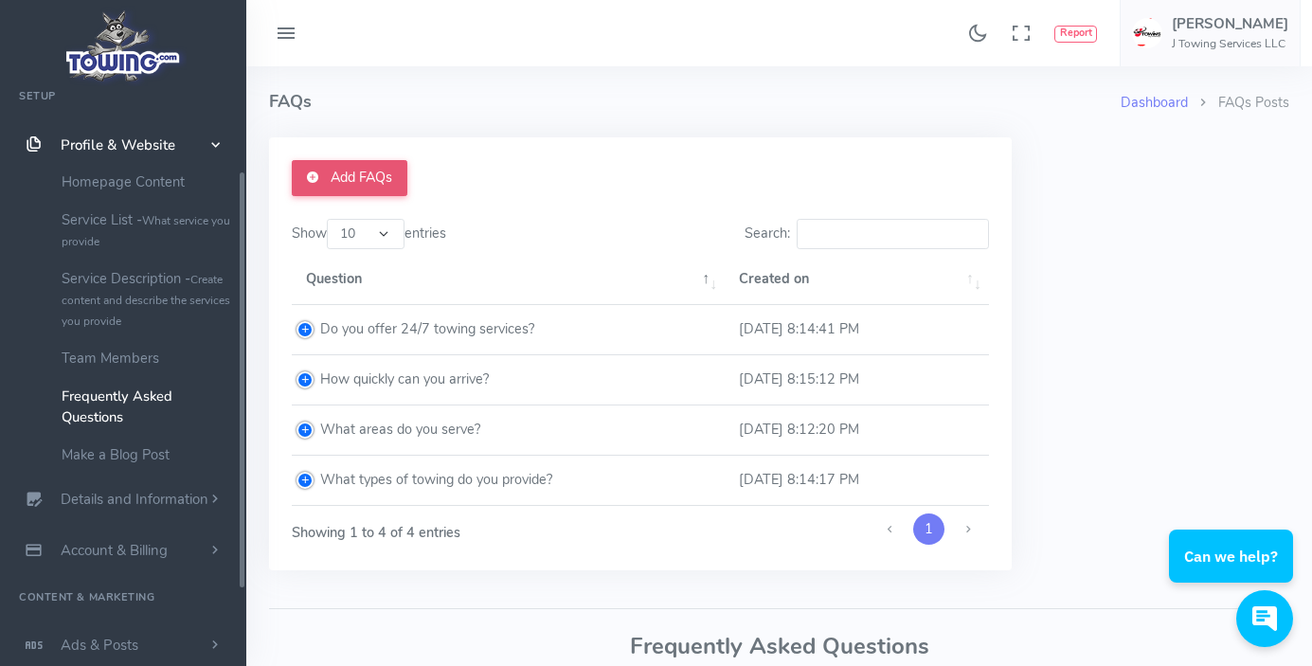
scroll to position [113, 0]
click at [338, 175] on link "Add FAQs" at bounding box center [350, 178] width 116 height 36
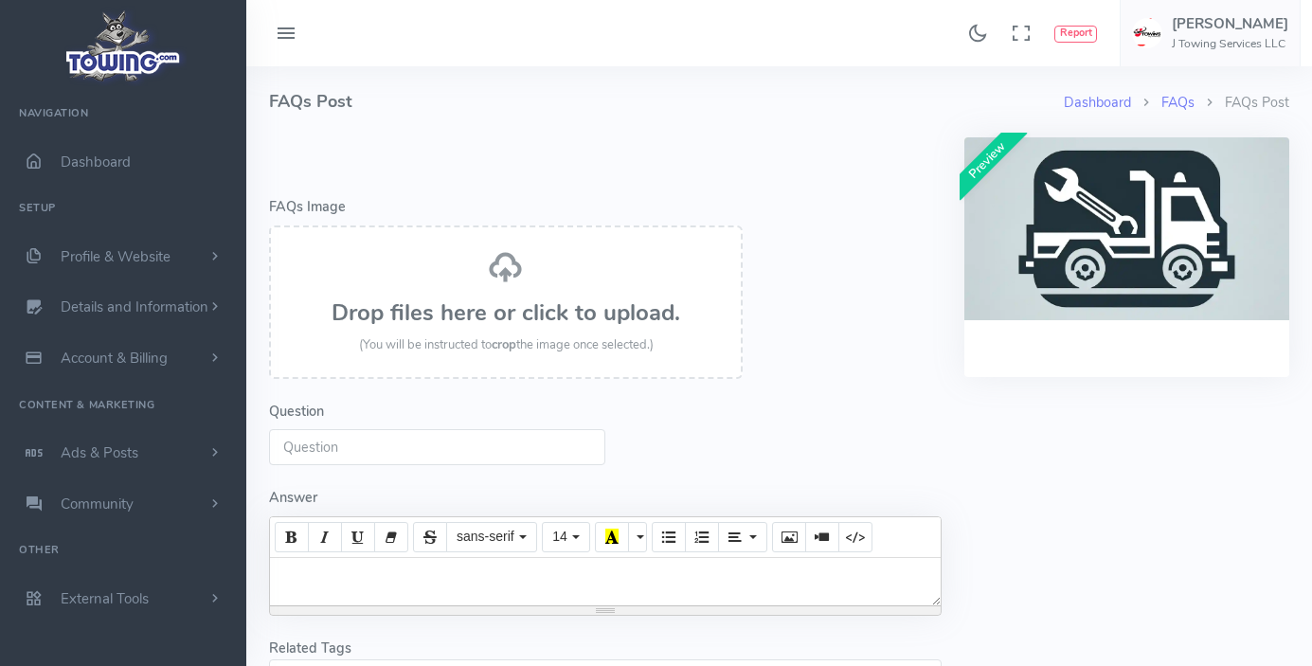
select select
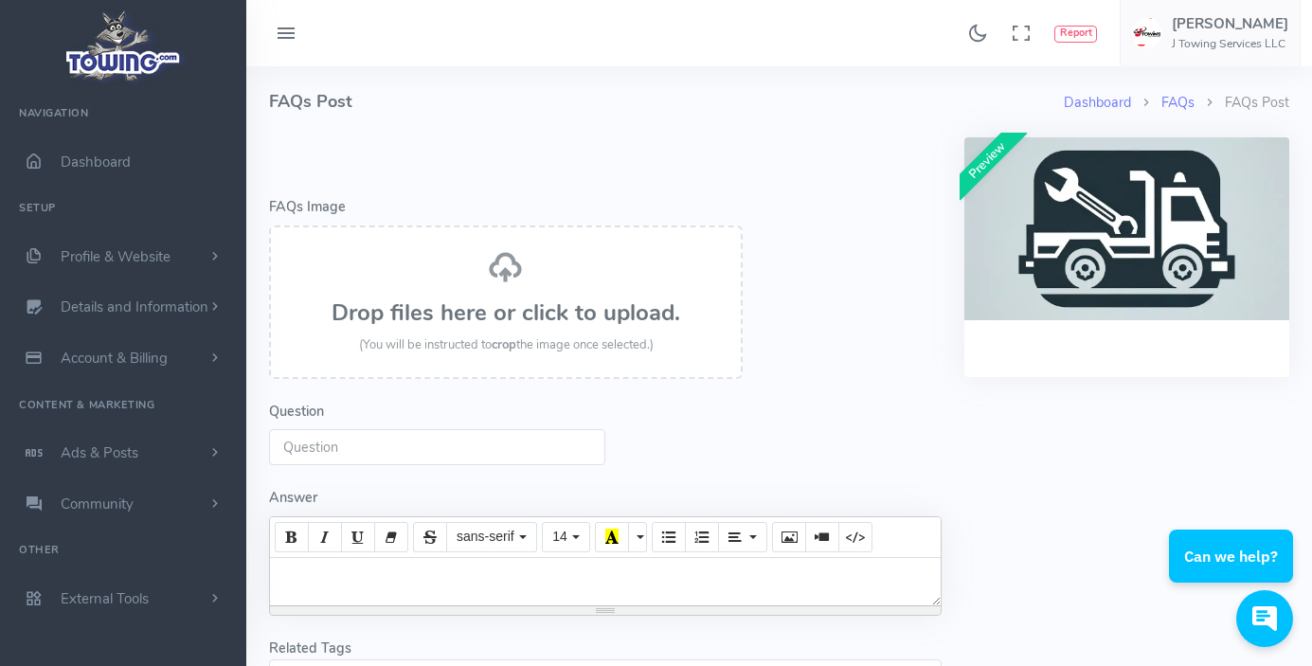
click at [411, 443] on input "Question" at bounding box center [437, 447] width 336 height 36
paste input "Do you provide roadside assistance?"
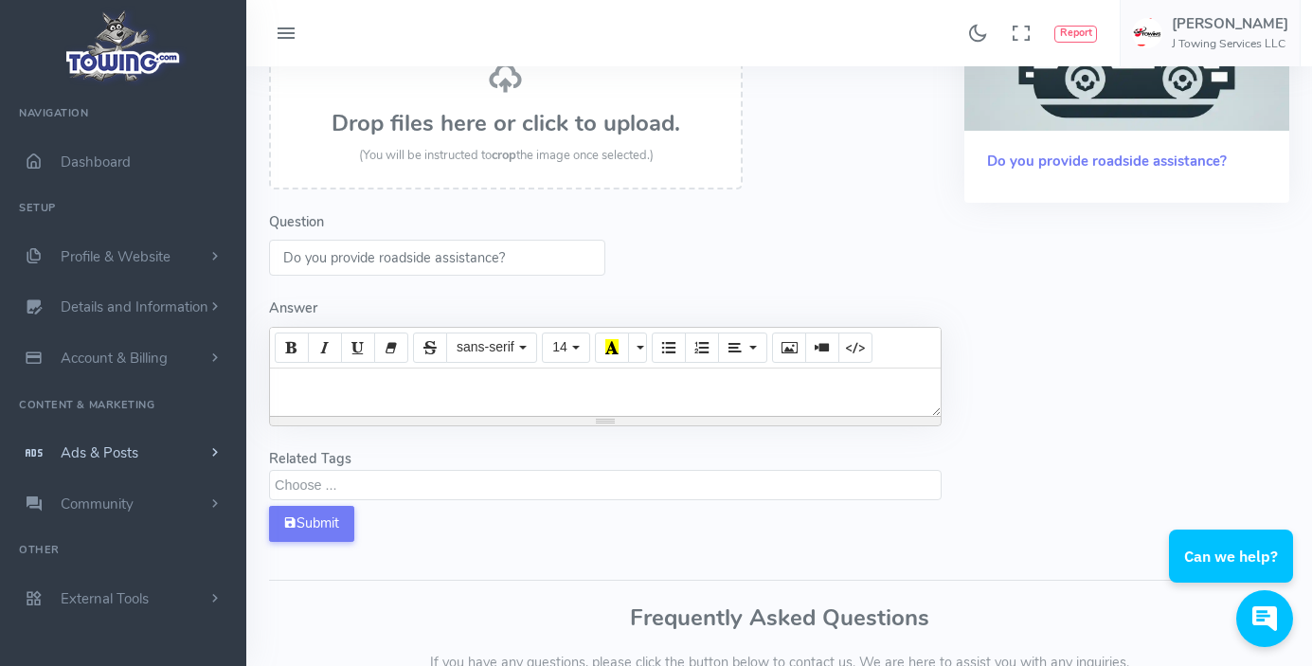
type input "Do you provide roadside assistance?"
click at [569, 416] on div at bounding box center [605, 392] width 671 height 47
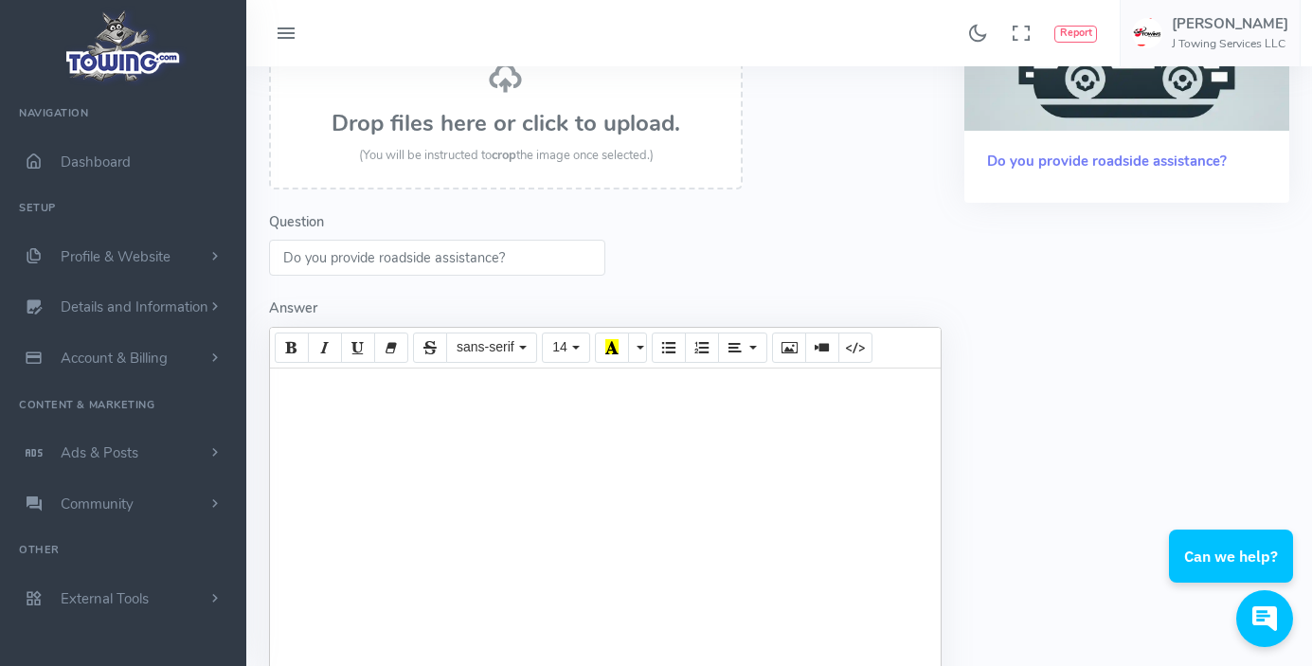
paste div
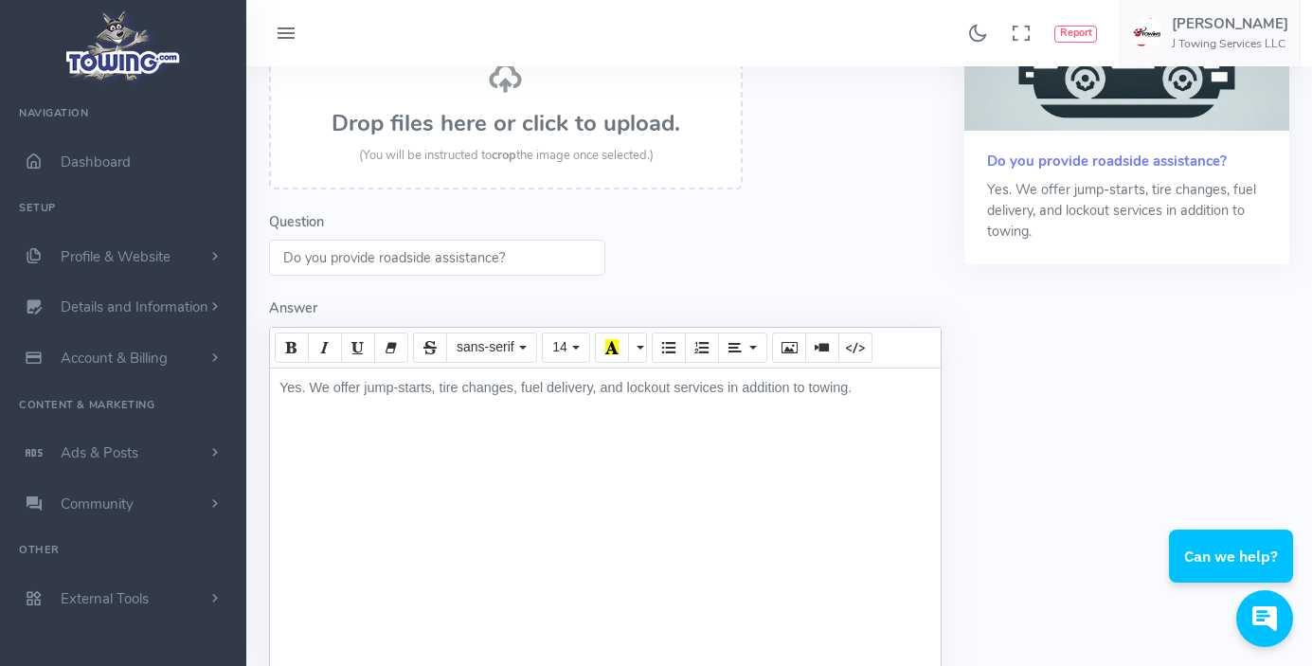
click at [530, 422] on div "Yes. We offer jump-starts, tire changes, fuel delivery, and lockout services in…" at bounding box center [605, 535] width 671 height 332
click at [625, 422] on div "Yes. We offer jump-starts, tire changes, fuel delivery, and lockout services in…" at bounding box center [605, 535] width 671 height 332
drag, startPoint x: 604, startPoint y: 423, endPoint x: 731, endPoint y: 417, distance: 127.1
click at [731, 417] on div "Yes. We offer jump-starts, tire changes, fuel delivery, and lockout services in…" at bounding box center [605, 535] width 671 height 332
drag, startPoint x: 520, startPoint y: 255, endPoint x: 10, endPoint y: 256, distance: 509.8
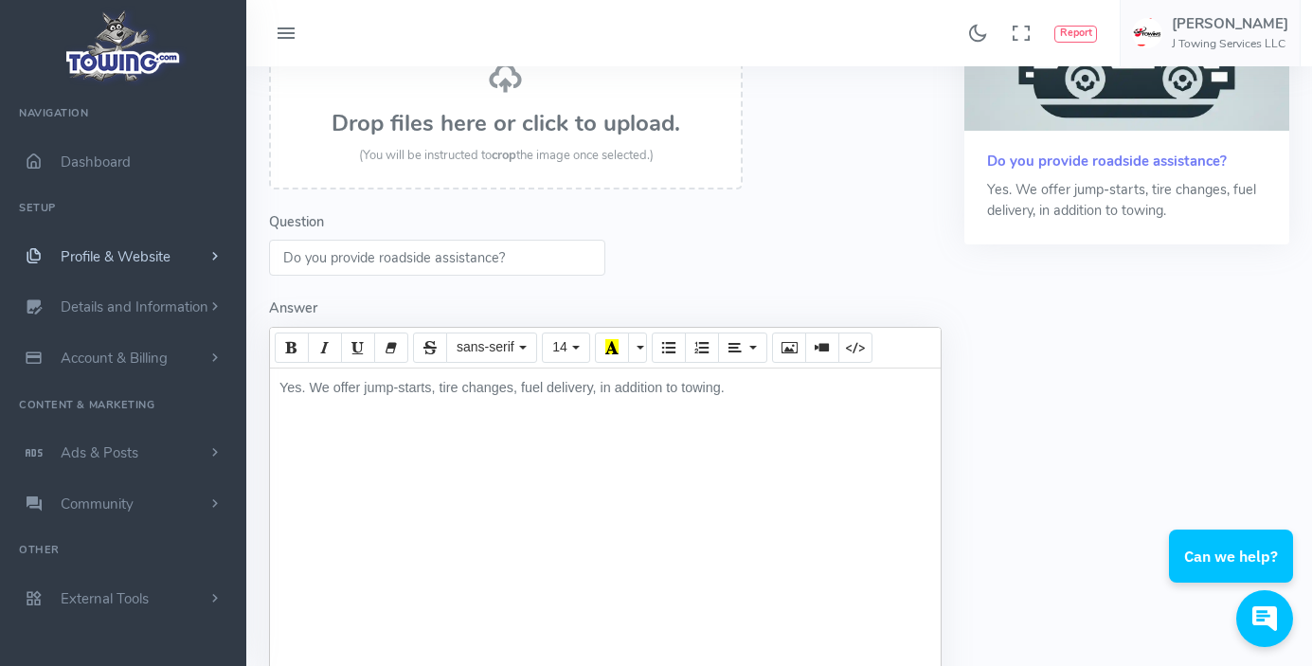
click at [22, 254] on div "Found 17 results Analytics Report" at bounding box center [656, 452] width 1312 height 1284
paste input "Can you tow all vehicle types"
type input "Can you tow all vehicle types?"
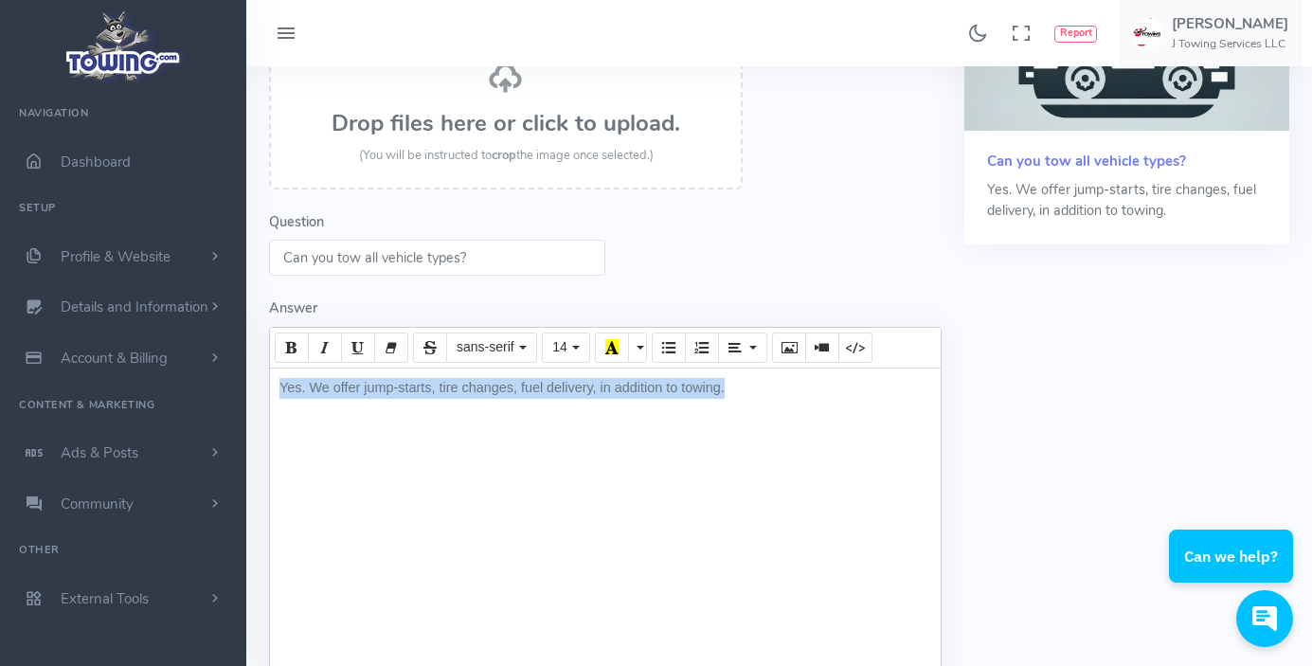
drag, startPoint x: 781, startPoint y: 422, endPoint x: 49, endPoint y: 409, distance: 731.6
click at [49, 409] on div "Found 17 results Analytics Report" at bounding box center [656, 452] width 1312 height 1284
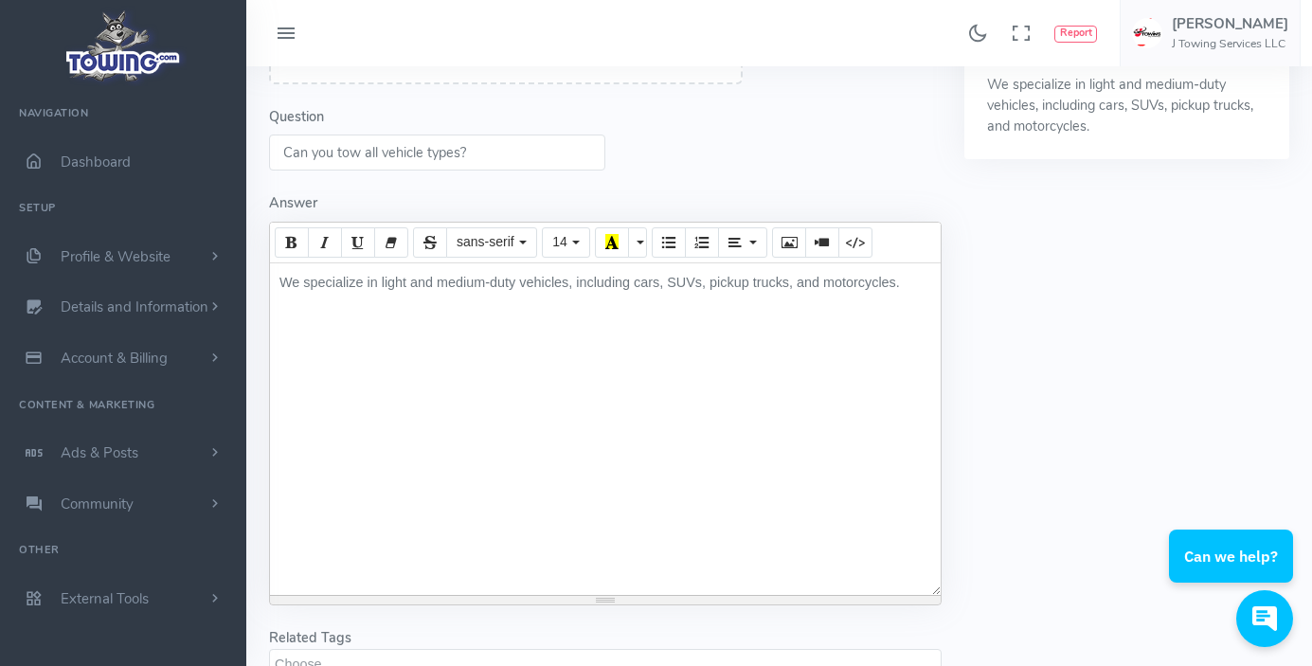
scroll to position [474, 0]
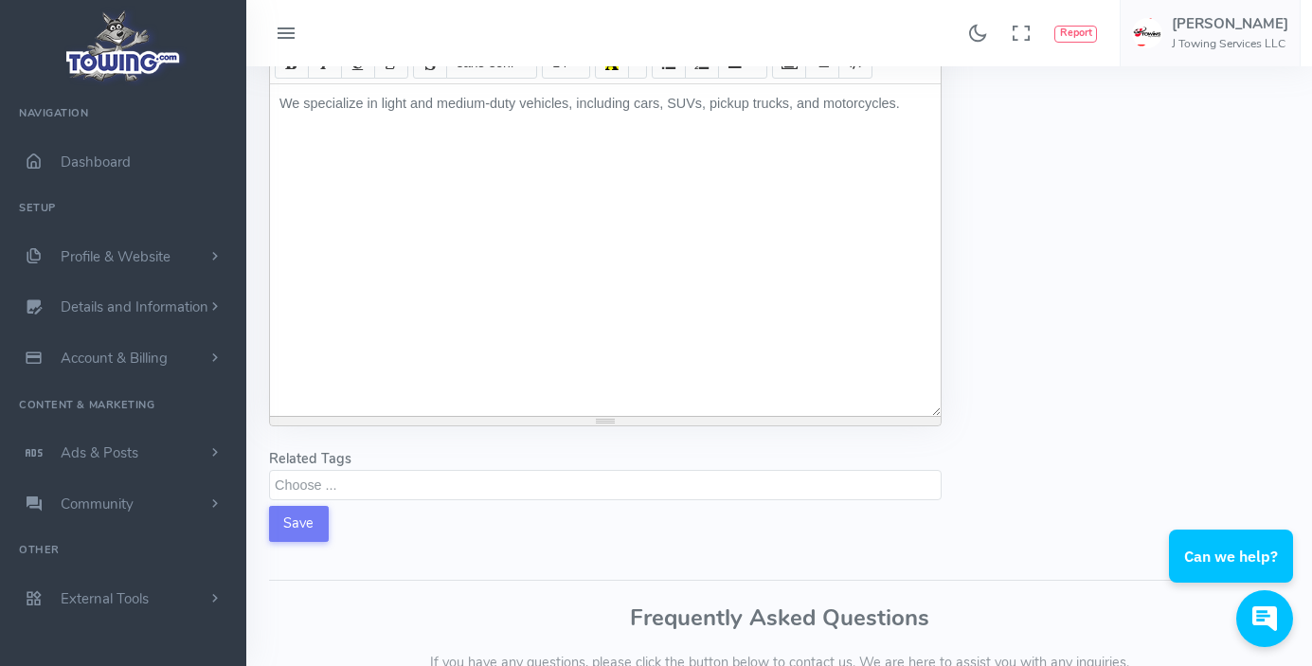
click at [312, 493] on textarea "Search" at bounding box center [608, 484] width 666 height 17
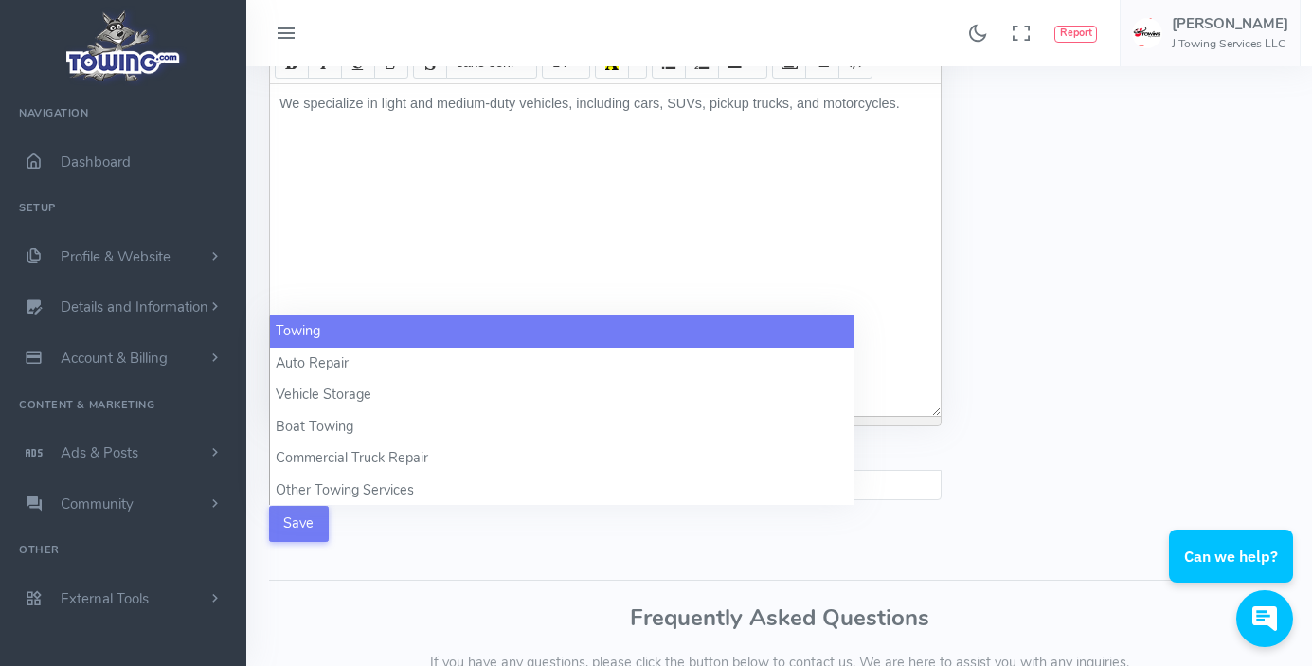
select select "towing"
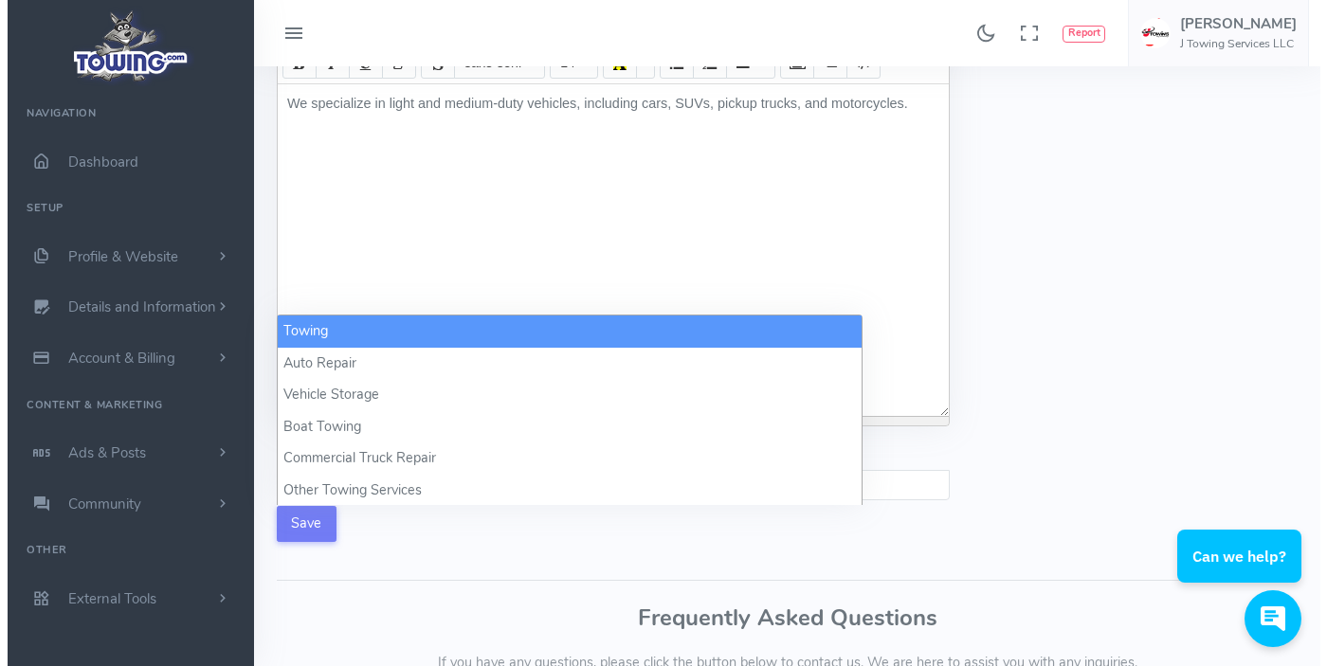
scroll to position [1, 0]
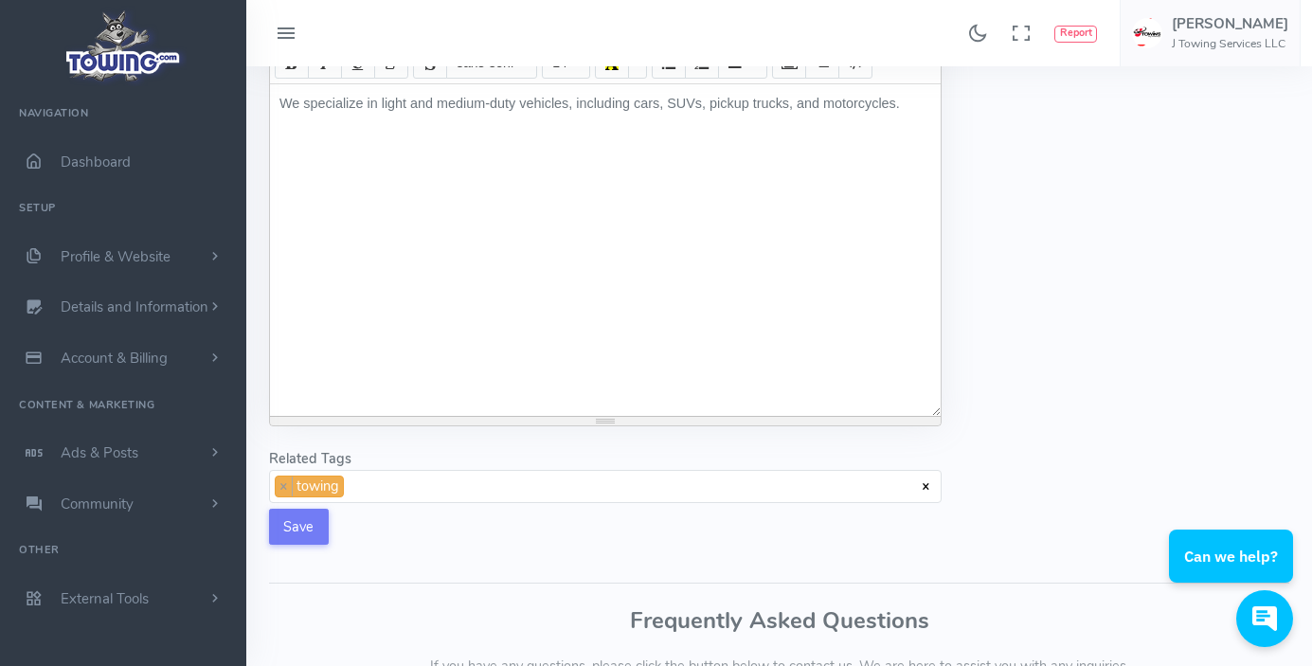
click at [280, 545] on button "Save" at bounding box center [299, 527] width 60 height 36
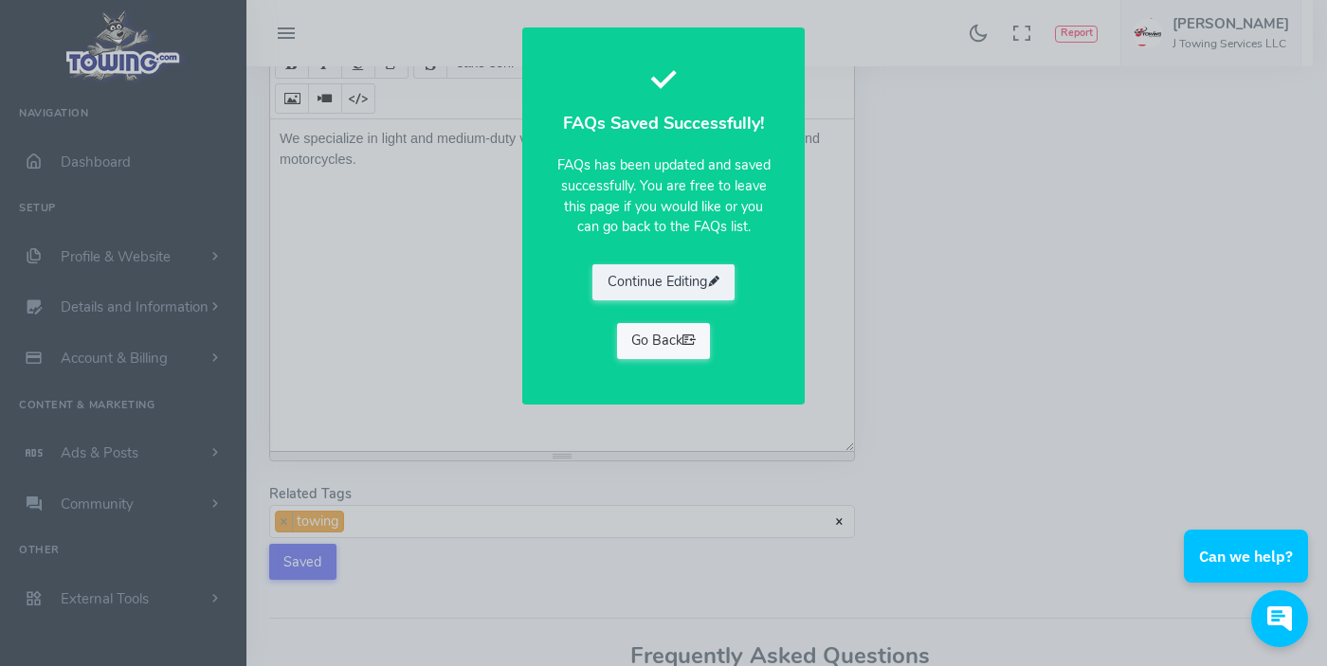
drag, startPoint x: 695, startPoint y: 338, endPoint x: 657, endPoint y: 343, distance: 38.2
click at [695, 338] on icon at bounding box center [688, 340] width 13 height 19
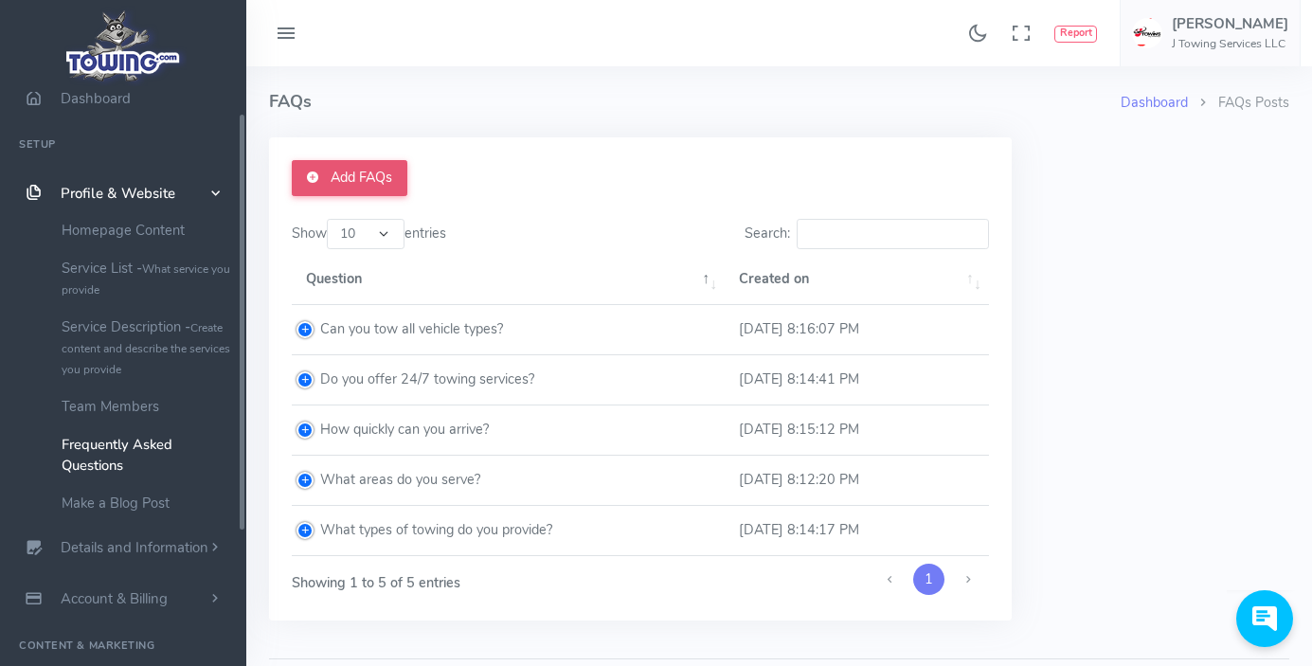
scroll to position [82, 0]
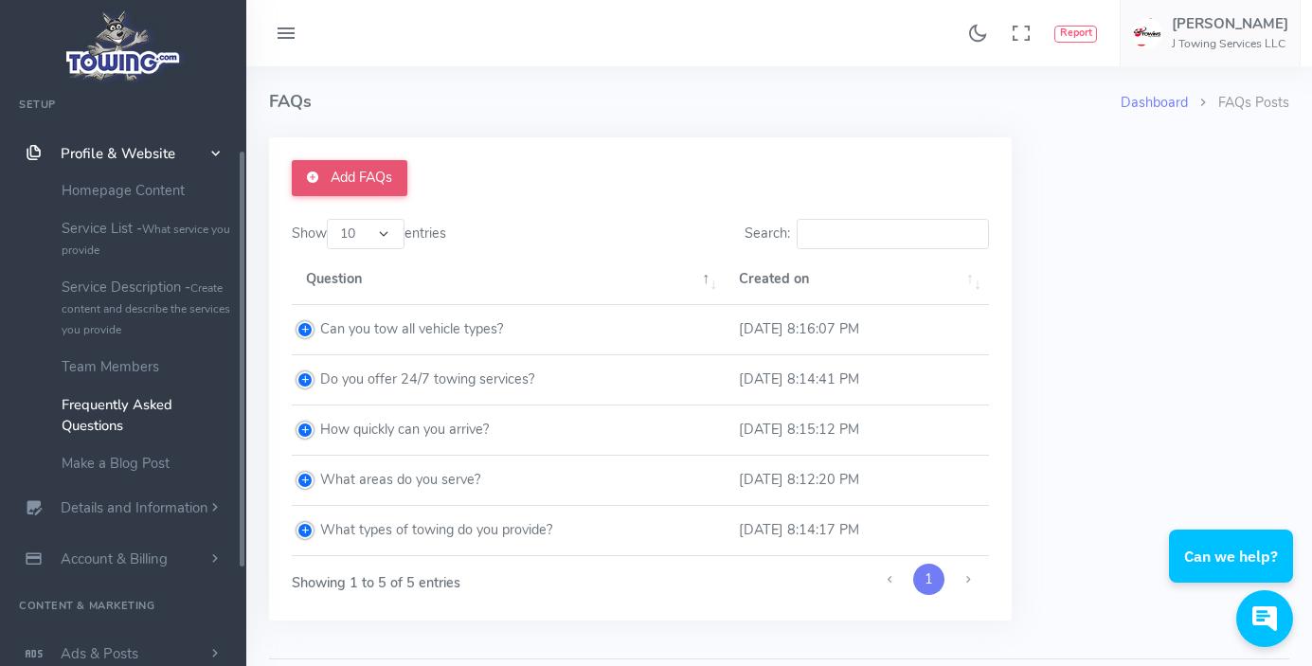
click at [344, 178] on link "Add FAQs" at bounding box center [350, 178] width 116 height 36
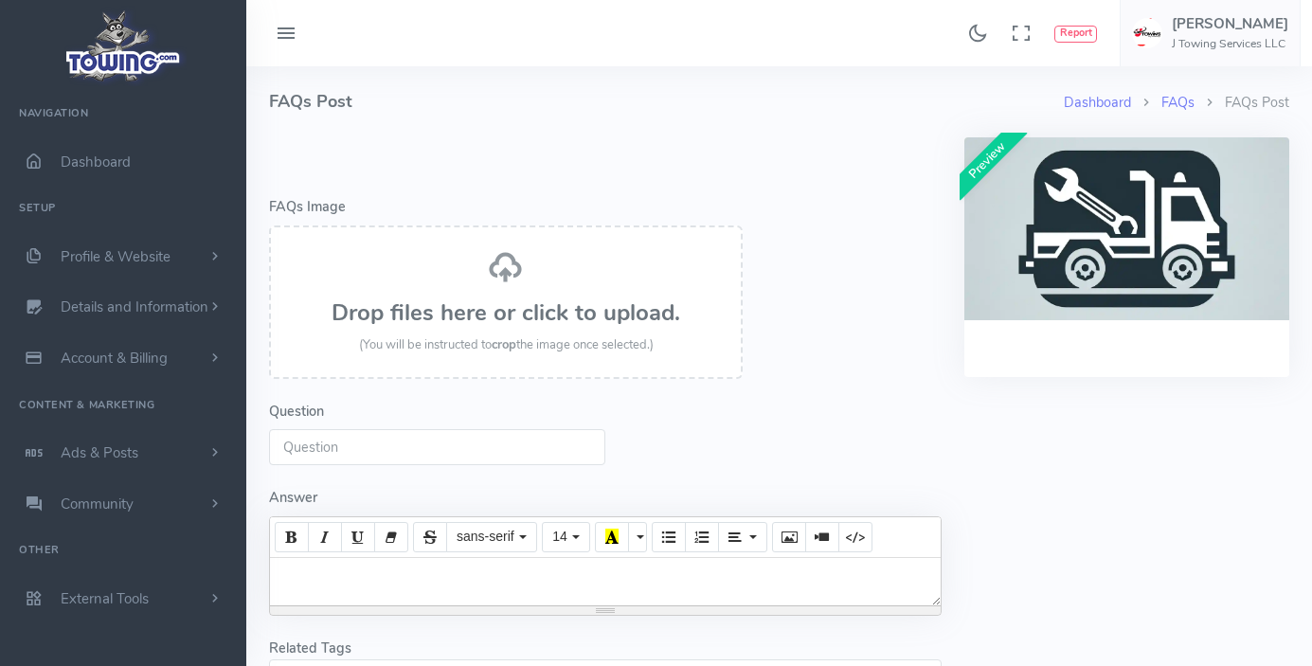
select select
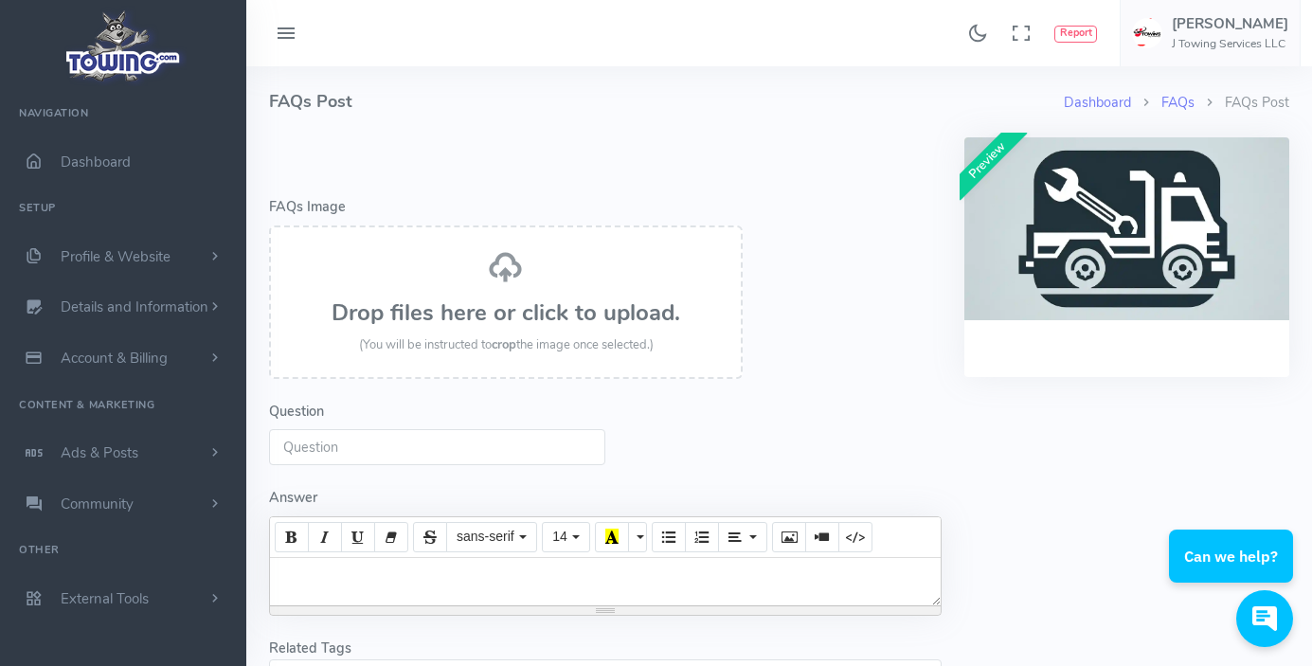
click at [361, 457] on input "Question" at bounding box center [437, 447] width 336 height 36
paste input "Where will my car be stored after towing?"
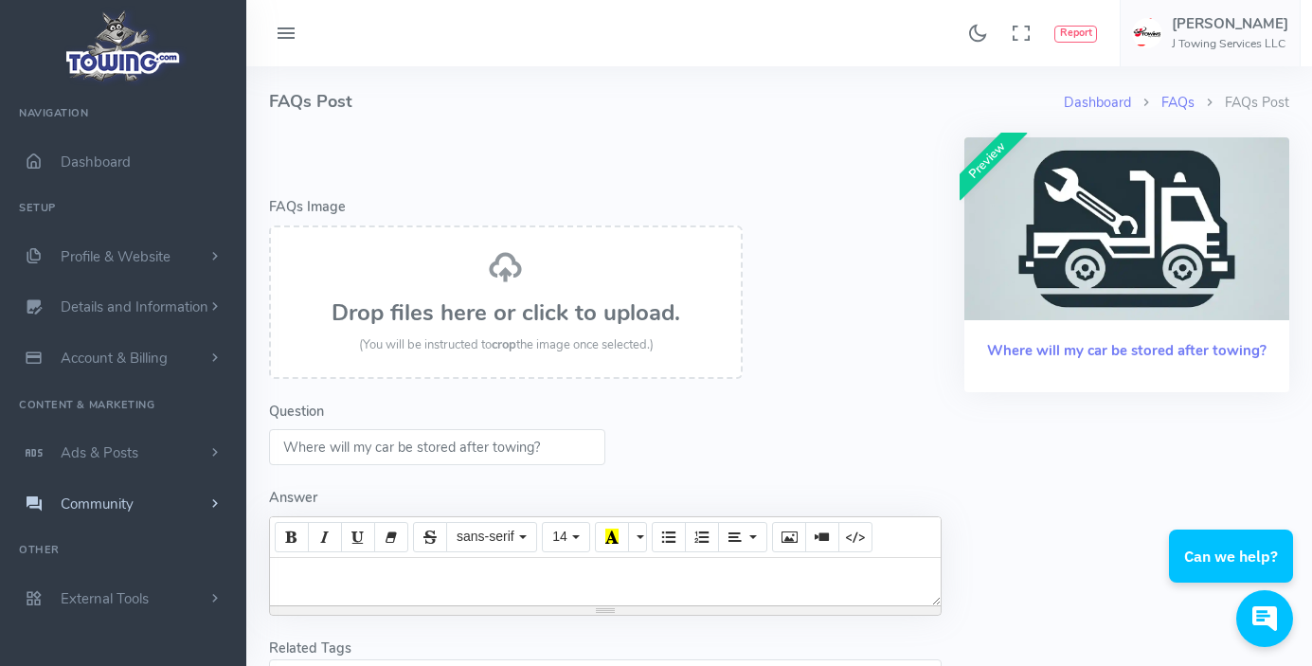
type input "Where will my car be stored after towing?"
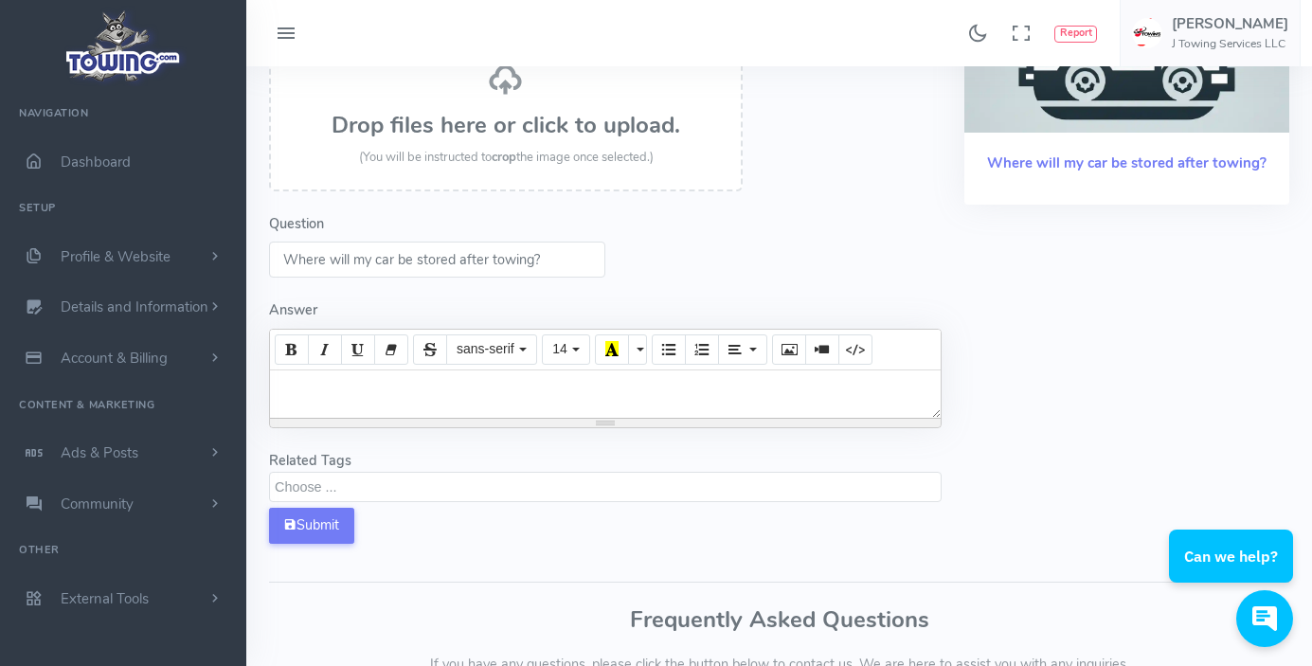
scroll to position [190, 0]
click at [500, 416] on div at bounding box center [605, 392] width 671 height 47
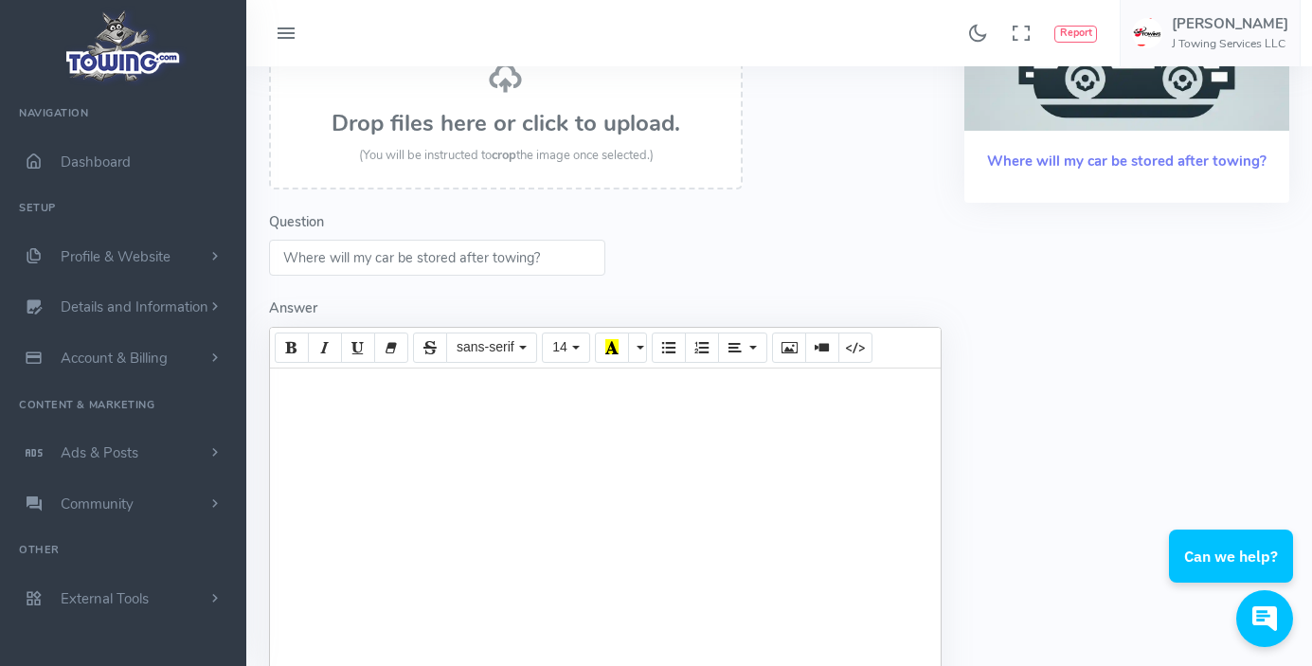
paste div
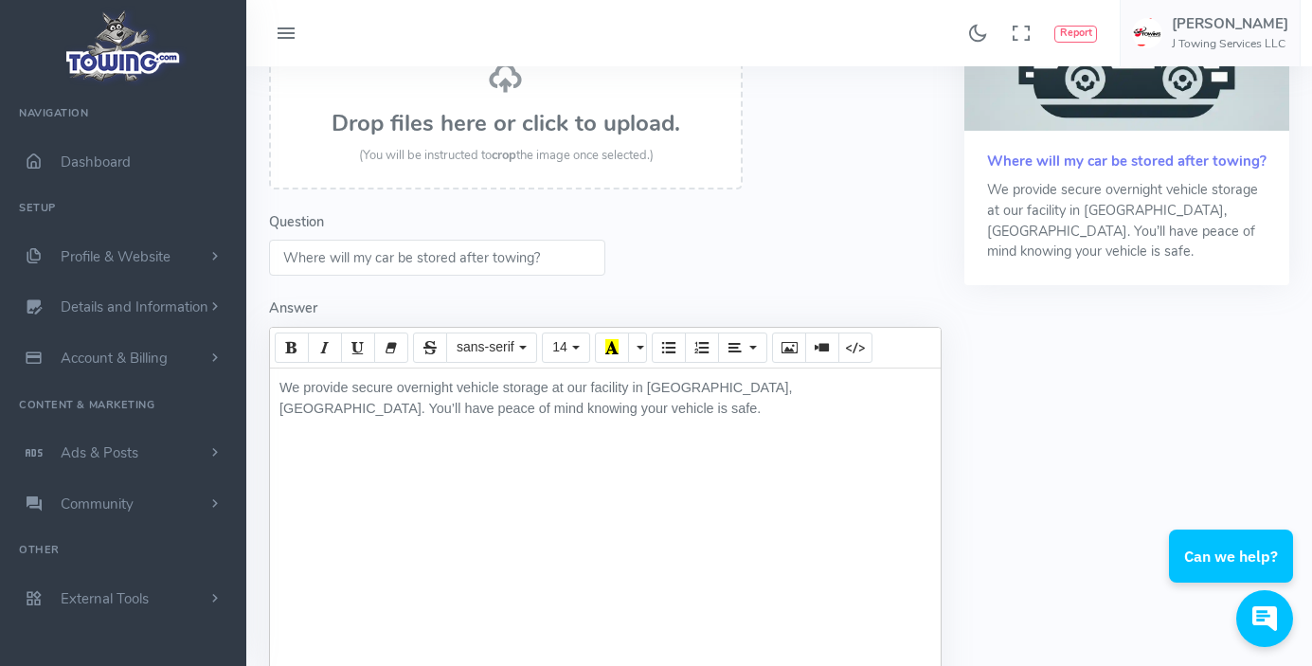
click at [283, 419] on div "We provide secure overnight vehicle storage at our facility in Parlin, NJ. You’…" at bounding box center [605, 535] width 671 height 332
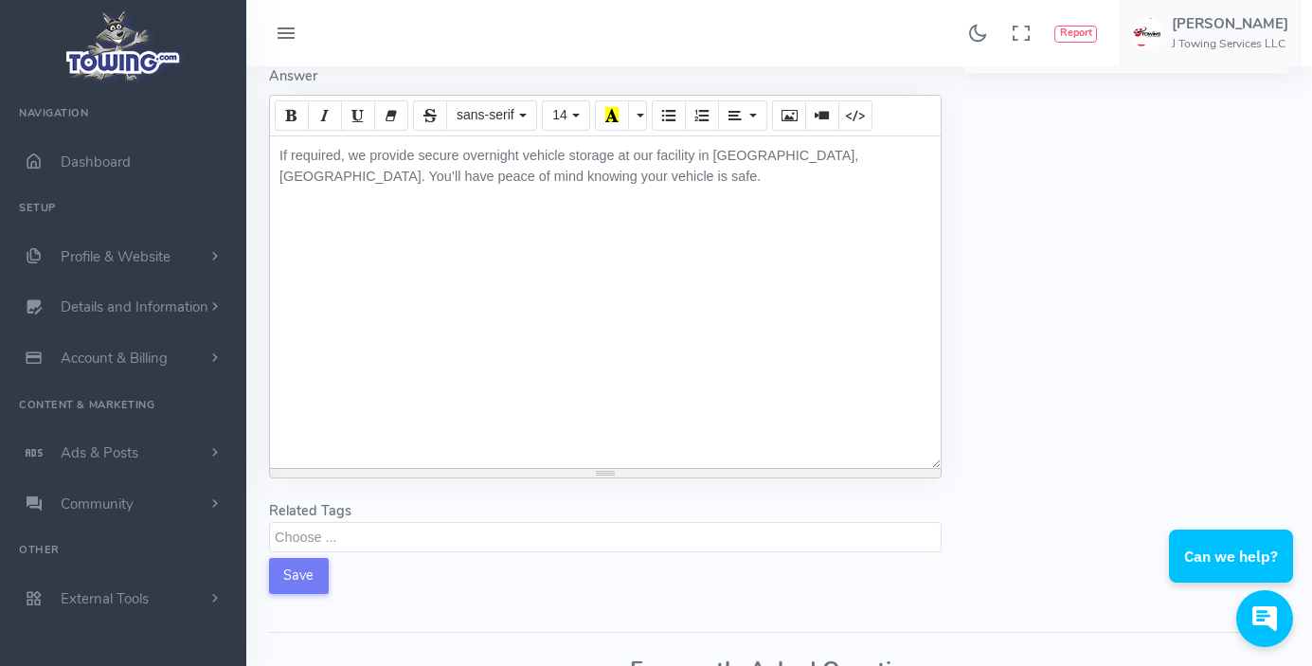
scroll to position [474, 0]
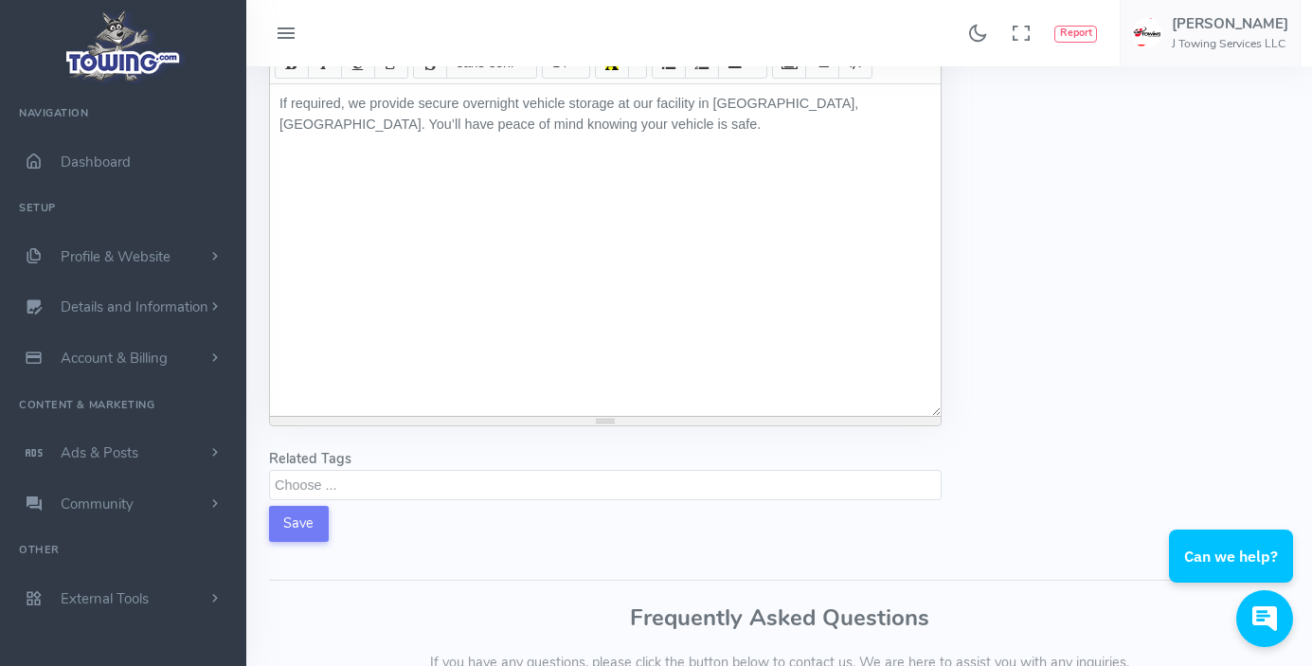
click at [340, 493] on textarea "Search" at bounding box center [608, 484] width 666 height 17
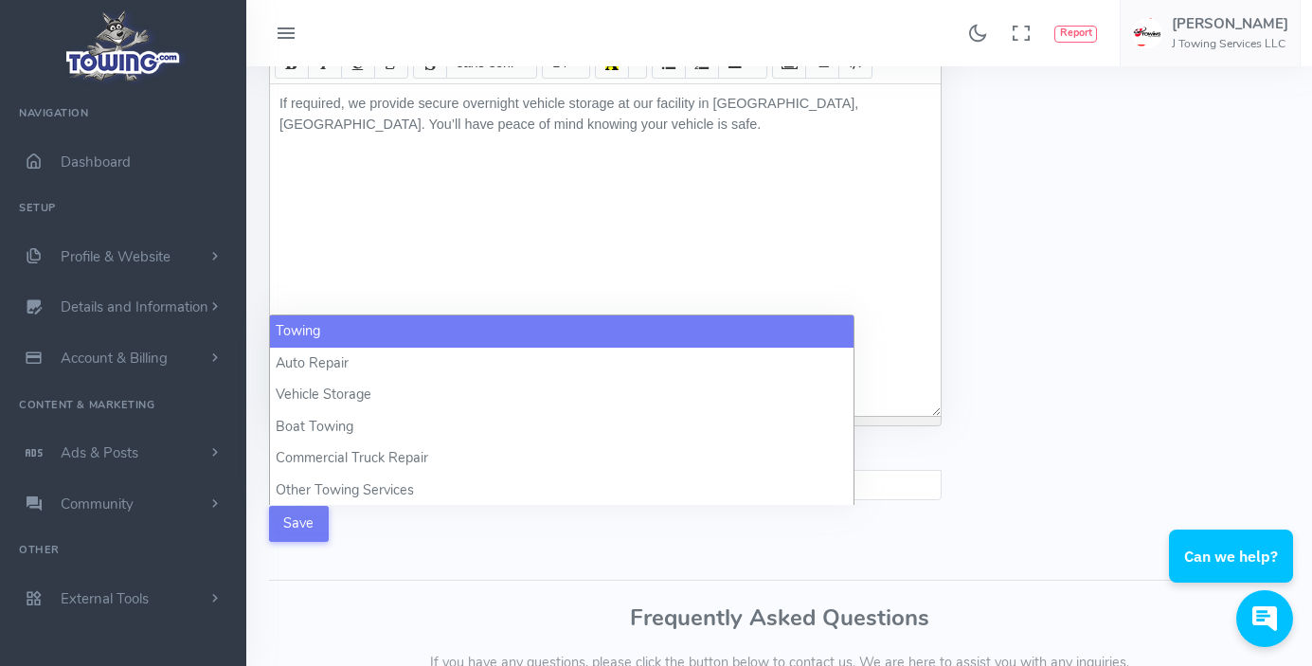
select select "towing"
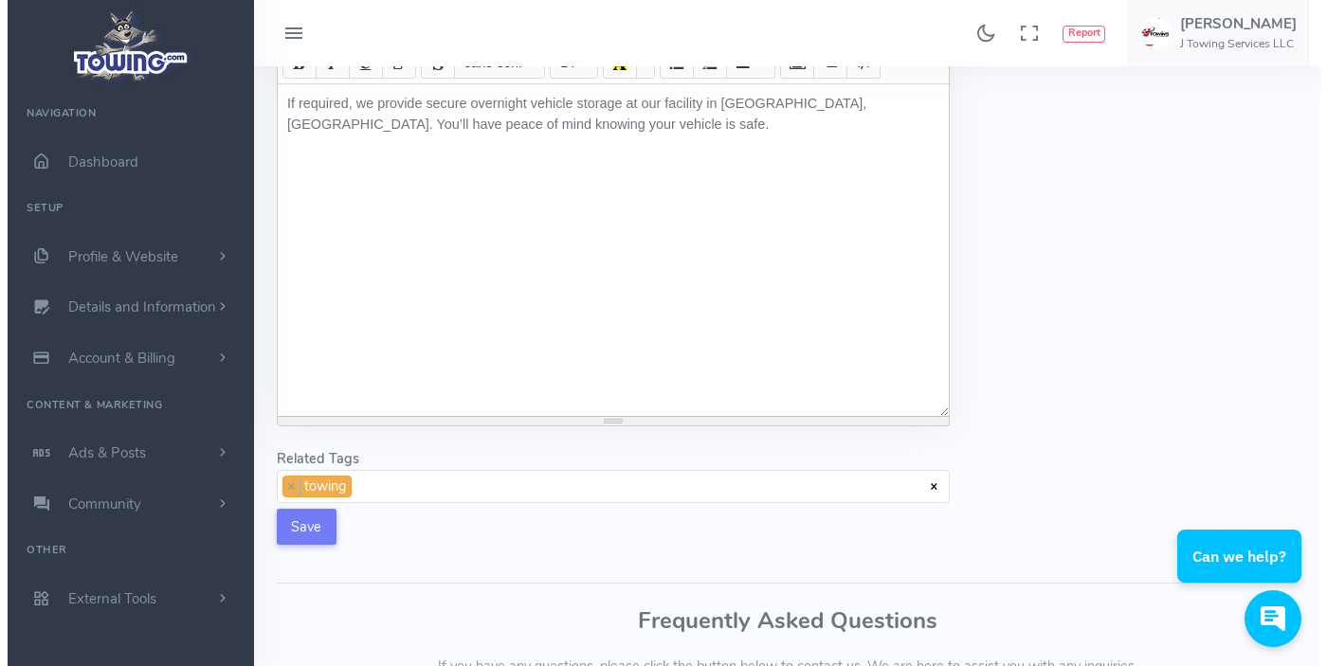
scroll to position [1, 0]
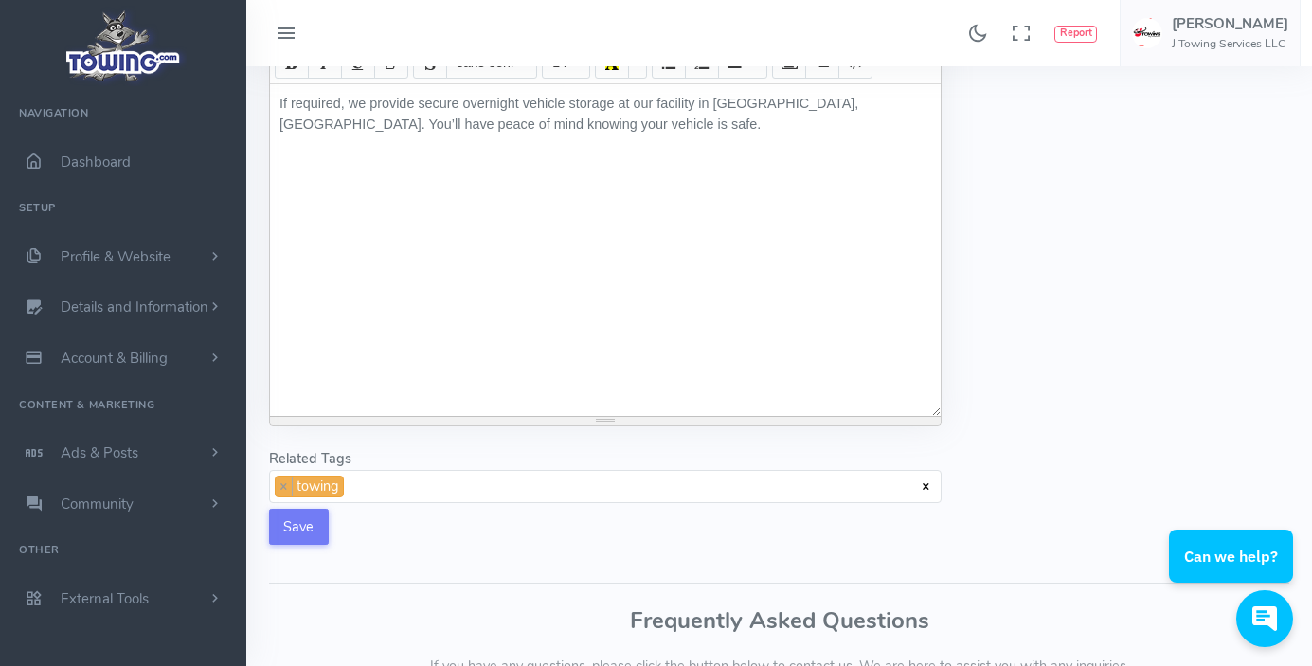
click at [415, 504] on span "× × towing" at bounding box center [605, 487] width 673 height 34
click at [541, 504] on span "× × towing × Vehicle Storage" at bounding box center [605, 487] width 673 height 34
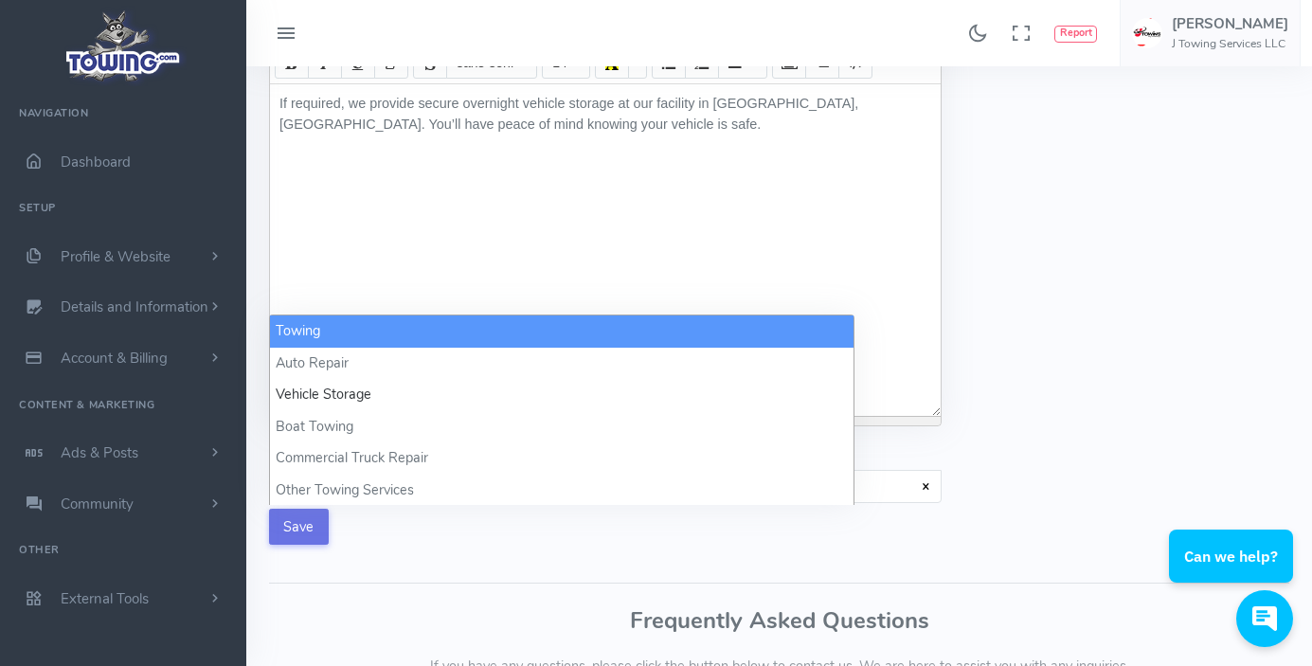
click at [298, 545] on button "Save" at bounding box center [299, 527] width 60 height 36
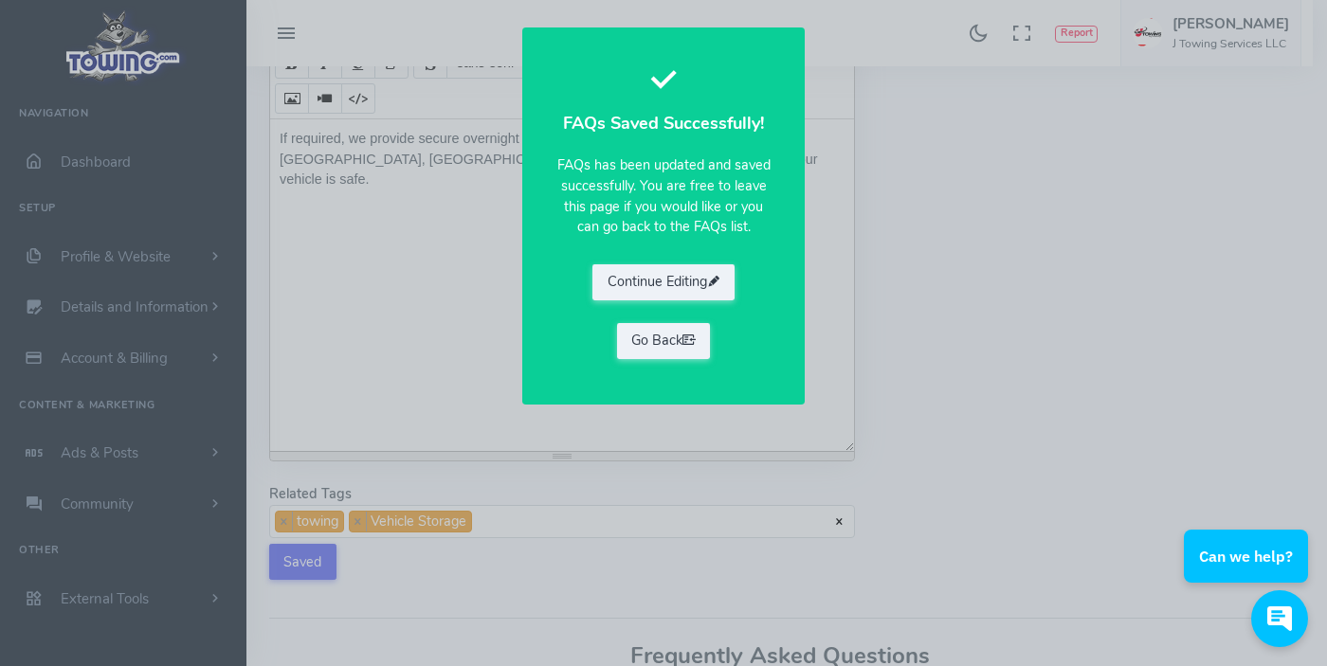
drag, startPoint x: 654, startPoint y: 341, endPoint x: 573, endPoint y: 332, distance: 81.1
click at [654, 341] on link "Go Back" at bounding box center [664, 341] width 94 height 36
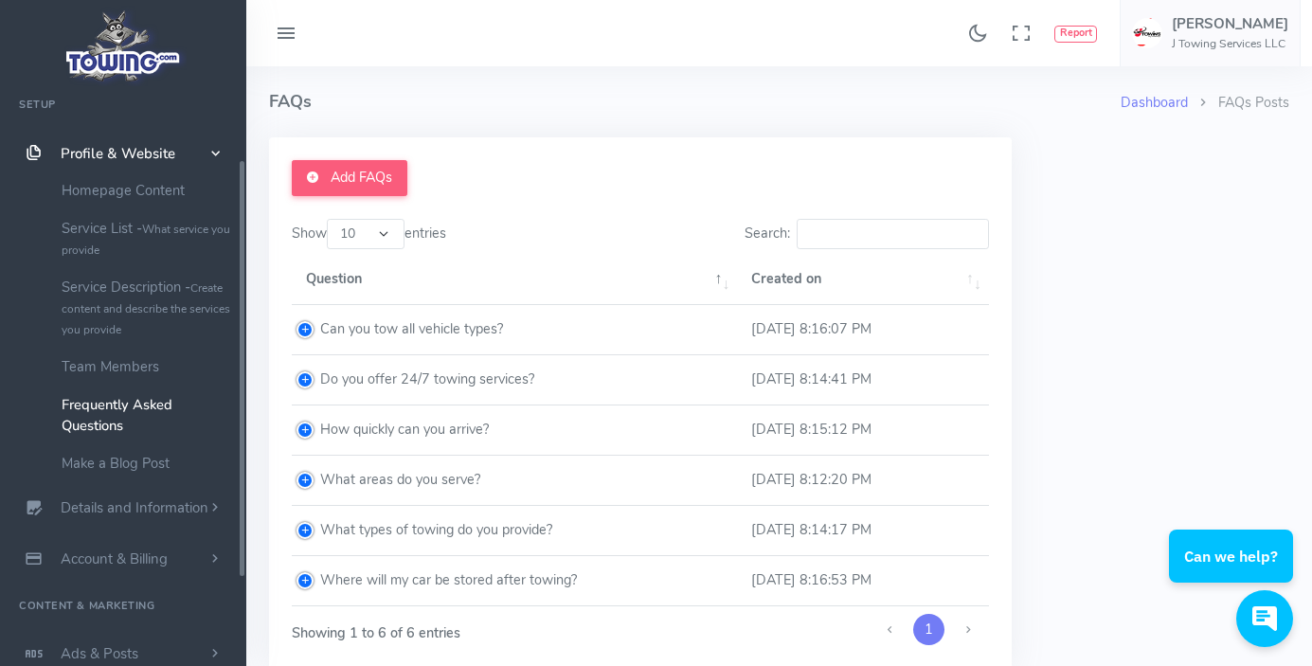
scroll to position [113, 0]
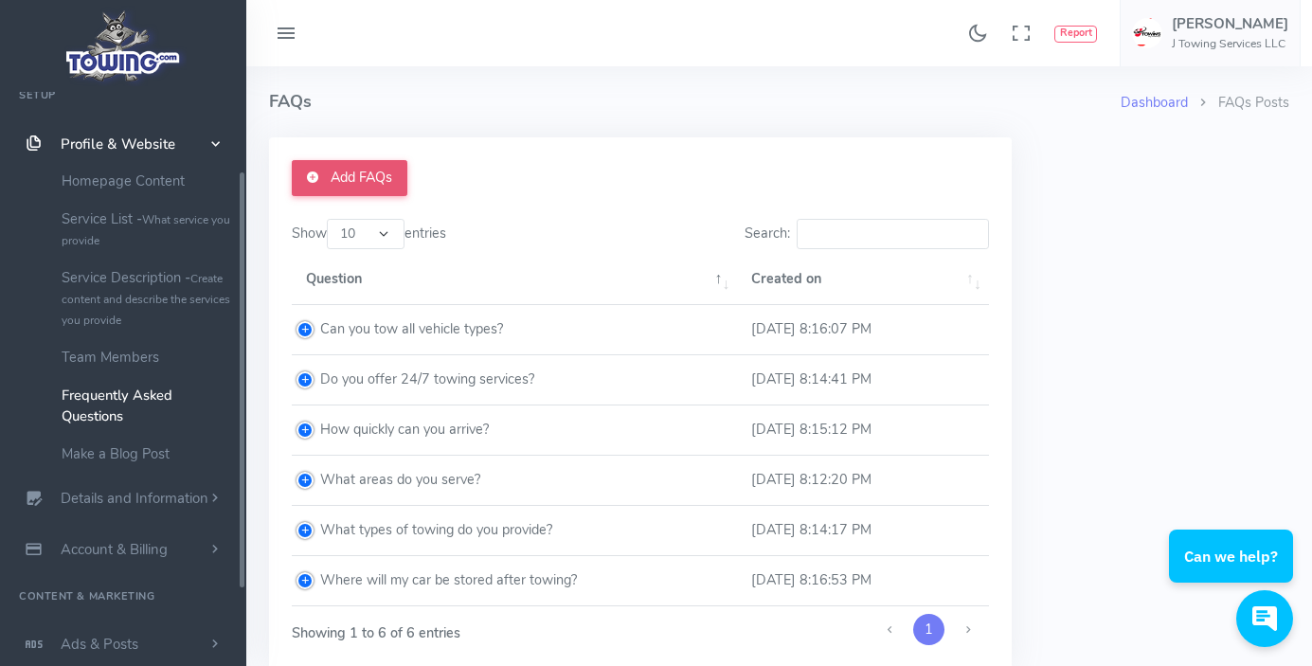
click at [347, 178] on link "Add FAQs" at bounding box center [350, 178] width 116 height 36
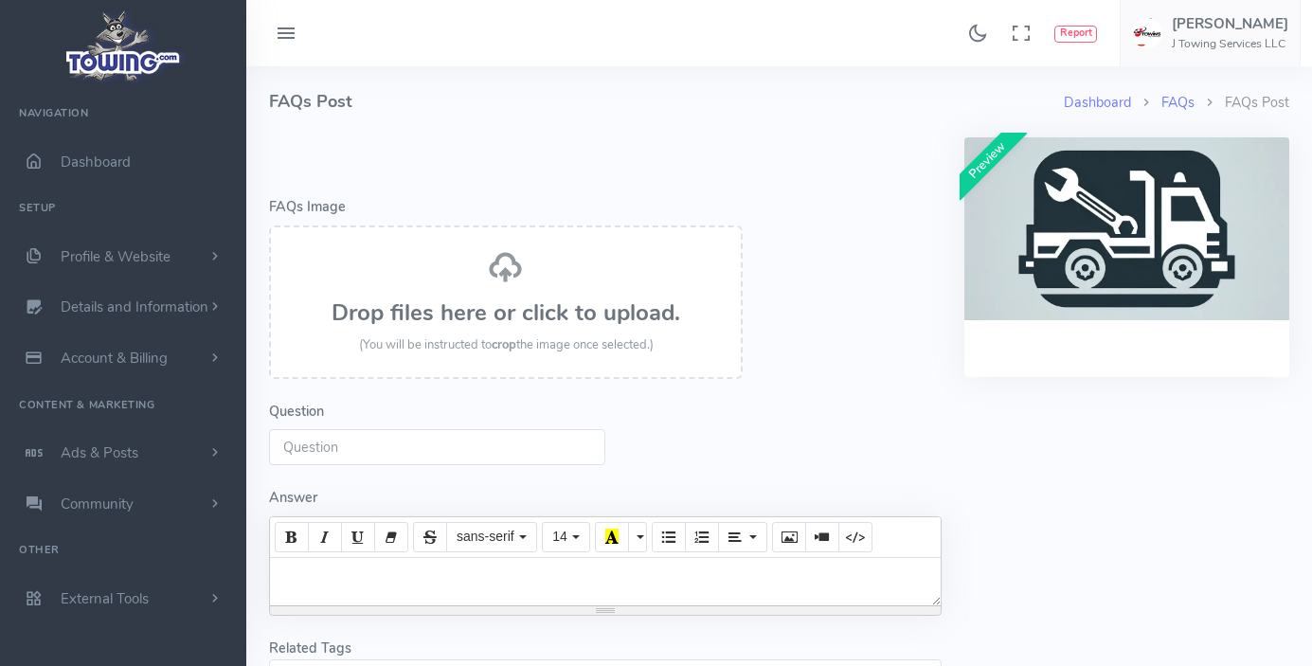
select select
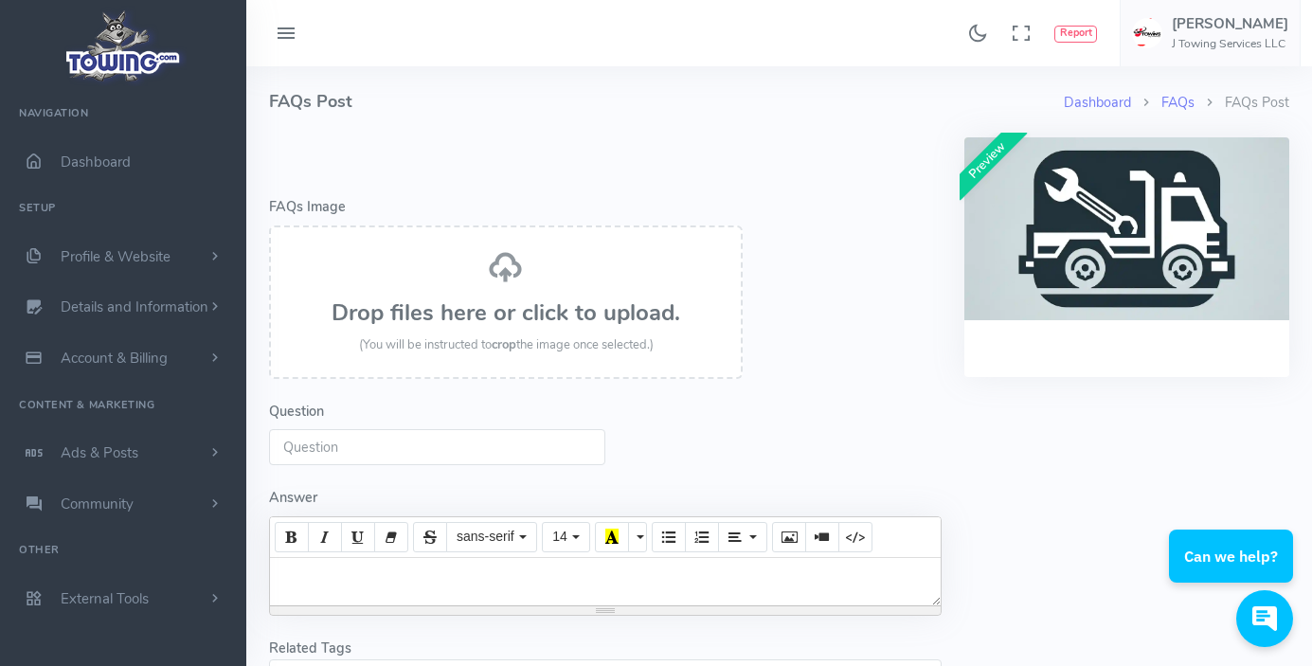
click at [401, 446] on input "Question" at bounding box center [437, 447] width 336 height 36
paste input "How much does towing cost?"
type input "How much does towing cost?"
click at [587, 600] on div at bounding box center [605, 581] width 671 height 47
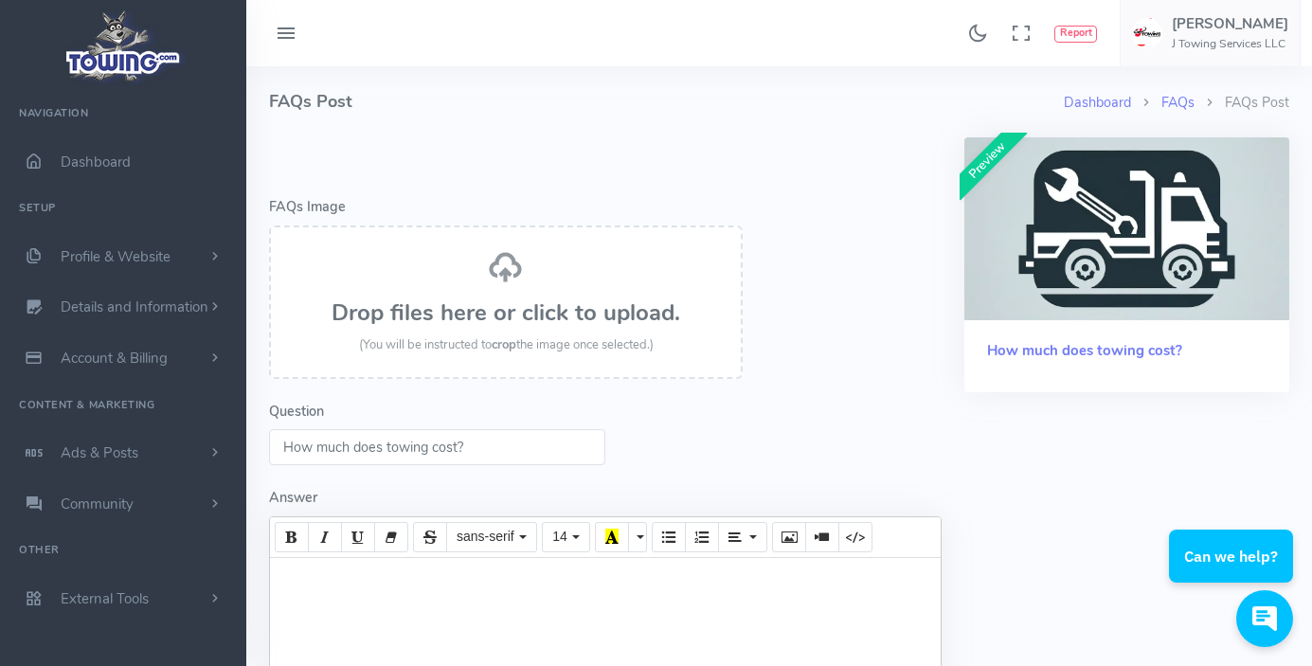
paste div
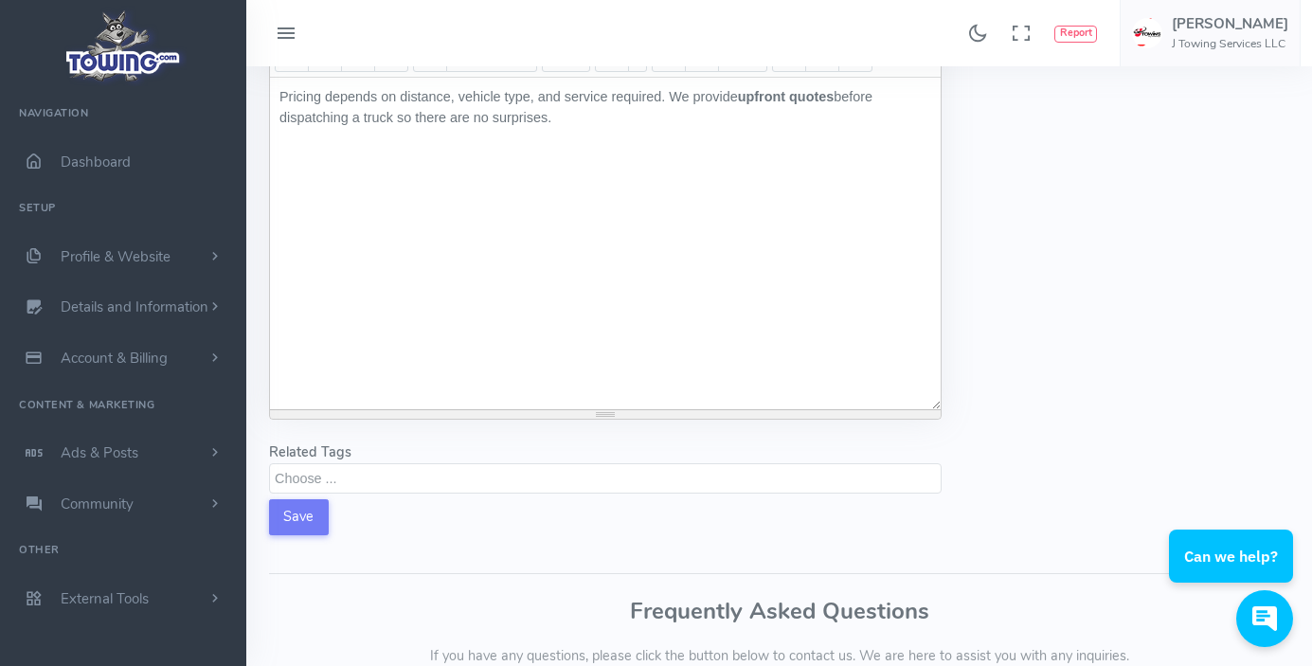
scroll to position [569, 0]
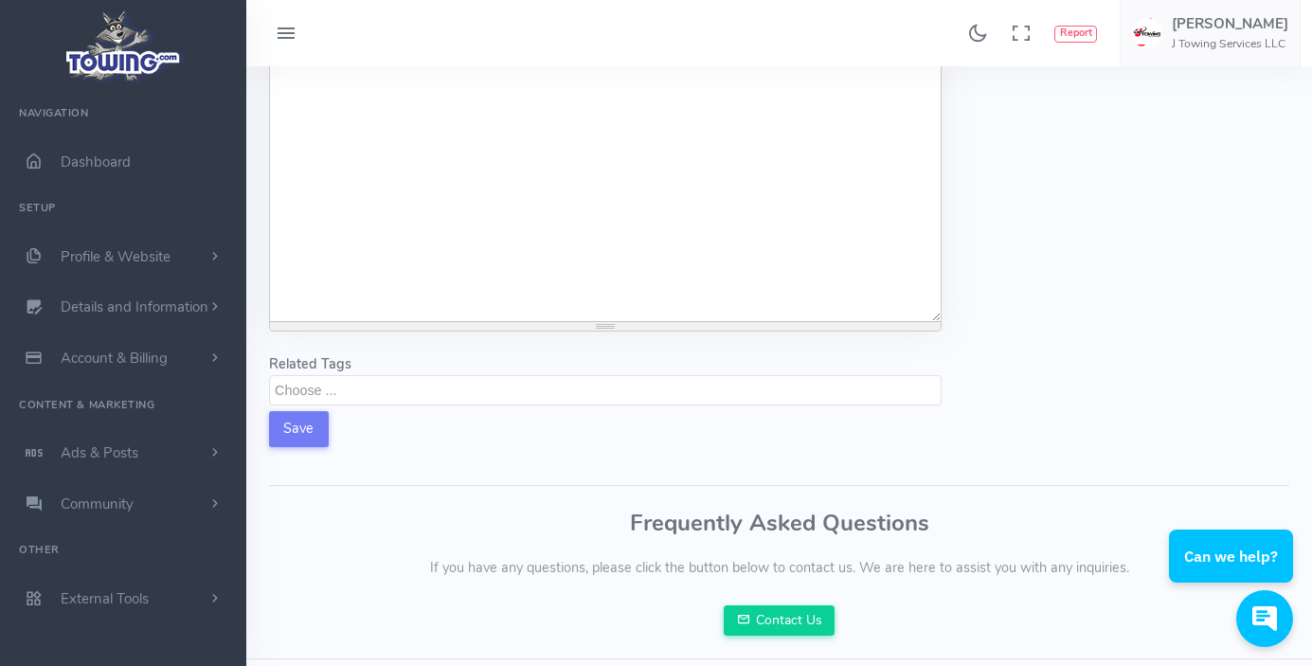
click at [307, 398] on textarea "Search" at bounding box center [608, 389] width 666 height 17
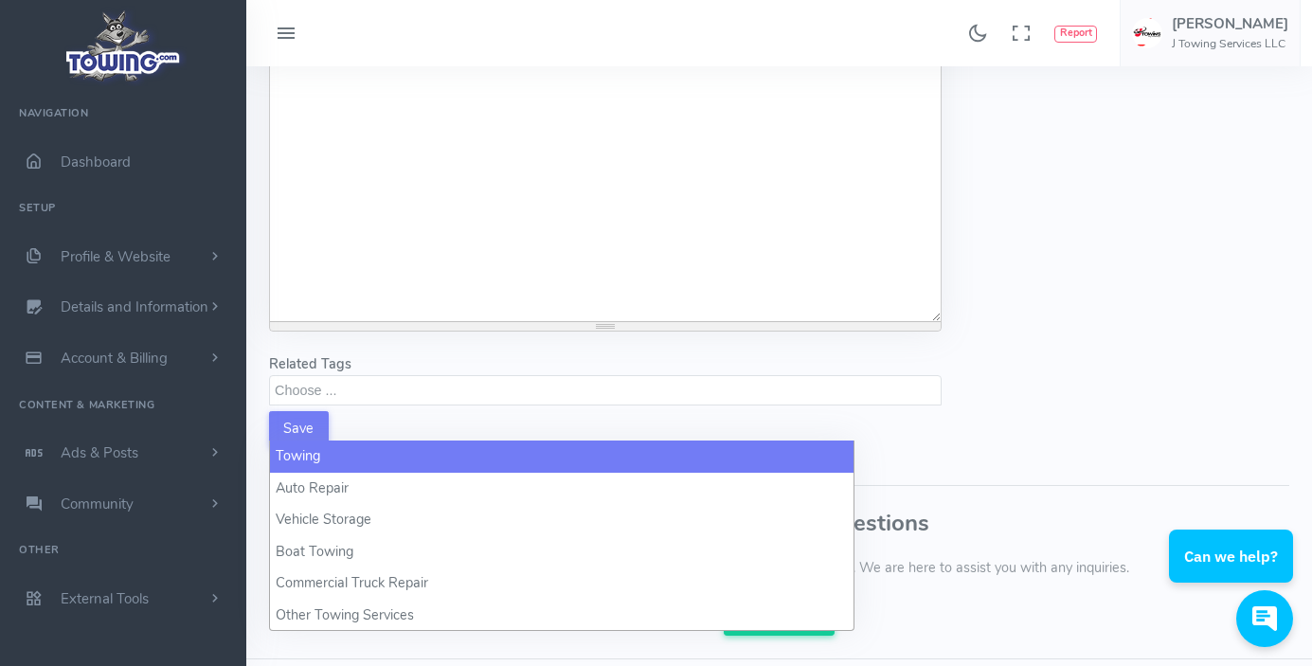
select select "towing"
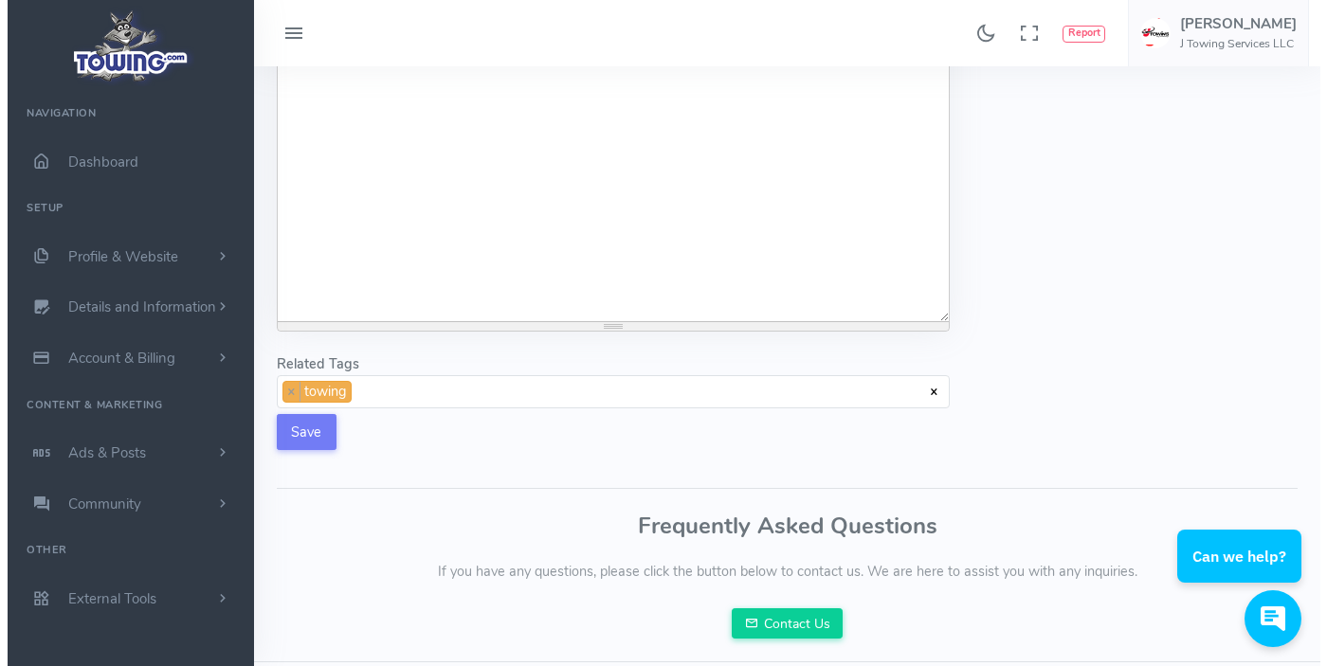
scroll to position [1, 0]
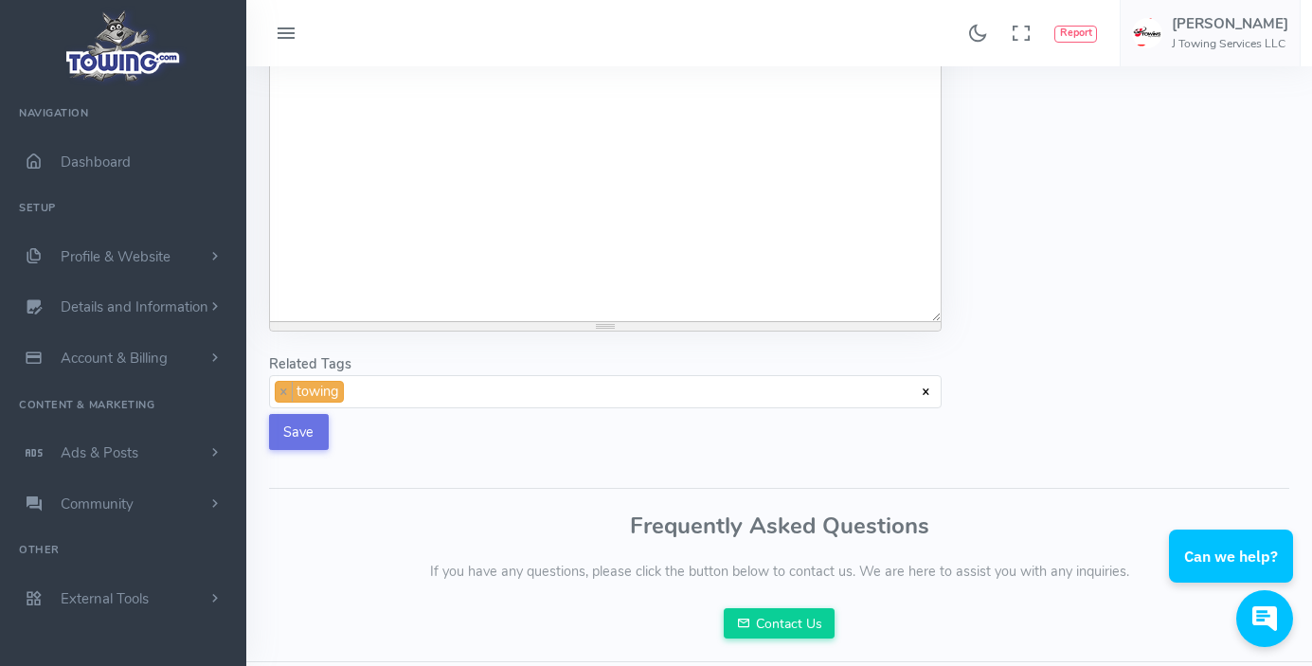
click at [301, 450] on button "Save" at bounding box center [299, 432] width 60 height 36
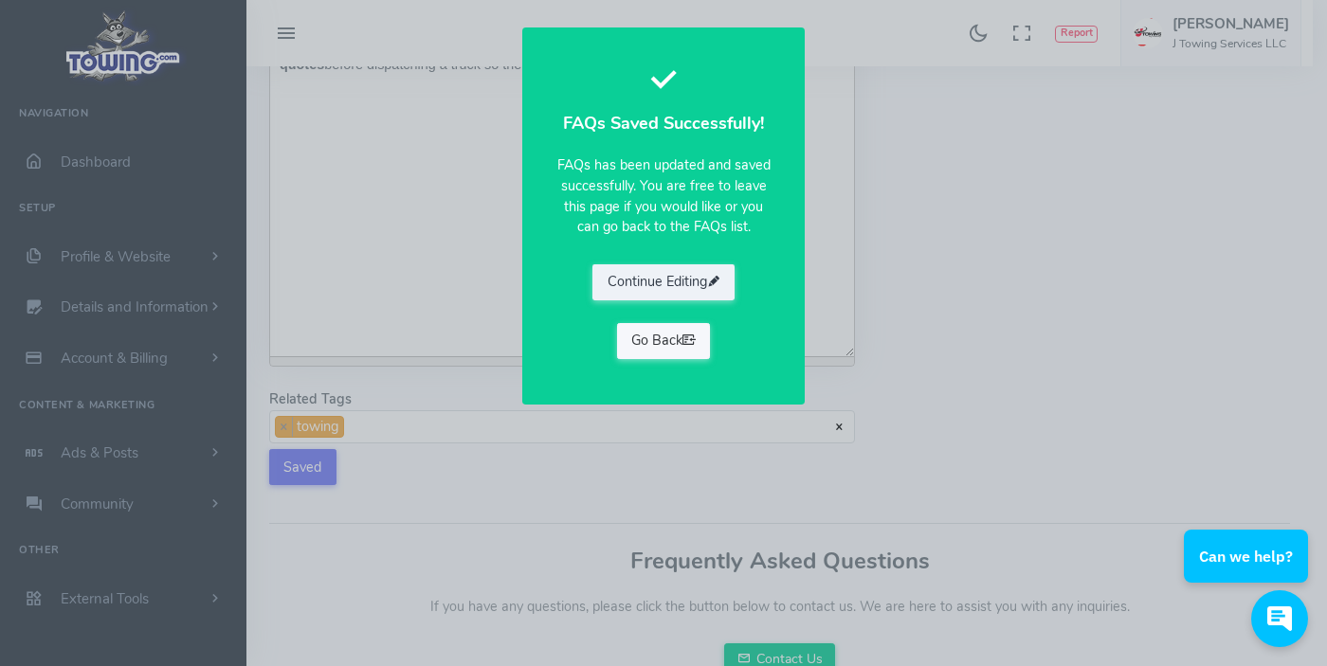
click at [705, 349] on link "Go Back" at bounding box center [664, 341] width 94 height 36
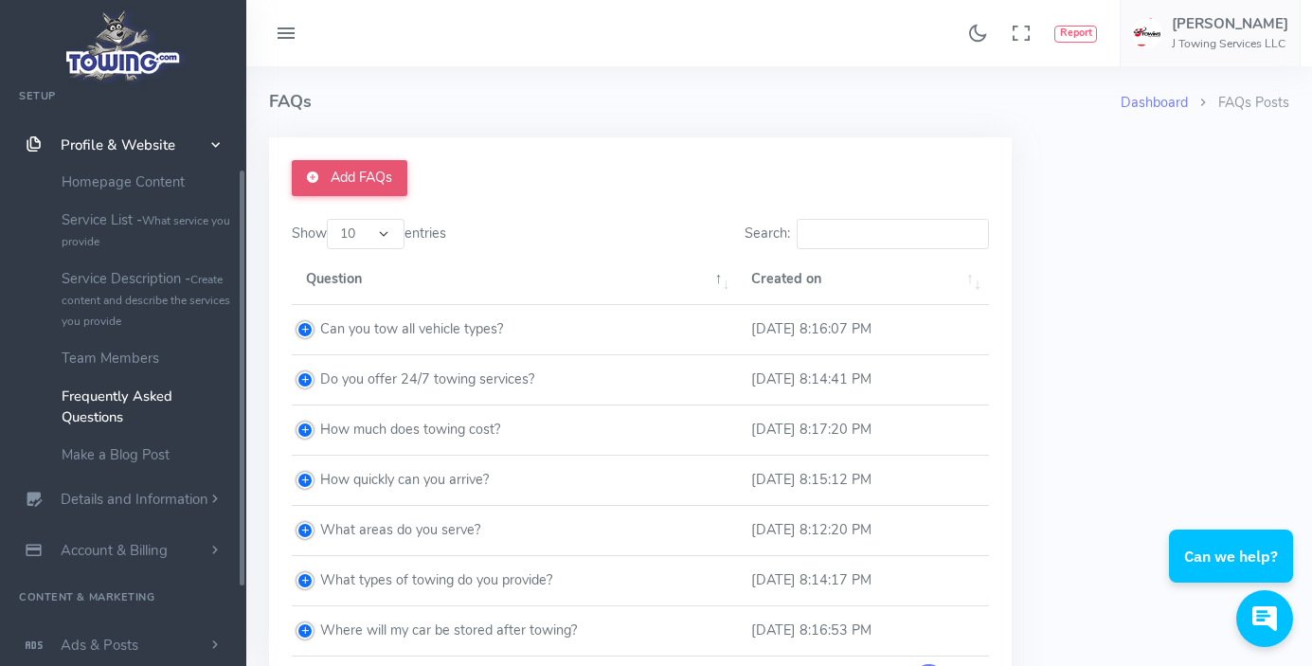
click at [371, 181] on link "Add FAQs" at bounding box center [350, 178] width 116 height 36
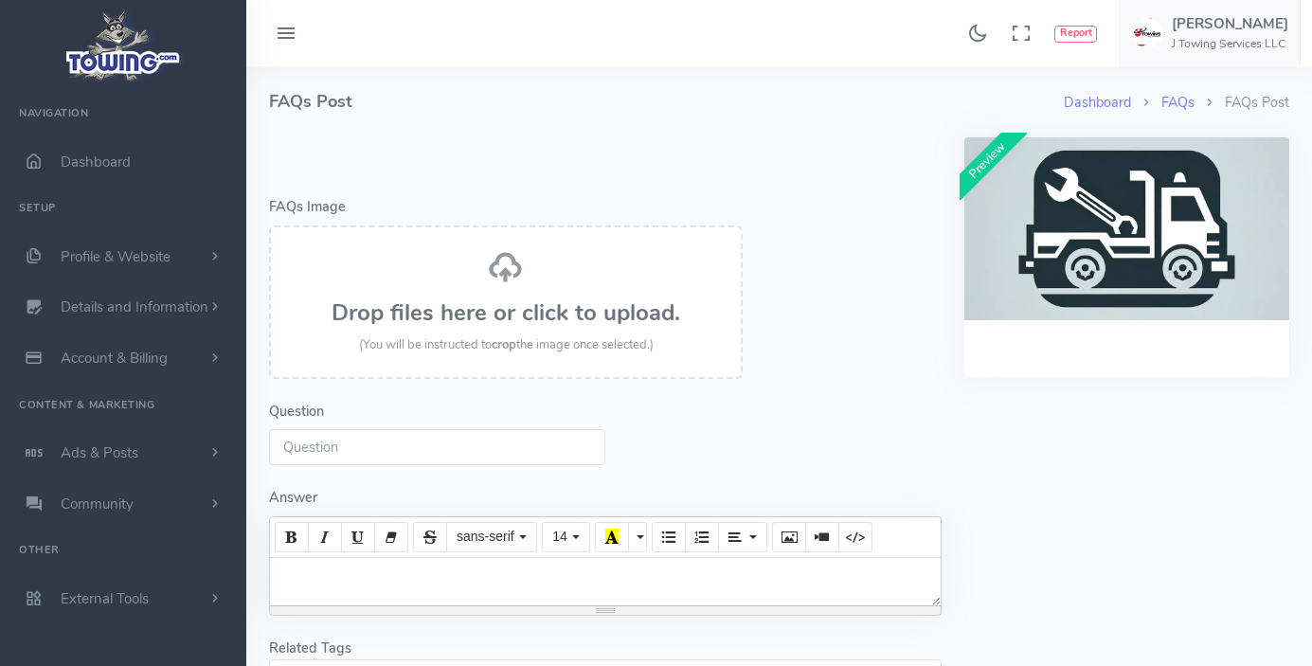
select select
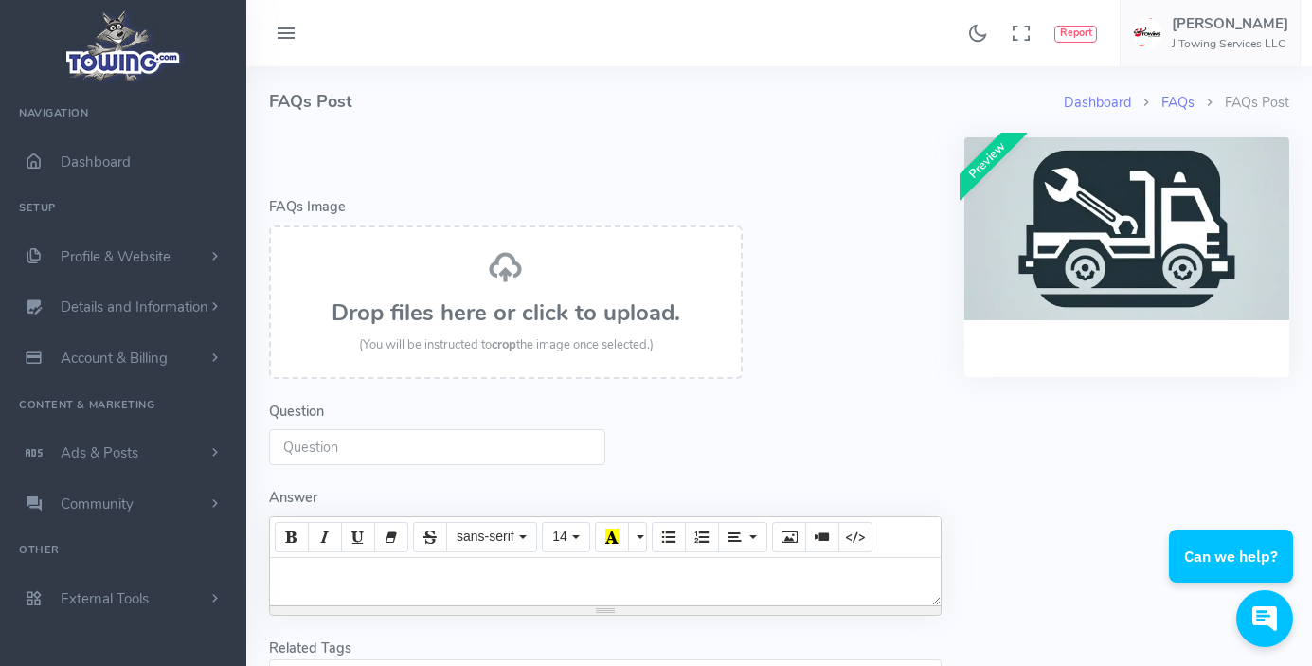
click at [386, 446] on input "Question" at bounding box center [437, 447] width 336 height 36
paste input "Do I need to be with my vehicle for towing?"
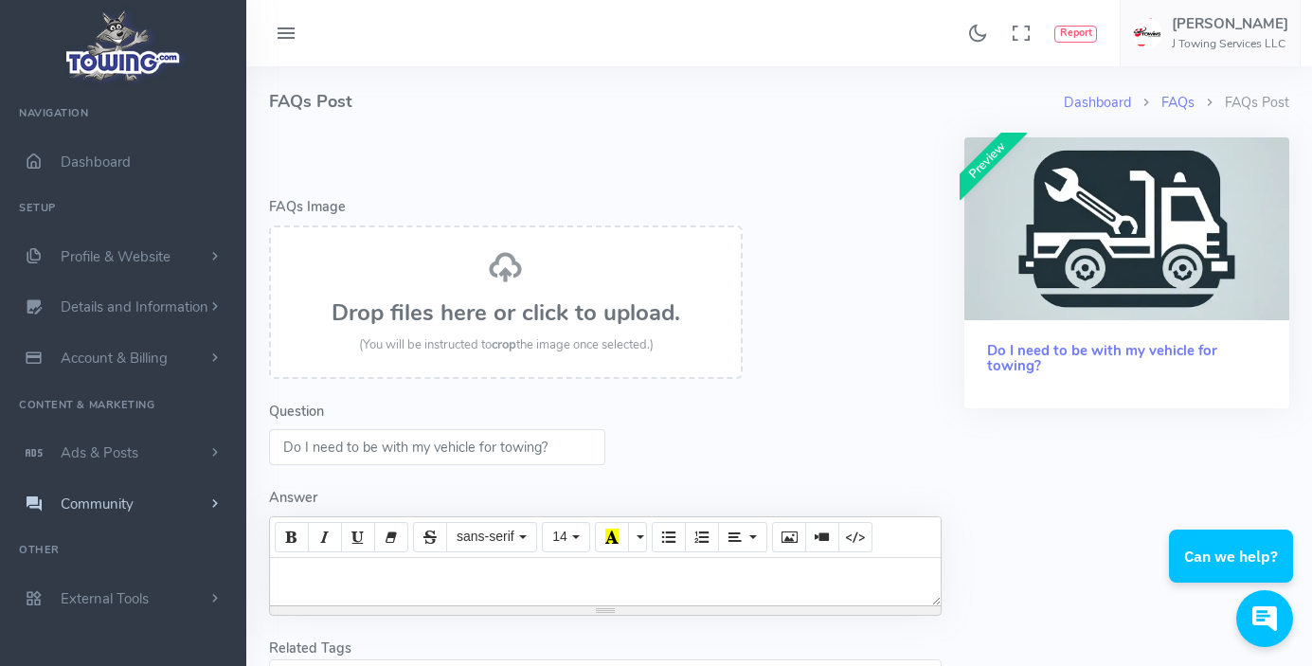
type input "Do I need to be with my vehicle for towing?"
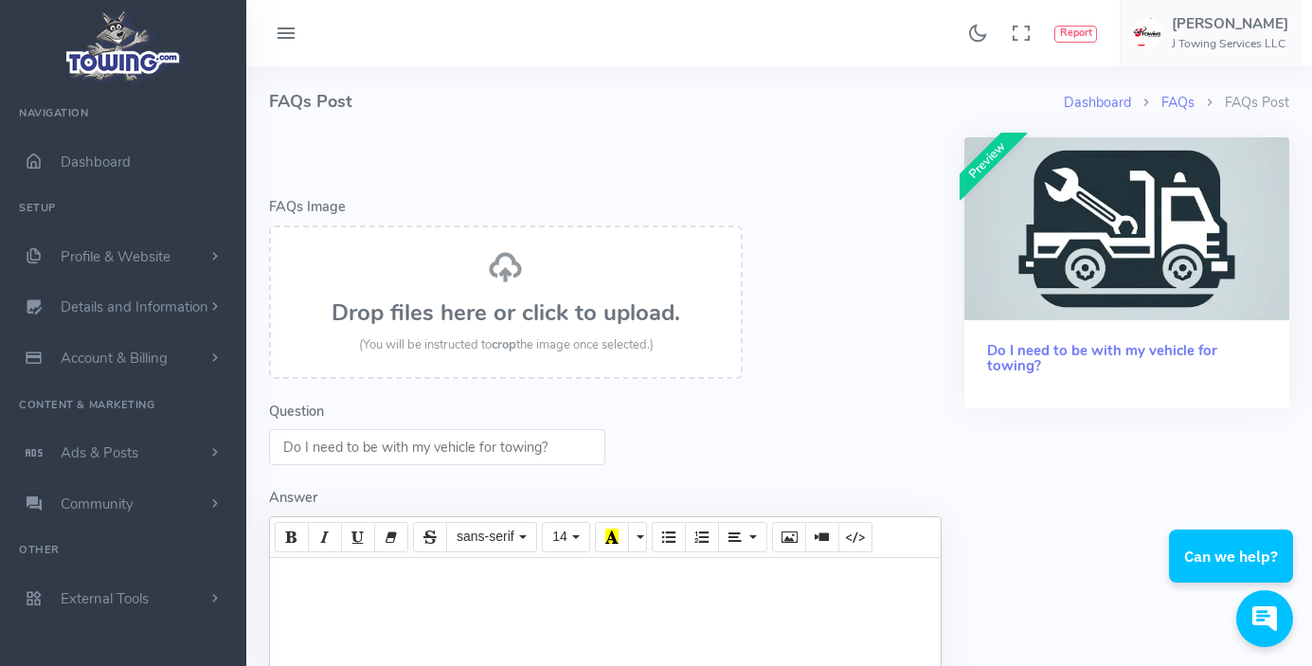
paste div
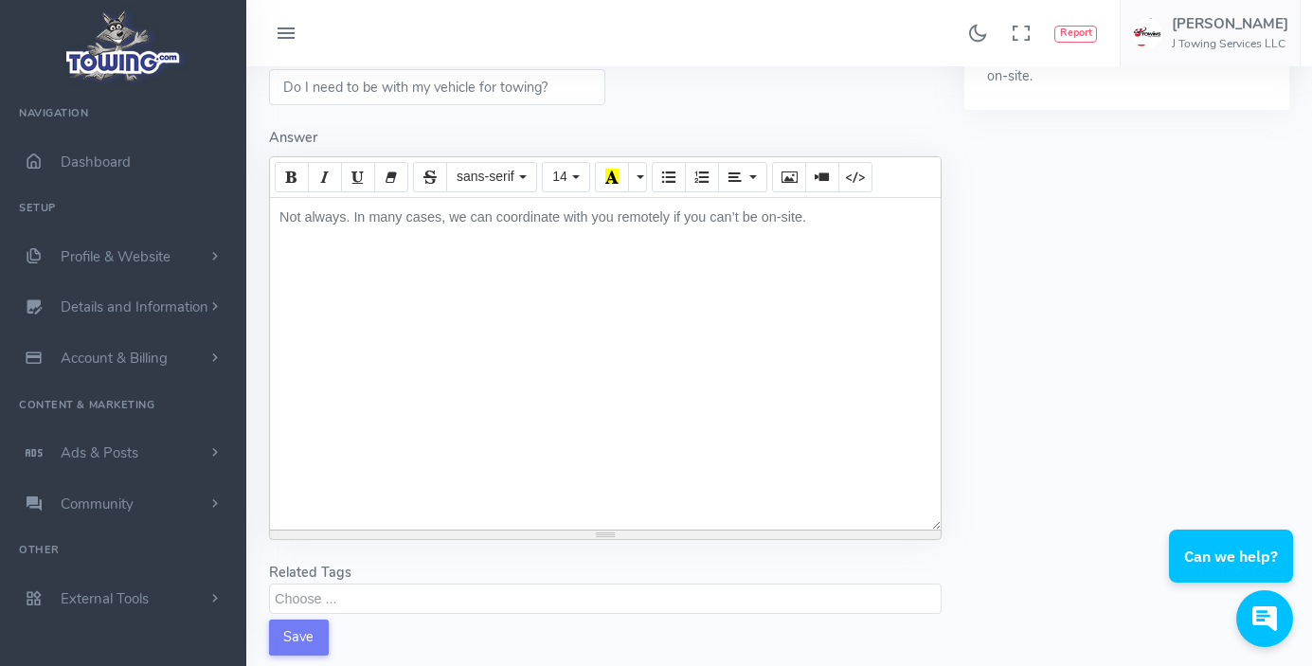
scroll to position [569, 0]
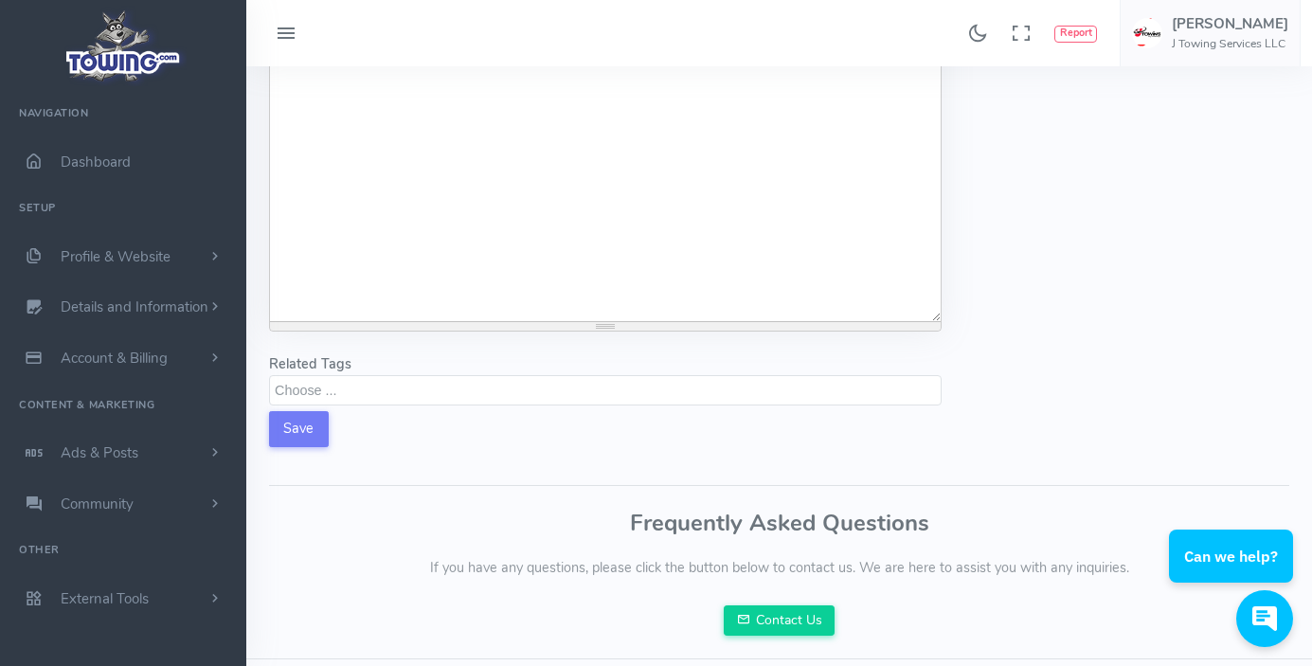
click at [362, 398] on textarea "Search" at bounding box center [608, 389] width 666 height 17
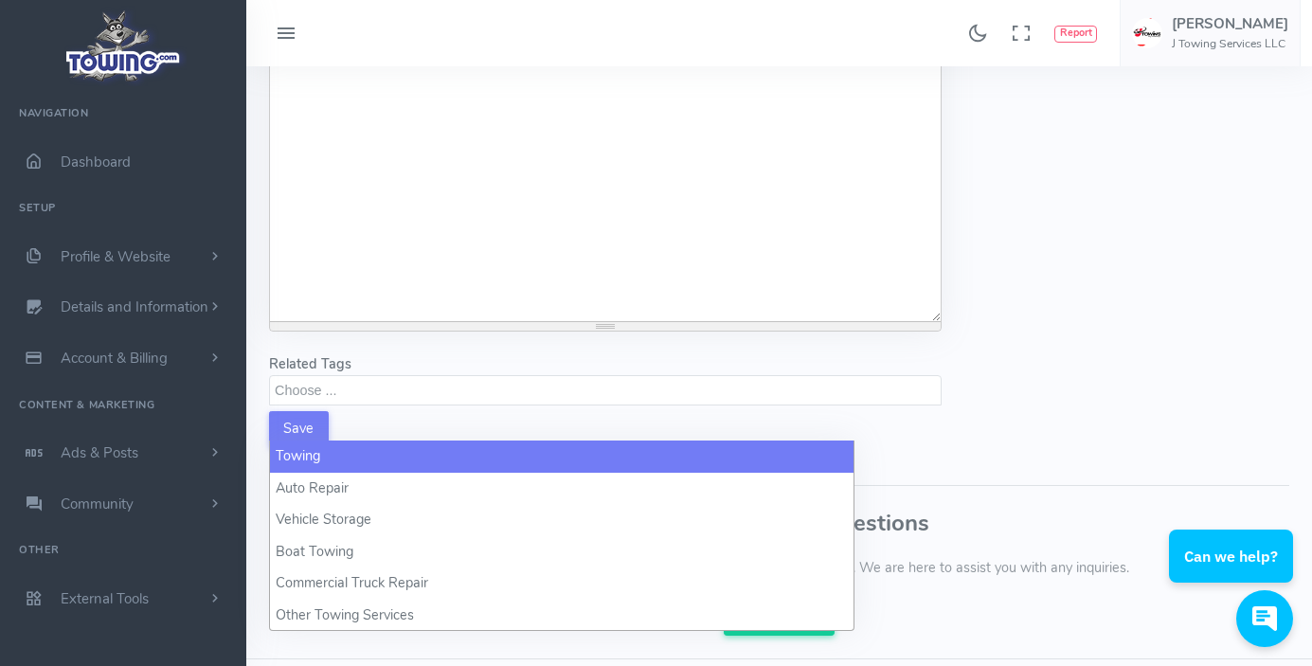
select select "towing"
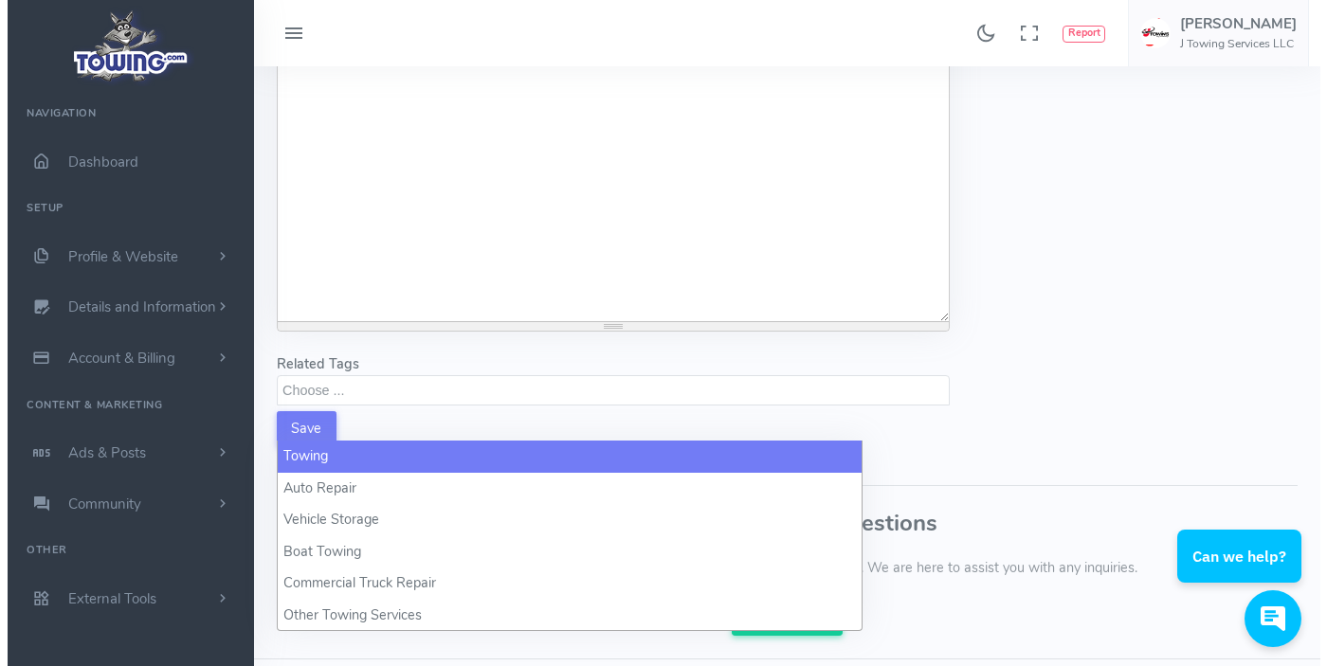
scroll to position [1, 0]
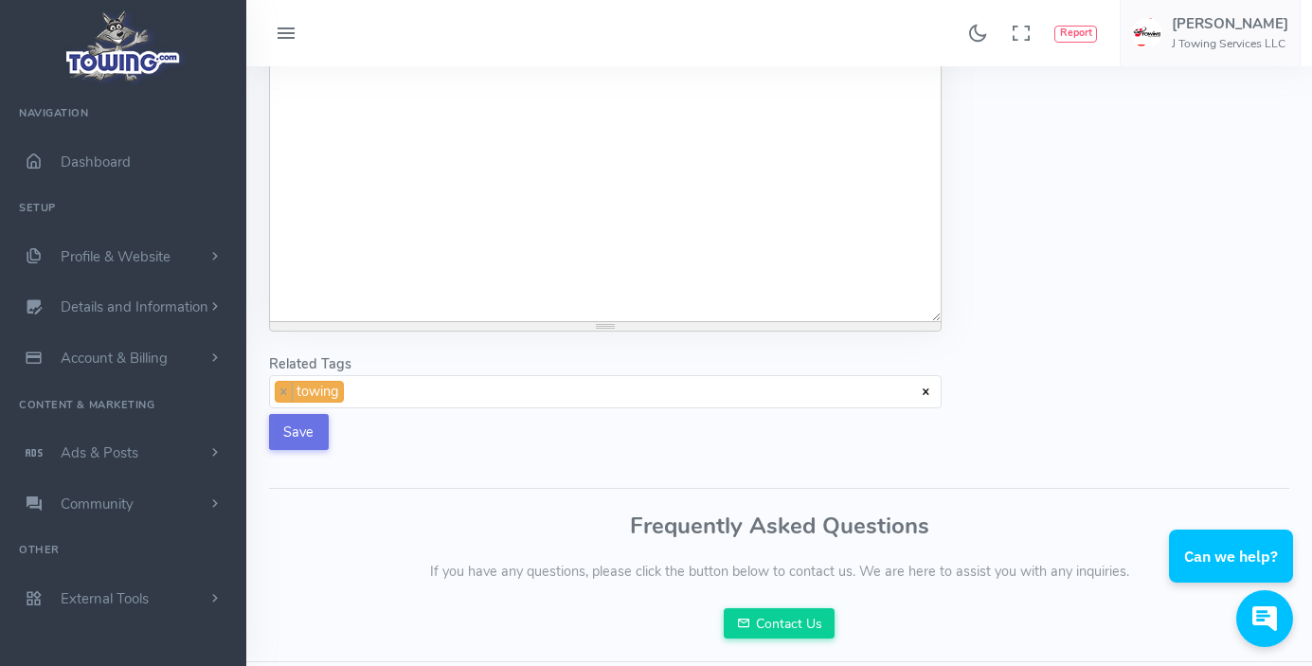
click at [297, 450] on button "Save" at bounding box center [299, 432] width 60 height 36
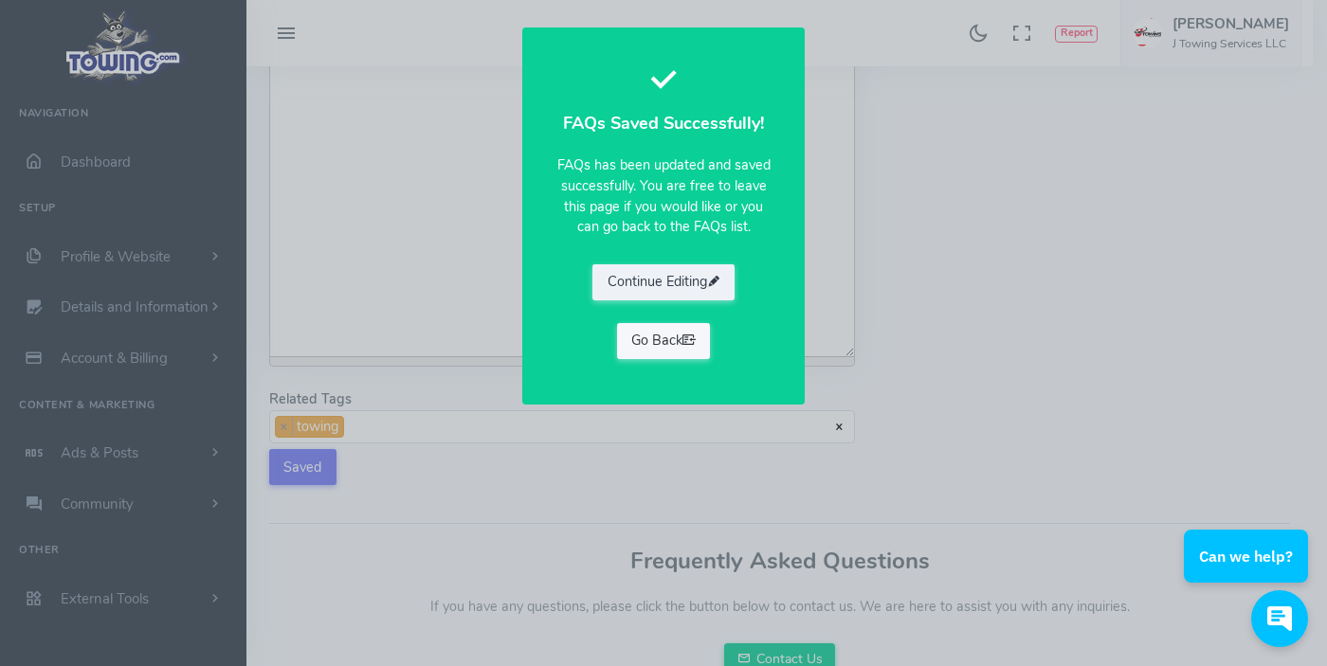
click at [707, 353] on link "Go Back" at bounding box center [664, 341] width 94 height 36
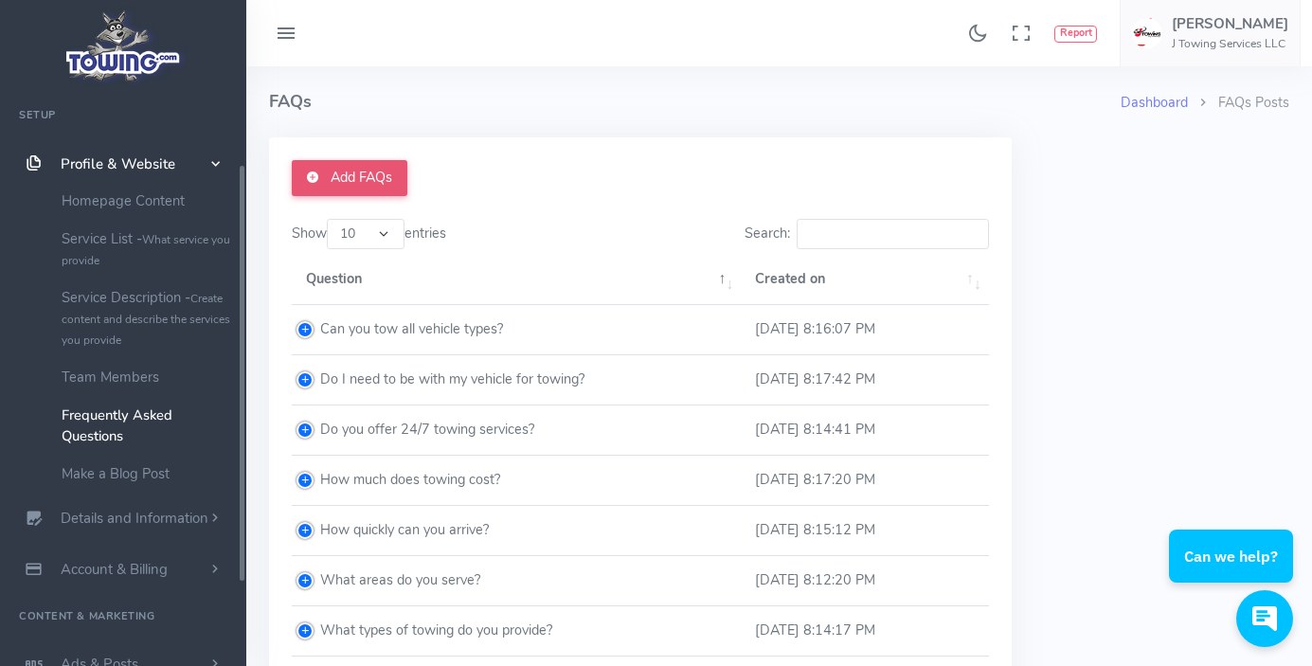
scroll to position [113, 0]
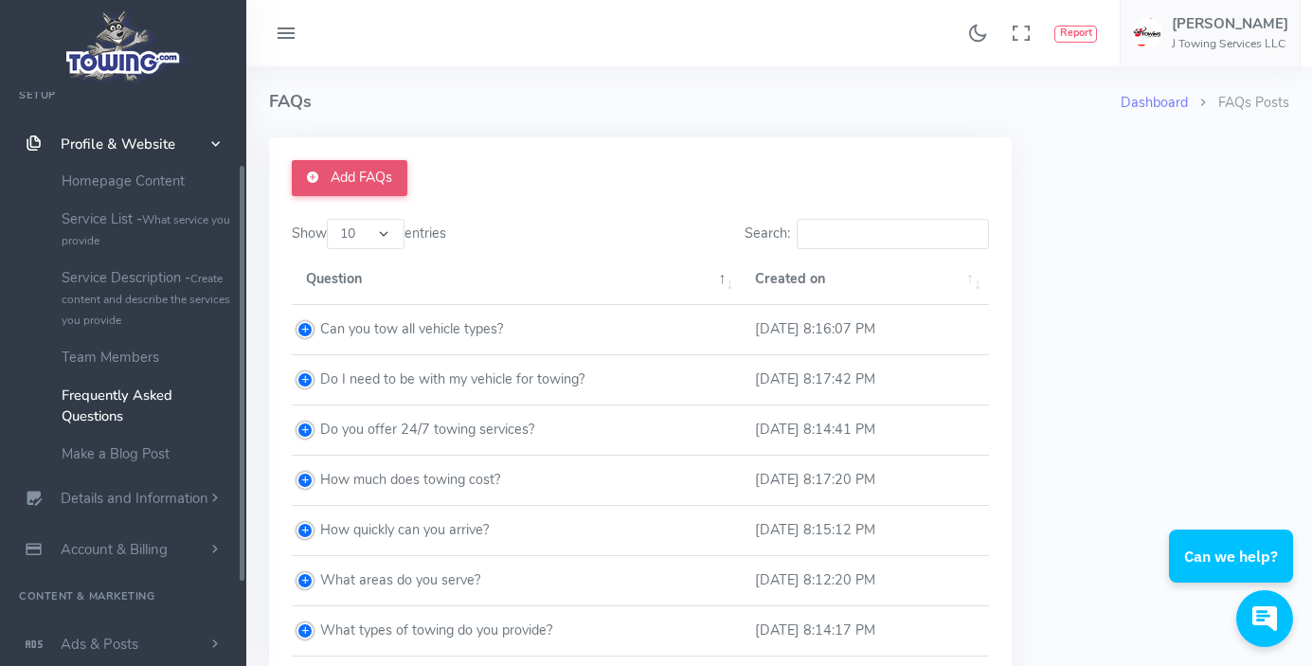
click at [338, 177] on link "Add FAQs" at bounding box center [350, 178] width 116 height 36
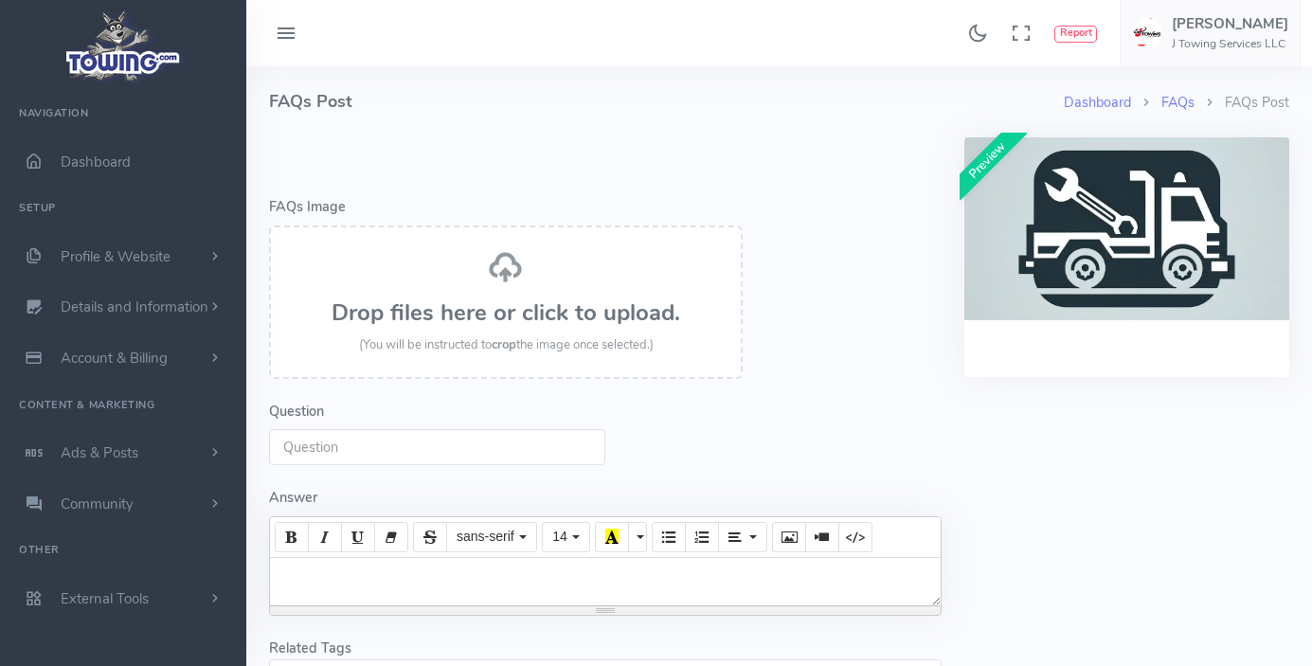
select select
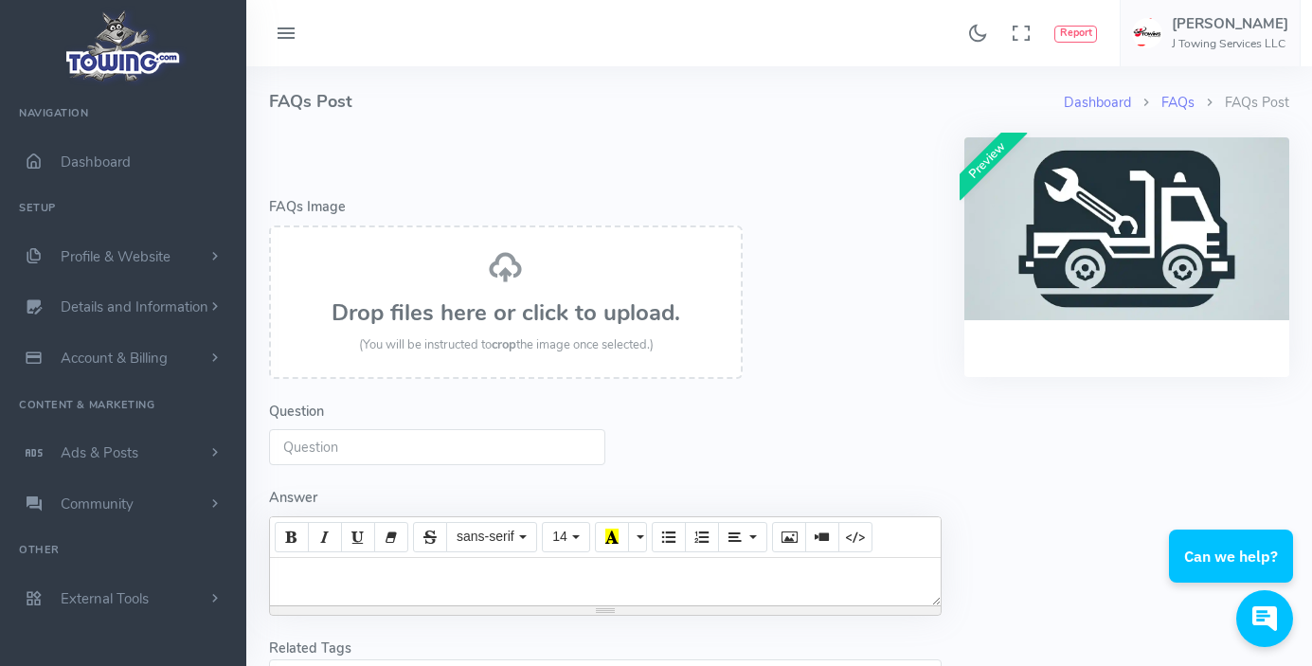
click at [427, 451] on input "Question" at bounding box center [437, 447] width 336 height 36
paste input "How do I request a tow?"
type input "How do I request a tow?"
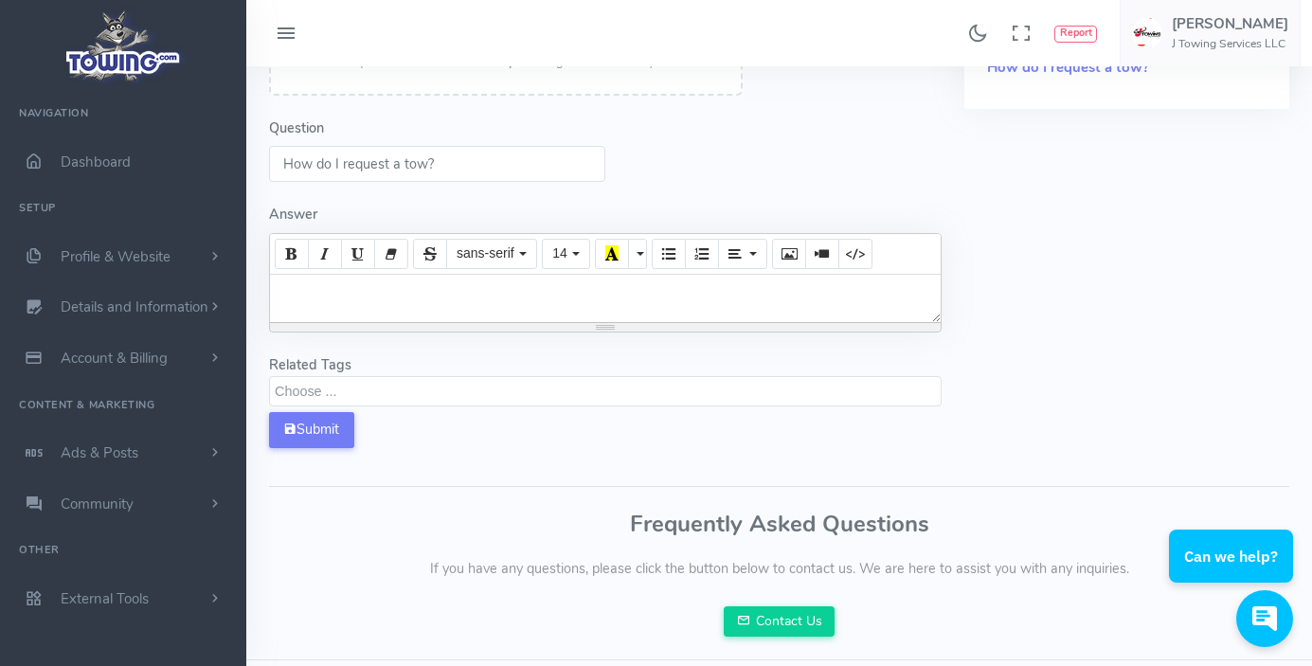
scroll to position [284, 0]
click at [522, 321] on div at bounding box center [605, 297] width 671 height 47
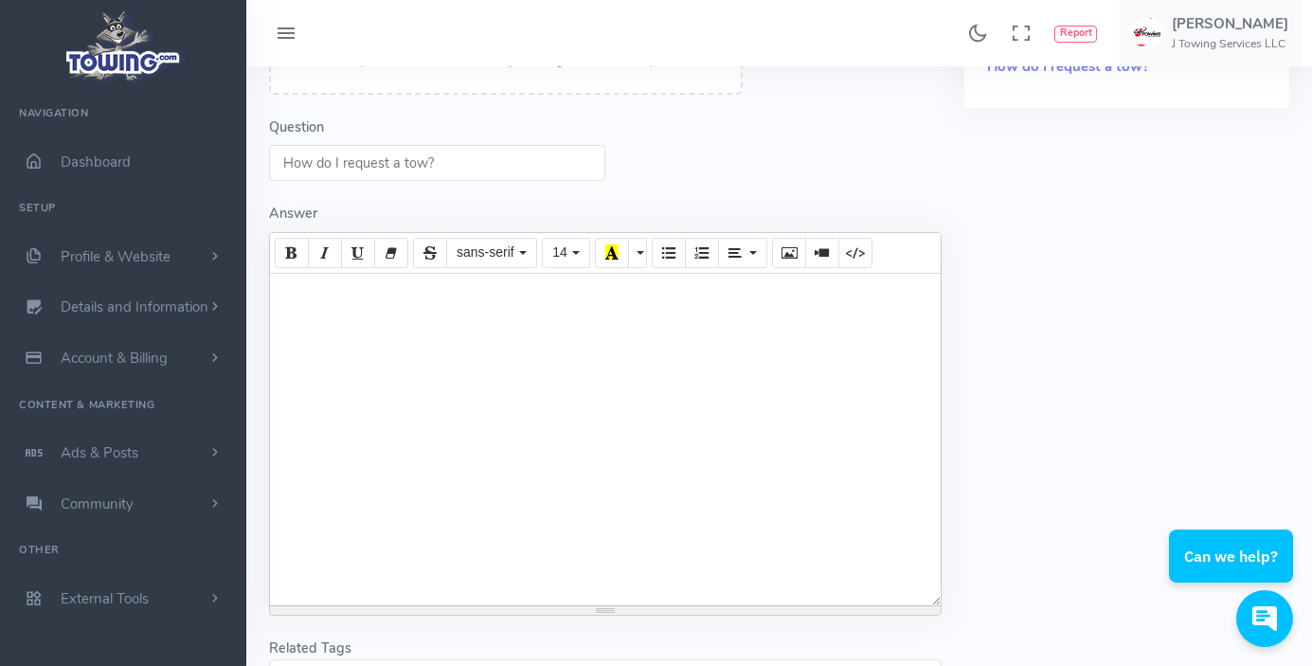
paste div
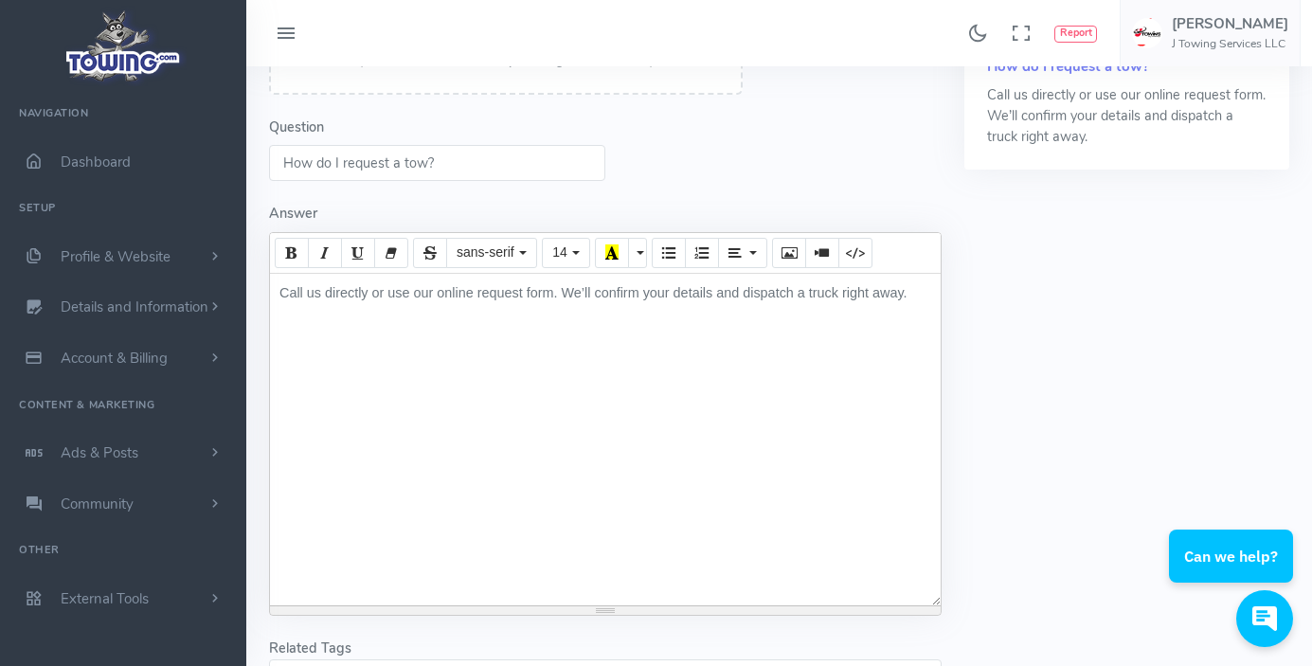
click at [371, 326] on div "Call us directly or use our online request form. We’ll confirm your details and…" at bounding box center [605, 440] width 671 height 332
click at [562, 332] on div "Call us directly at 732-503-9008 or use our online request form. We’ll confirm …" at bounding box center [605, 440] width 671 height 332
click at [651, 325] on div "Call us directly at 732-503-9008 or use our online request form. We’ll confirm …" at bounding box center [605, 440] width 671 height 332
click at [661, 329] on div "Call us directly at 732-503-9008 or use our online request form. We’ll confirm …" at bounding box center [605, 440] width 671 height 332
click at [479, 332] on div "Call us directly at 732-503-9008 or use our online request form. We’ll confirm …" at bounding box center [605, 440] width 671 height 332
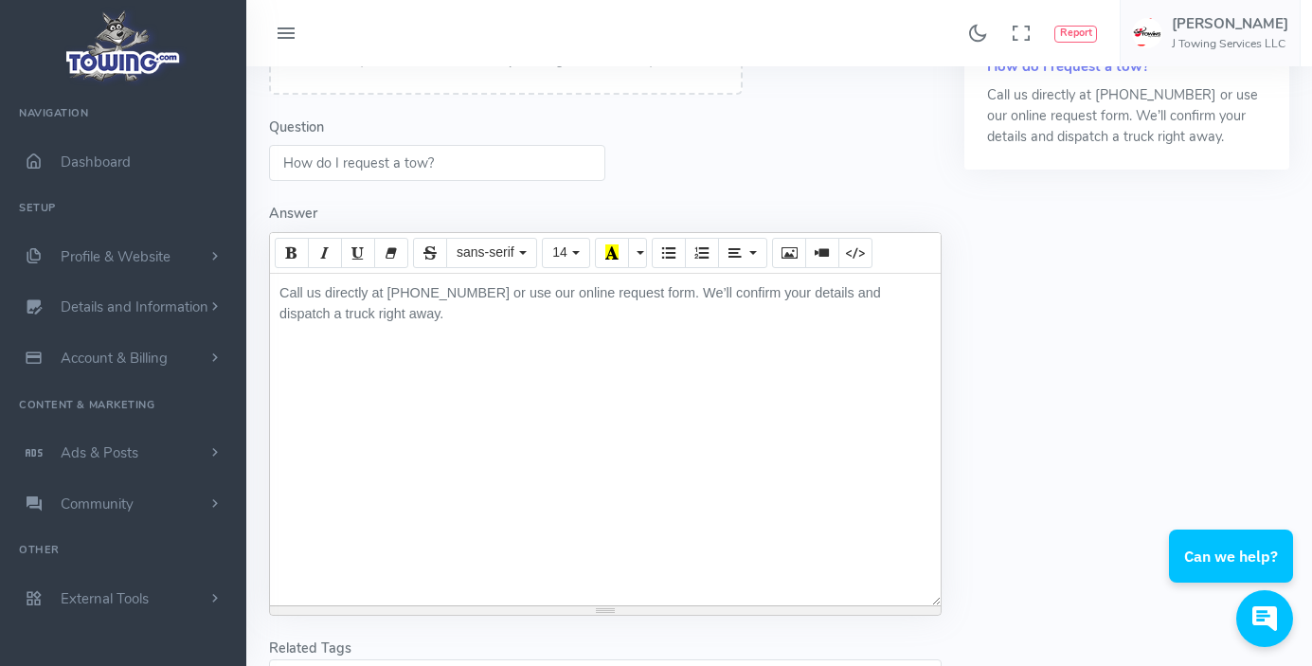
click at [492, 332] on div "Call us directly at 732-503-9008 or use our online request form. We’ll confirm …" at bounding box center [605, 440] width 671 height 332
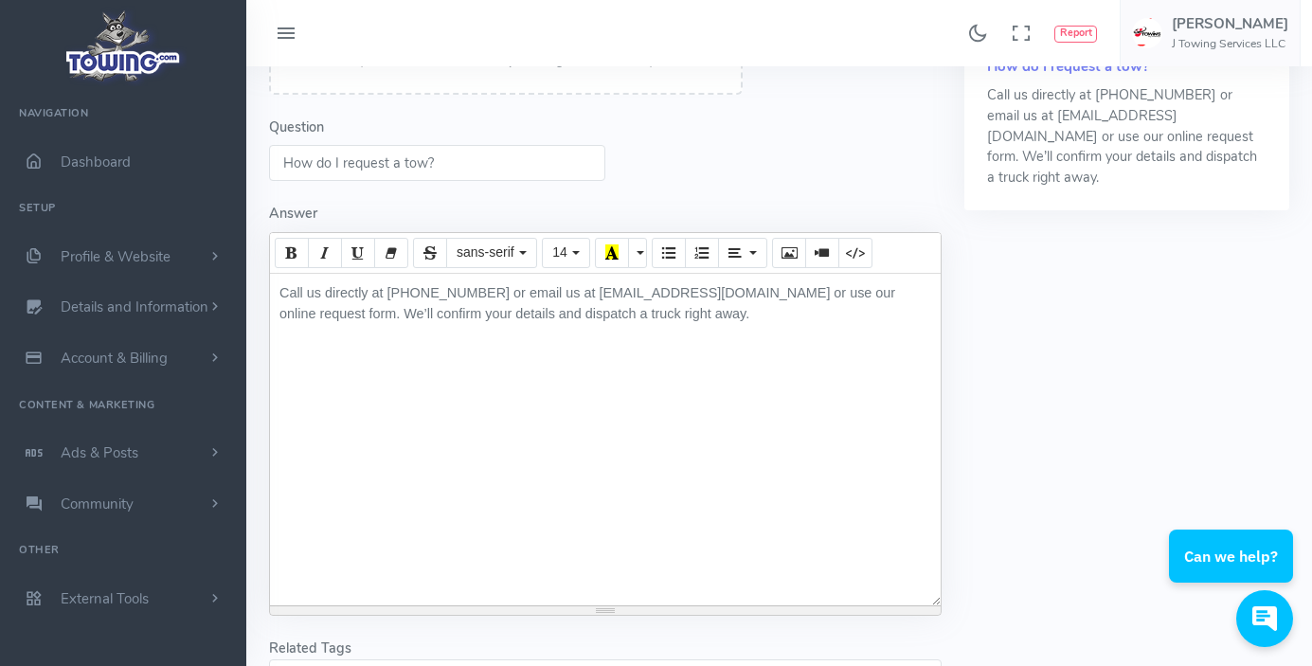
click at [683, 349] on div "Call us directly at 732-503-9008 or email us at Jtowing.ai@gmail.com or use our…" at bounding box center [605, 440] width 671 height 332
drag, startPoint x: 389, startPoint y: 348, endPoint x: 701, endPoint y: 352, distance: 311.8
click at [701, 352] on div "Call us directly at 732-503-9008 or email us at Jtowing.ai@gmail.com or use our…" at bounding box center [605, 440] width 671 height 332
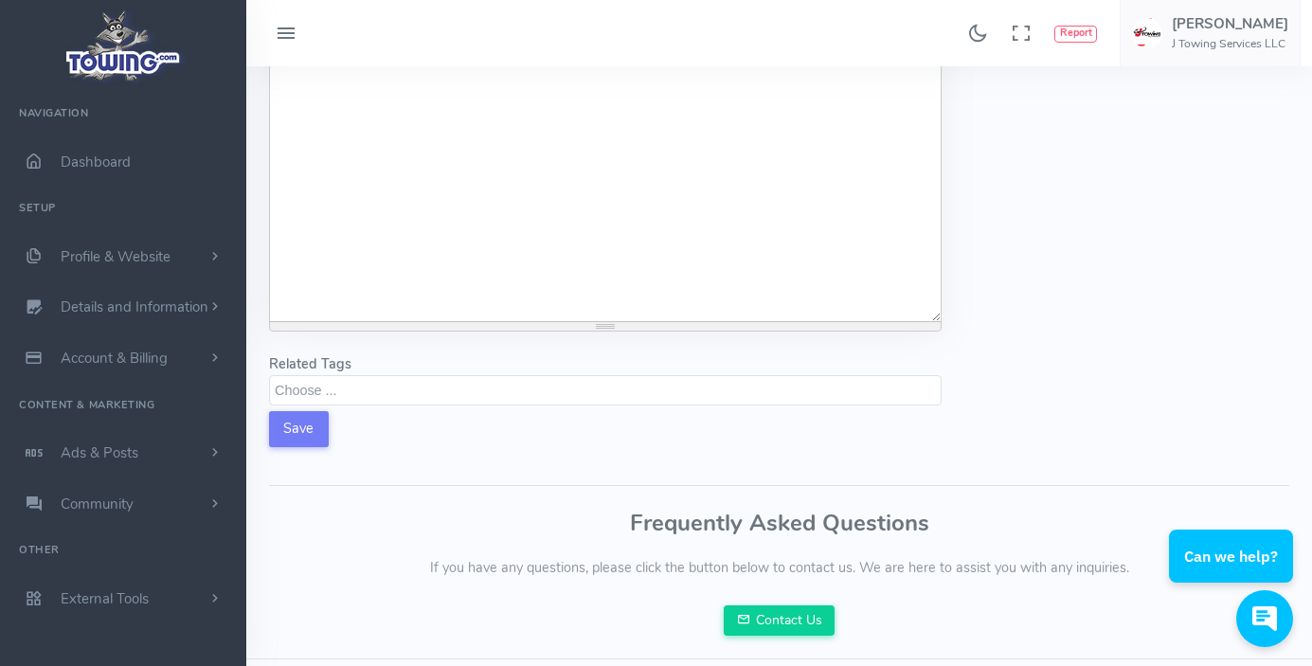
scroll to position [474, 0]
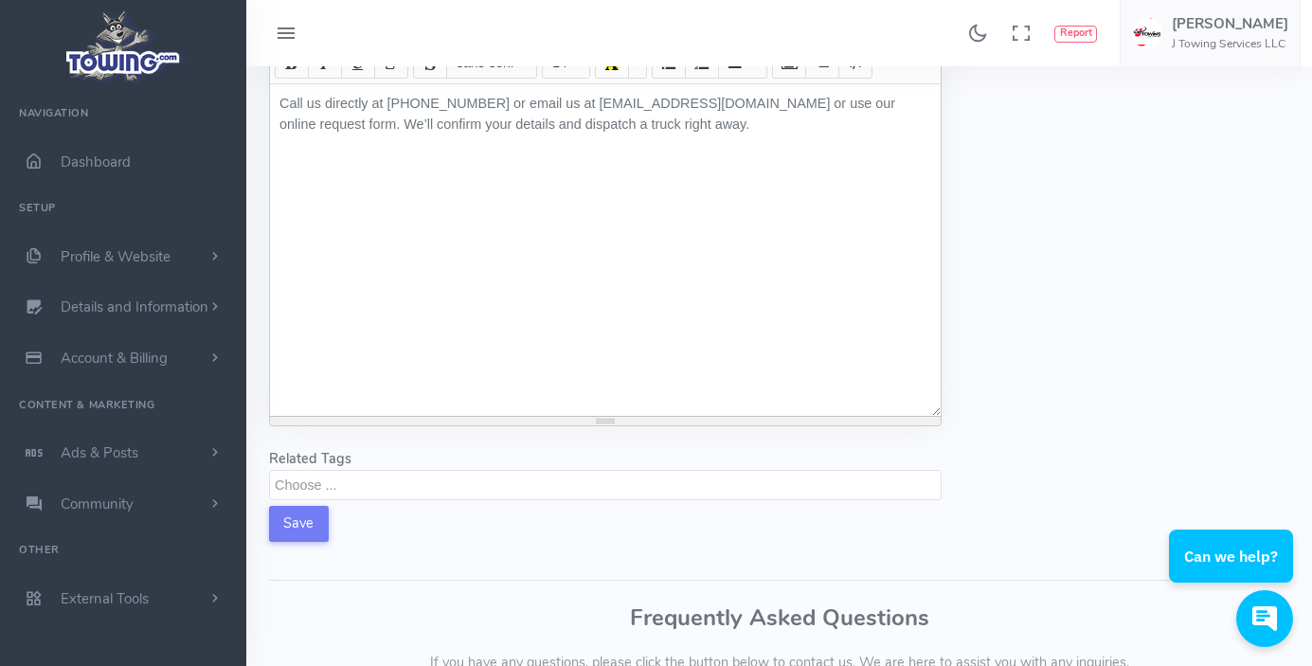
drag, startPoint x: 483, startPoint y: 156, endPoint x: 517, endPoint y: 160, distance: 34.3
click at [484, 156] on div "Call us directly at 732-503-9008 or email us at Jtowing.ai@gmail.com or use our…" at bounding box center [605, 250] width 671 height 332
click at [777, 159] on div "Call us directly at 732-503-9008 or email us at Jtowing.ai@gmail.com or use our…" at bounding box center [605, 250] width 671 height 332
click at [463, 493] on textarea "Search" at bounding box center [608, 484] width 666 height 17
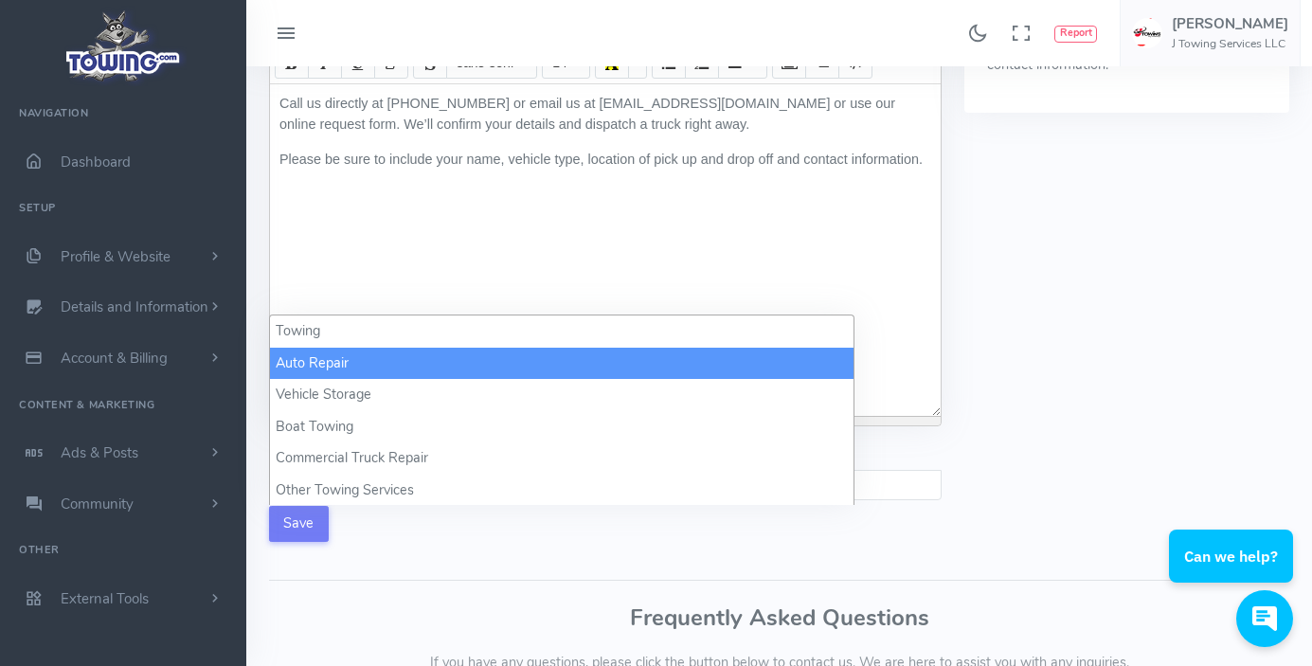
select select "towing"
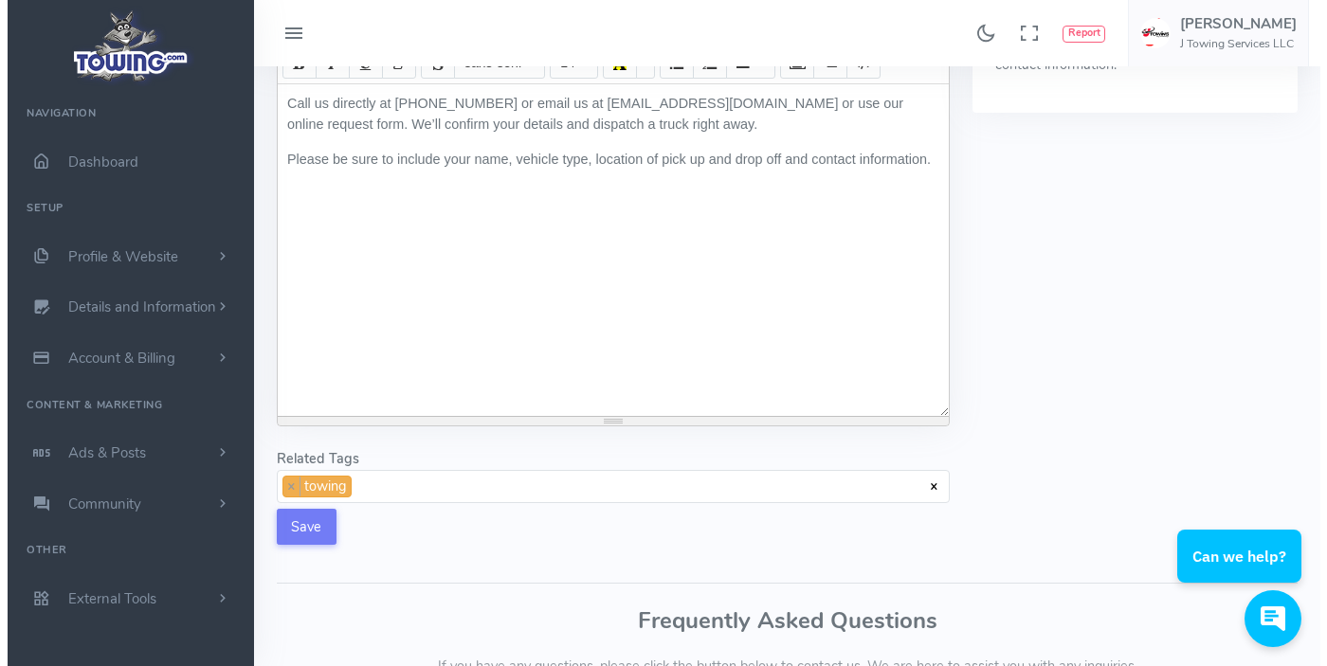
scroll to position [1, 0]
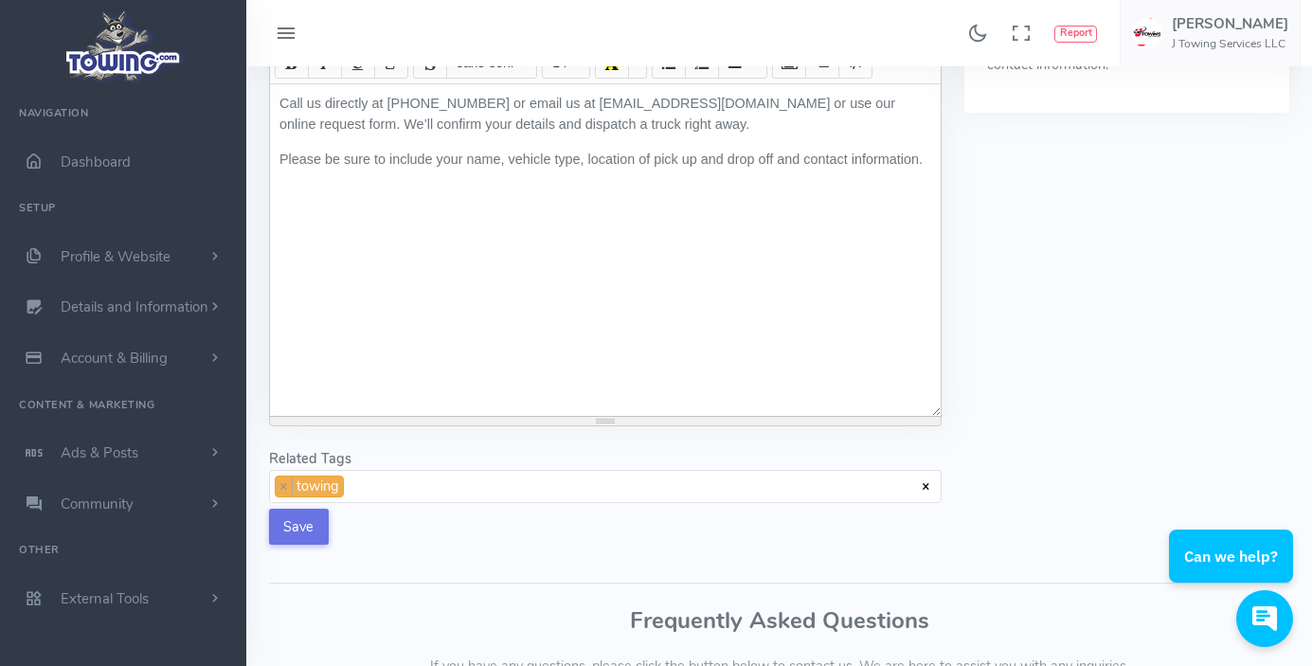
click at [304, 545] on button "Save" at bounding box center [299, 527] width 60 height 36
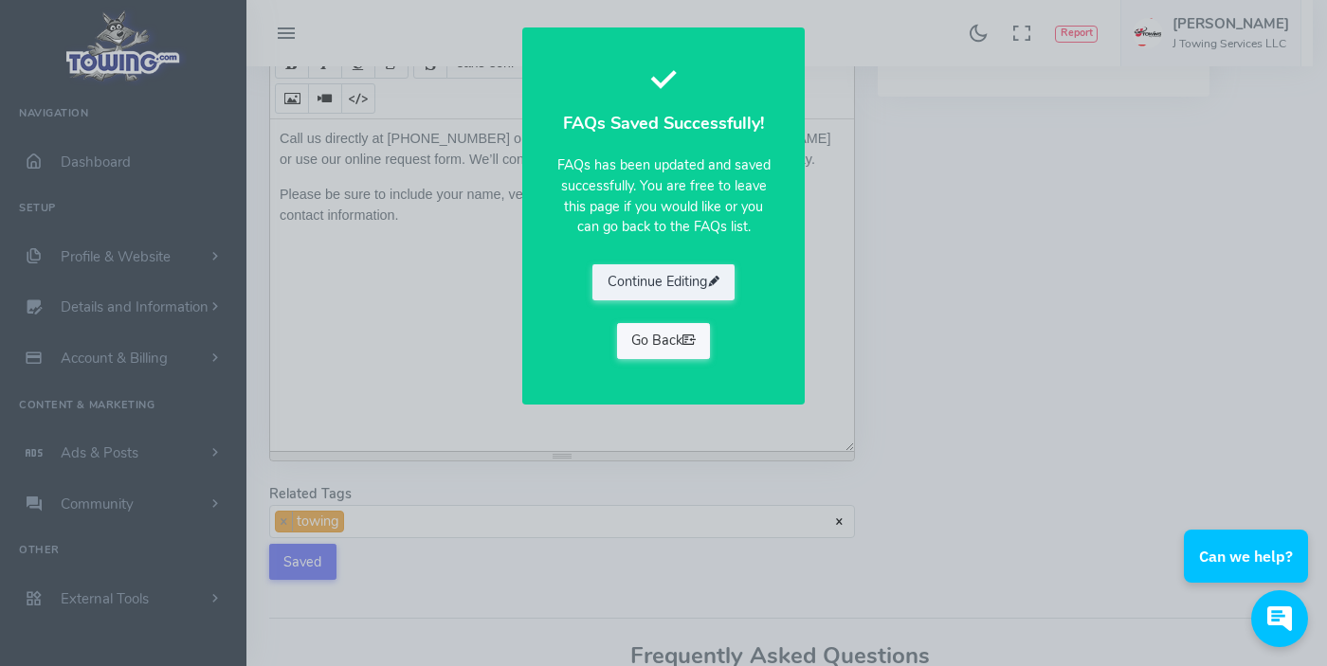
click at [665, 337] on link "Go Back" at bounding box center [664, 341] width 94 height 36
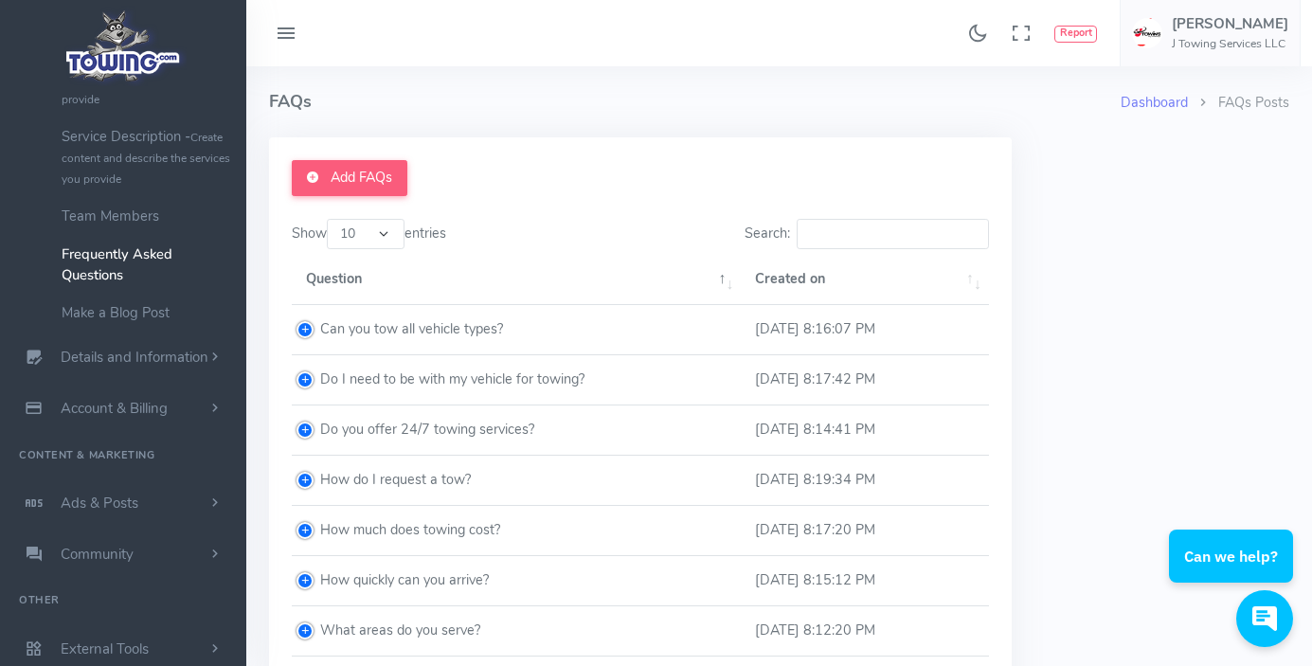
click at [115, 70] on img at bounding box center [124, 46] width 128 height 81
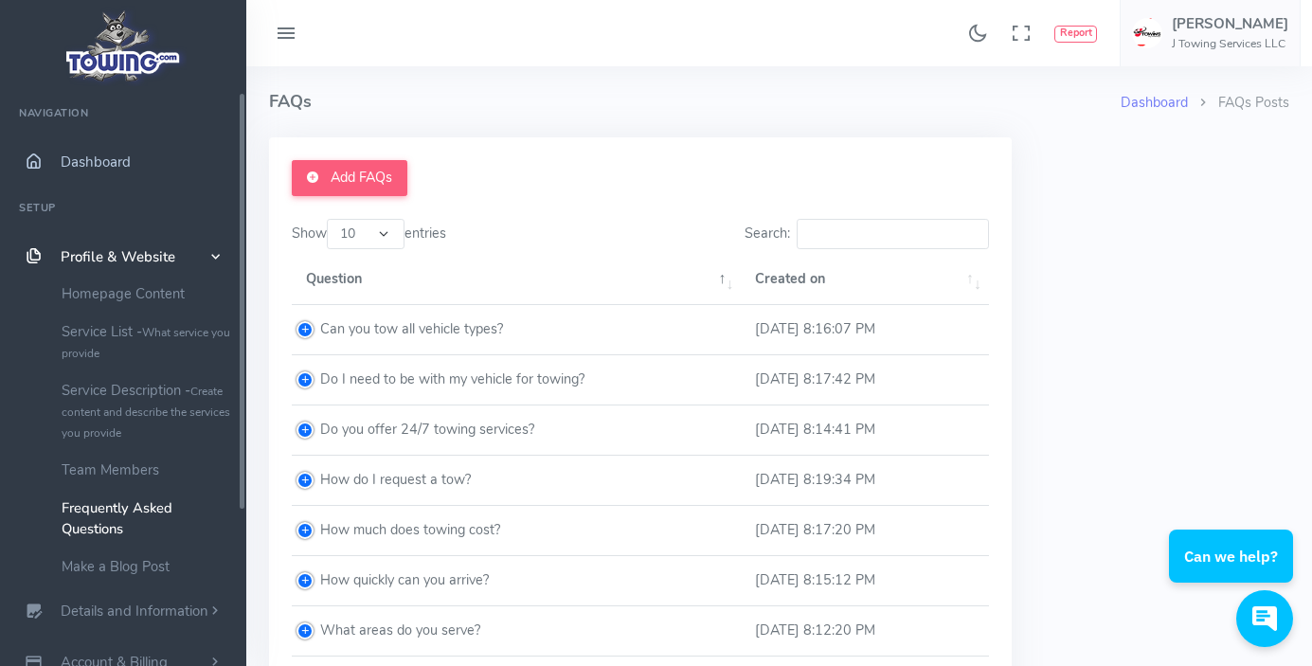
click at [95, 165] on span "Dashboard" at bounding box center [96, 162] width 70 height 19
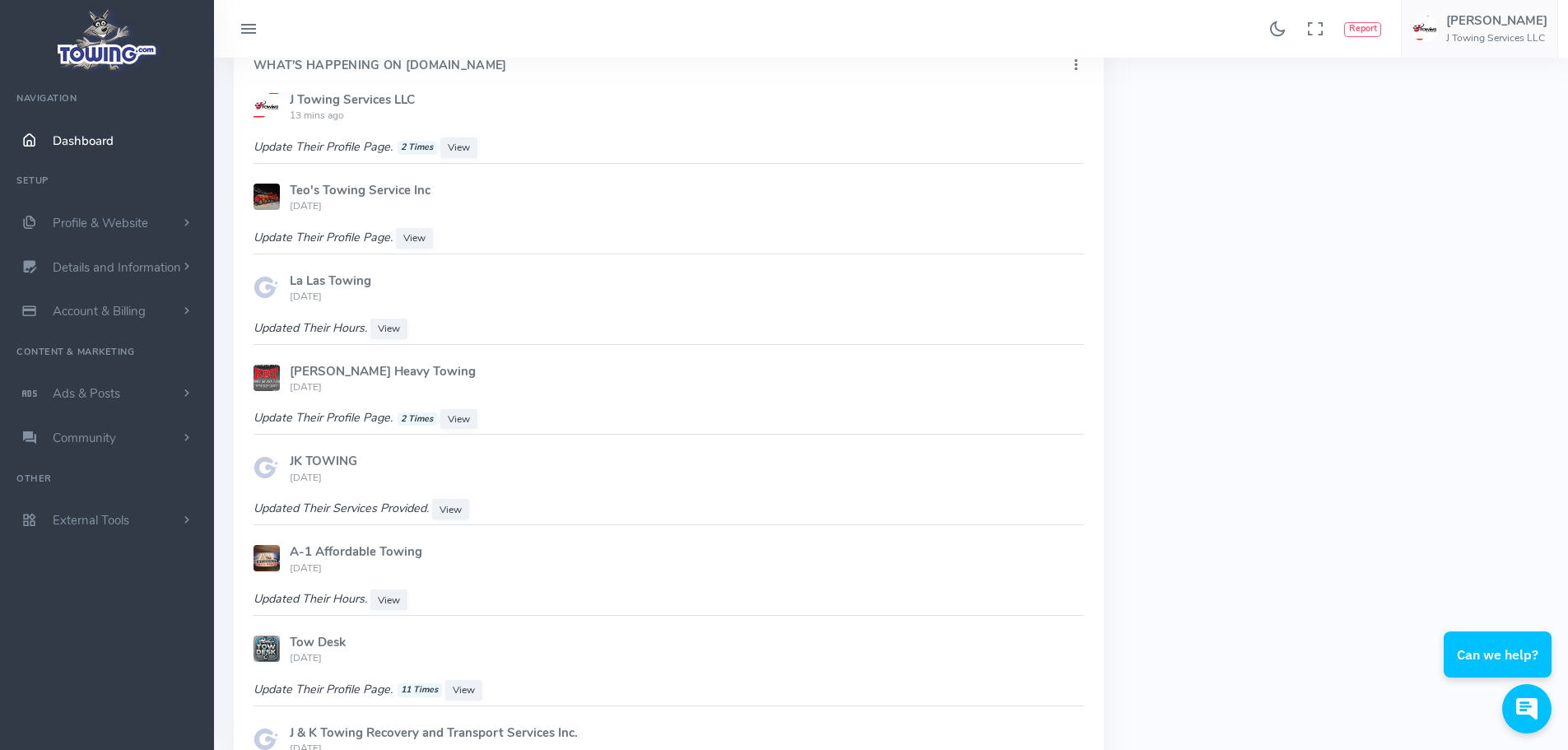
scroll to position [988, 0]
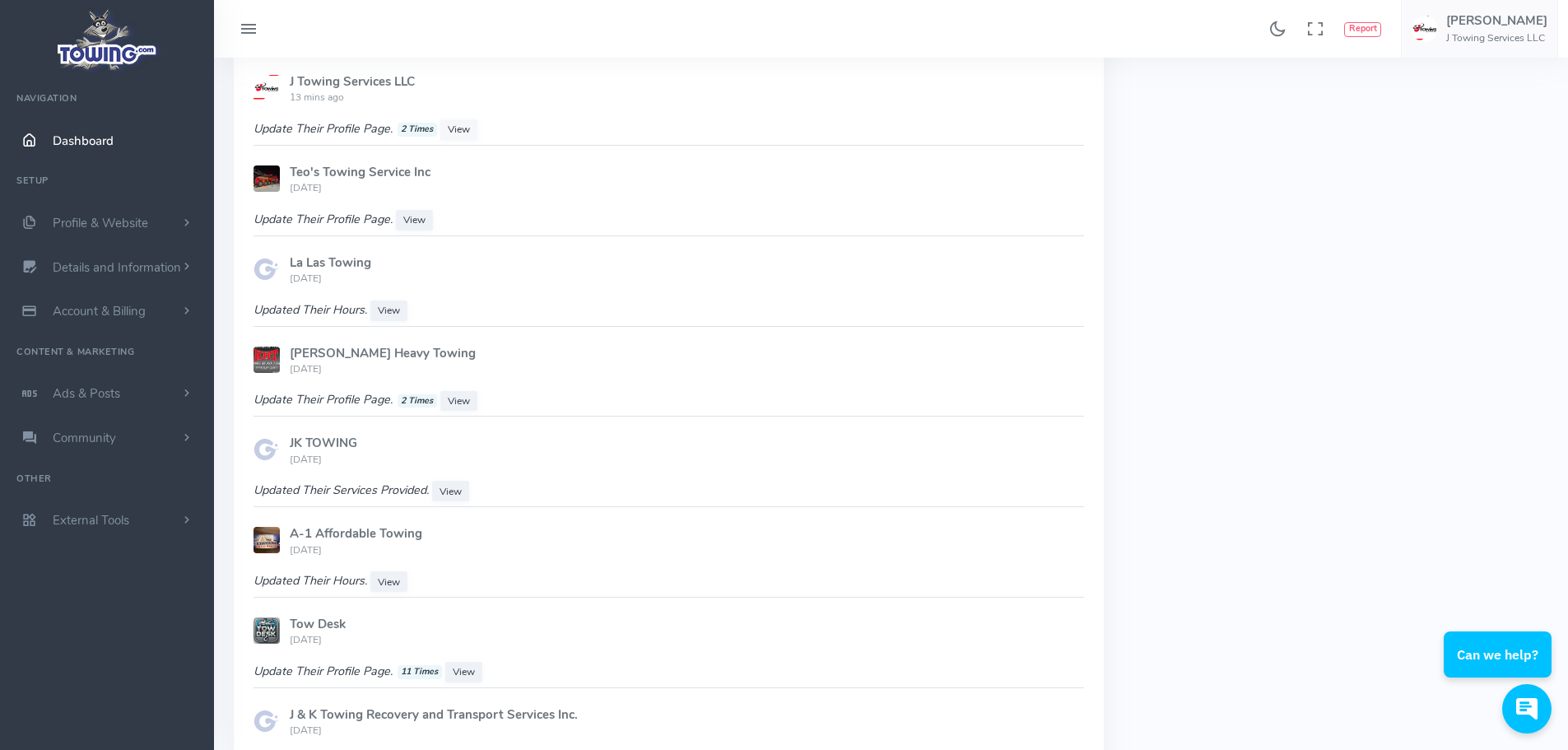
click at [457, 123] on span "View" at bounding box center [459, 129] width 23 height 13
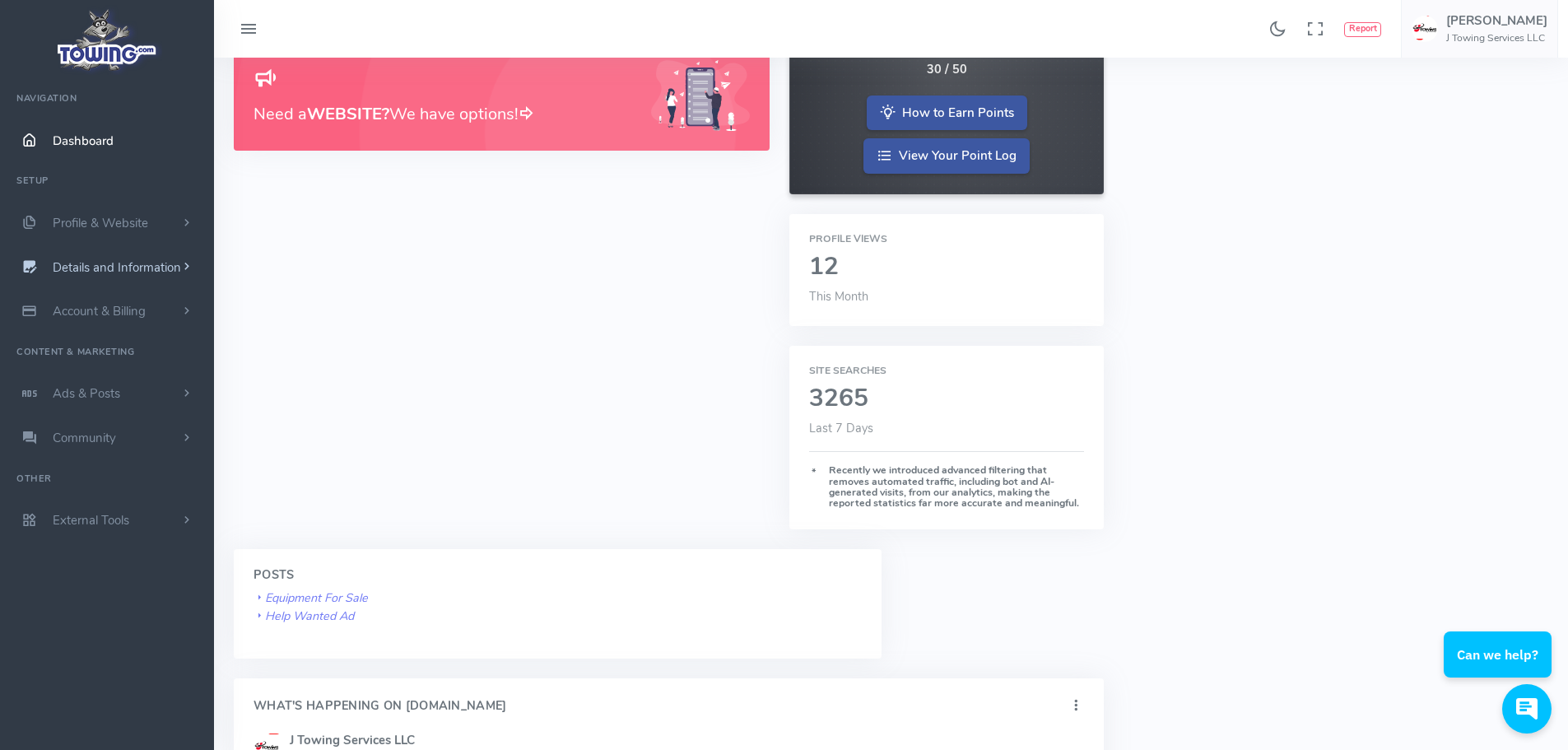
scroll to position [0, 0]
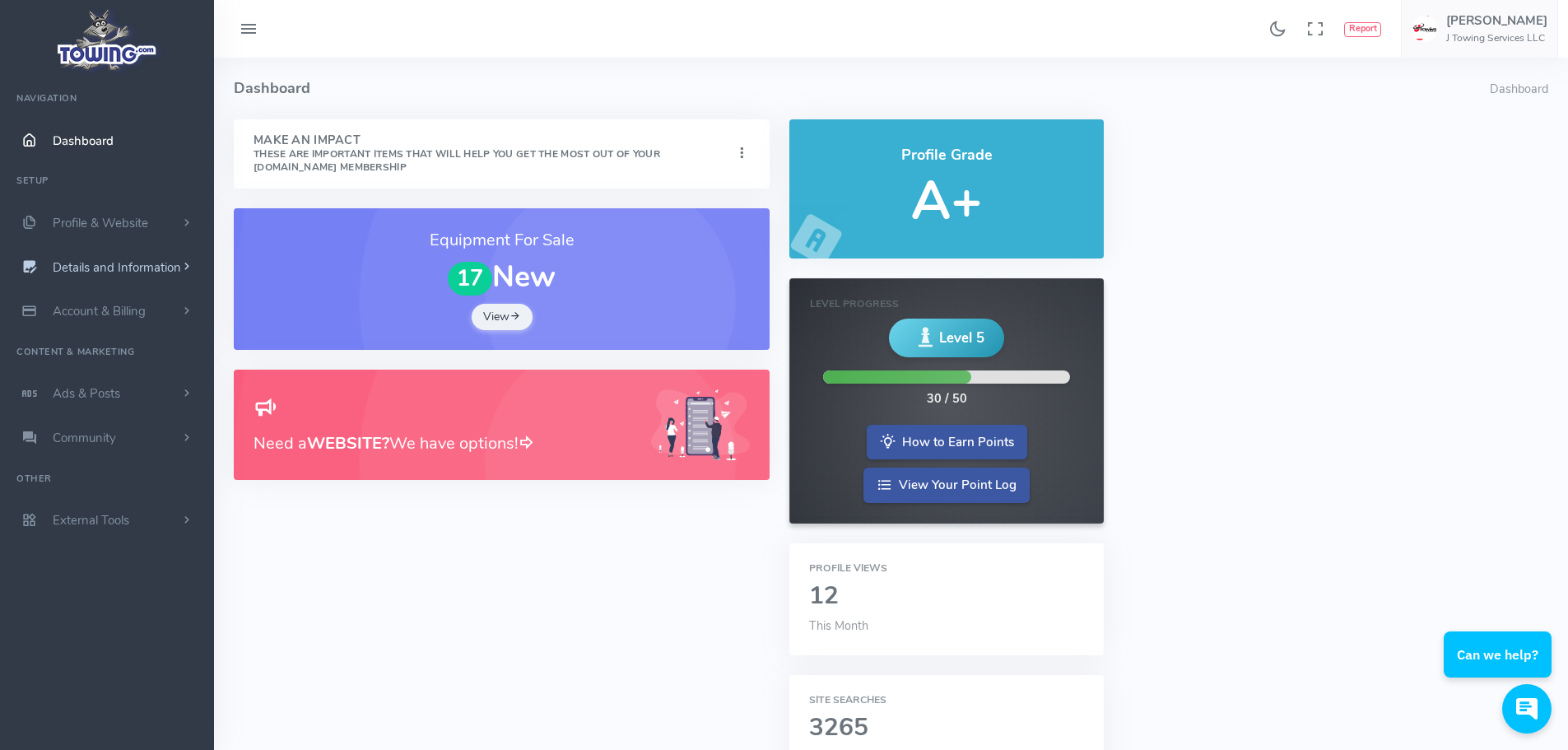
click at [178, 262] on span "Details and Information" at bounding box center [117, 267] width 129 height 17
click at [111, 400] on link "Profile Settings" at bounding box center [127, 399] width 173 height 33
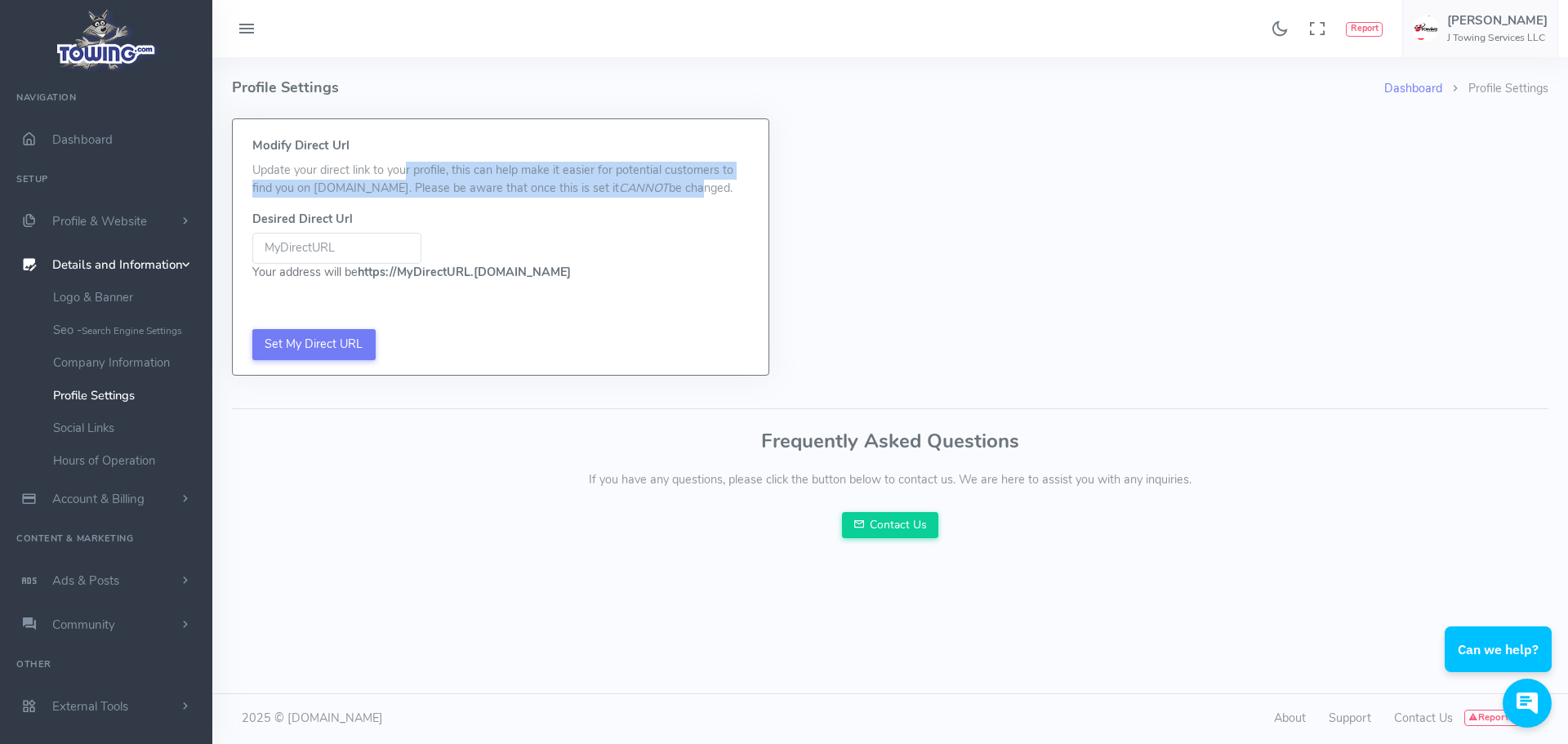
drag, startPoint x: 285, startPoint y: 171, endPoint x: 665, endPoint y: 188, distance: 380.4
click at [665, 188] on p "Update your direct link to your profile, this can help make it easier for poten…" at bounding box center [501, 179] width 497 height 35
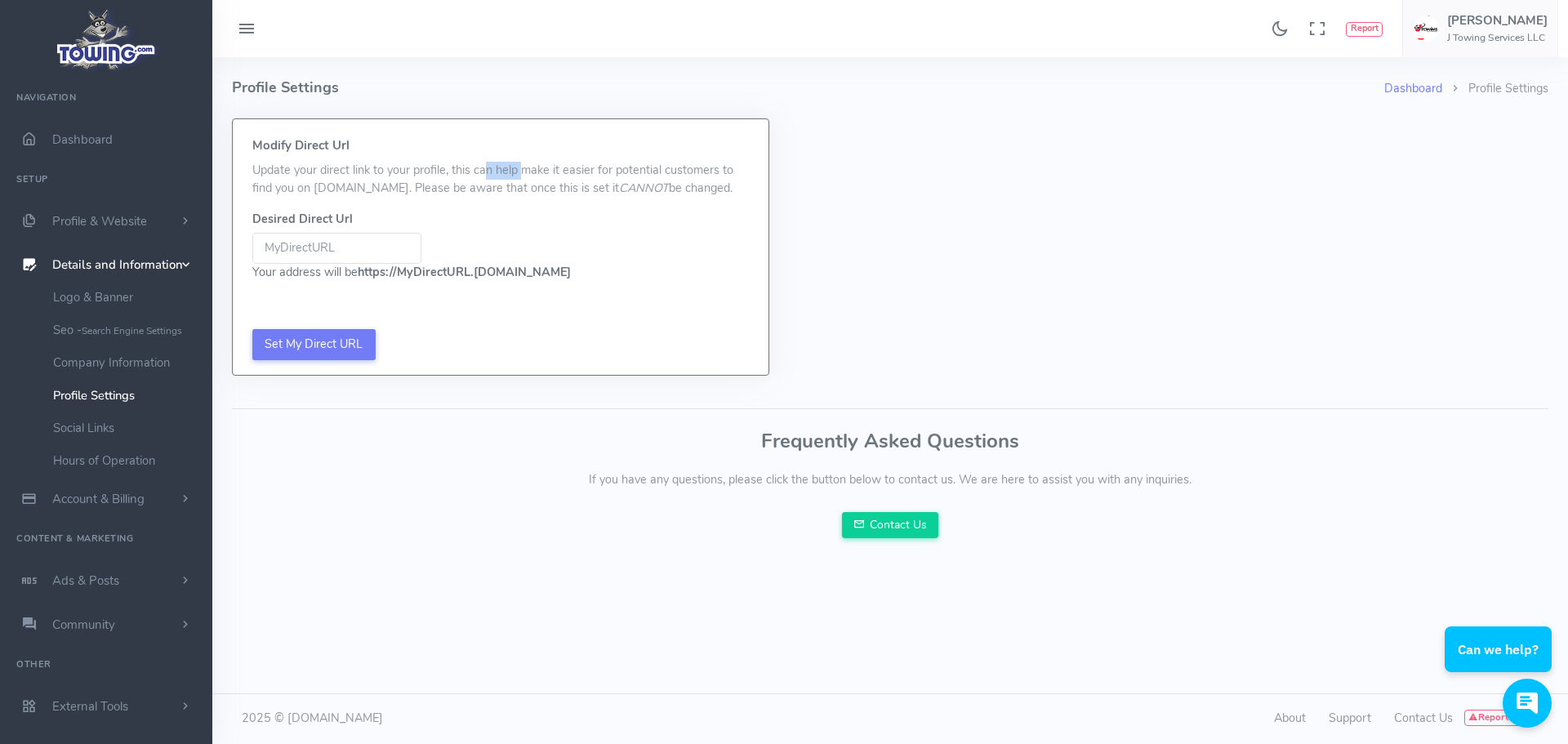
drag, startPoint x: 368, startPoint y: 171, endPoint x: 408, endPoint y: 174, distance: 40.1
click at [408, 174] on p "Update your direct link to your profile, this can help make it easier for poten…" at bounding box center [501, 179] width 497 height 35
click at [408, 175] on p "Update your direct link to your profile, this can help make it easier for poten…" at bounding box center [501, 179] width 497 height 35
click at [359, 253] on input "Be sure not to include www, http://, or https:// in your Desired URL Be sure no…" at bounding box center [337, 248] width 169 height 31
click at [113, 303] on link "Logo & Banner" at bounding box center [126, 297] width 172 height 33
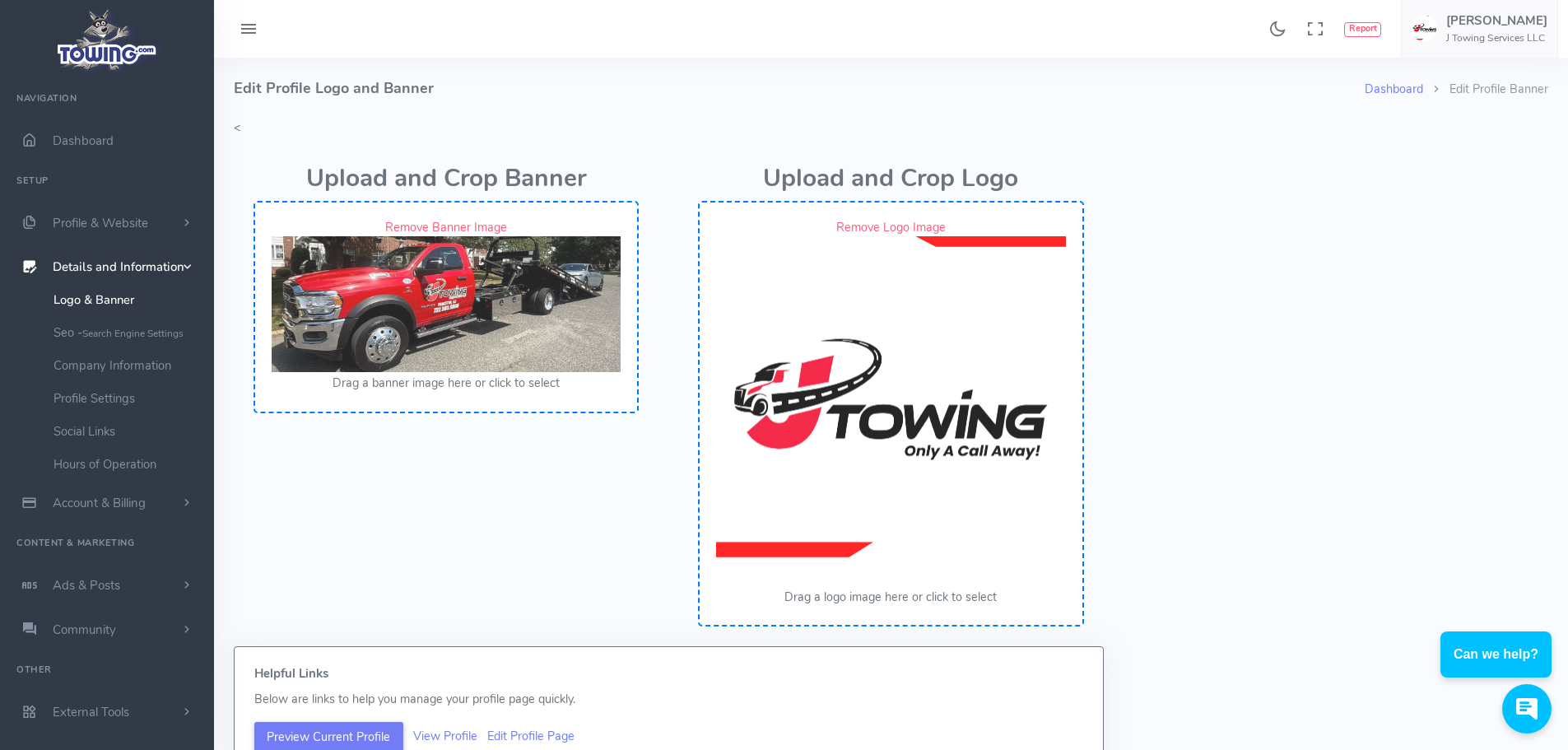
scroll to position [270, 0]
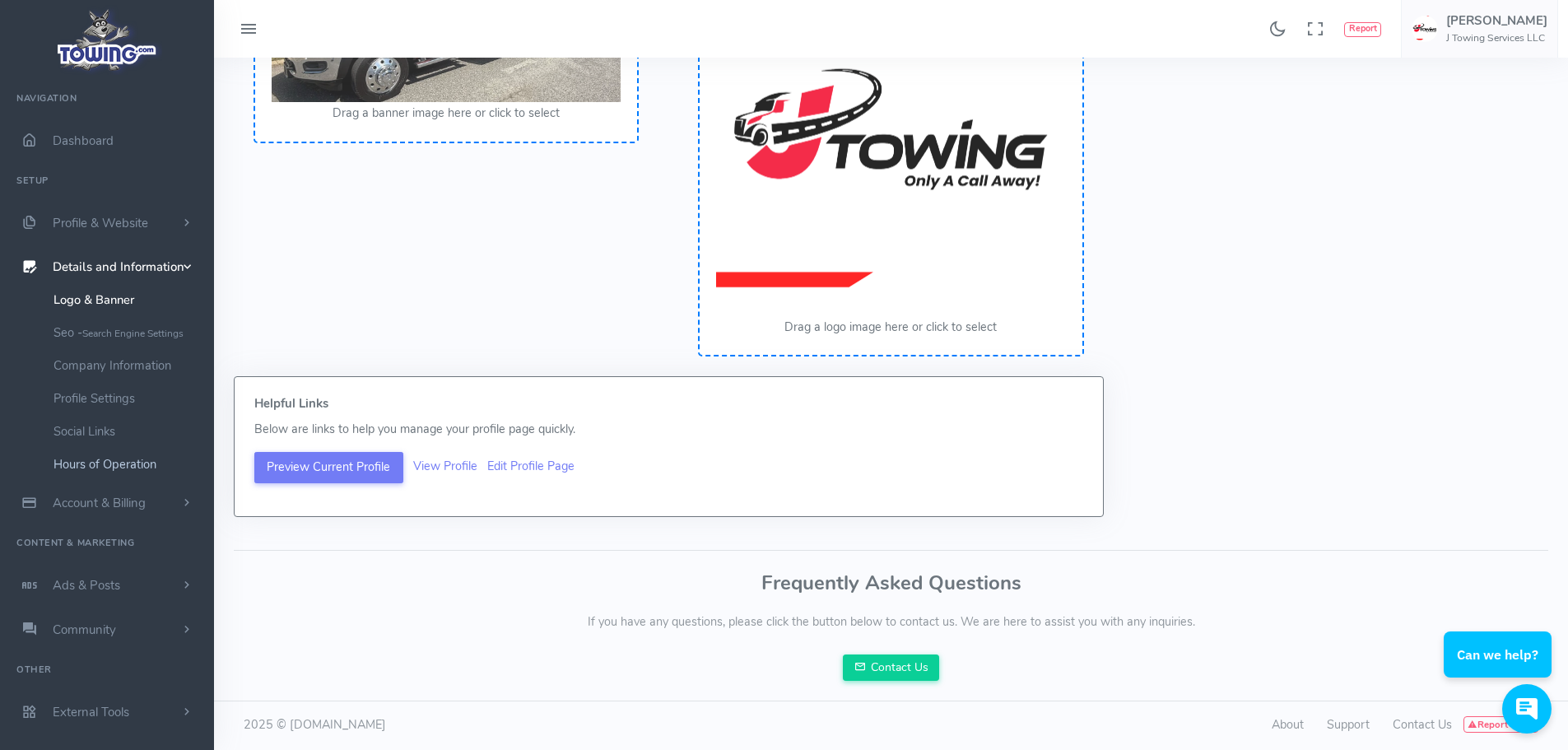
click at [83, 468] on link "Hours of Operation" at bounding box center [127, 464] width 173 height 33
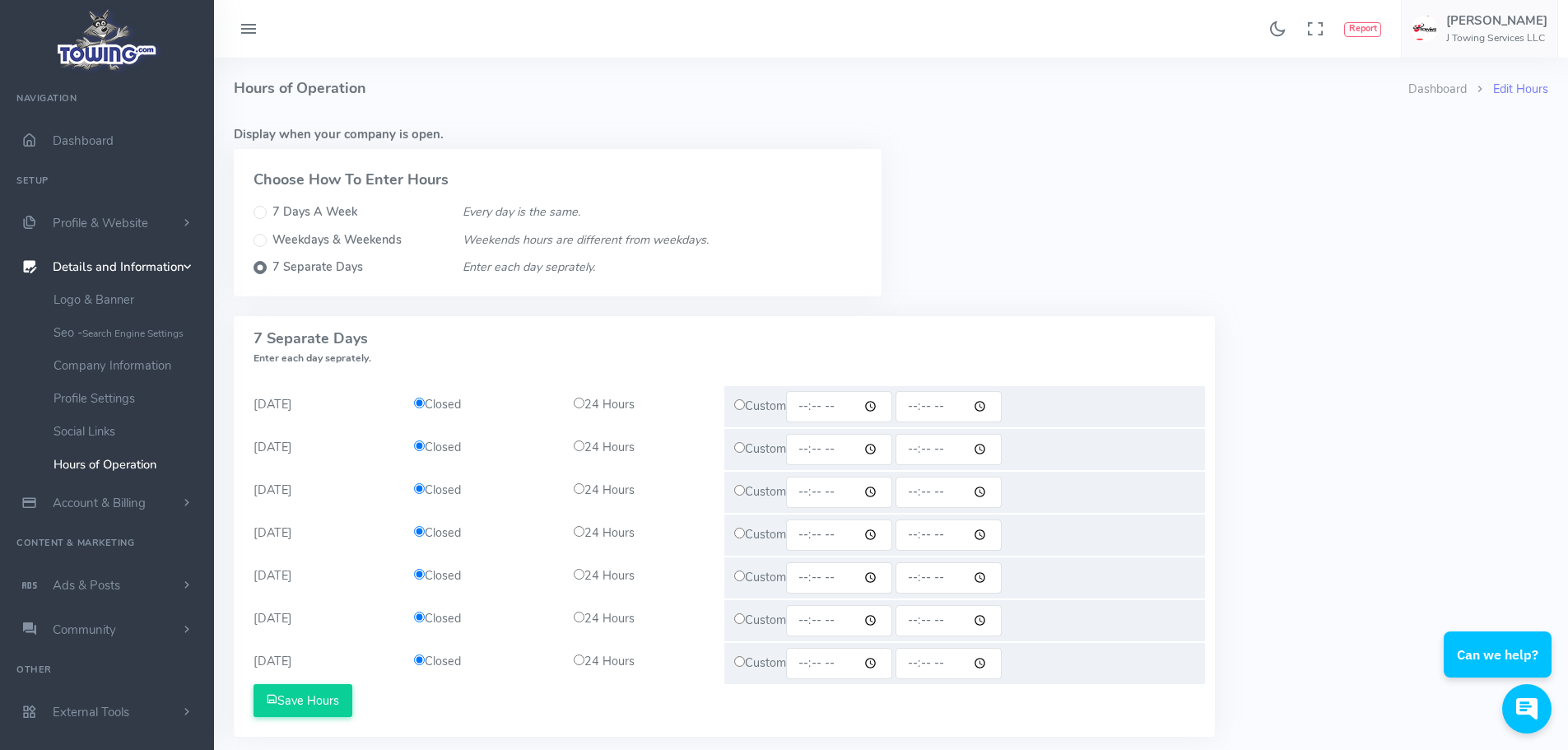
click at [582, 407] on input "radio" at bounding box center [579, 403] width 10 height 10
radio input "true"
click at [578, 450] on input "radio" at bounding box center [579, 446] width 10 height 10
radio input "true"
click at [570, 486] on div "24 Hours" at bounding box center [644, 490] width 161 height 18
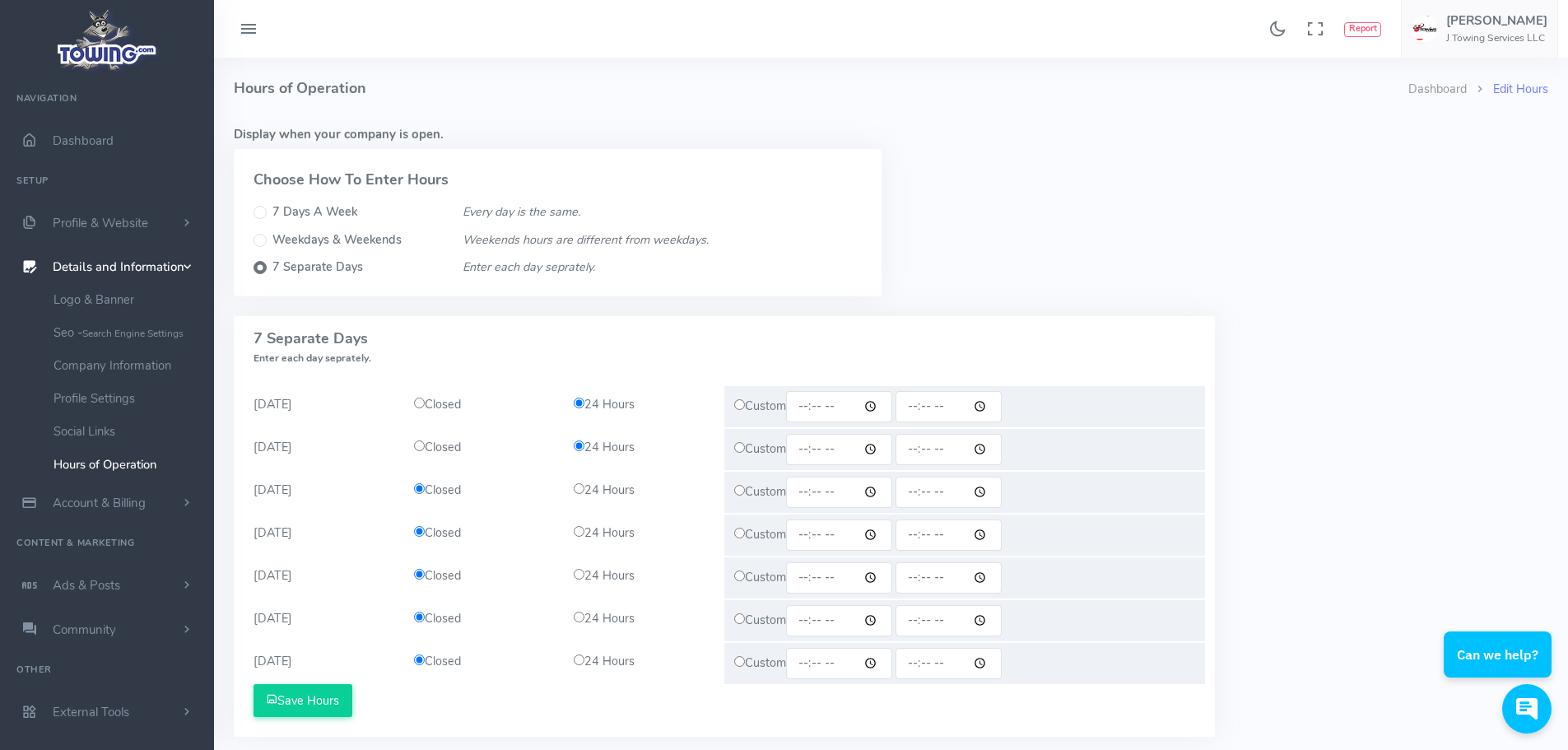
click at [578, 493] on div "24 Hours" at bounding box center [644, 490] width 161 height 18
click at [576, 491] on input "radio" at bounding box center [579, 488] width 10 height 10
radio input "true"
drag, startPoint x: 580, startPoint y: 532, endPoint x: 579, endPoint y: 555, distance: 23.0
click at [579, 532] on input "radio" at bounding box center [579, 531] width 10 height 10
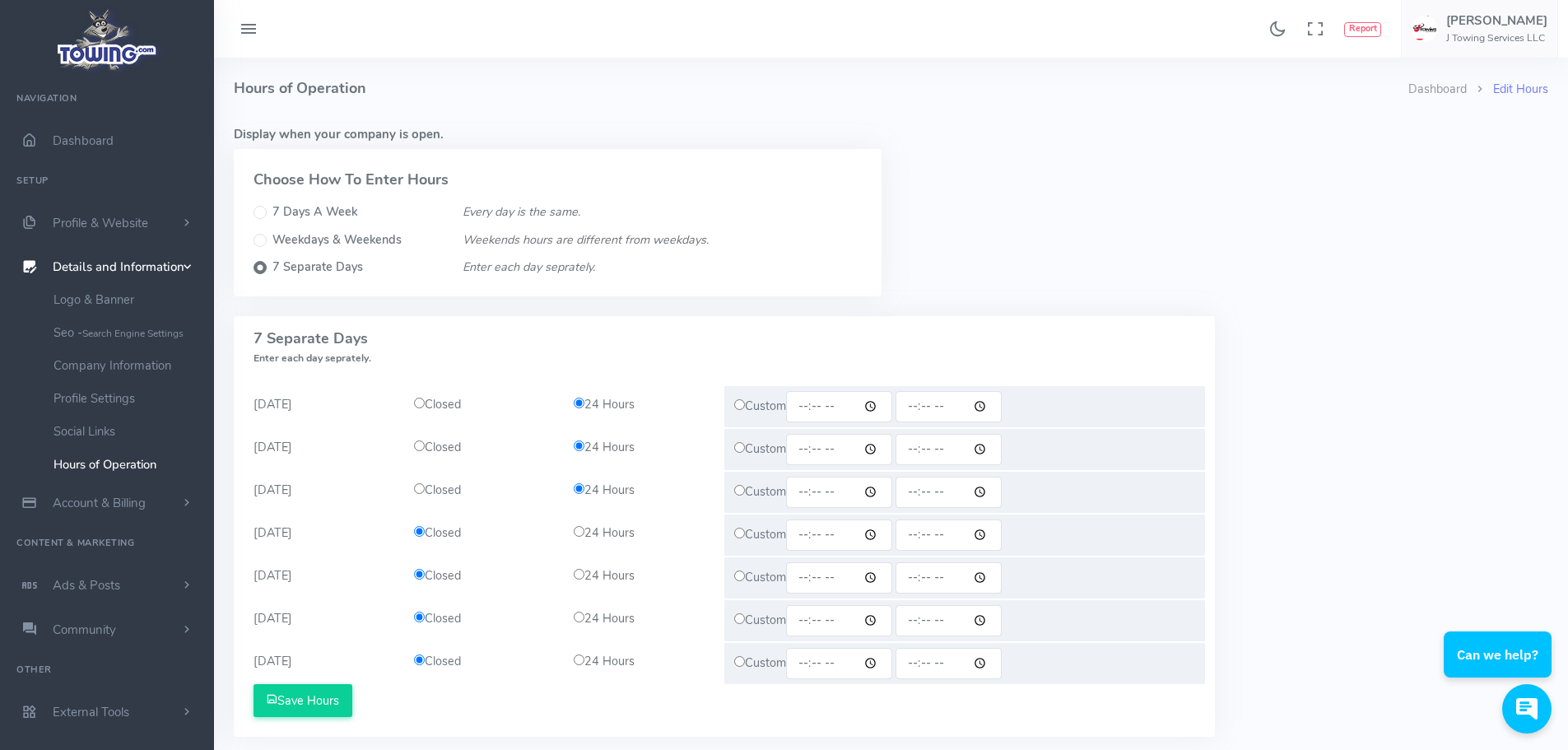
radio input "true"
click at [578, 572] on input "radio" at bounding box center [579, 574] width 10 height 10
radio input "true"
click at [580, 619] on input "radio" at bounding box center [579, 617] width 10 height 10
radio input "true"
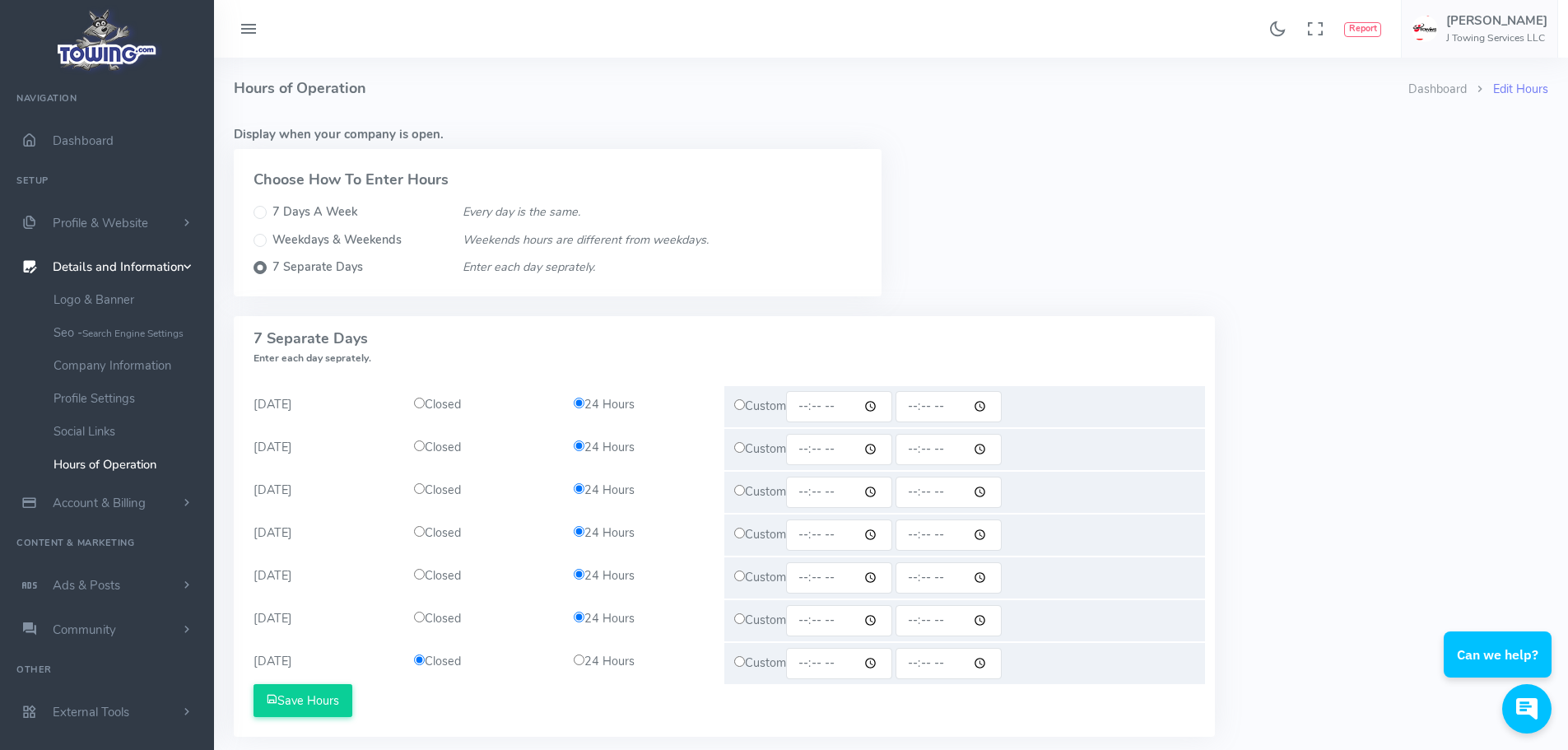
click at [579, 660] on input "radio" at bounding box center [579, 660] width 10 height 10
radio input "true"
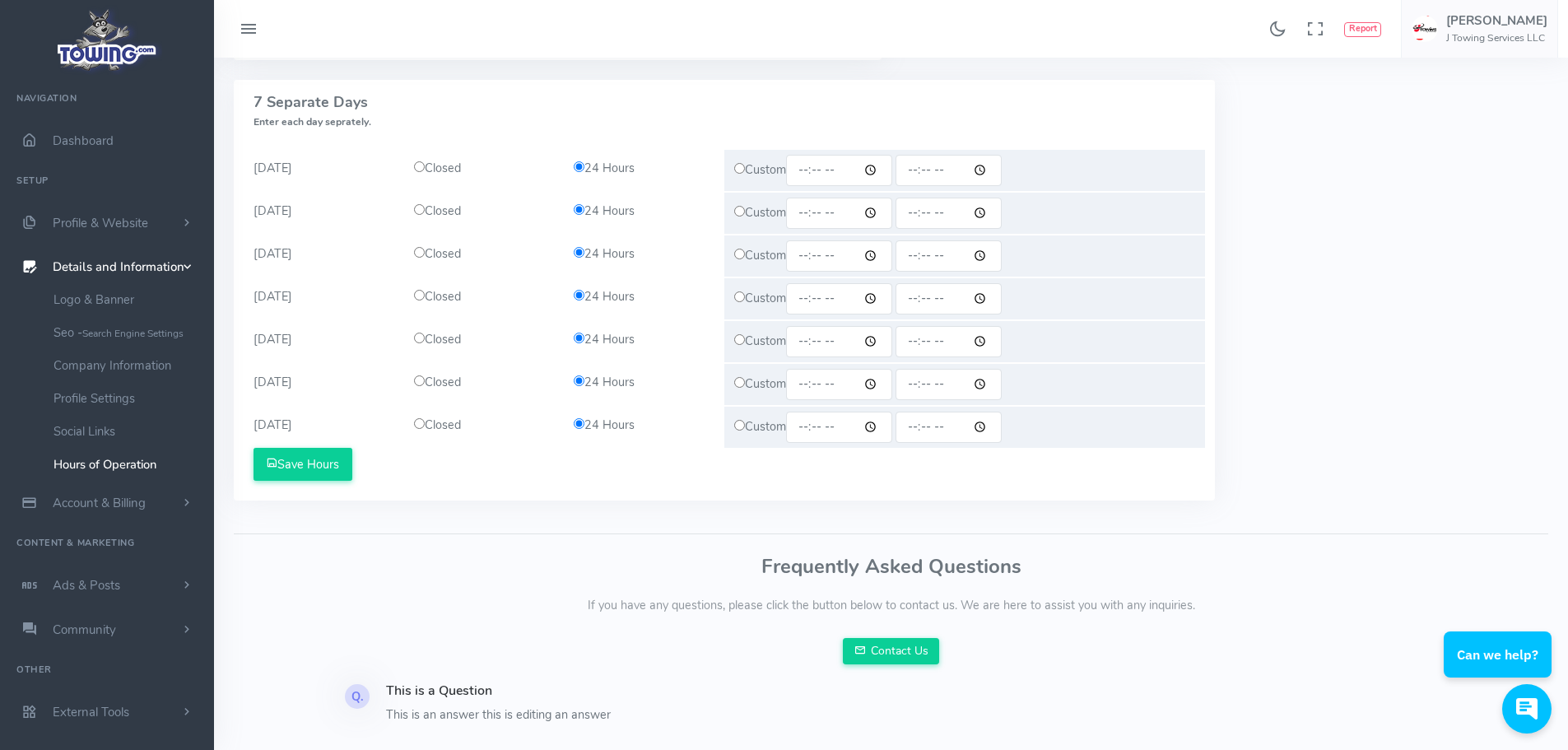
scroll to position [247, 0]
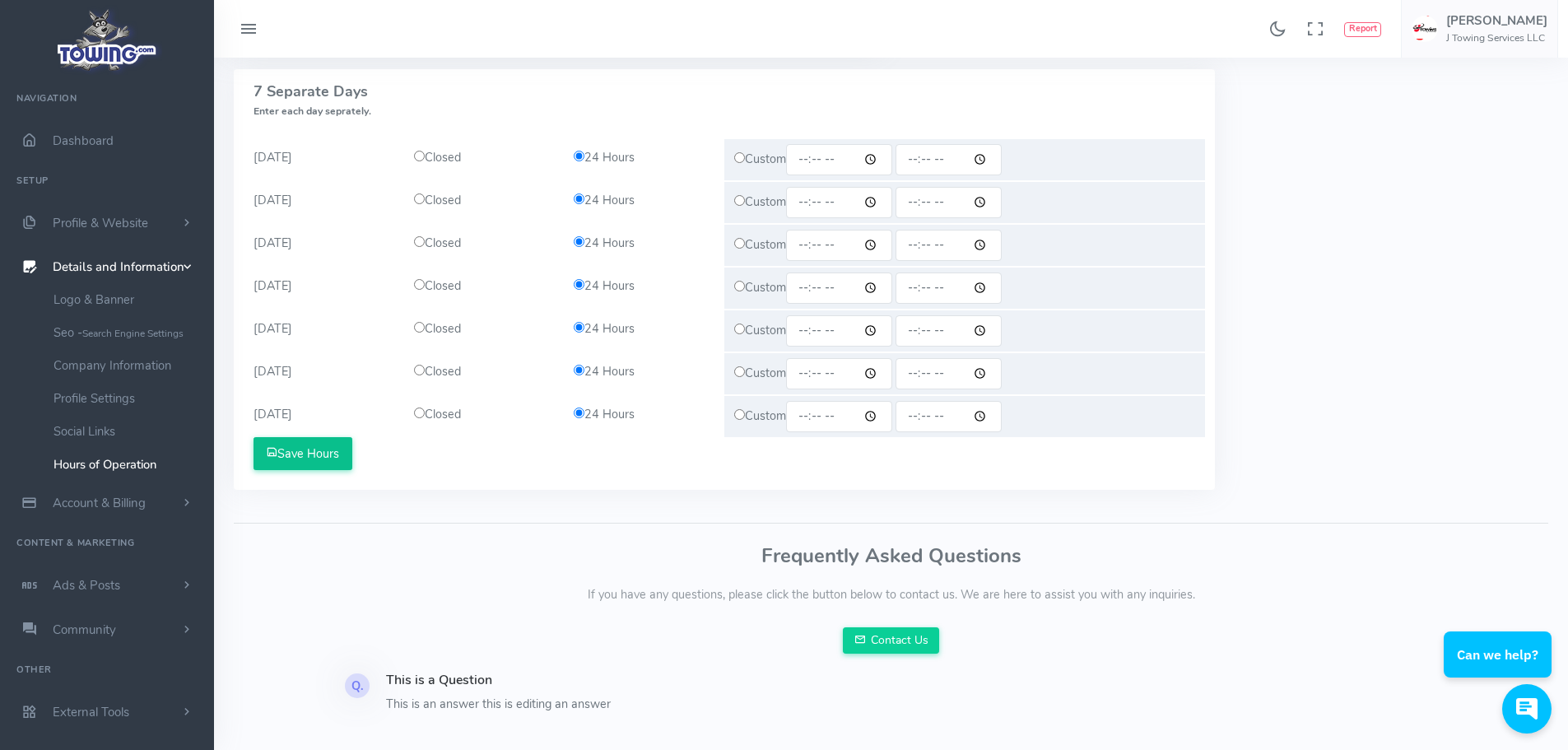
click at [328, 451] on button "Save Hours" at bounding box center [303, 454] width 99 height 33
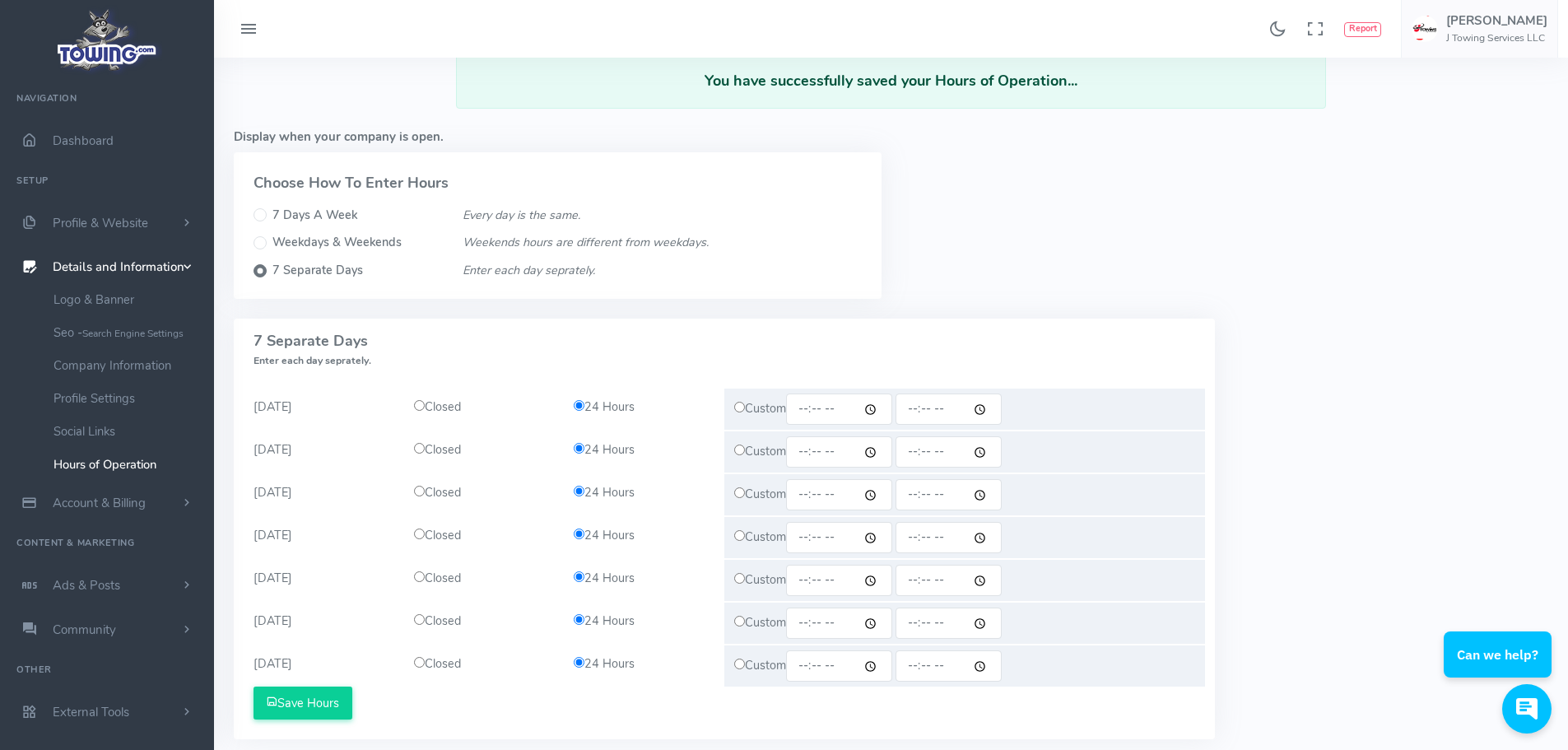
scroll to position [165, 0]
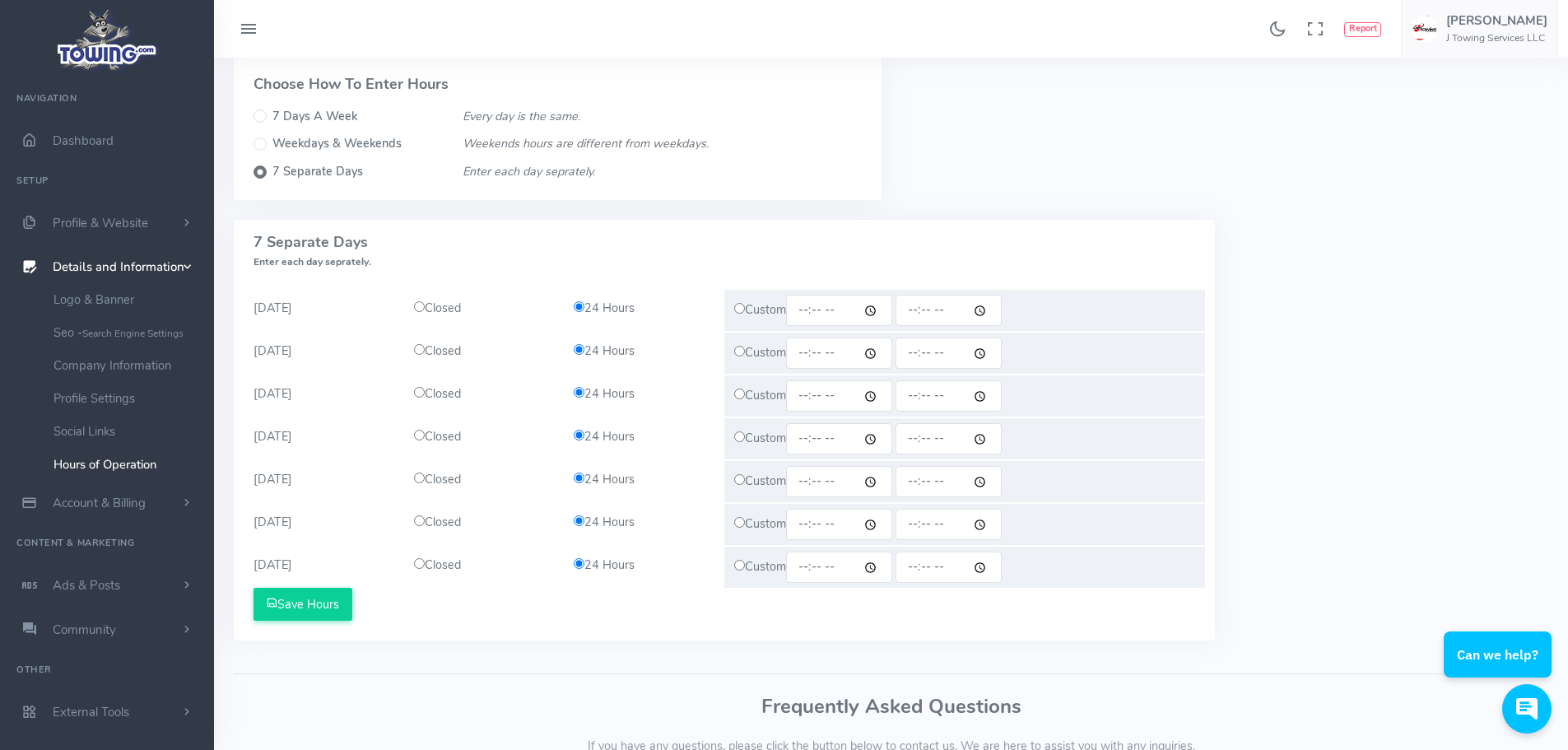
click at [302, 113] on label "7 Days A Week" at bounding box center [315, 116] width 85 height 18
click at [267, 113] on input "7 Days A Week" at bounding box center [260, 116] width 13 height 13
radio input "true"
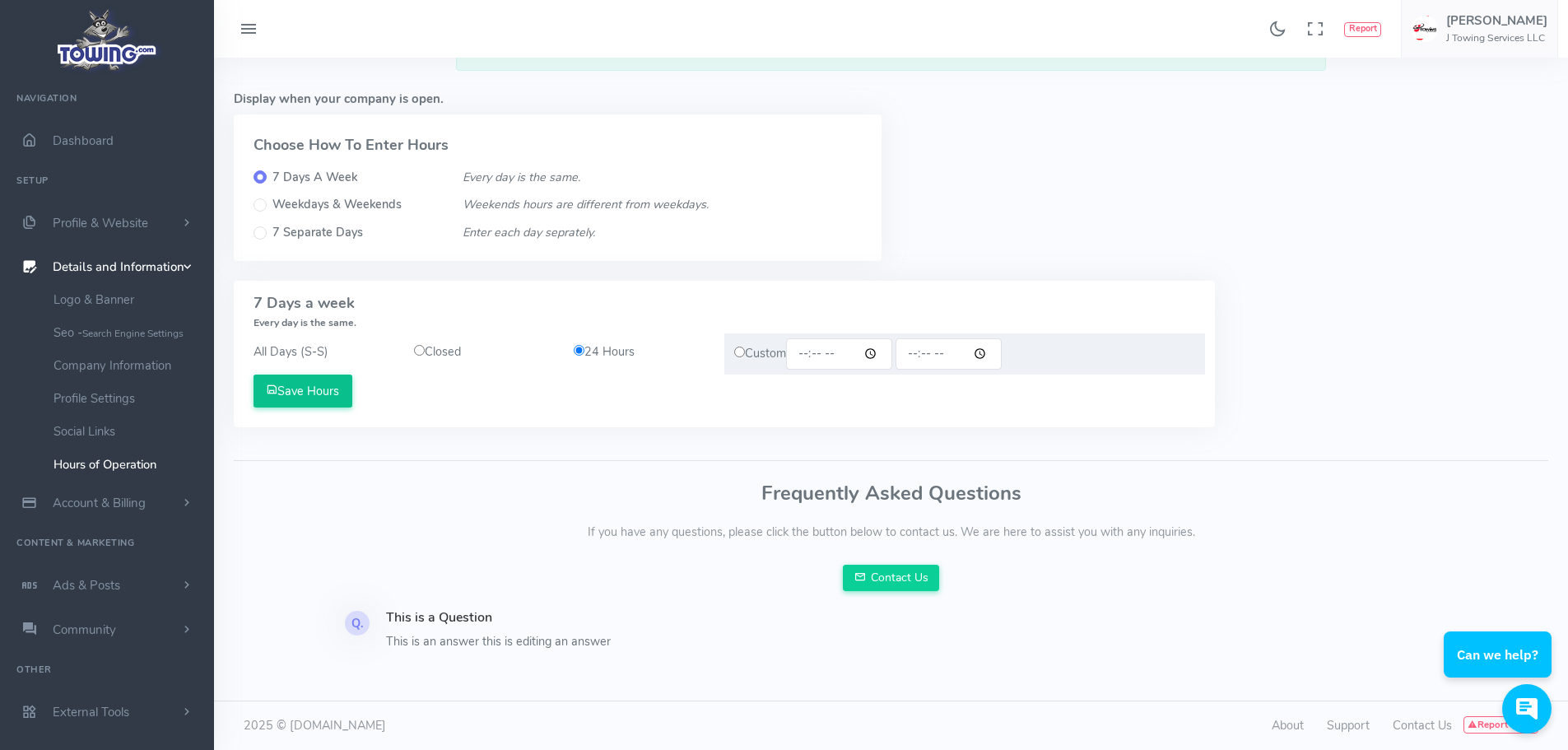
click at [321, 392] on button "Save Hours" at bounding box center [303, 391] width 99 height 33
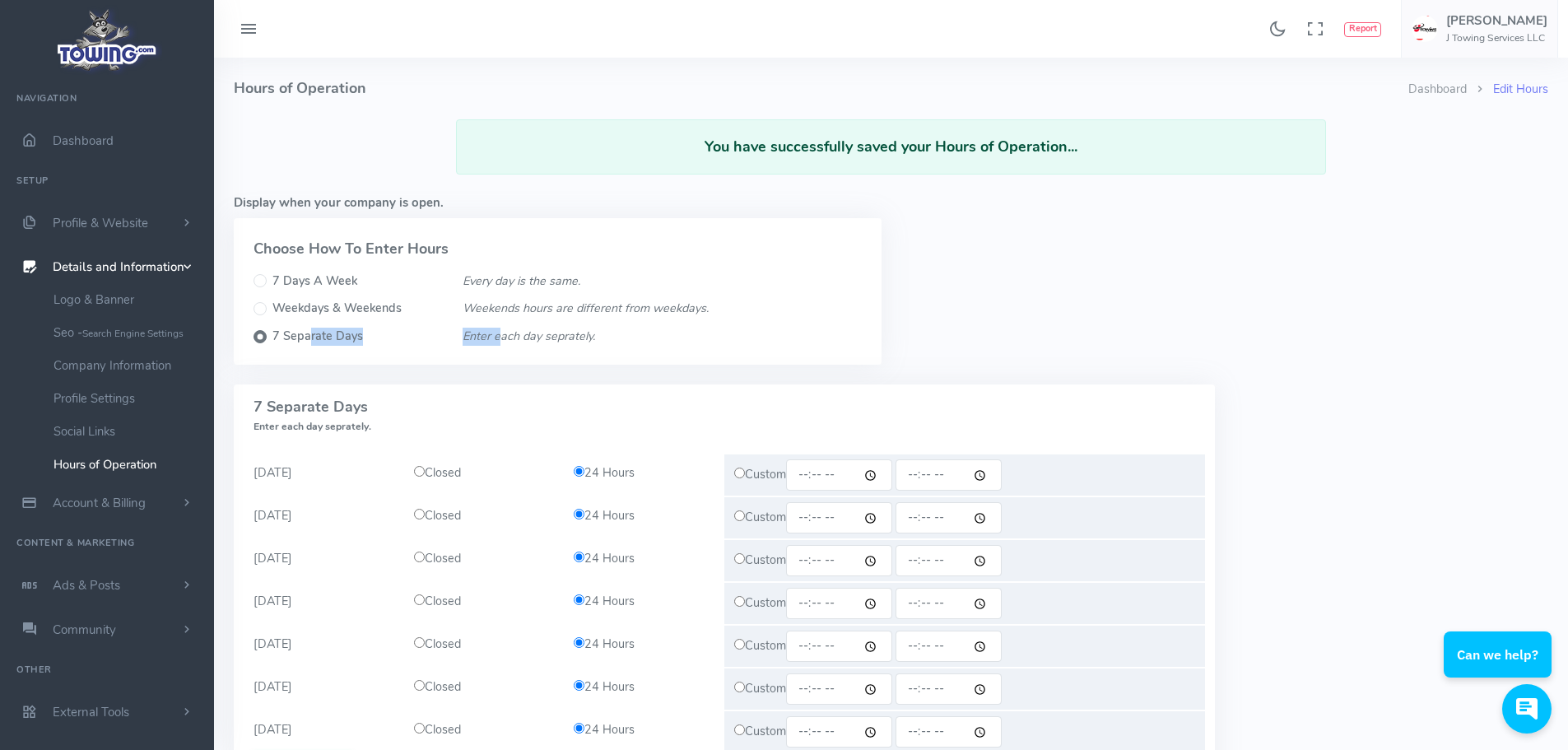
drag, startPoint x: 310, startPoint y: 335, endPoint x: 499, endPoint y: 329, distance: 189.1
click at [499, 329] on div "7 Days A Week Every day is the same. Weekdays & Weekends Weekends hours are dif…" at bounding box center [557, 309] width 628 height 73
click at [259, 282] on input "7 Days A Week" at bounding box center [260, 281] width 13 height 13
radio input "true"
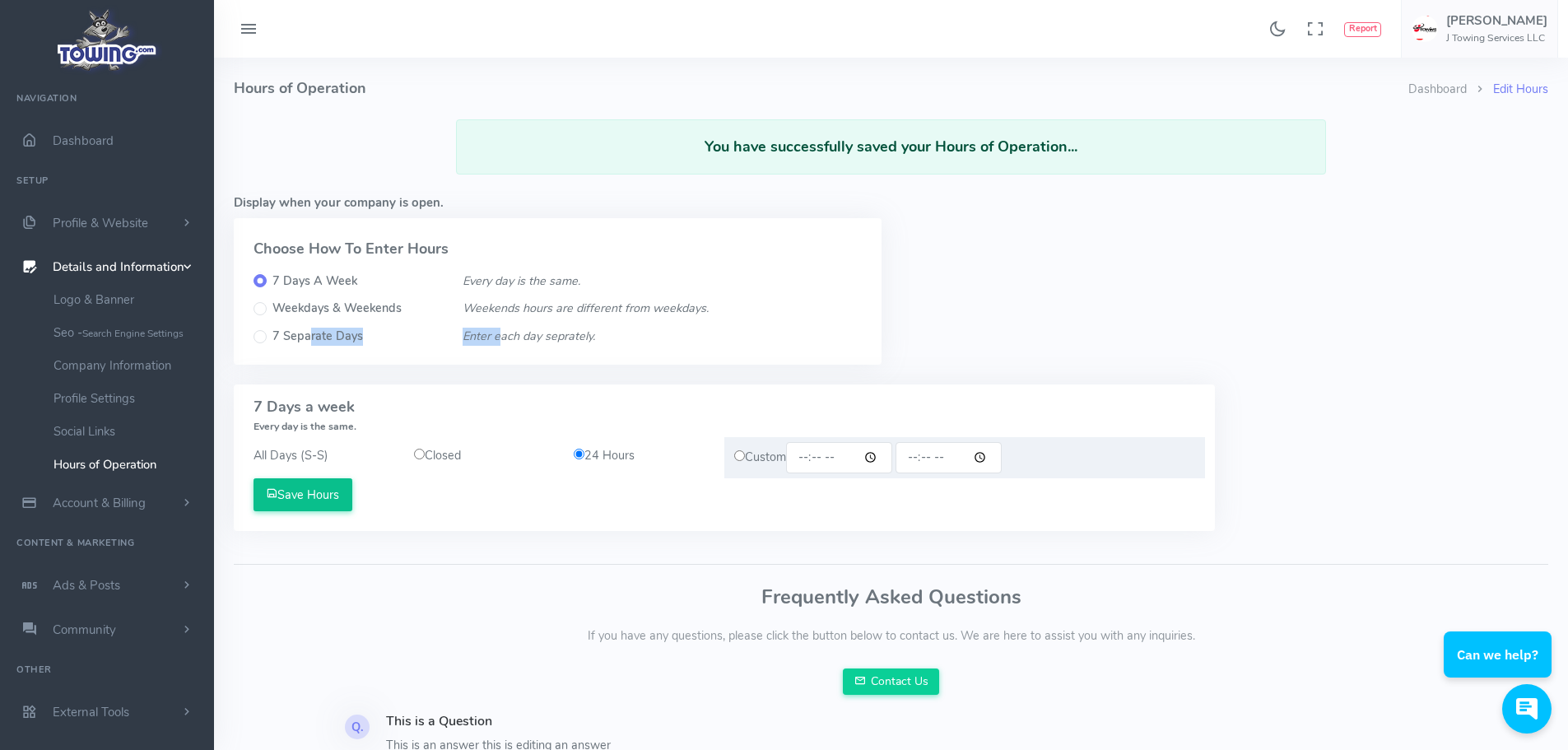
click at [307, 494] on button "Save Hours" at bounding box center [303, 495] width 99 height 33
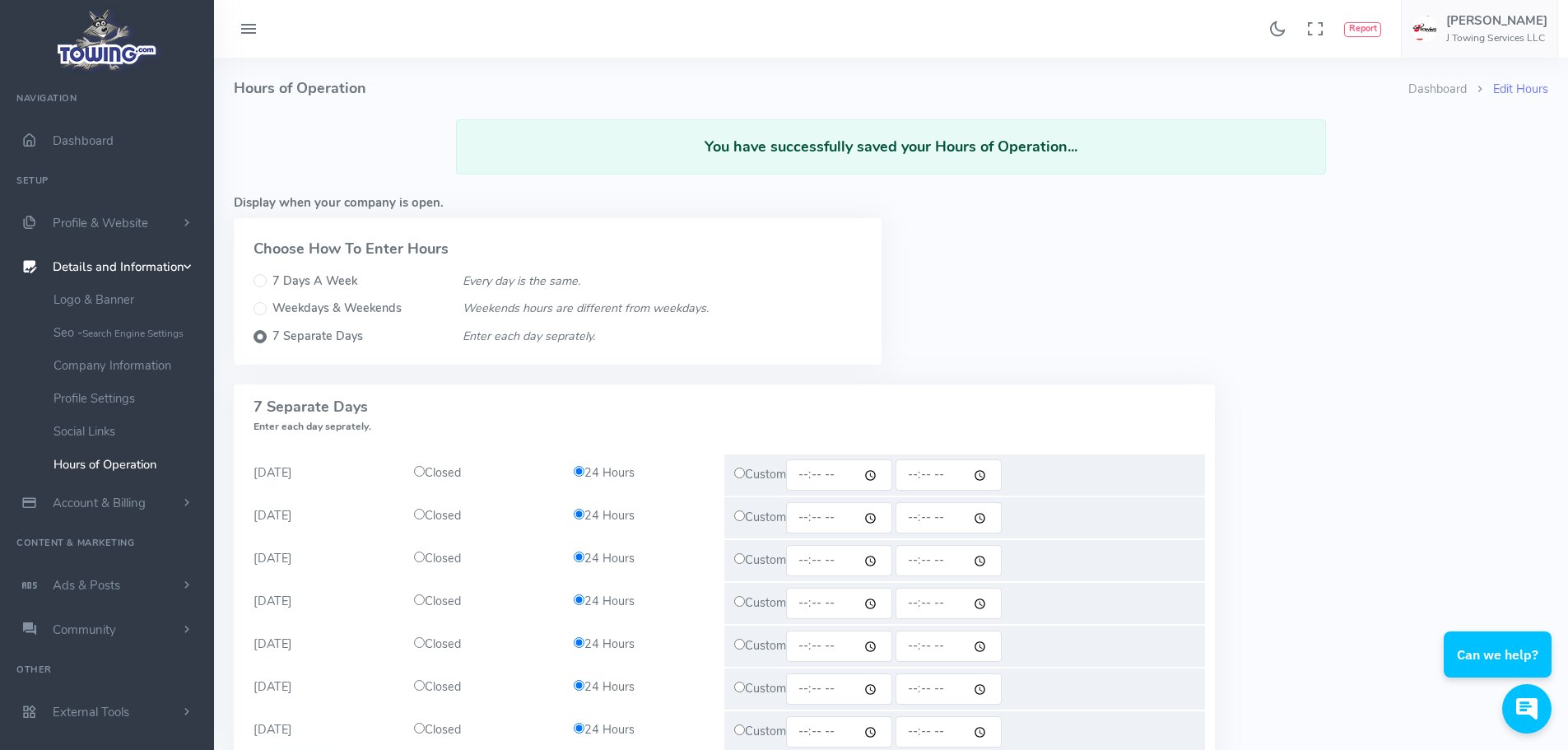
click at [264, 263] on div "Choose How To Enter Hours" at bounding box center [558, 245] width 648 height 55
click at [267, 282] on div "7 Days A Week" at bounding box center [348, 282] width 189 height 18
click at [263, 282] on input "7 Days A Week" at bounding box center [260, 281] width 13 height 13
radio input "true"
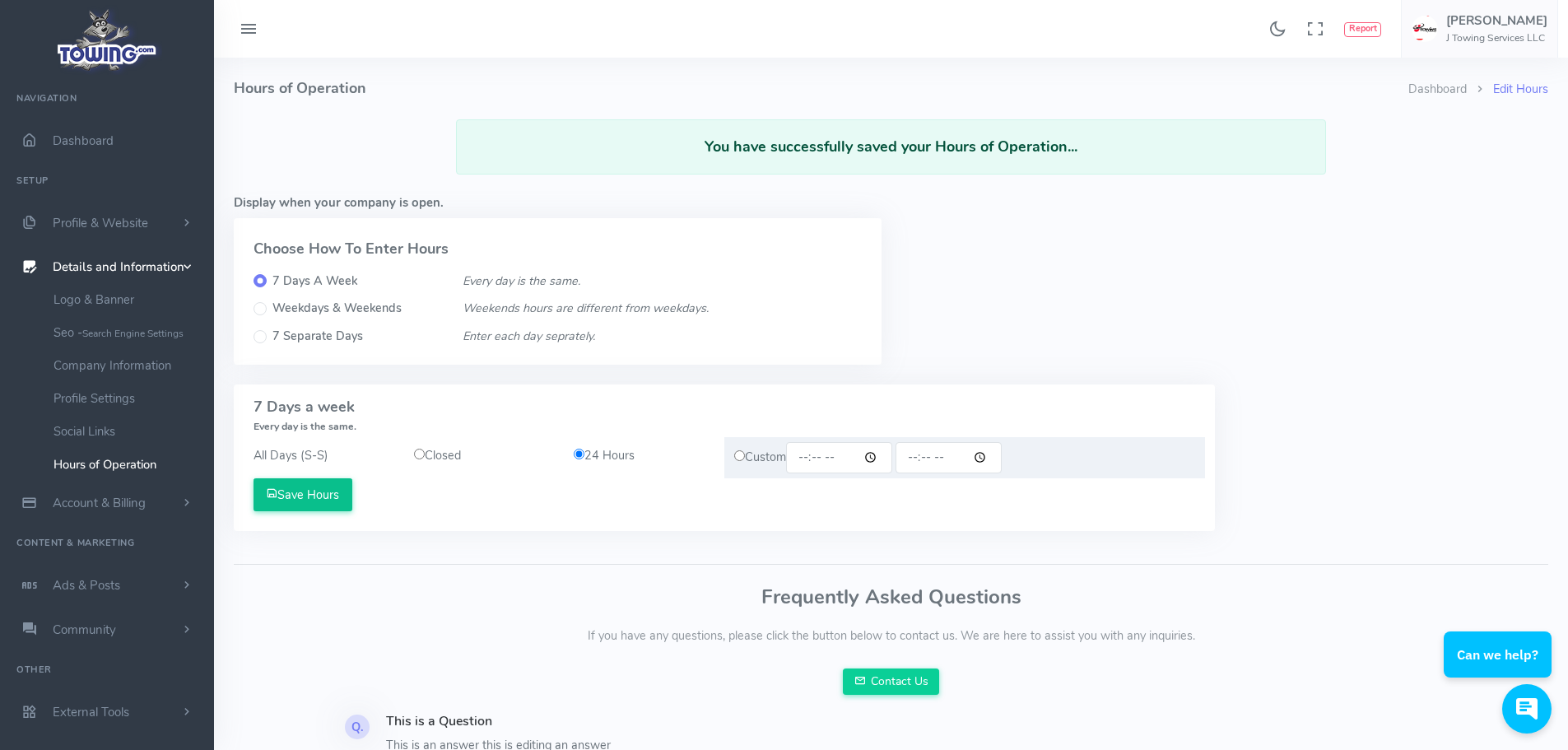
click at [328, 495] on button "Save Hours" at bounding box center [303, 495] width 99 height 33
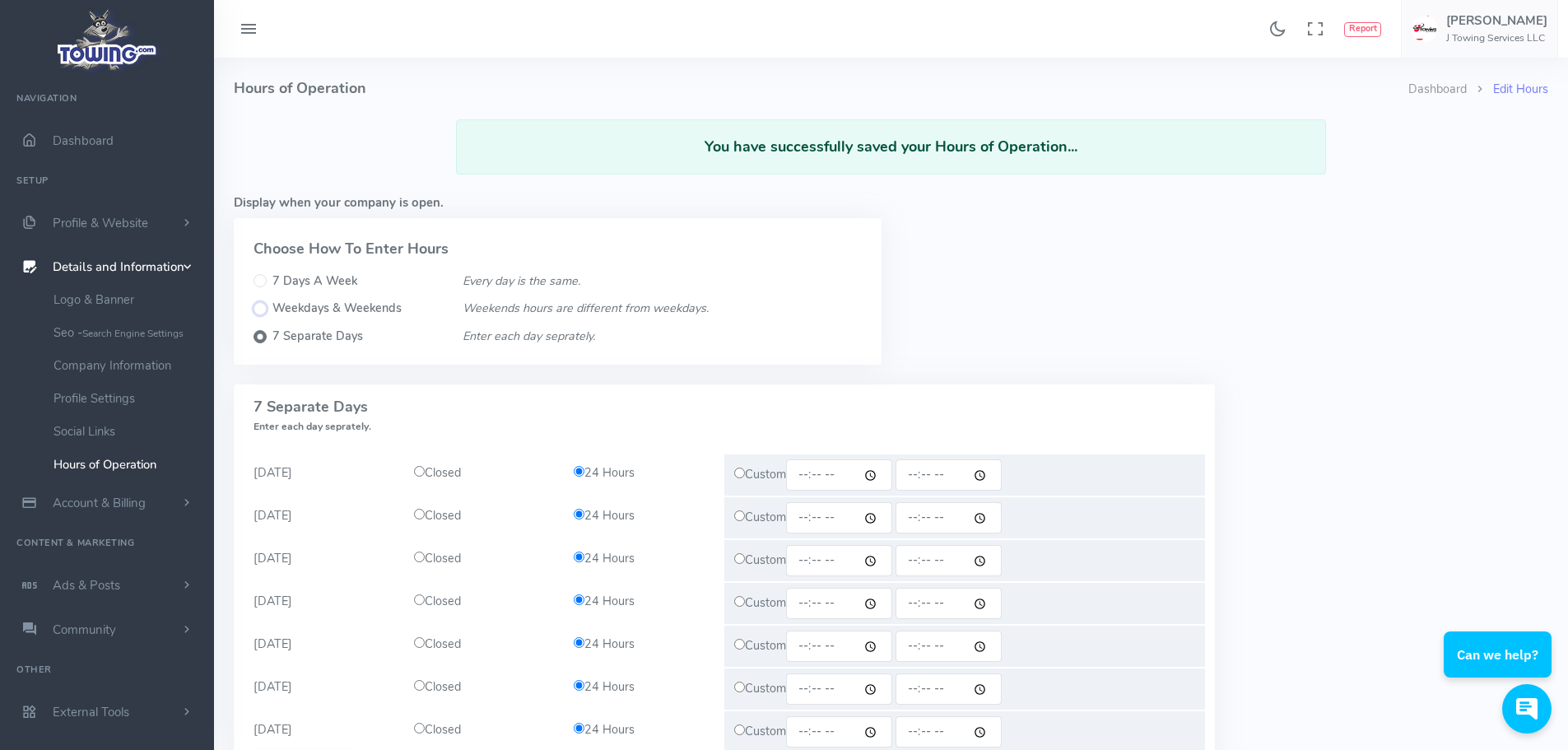
click at [258, 309] on input "Weekdays & Weekends" at bounding box center [260, 309] width 13 height 13
radio input "true"
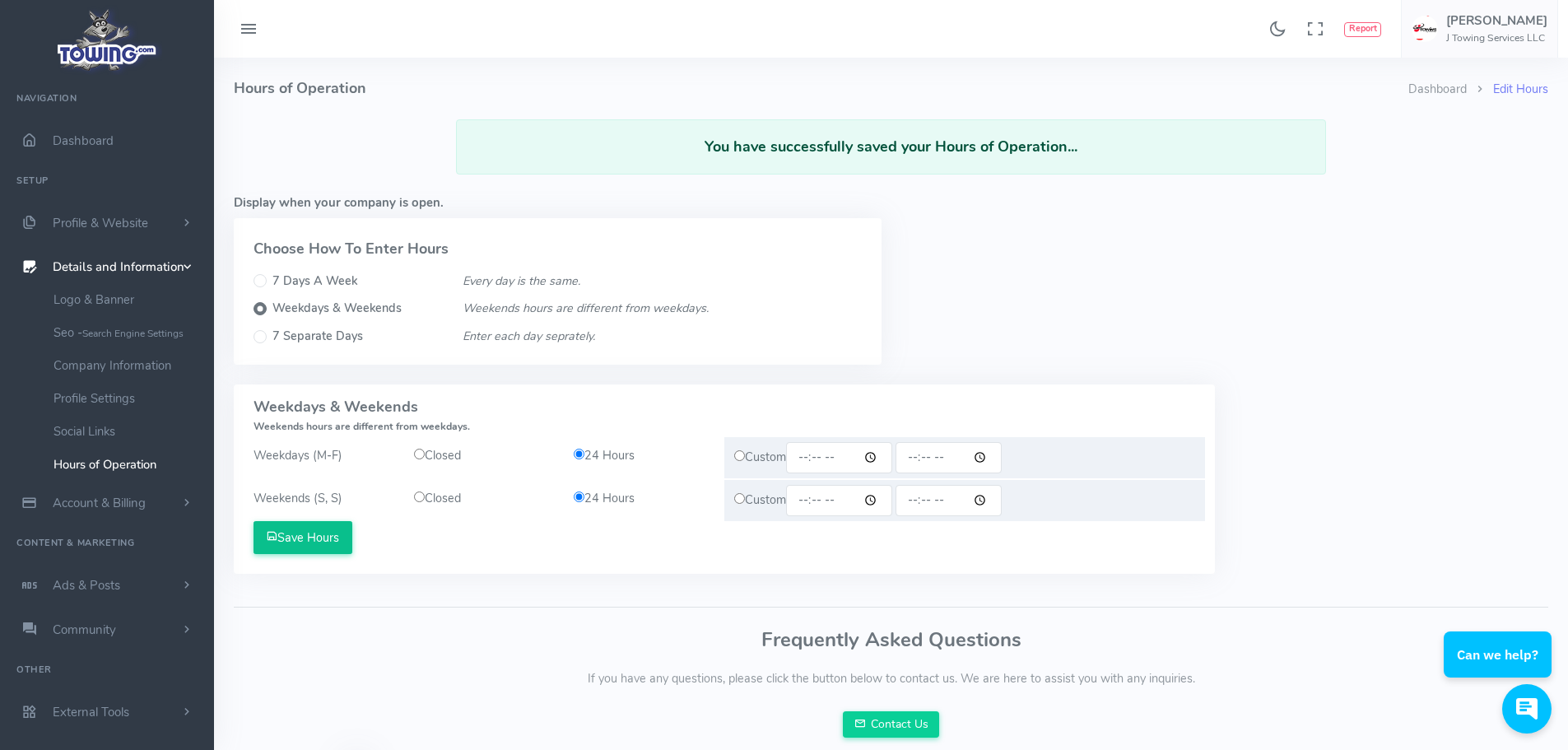
click at [338, 541] on button "Save Hours" at bounding box center [303, 538] width 99 height 33
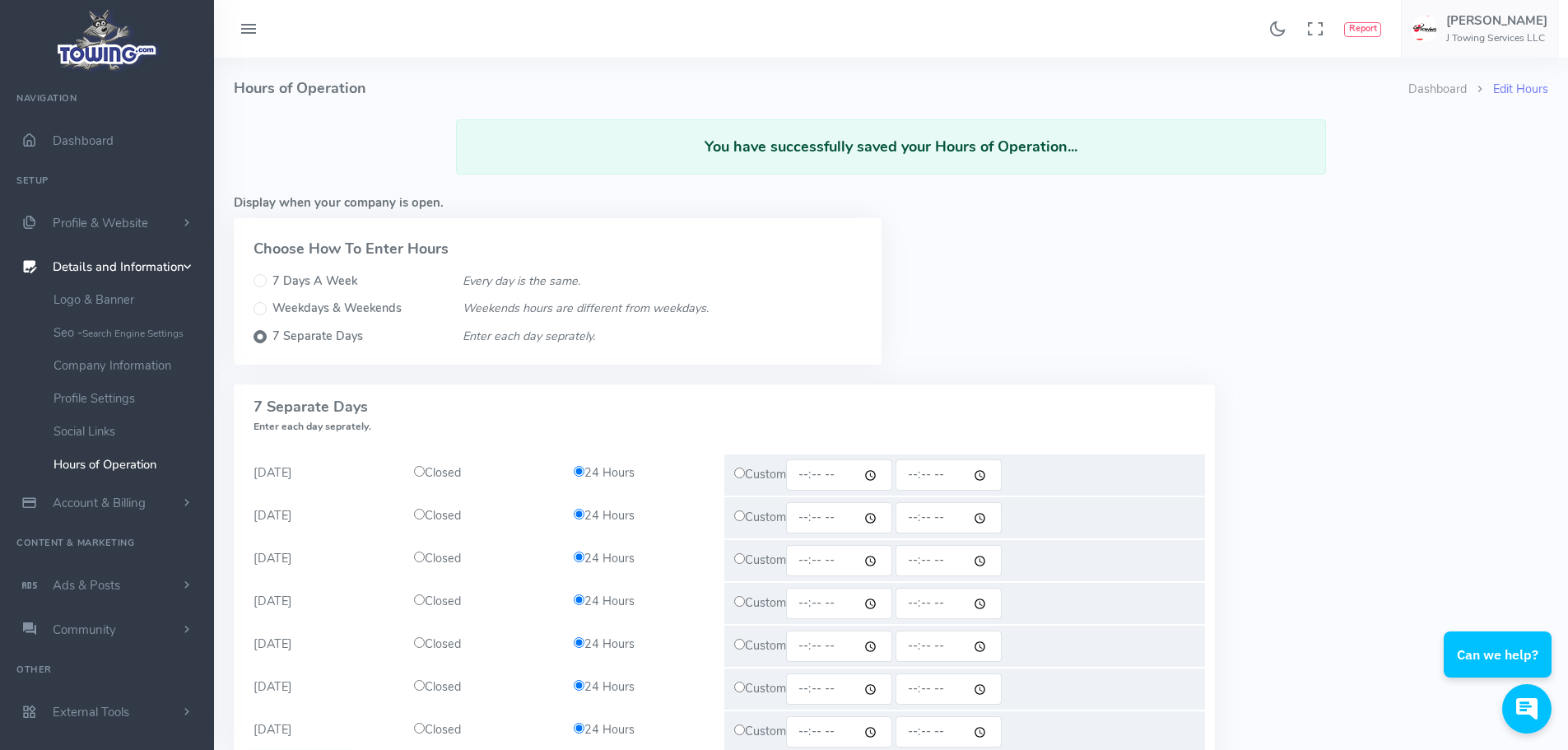
click at [105, 262] on span "Details and Information" at bounding box center [119, 267] width 132 height 17
click at [96, 431] on link "Social Links" at bounding box center [127, 432] width 173 height 33
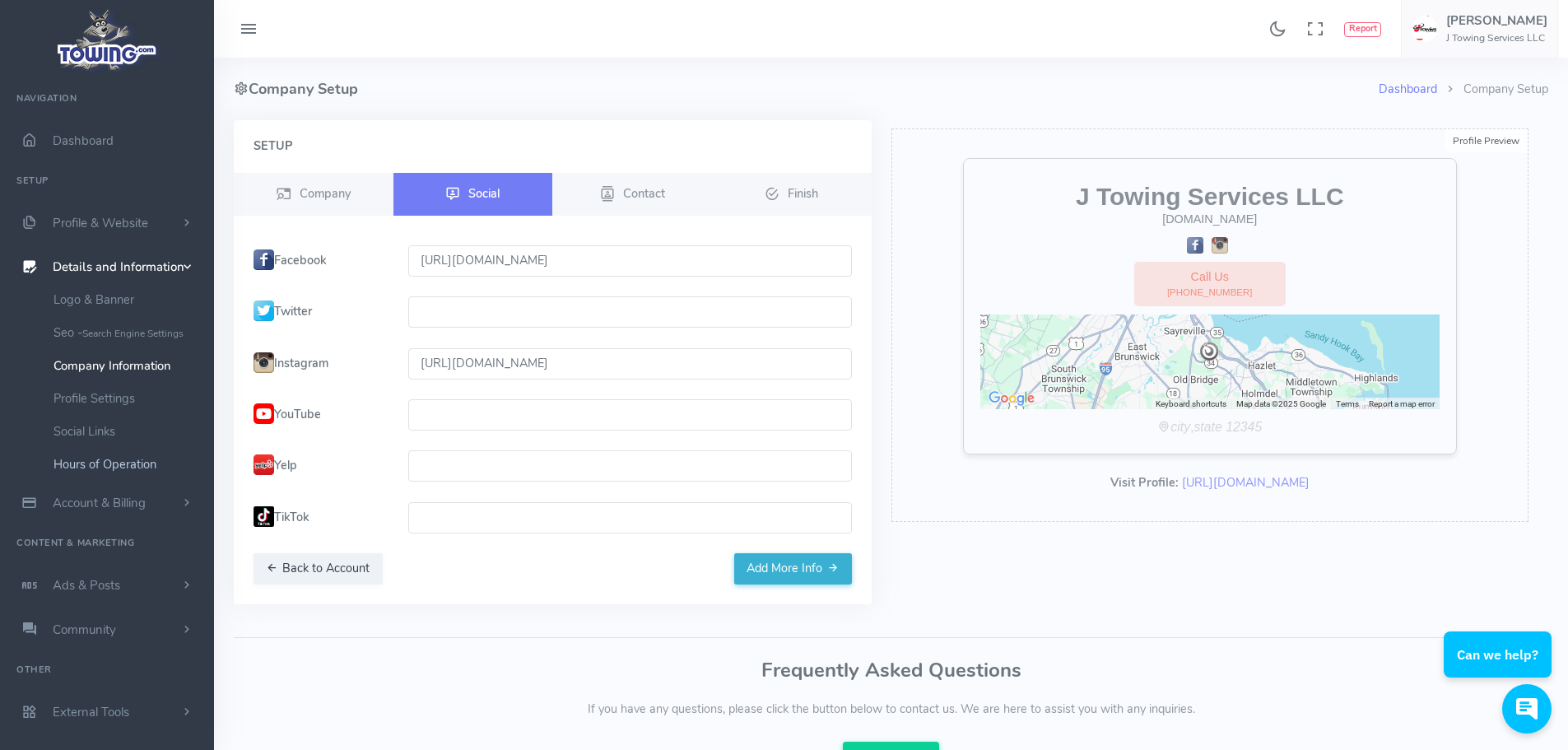
click at [102, 465] on link "Hours of Operation" at bounding box center [127, 464] width 173 height 33
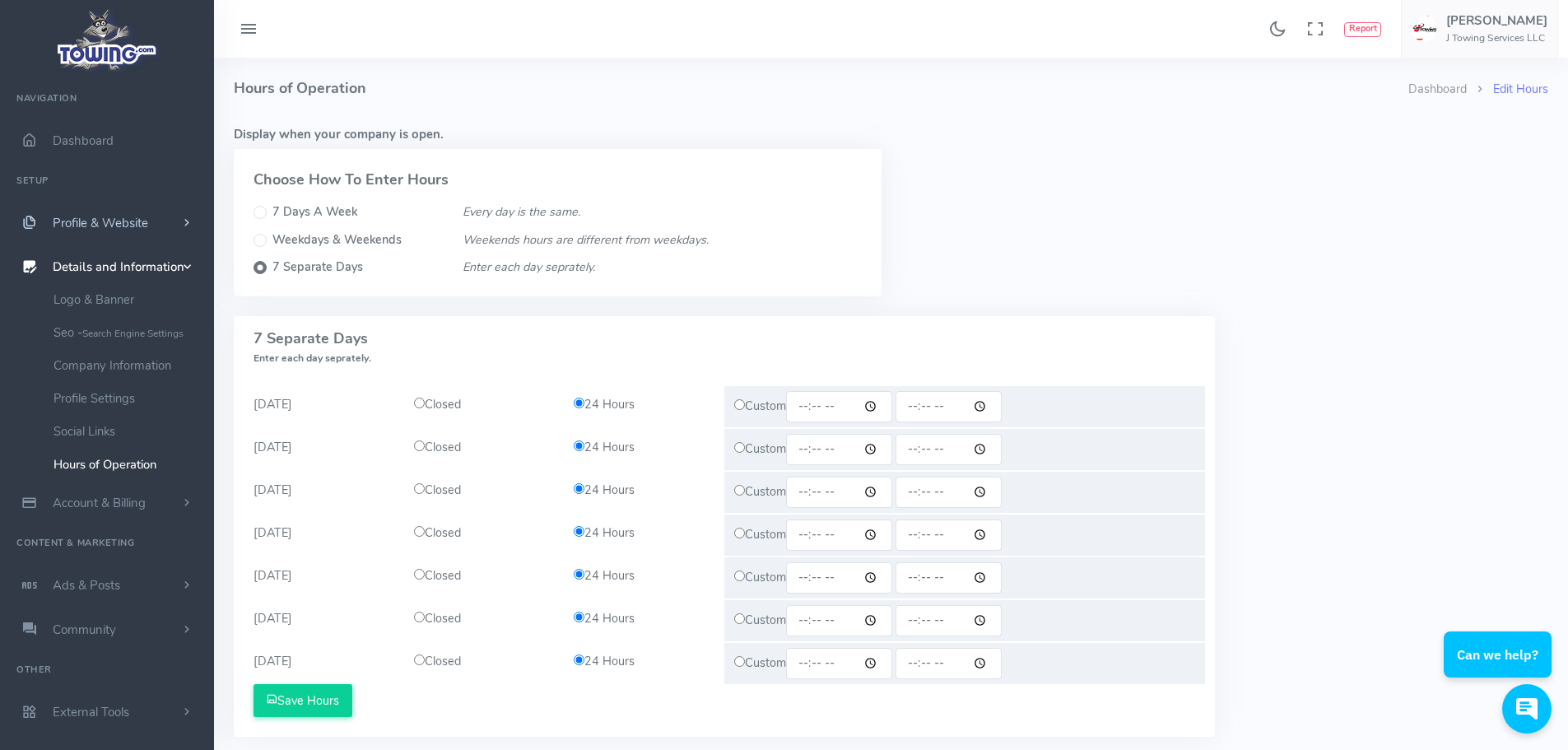
click at [189, 221] on span "scrollable content" at bounding box center [187, 222] width 15 height 17
click at [130, 293] on small "What service you provide" at bounding box center [127, 298] width 147 height 31
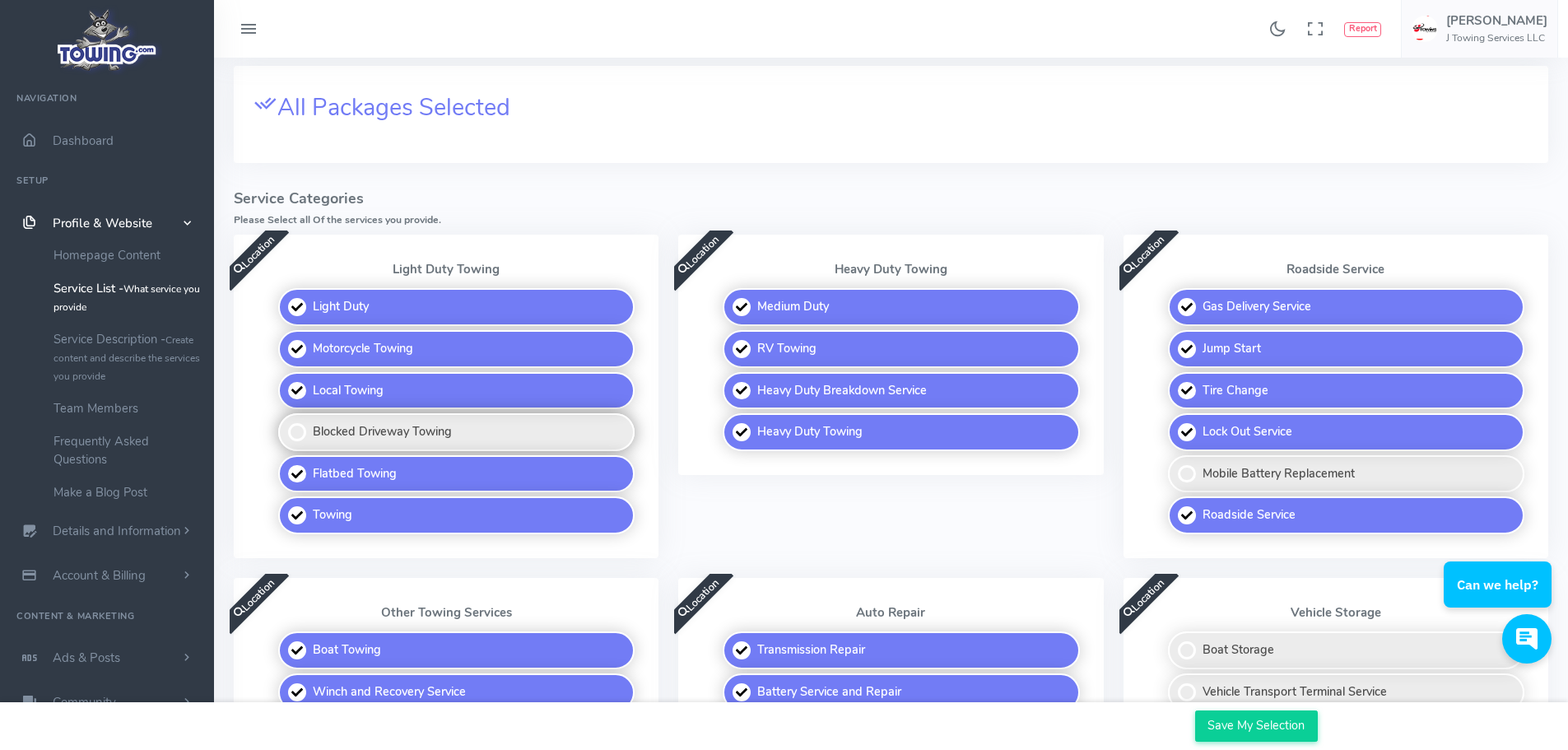
scroll to position [329, 0]
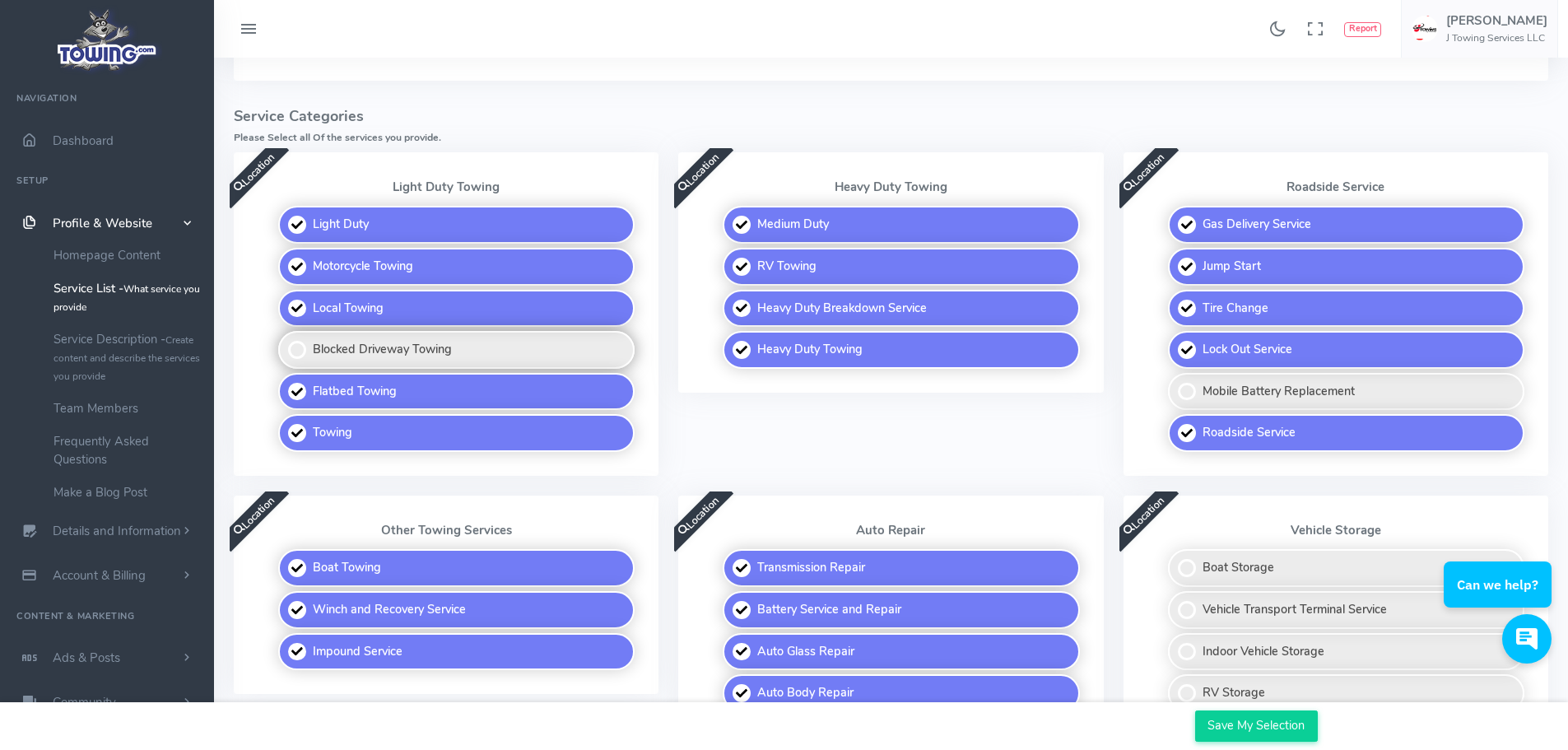
click at [430, 346] on label "Blocked Driveway Towing" at bounding box center [456, 350] width 356 height 38
click at [285, 342] on input "Blocked Driveway Towing" at bounding box center [280, 336] width 10 height 10
checkbox input "true"
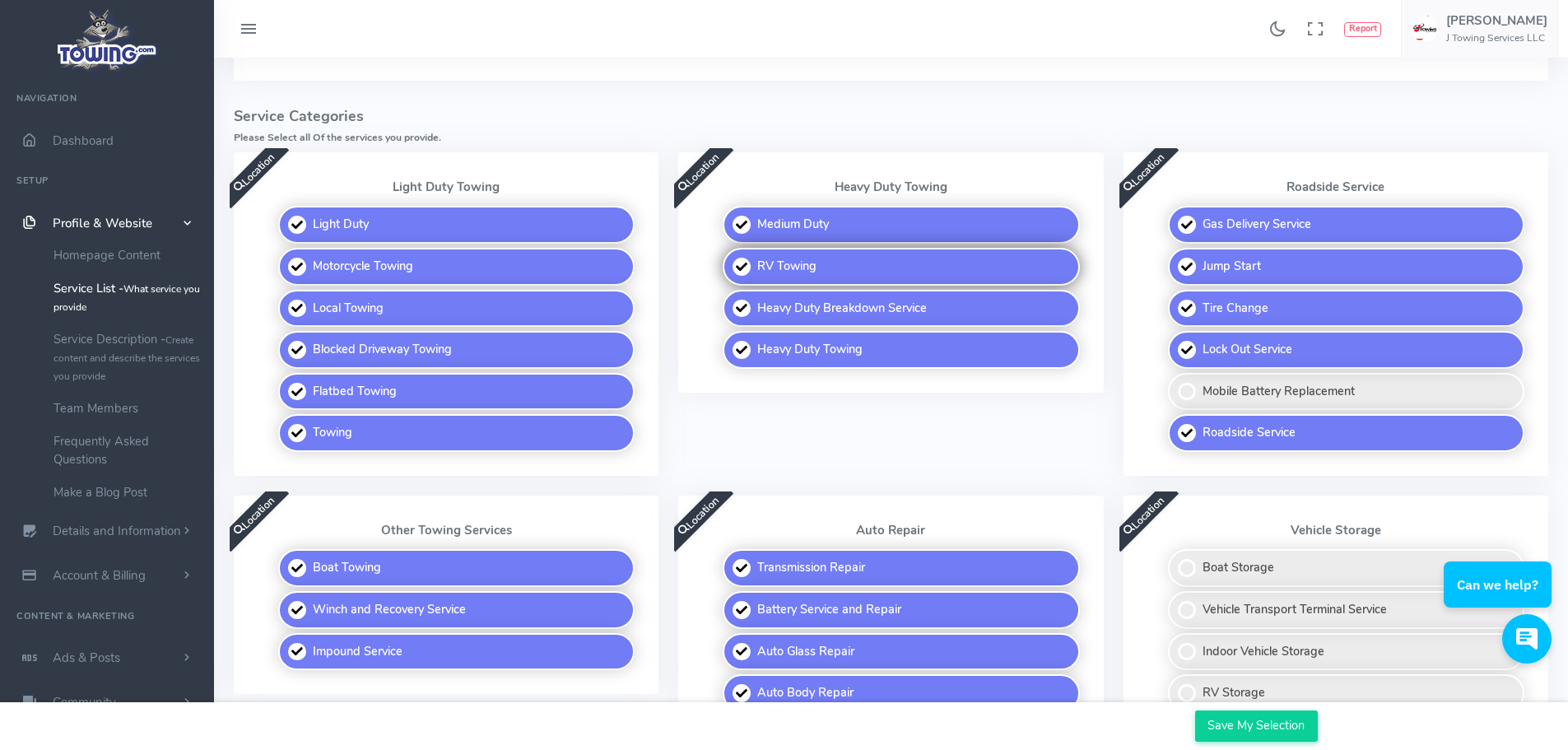
click at [853, 274] on label "RV Towing" at bounding box center [901, 267] width 356 height 38
click at [730, 259] on input "RV Towing" at bounding box center [724, 253] width 10 height 10
checkbox input "false"
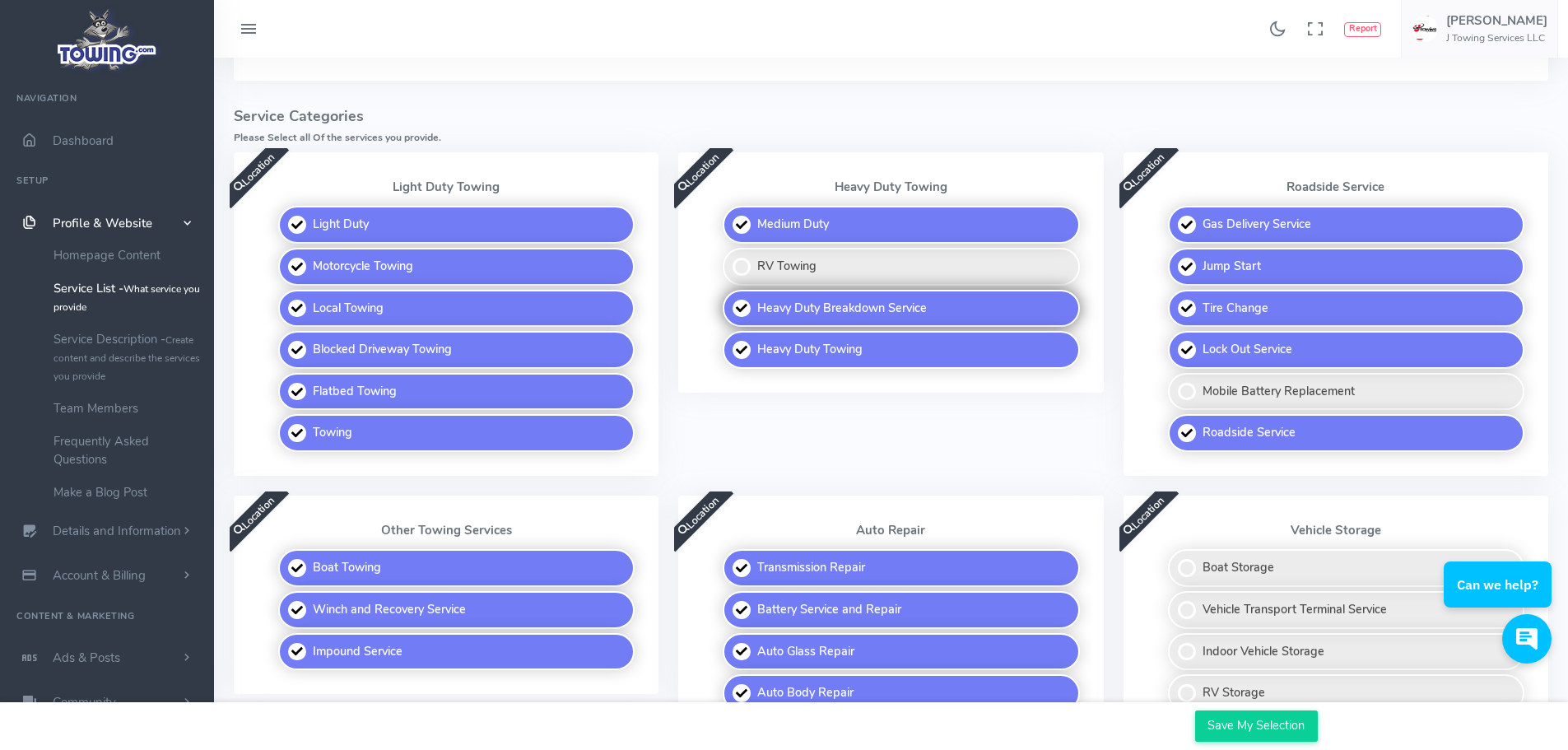
click at [861, 315] on label "Heavy Duty Breakdown Service" at bounding box center [901, 309] width 356 height 38
click at [730, 301] on input "Heavy Duty Breakdown Service" at bounding box center [724, 295] width 10 height 10
checkbox input "false"
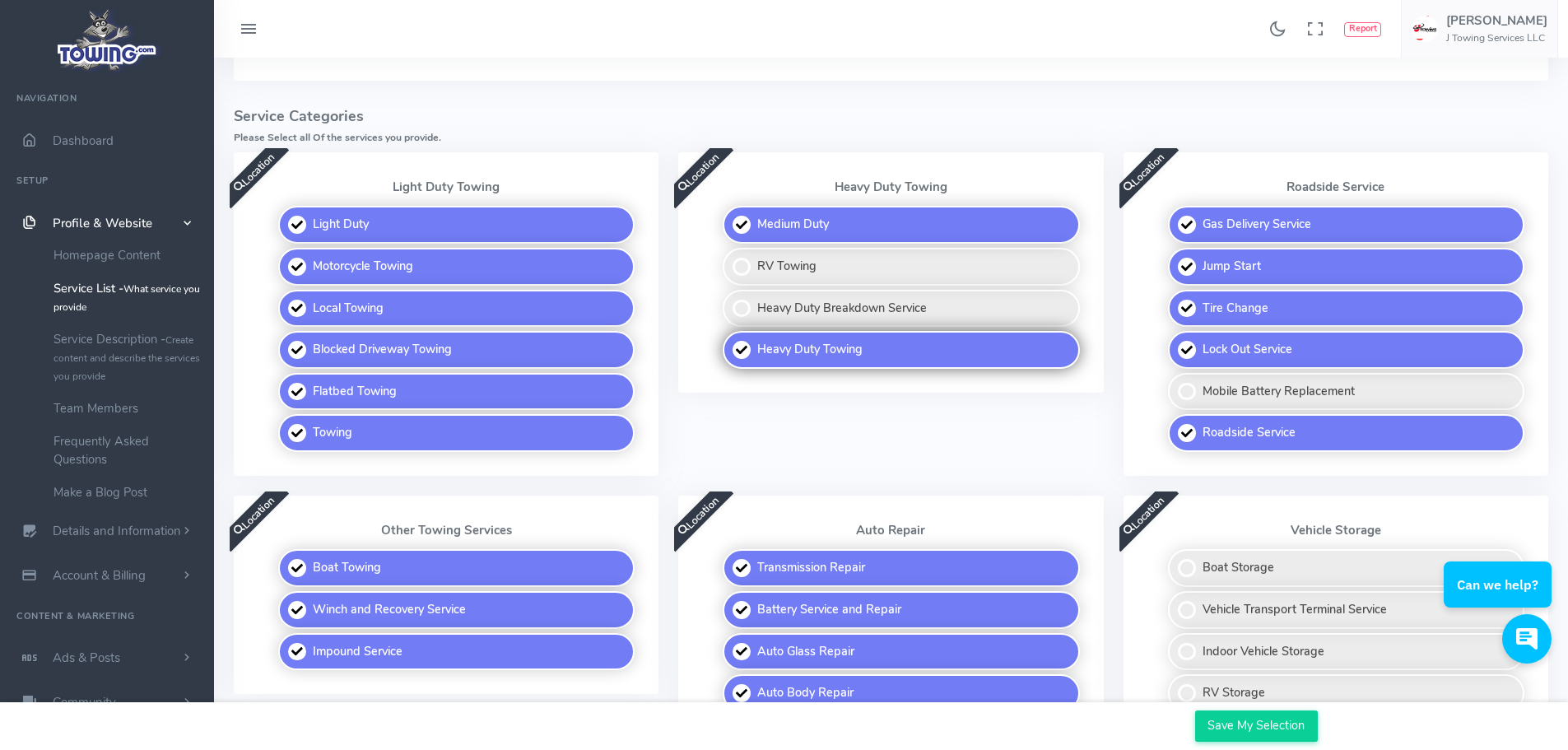
click at [856, 360] on label "Heavy Duty Towing" at bounding box center [901, 350] width 356 height 38
click at [730, 342] on input "Heavy Duty Towing" at bounding box center [724, 336] width 10 height 10
checkbox input "false"
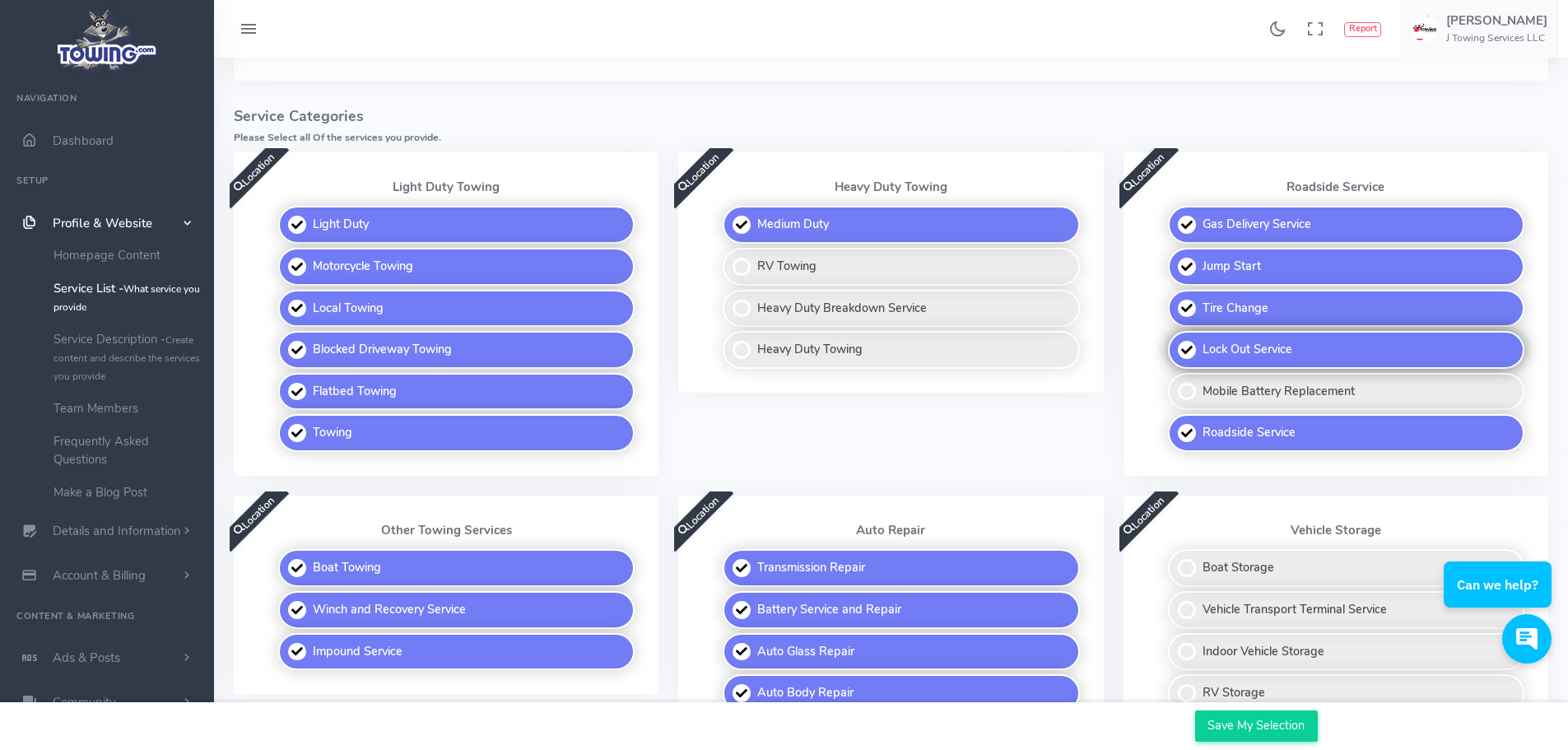
click at [1295, 343] on label "Lock Out Service" at bounding box center [1346, 350] width 356 height 38
click at [1174, 342] on input "Lock Out Service" at bounding box center [1169, 336] width 10 height 10
checkbox input "false"
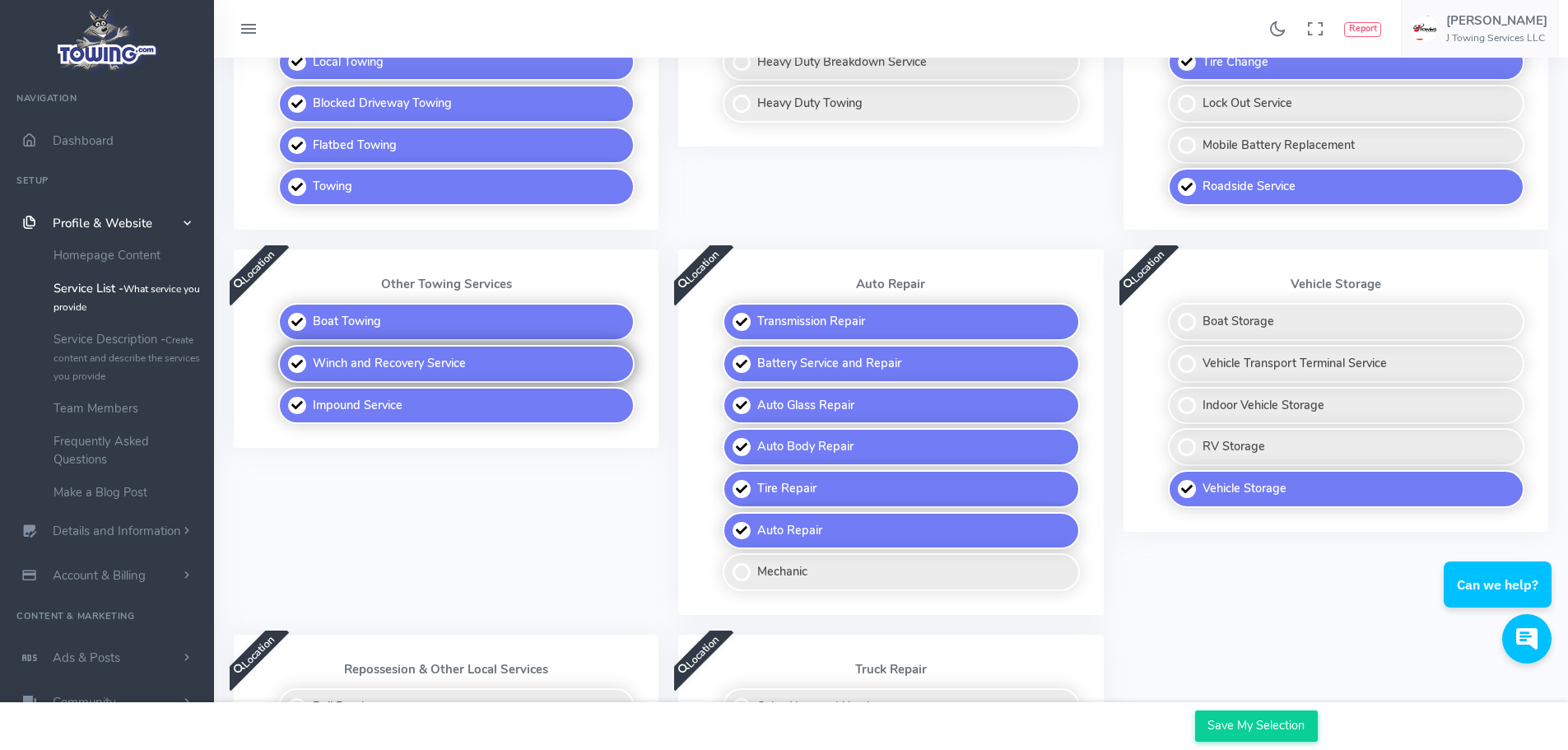
scroll to position [576, 0]
click at [452, 323] on label "Boat Towing" at bounding box center [456, 322] width 356 height 38
click at [285, 313] on input "Boat Towing" at bounding box center [280, 308] width 10 height 10
checkbox input "false"
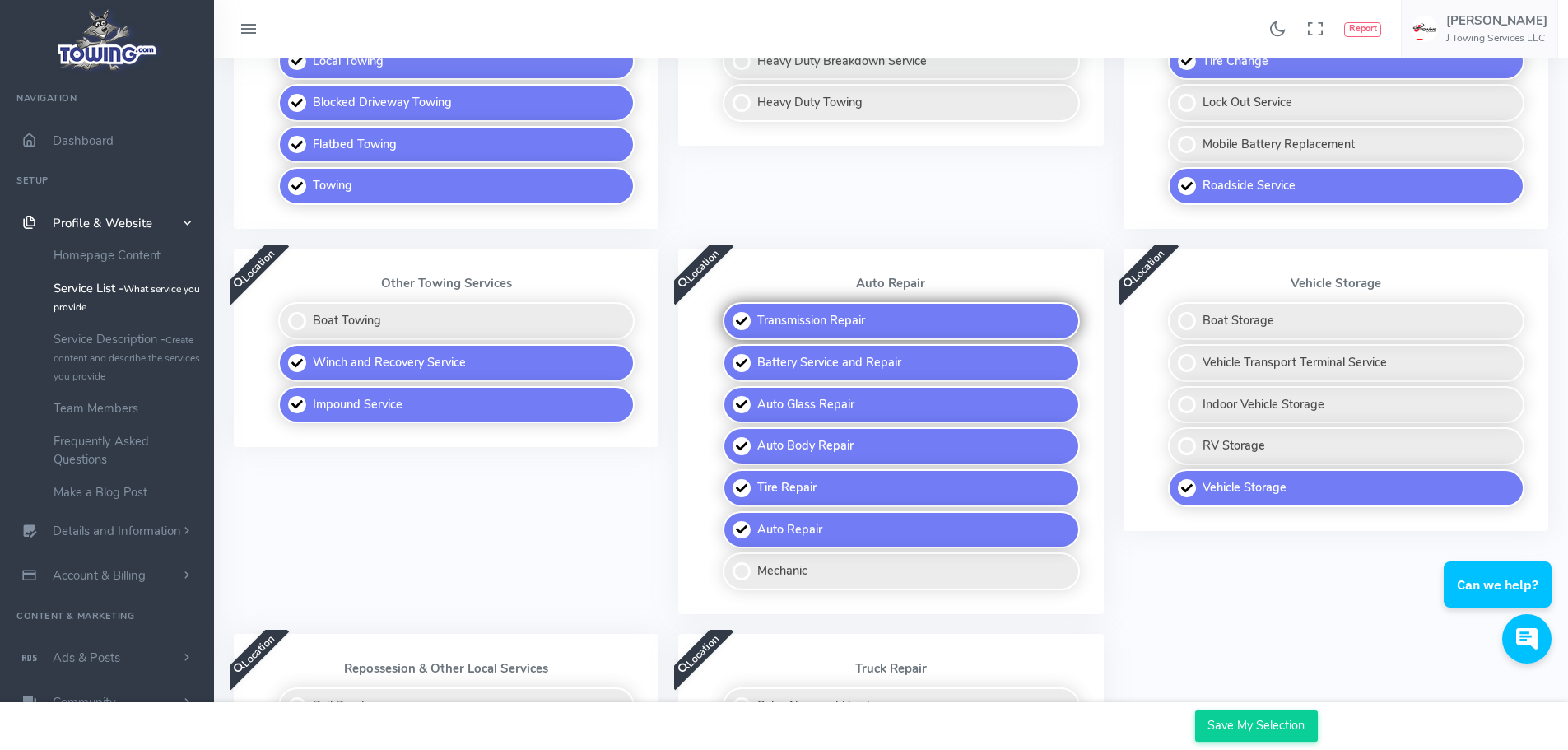
click at [880, 318] on label "Transmission Repair" at bounding box center [901, 322] width 356 height 38
click at [730, 313] on input "Transmission Repair" at bounding box center [724, 308] width 10 height 10
checkbox input "false"
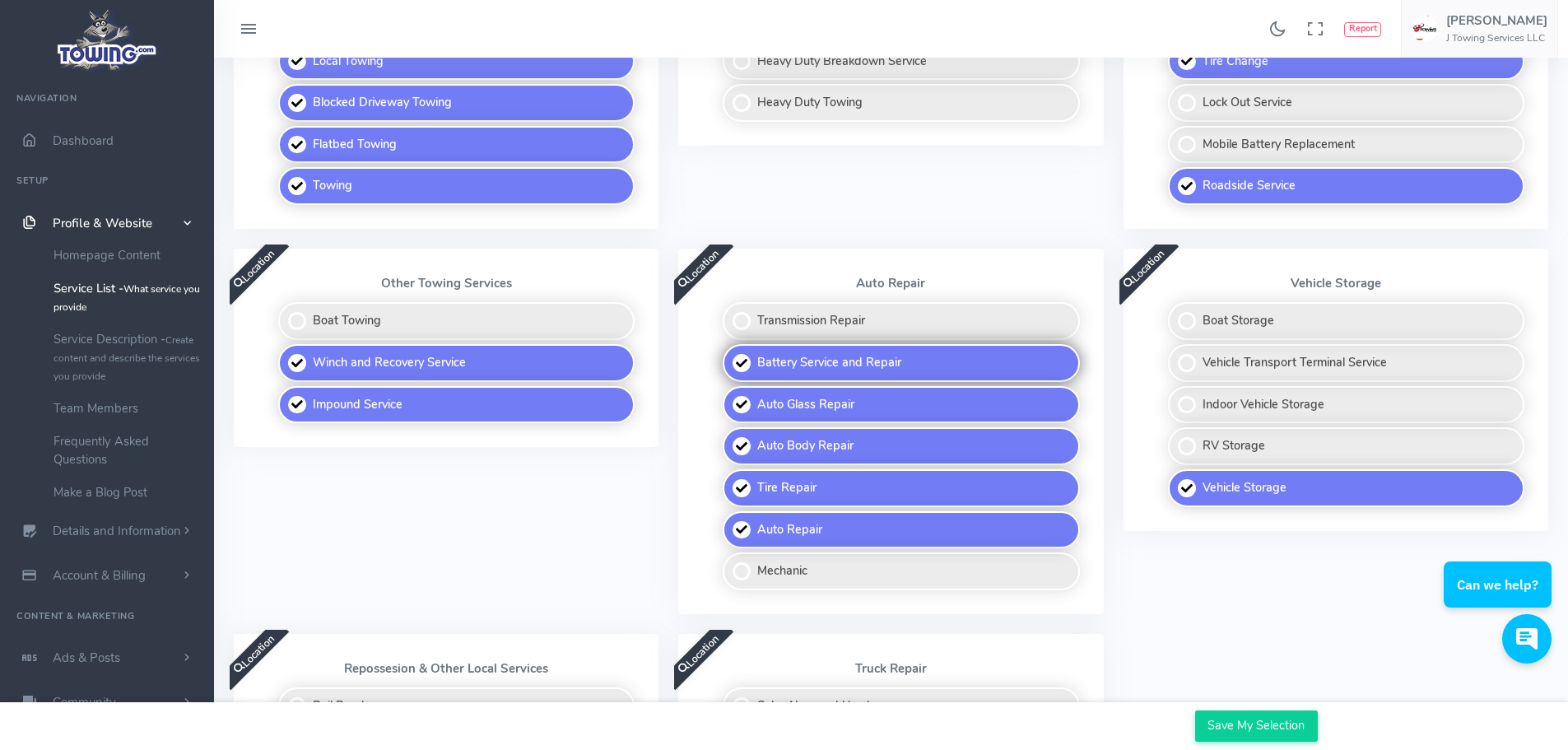
click at [871, 355] on label "Battery Service and Repair" at bounding box center [901, 363] width 356 height 38
click at [730, 355] on input "Battery Service and Repair" at bounding box center [724, 349] width 10 height 10
checkbox input "false"
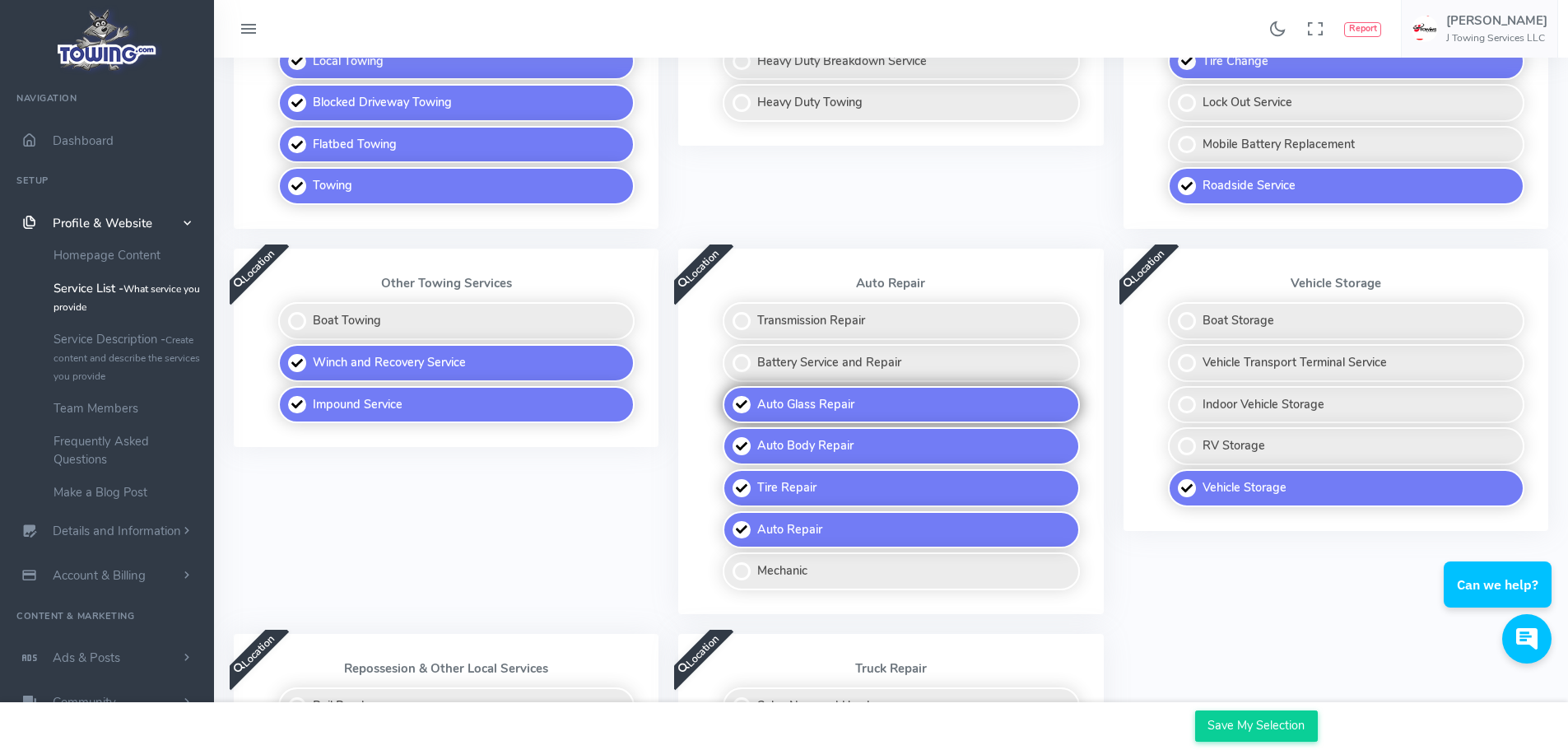
click at [871, 402] on label "Auto Glass Repair" at bounding box center [901, 405] width 356 height 38
click at [730, 397] on input "Auto Glass Repair" at bounding box center [724, 391] width 10 height 10
checkbox input "false"
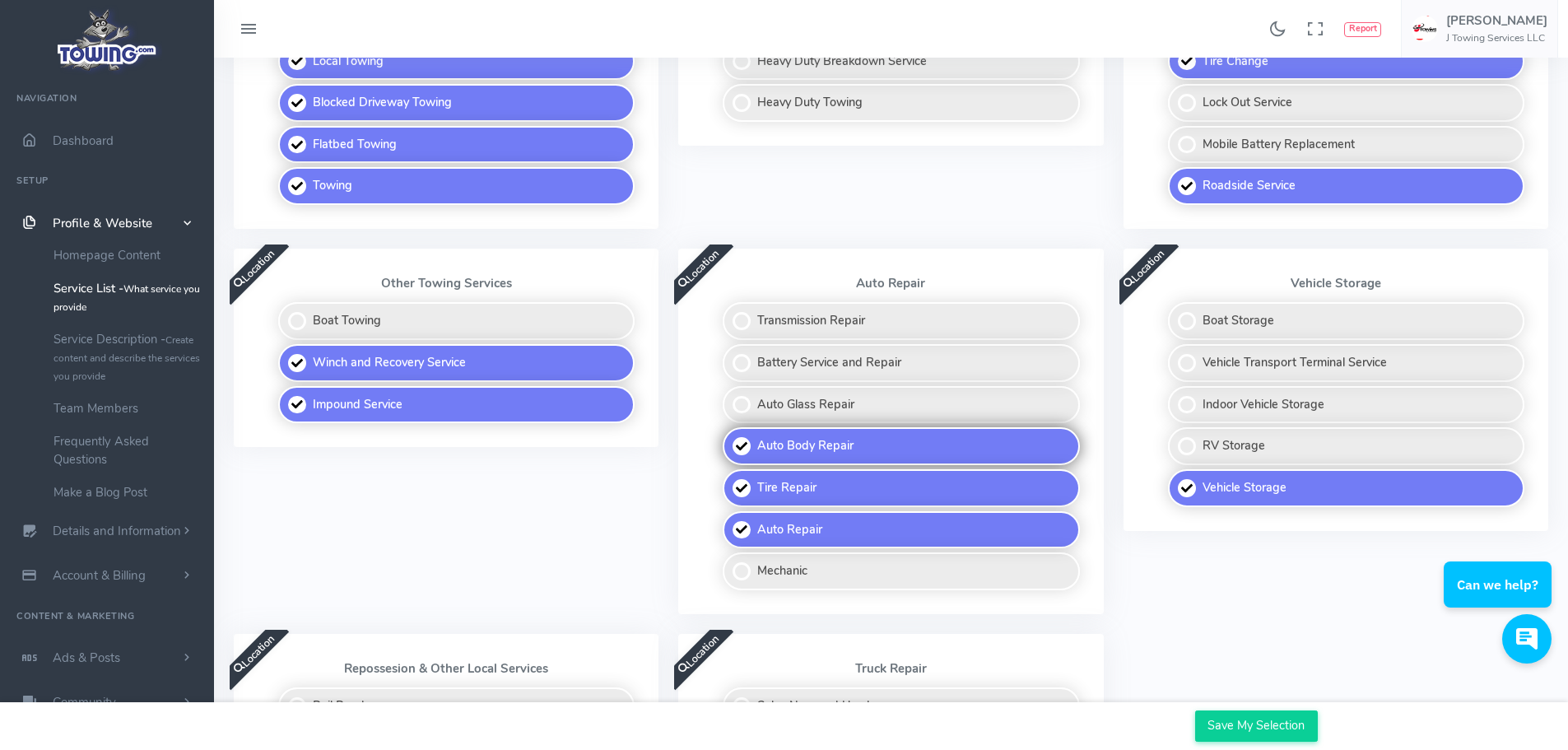
click at [861, 437] on label "Auto Body Repair" at bounding box center [901, 447] width 356 height 38
click at [730, 437] on input "Auto Body Repair" at bounding box center [724, 433] width 10 height 10
checkbox input "false"
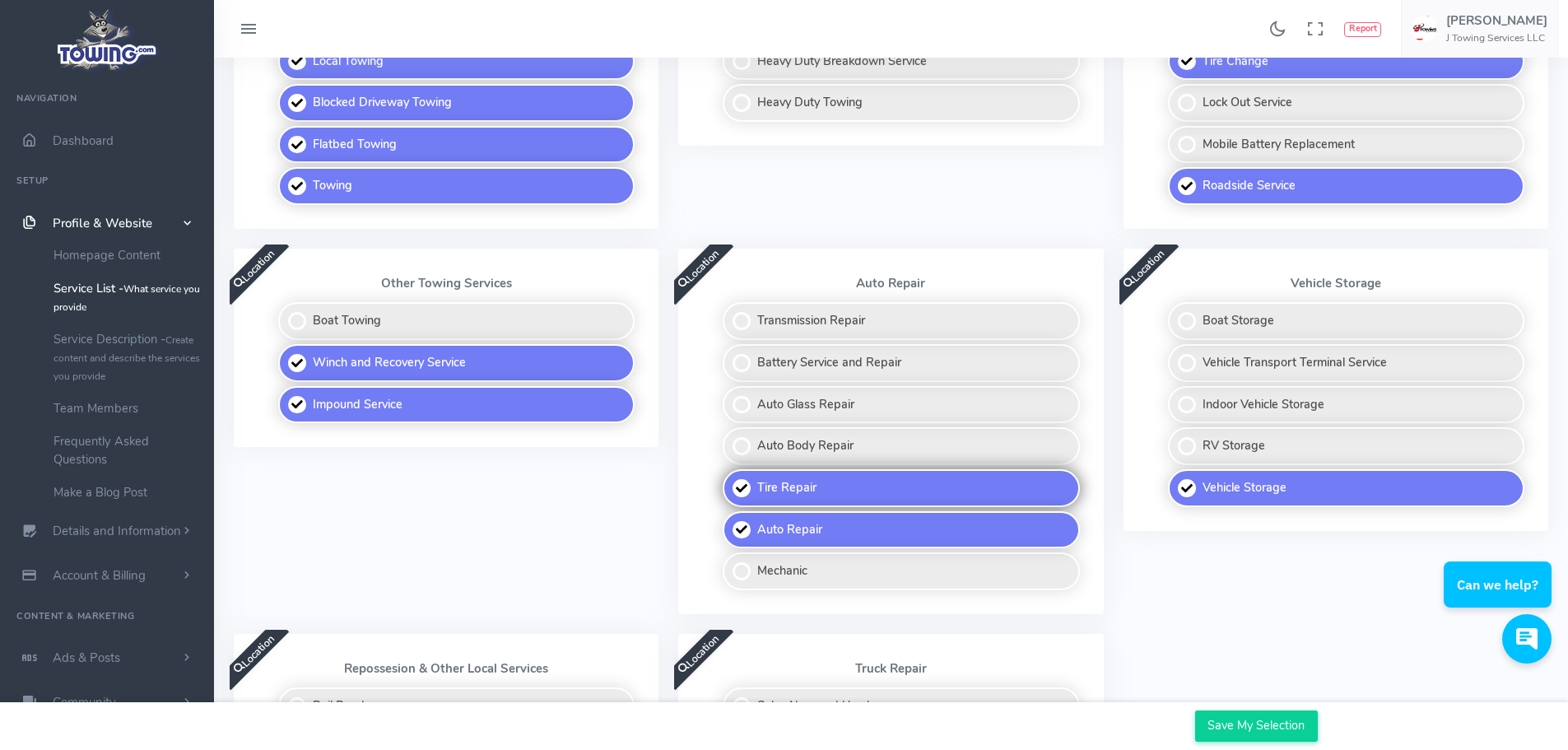
click at [802, 481] on label "Tire Repair" at bounding box center [901, 488] width 356 height 38
click at [730, 480] on input "Tire Repair" at bounding box center [724, 475] width 10 height 10
checkbox input "false"
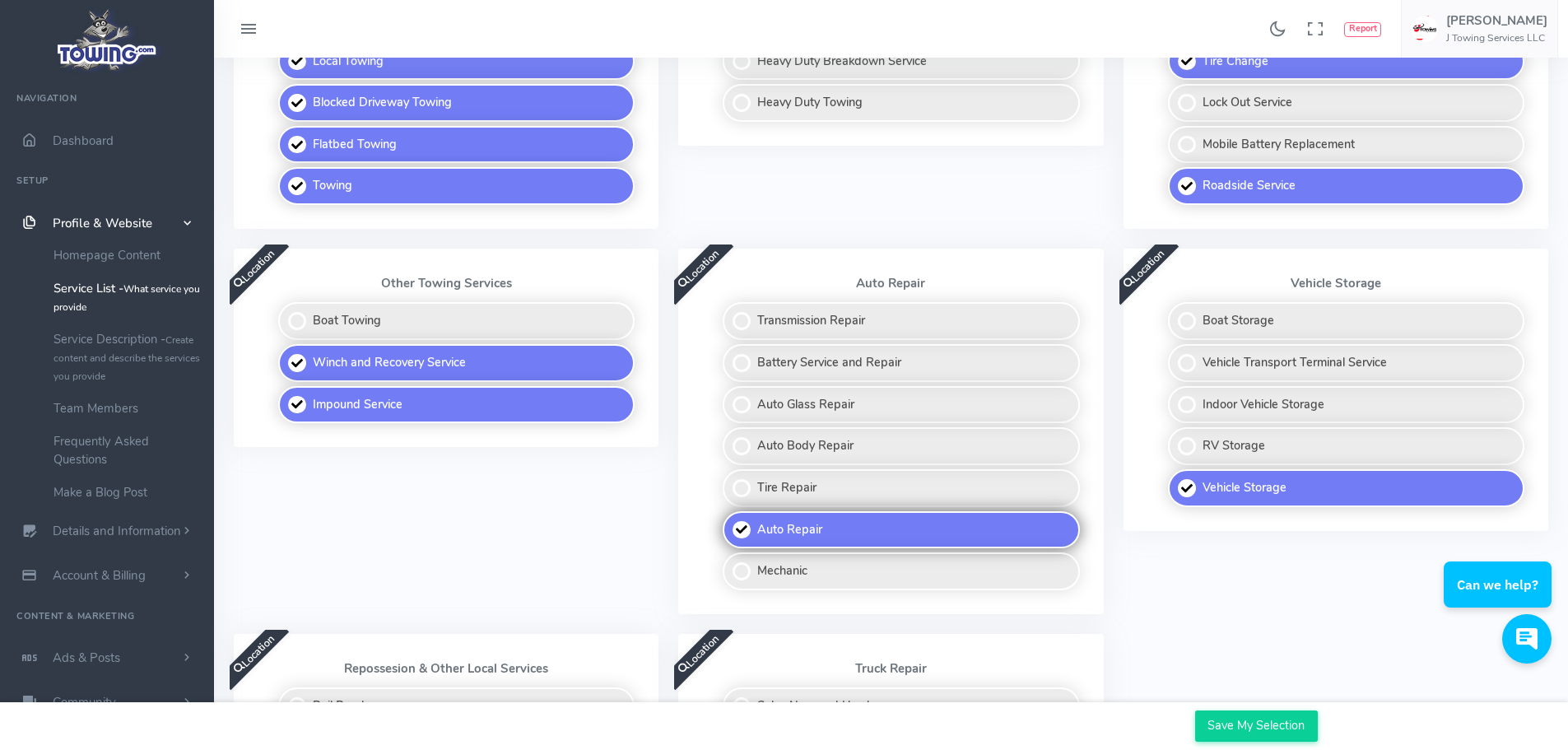
click at [782, 537] on label "Auto Repair" at bounding box center [901, 530] width 356 height 38
click at [730, 522] on input "Auto Repair" at bounding box center [724, 516] width 10 height 10
checkbox input "false"
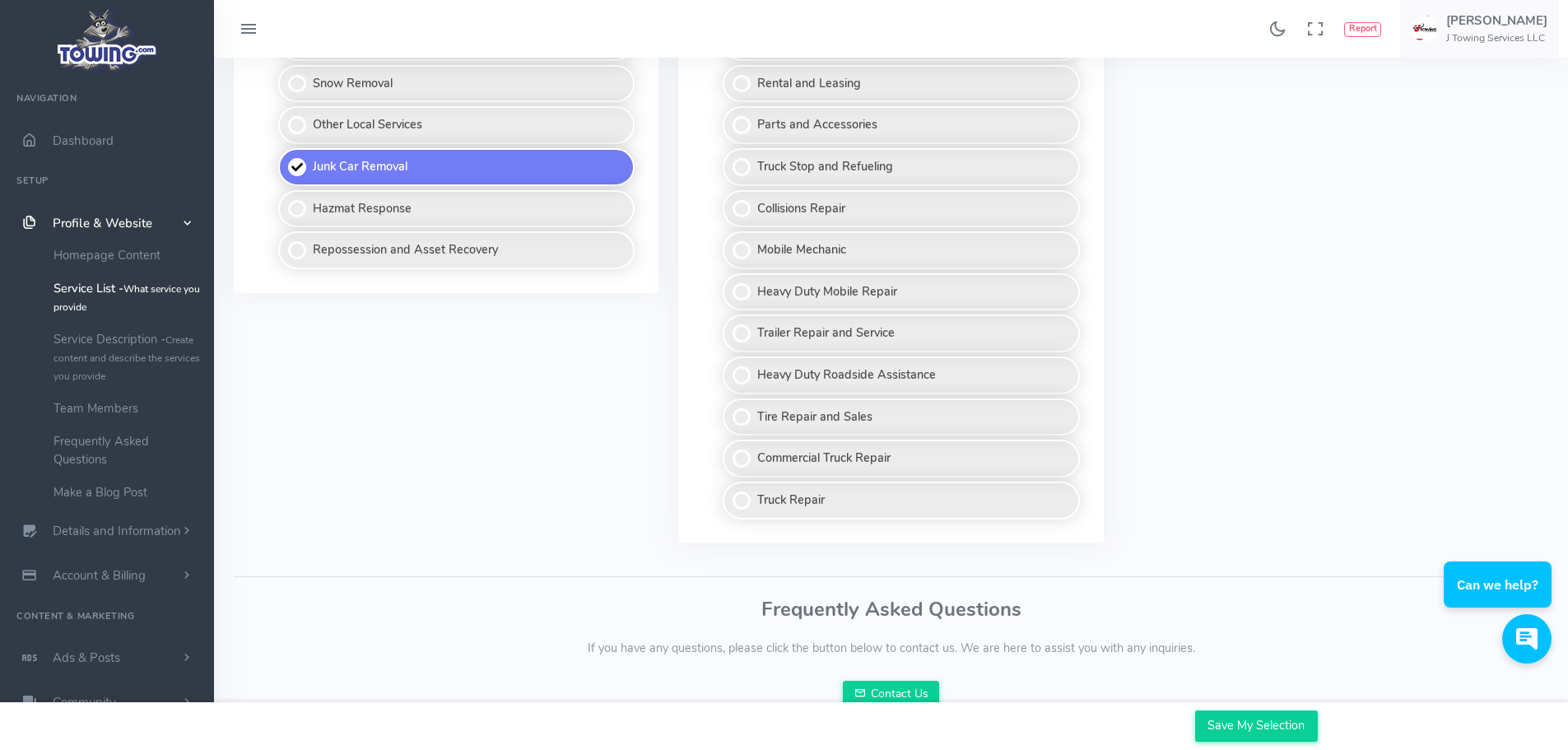
scroll to position [1266, 0]
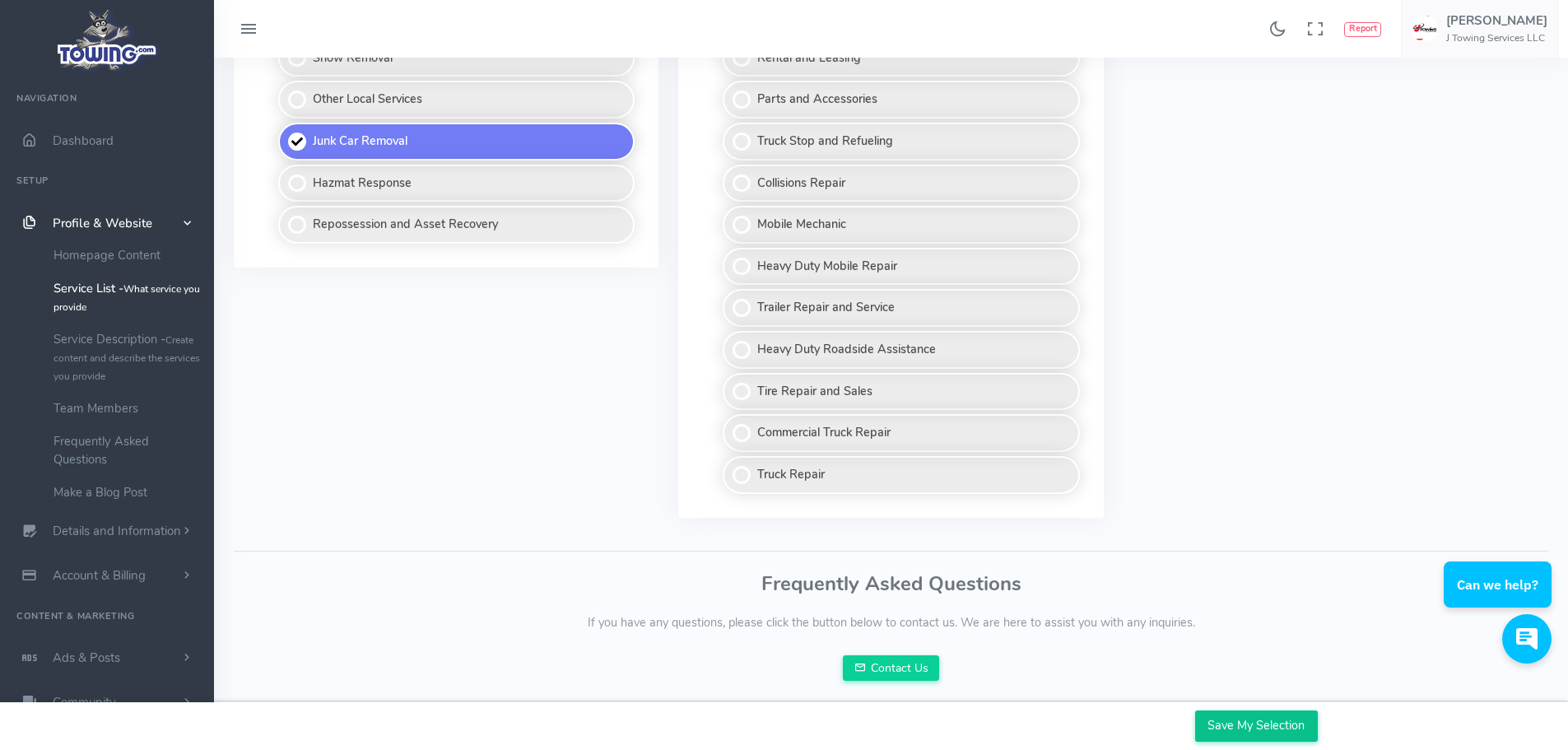
click at [1305, 730] on input "Save My Selection" at bounding box center [1256, 727] width 122 height 31
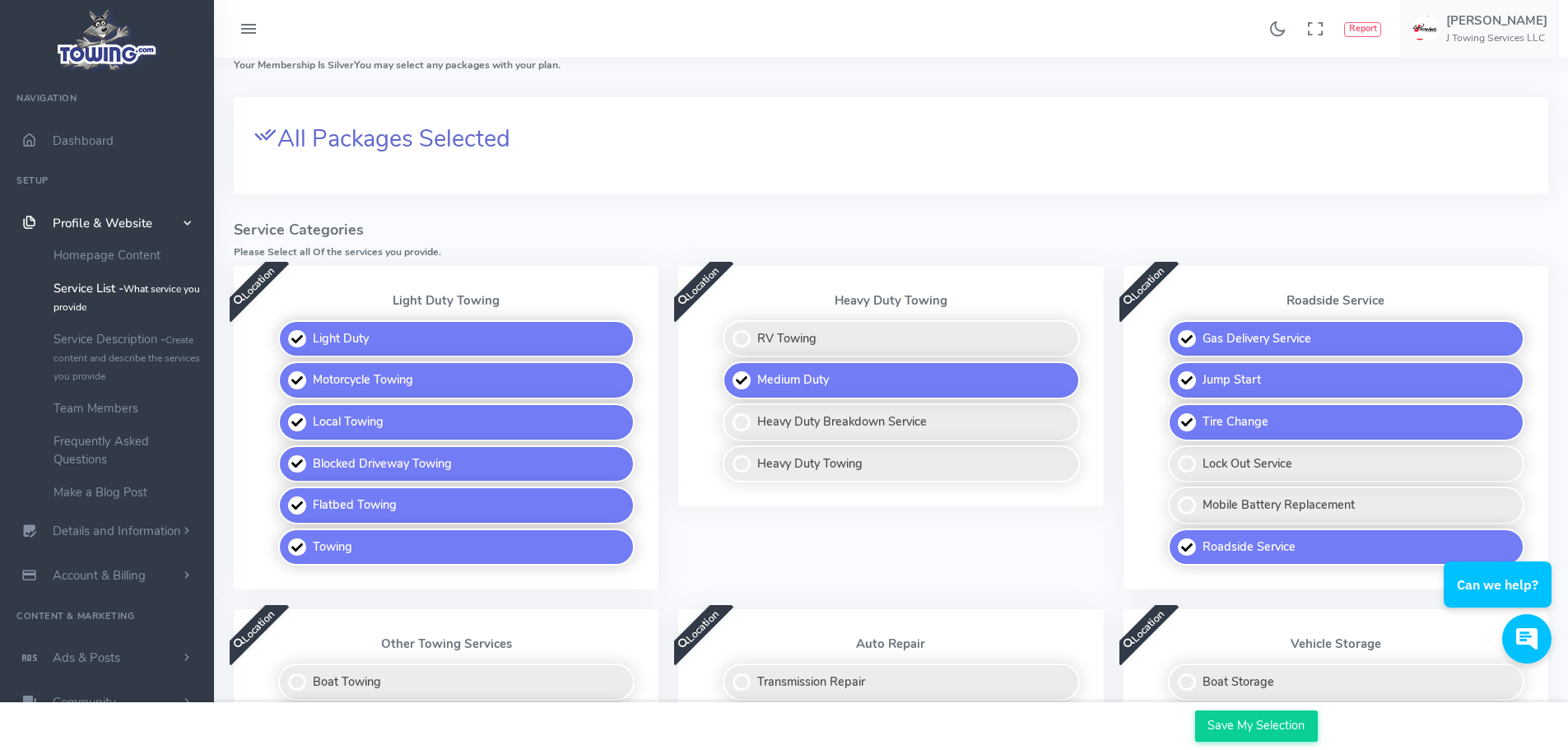
scroll to position [83, 0]
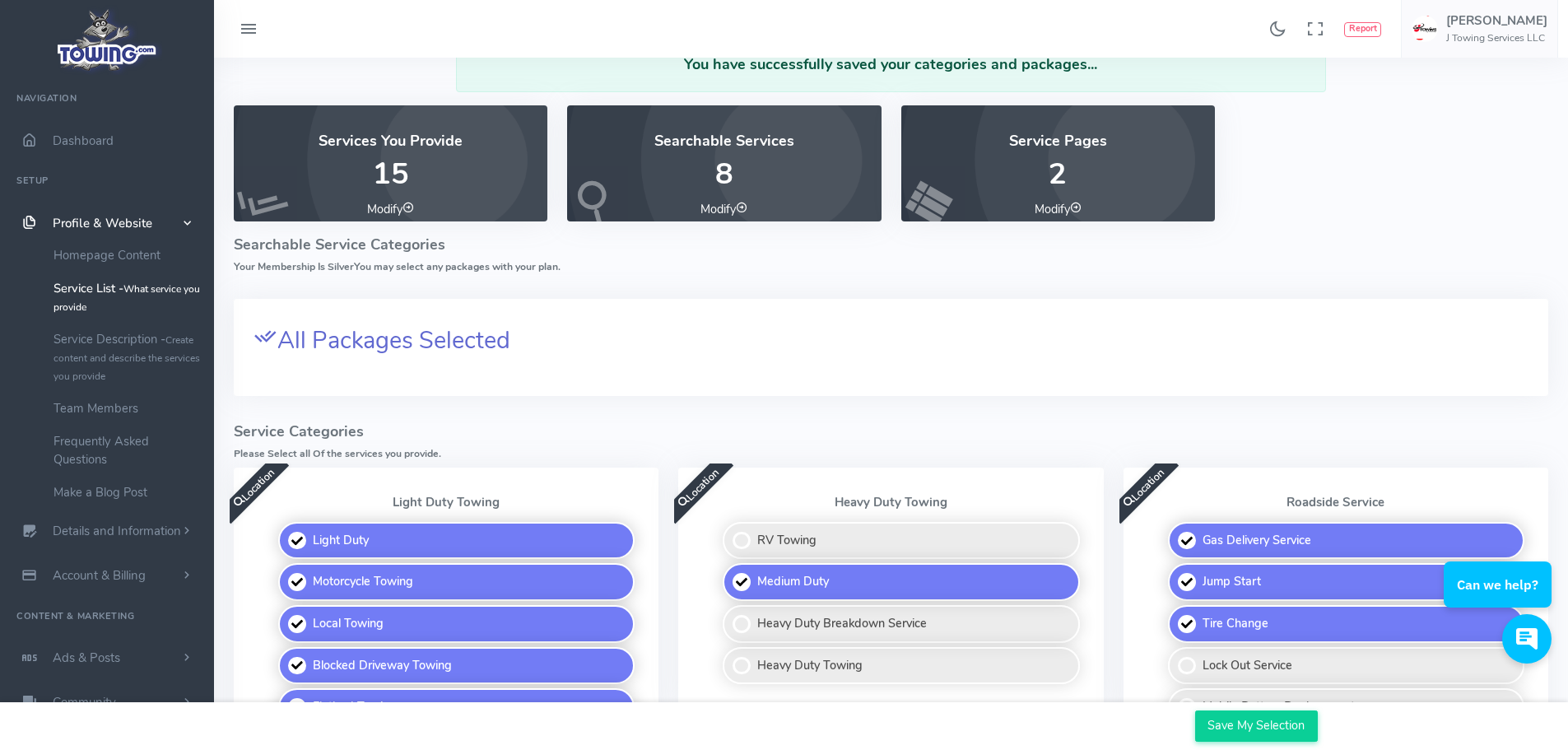
click at [352, 338] on span "All Packages Selected" at bounding box center [394, 340] width 233 height 32
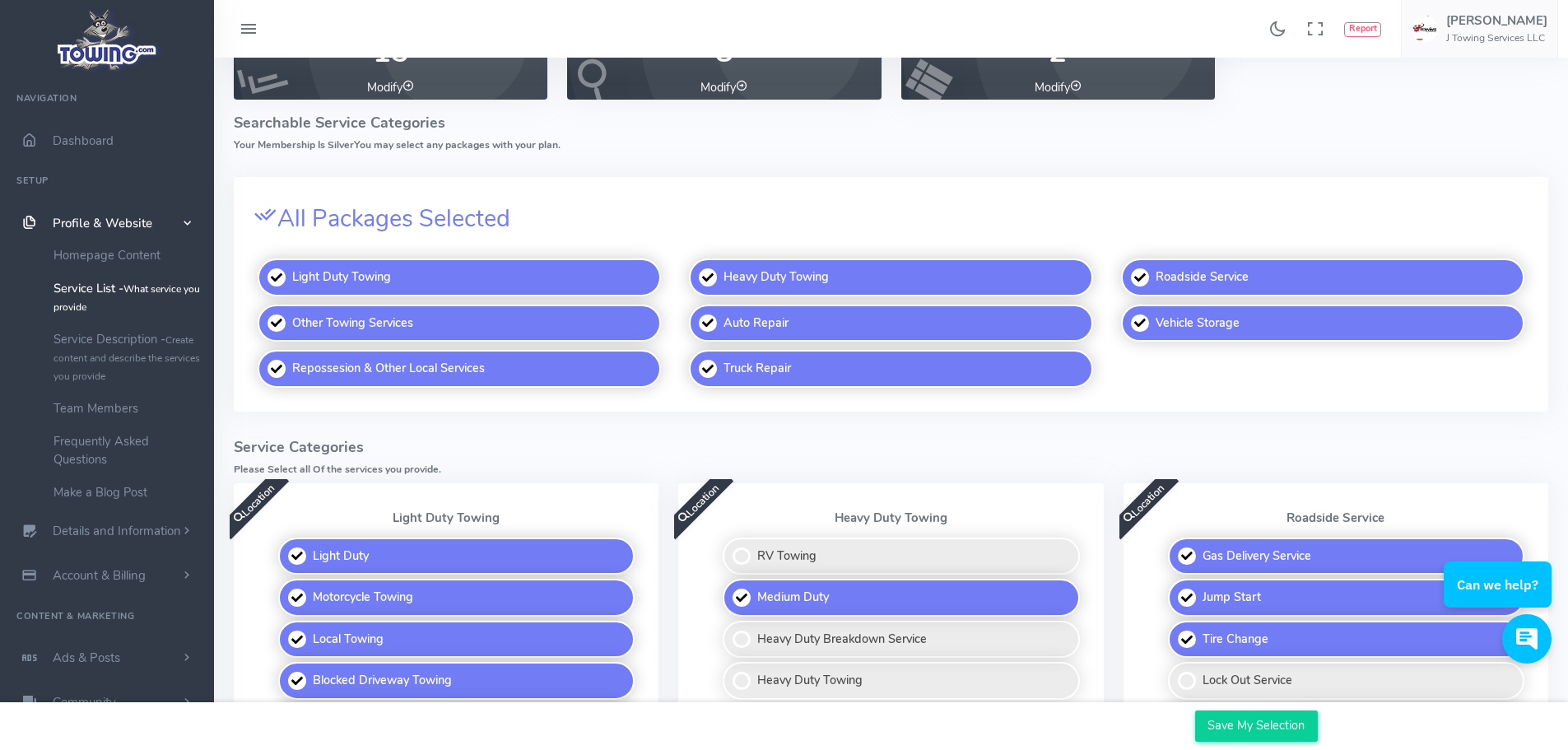
scroll to position [165, 0]
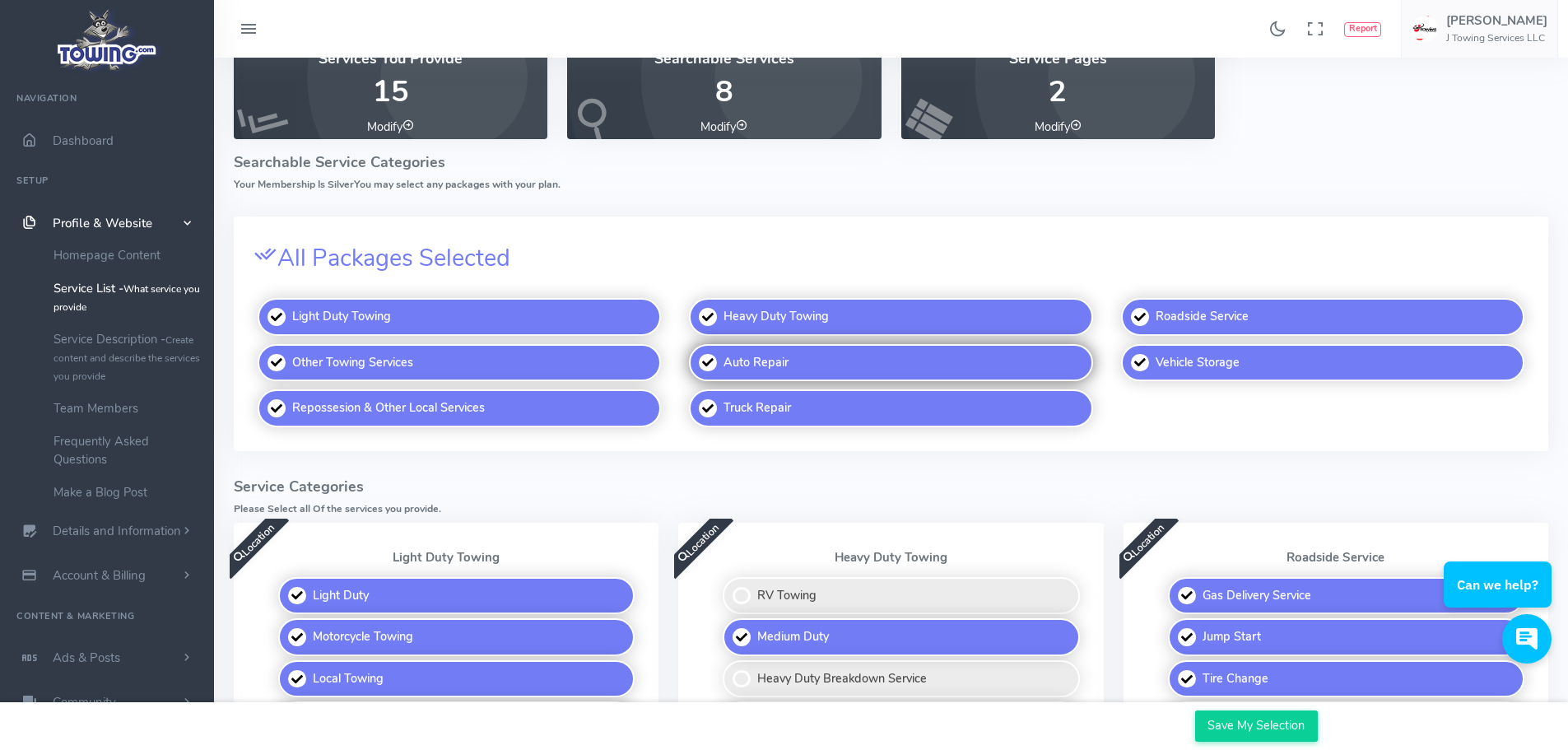
click at [791, 369] on label "Auto Repair" at bounding box center [890, 363] width 403 height 38
click at [696, 351] on input "Auto Repair" at bounding box center [690, 345] width 10 height 10
checkbox input "false"
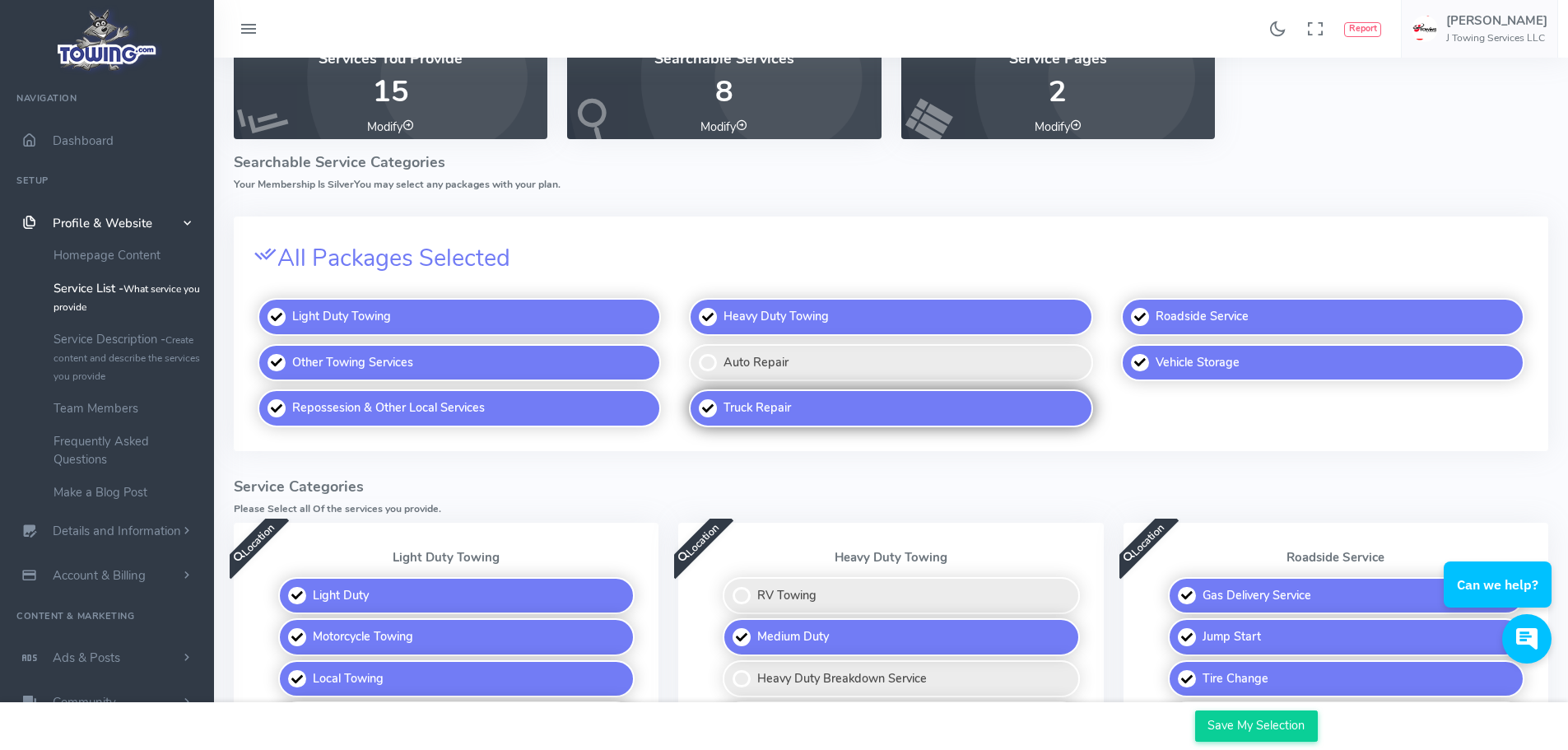
click at [987, 415] on label "Truck Repair" at bounding box center [890, 408] width 403 height 38
click at [696, 396] on input "Truck Repair" at bounding box center [690, 390] width 10 height 10
checkbox input "false"
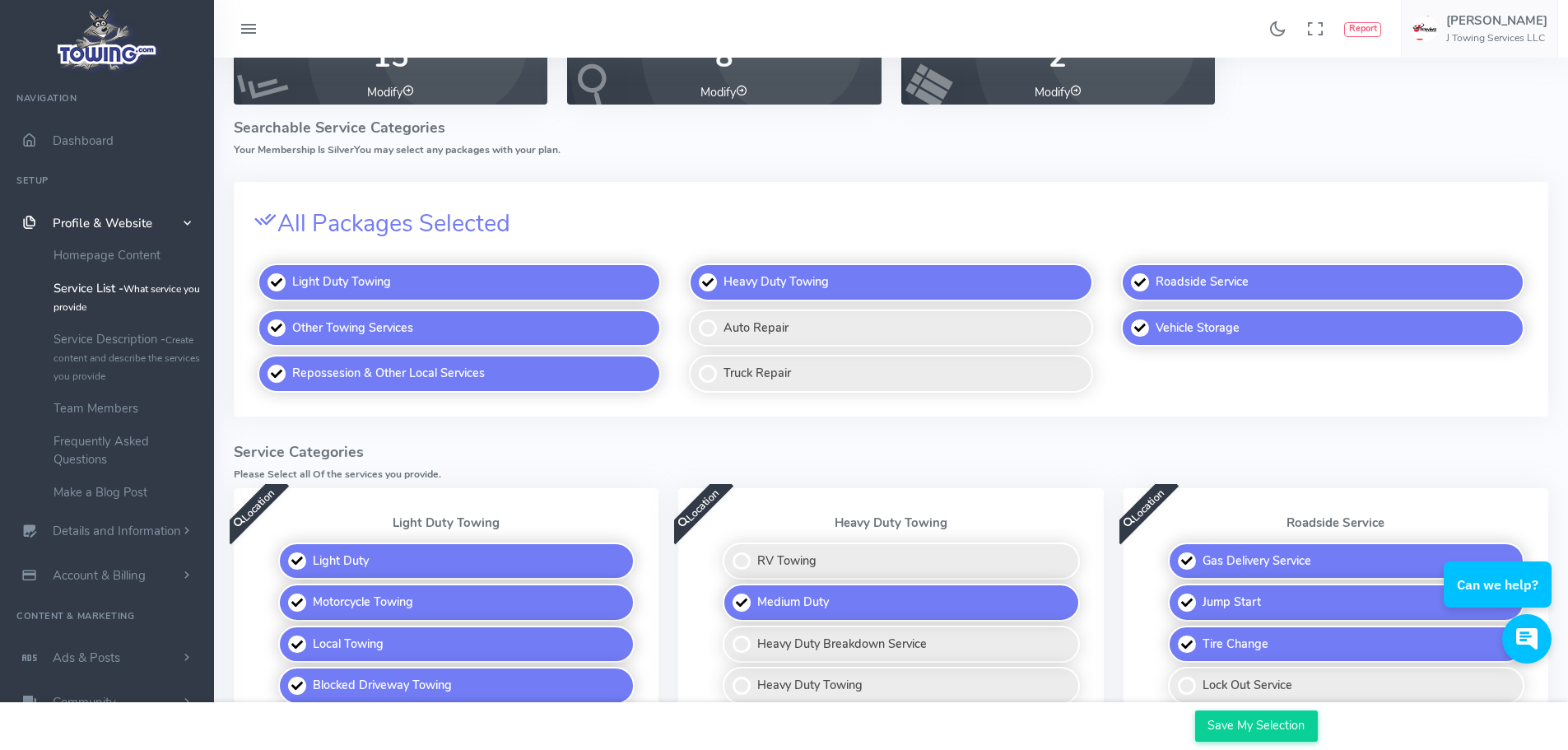
scroll to position [83, 0]
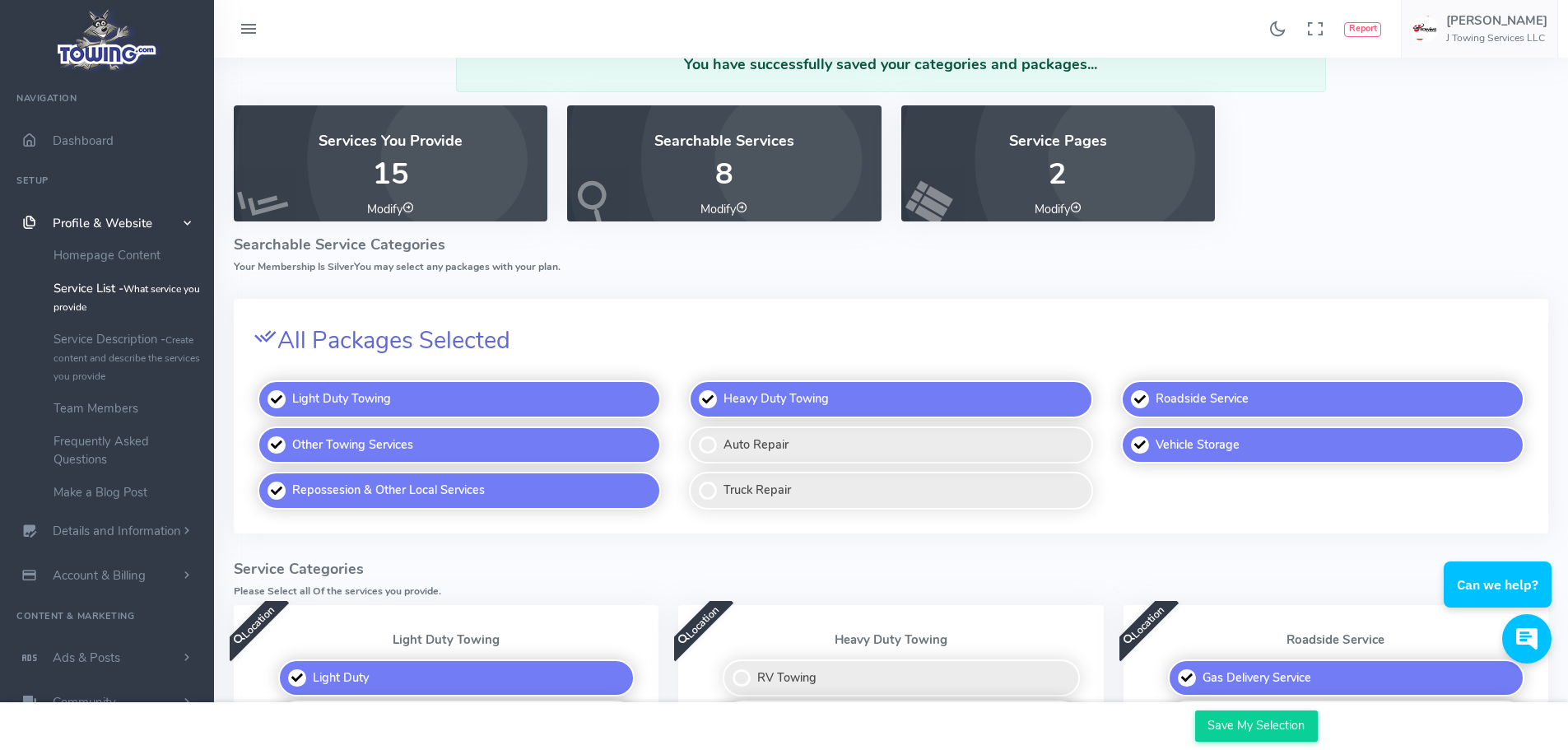
click at [346, 342] on span "All Packages Selected" at bounding box center [394, 340] width 233 height 32
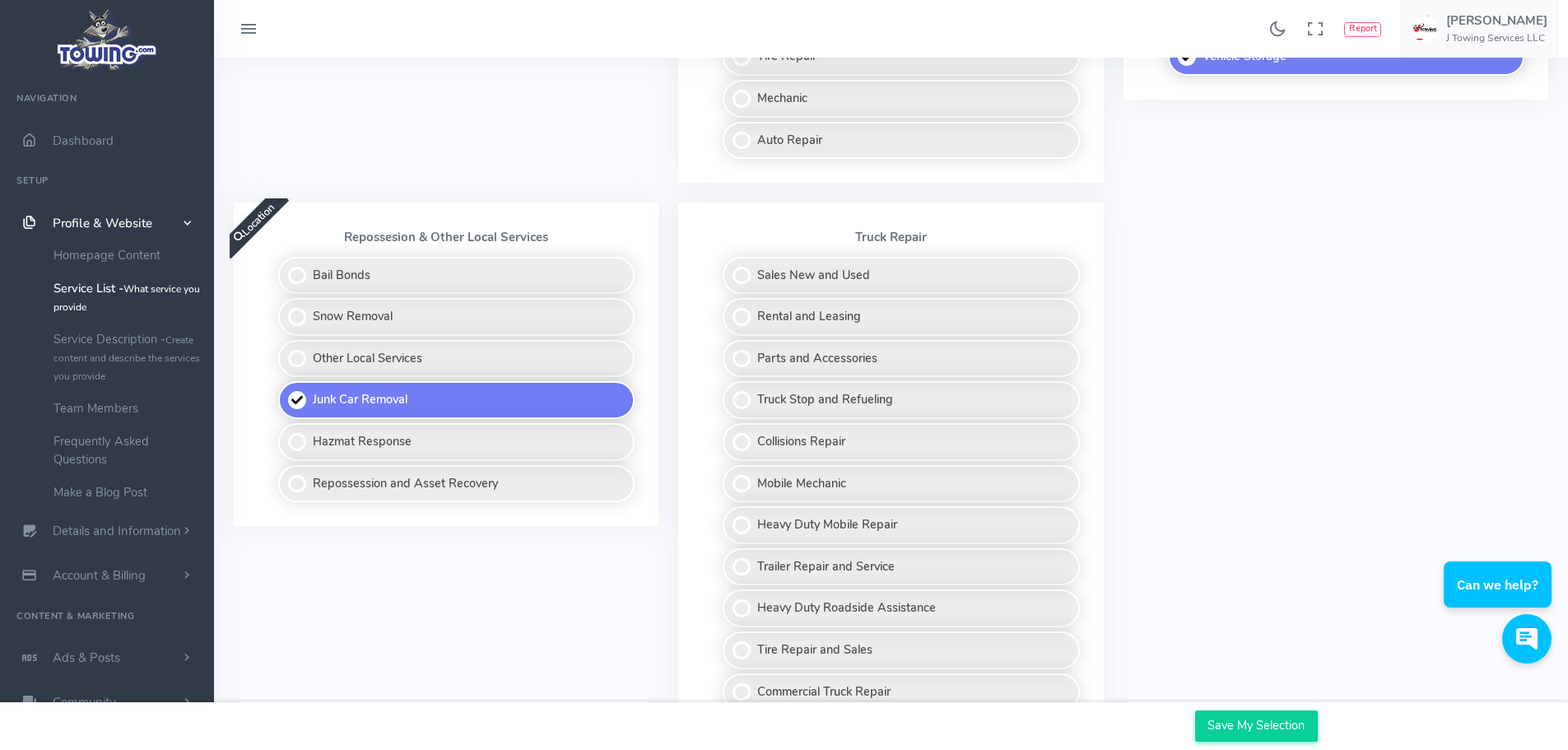
scroll to position [841, 0]
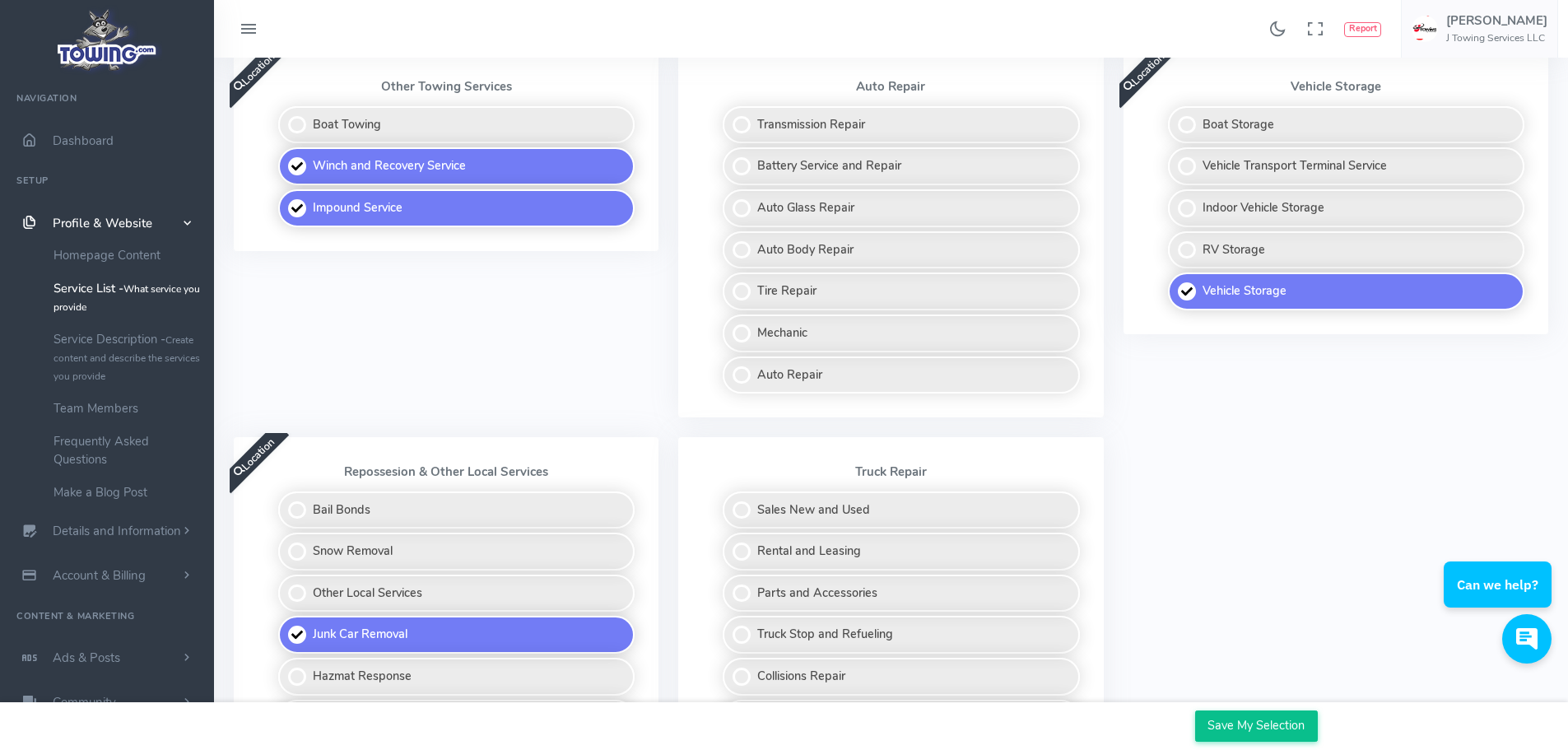
click at [1293, 727] on input "Save My Selection" at bounding box center [1256, 727] width 122 height 31
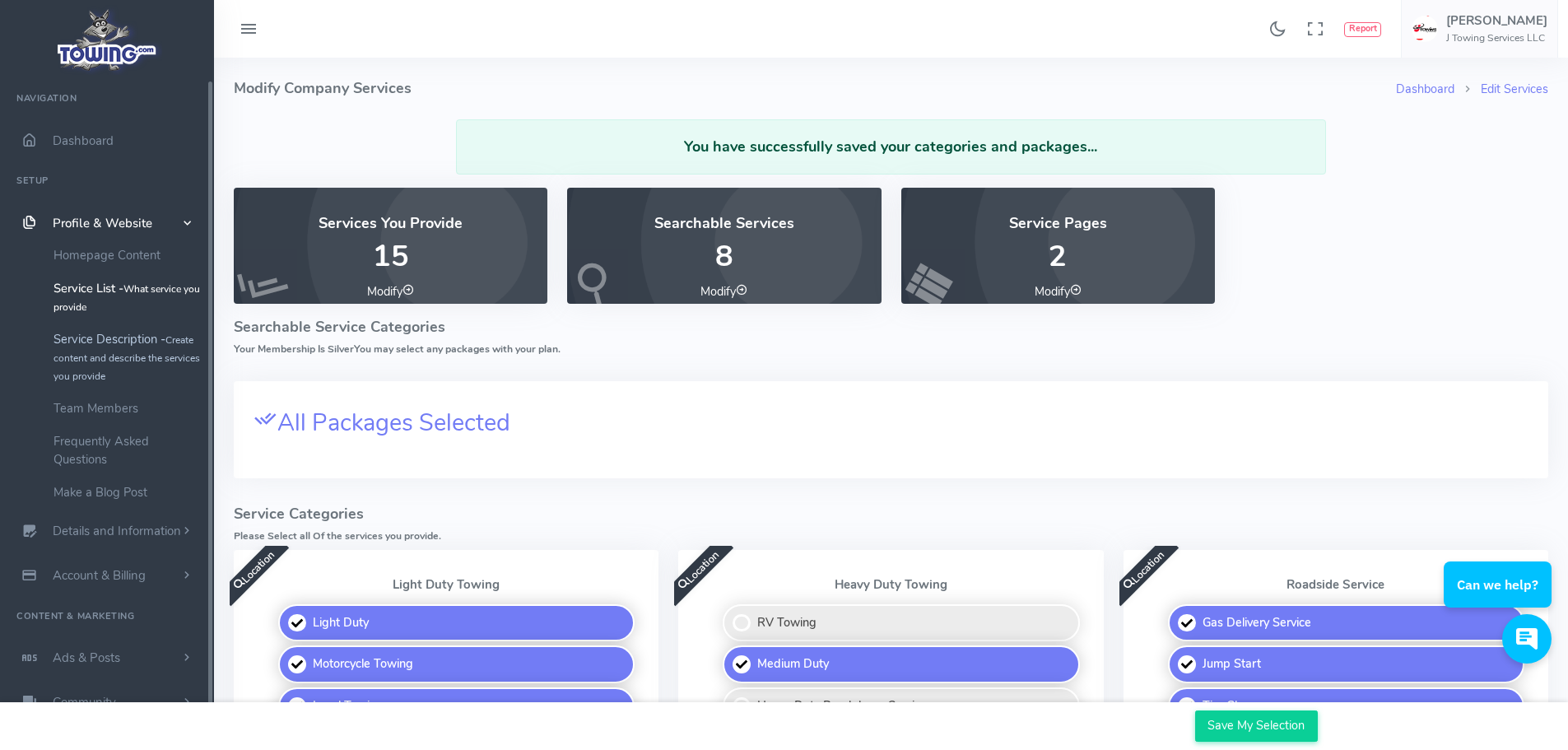
click at [106, 345] on link "Service Description - Create content and describe the services you provide" at bounding box center [127, 357] width 173 height 70
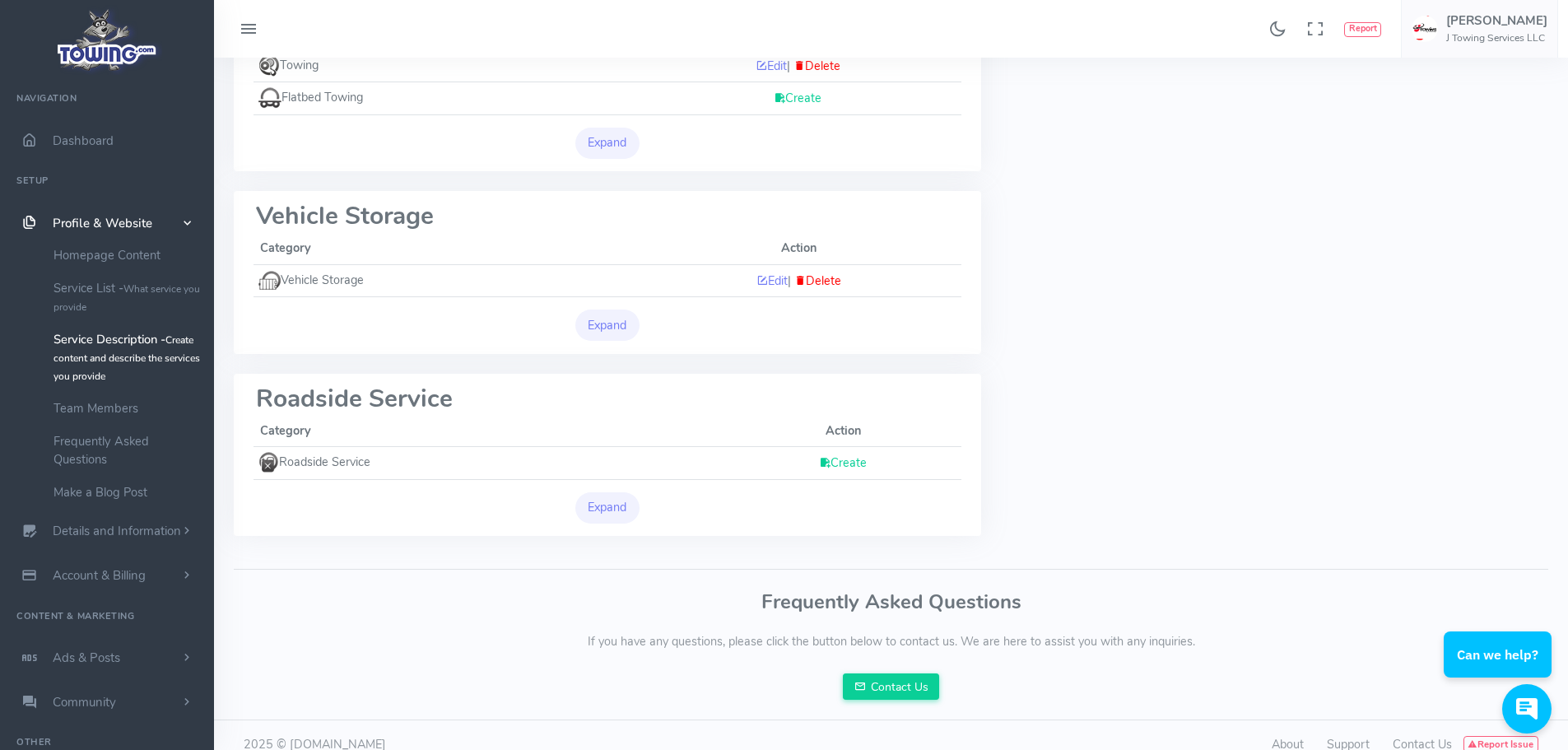
scroll to position [354, 0]
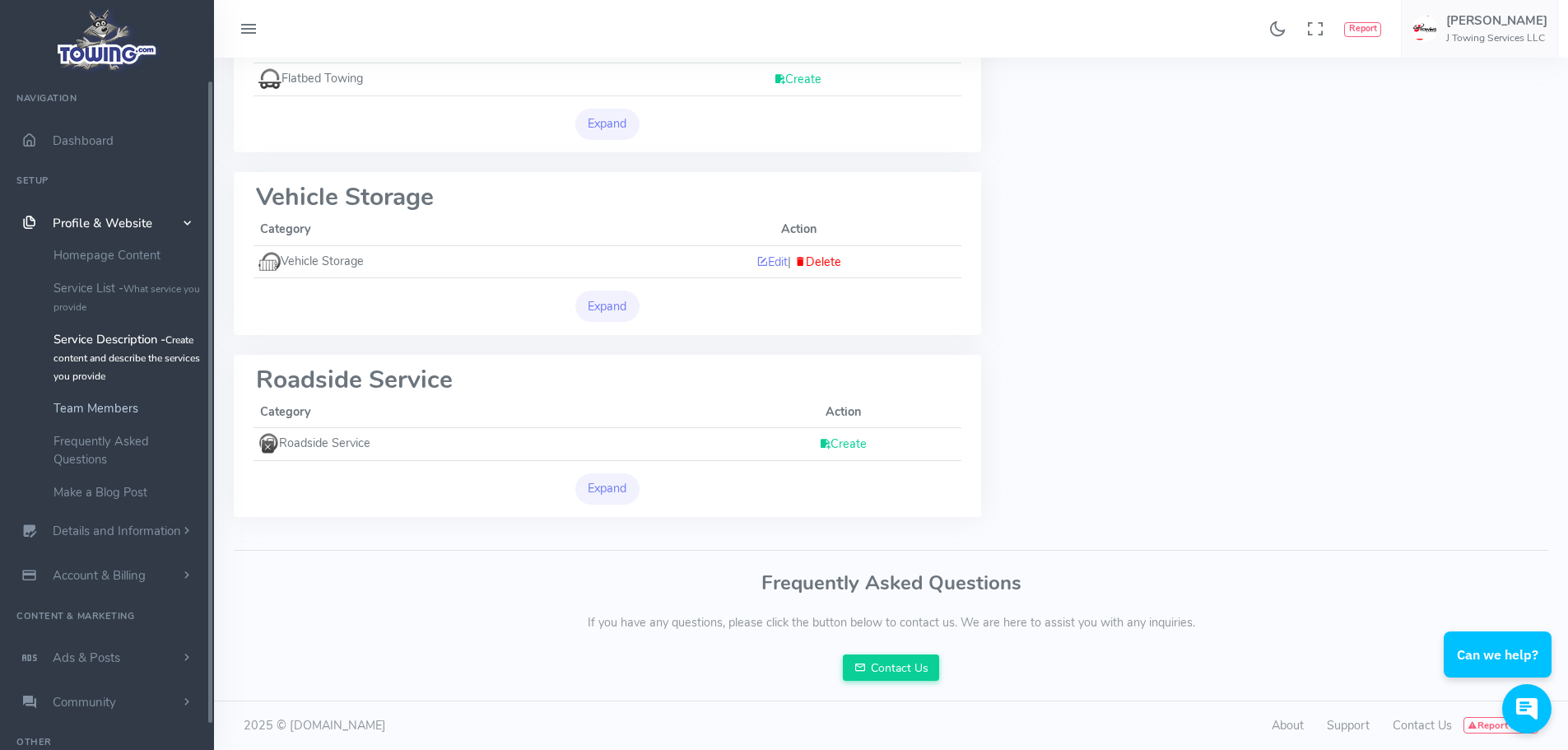
click at [77, 413] on link "Team Members" at bounding box center [127, 408] width 173 height 33
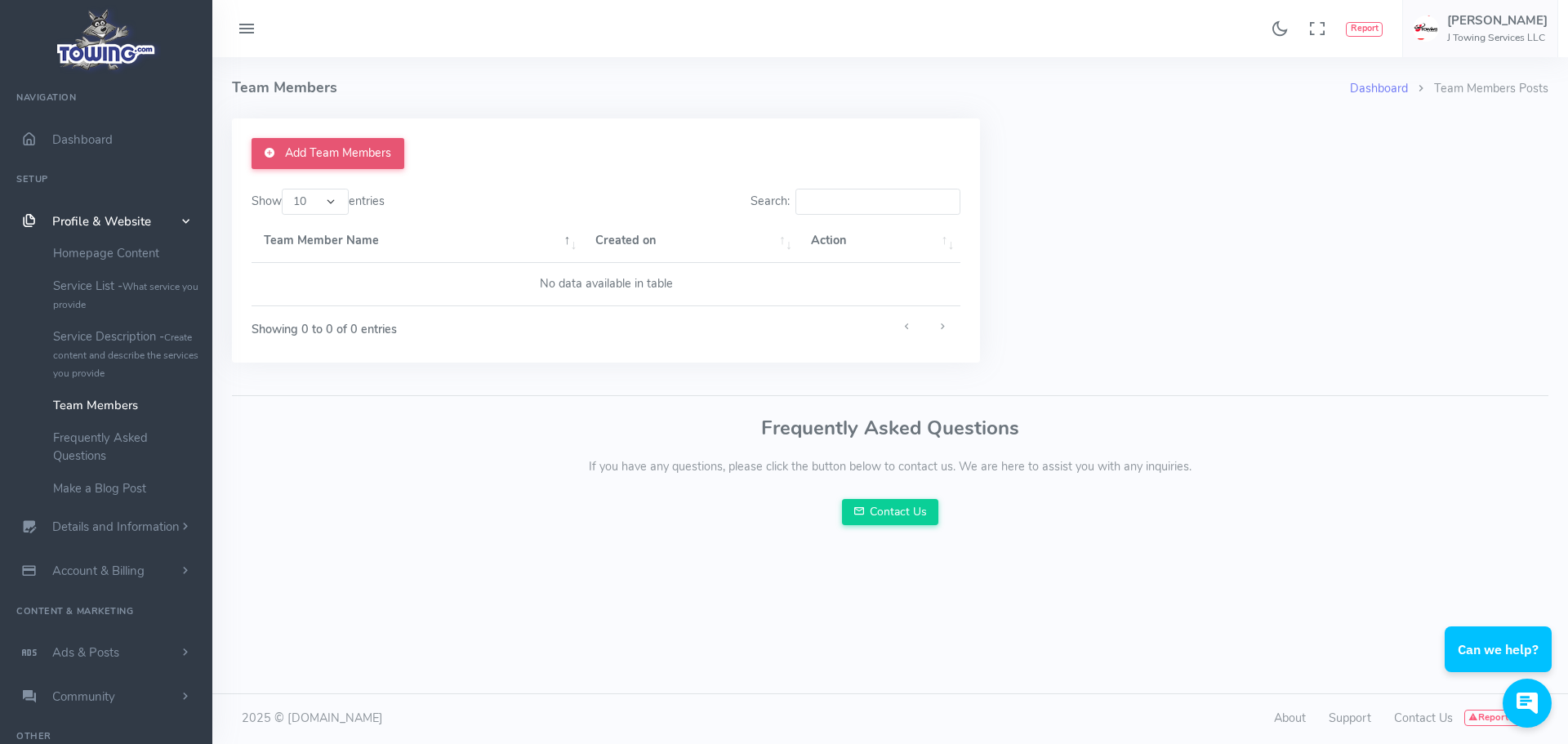
click at [336, 153] on link "Add Team Members" at bounding box center [328, 153] width 153 height 31
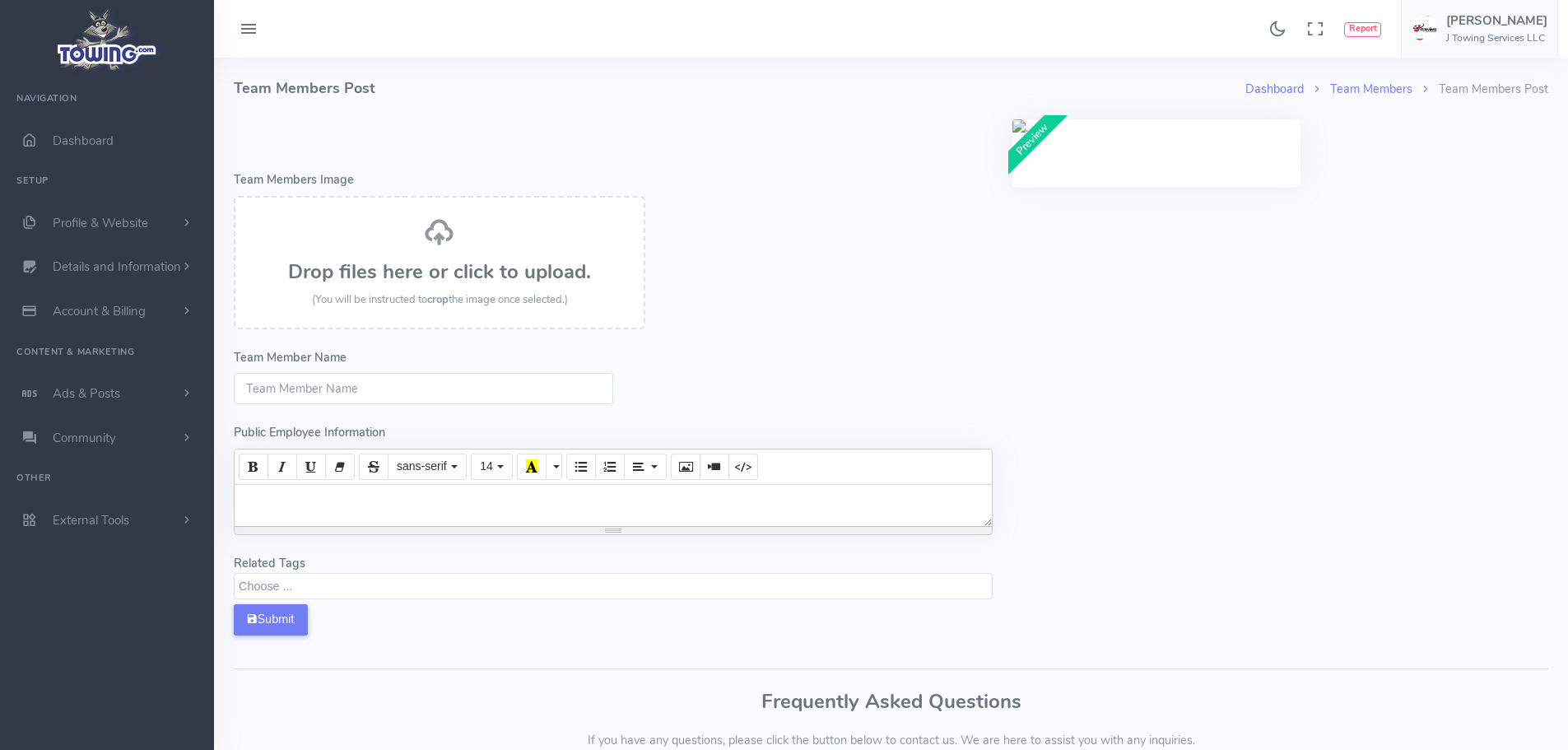
select select
click at [385, 385] on input "Team Member Name" at bounding box center [423, 388] width 380 height 31
click at [994, 358] on form "Error - Team Members Image Drop files here or click to upload. (You will be ins…" at bounding box center [613, 387] width 778 height 536
drag, startPoint x: 420, startPoint y: 395, endPoint x: 424, endPoint y: 408, distance: 13.6
click at [424, 408] on form "Error - Team Members Image Drop files here or click to upload. (You will be ins…" at bounding box center [613, 387] width 778 height 536
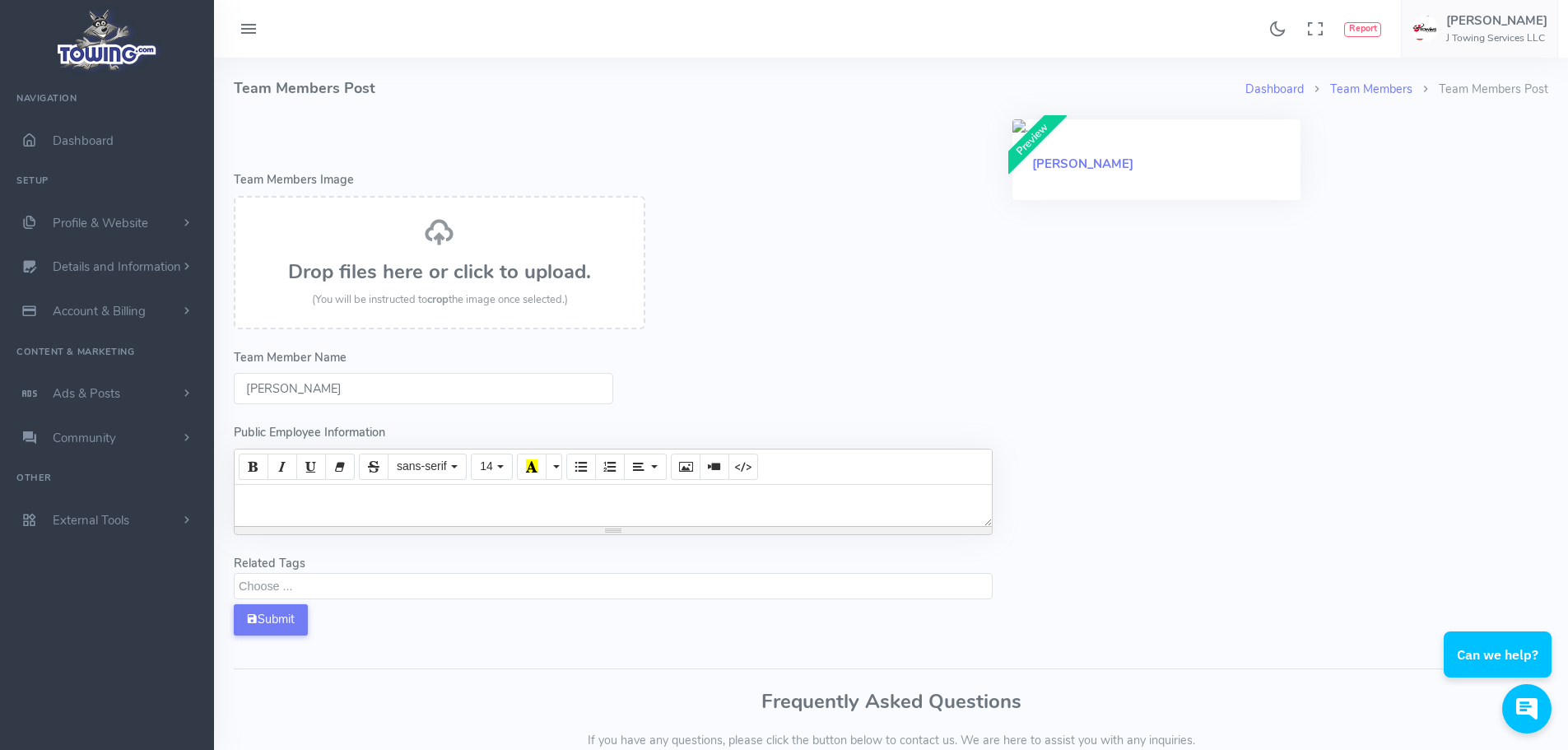
type input "Imran Mubashir"
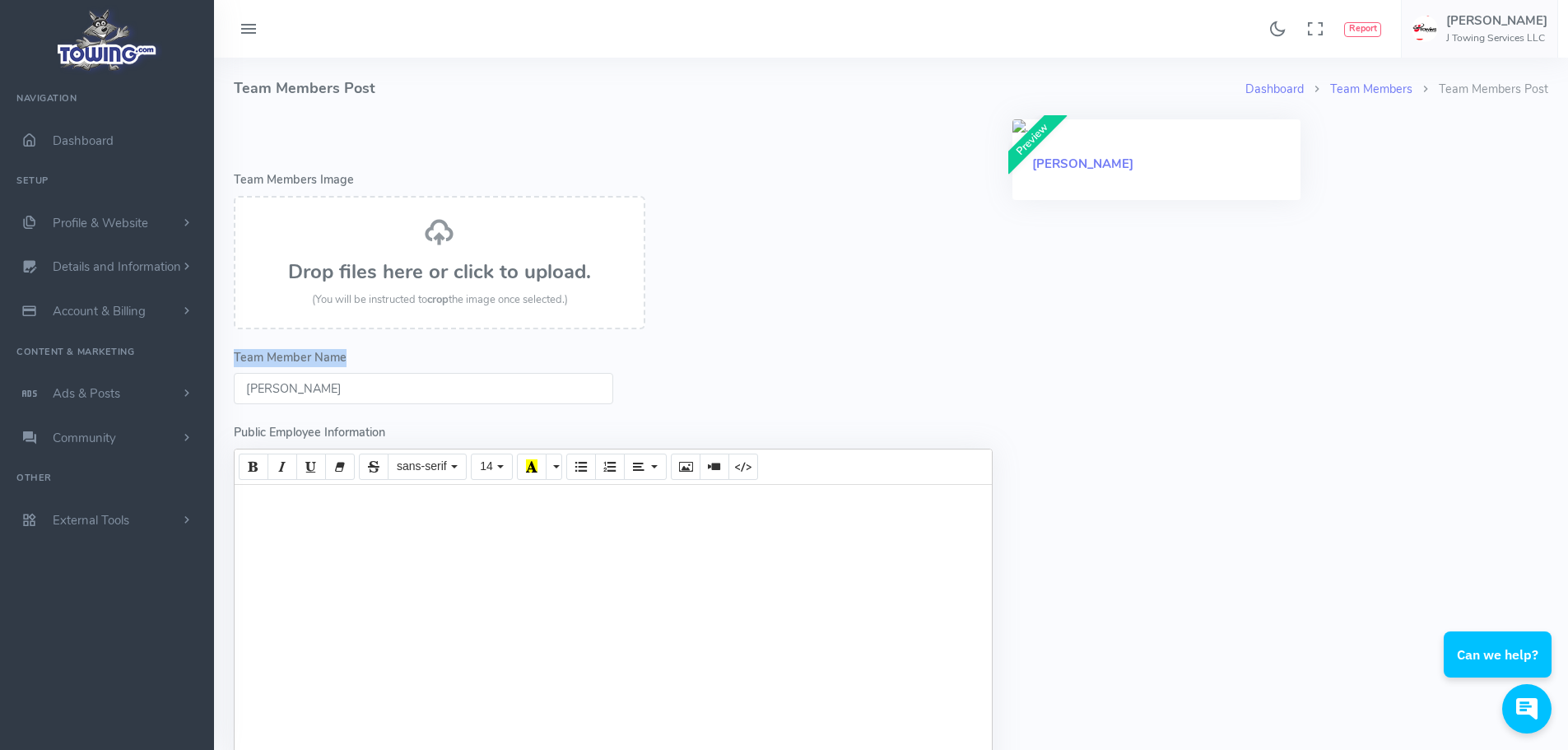
drag, startPoint x: 389, startPoint y: 366, endPoint x: 236, endPoint y: 365, distance: 153.0
click at [236, 365] on div "Team Member Name Imran Mubashir" at bounding box center [613, 377] width 759 height 56
click at [413, 410] on form "Error - Team Members Image Drop files here or click to upload. (You will be ins…" at bounding box center [613, 510] width 778 height 783
click at [400, 392] on input "Imran Mubashir" at bounding box center [423, 388] width 380 height 31
click at [365, 526] on div at bounding box center [613, 629] width 758 height 289
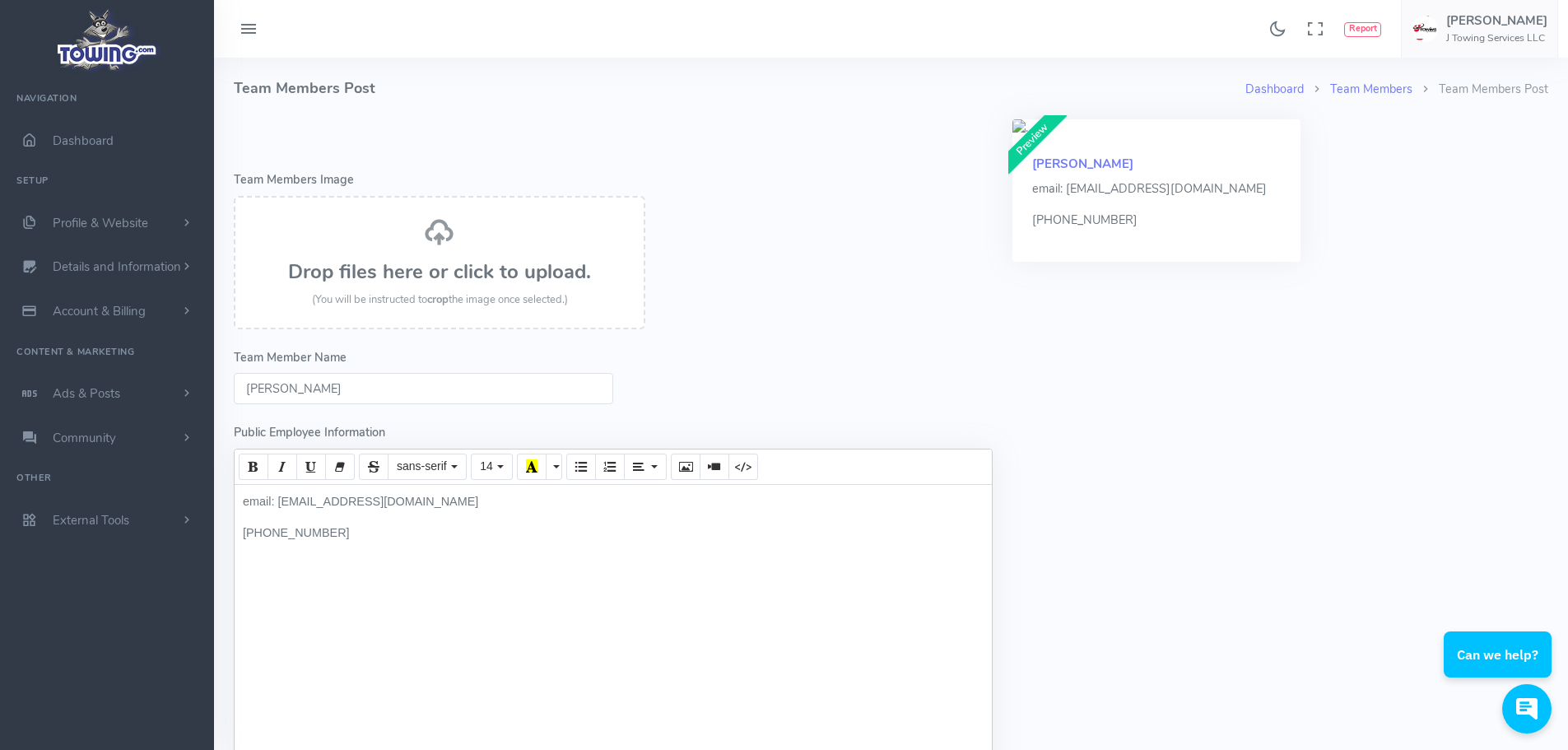
click at [1471, 504] on div "Preview Imran Mubashir email: Imran@j-towing.com (732) 289-5012" at bounding box center [1280, 510] width 556 height 783
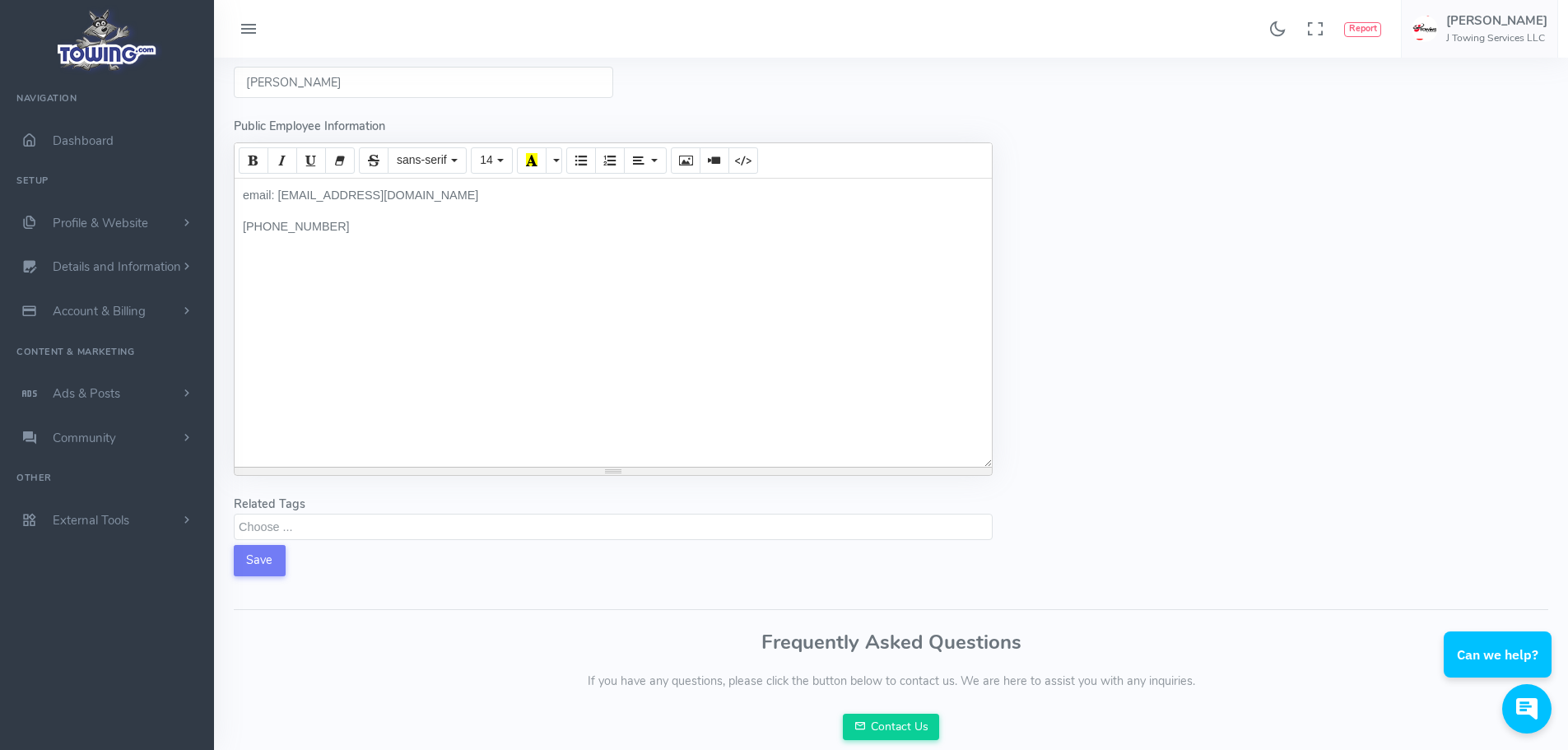
scroll to position [366, 0]
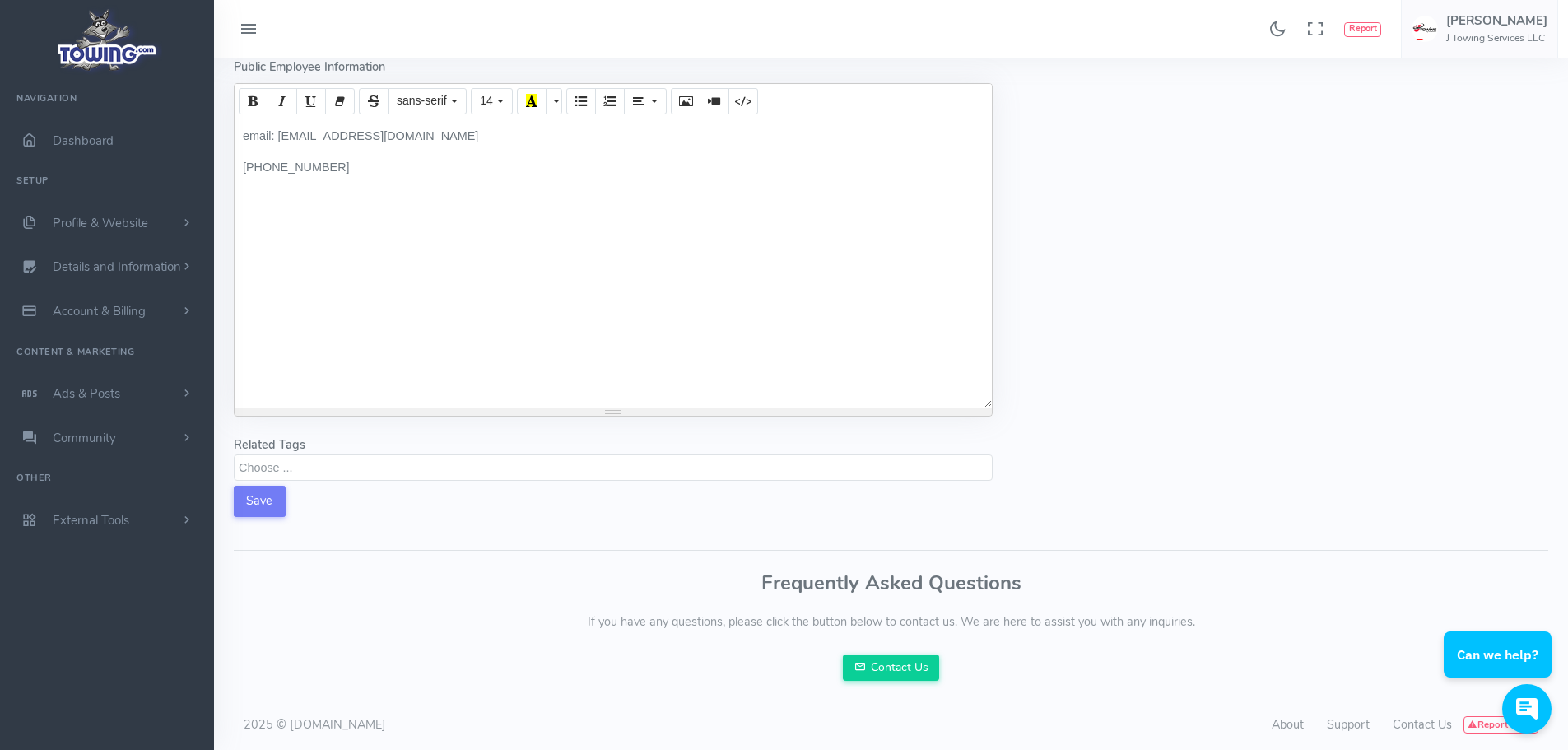
click at [255, 464] on textarea "Search" at bounding box center [615, 467] width 753 height 15
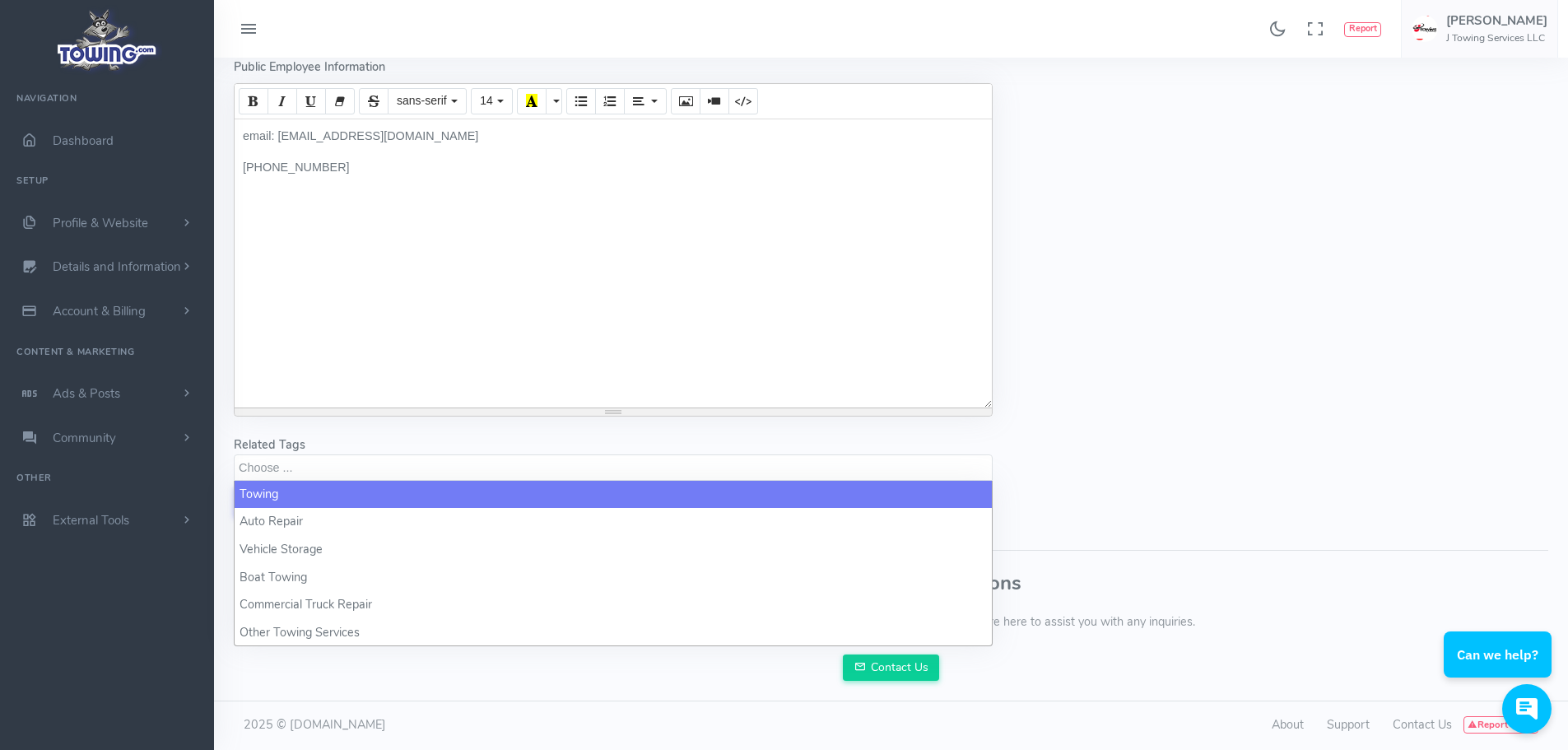
select select "towing"
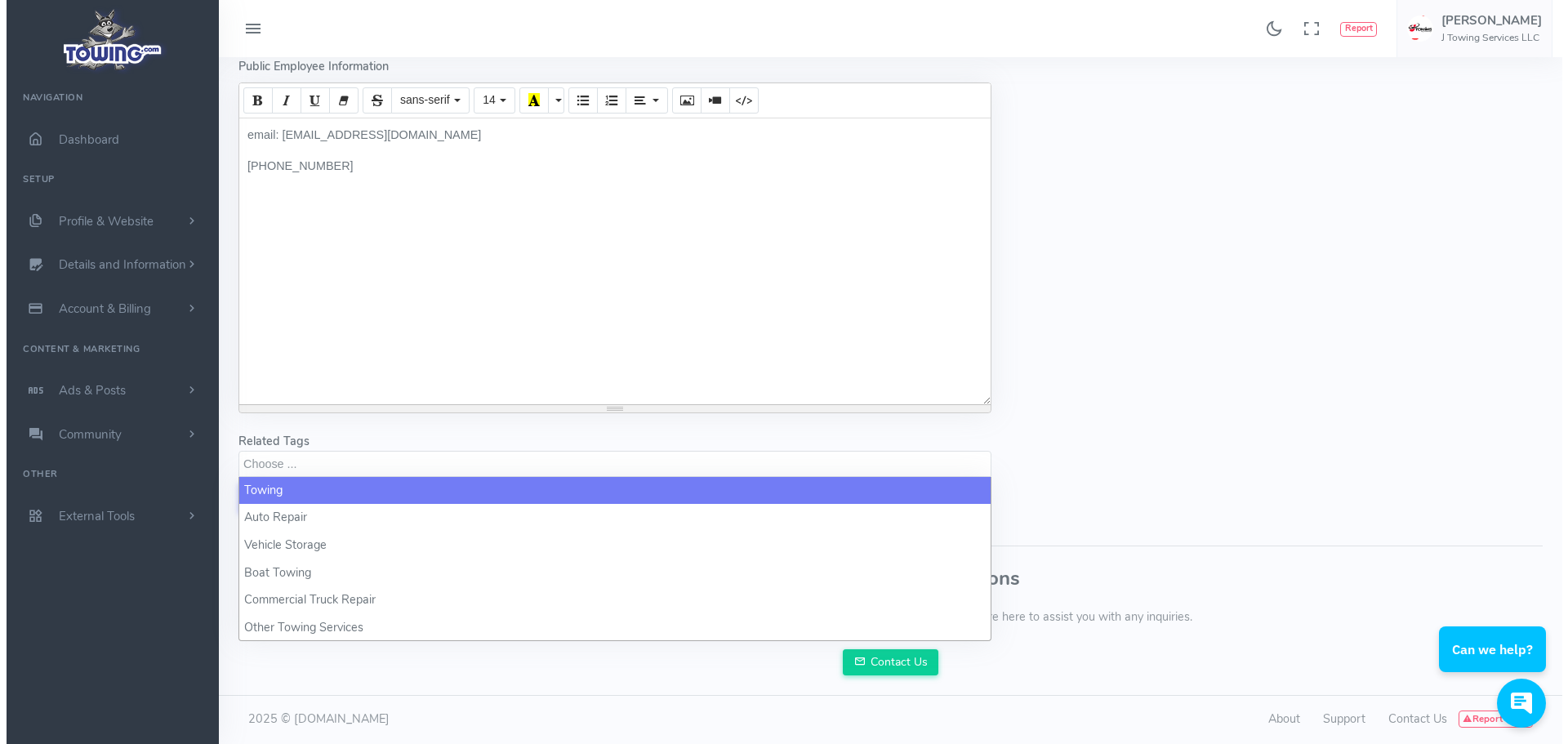
scroll to position [2, 0]
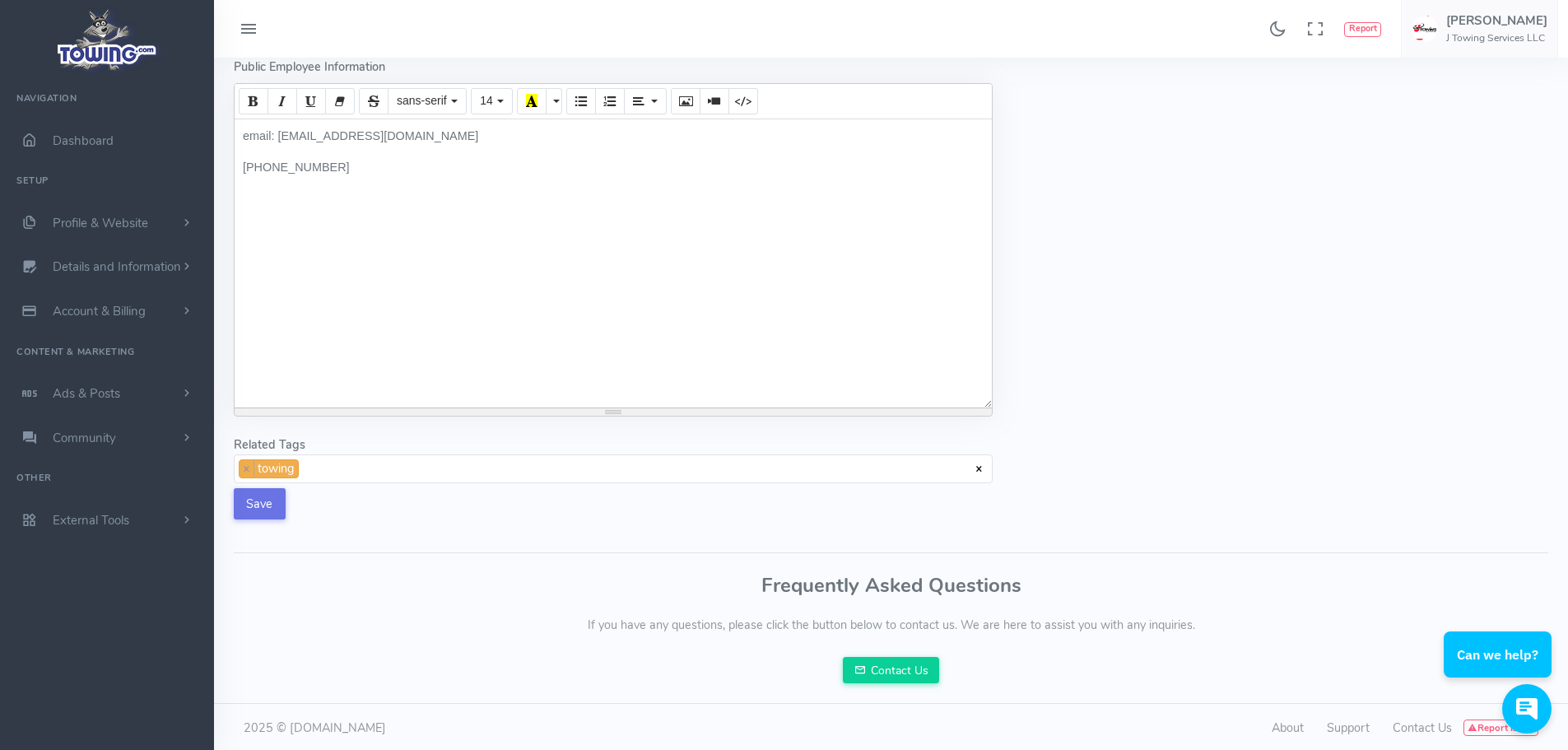
click at [273, 510] on button "Save" at bounding box center [260, 504] width 52 height 31
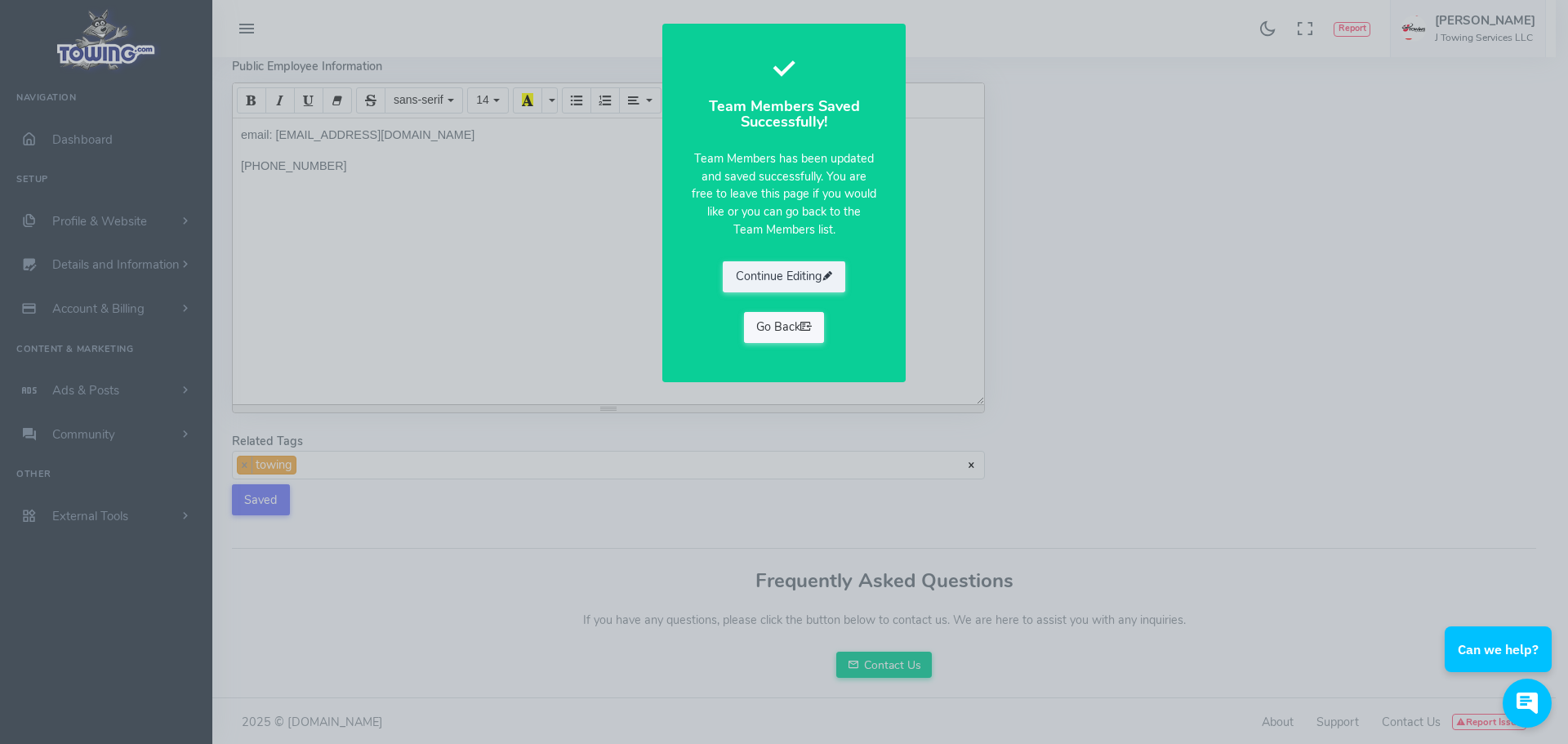
click at [795, 327] on link "Go Back" at bounding box center [784, 328] width 81 height 31
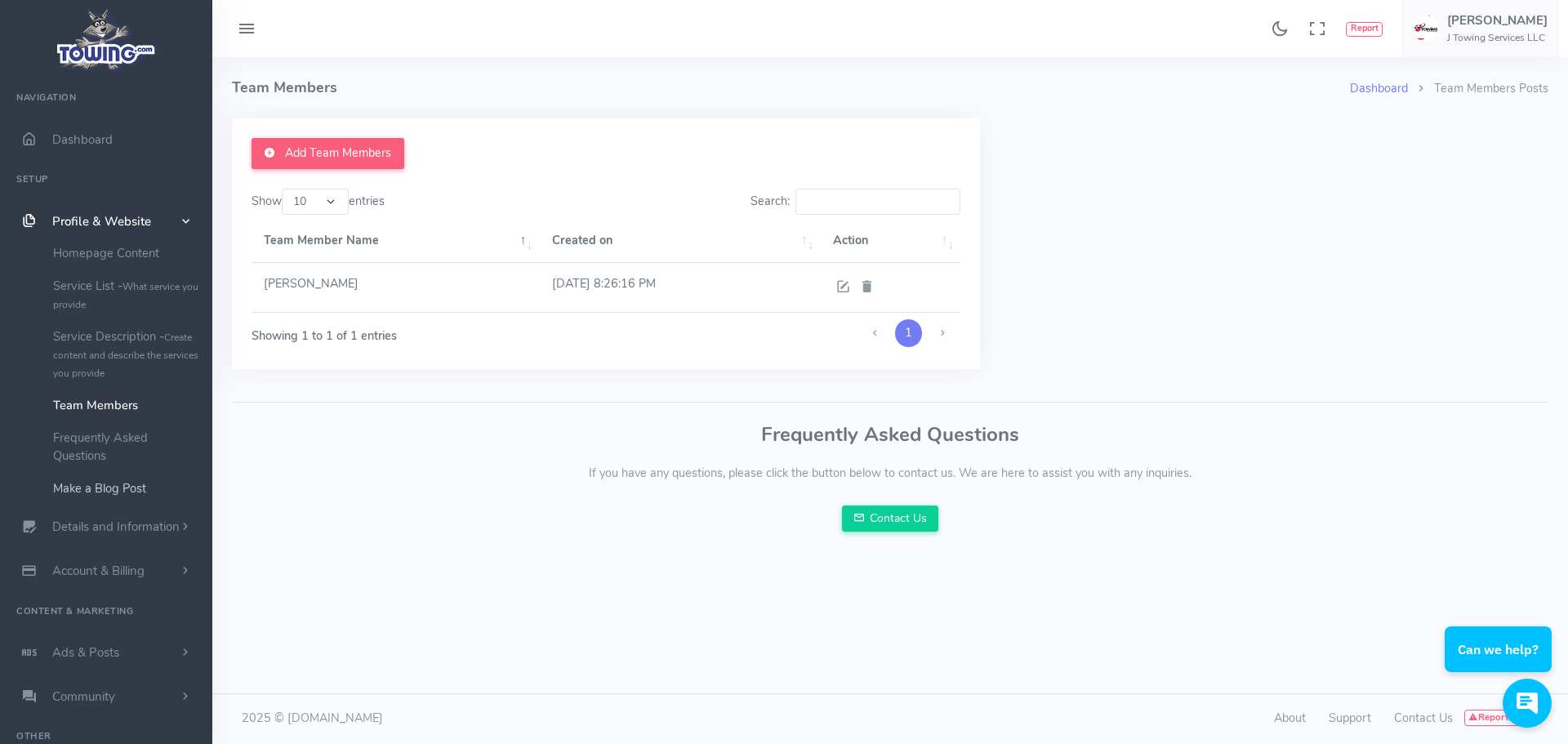
click at [102, 495] on link "Make a Blog Post" at bounding box center [126, 489] width 172 height 33
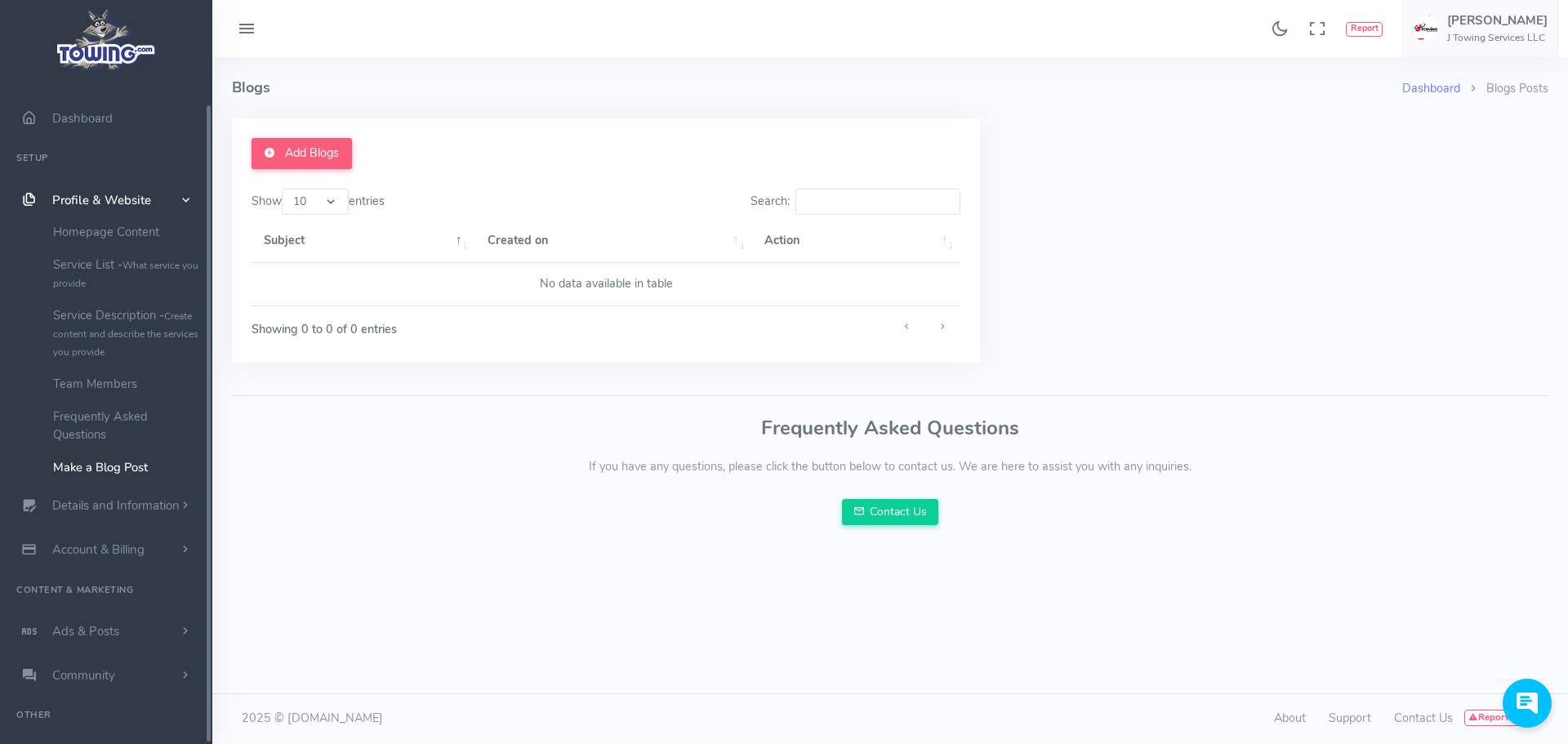
scroll to position [49, 0]
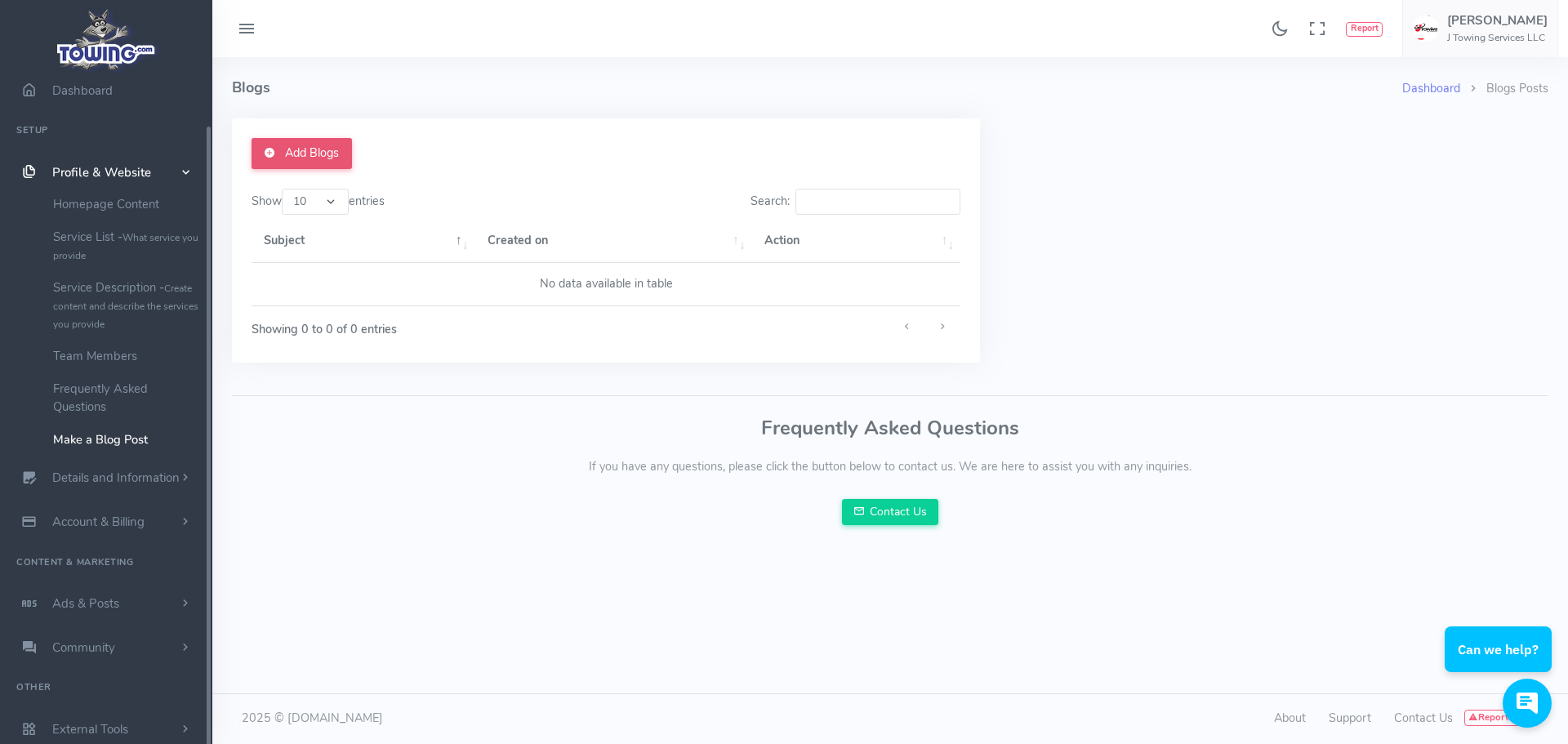
click at [340, 149] on link "Add Blogs" at bounding box center [302, 153] width 101 height 31
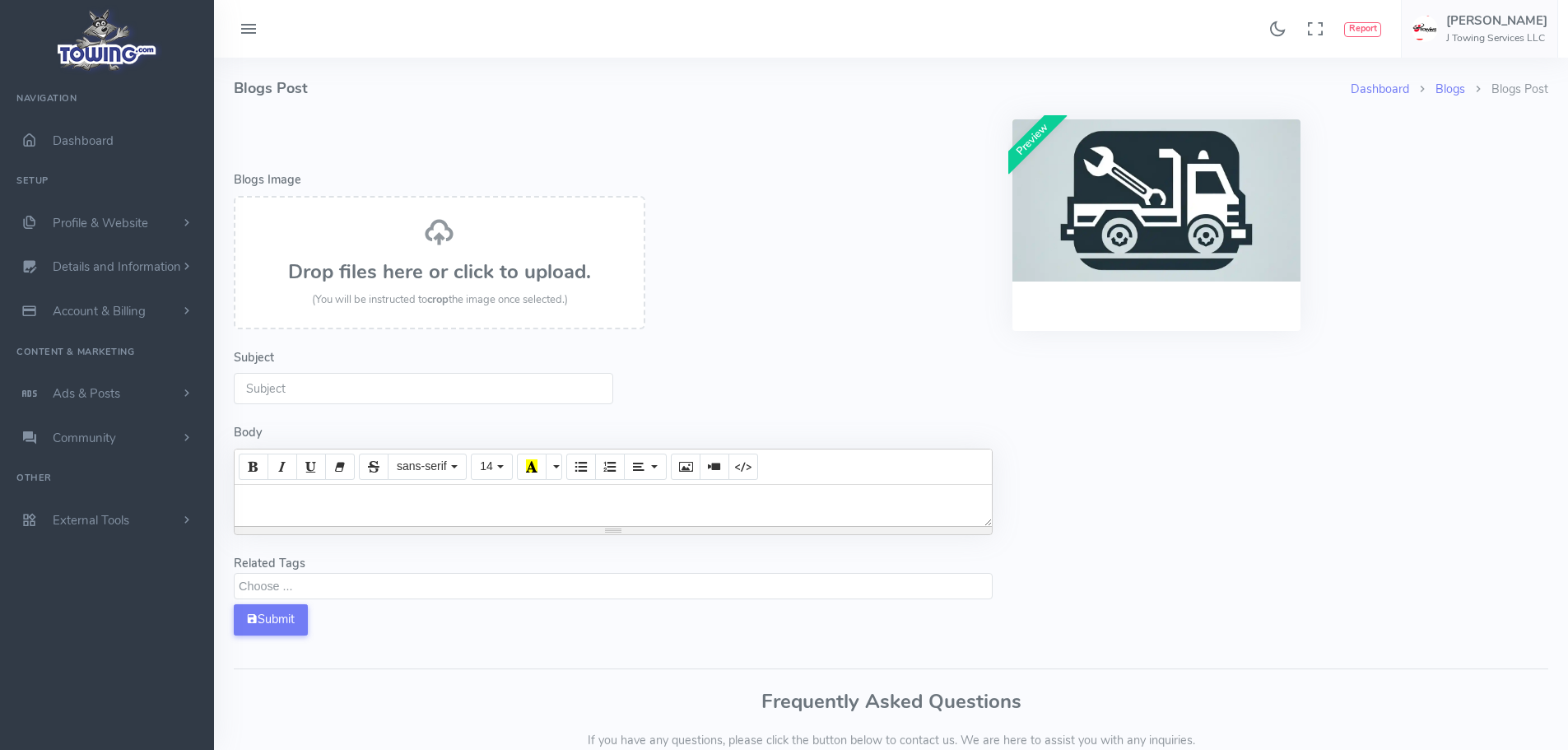
select select
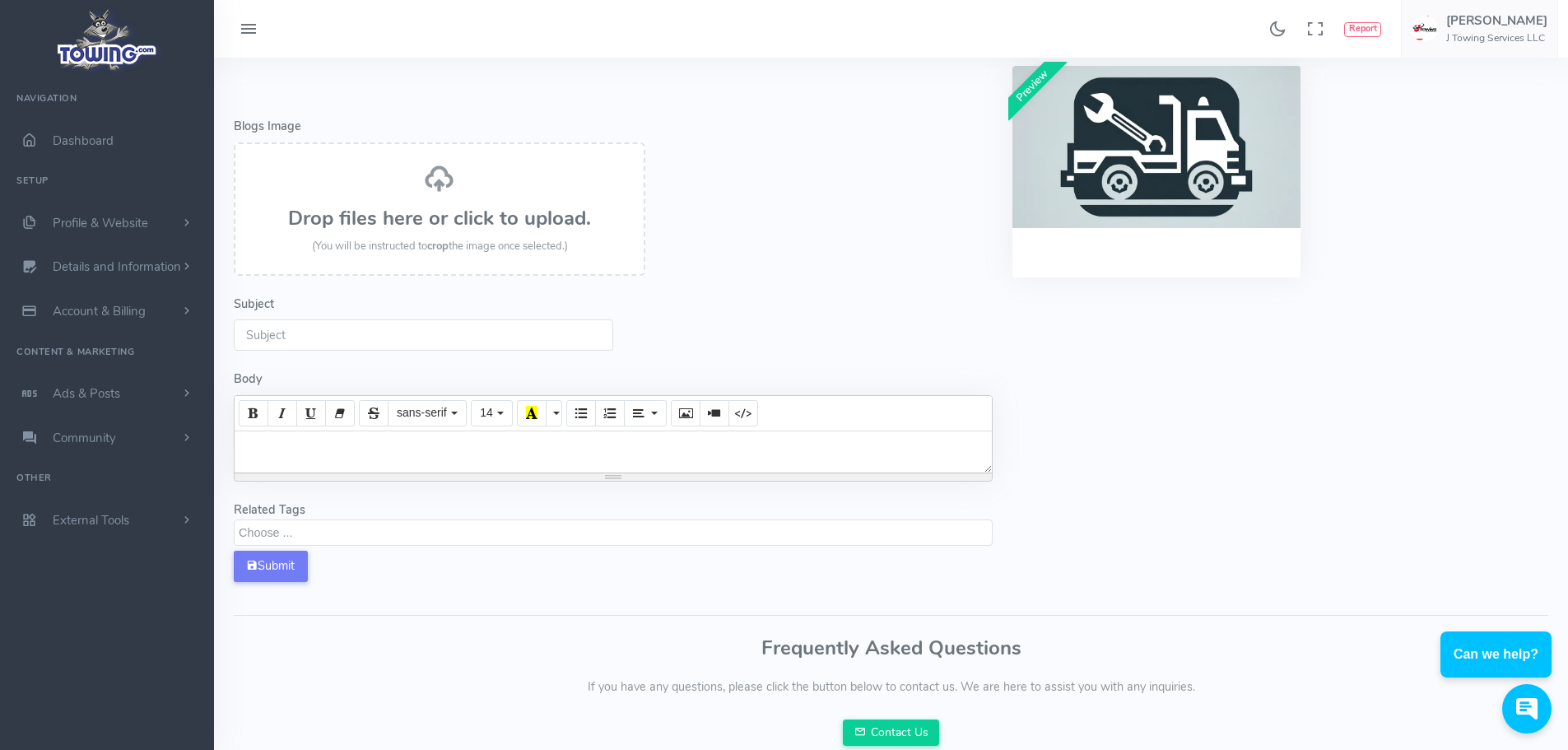
scroll to position [83, 0]
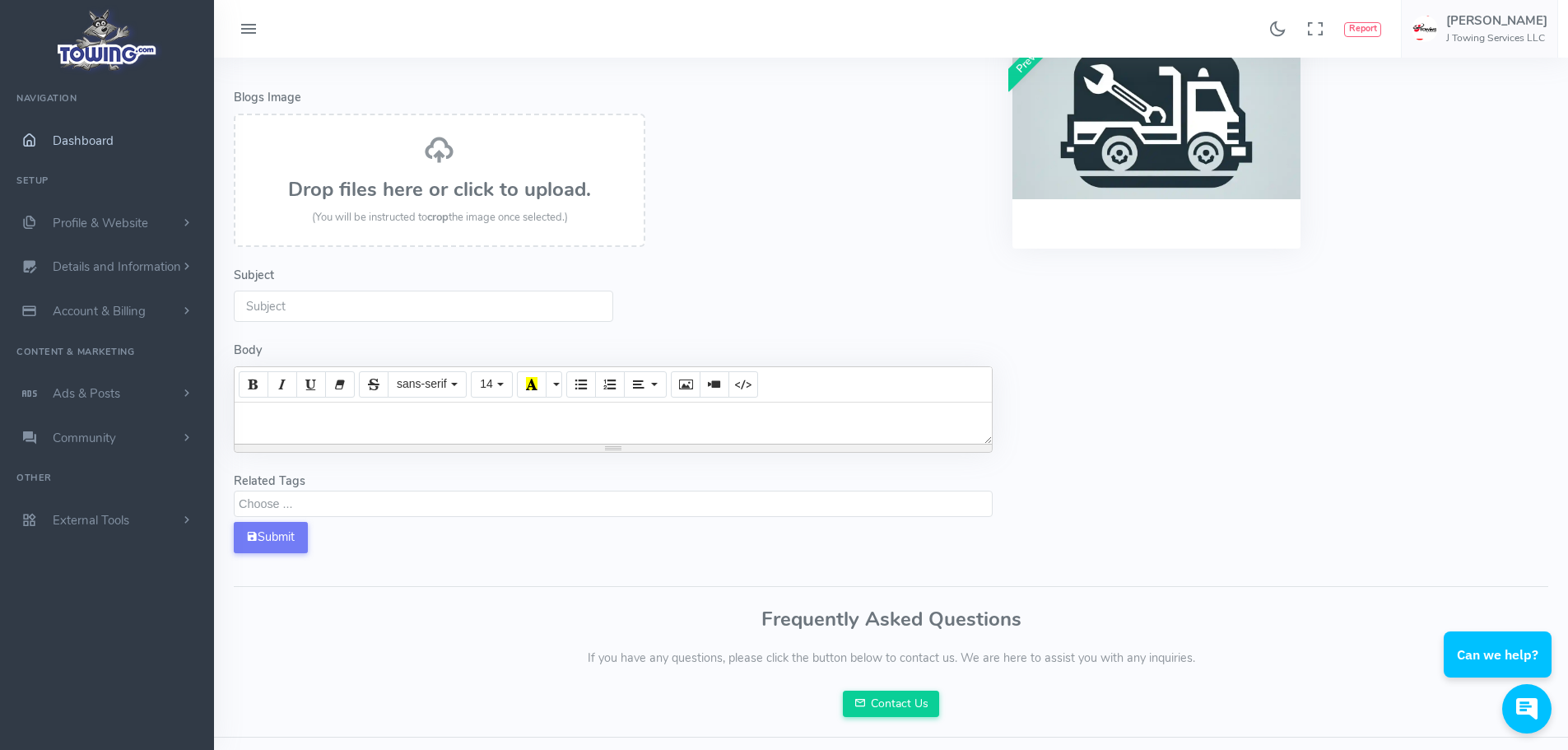
click at [122, 138] on link "Dashboard" at bounding box center [107, 140] width 214 height 44
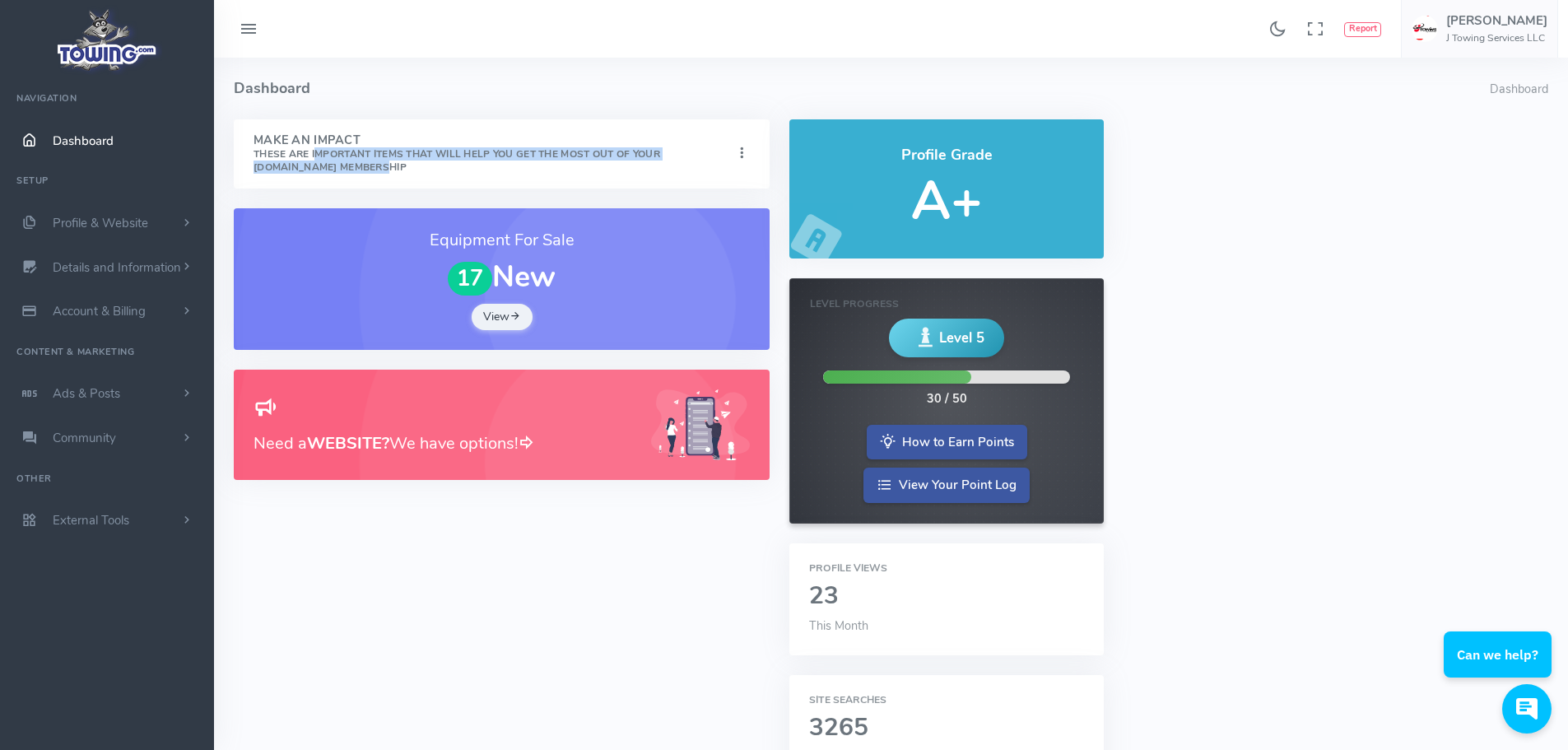
drag, startPoint x: 318, startPoint y: 149, endPoint x: 580, endPoint y: 164, distance: 262.4
click at [580, 164] on h4 "Make An Impact These are important items that will help you get the most out of…" at bounding box center [493, 153] width 480 height 39
click at [579, 164] on h4 "Make An Impact These are important items that will help you get the most out of…" at bounding box center [493, 153] width 480 height 39
click at [744, 151] on icon at bounding box center [741, 154] width 17 height 23
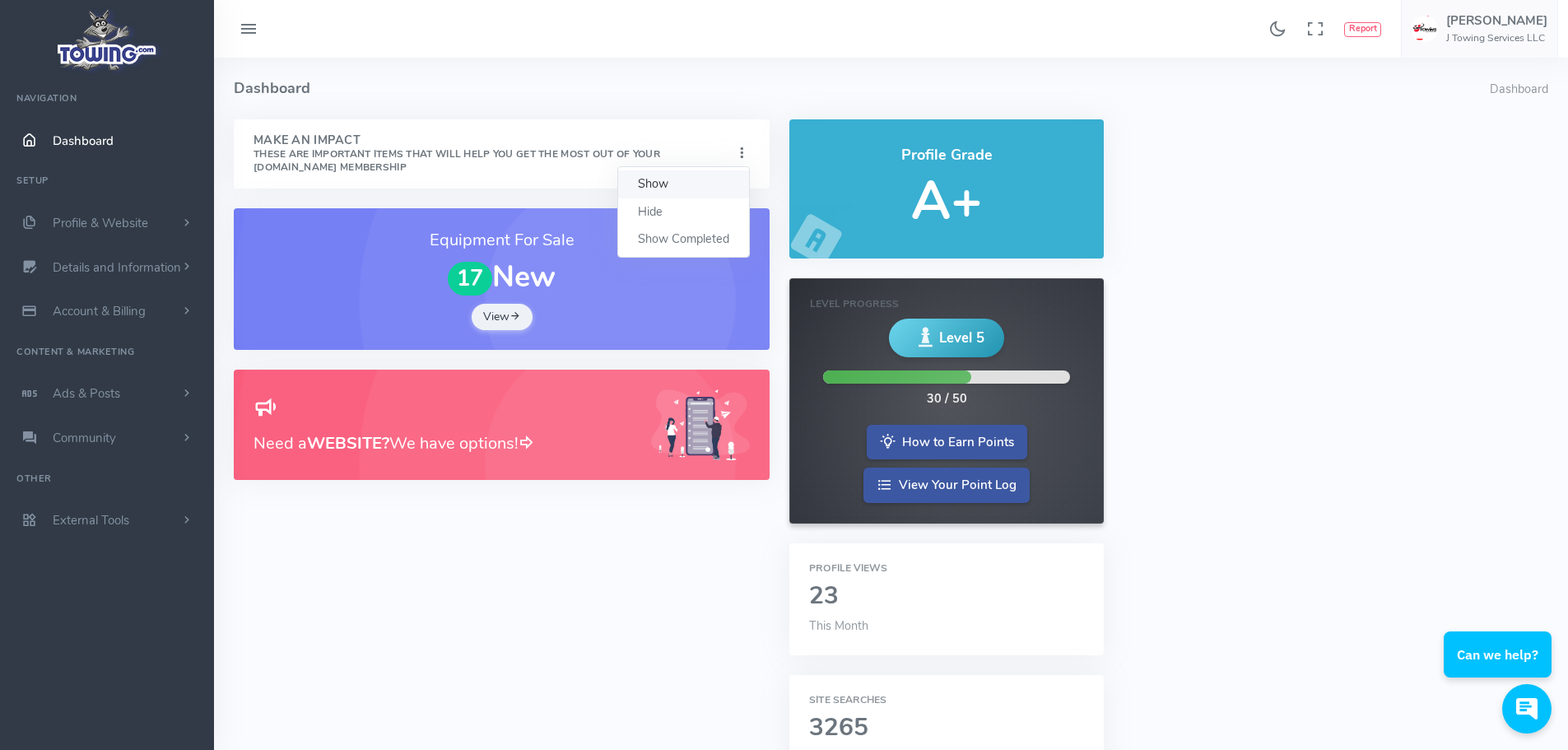
click at [666, 182] on link "Show" at bounding box center [684, 184] width 131 height 28
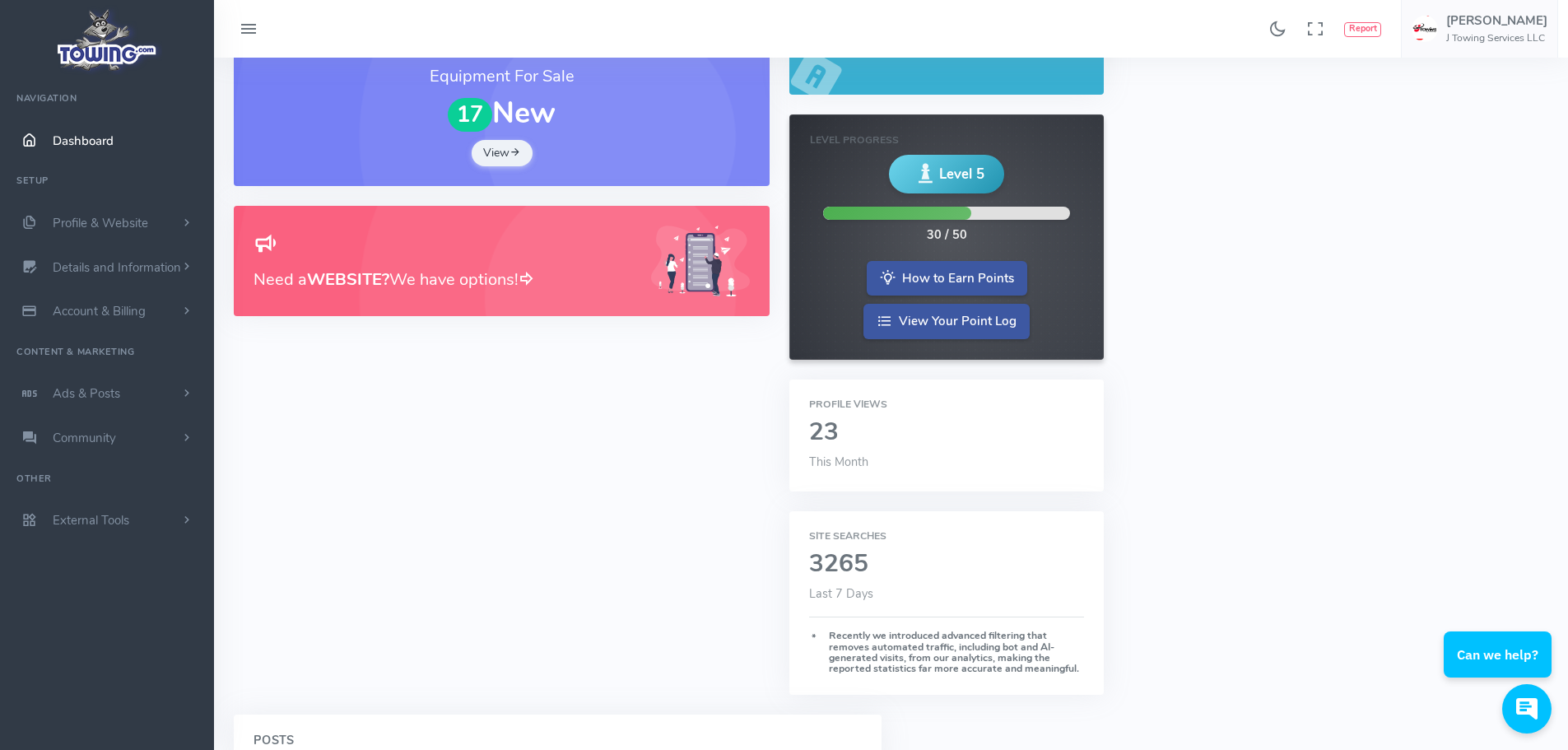
scroll to position [165, 0]
click at [514, 149] on icon at bounding box center [515, 152] width 11 height 16
